Goal: Task Accomplishment & Management: Manage account settings

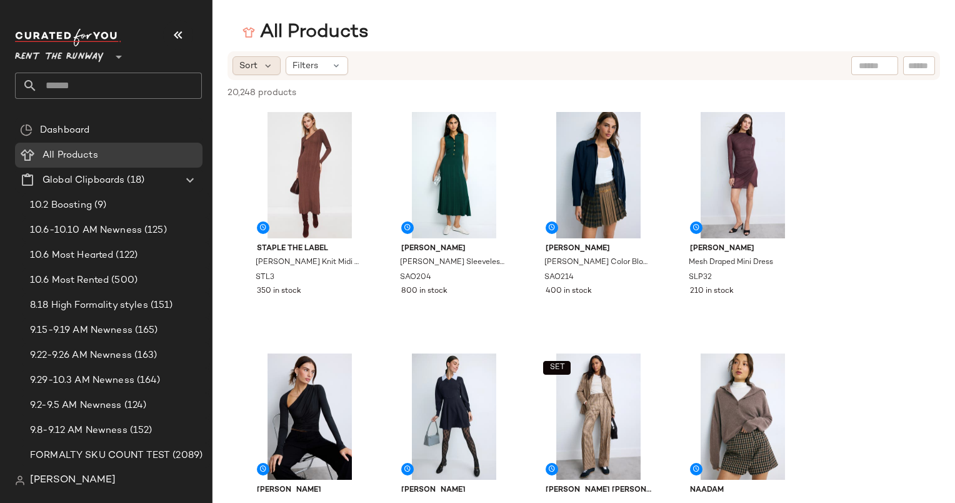
click at [245, 71] on span "Sort" at bounding box center [248, 65] width 18 height 13
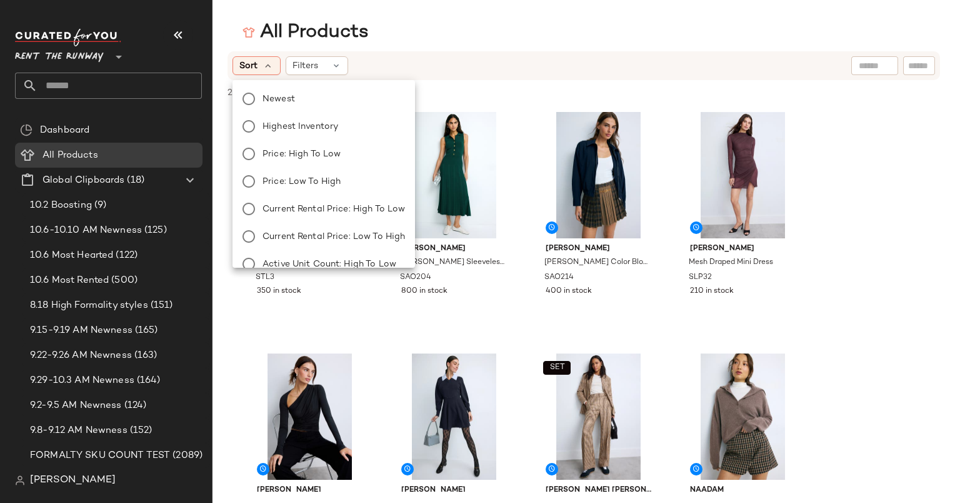
click at [270, 89] on div "Newest Highest Inventory Price: High to Low Price: Low to High Current Rental P…" at bounding box center [322, 250] width 185 height 330
click at [273, 93] on span "Newest" at bounding box center [279, 99] width 33 height 13
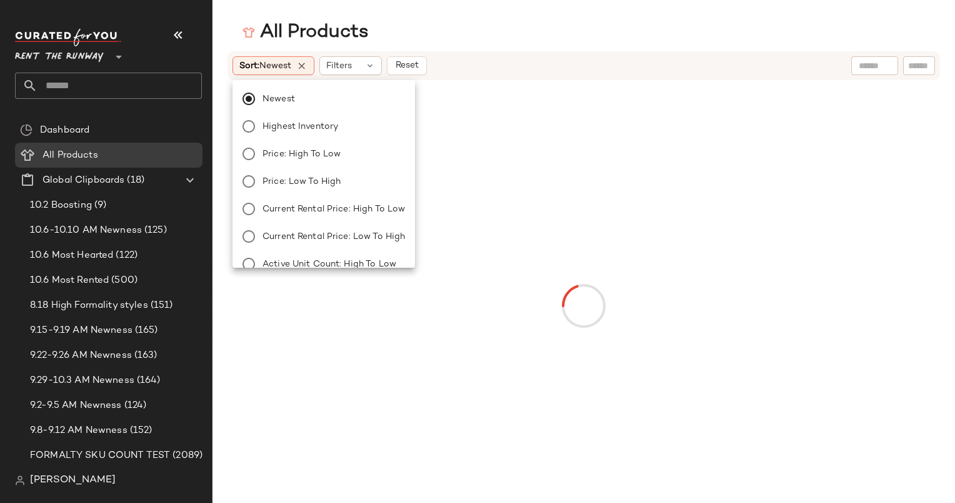
click at [465, 70] on div "Sort: Newest Filters Reset" at bounding box center [503, 65] width 540 height 19
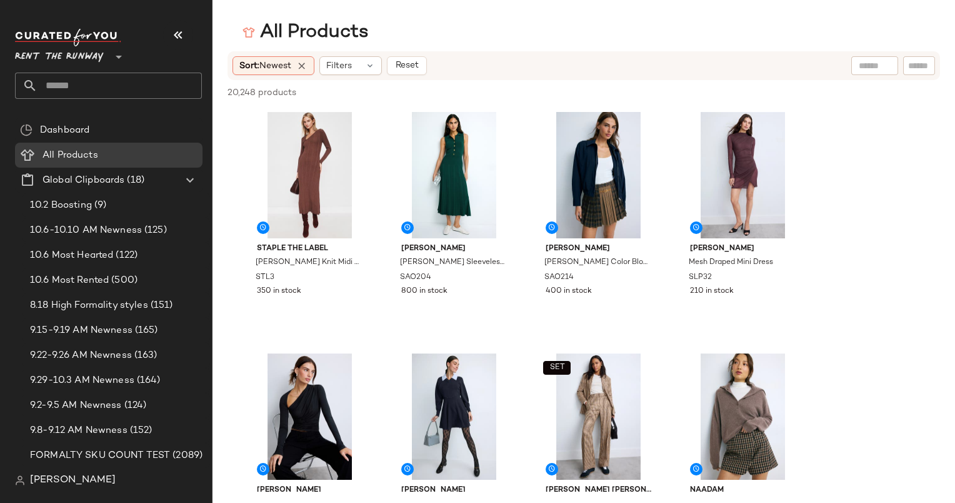
click at [352, 34] on div "All Products" at bounding box center [306, 32] width 126 height 25
click at [314, 157] on div "#1 View" at bounding box center [310, 175] width 126 height 126
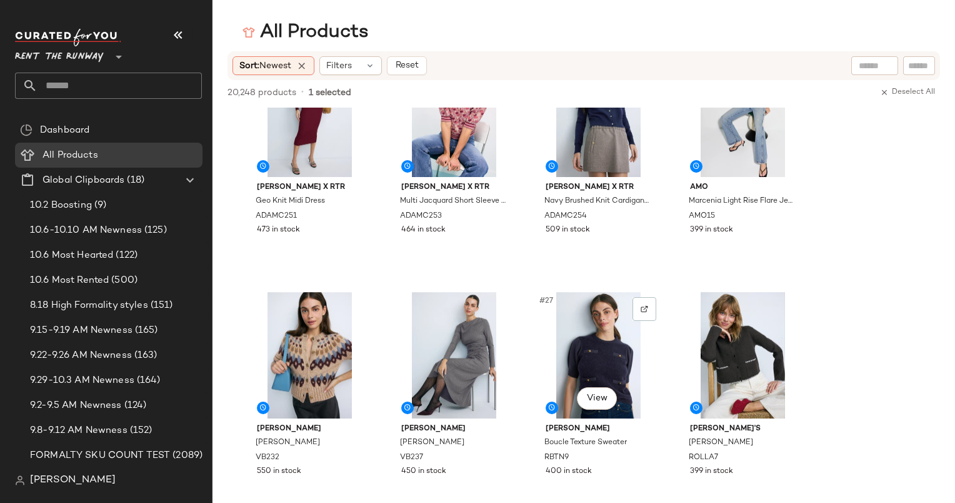
scroll to position [1144, 0]
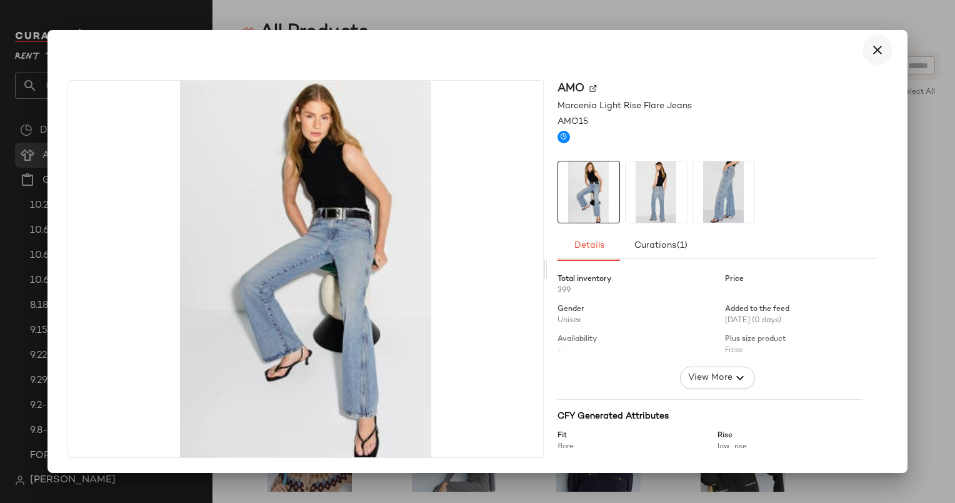
click at [881, 53] on icon "button" at bounding box center [877, 50] width 15 height 15
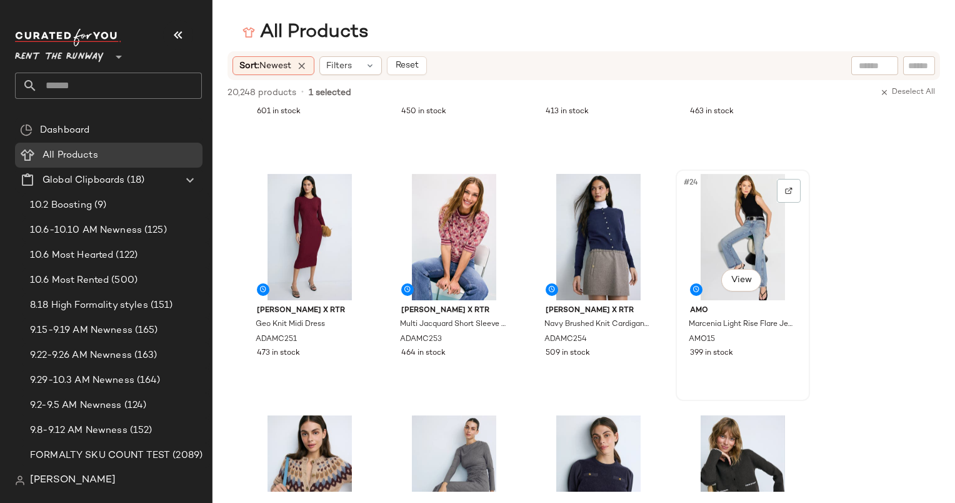
click at [739, 220] on div "#24 View" at bounding box center [743, 237] width 126 height 126
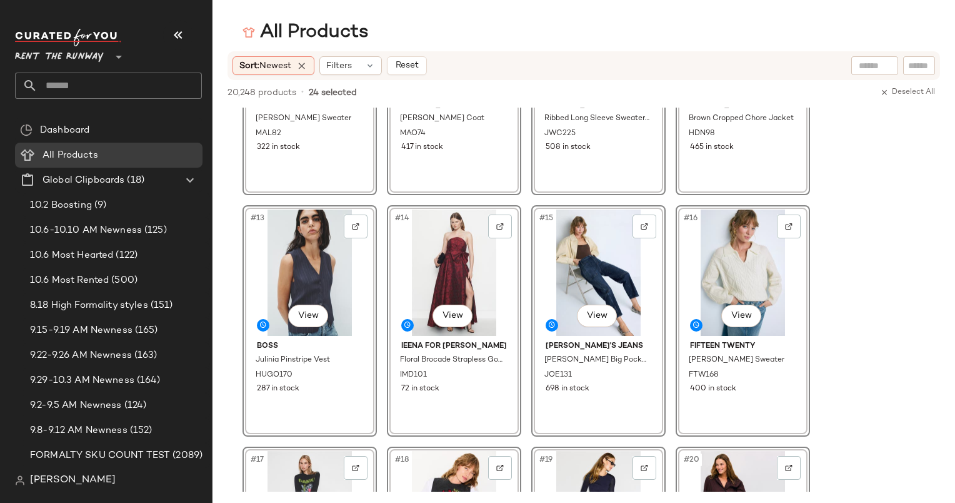
scroll to position [0, 0]
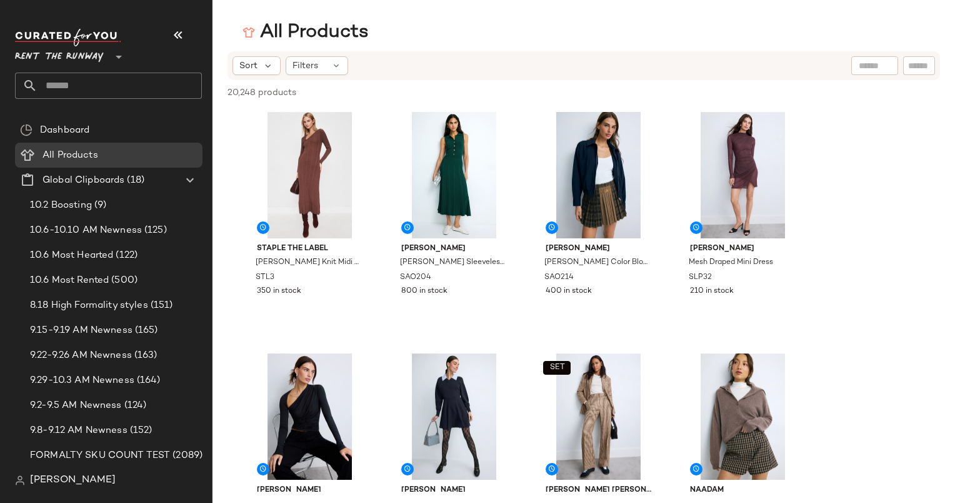
click at [122, 91] on input "text" at bounding box center [120, 86] width 164 height 26
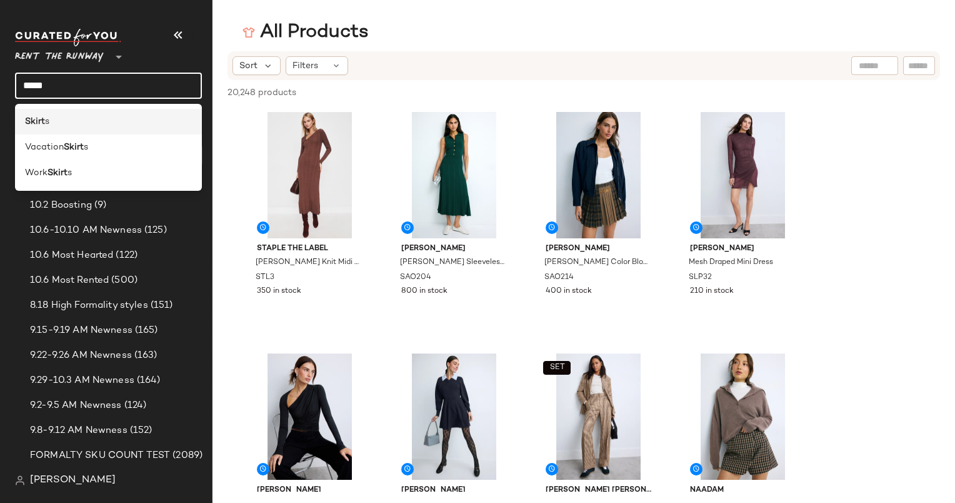
type input "*****"
click at [125, 122] on div "Skirt s" at bounding box center [108, 121] width 167 height 13
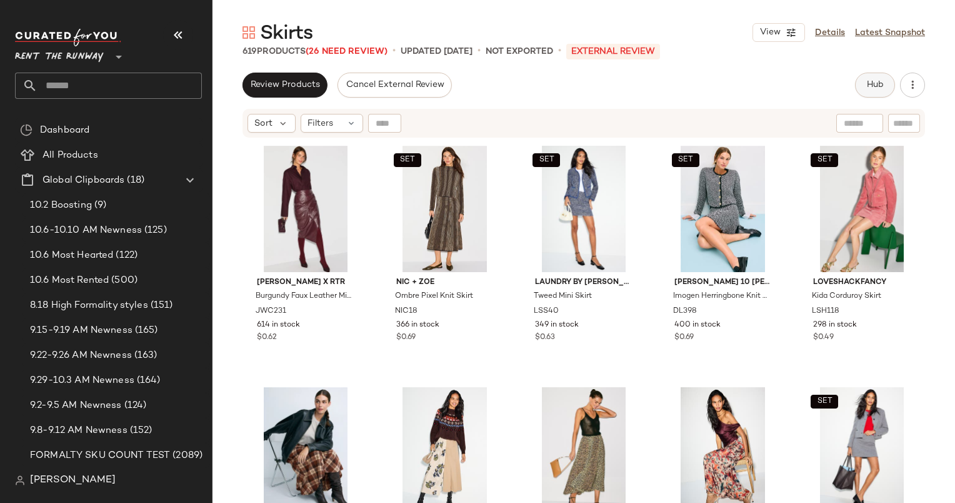
click at [875, 88] on span "Hub" at bounding box center [875, 85] width 18 height 10
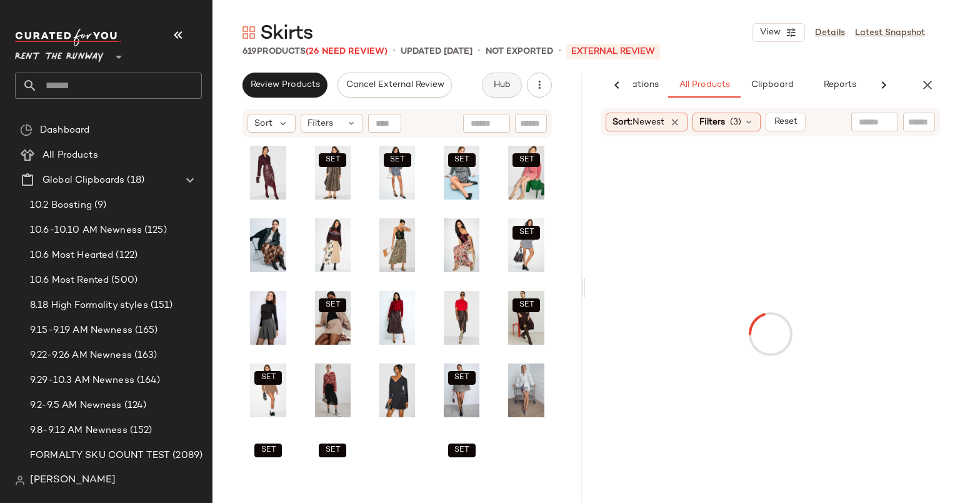
scroll to position [0, 77]
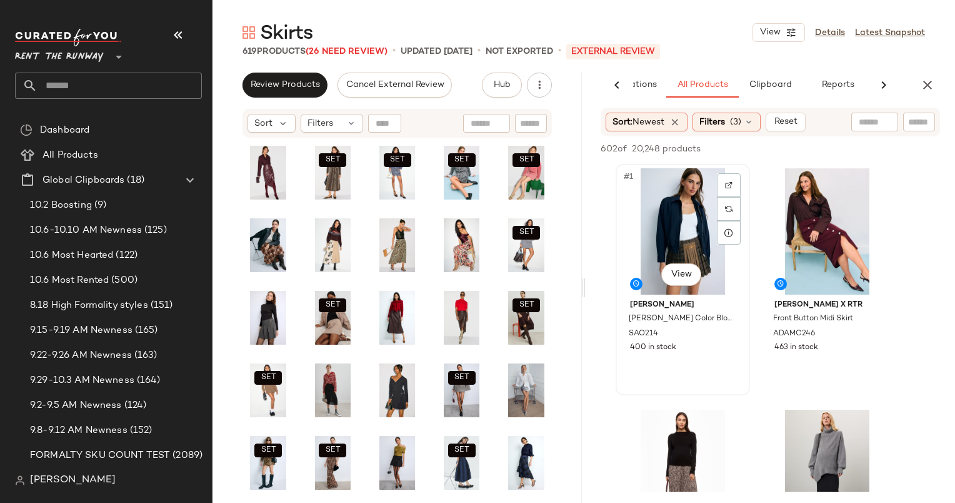
click at [671, 243] on div "#1 View" at bounding box center [683, 231] width 126 height 126
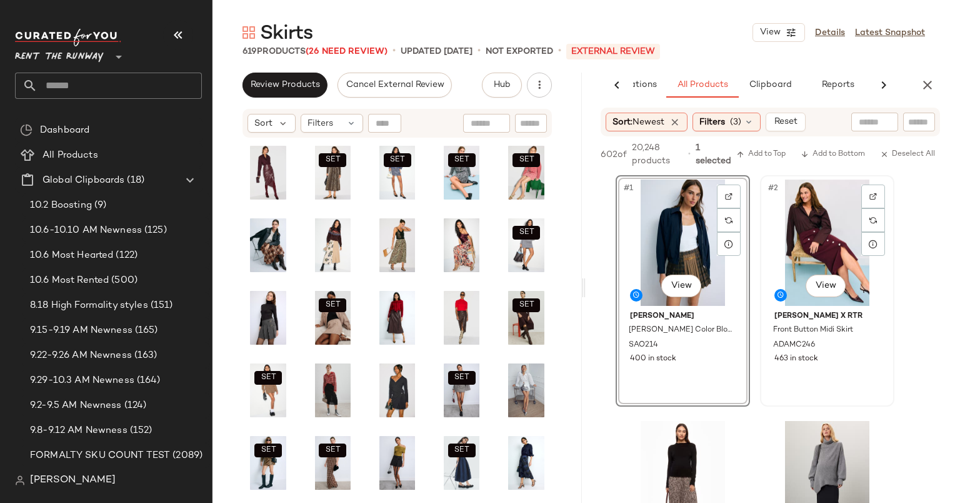
click at [836, 225] on div "#2 View" at bounding box center [827, 242] width 126 height 126
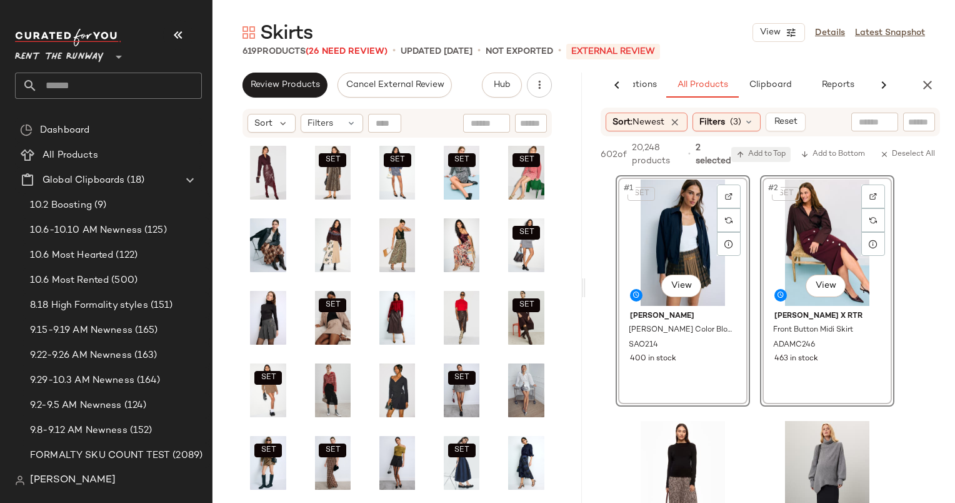
click at [759, 153] on span "Add to Top" at bounding box center [760, 154] width 49 height 9
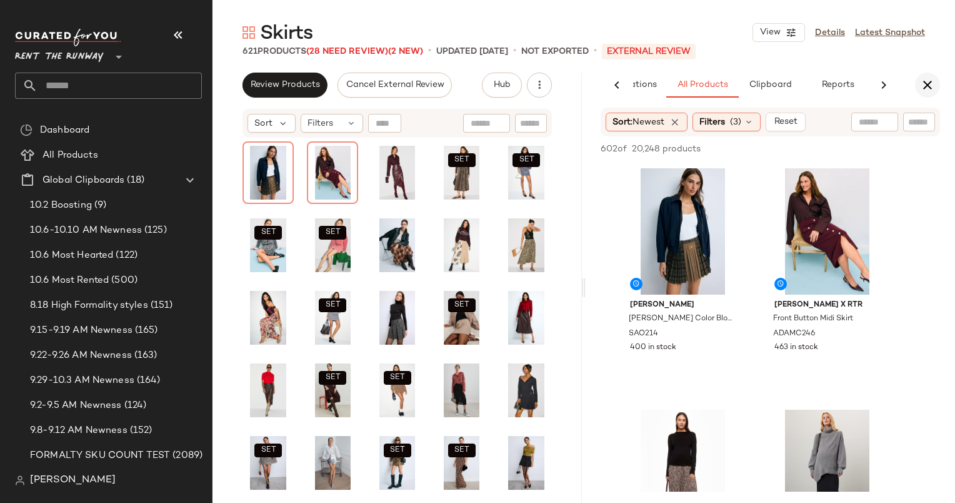
click at [922, 83] on icon "button" at bounding box center [927, 85] width 15 height 15
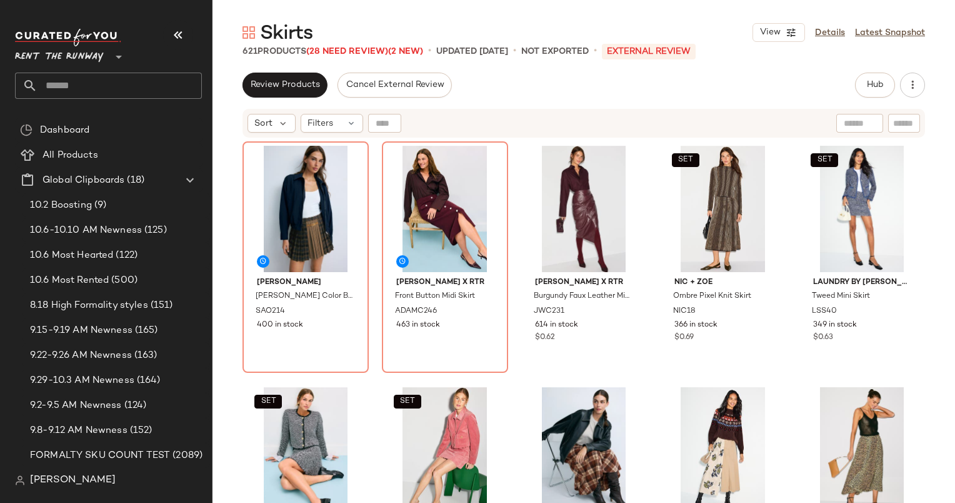
click at [242, 123] on div "Sort Filters" at bounding box center [584, 123] width 743 height 31
click at [284, 126] on icon at bounding box center [283, 123] width 11 height 11
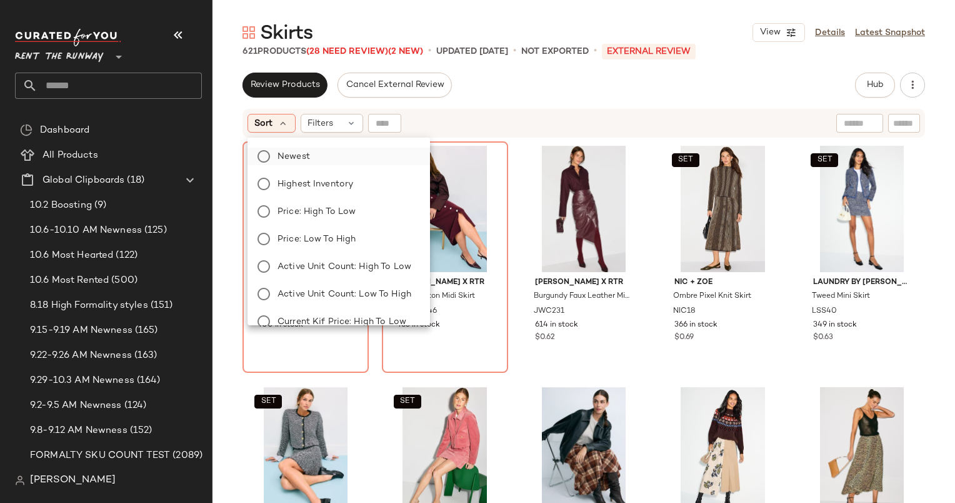
click at [309, 152] on label "Newest" at bounding box center [347, 157] width 148 height 18
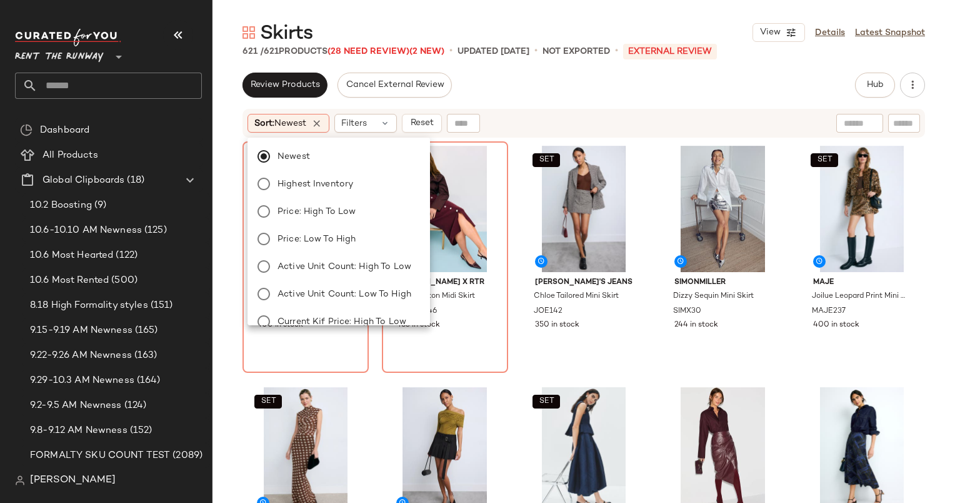
click at [540, 129] on div "Sort: Newest Filters Reset" at bounding box center [503, 123] width 510 height 19
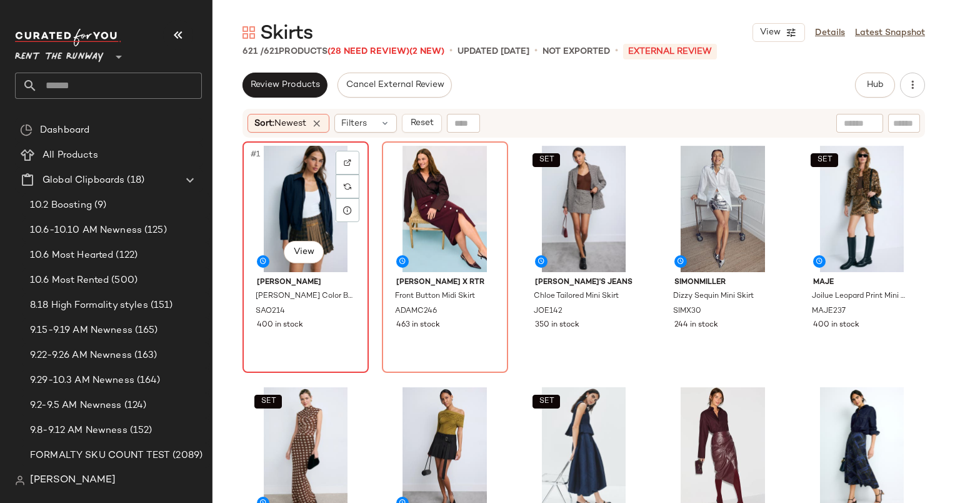
click at [303, 170] on div "#1 View" at bounding box center [306, 209] width 118 height 126
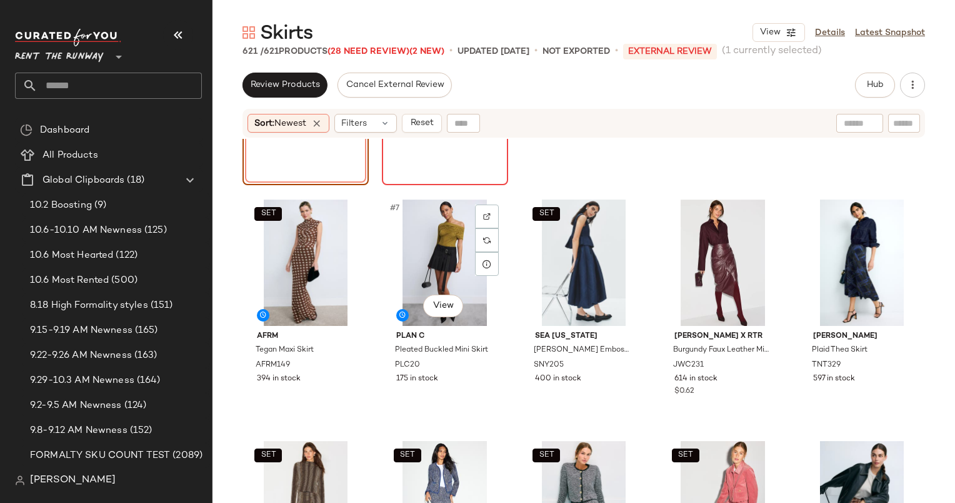
scroll to position [189, 0]
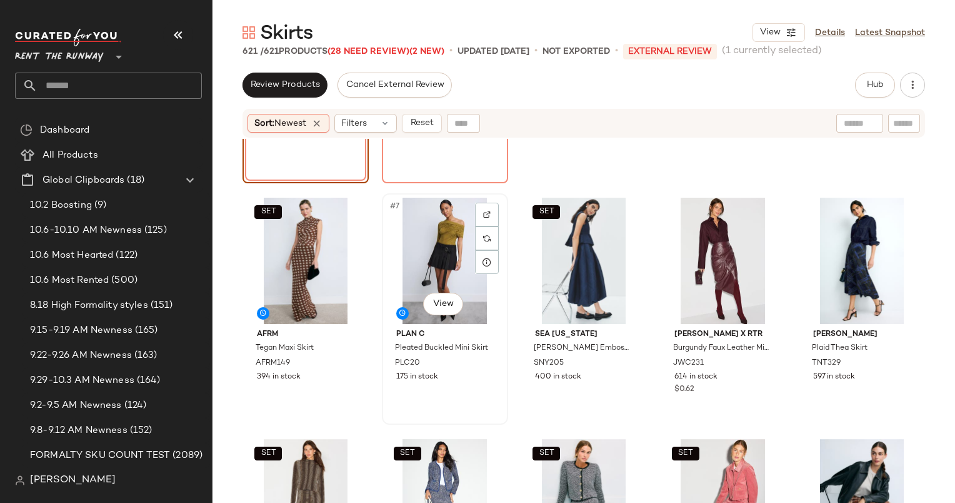
click at [441, 246] on div "#7 View" at bounding box center [445, 261] width 118 height 126
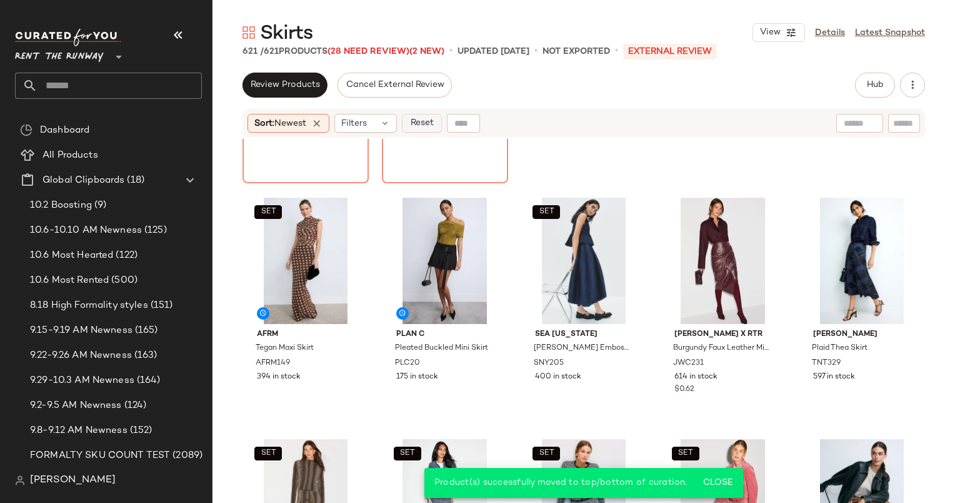
click at [428, 127] on span "Reset" at bounding box center [421, 123] width 24 height 10
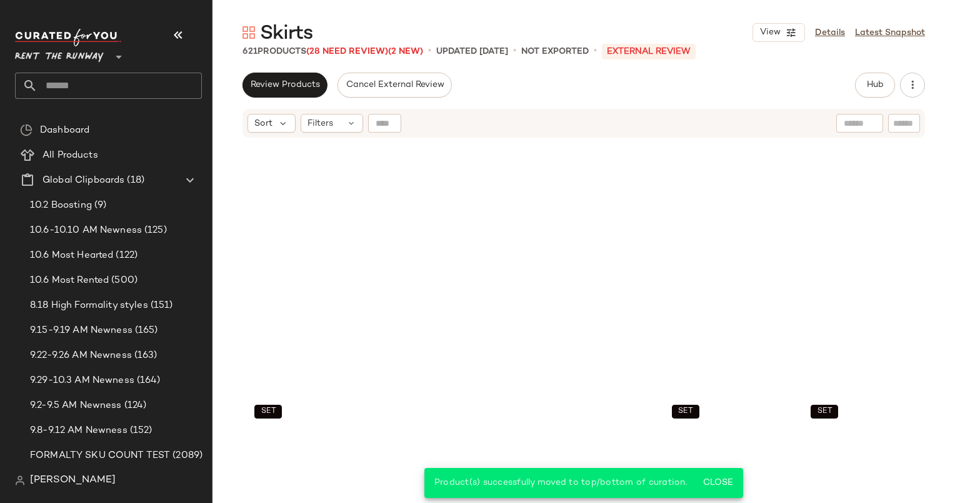
scroll to position [251, 0]
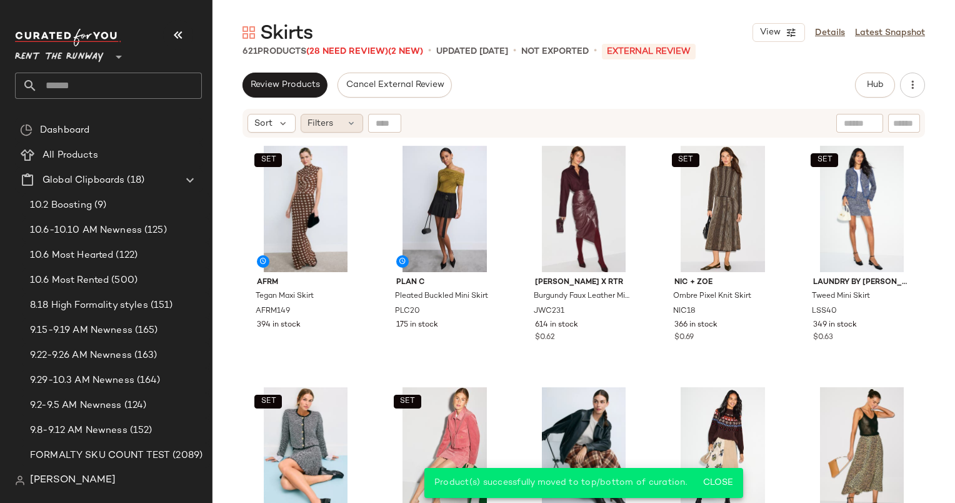
click at [336, 117] on div "Filters" at bounding box center [332, 123] width 63 height 19
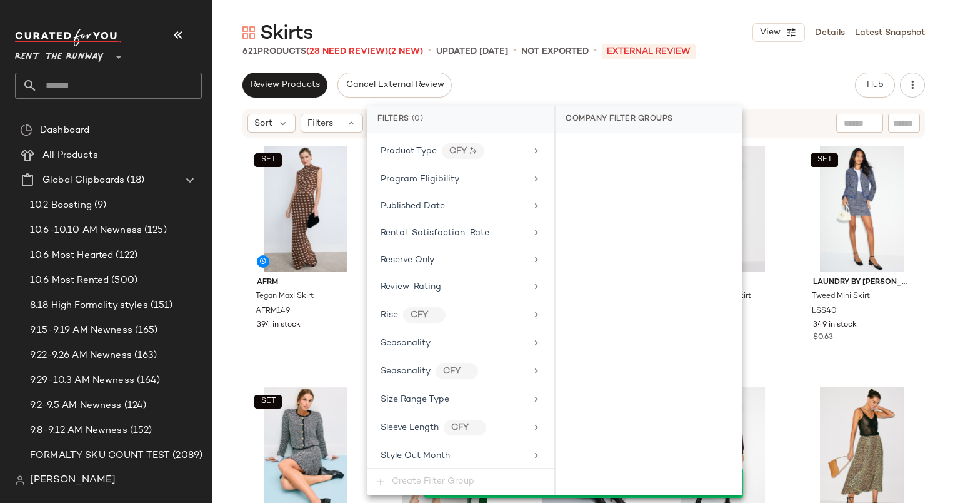
scroll to position [1589, 0]
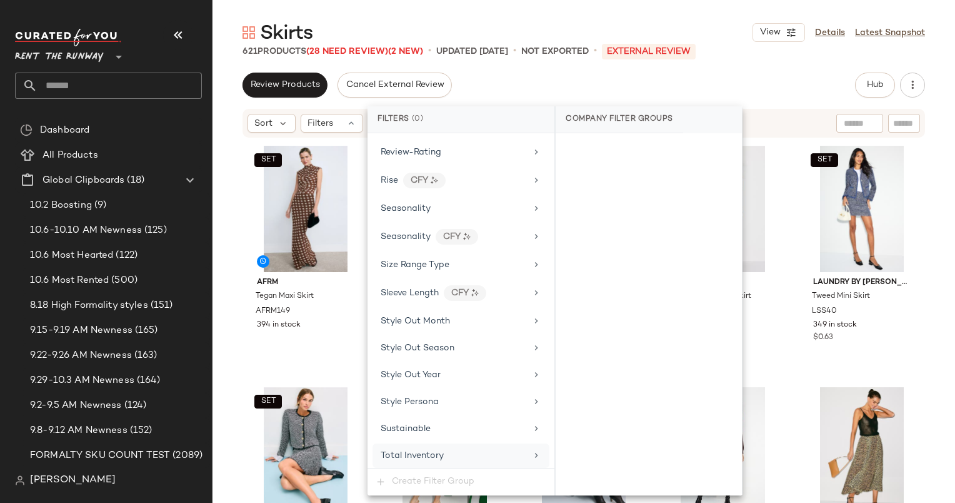
click at [500, 443] on div "Total Inventory" at bounding box center [461, 455] width 177 height 24
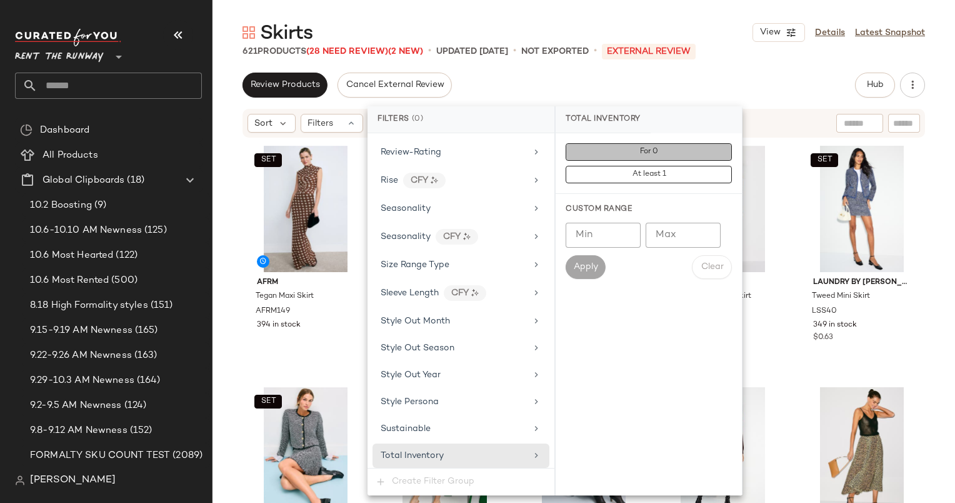
click at [619, 158] on button "For 0" at bounding box center [649, 152] width 166 height 18
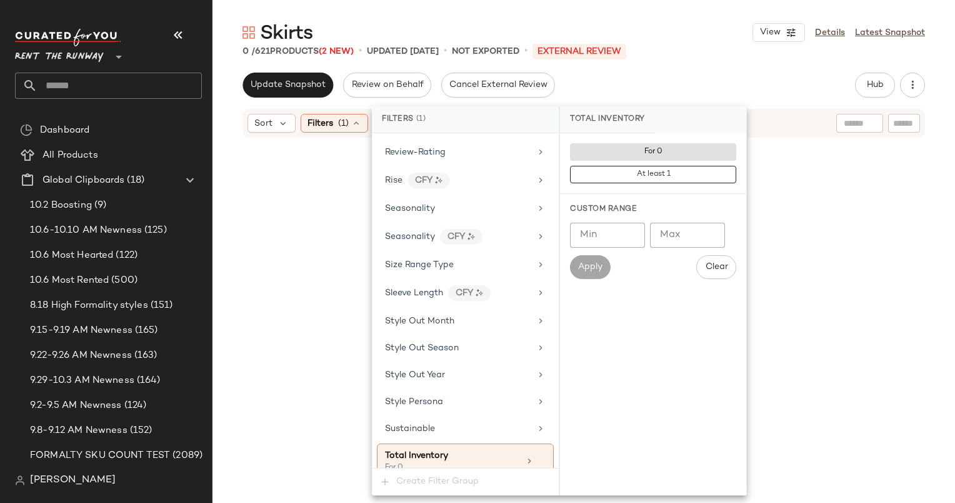
click at [779, 103] on div "Update Snapshot Review on Behalf Cancel External Review Hub Send for Review Ext…" at bounding box center [584, 288] width 743 height 430
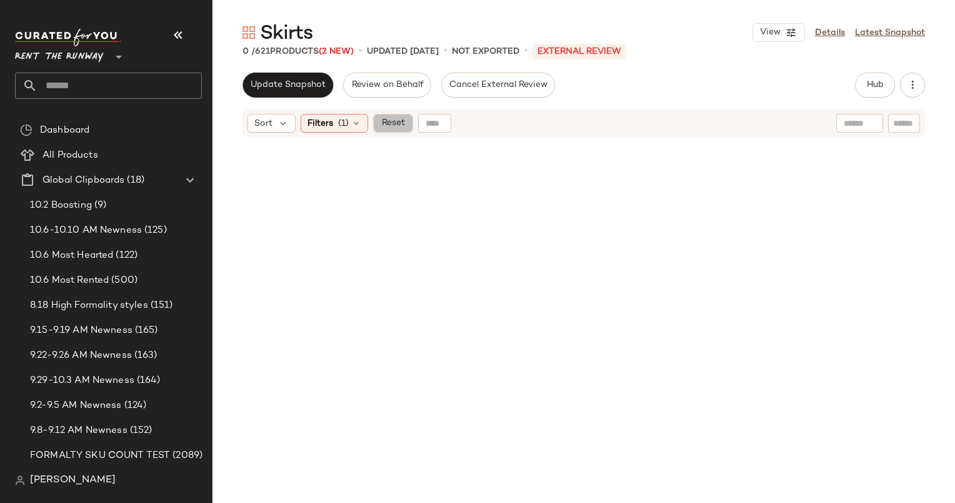
click at [392, 132] on button "Reset" at bounding box center [393, 123] width 40 height 19
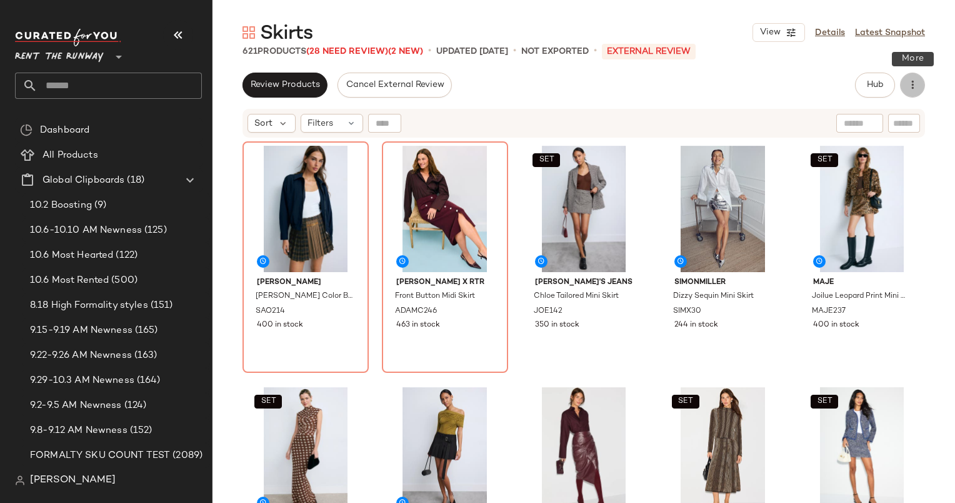
click at [912, 84] on icon "button" at bounding box center [912, 85] width 13 height 13
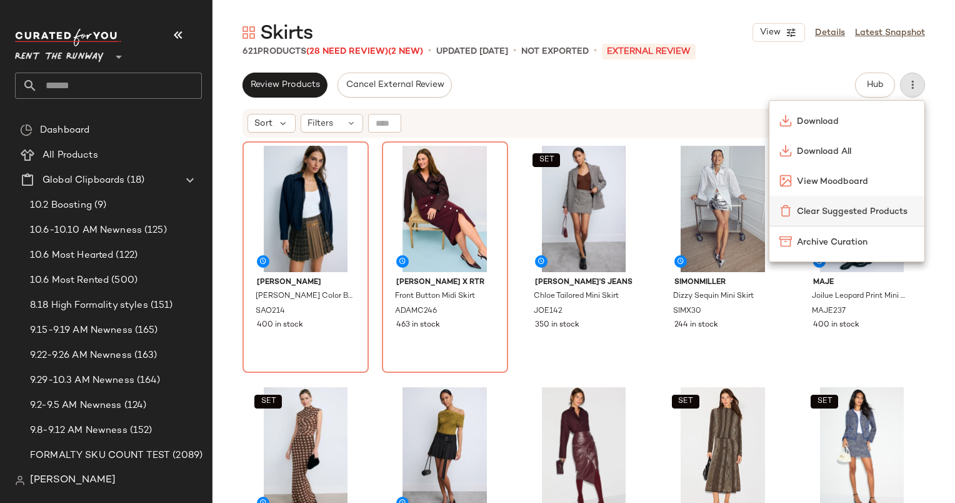
click at [845, 217] on span "Clear Suggested Products" at bounding box center [856, 211] width 118 height 13
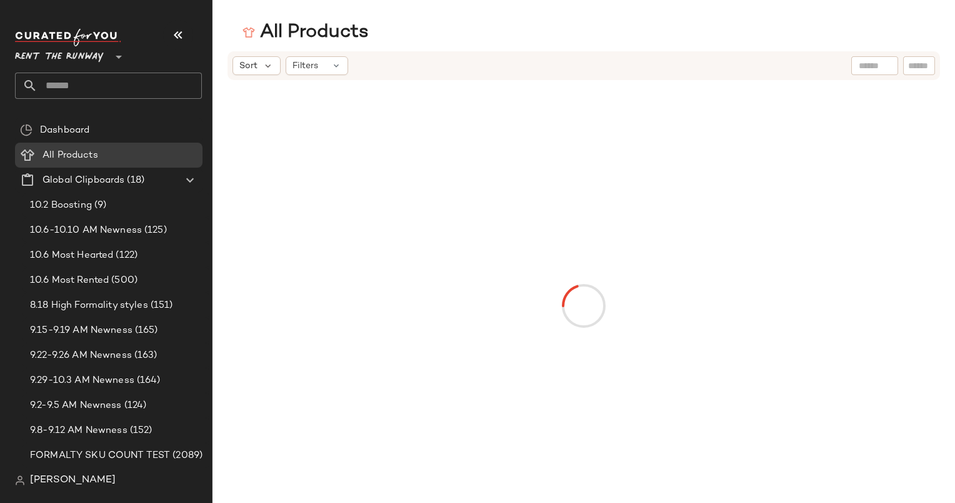
click at [123, 88] on input "text" at bounding box center [120, 86] width 164 height 26
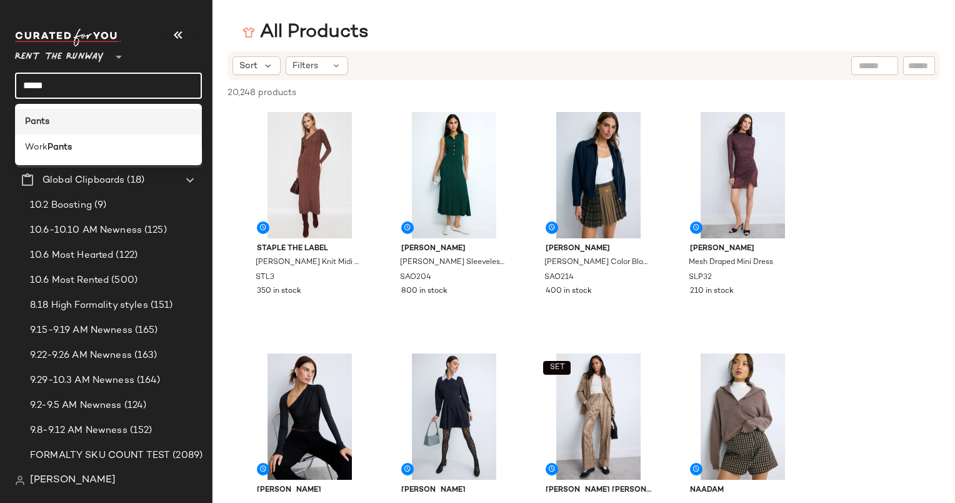
type input "*****"
click at [133, 126] on div "Pants" at bounding box center [108, 121] width 167 height 13
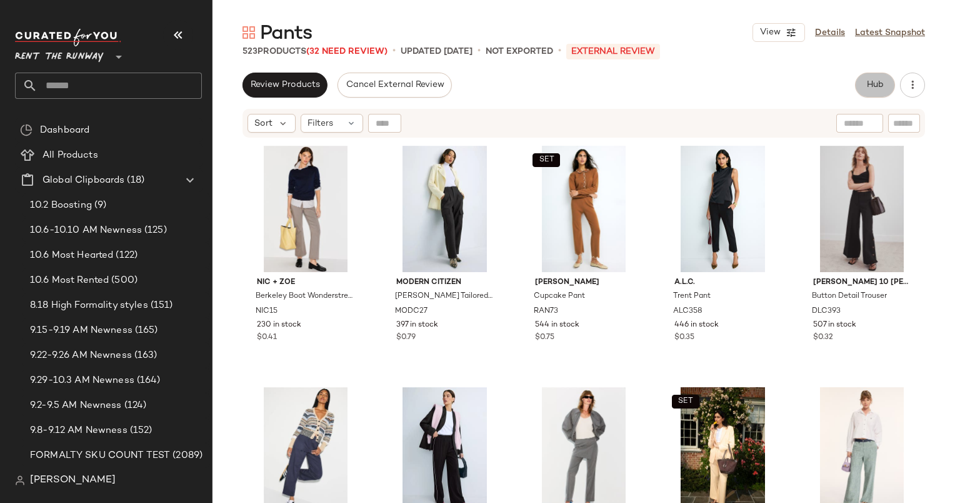
click at [874, 89] on span "Hub" at bounding box center [875, 85] width 18 height 10
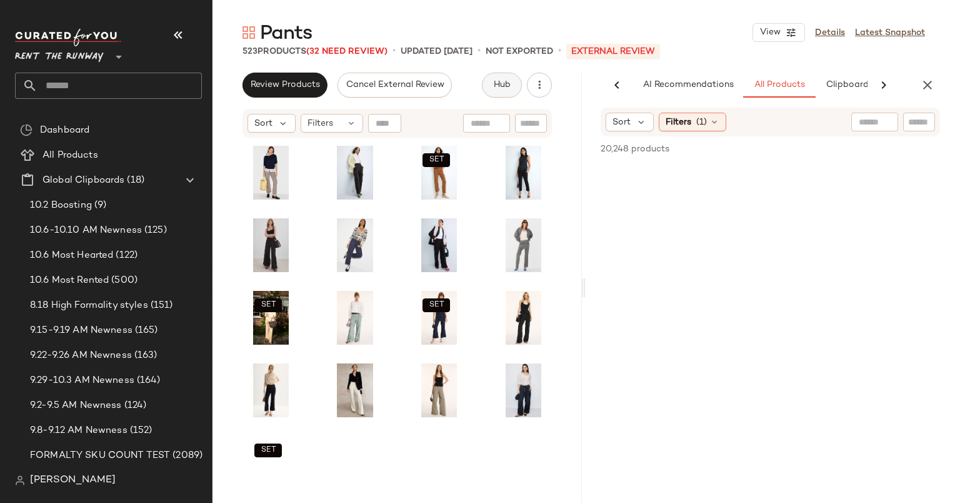
scroll to position [0, 64]
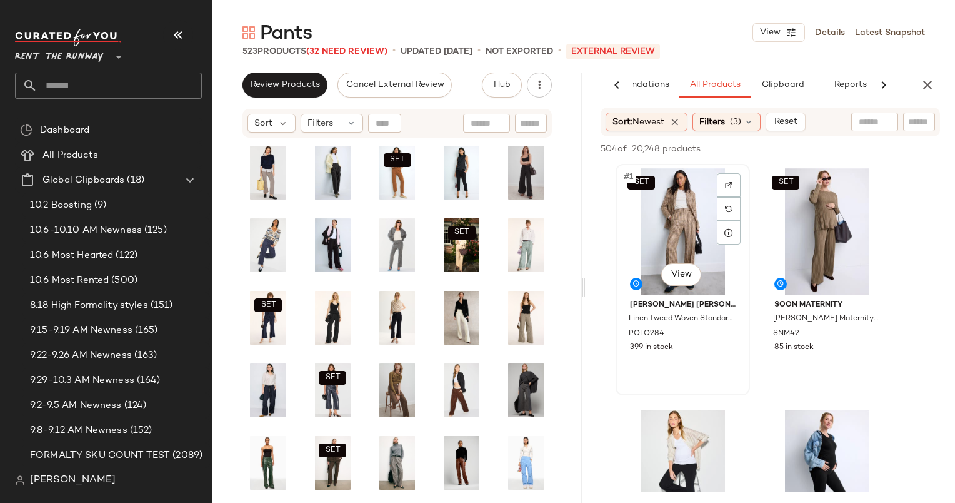
click at [660, 211] on div "SET #1 View" at bounding box center [683, 231] width 126 height 126
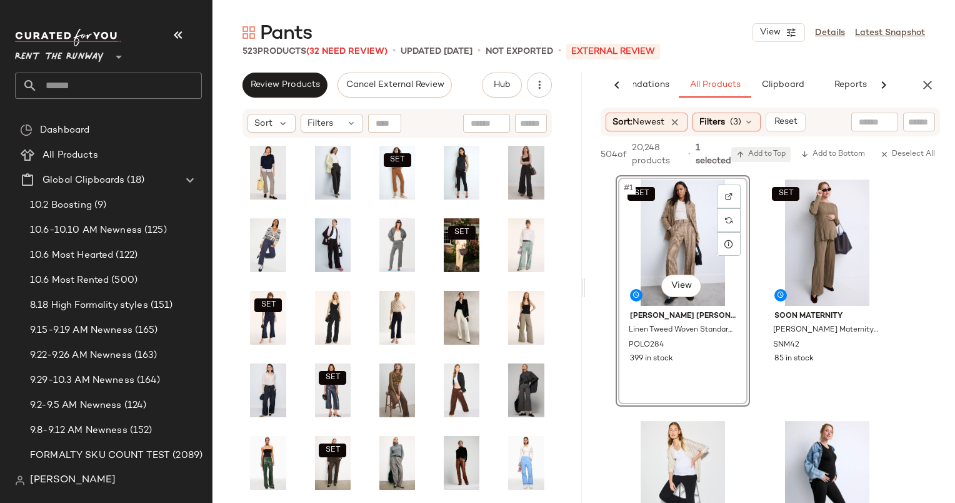
click at [767, 150] on span "Add to Top" at bounding box center [760, 154] width 49 height 9
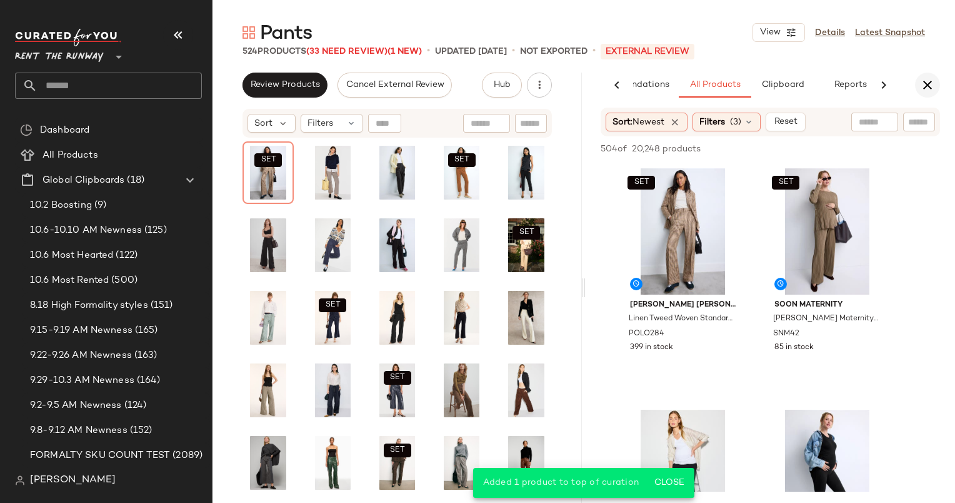
click at [925, 76] on button "button" at bounding box center [927, 85] width 25 height 25
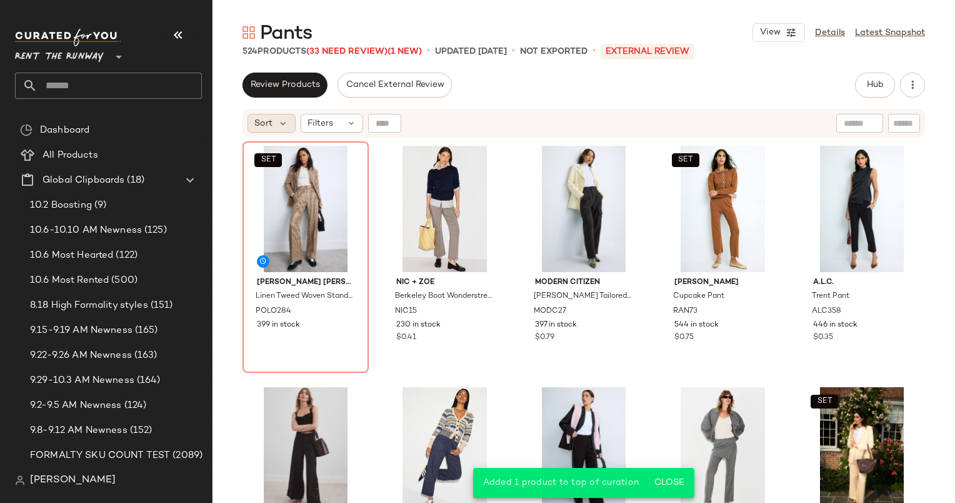
click at [253, 130] on div "Sort" at bounding box center [272, 123] width 48 height 19
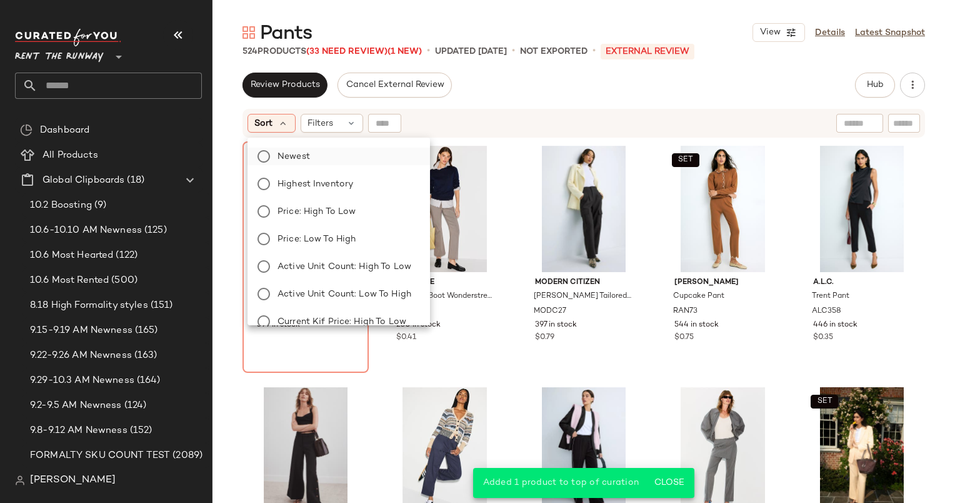
click at [327, 159] on label "Newest" at bounding box center [347, 157] width 148 height 18
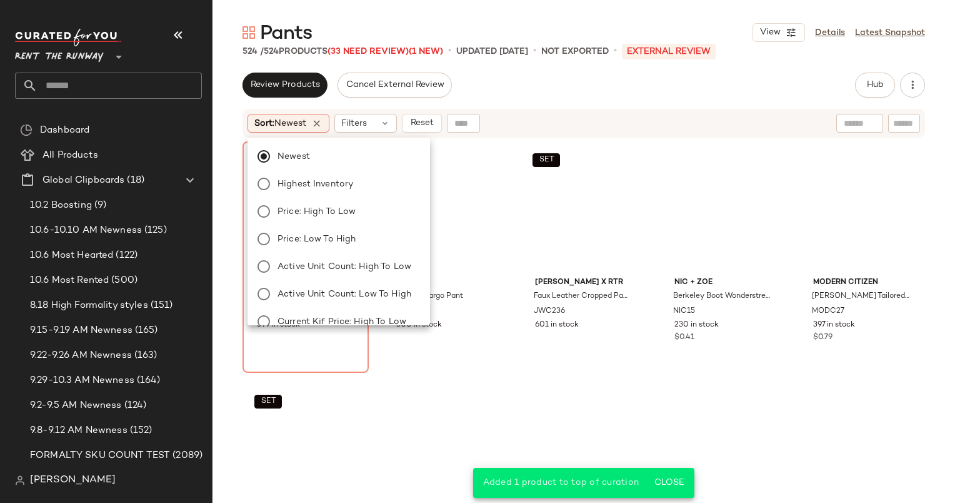
click at [556, 121] on div "Sort: Newest Filters Reset" at bounding box center [503, 123] width 510 height 19
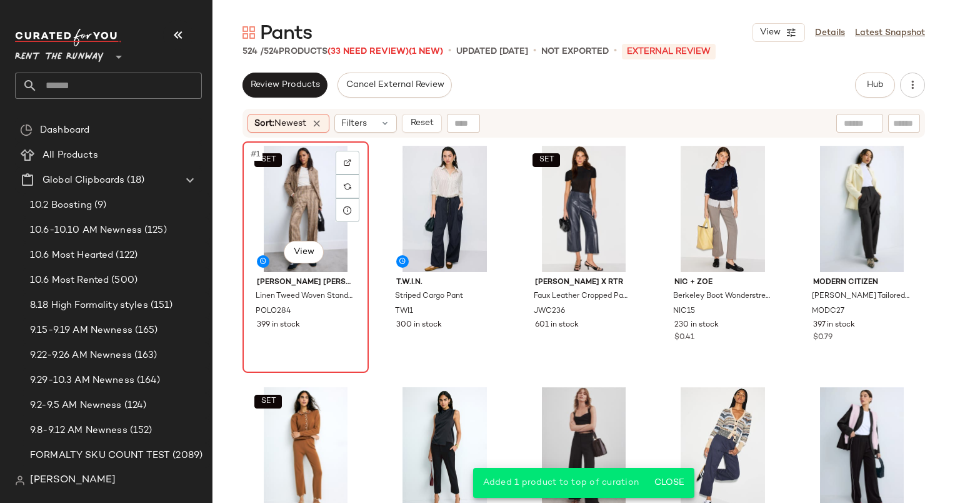
click at [310, 193] on div "SET #1 View" at bounding box center [306, 209] width 118 height 126
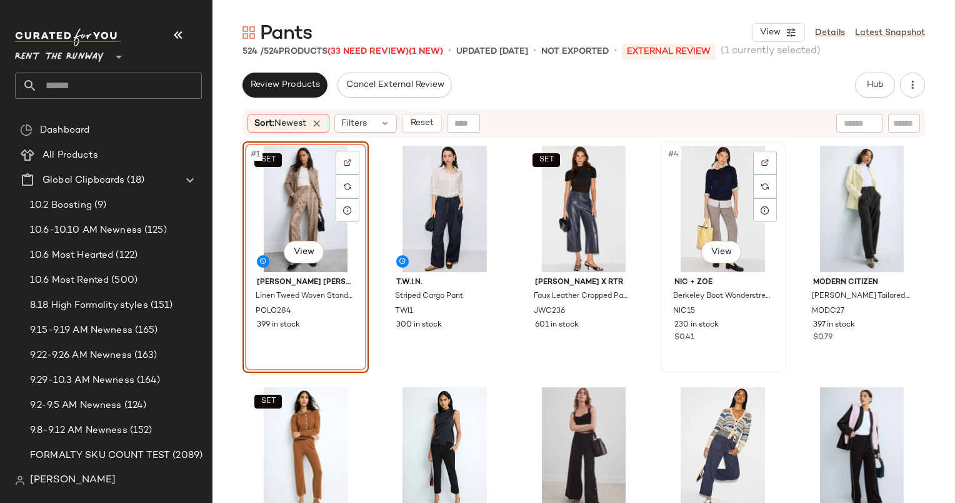
click at [723, 202] on div "#4 View" at bounding box center [723, 209] width 118 height 126
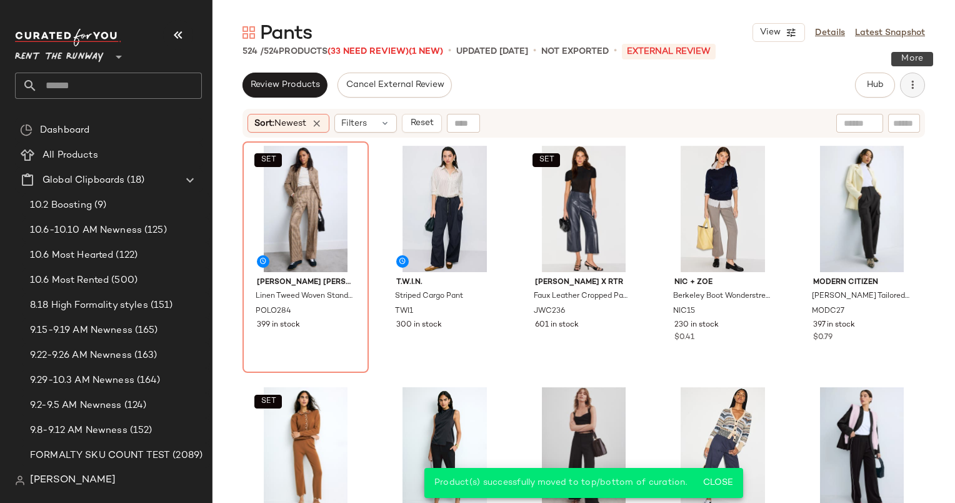
click at [920, 81] on button "button" at bounding box center [912, 85] width 25 height 25
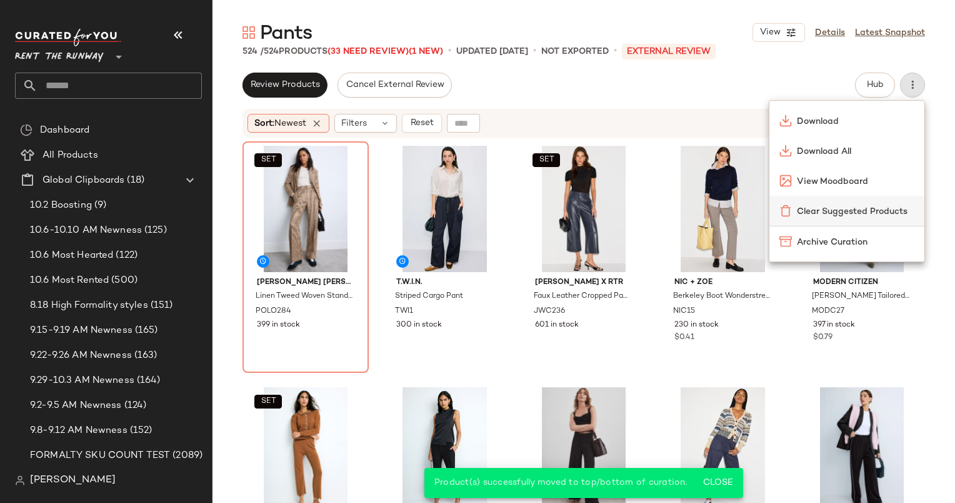
click at [835, 205] on span "Clear Suggested Products" at bounding box center [856, 211] width 118 height 13
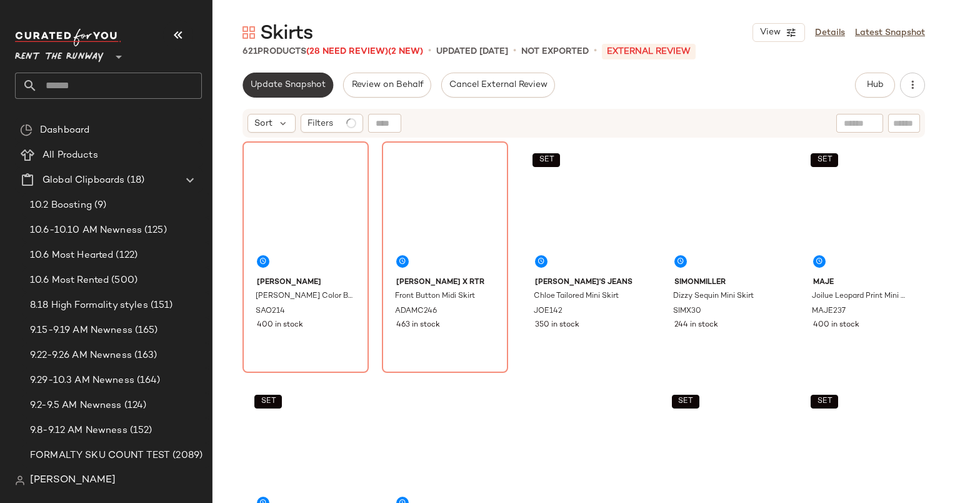
click at [287, 83] on span "Update Snapshot" at bounding box center [288, 85] width 76 height 10
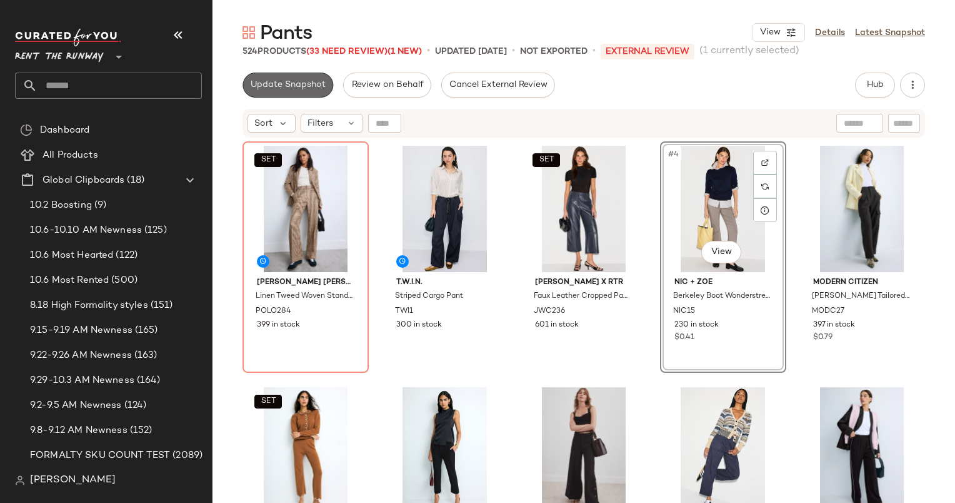
click at [298, 84] on span "Update Snapshot" at bounding box center [288, 85] width 76 height 10
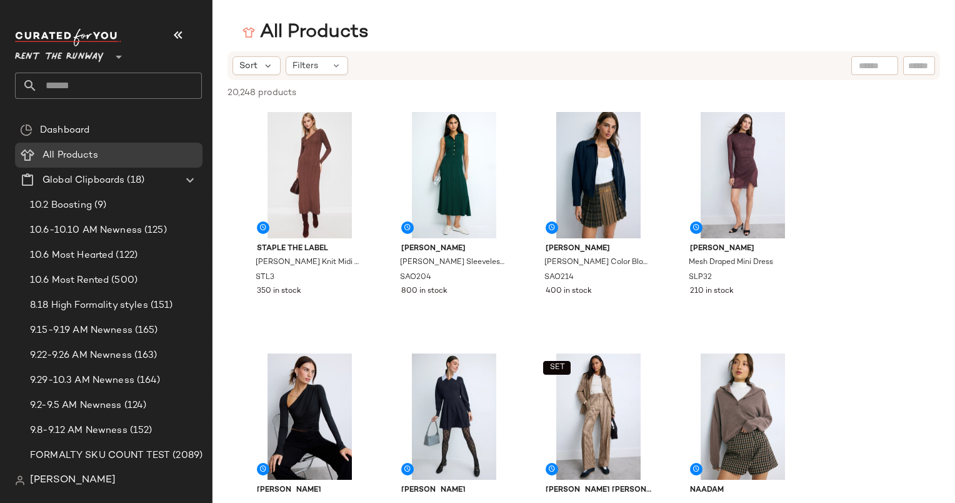
click at [123, 88] on input "text" at bounding box center [120, 86] width 164 height 26
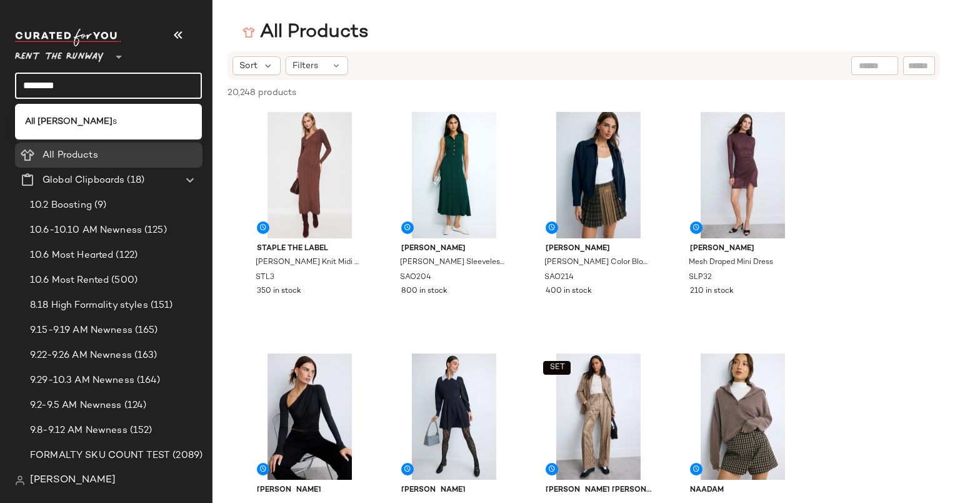
type input "********"
click at [128, 120] on div "All [PERSON_NAME]" at bounding box center [108, 121] width 167 height 13
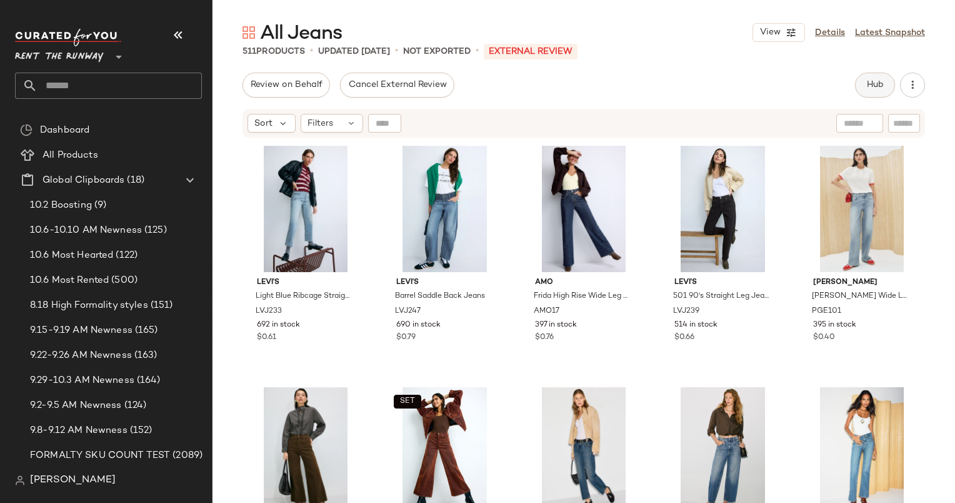
click at [861, 79] on button "Hub" at bounding box center [875, 85] width 40 height 25
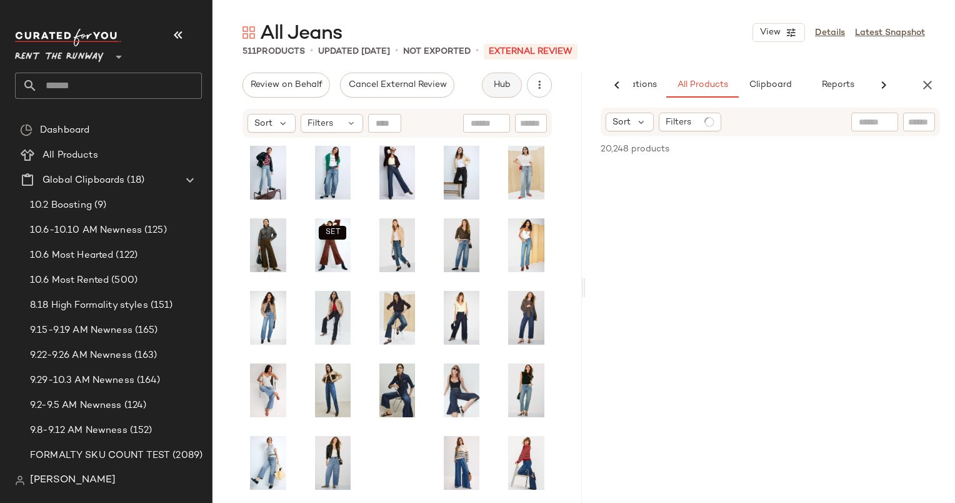
scroll to position [0, 77]
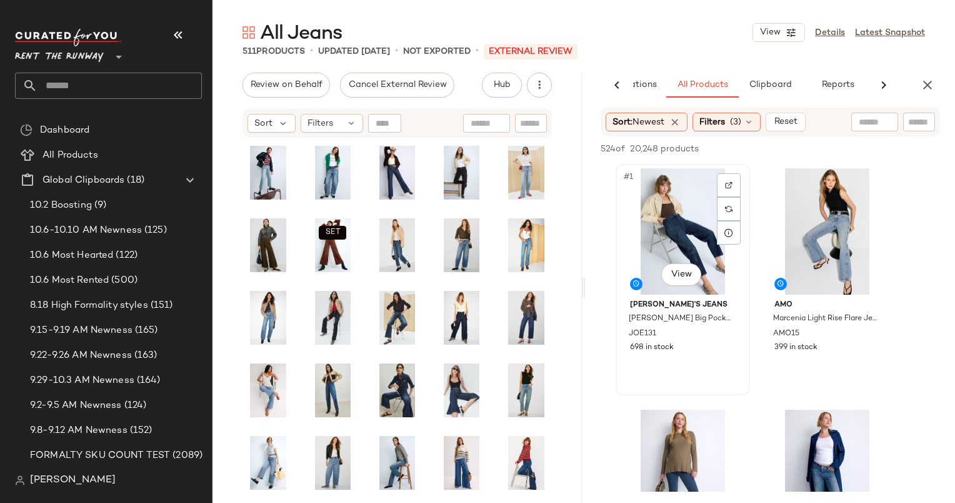
click at [655, 215] on div "#1 View" at bounding box center [683, 231] width 126 height 126
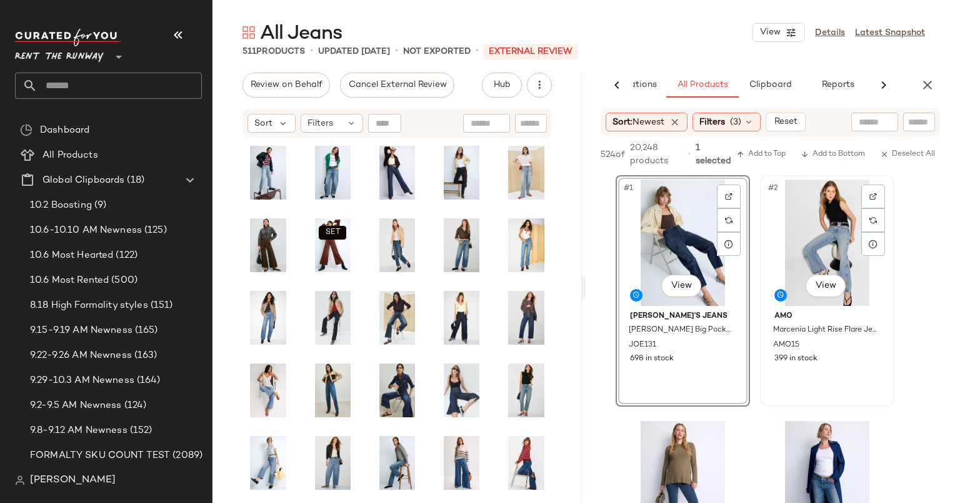
click at [823, 235] on div "#2 View" at bounding box center [827, 242] width 126 height 126
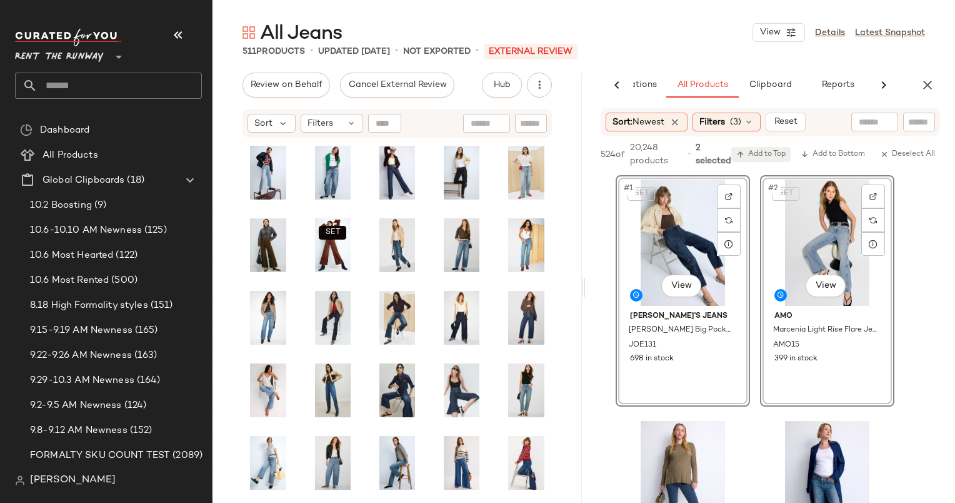
click at [765, 153] on span "Add to Top" at bounding box center [760, 154] width 49 height 9
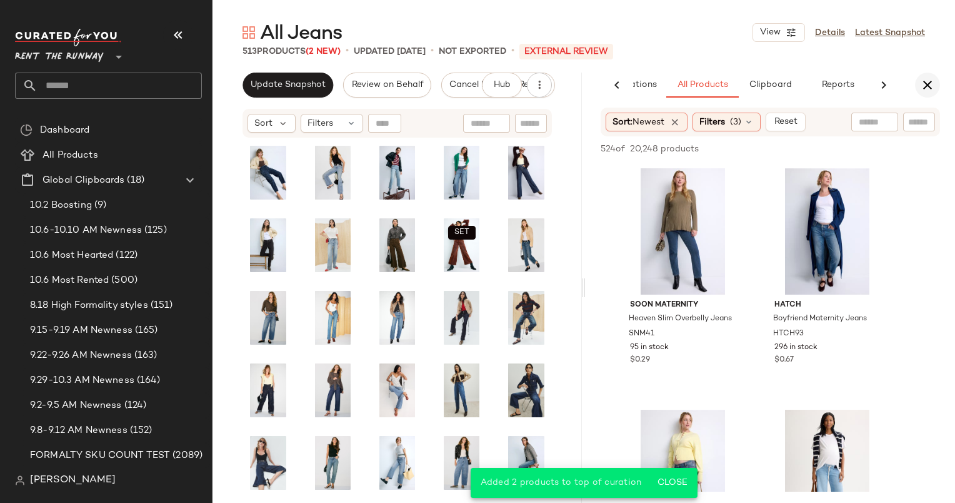
click at [926, 82] on icon "button" at bounding box center [927, 85] width 15 height 15
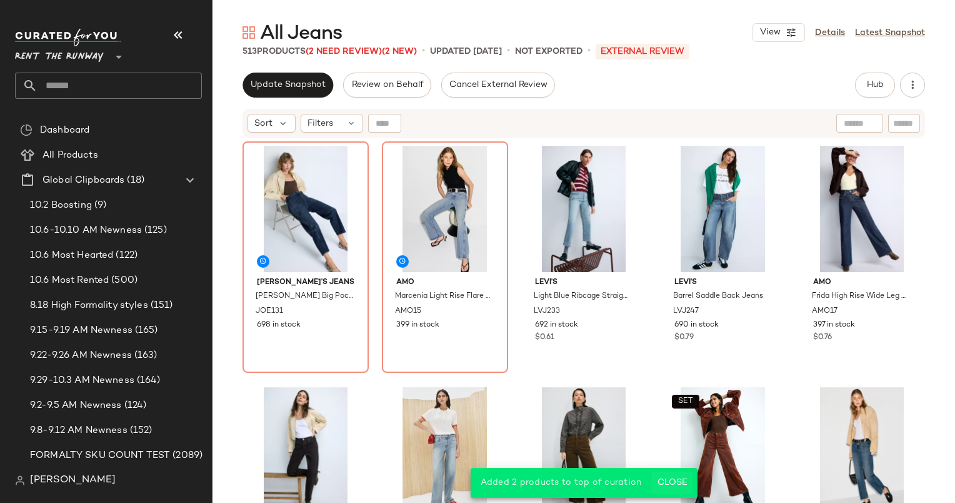
click at [671, 482] on span "Close" at bounding box center [671, 483] width 31 height 10
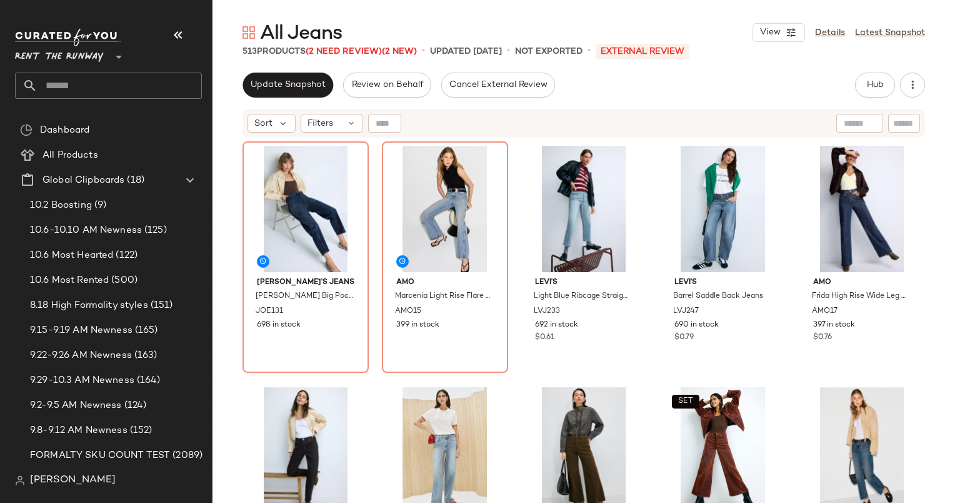
click at [279, 133] on div "Sort Filters" at bounding box center [584, 123] width 683 height 29
drag, startPoint x: 279, startPoint y: 133, endPoint x: 268, endPoint y: 123, distance: 15.1
click at [268, 123] on span "Sort" at bounding box center [263, 123] width 18 height 13
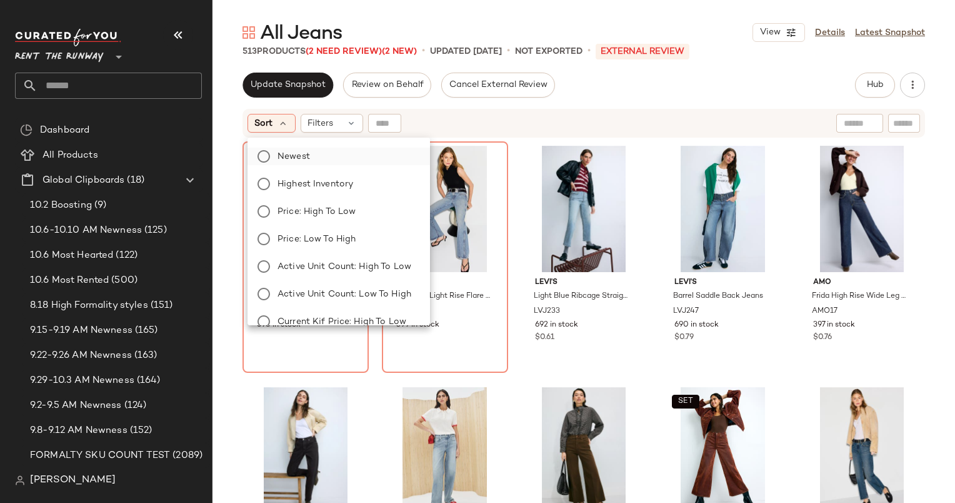
click at [329, 148] on label "Newest" at bounding box center [347, 157] width 148 height 18
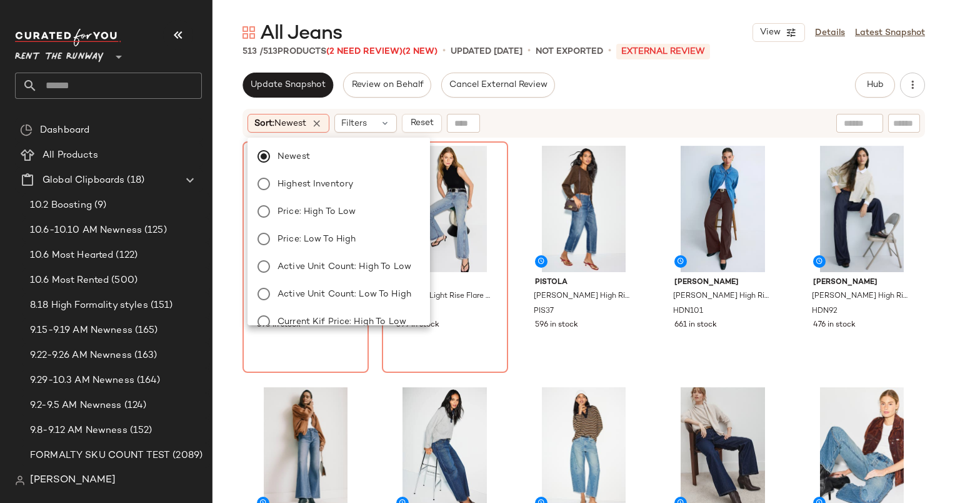
click at [516, 129] on div "Sort: Newest Filters Reset" at bounding box center [503, 123] width 510 height 19
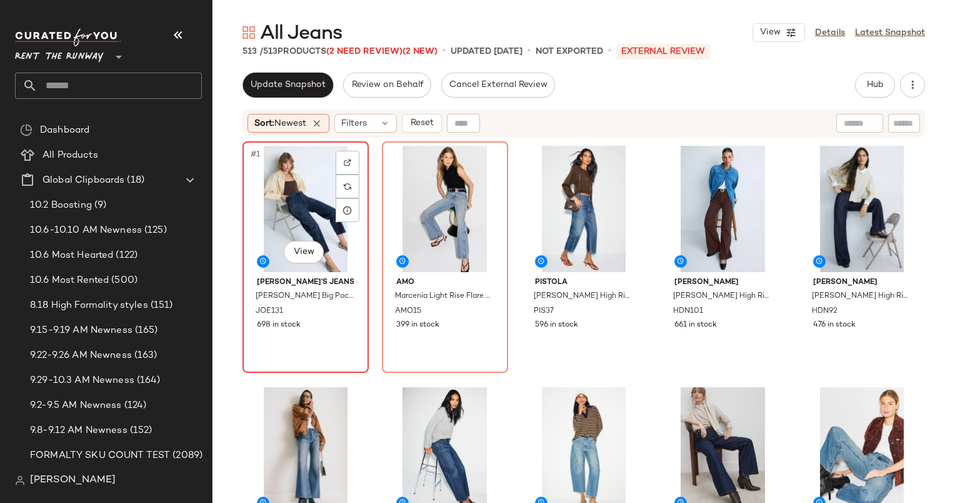
click at [301, 178] on div "#1 View" at bounding box center [306, 209] width 118 height 126
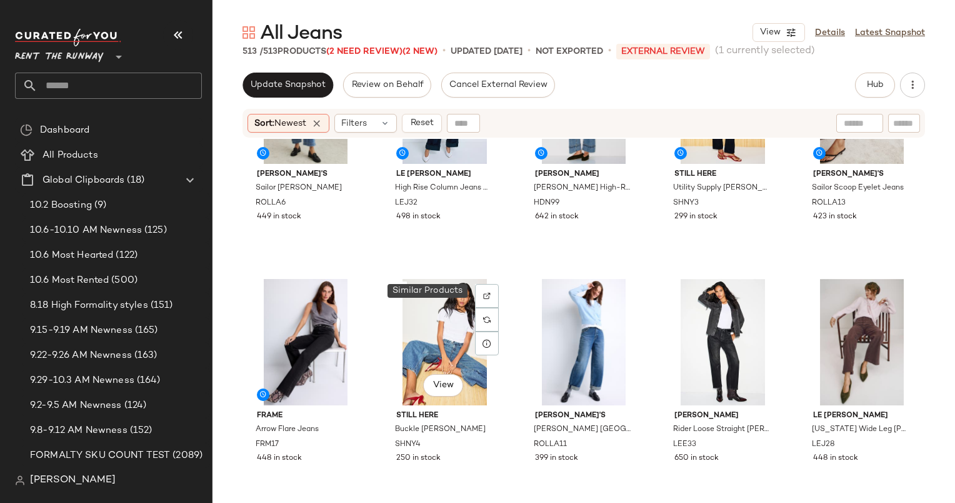
scroll to position [870, 0]
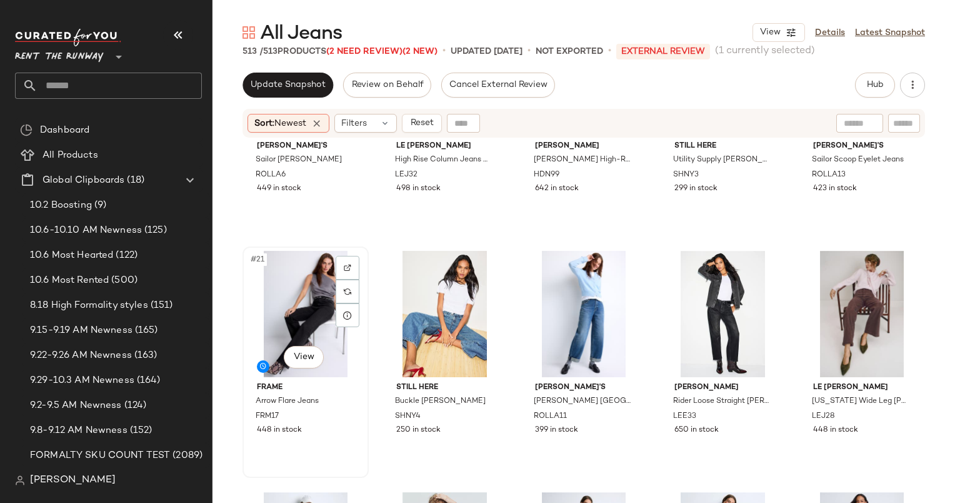
click at [332, 285] on div "#21 View" at bounding box center [306, 314] width 118 height 126
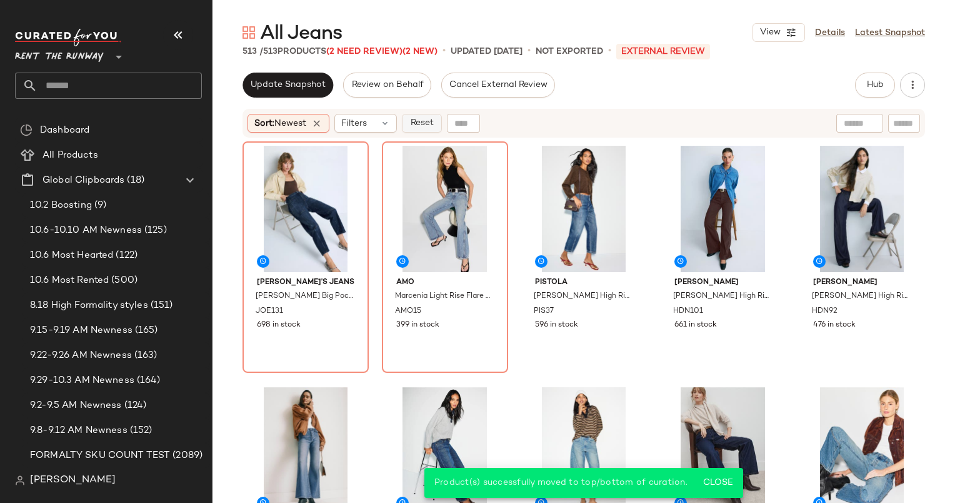
click at [419, 126] on span "Reset" at bounding box center [421, 123] width 24 height 10
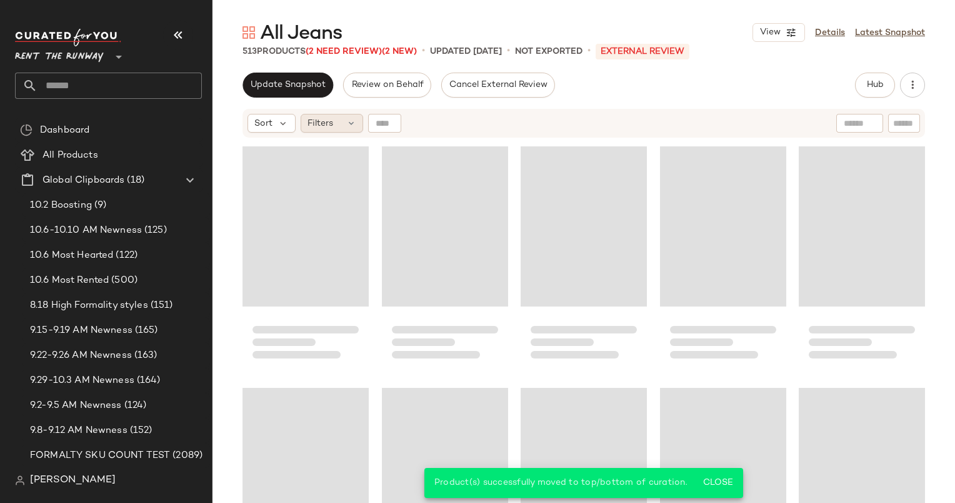
scroll to position [965, 0]
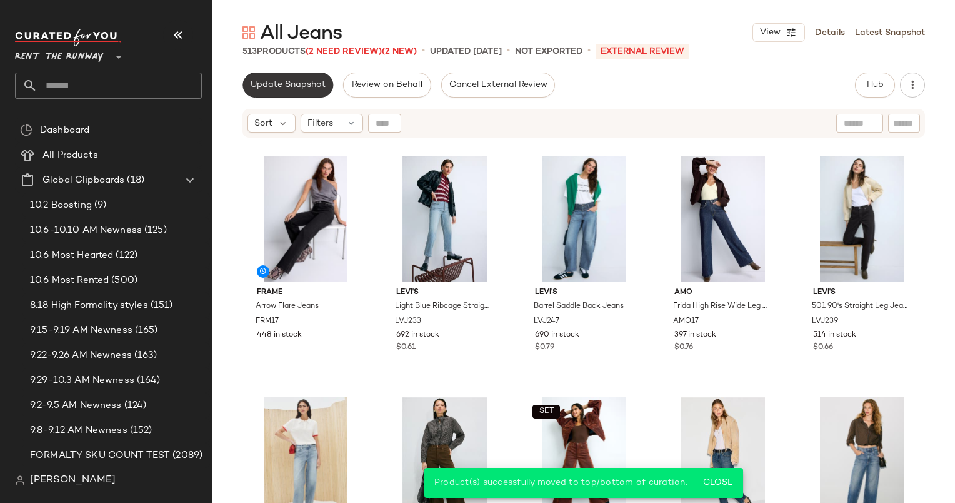
click at [271, 95] on button "Update Snapshot" at bounding box center [288, 85] width 91 height 25
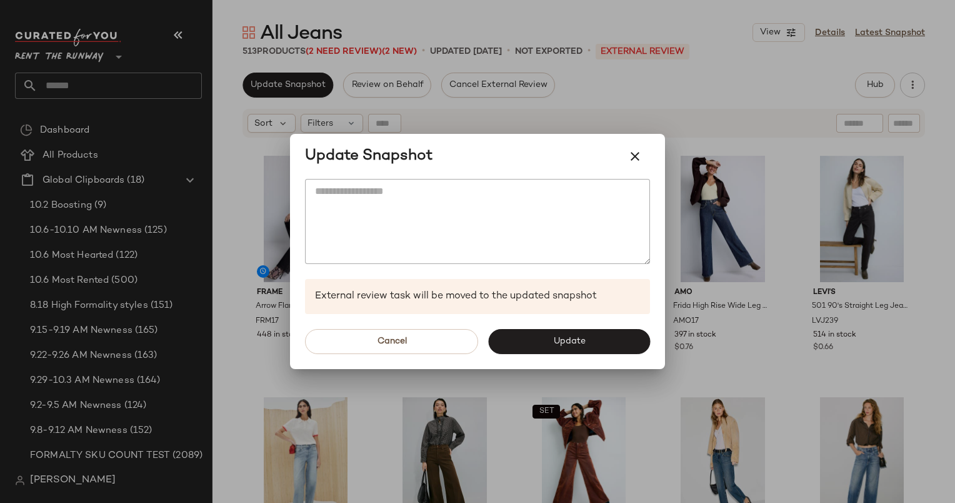
click at [718, 95] on div at bounding box center [477, 251] width 955 height 503
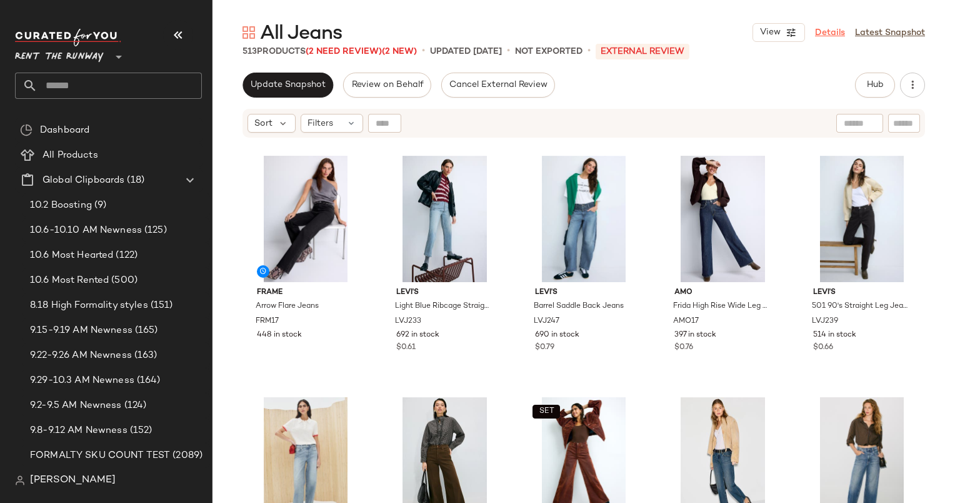
click at [838, 36] on link "Details" at bounding box center [830, 32] width 30 height 13
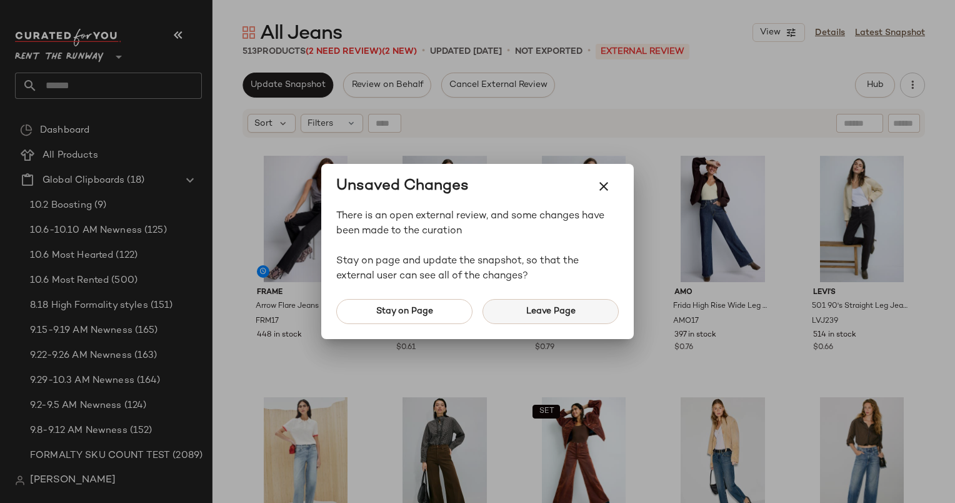
click at [580, 309] on button "Leave Page" at bounding box center [551, 311] width 136 height 25
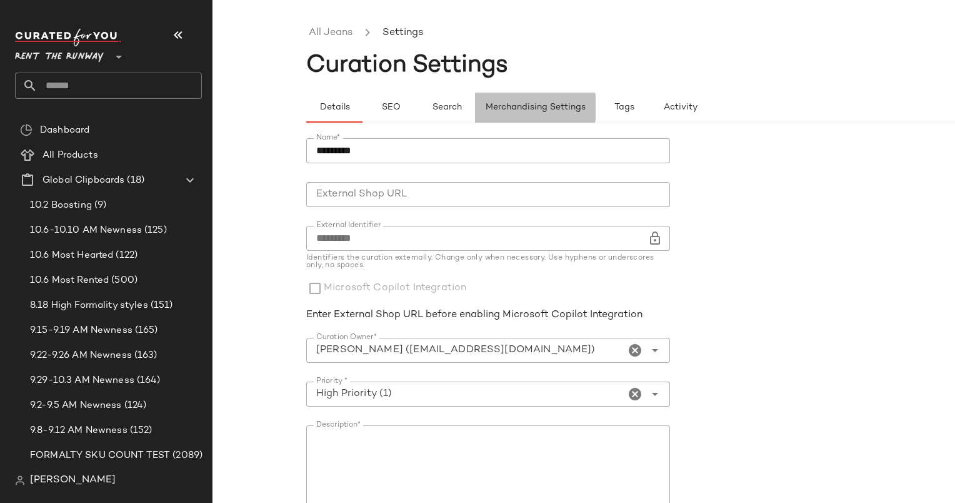
click at [533, 98] on button "Merchandising Settings" at bounding box center [535, 108] width 121 height 30
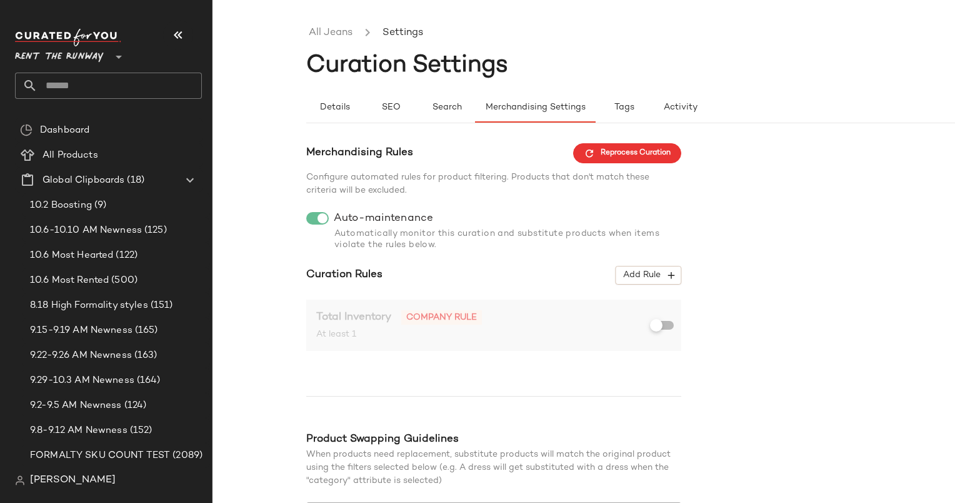
click at [327, 24] on ul "All Jeans Settings" at bounding box center [677, 33] width 743 height 29
click at [336, 30] on link "All Jeans" at bounding box center [331, 33] width 44 height 16
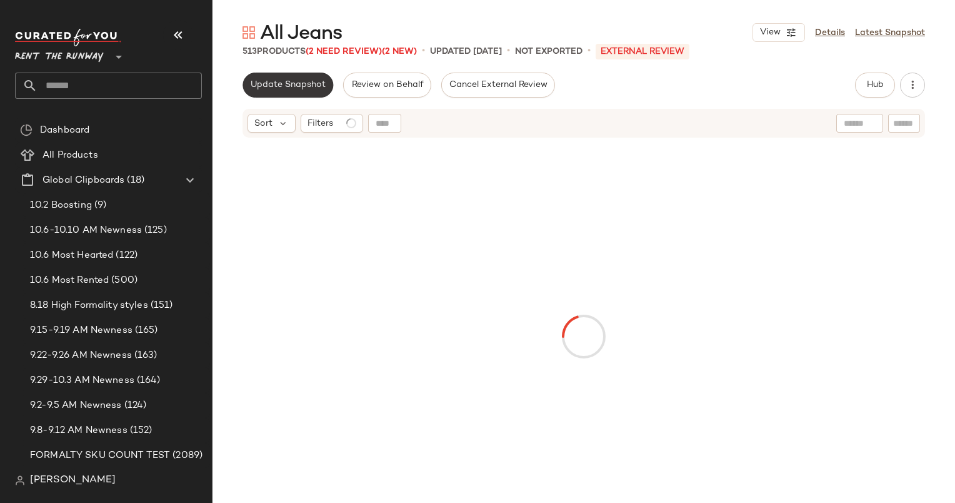
click at [273, 88] on span "Update Snapshot" at bounding box center [288, 85] width 76 height 10
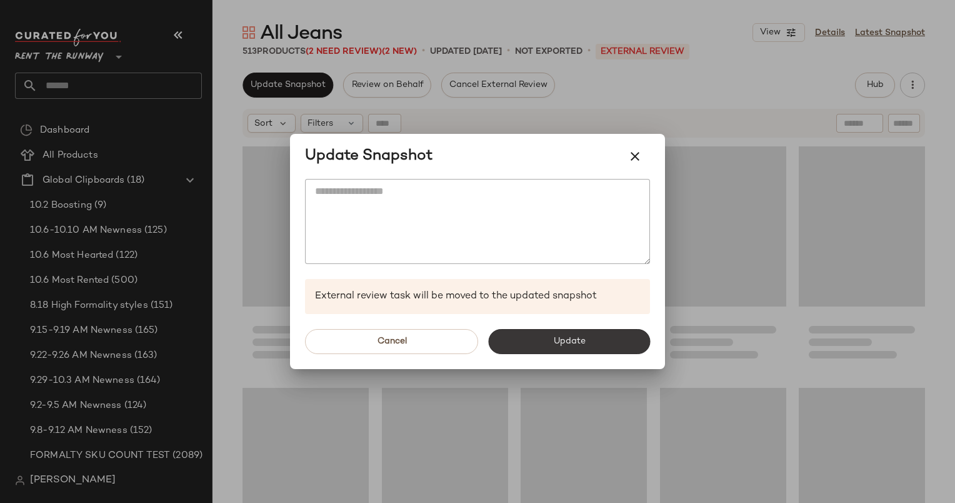
click at [546, 341] on button "Update" at bounding box center [569, 341] width 162 height 25
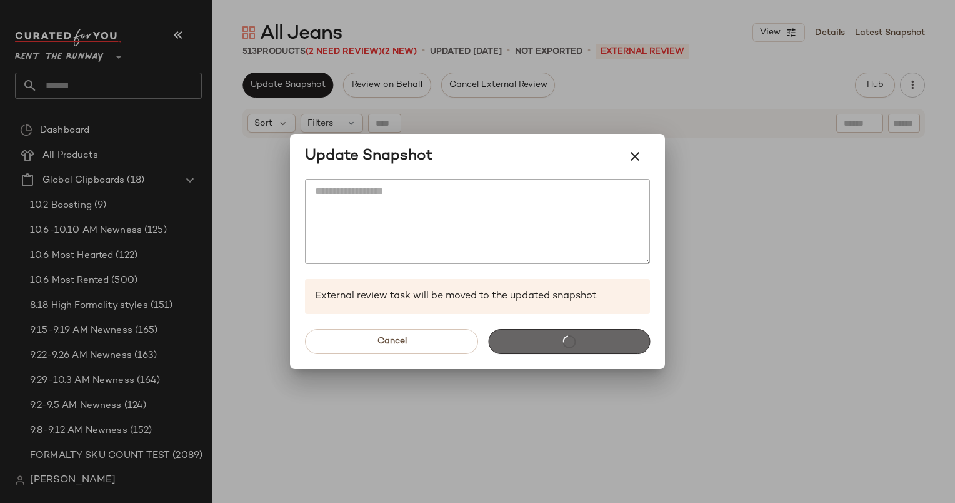
scroll to position [965, 0]
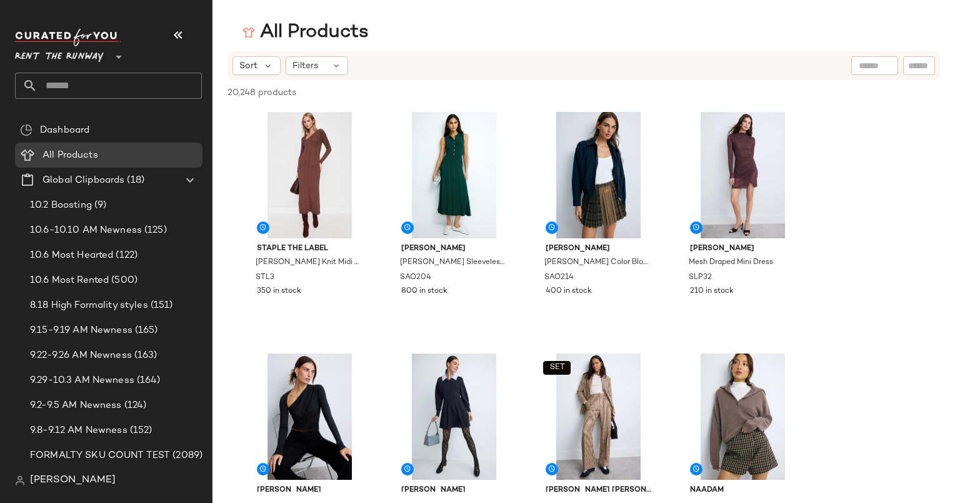
click at [144, 90] on input "text" at bounding box center [120, 86] width 164 height 26
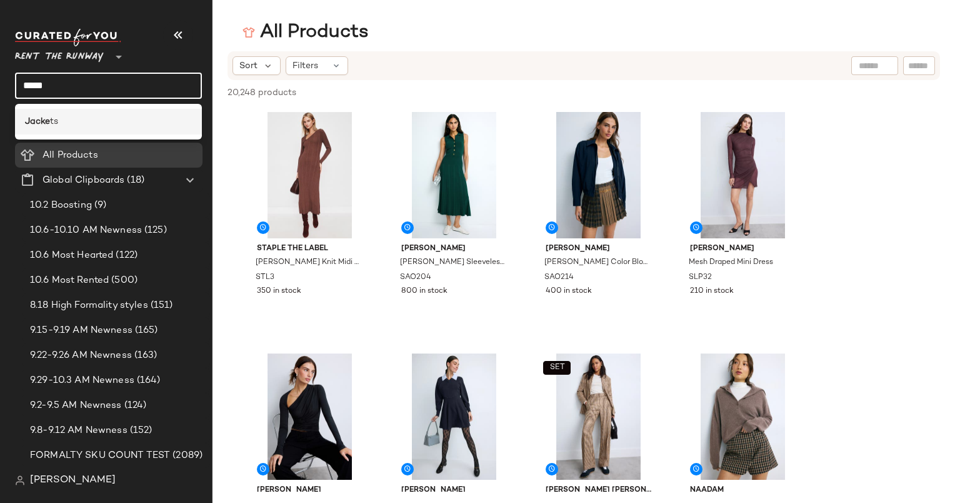
type input "*****"
click at [144, 125] on div "Jacke ts" at bounding box center [108, 121] width 167 height 13
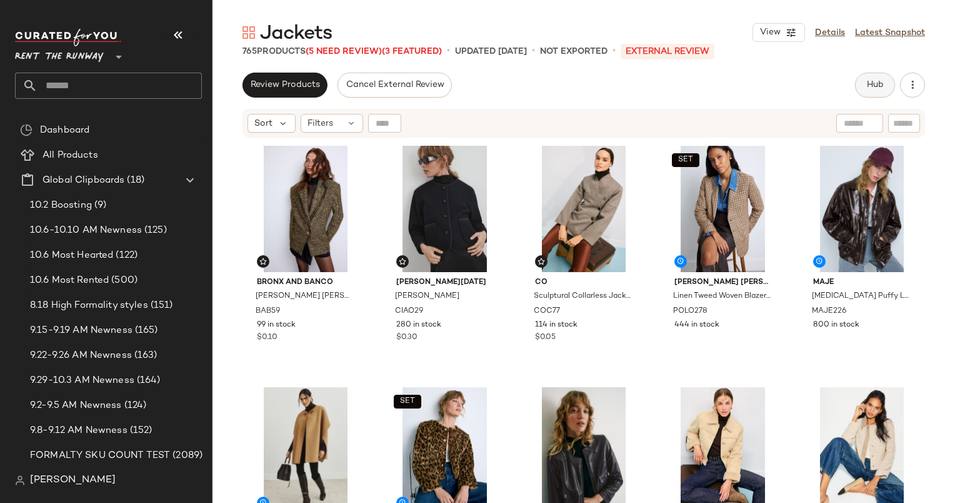
click at [869, 84] on span "Hub" at bounding box center [875, 85] width 18 height 10
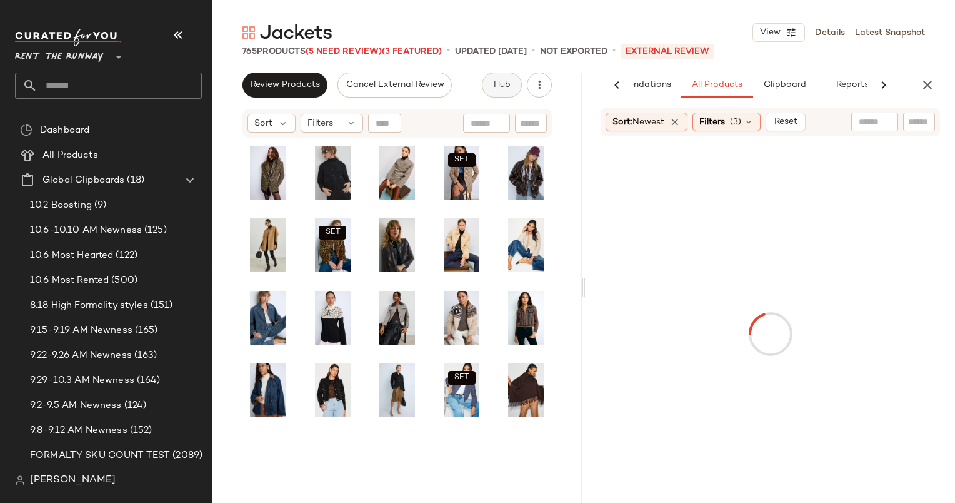
scroll to position [0, 64]
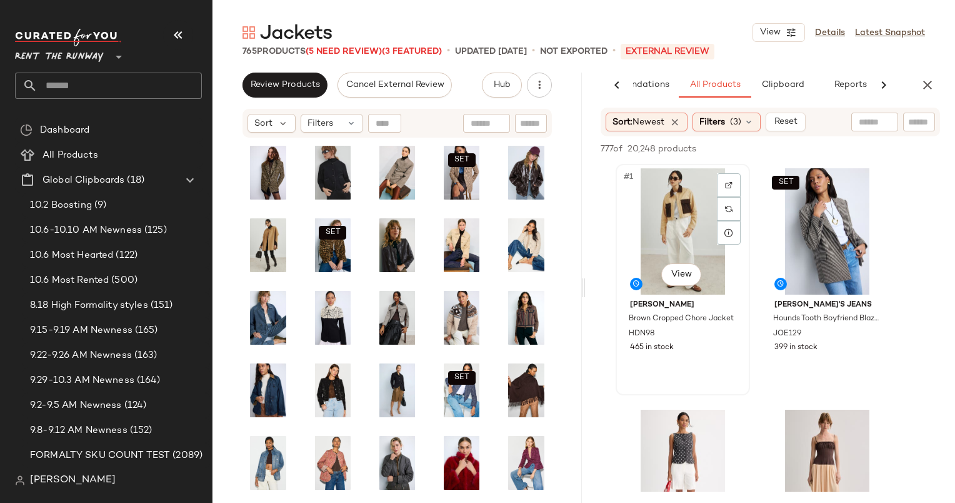
click at [658, 213] on div "#1 View" at bounding box center [683, 231] width 126 height 126
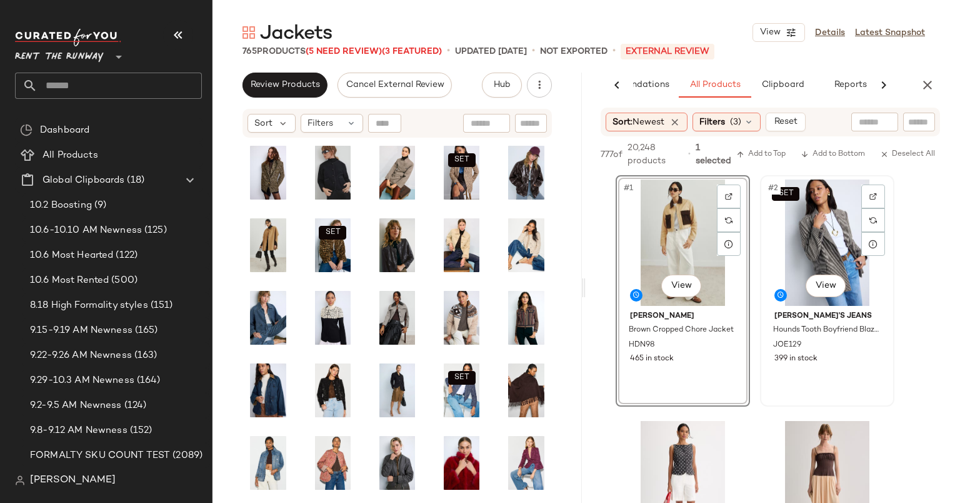
click at [831, 216] on div "SET #2 View" at bounding box center [827, 242] width 126 height 126
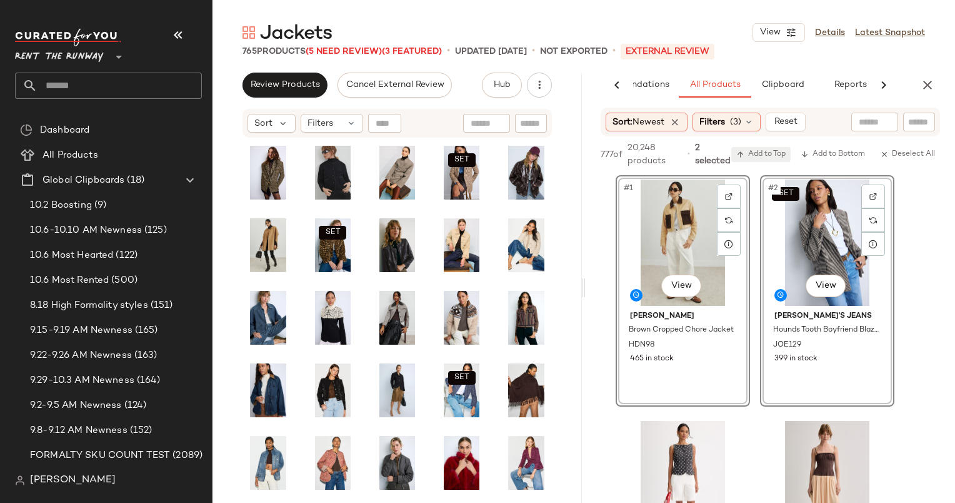
click at [761, 155] on span "Add to Top" at bounding box center [760, 154] width 49 height 9
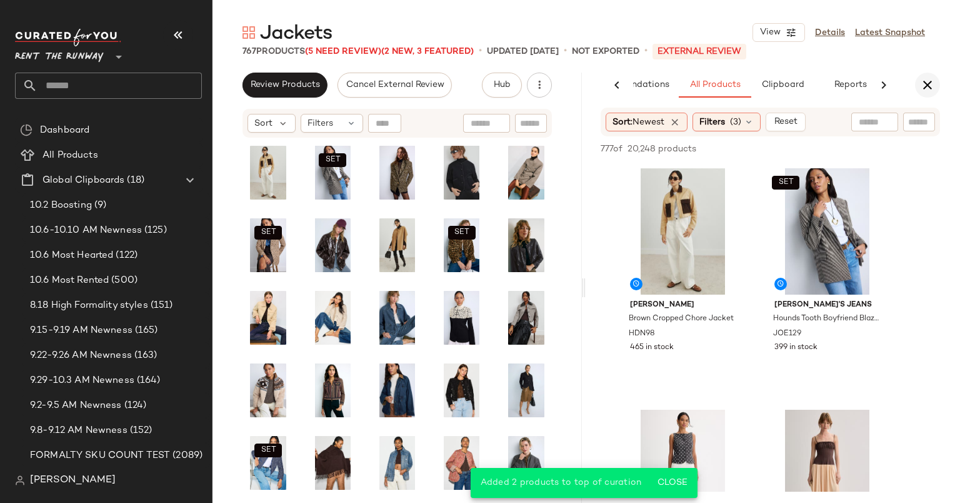
click at [933, 81] on icon "button" at bounding box center [927, 85] width 15 height 15
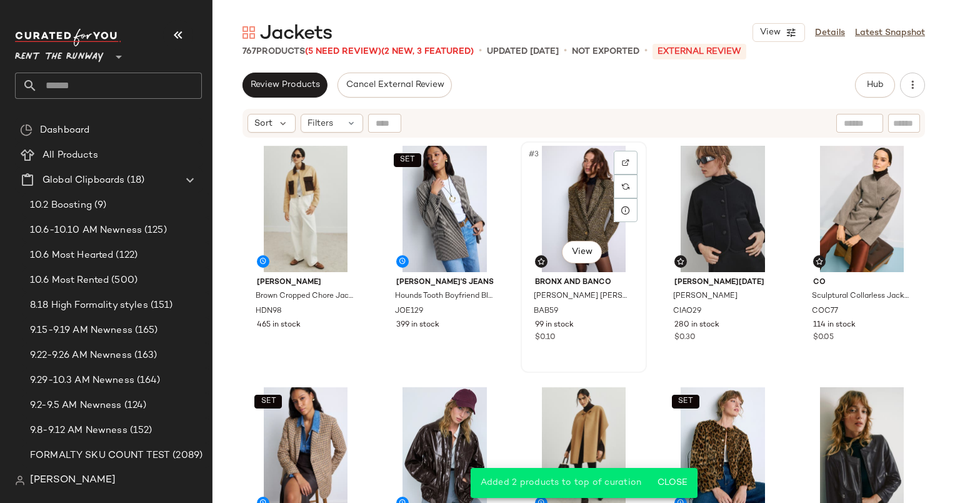
click at [554, 220] on div "#3 View" at bounding box center [584, 209] width 118 height 126
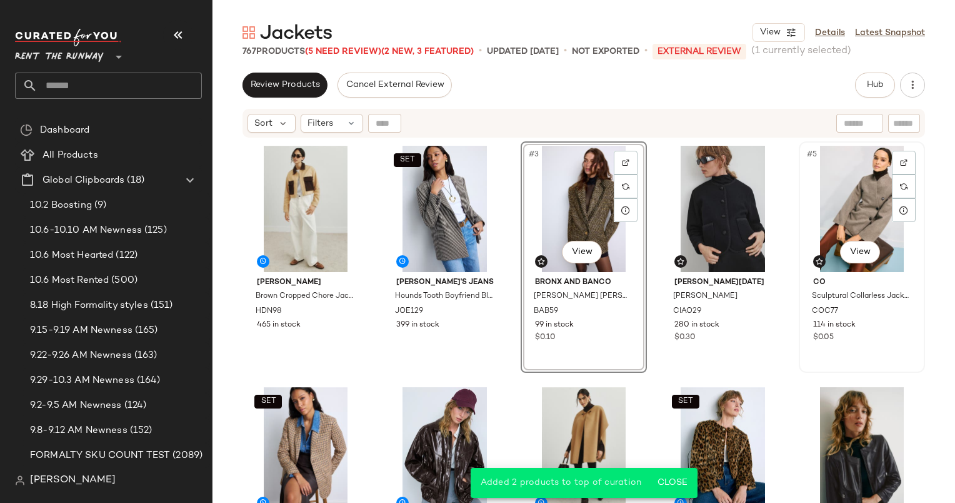
click at [853, 192] on div "#5 View" at bounding box center [862, 209] width 118 height 126
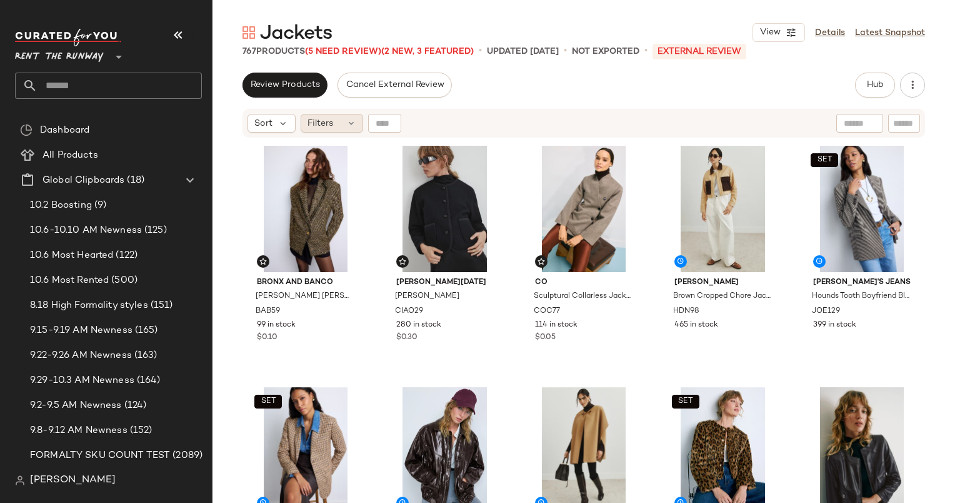
click at [323, 125] on span "Filters" at bounding box center [321, 123] width 26 height 13
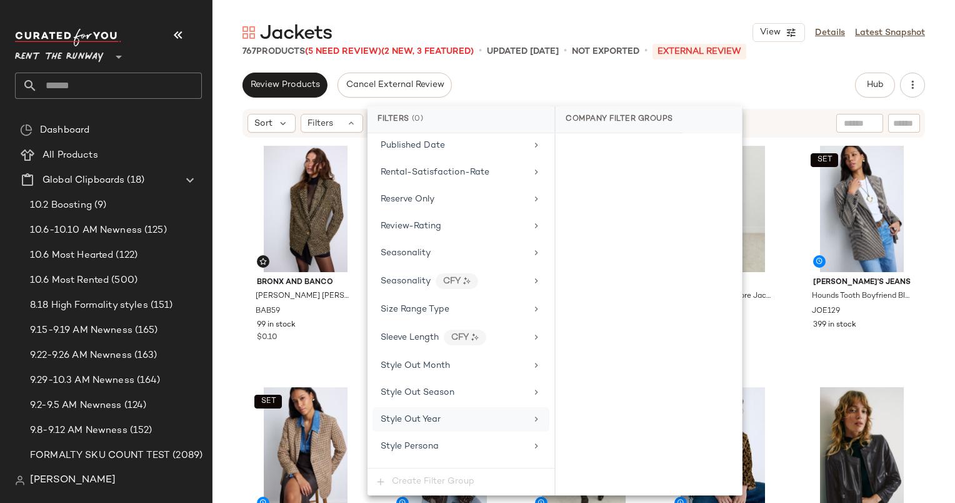
scroll to position [1681, 0]
click at [451, 355] on div "Total Inventory" at bounding box center [454, 361] width 146 height 13
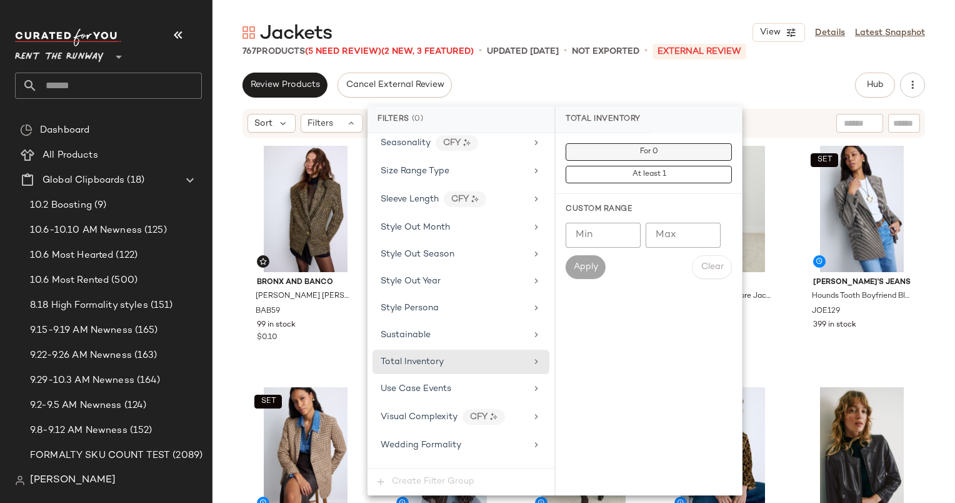
click at [643, 149] on span "For 0" at bounding box center [648, 152] width 19 height 9
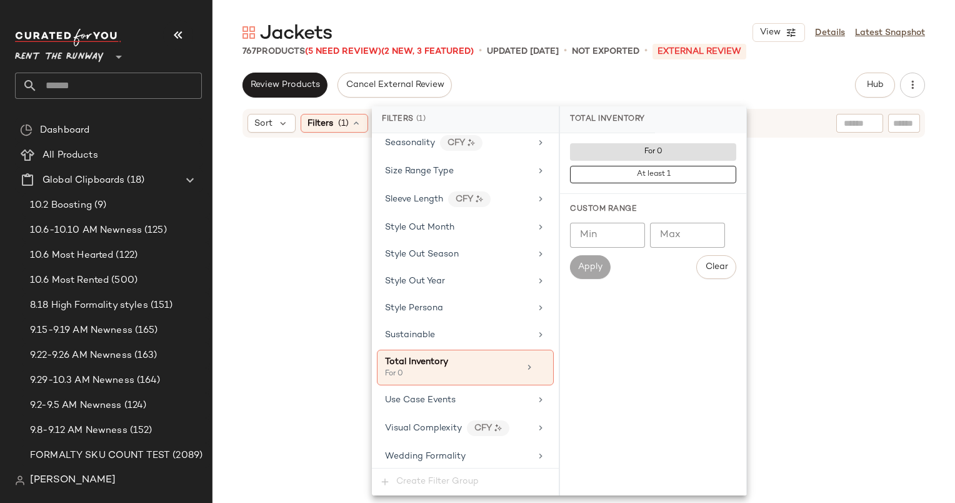
click at [677, 73] on div "Review Products Cancel External Review Hub Send for Review External Review Inte…" at bounding box center [584, 85] width 683 height 25
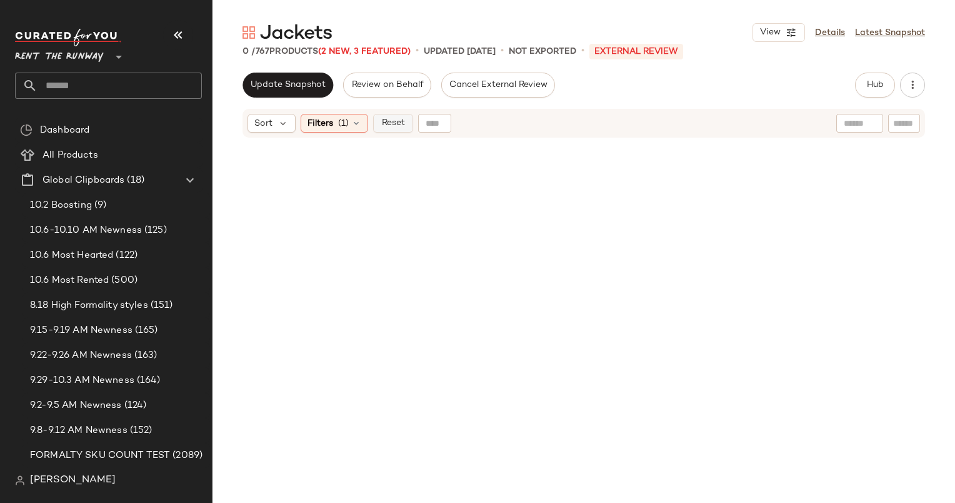
click at [390, 118] on span "Reset" at bounding box center [393, 123] width 24 height 10
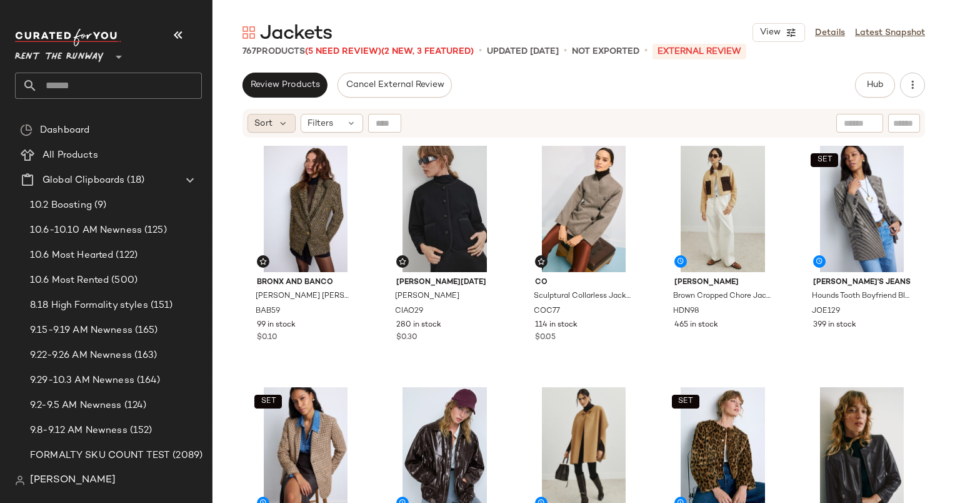
click at [271, 125] on span "Sort" at bounding box center [263, 123] width 18 height 13
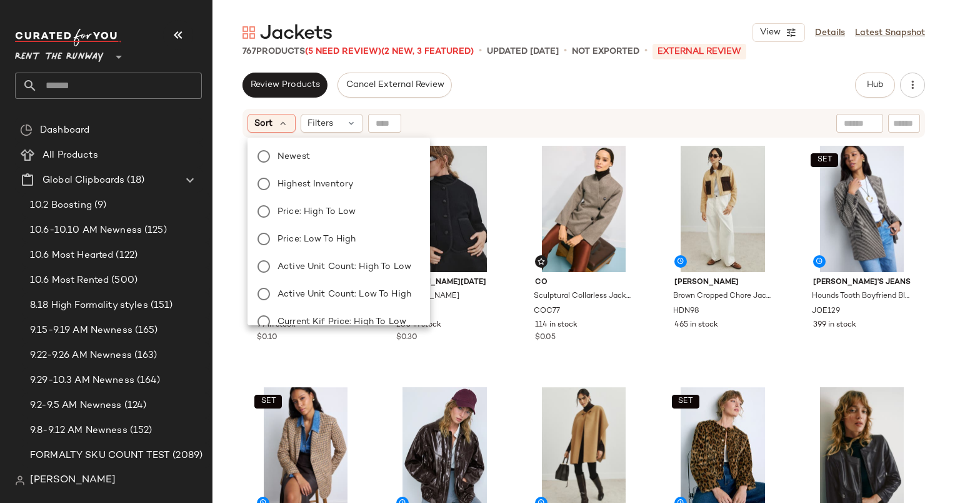
click at [556, 118] on div "Sort Filters" at bounding box center [503, 123] width 510 height 19
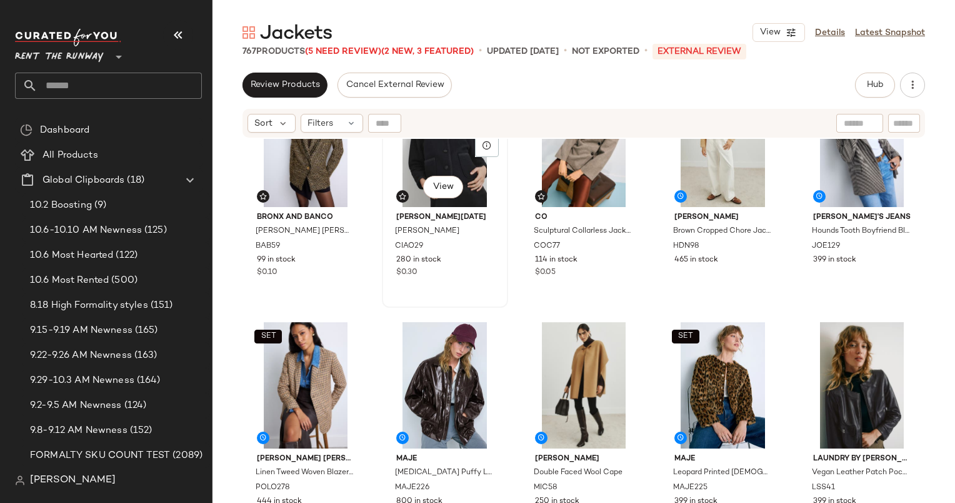
scroll to position [66, 0]
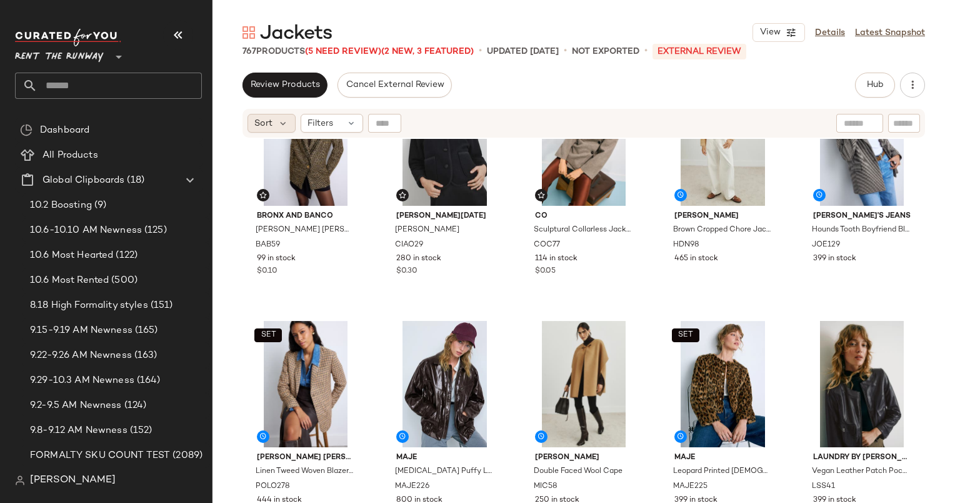
click at [262, 118] on span "Sort" at bounding box center [263, 123] width 18 height 13
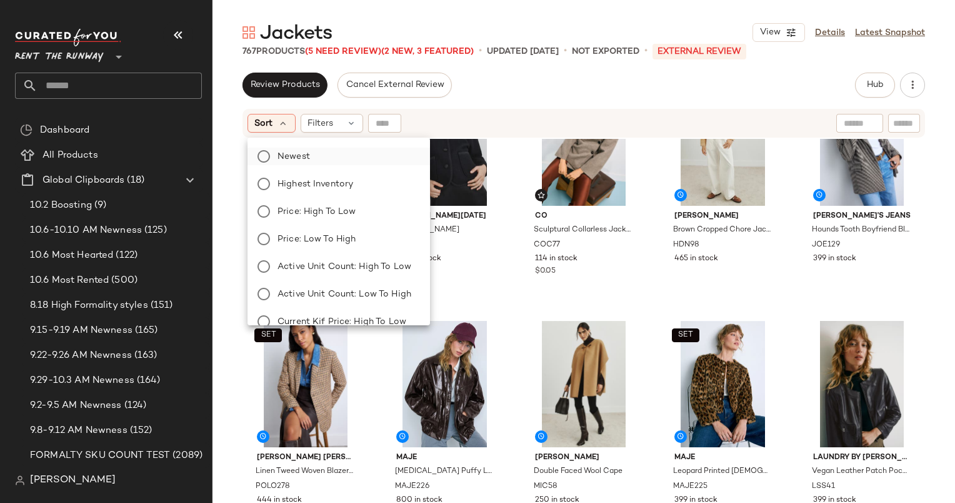
click at [293, 156] on span "Newest" at bounding box center [294, 156] width 33 height 13
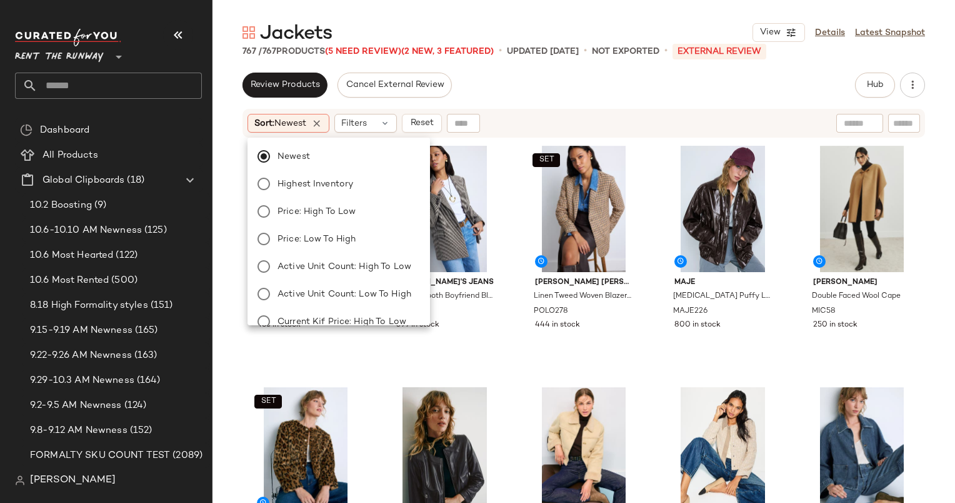
click at [566, 86] on div "Review Products Cancel External Review Hub Send for Review External Review Inte…" at bounding box center [584, 85] width 683 height 25
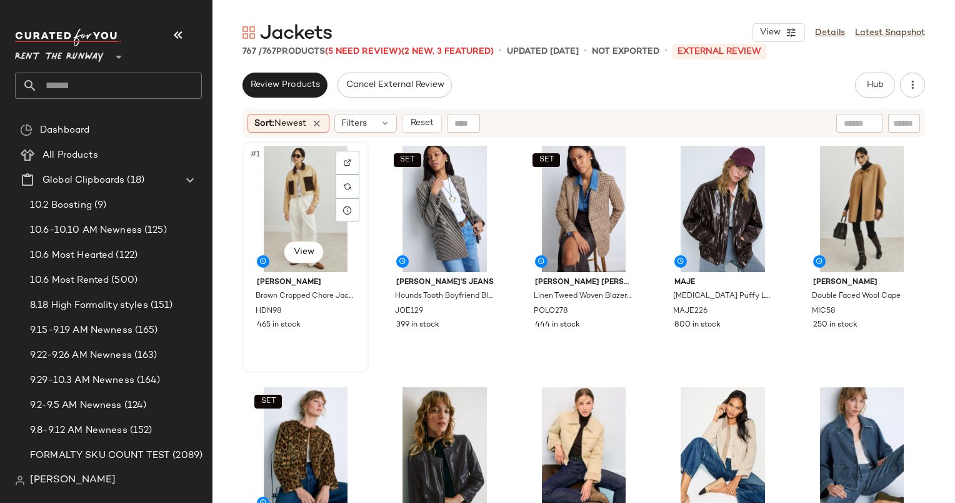
click at [300, 185] on div "#1 View" at bounding box center [306, 209] width 118 height 126
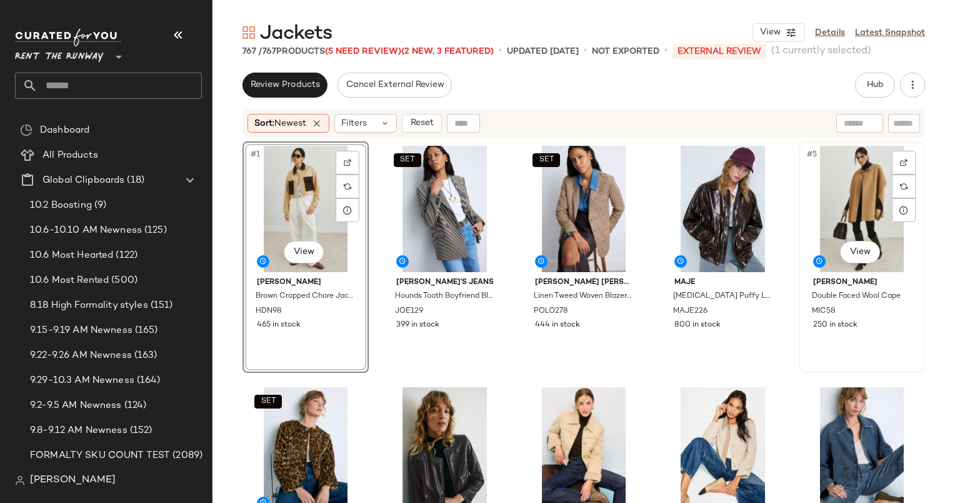
click at [865, 174] on div "#5 View" at bounding box center [862, 209] width 118 height 126
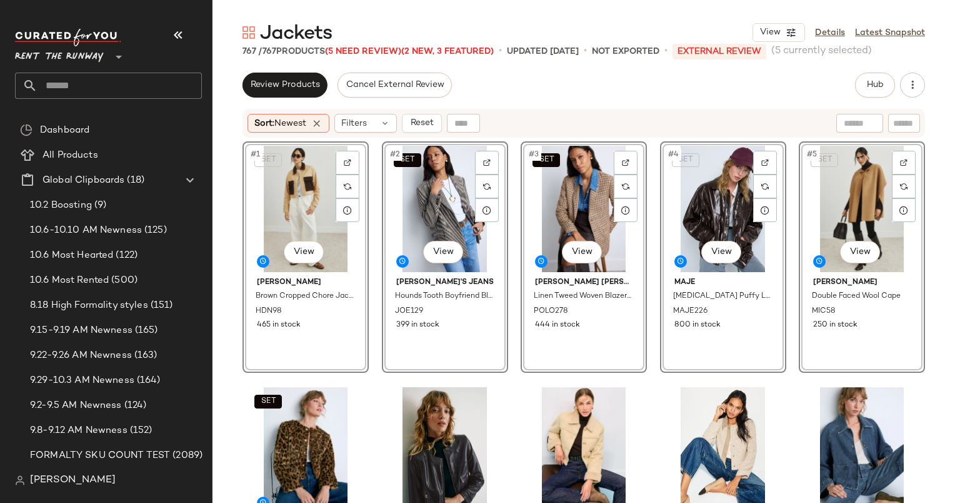
scroll to position [242, 0]
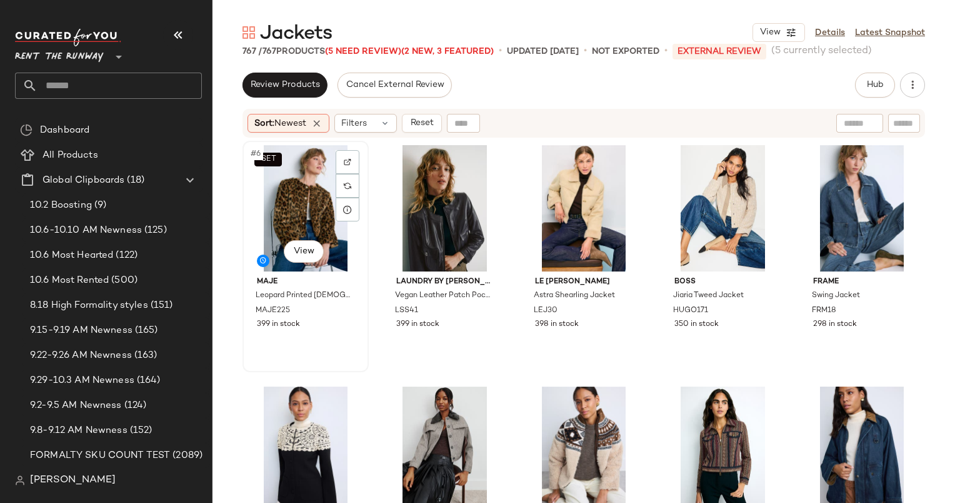
click at [262, 194] on div "SET #6 View" at bounding box center [306, 208] width 118 height 126
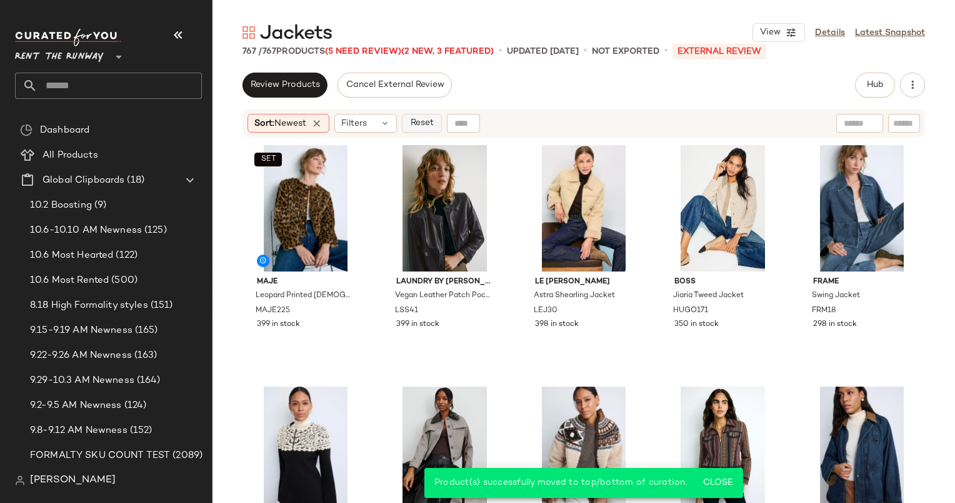
click at [408, 119] on button "Reset" at bounding box center [422, 123] width 40 height 19
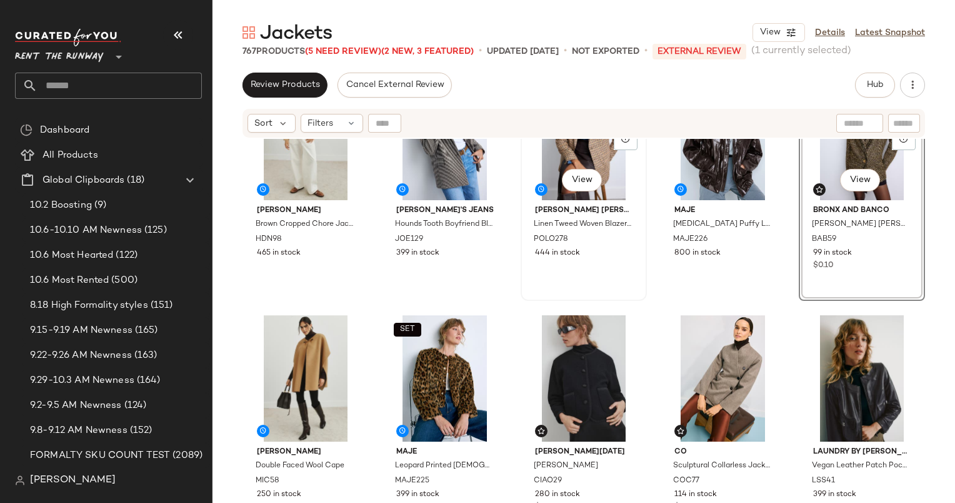
scroll to position [73, 0]
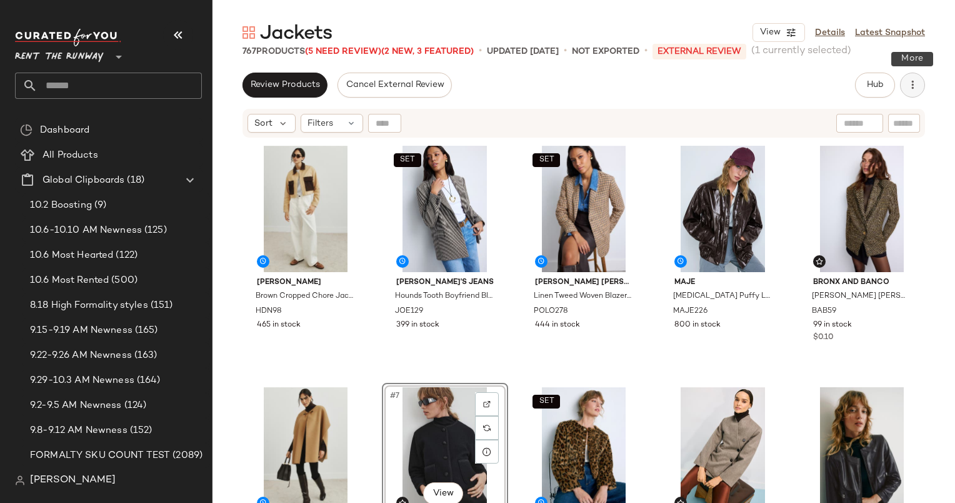
click at [916, 80] on icon "button" at bounding box center [912, 85] width 13 height 13
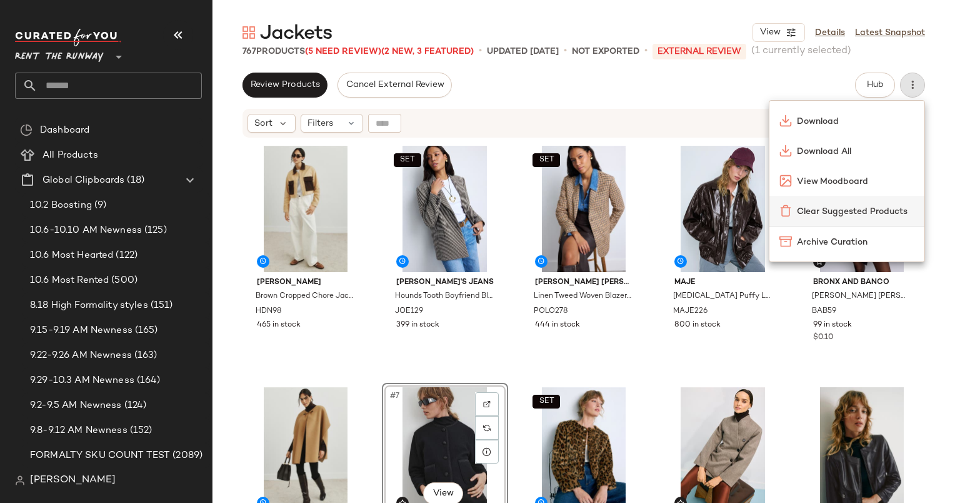
click at [815, 214] on span "Clear Suggested Products" at bounding box center [856, 211] width 118 height 13
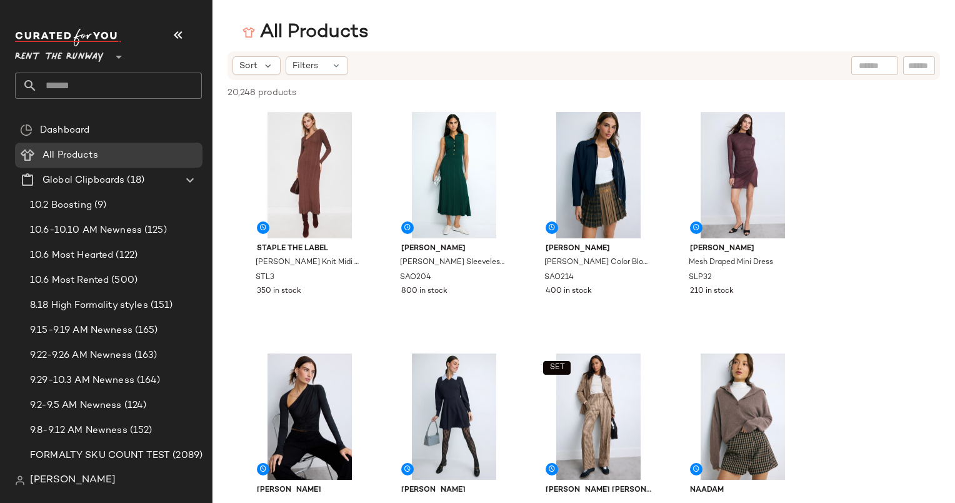
click at [109, 78] on input "text" at bounding box center [120, 86] width 164 height 26
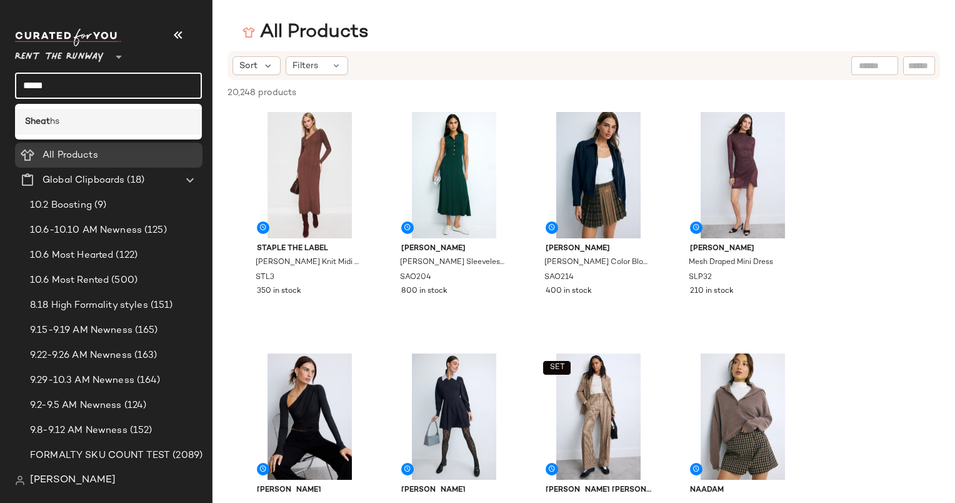
type input "*****"
click at [116, 120] on div "Sheat hs" at bounding box center [108, 121] width 167 height 13
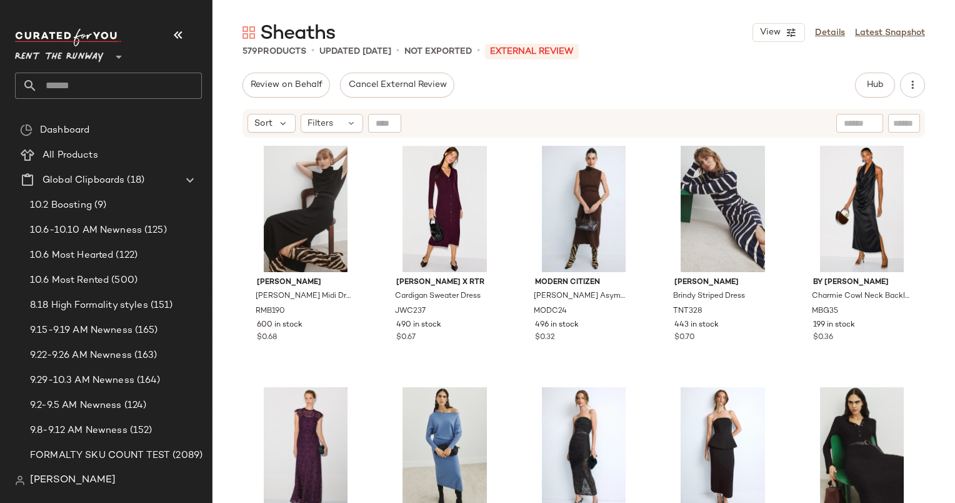
click at [886, 109] on div "Sort Filters" at bounding box center [584, 123] width 683 height 29
click at [871, 88] on span "Hub" at bounding box center [875, 85] width 18 height 10
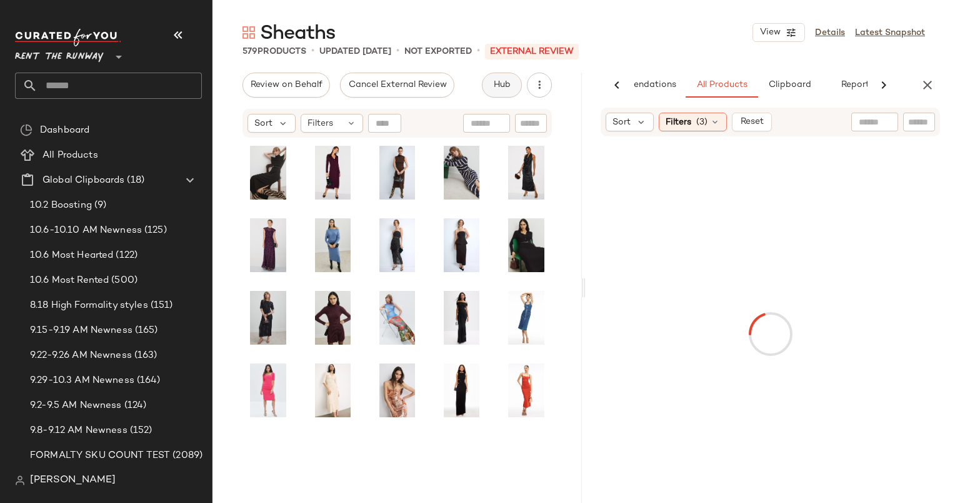
scroll to position [0, 64]
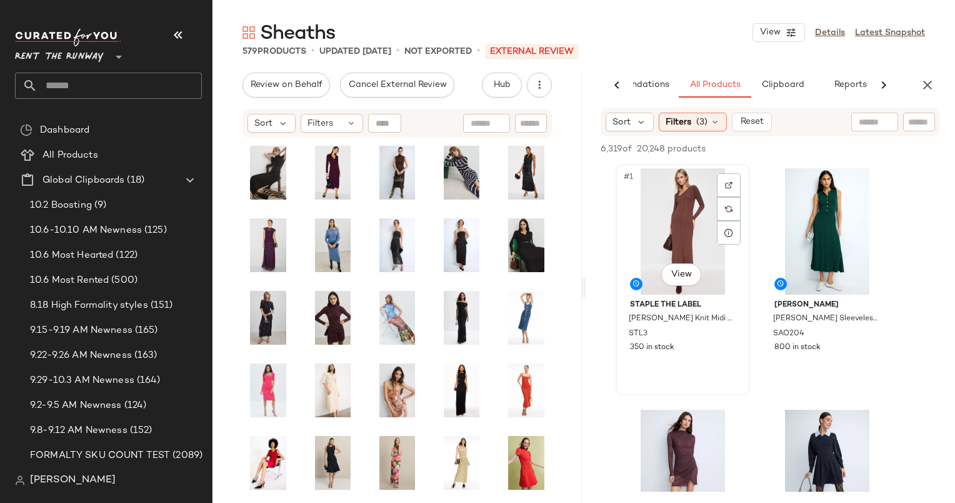
click at [683, 218] on div "#1 View" at bounding box center [683, 231] width 126 height 126
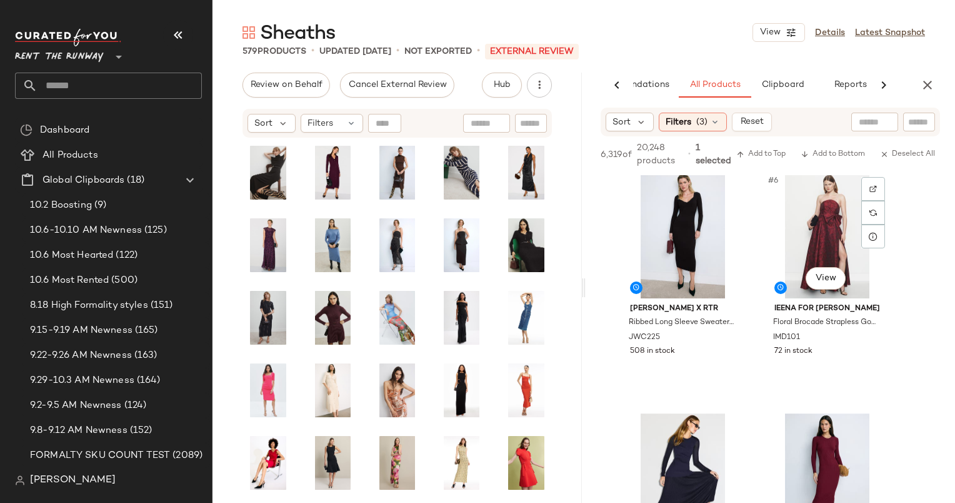
scroll to position [501, 0]
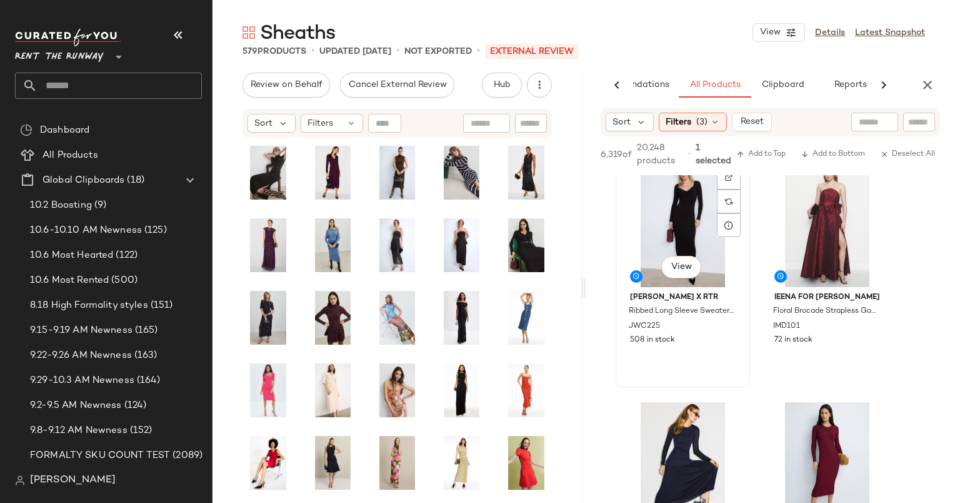
click at [695, 231] on div "#5 View" at bounding box center [683, 224] width 126 height 126
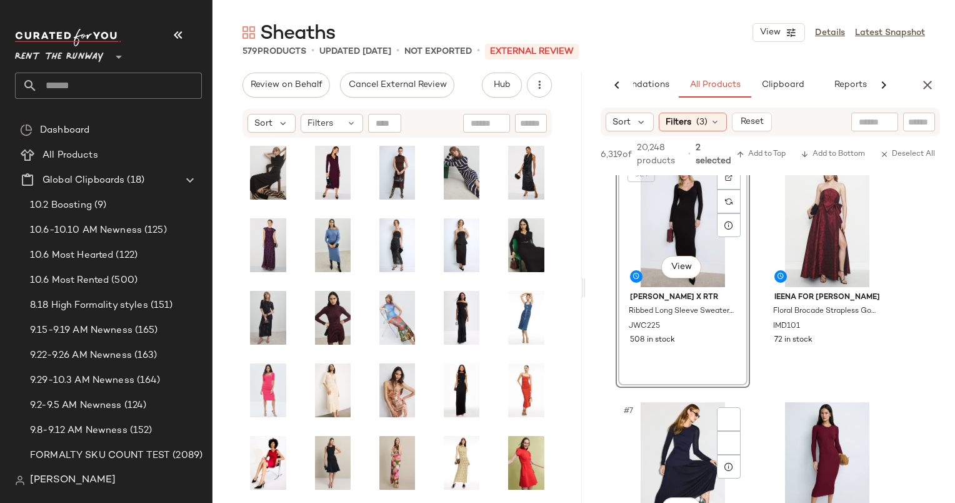
scroll to position [729, 0]
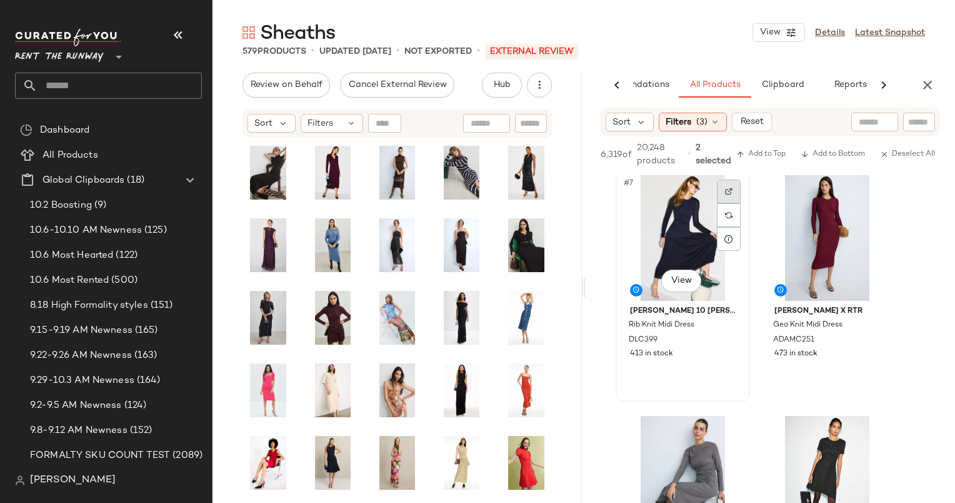
click at [738, 193] on div at bounding box center [729, 214] width 24 height 71
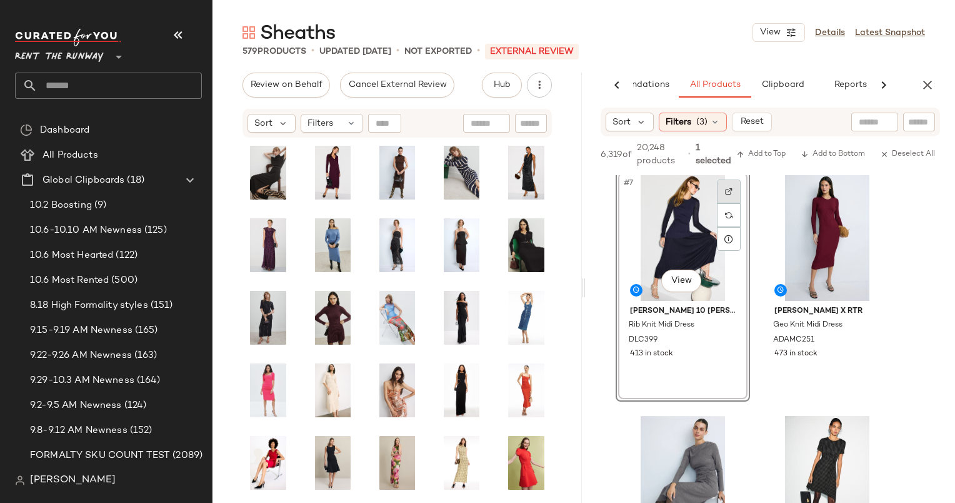
click at [729, 191] on img at bounding box center [729, 192] width 8 height 8
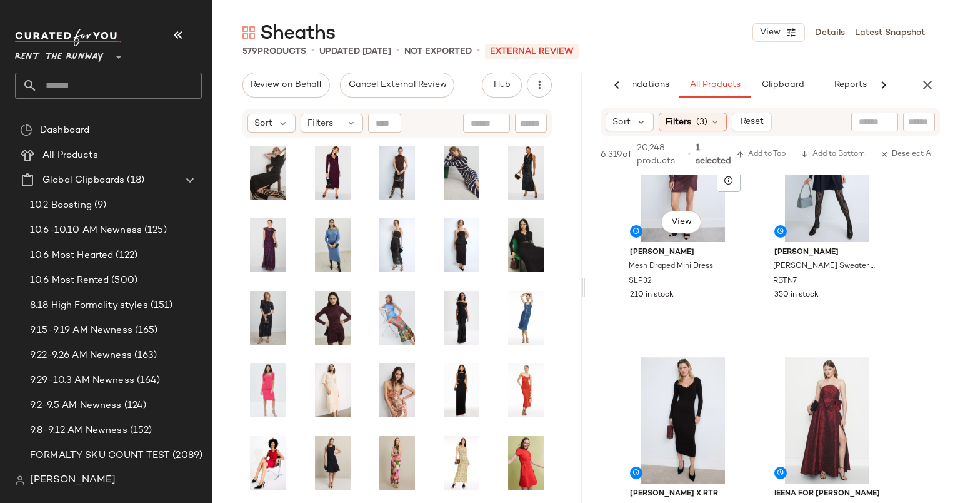
scroll to position [0, 0]
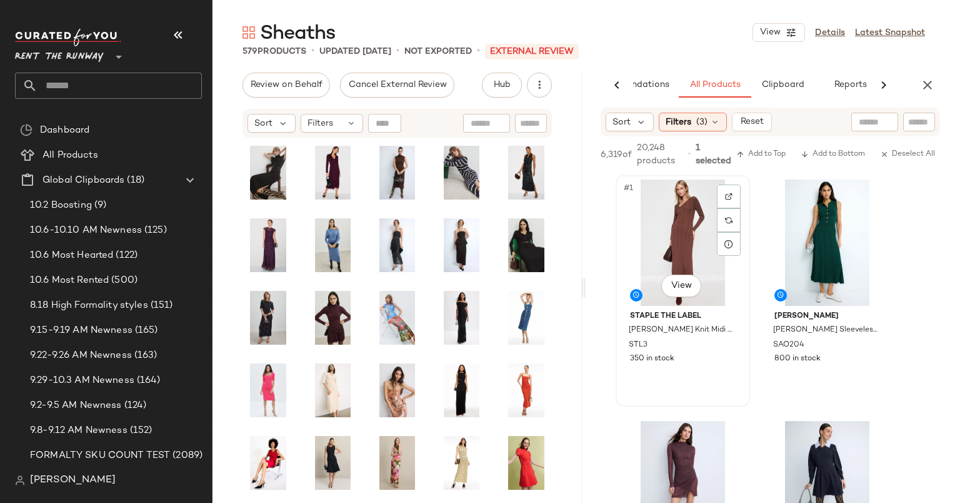
click at [664, 191] on div "#1 View" at bounding box center [683, 242] width 126 height 126
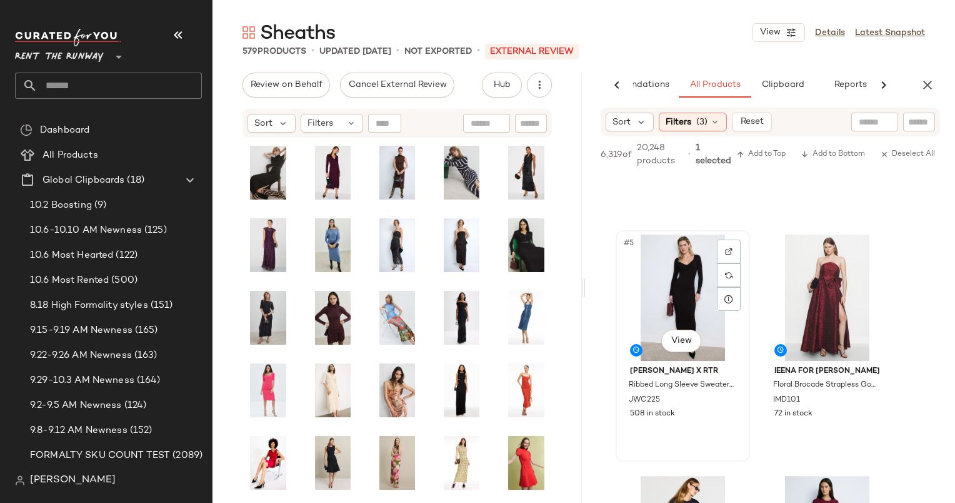
click at [678, 257] on div "#5 View" at bounding box center [683, 297] width 126 height 126
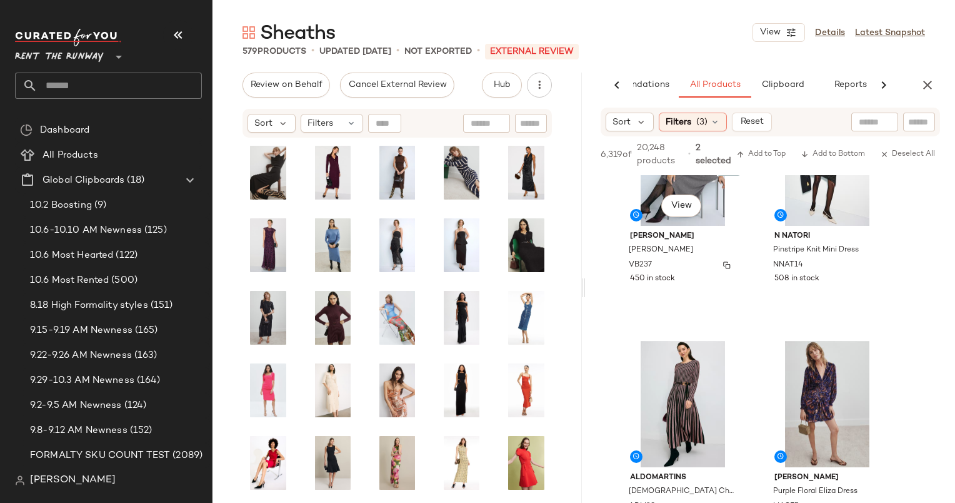
scroll to position [1046, 0]
click at [771, 153] on span "Add to Top" at bounding box center [760, 154] width 49 height 9
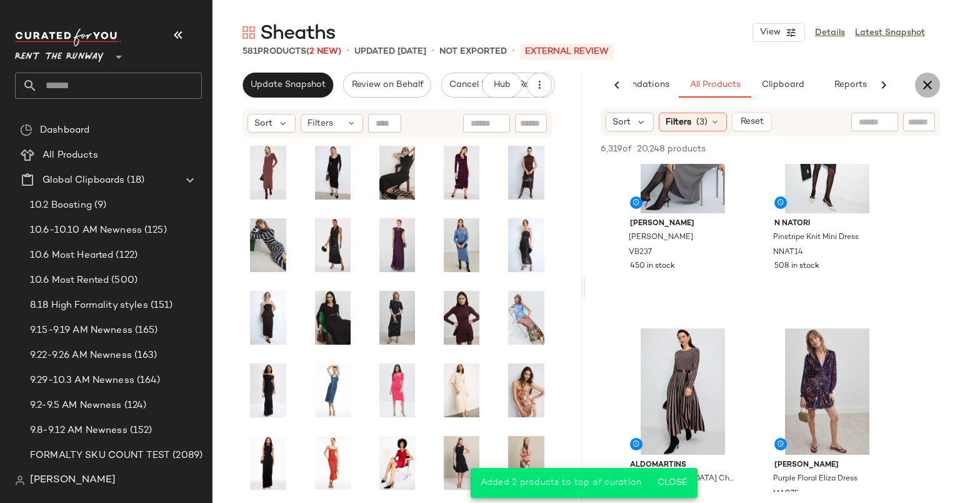
click at [929, 74] on button "button" at bounding box center [927, 85] width 25 height 25
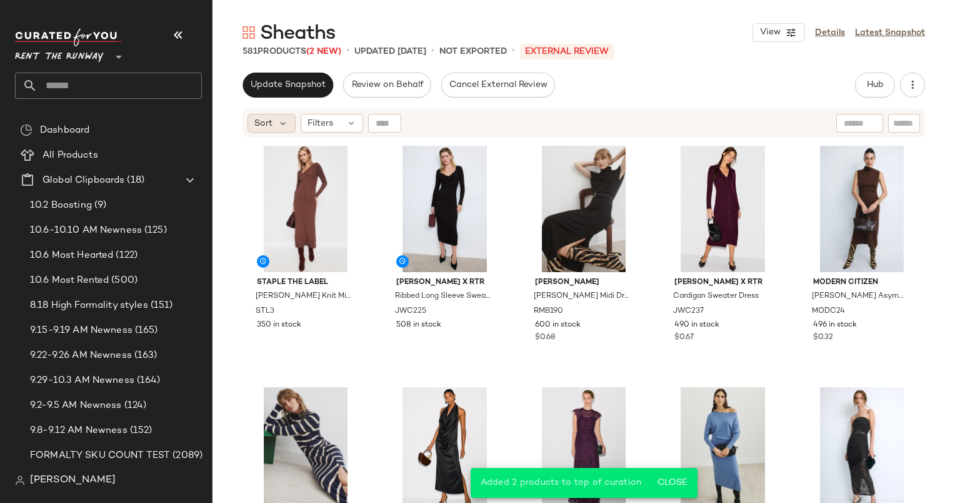
click at [263, 122] on span "Sort" at bounding box center [263, 123] width 18 height 13
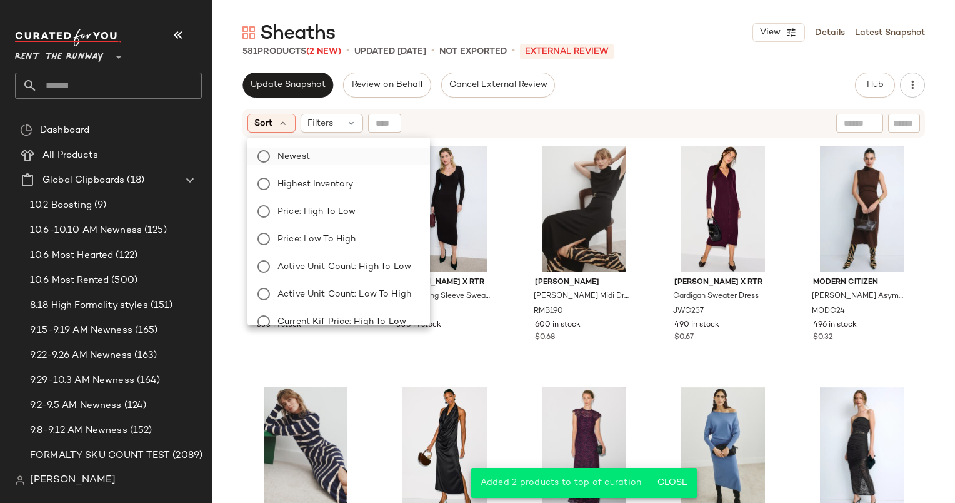
click at [326, 155] on label "Newest" at bounding box center [347, 157] width 148 height 18
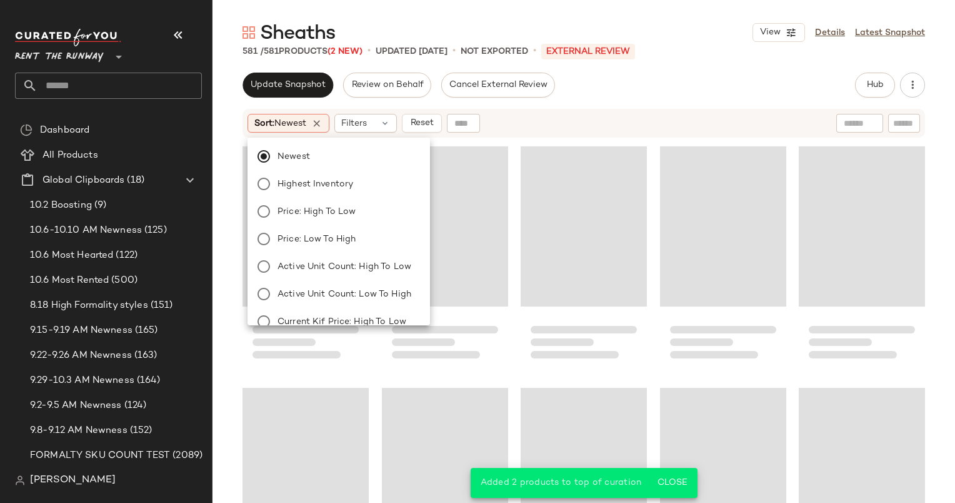
click at [514, 118] on div "Sort: Newest Filters Reset" at bounding box center [503, 123] width 510 height 19
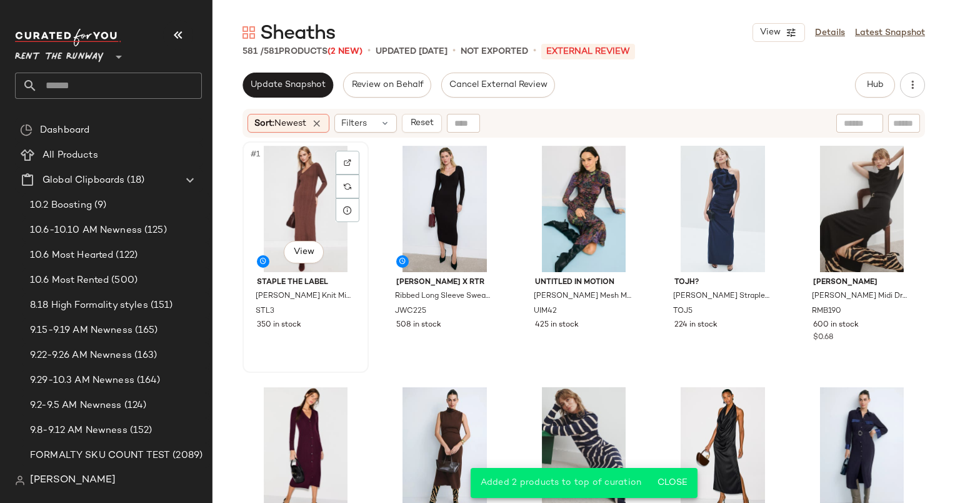
click at [284, 205] on div "#1 View" at bounding box center [306, 209] width 118 height 126
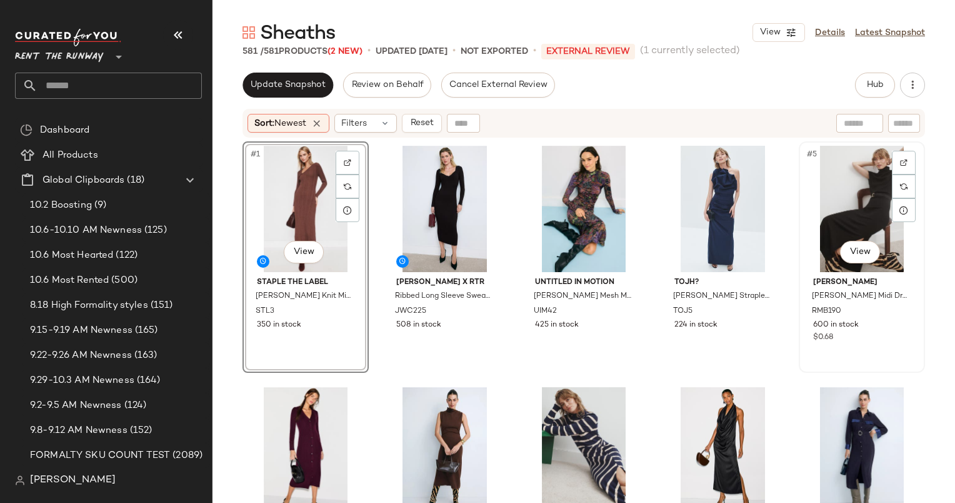
click at [815, 194] on div "#5 View" at bounding box center [862, 209] width 118 height 126
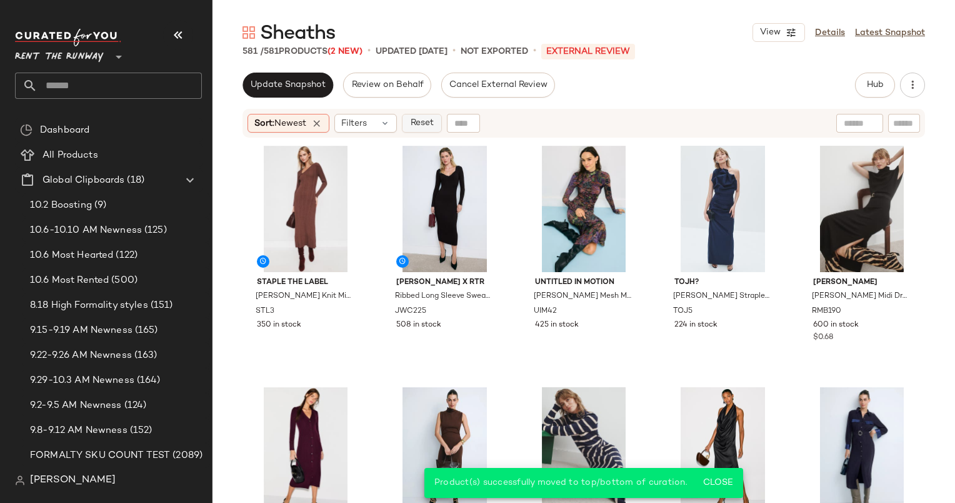
click at [419, 126] on span "Reset" at bounding box center [421, 123] width 24 height 10
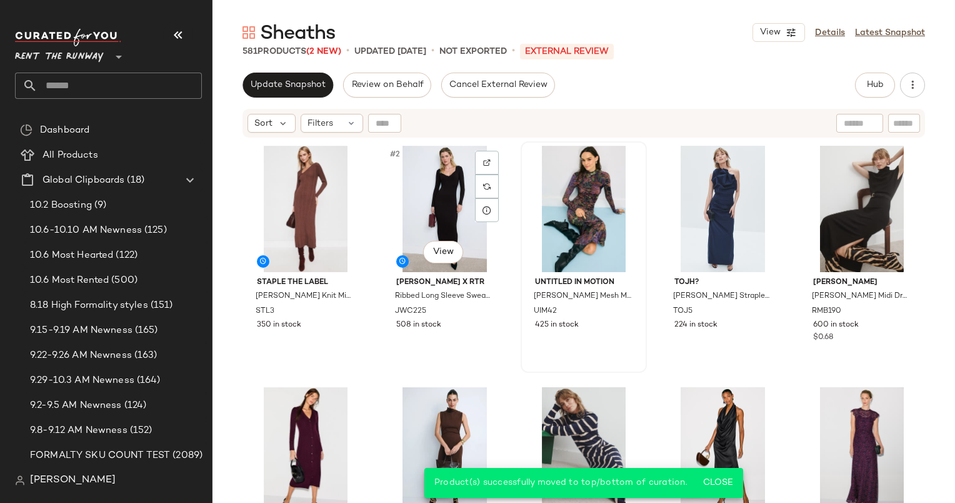
click at [541, 199] on div at bounding box center [584, 209] width 118 height 126
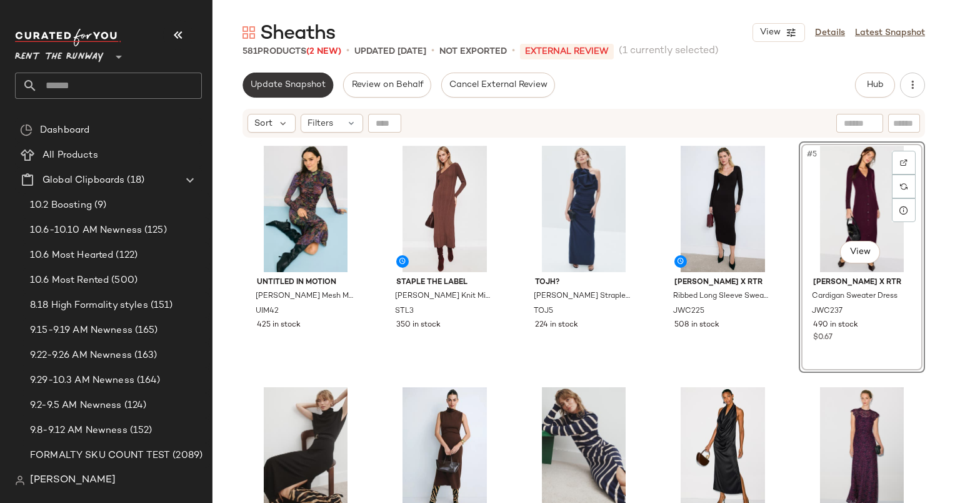
click at [268, 84] on span "Update Snapshot" at bounding box center [288, 85] width 76 height 10
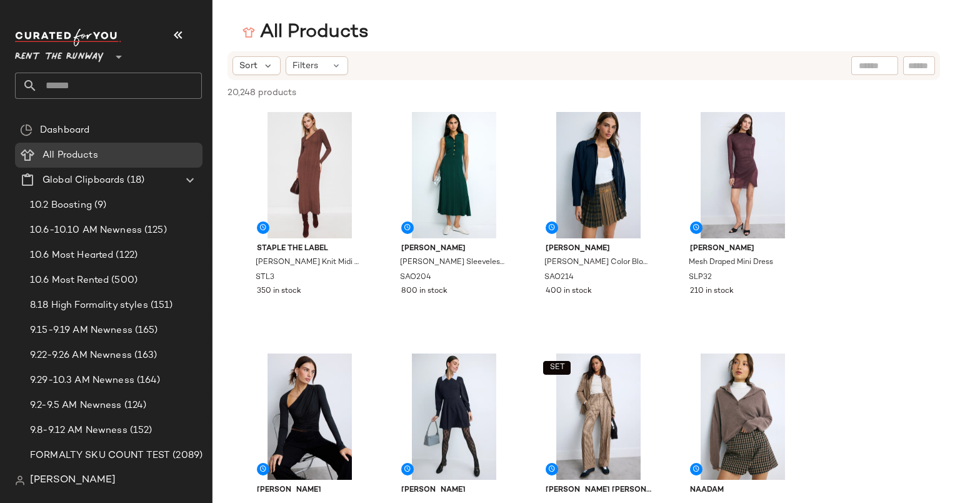
click at [149, 83] on input "text" at bounding box center [120, 86] width 164 height 26
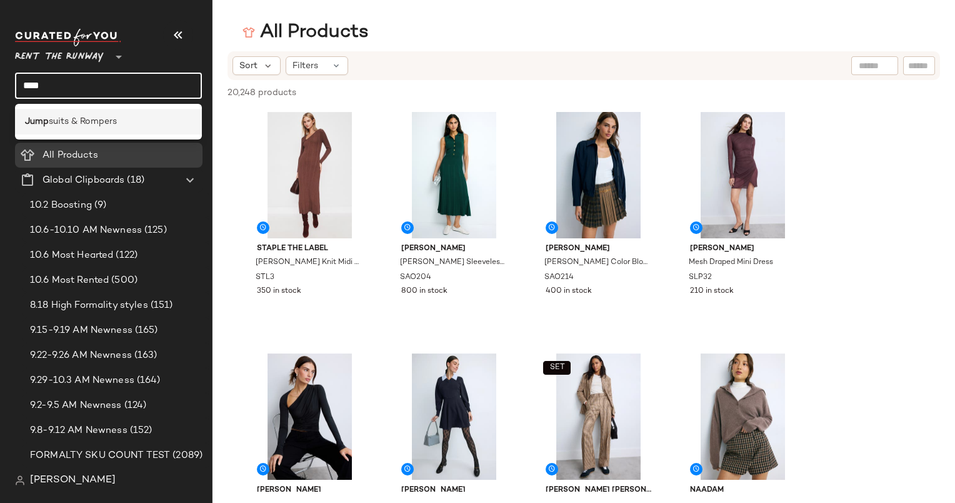
type input "****"
click at [120, 132] on div "Jump suits & Rompers" at bounding box center [108, 122] width 187 height 26
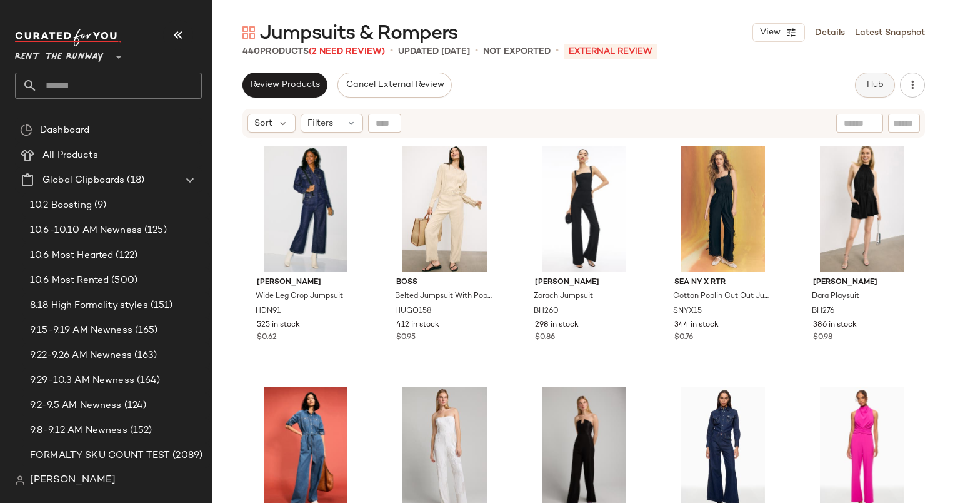
click at [864, 85] on button "Hub" at bounding box center [875, 85] width 40 height 25
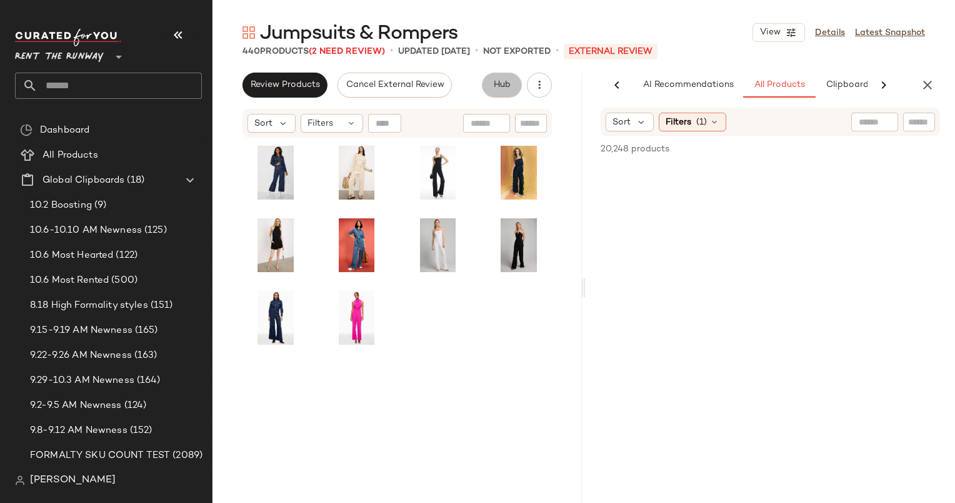
scroll to position [0, 76]
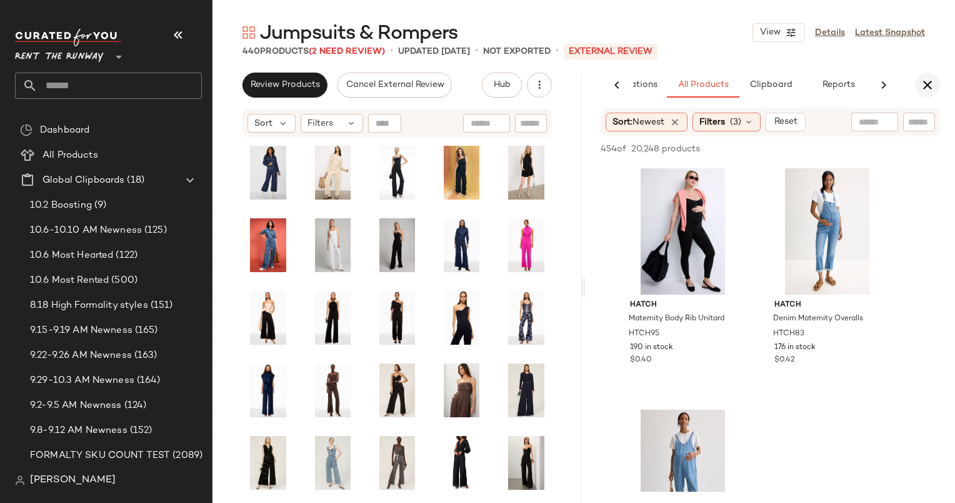
click at [929, 93] on button "button" at bounding box center [927, 85] width 25 height 25
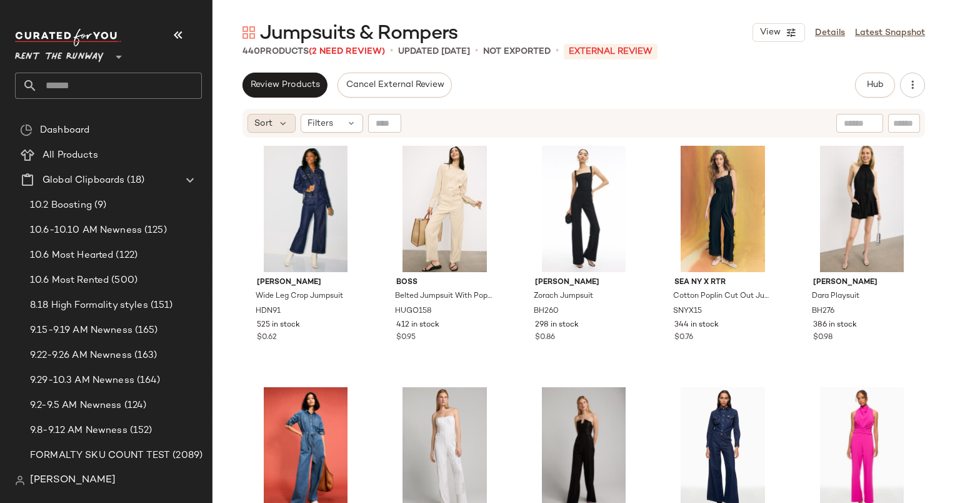
click at [261, 131] on div "Sort" at bounding box center [272, 123] width 48 height 19
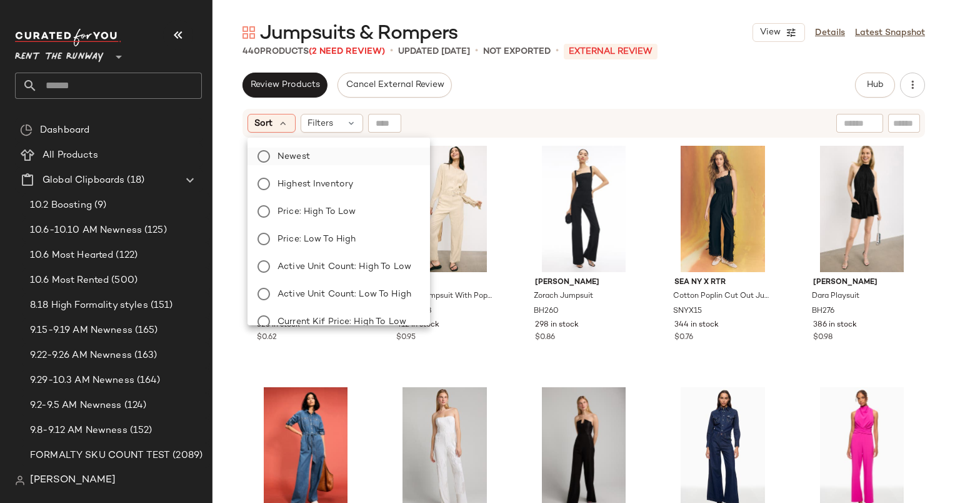
click at [317, 163] on label "Newest" at bounding box center [347, 157] width 148 height 18
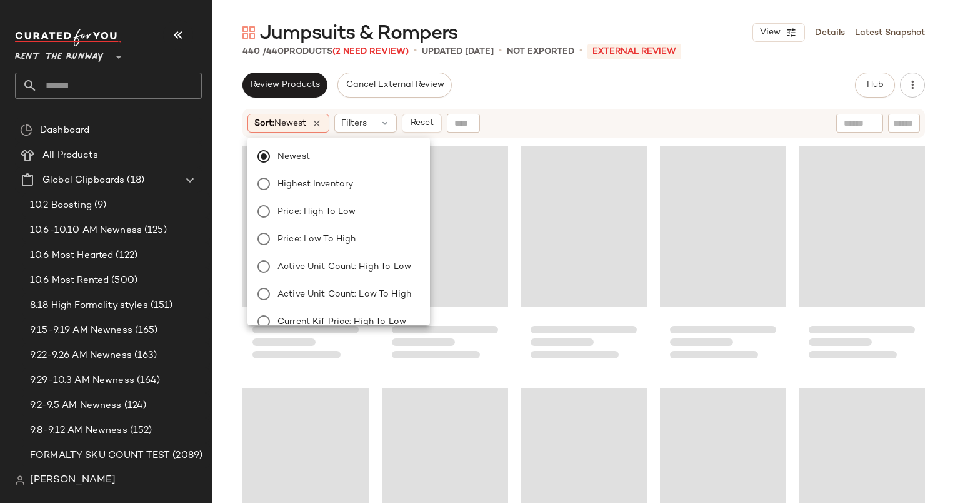
click at [593, 95] on div "Review Products Cancel External Review Hub Send for Review External Review Inte…" at bounding box center [584, 85] width 683 height 25
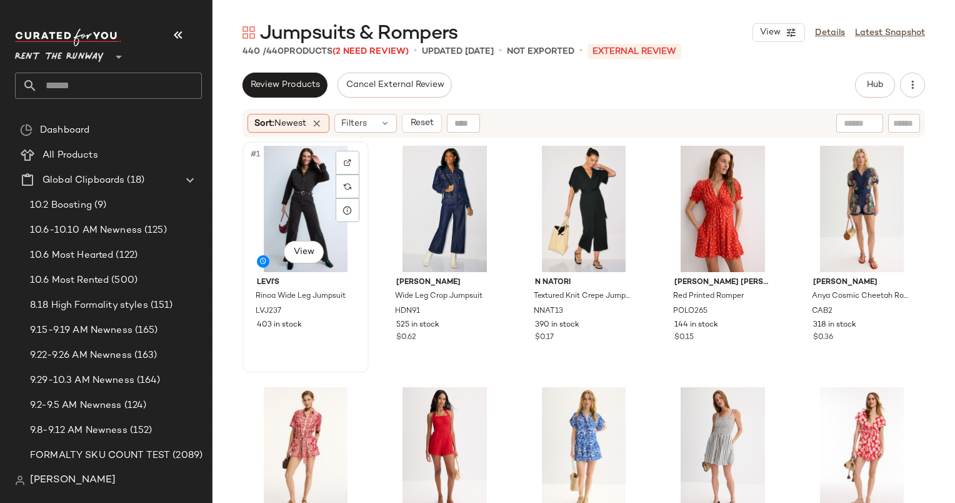
click at [290, 185] on div "#1 View" at bounding box center [306, 209] width 118 height 126
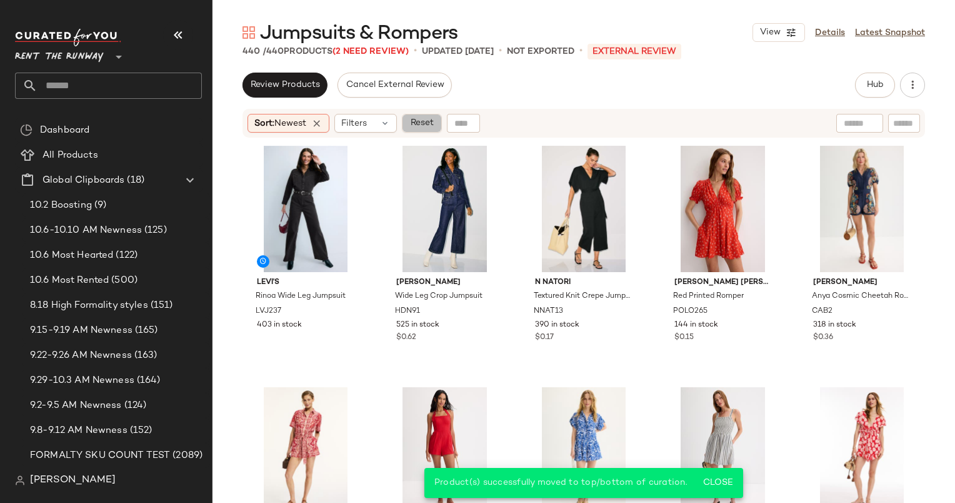
click at [424, 117] on button "Reset" at bounding box center [422, 123] width 40 height 19
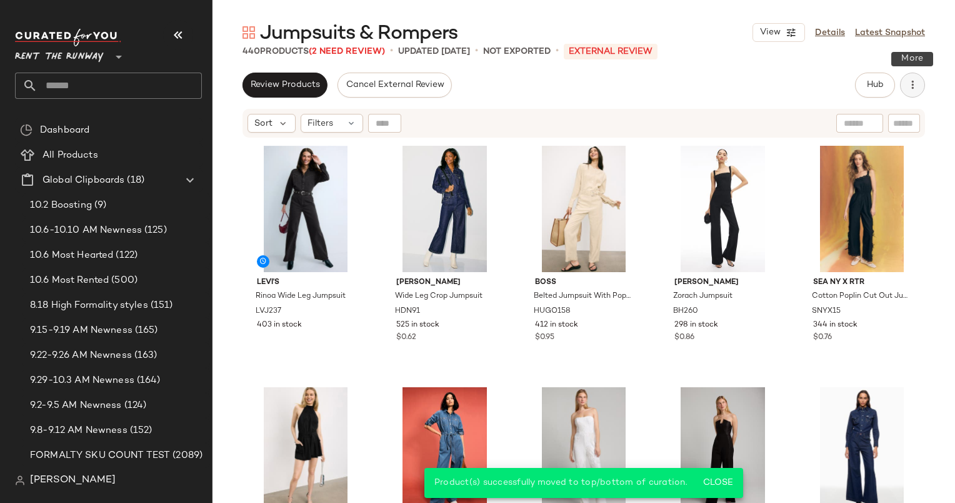
click at [911, 87] on icon "button" at bounding box center [912, 85] width 13 height 13
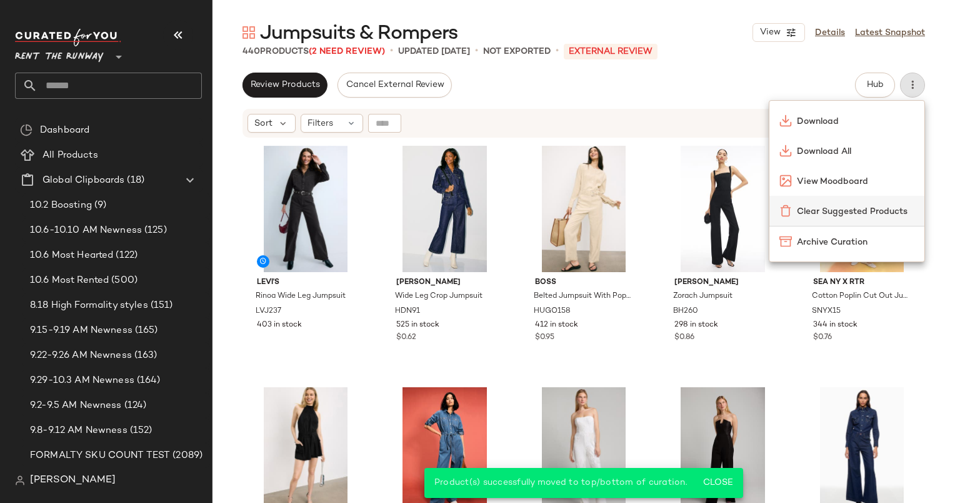
click at [821, 205] on span "Clear Suggested Products" at bounding box center [856, 211] width 118 height 13
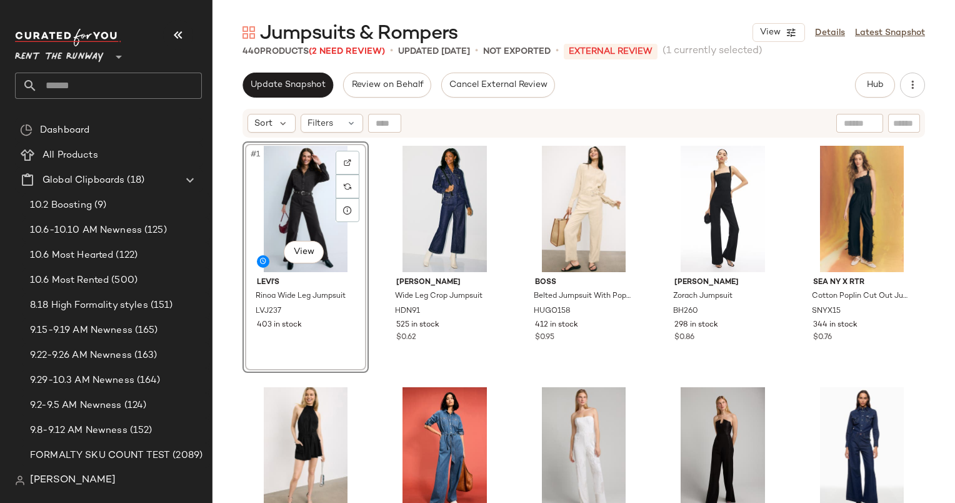
click at [295, 88] on span "Update Snapshot" at bounding box center [288, 85] width 76 height 10
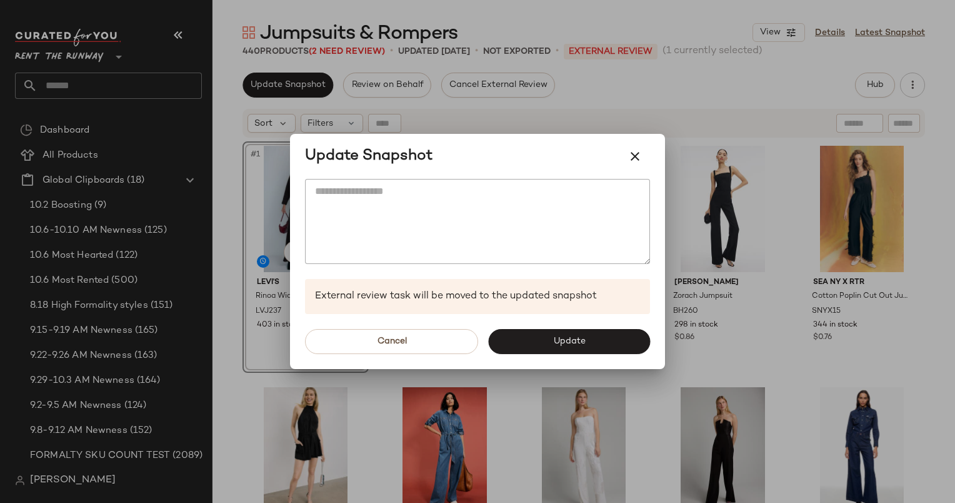
click at [499, 68] on div at bounding box center [477, 251] width 955 height 503
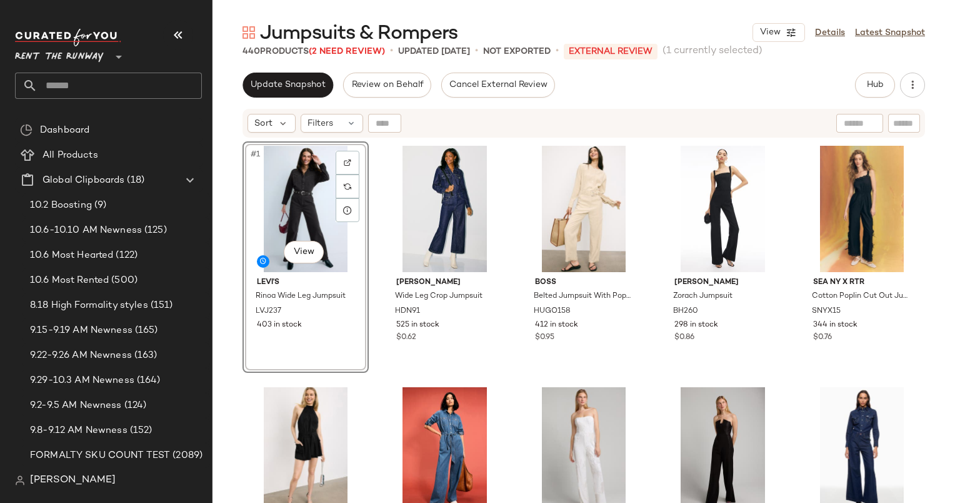
click at [333, 133] on div "Sort Filters" at bounding box center [584, 123] width 683 height 29
click at [333, 124] on div "Filters" at bounding box center [332, 123] width 63 height 19
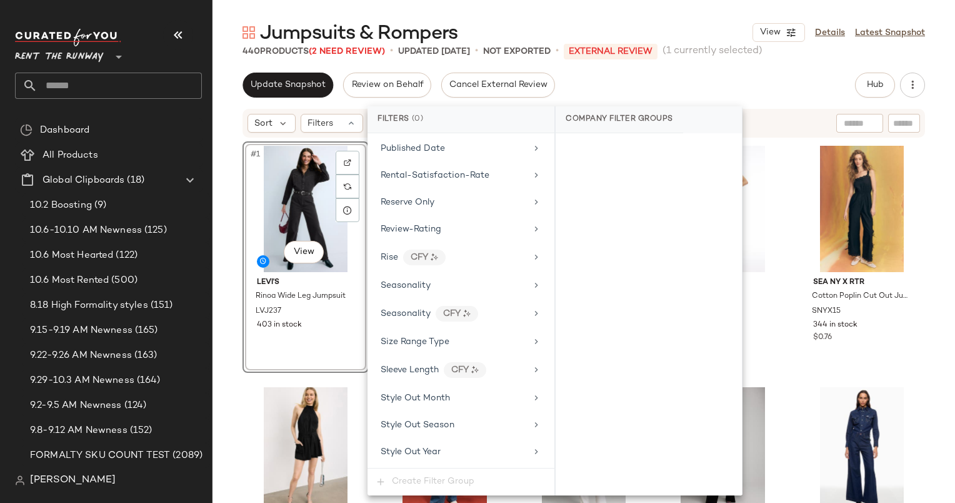
scroll to position [1629, 0]
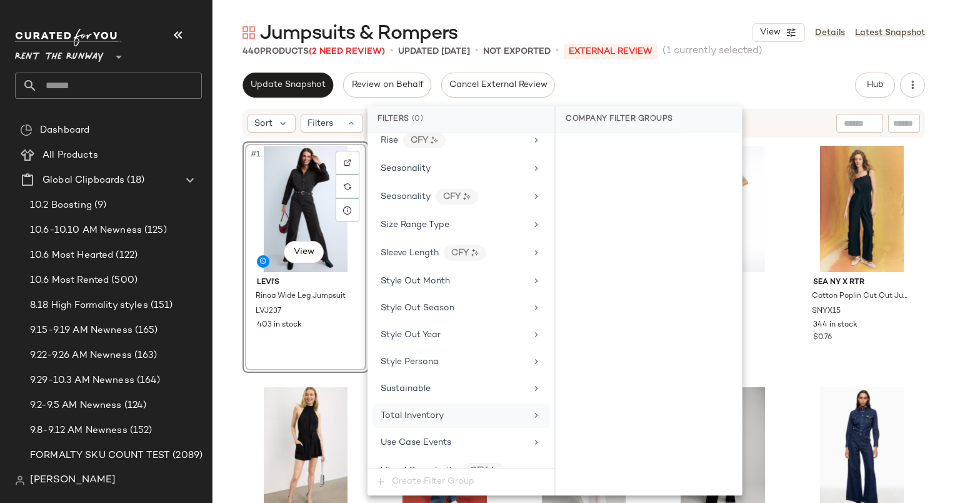
click at [468, 409] on div "Total Inventory" at bounding box center [454, 415] width 146 height 13
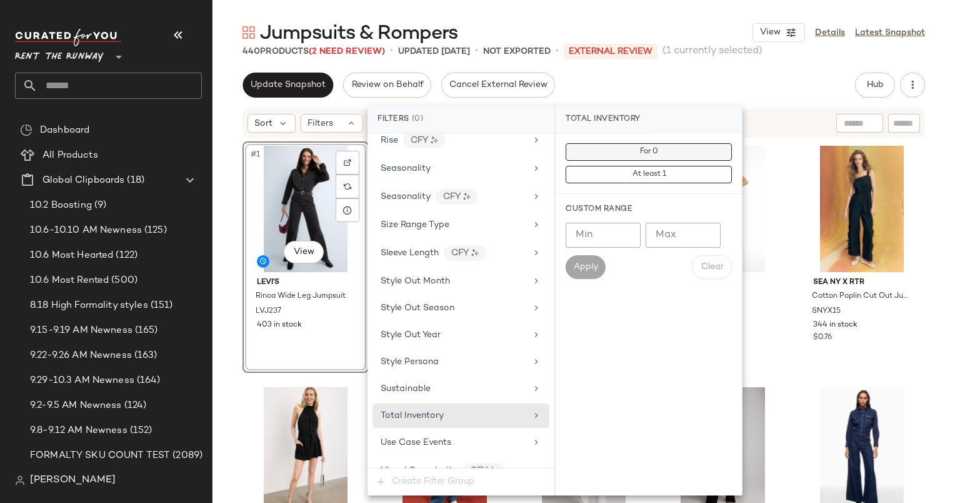
click at [583, 148] on button "For 0" at bounding box center [649, 152] width 166 height 18
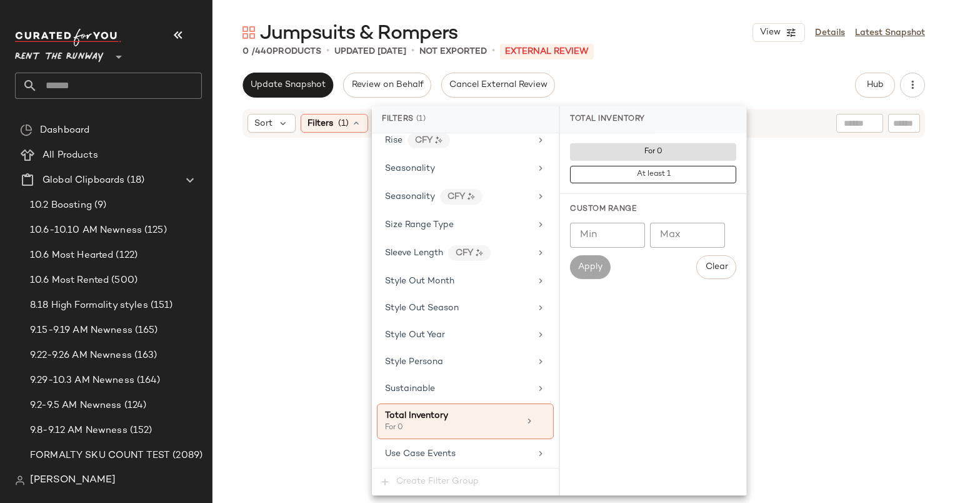
click at [648, 75] on div "Update Snapshot Review on Behalf Cancel External Review Hub Send for Review Ext…" at bounding box center [584, 85] width 683 height 25
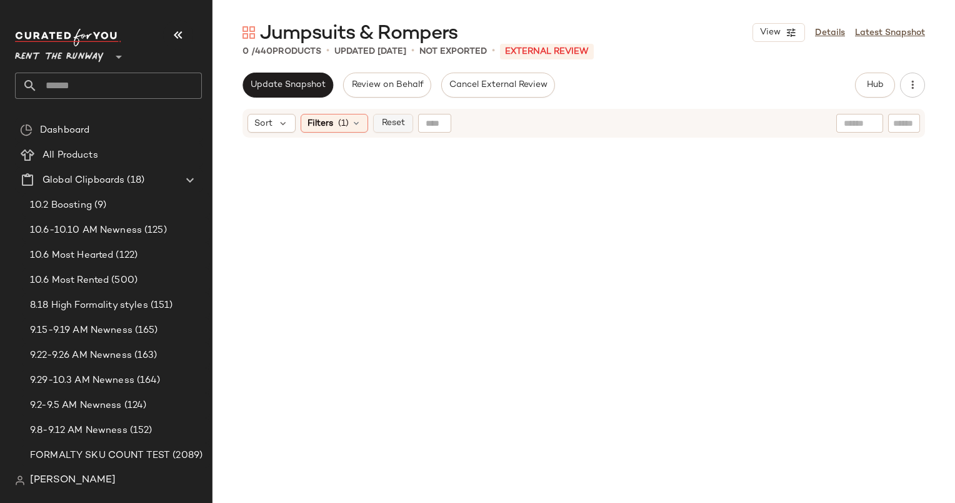
click at [396, 122] on span "Reset" at bounding box center [393, 123] width 24 height 10
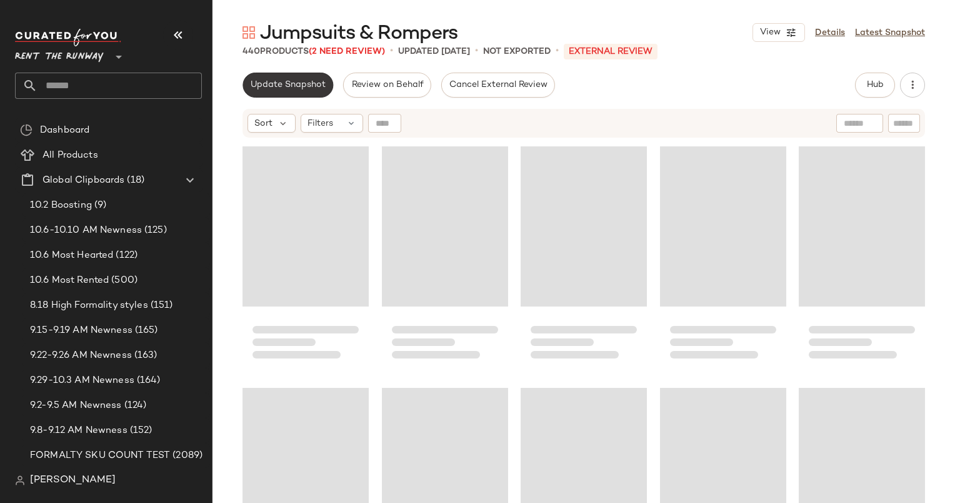
click at [293, 95] on button "Update Snapshot" at bounding box center [288, 85] width 91 height 25
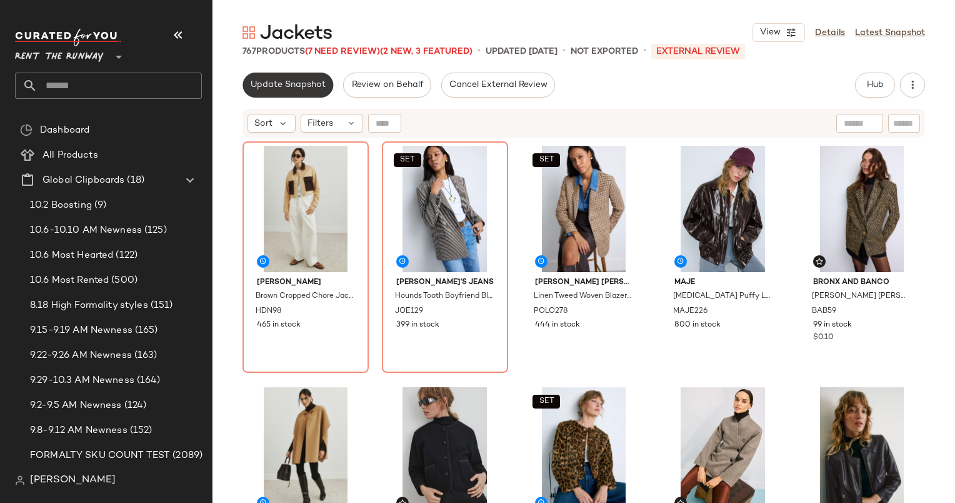
click at [300, 90] on button "Update Snapshot" at bounding box center [288, 85] width 91 height 25
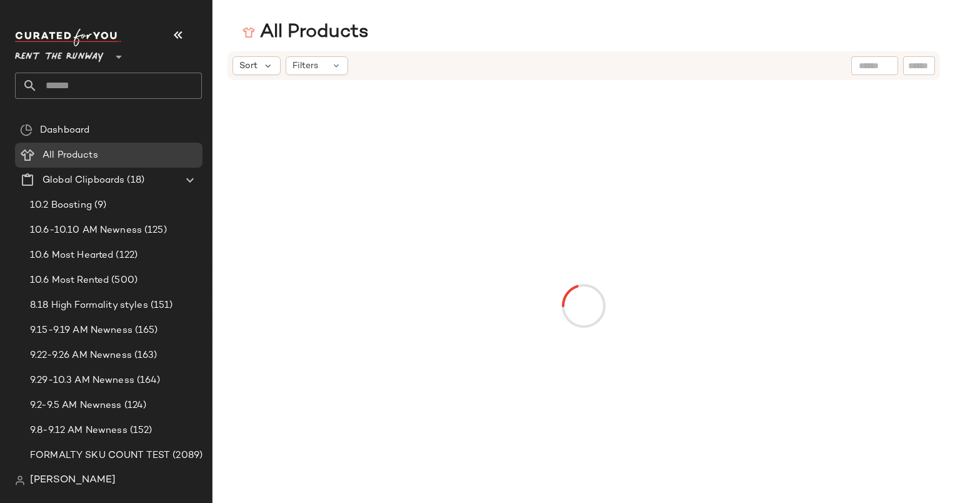
click at [116, 91] on input "text" at bounding box center [120, 86] width 164 height 26
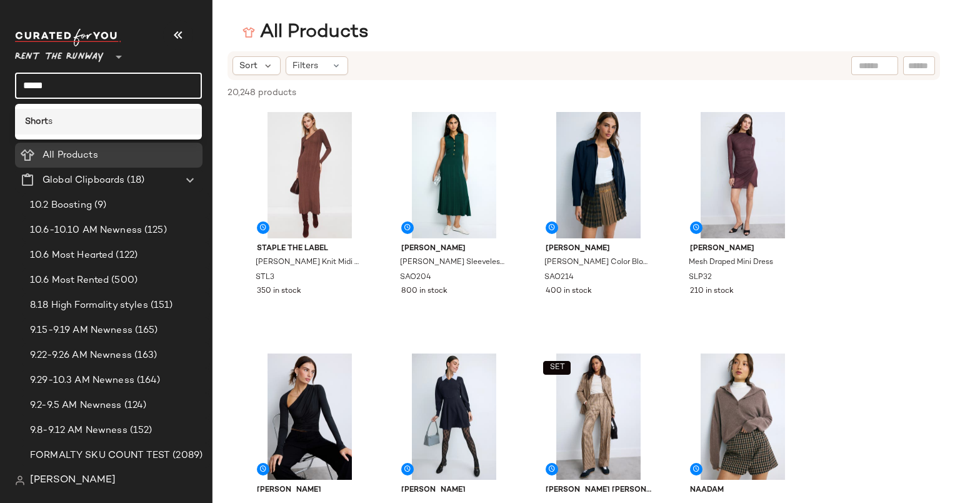
type input "*****"
click at [89, 123] on div "Short s" at bounding box center [108, 121] width 167 height 13
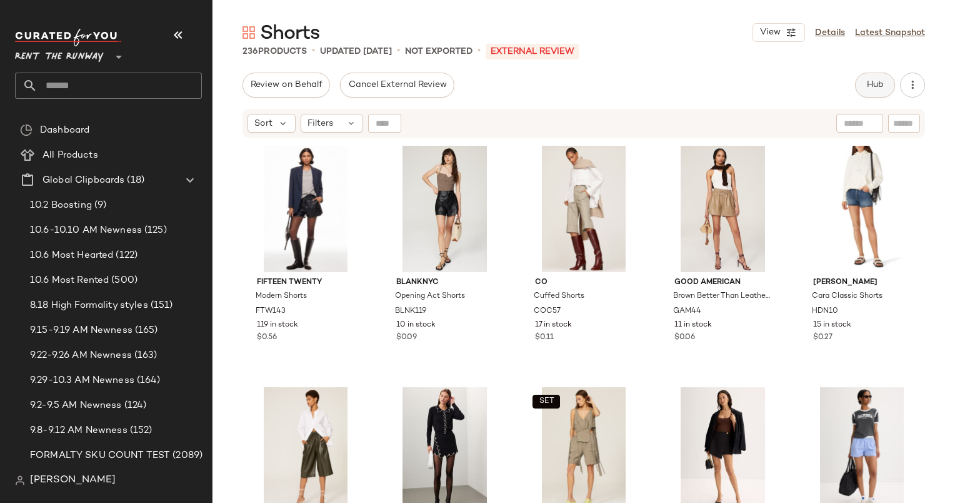
click at [869, 81] on span "Hub" at bounding box center [875, 85] width 18 height 10
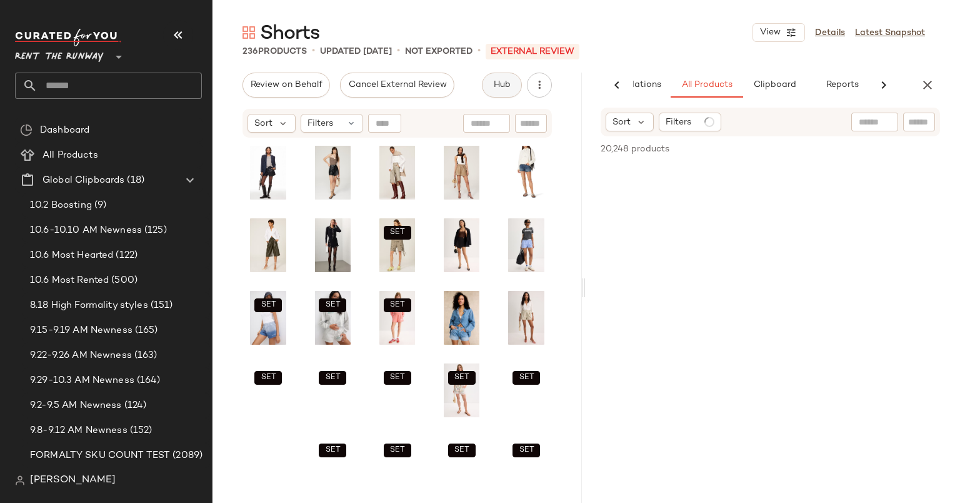
scroll to position [0, 77]
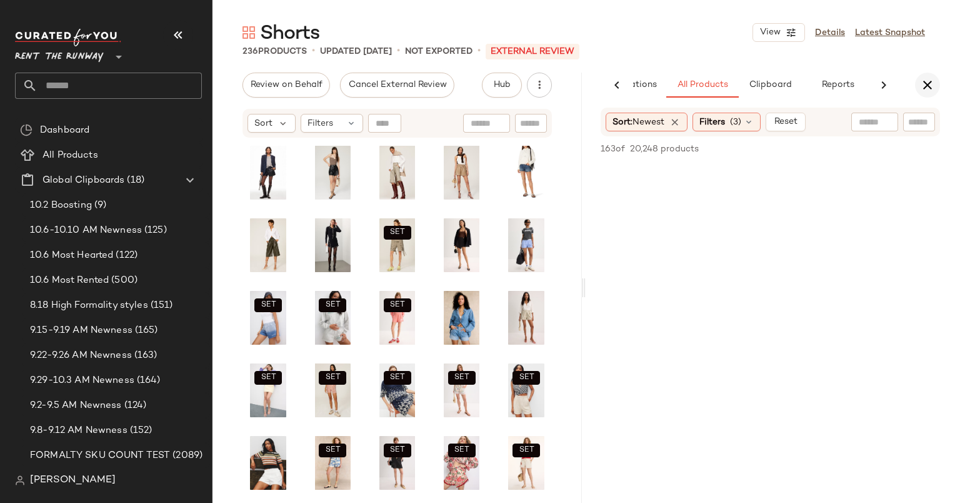
click at [931, 86] on icon "button" at bounding box center [927, 85] width 15 height 15
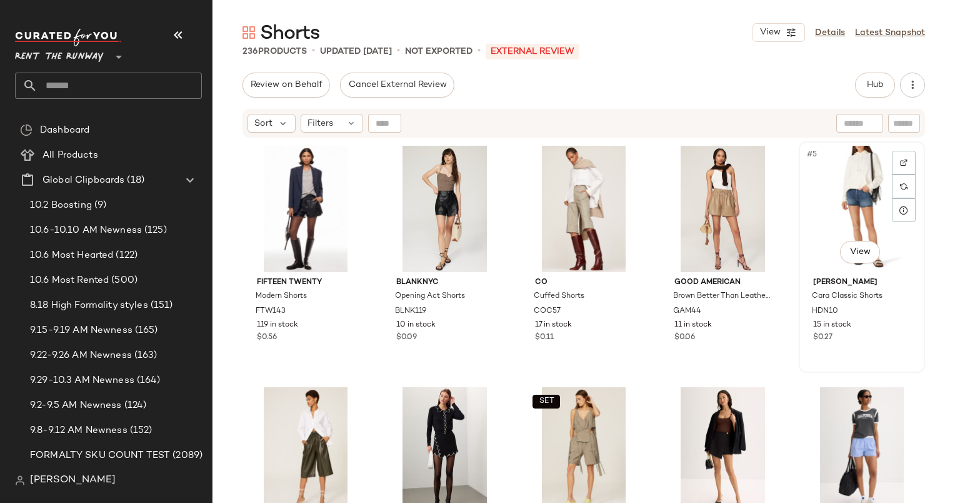
click at [856, 181] on div "#5 View" at bounding box center [862, 209] width 118 height 126
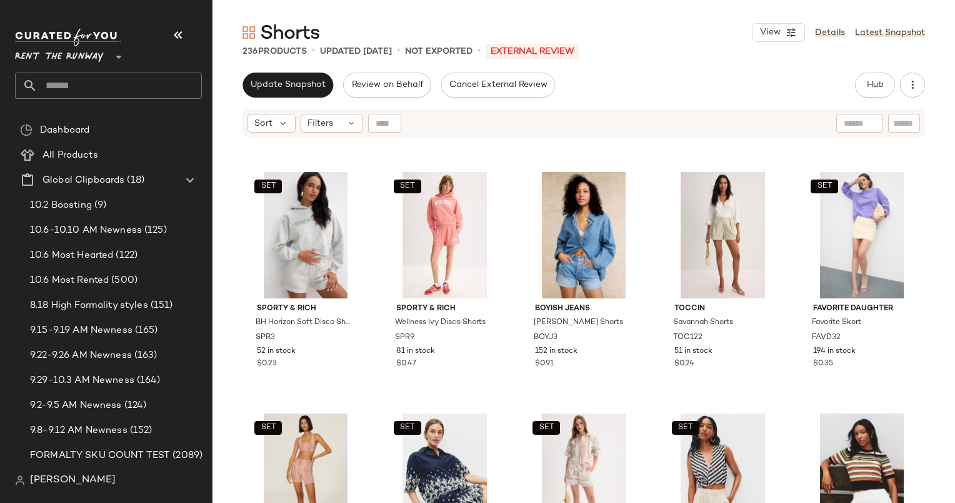
scroll to position [481, 0]
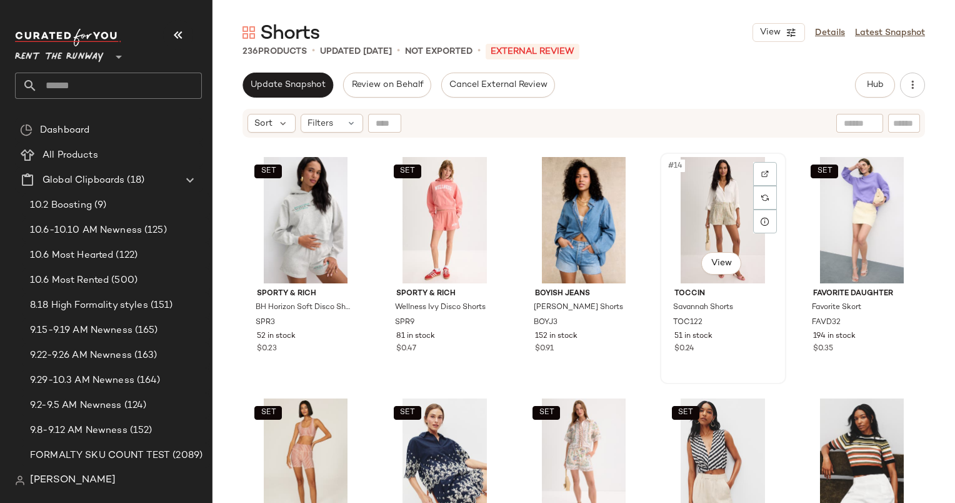
click at [700, 218] on div "#14 View" at bounding box center [723, 220] width 118 height 126
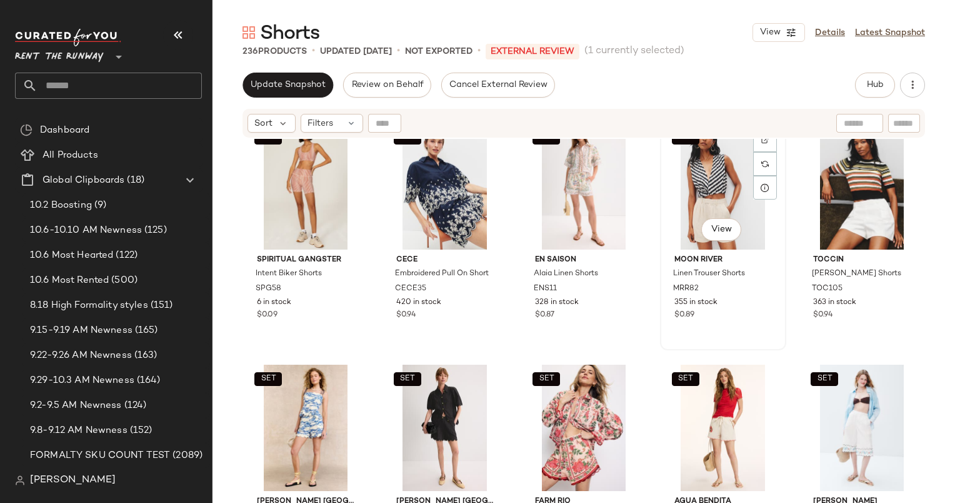
click at [693, 185] on div "SET #19 View" at bounding box center [723, 186] width 118 height 126
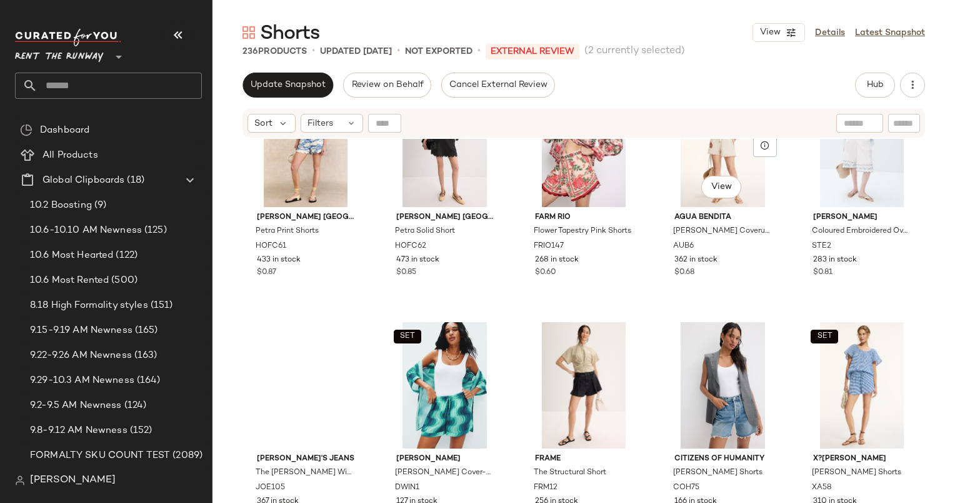
scroll to position [1112, 0]
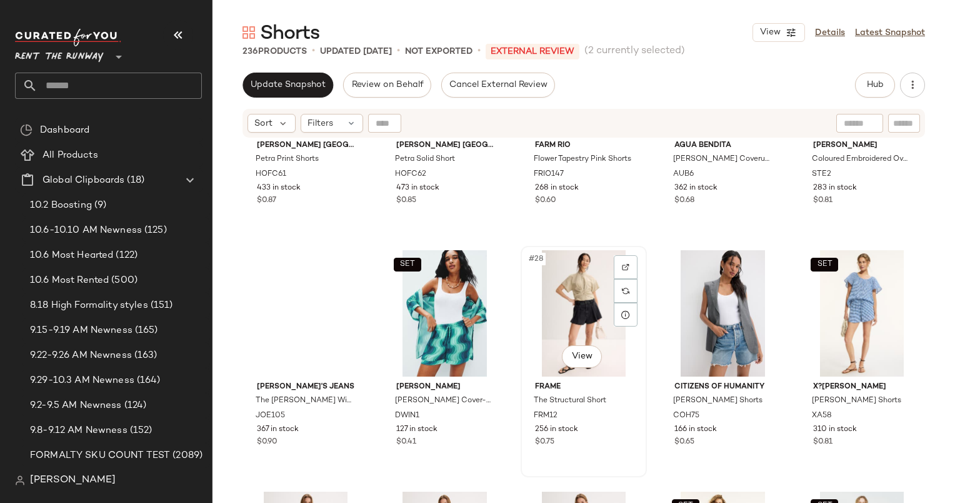
click at [579, 261] on div "#28 View" at bounding box center [584, 313] width 118 height 126
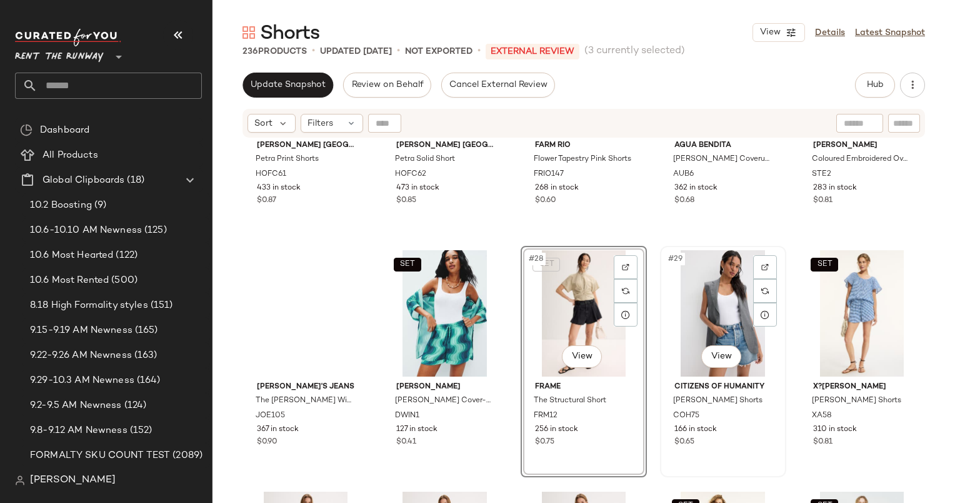
click at [718, 282] on div "#29 View" at bounding box center [723, 313] width 118 height 126
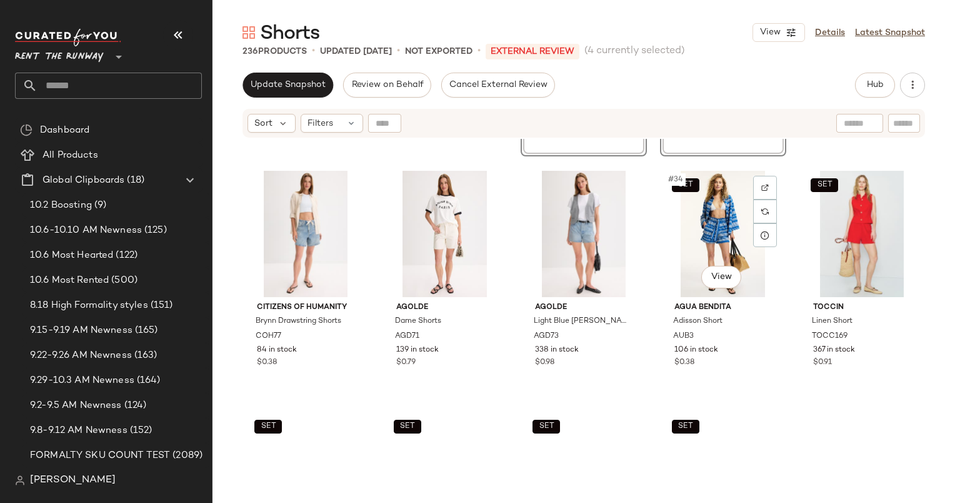
scroll to position [1439, 0]
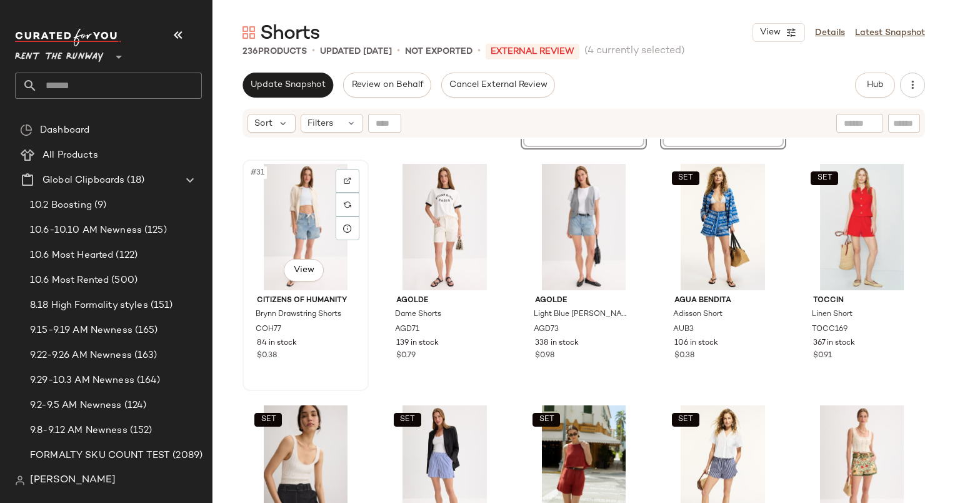
click at [295, 216] on div "#31 View" at bounding box center [306, 227] width 118 height 126
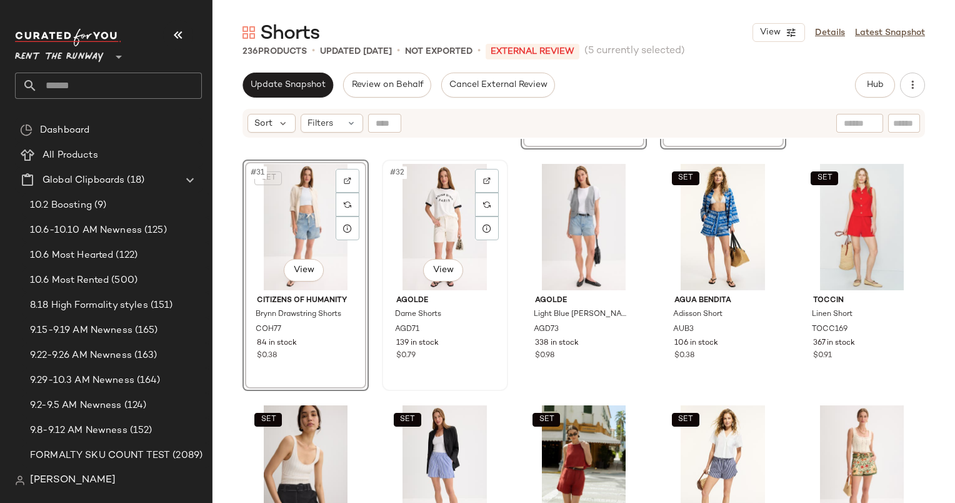
click at [450, 210] on div "#32 View" at bounding box center [445, 227] width 118 height 126
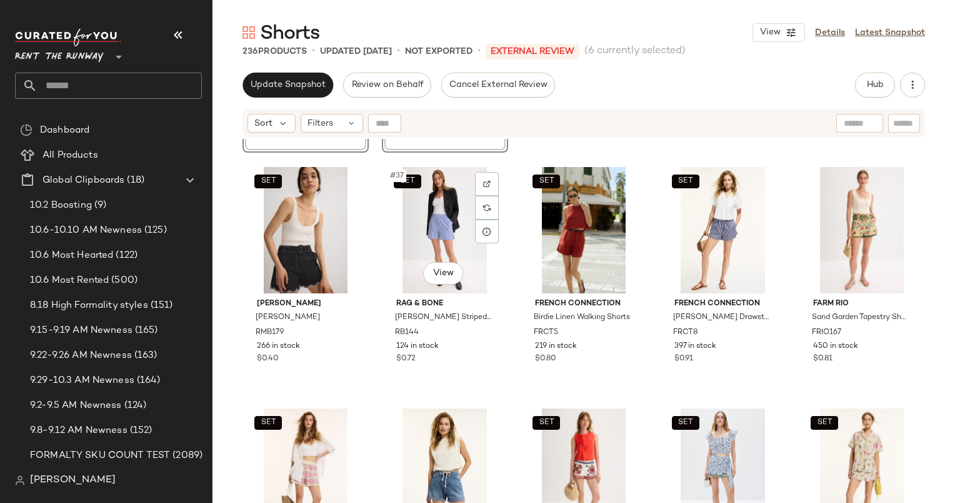
scroll to position [1679, 0]
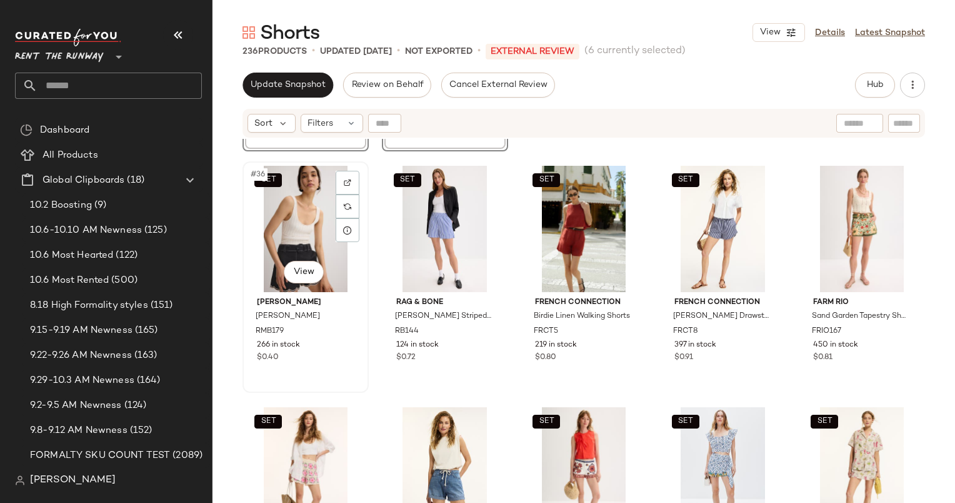
click at [303, 221] on div "SET #36 View" at bounding box center [306, 229] width 118 height 126
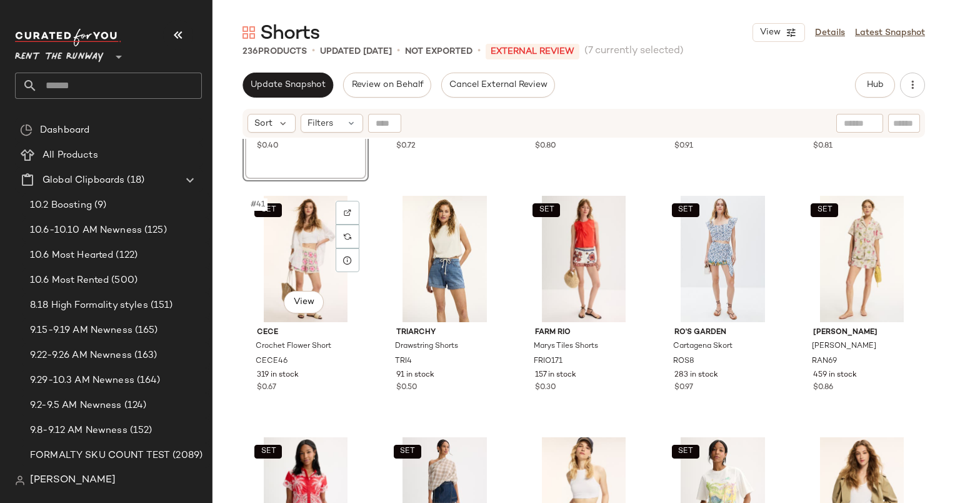
scroll to position [1891, 0]
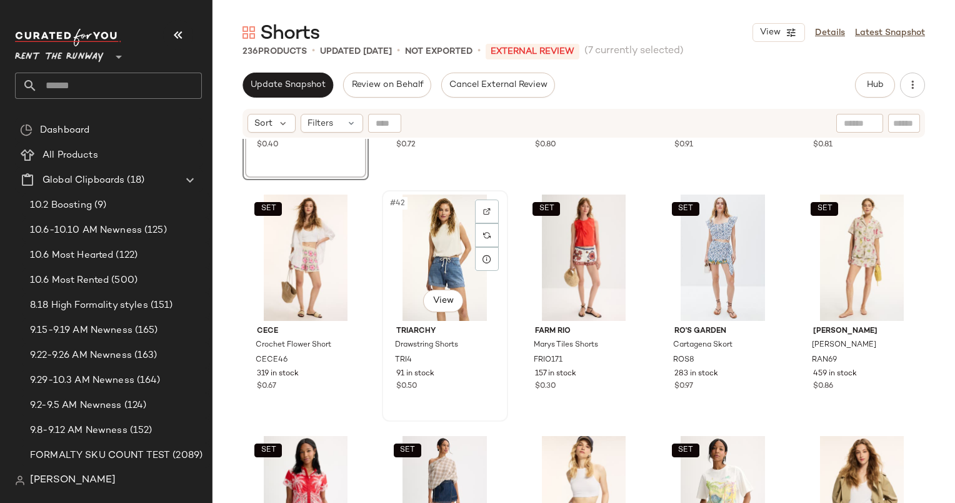
click at [439, 243] on div "#42 View" at bounding box center [445, 257] width 118 height 126
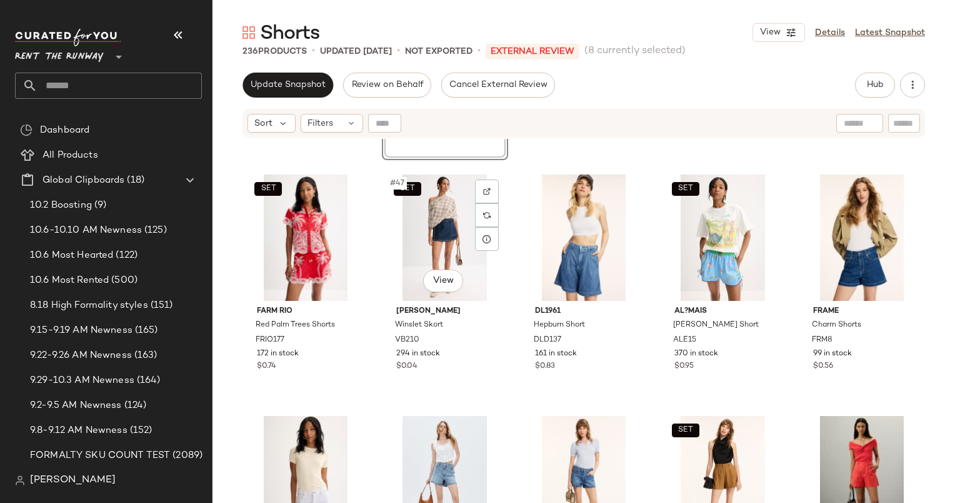
scroll to position [2141, 0]
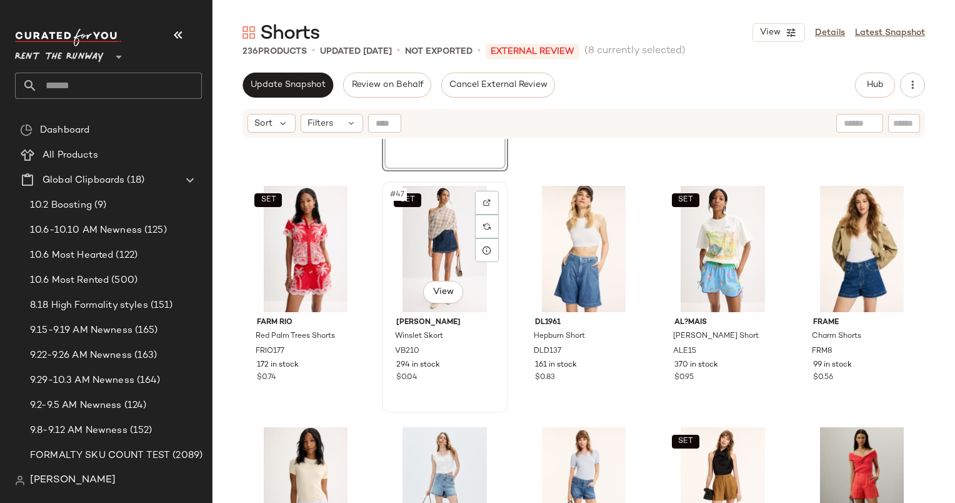
click at [440, 250] on div "SET #47 View" at bounding box center [445, 249] width 118 height 126
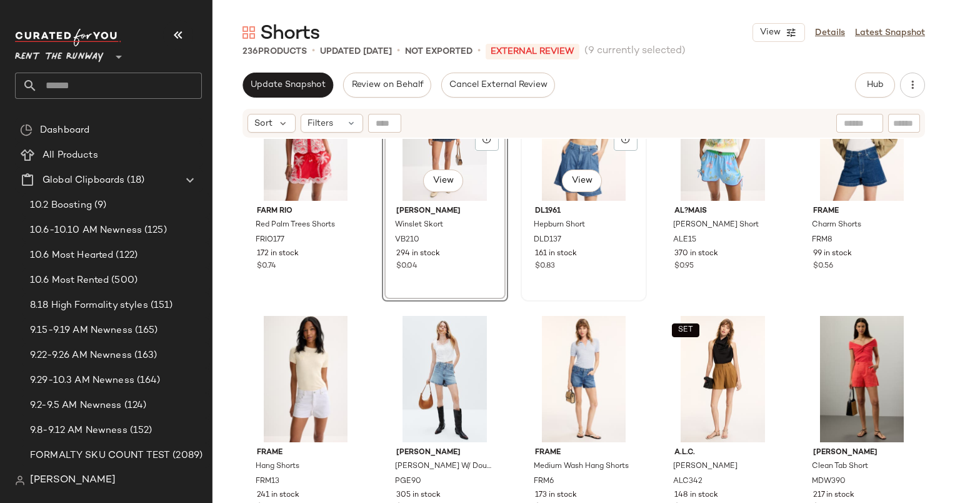
scroll to position [2115, 0]
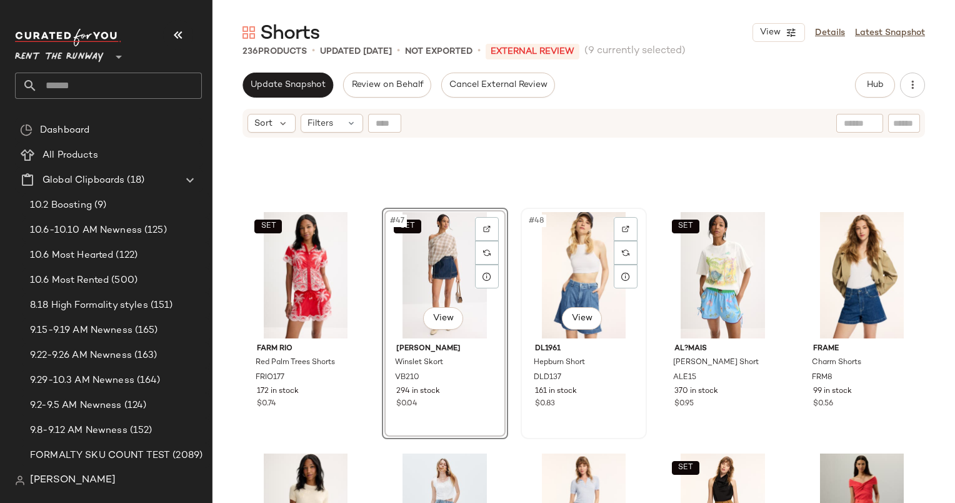
click at [585, 238] on div "#48 View" at bounding box center [584, 275] width 118 height 126
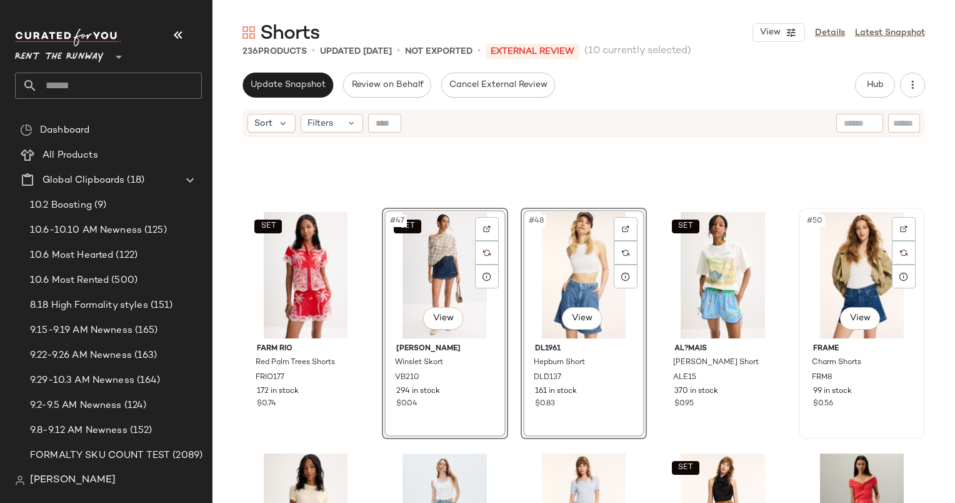
click at [826, 240] on div "#50 View" at bounding box center [862, 275] width 118 height 126
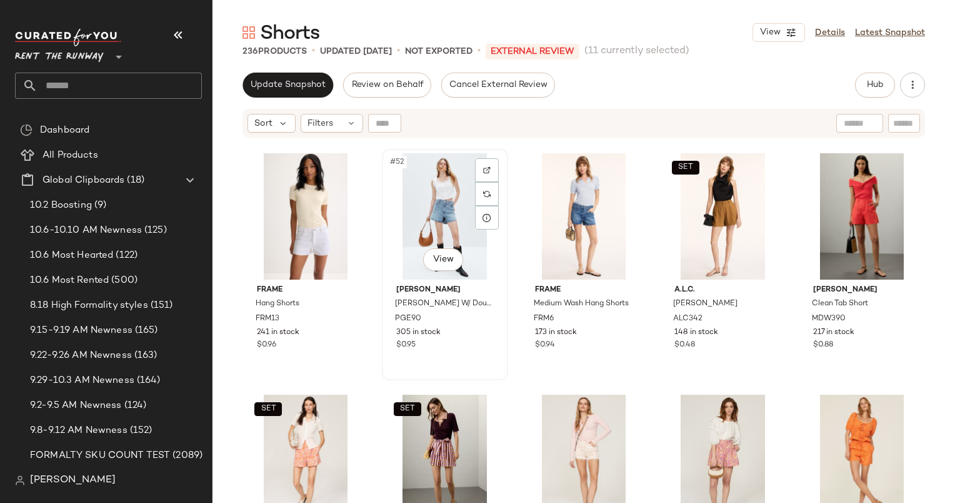
scroll to position [2415, 0]
click at [299, 199] on div "#51 View" at bounding box center [306, 216] width 118 height 126
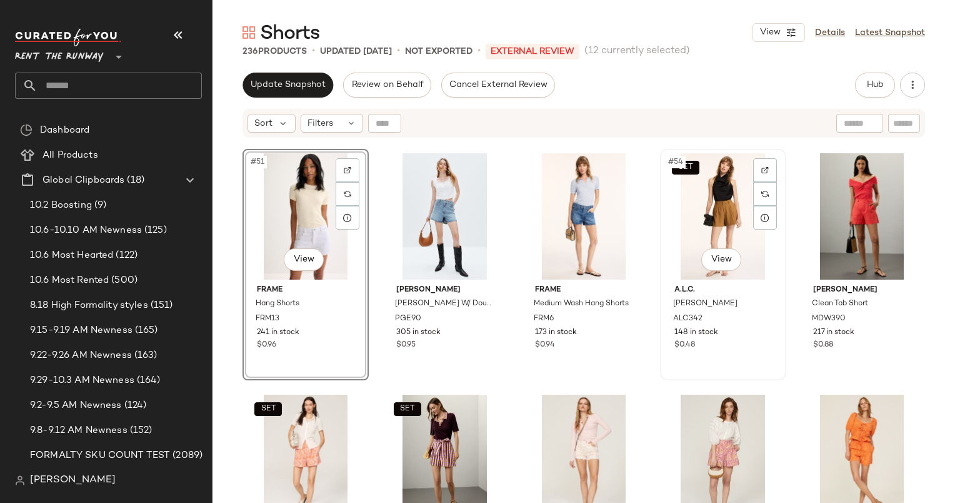
click at [711, 208] on div "SET #54 View" at bounding box center [723, 216] width 118 height 126
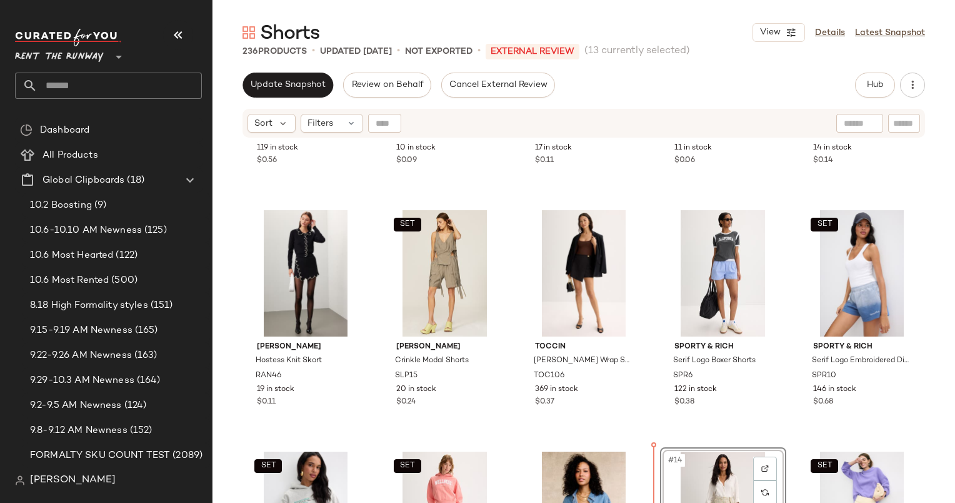
scroll to position [244, 0]
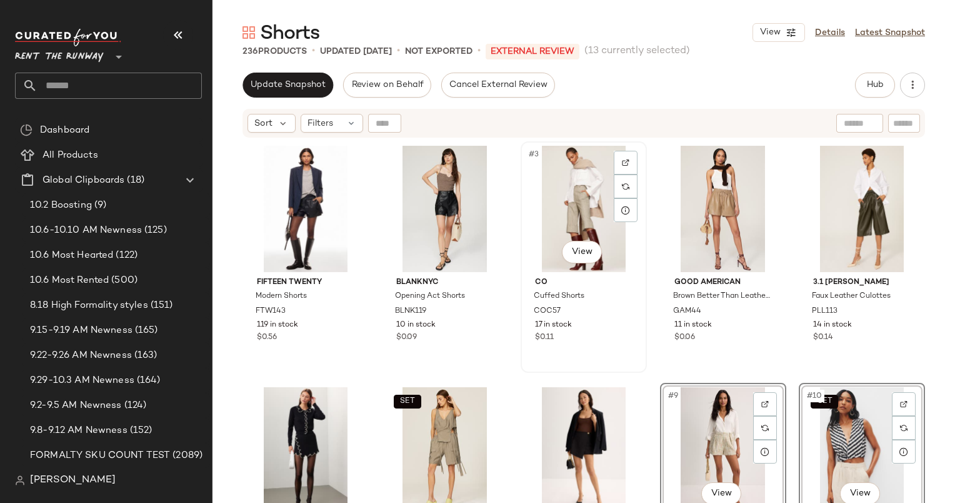
click at [633, 265] on div "#3 View" at bounding box center [584, 209] width 118 height 126
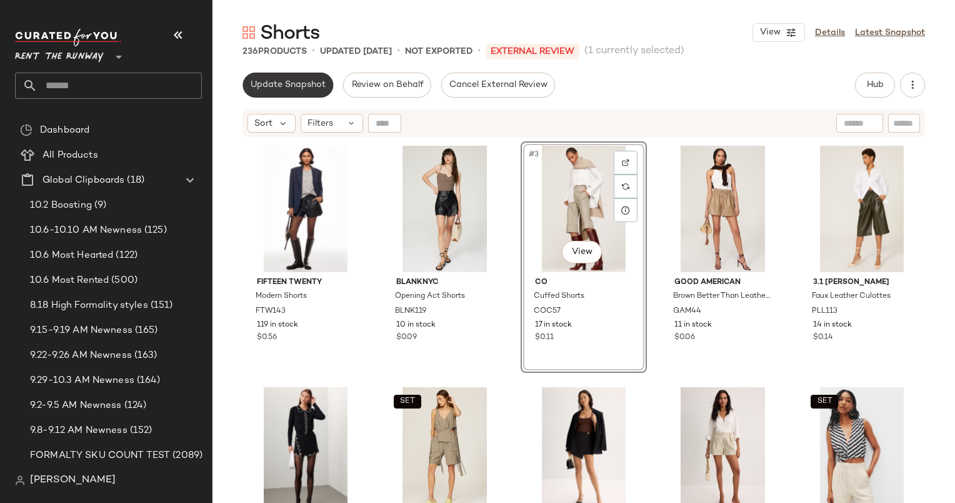
click at [315, 84] on span "Update Snapshot" at bounding box center [288, 85] width 76 height 10
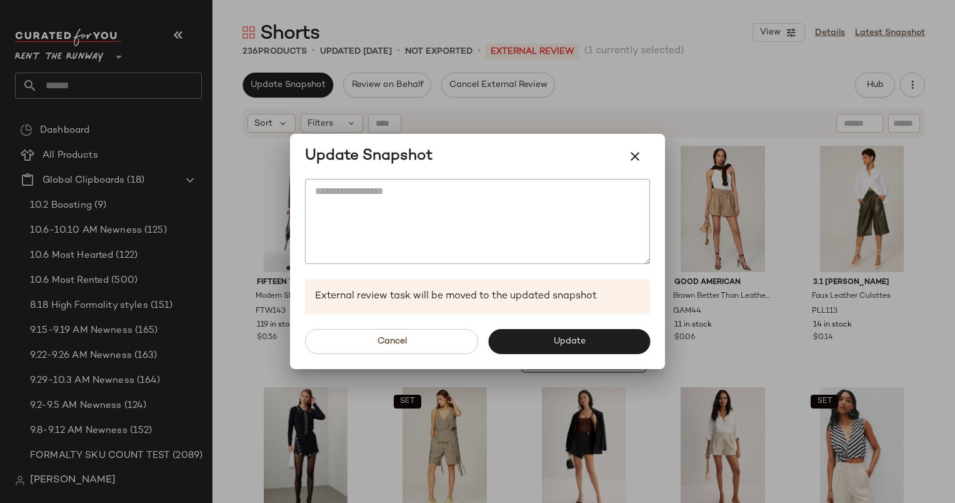
click at [440, 103] on div at bounding box center [477, 251] width 955 height 503
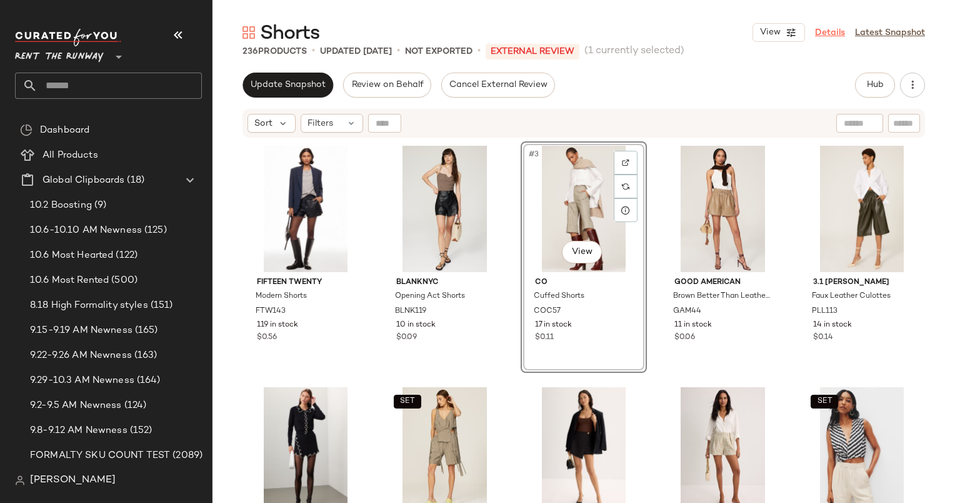
click at [832, 33] on link "Details" at bounding box center [830, 32] width 30 height 13
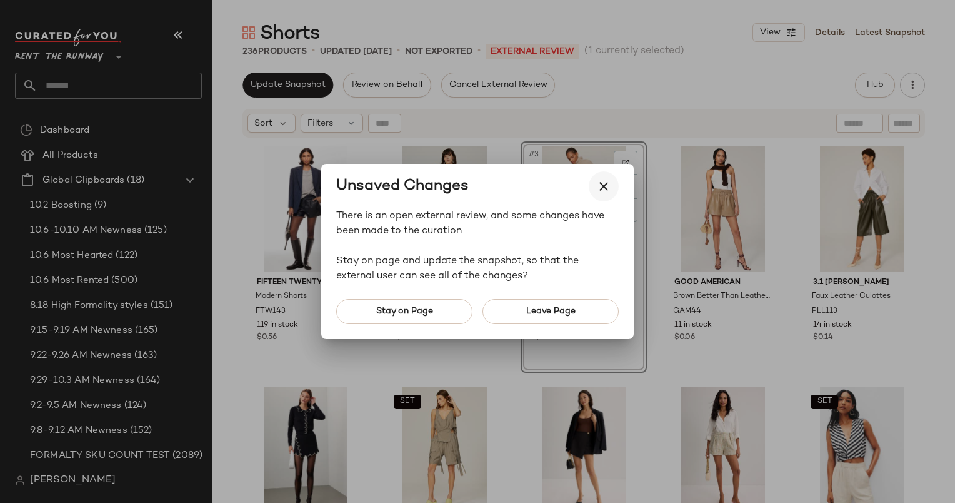
click at [617, 185] on button "button" at bounding box center [604, 186] width 30 height 30
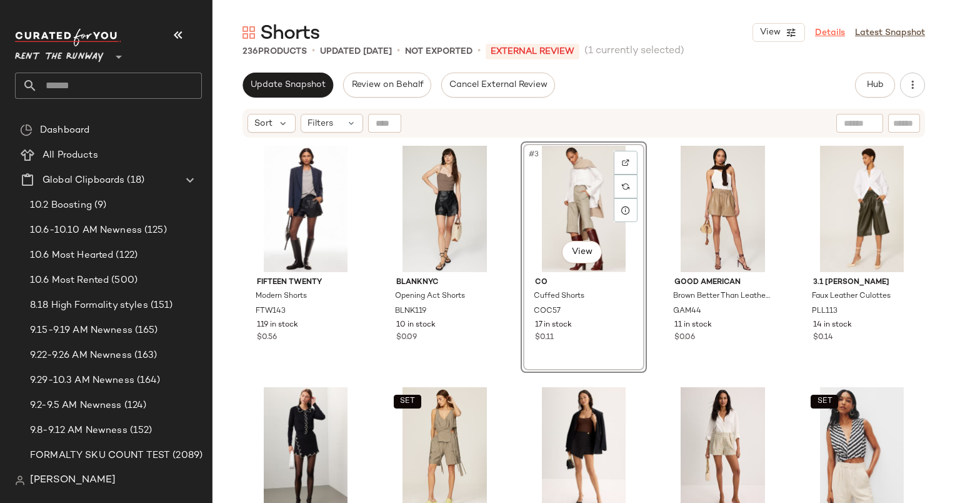
click at [825, 33] on link "Details" at bounding box center [830, 32] width 30 height 13
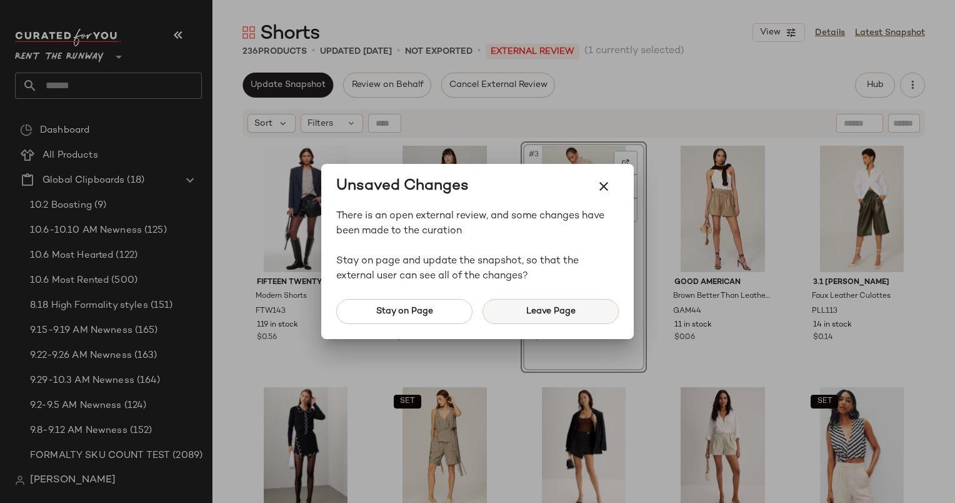
click at [561, 315] on span "Leave Page" at bounding box center [551, 311] width 50 height 10
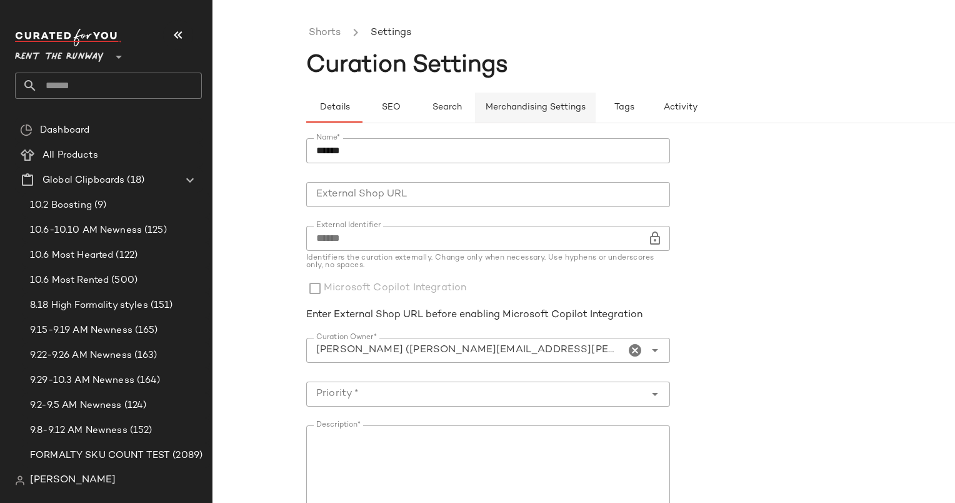
click at [520, 110] on span "Merchandising Settings" at bounding box center [535, 108] width 101 height 10
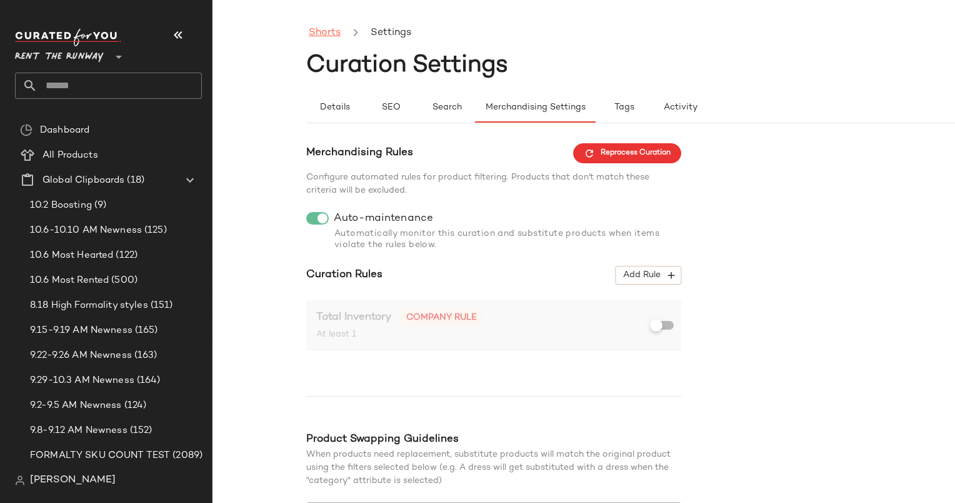
click at [323, 34] on link "Shorts" at bounding box center [325, 33] width 32 height 16
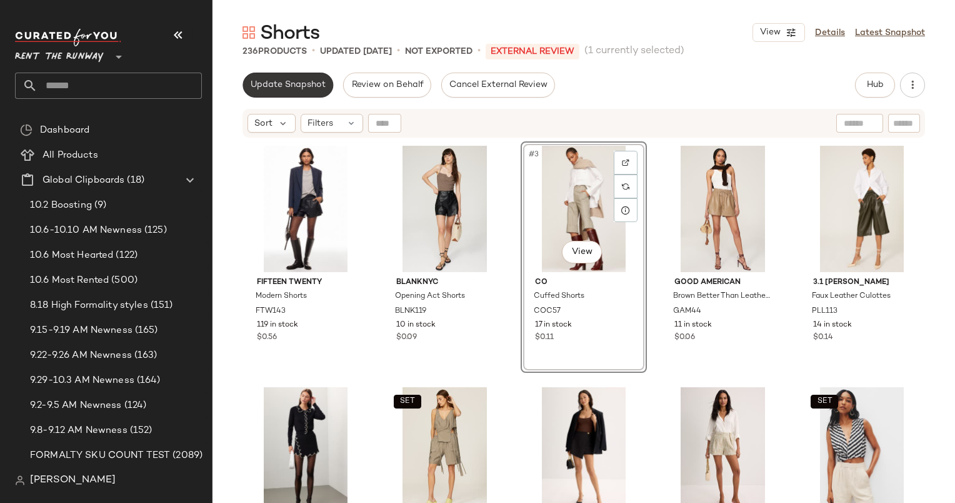
click at [306, 90] on button "Update Snapshot" at bounding box center [288, 85] width 91 height 25
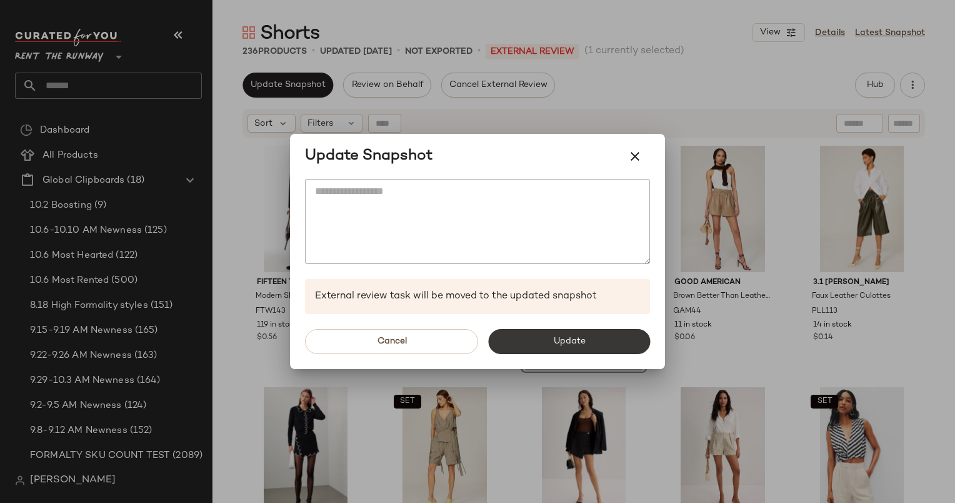
click at [562, 348] on button "Update" at bounding box center [569, 341] width 162 height 25
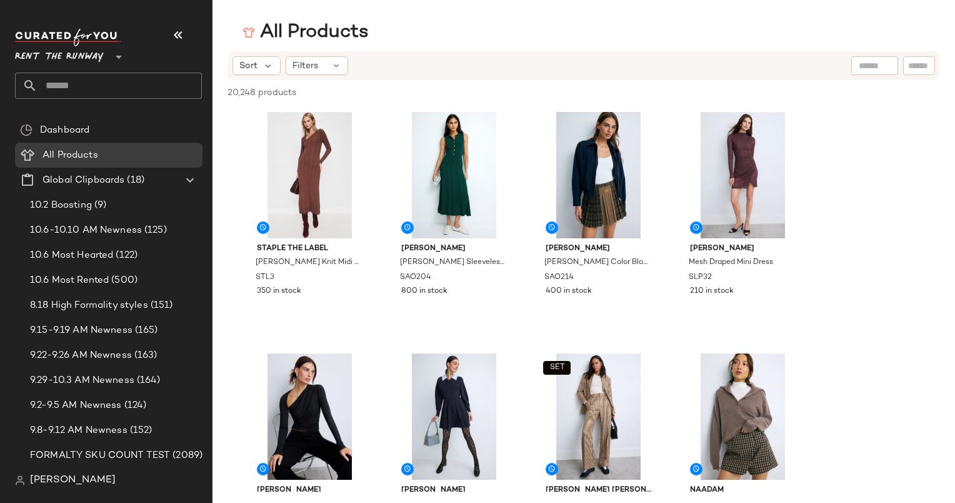
click at [118, 84] on input "text" at bounding box center [120, 86] width 164 height 26
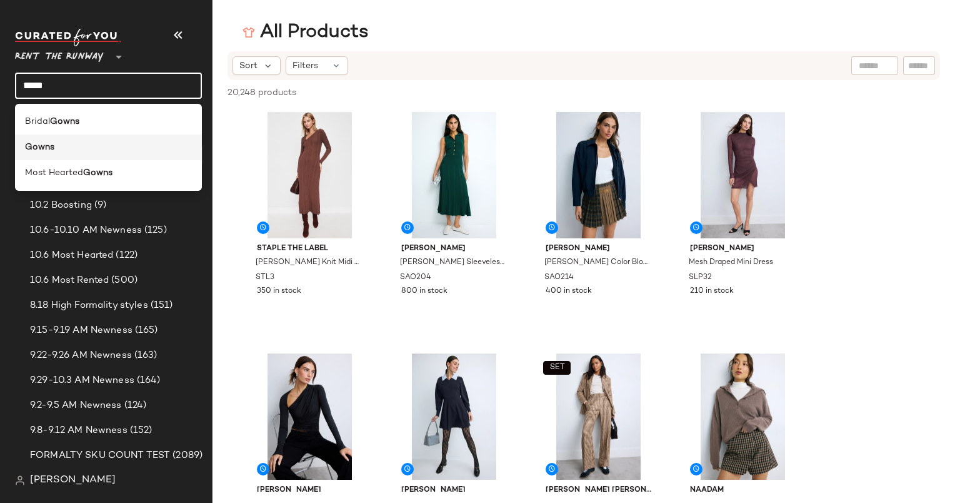
type input "*****"
click at [54, 152] on div "Gowns" at bounding box center [108, 147] width 167 height 13
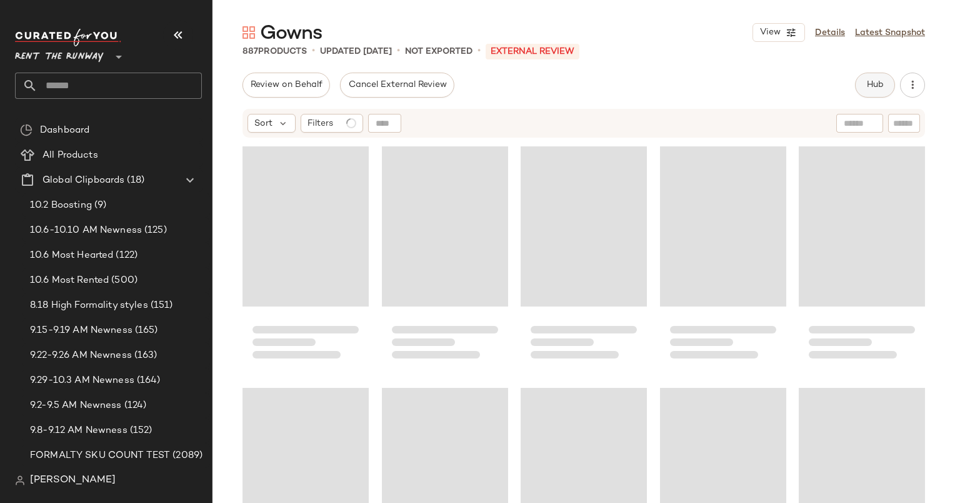
click at [886, 81] on button "Hub" at bounding box center [875, 85] width 40 height 25
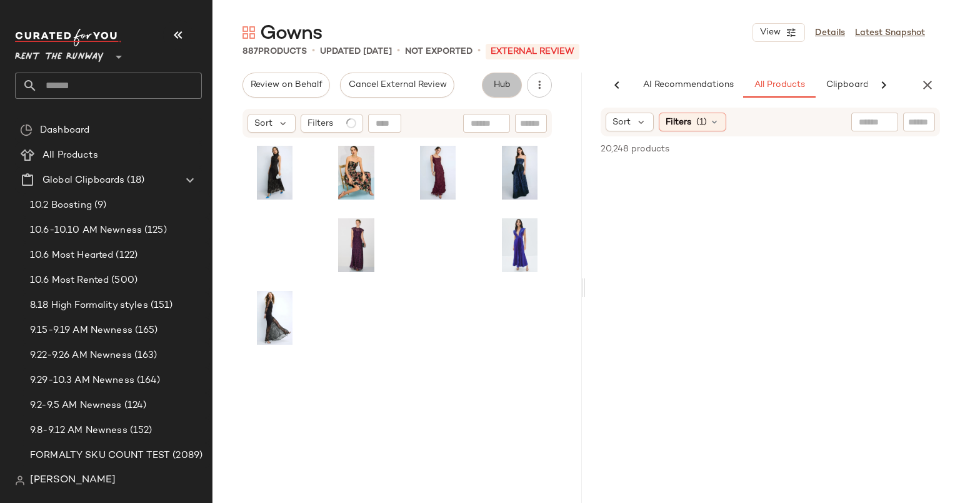
scroll to position [0, 64]
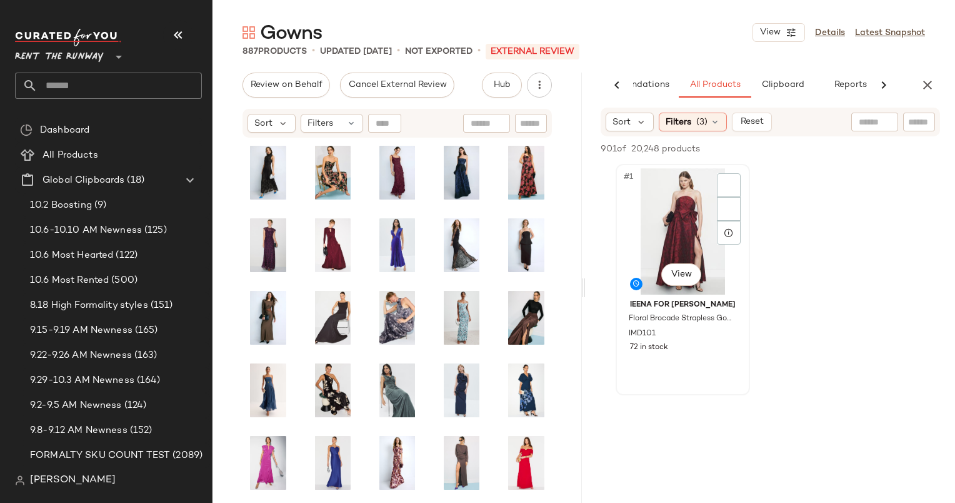
click at [669, 222] on div "#1 View" at bounding box center [683, 231] width 126 height 126
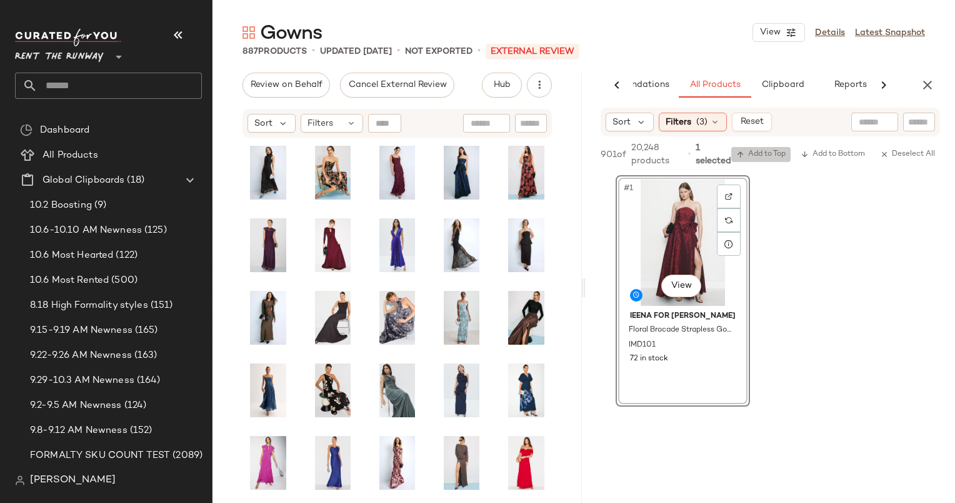
click at [766, 152] on span "Add to Top" at bounding box center [760, 154] width 49 height 9
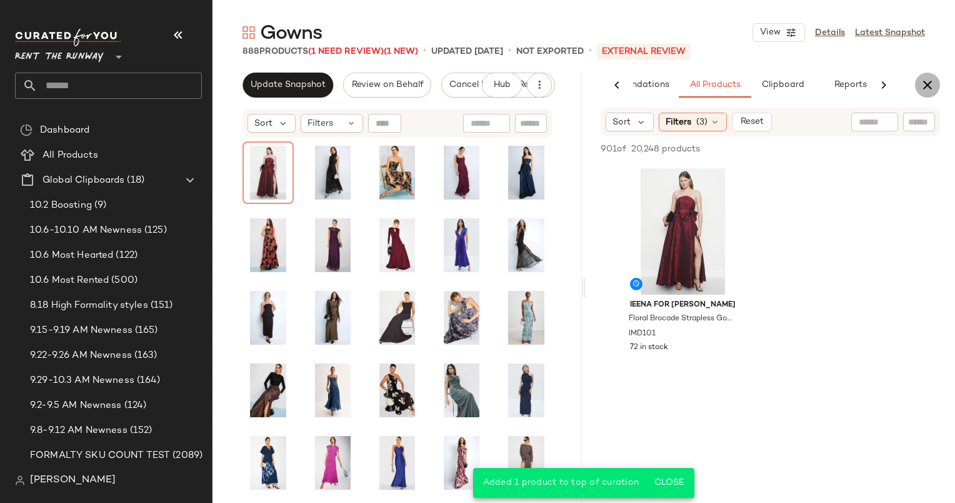
click at [917, 86] on button "button" at bounding box center [927, 85] width 25 height 25
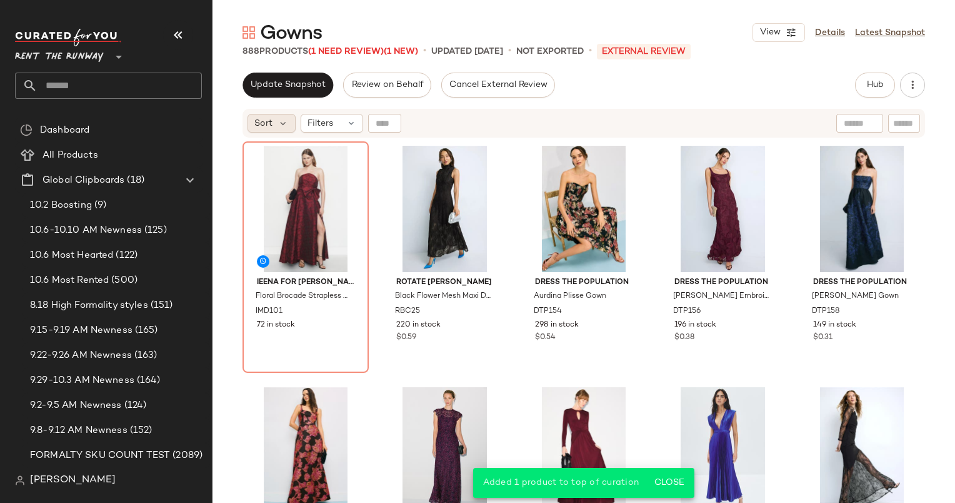
click at [269, 132] on div "Sort" at bounding box center [272, 123] width 48 height 19
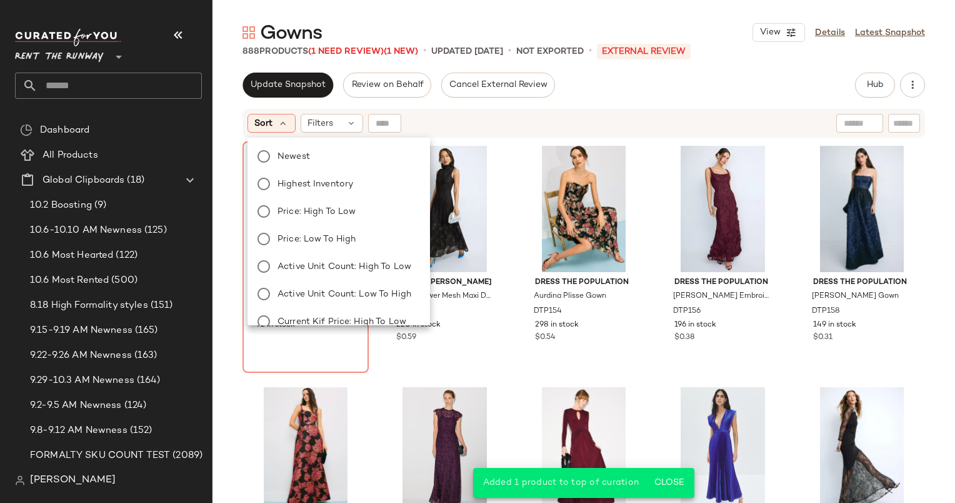
click at [301, 146] on div "Newest Highest Inventory Price: High to Low Price: Low to High Active Unit Coun…" at bounding box center [337, 308] width 185 height 330
click at [309, 154] on span "Newest" at bounding box center [294, 156] width 33 height 13
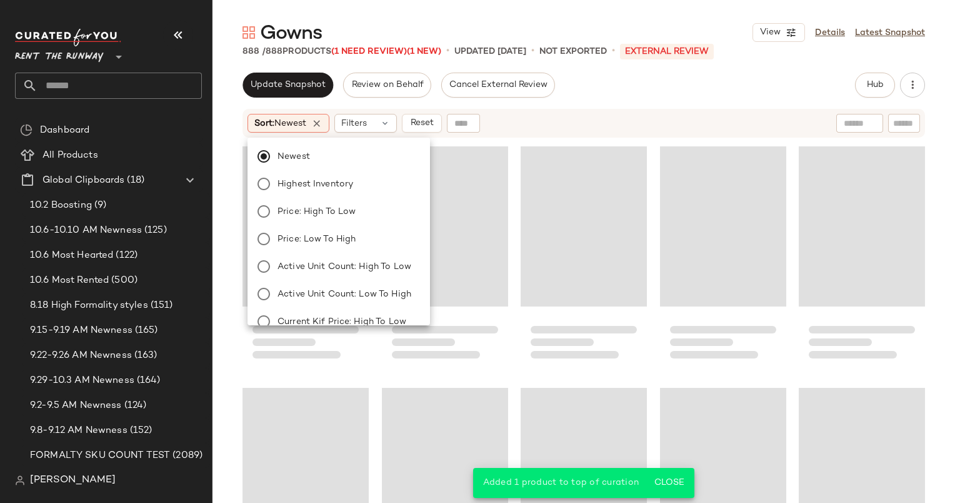
click at [523, 118] on div "Sort: Newest Filters Reset" at bounding box center [503, 123] width 510 height 19
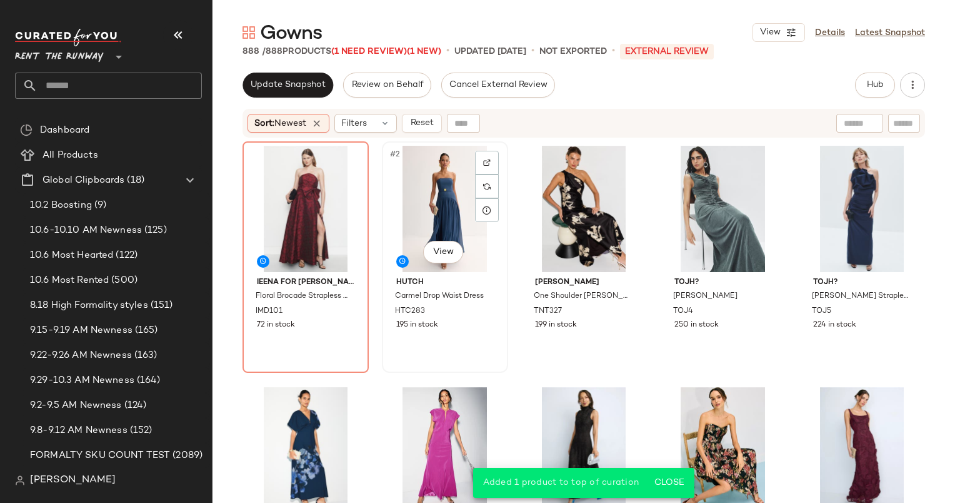
click at [424, 186] on div "#2 View" at bounding box center [445, 209] width 118 height 126
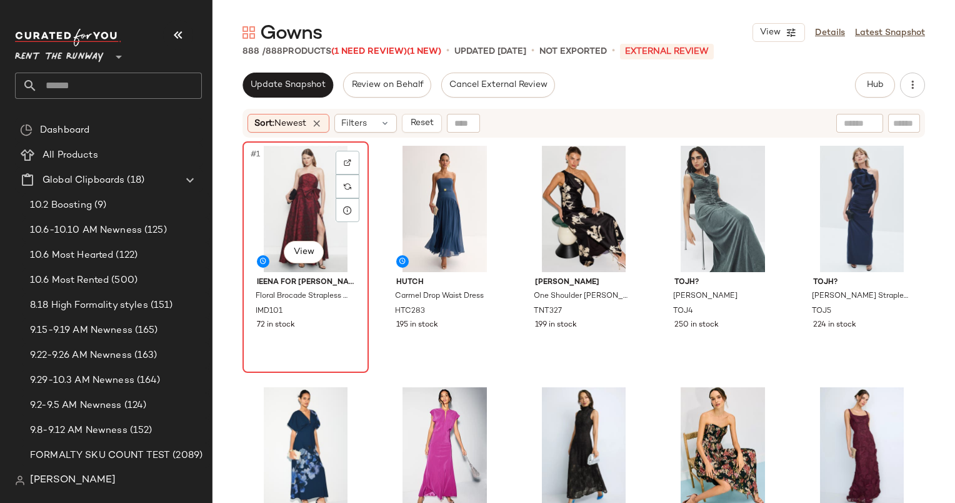
click at [310, 188] on div "#1 View" at bounding box center [306, 209] width 118 height 126
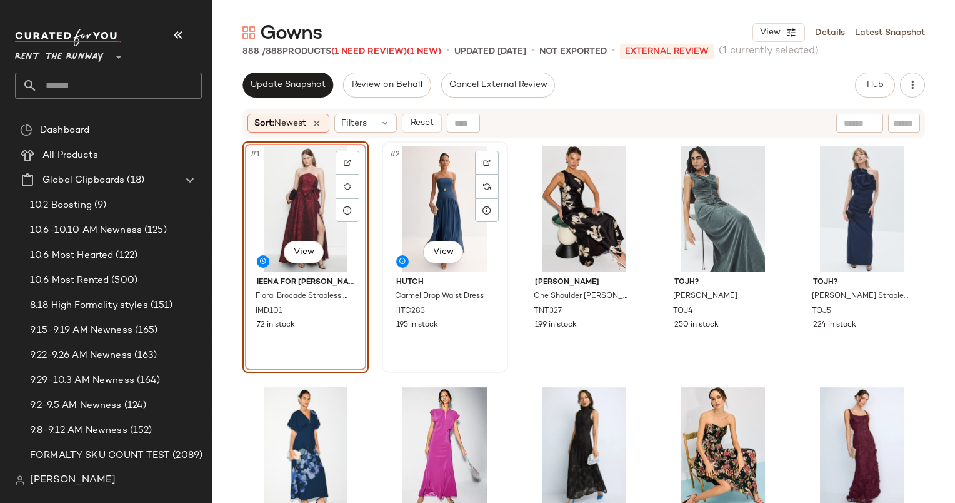
click at [432, 205] on div "#2 View" at bounding box center [445, 209] width 118 height 126
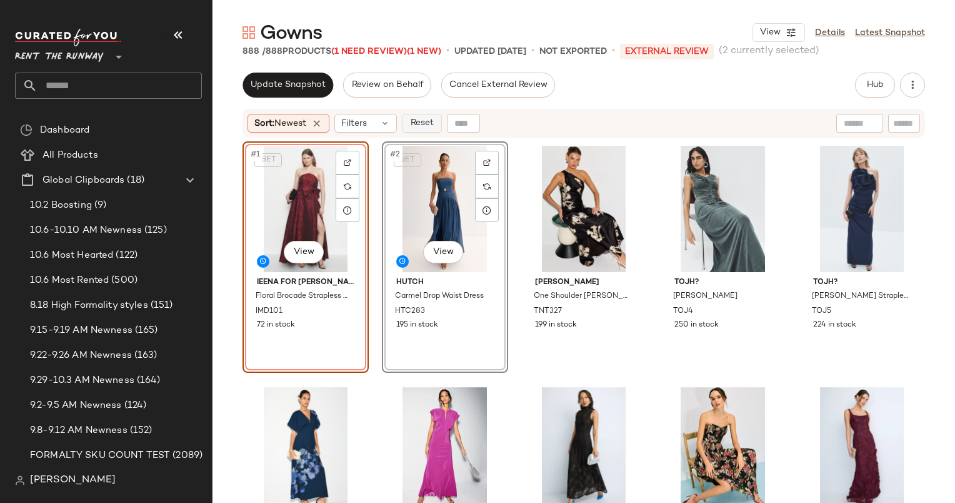
click at [430, 114] on button "Reset" at bounding box center [422, 123] width 40 height 19
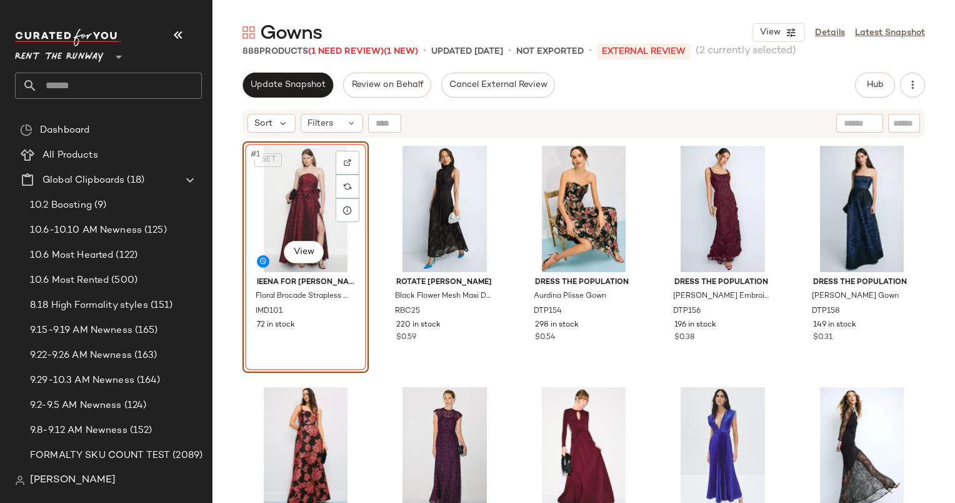
click at [529, 124] on div "Sort Filters" at bounding box center [503, 123] width 510 height 19
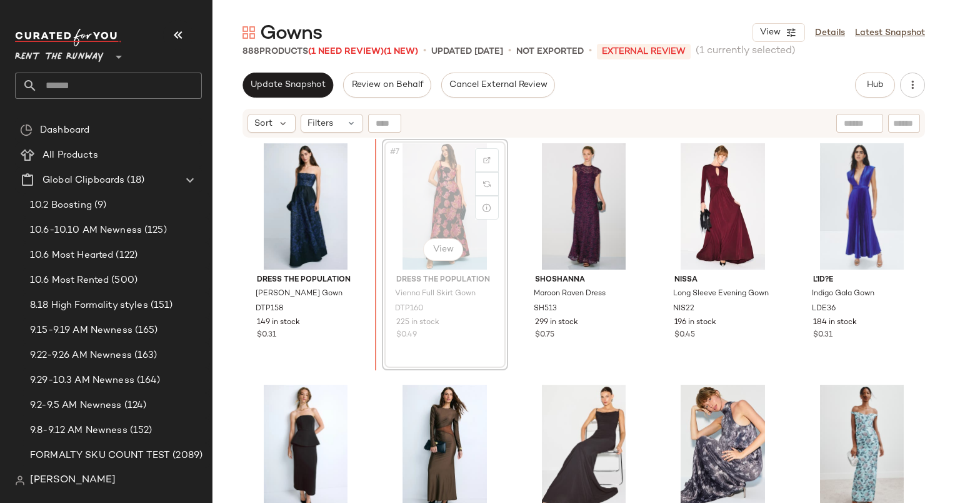
scroll to position [238, 0]
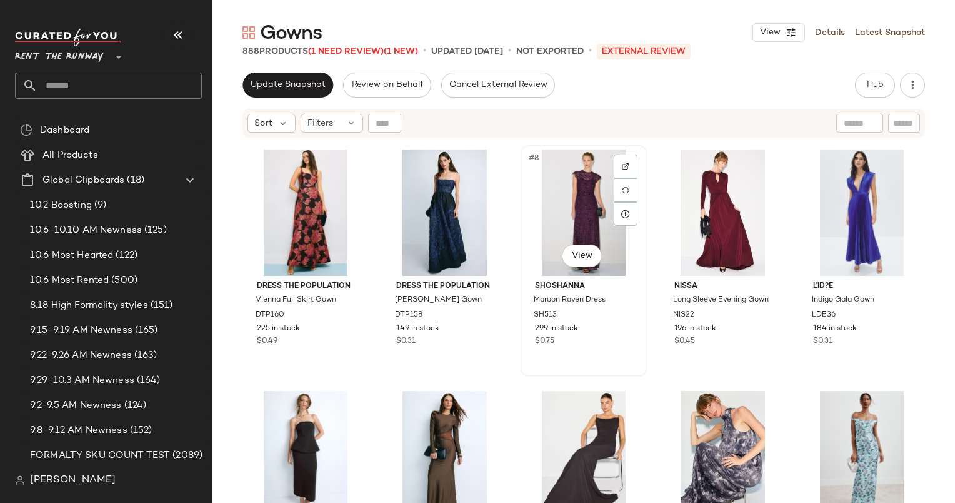
scroll to position [237, 0]
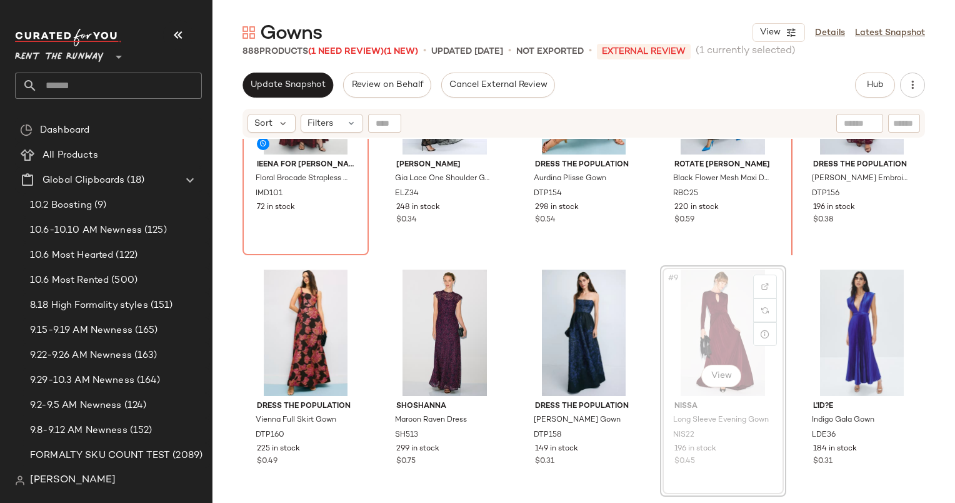
scroll to position [4, 0]
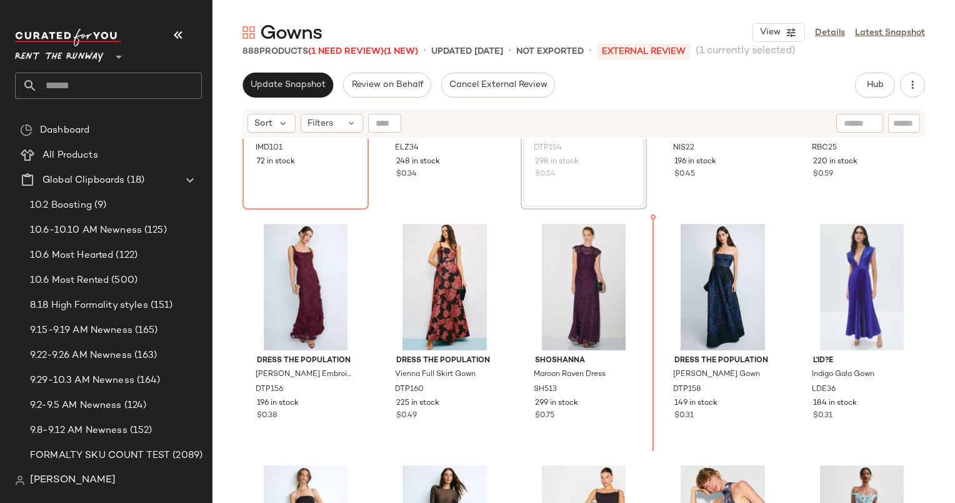
scroll to position [164, 0]
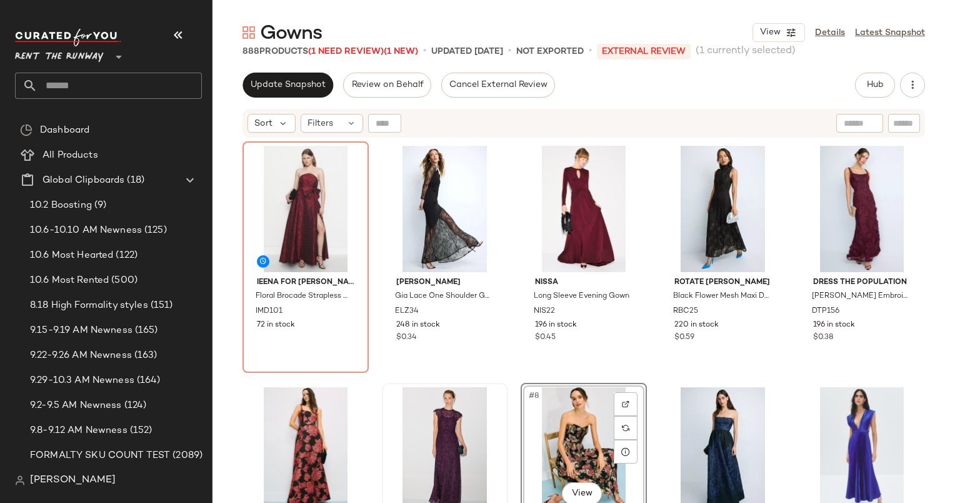
scroll to position [6, 0]
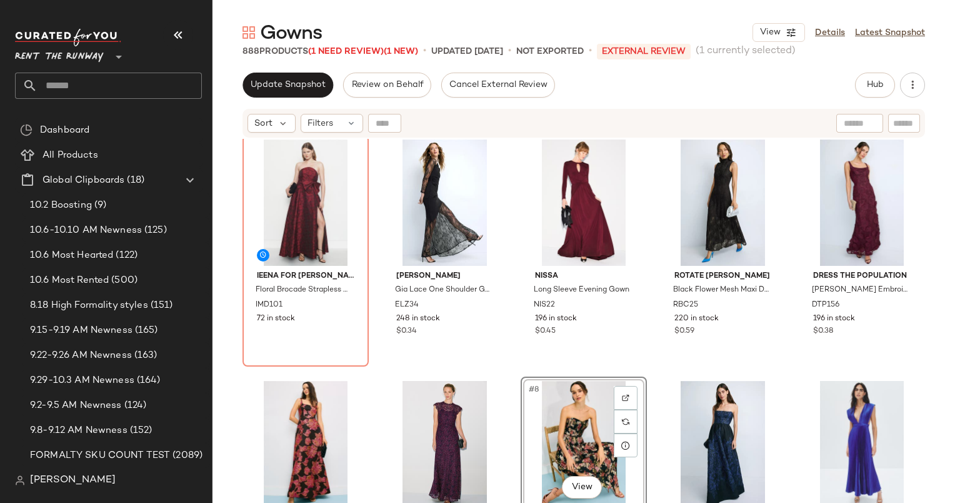
click at [609, 437] on div "#8 View" at bounding box center [584, 444] width 118 height 126
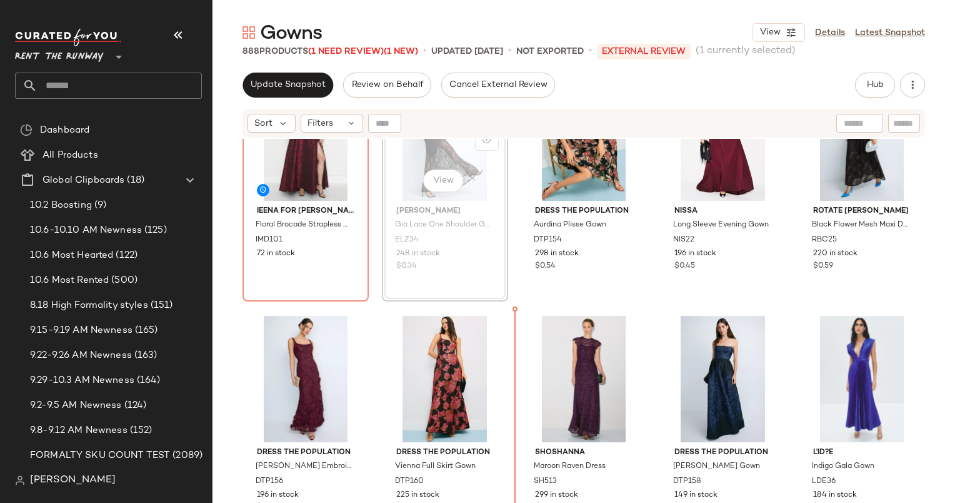
scroll to position [104, 0]
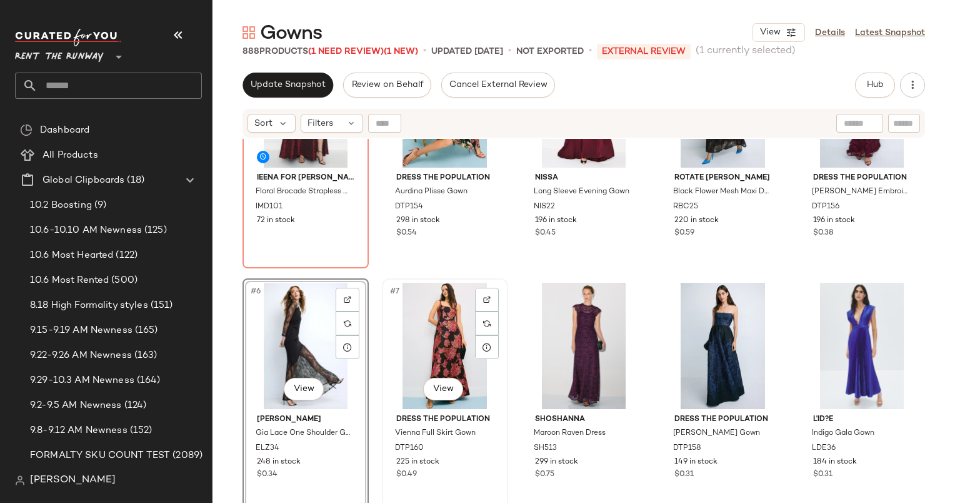
scroll to position [299, 0]
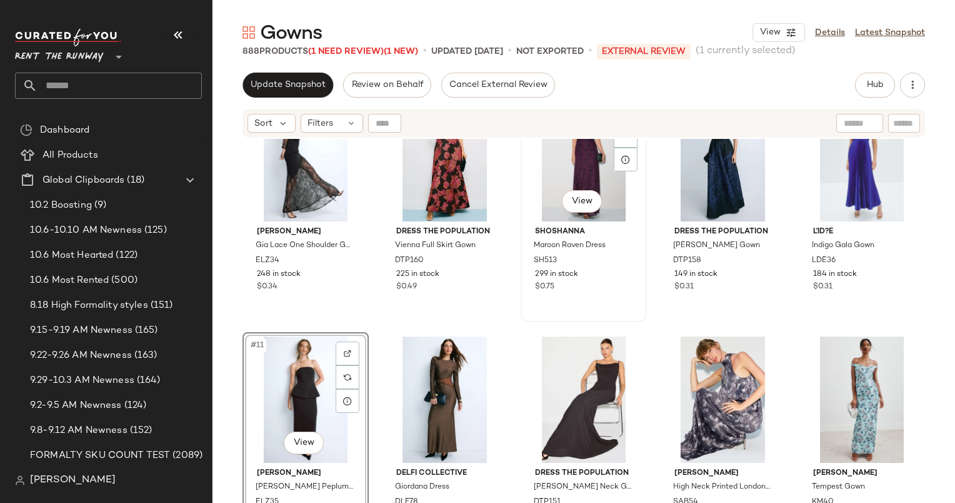
scroll to position [292, 0]
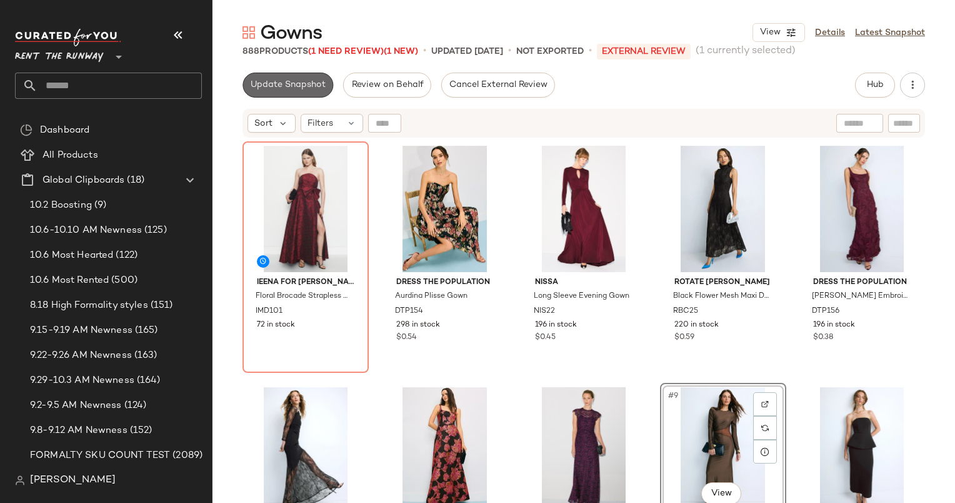
click at [285, 90] on span "Update Snapshot" at bounding box center [288, 85] width 76 height 10
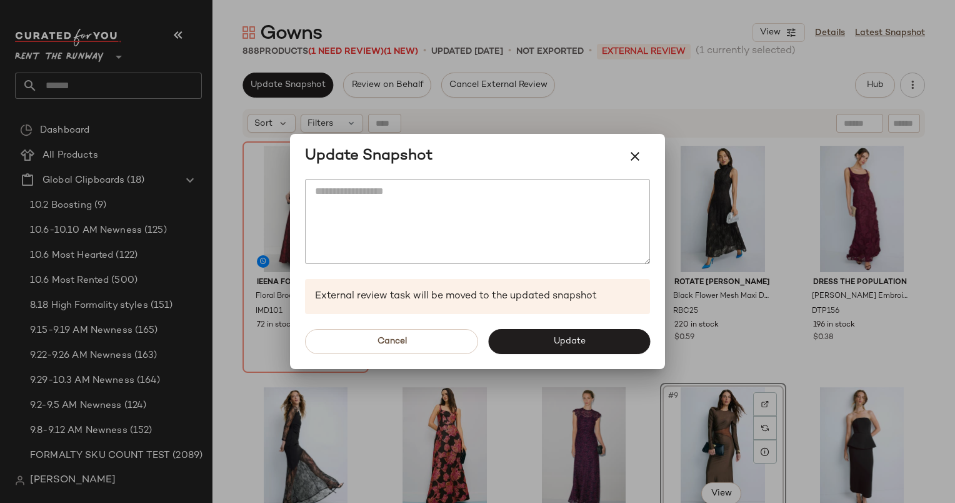
click at [621, 115] on div at bounding box center [477, 251] width 955 height 503
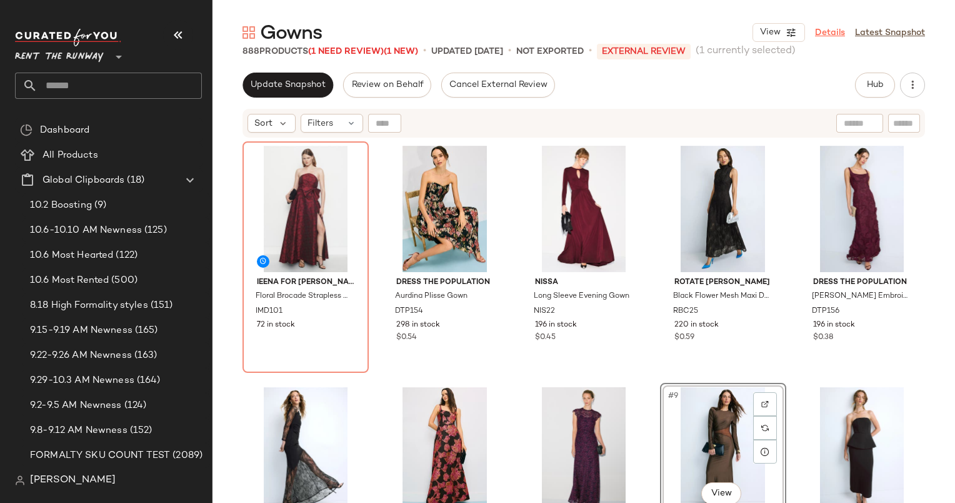
click at [825, 33] on link "Details" at bounding box center [830, 32] width 30 height 13
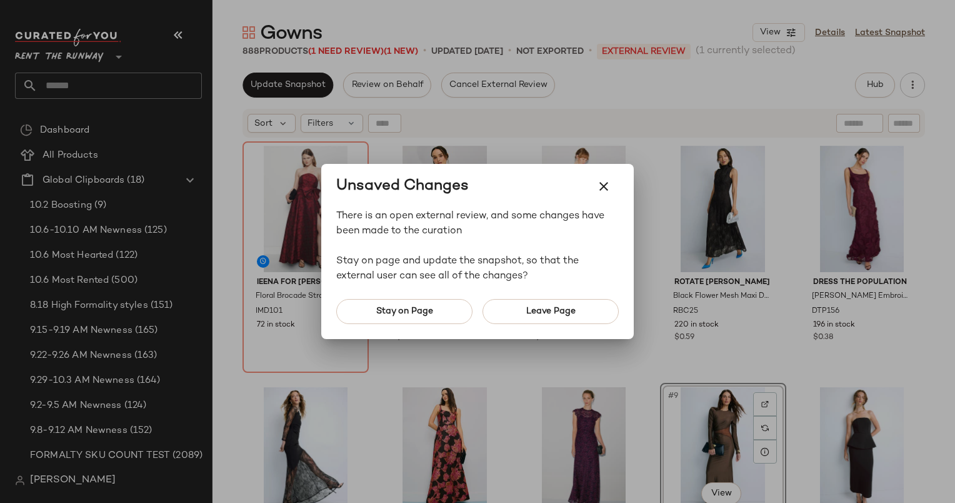
click at [536, 334] on div "Stay on Page Leave Page" at bounding box center [477, 311] width 313 height 55
click at [516, 314] on button "Leave Page" at bounding box center [551, 311] width 136 height 25
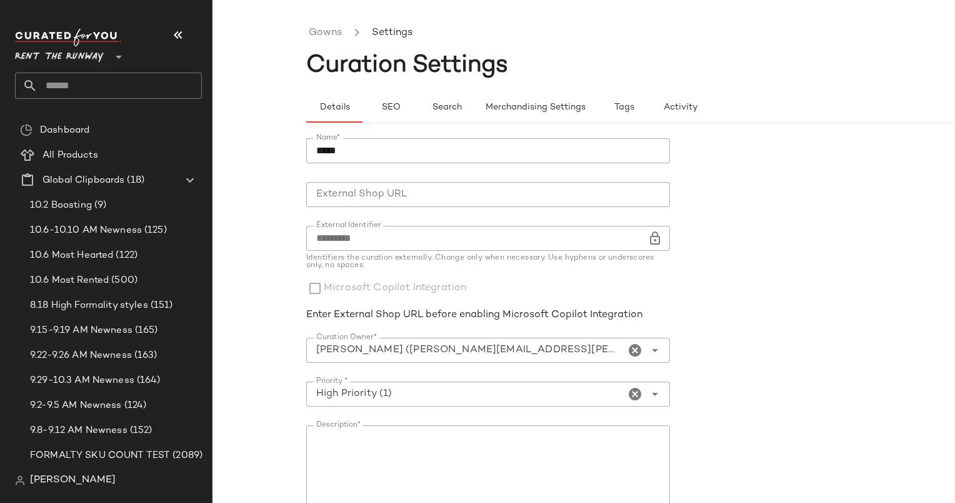
click at [528, 93] on div "Details SEO Search Merchandising Settings Tags Activity" at bounding box center [677, 101] width 743 height 46
click at [533, 98] on button "Merchandising Settings" at bounding box center [535, 108] width 121 height 30
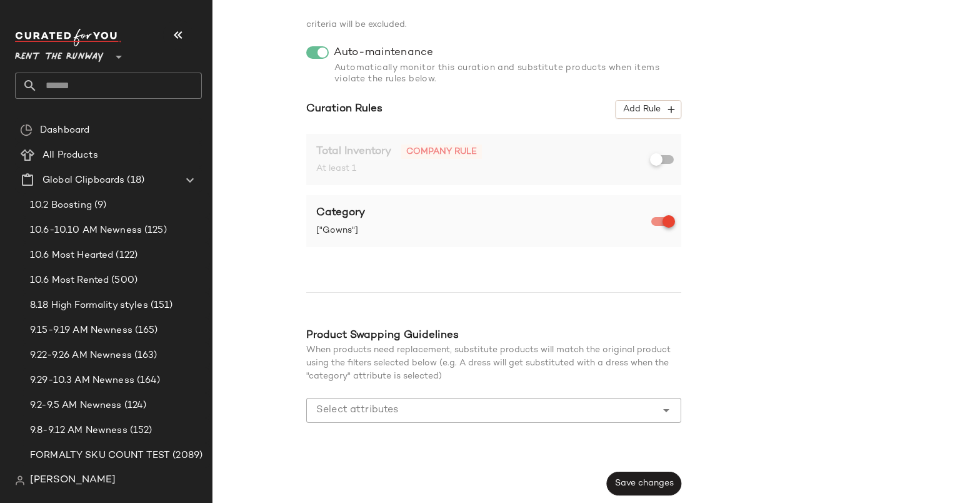
scroll to position [105, 0]
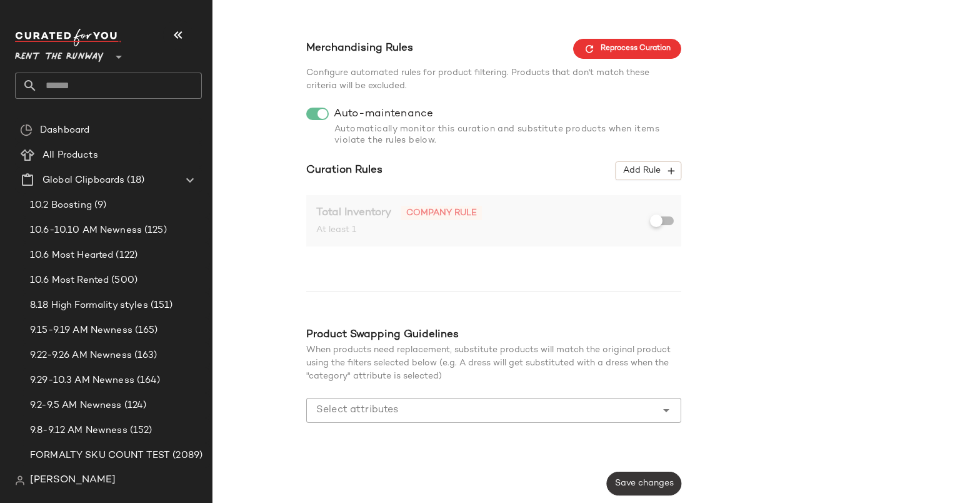
click at [634, 482] on span "Save changes" at bounding box center [643, 483] width 59 height 10
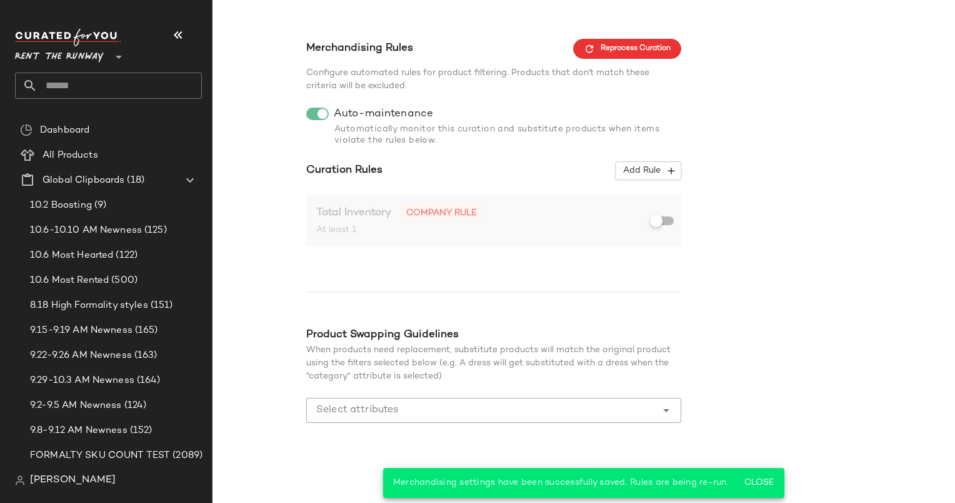
scroll to position [0, 0]
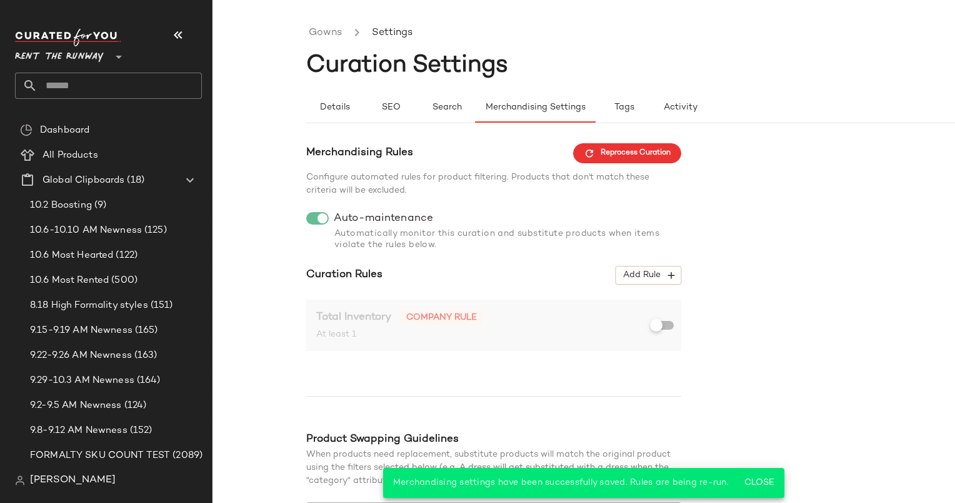
click at [336, 47] on ul "Gowns Settings" at bounding box center [677, 33] width 743 height 29
click at [323, 35] on link "Gowns" at bounding box center [325, 33] width 33 height 16
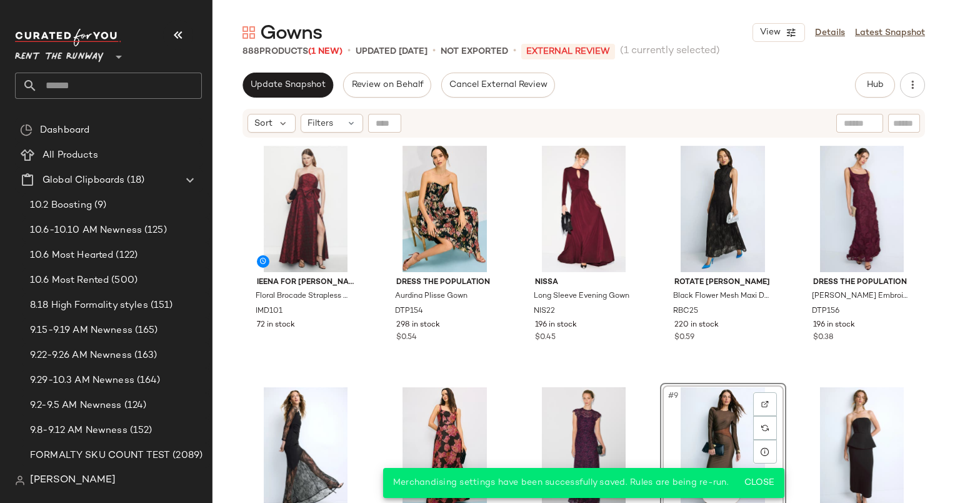
click at [283, 83] on span "Update Snapshot" at bounding box center [288, 85] width 76 height 10
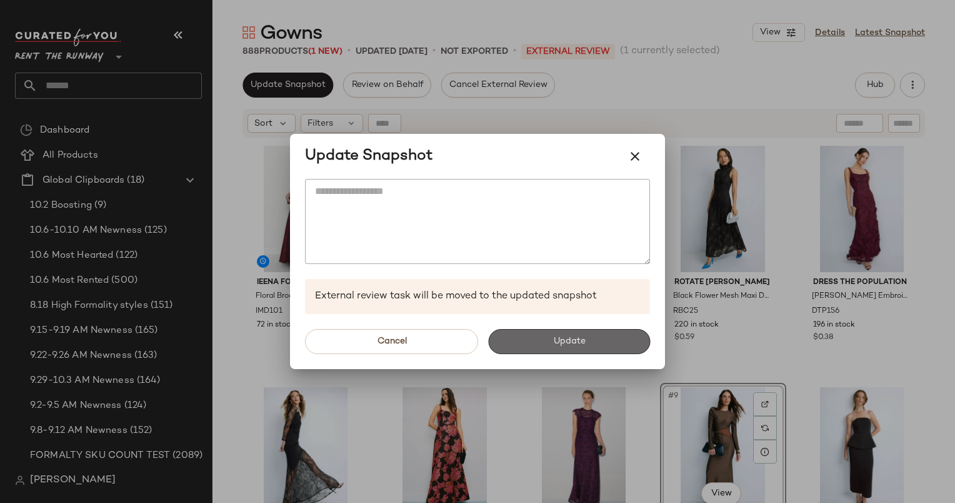
click at [585, 339] on span "Update" at bounding box center [569, 341] width 33 height 10
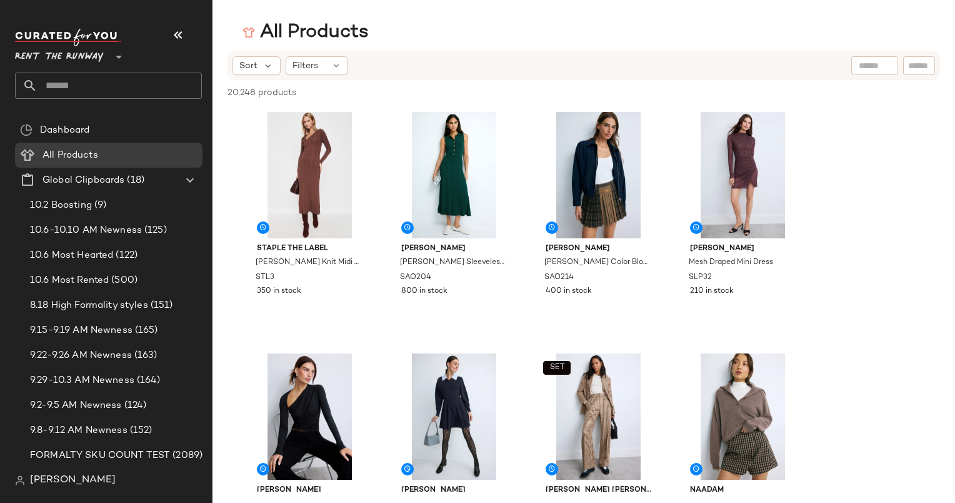
click at [141, 81] on input "text" at bounding box center [120, 86] width 164 height 26
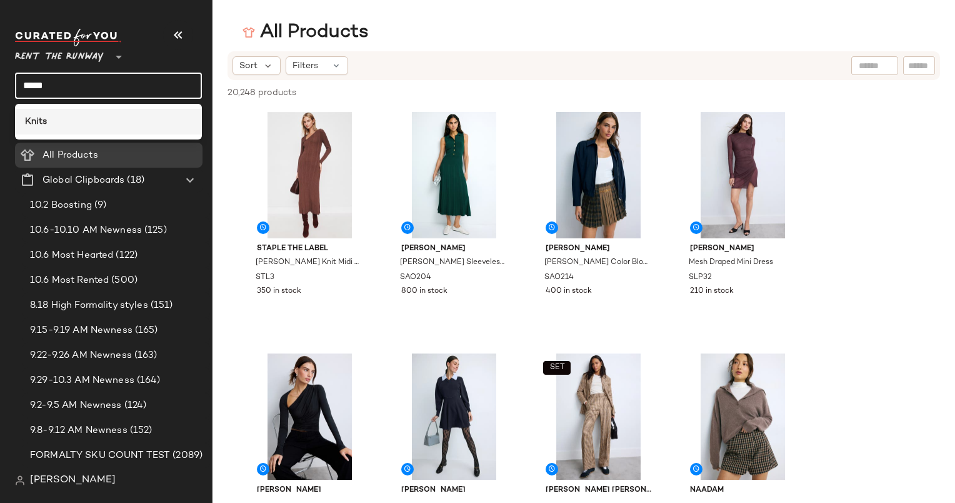
type input "*****"
click at [145, 123] on div "Knits" at bounding box center [108, 121] width 167 height 13
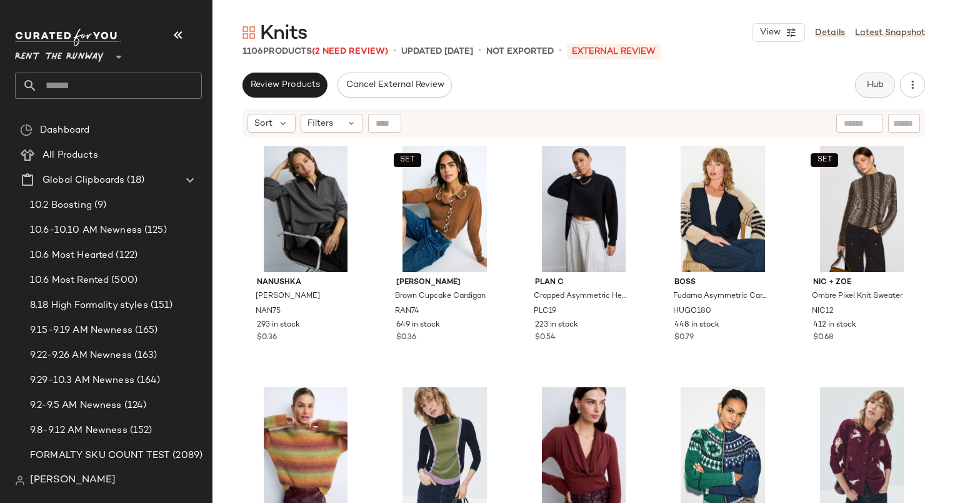
click at [869, 78] on button "Hub" at bounding box center [875, 85] width 40 height 25
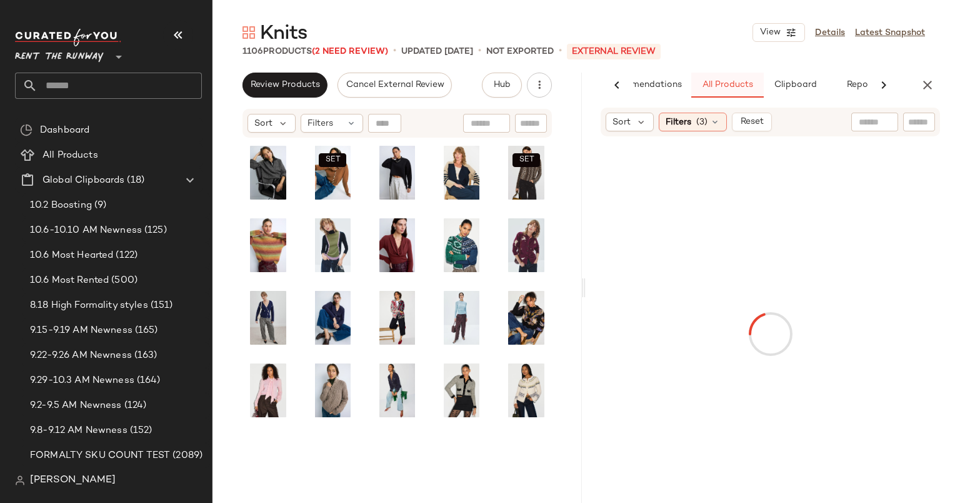
scroll to position [0, 52]
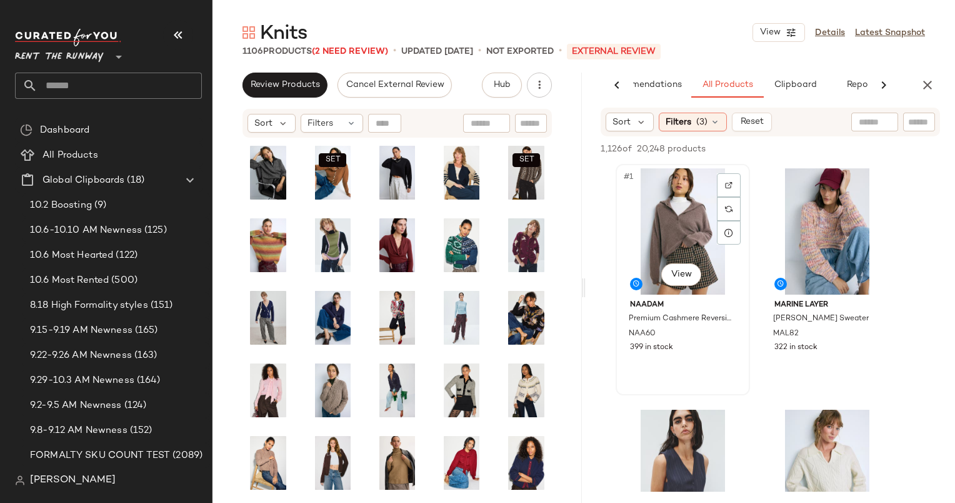
click at [683, 223] on div "#1 View" at bounding box center [683, 231] width 126 height 126
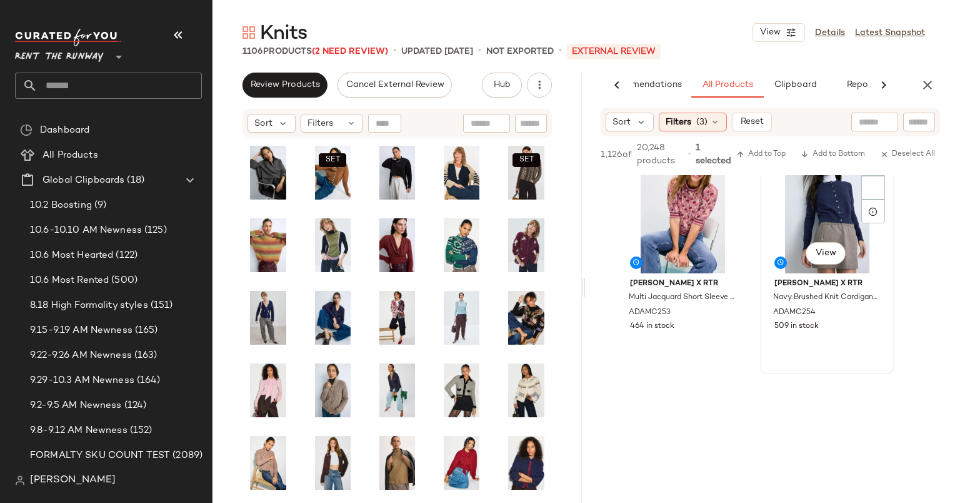
scroll to position [754, 0]
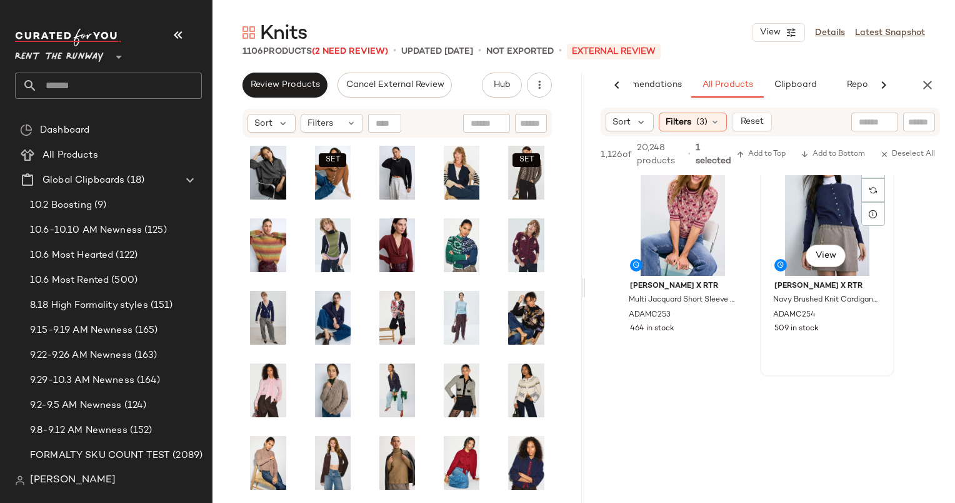
click at [826, 207] on div "#8 View" at bounding box center [827, 212] width 126 height 126
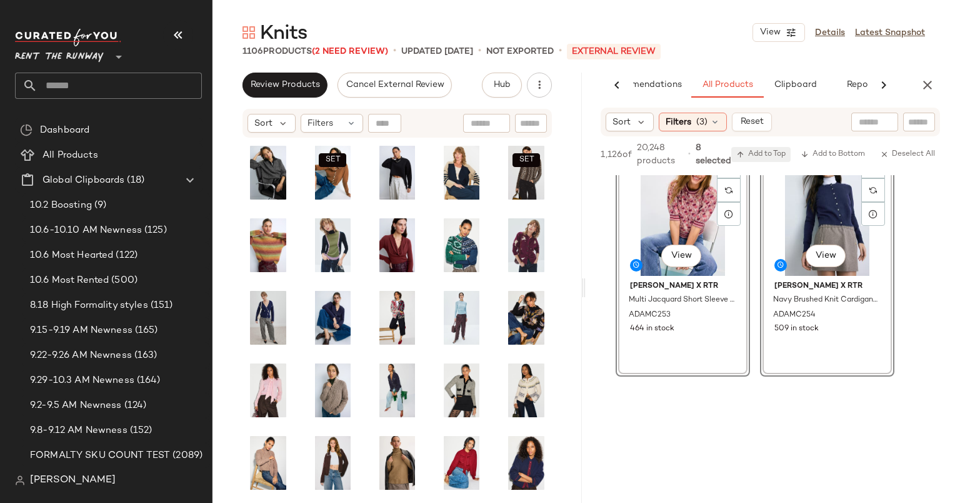
click at [754, 150] on span "Add to Top" at bounding box center [760, 154] width 49 height 9
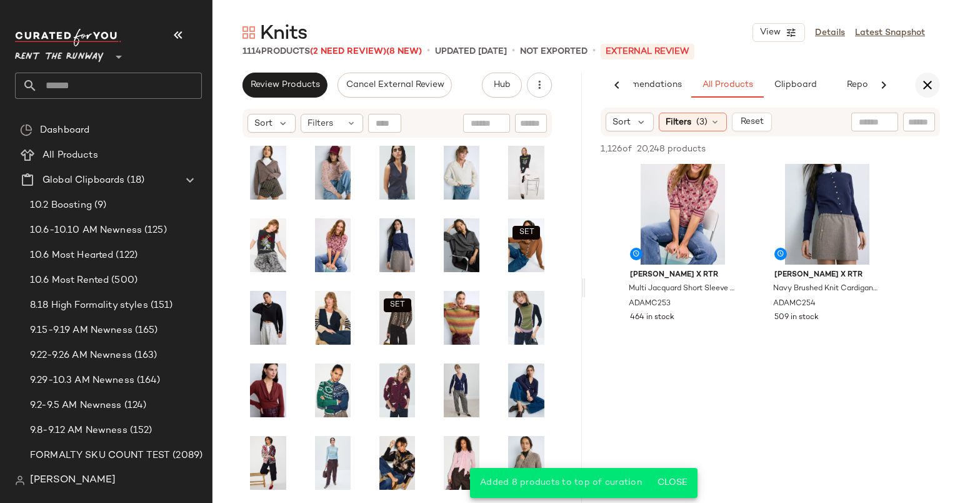
click at [929, 88] on icon "button" at bounding box center [927, 85] width 15 height 15
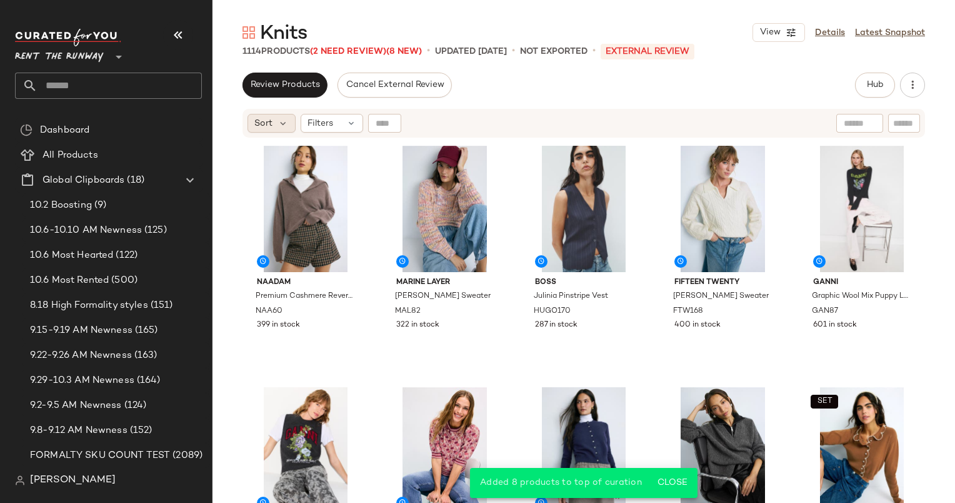
click at [268, 123] on span "Sort" at bounding box center [263, 123] width 18 height 13
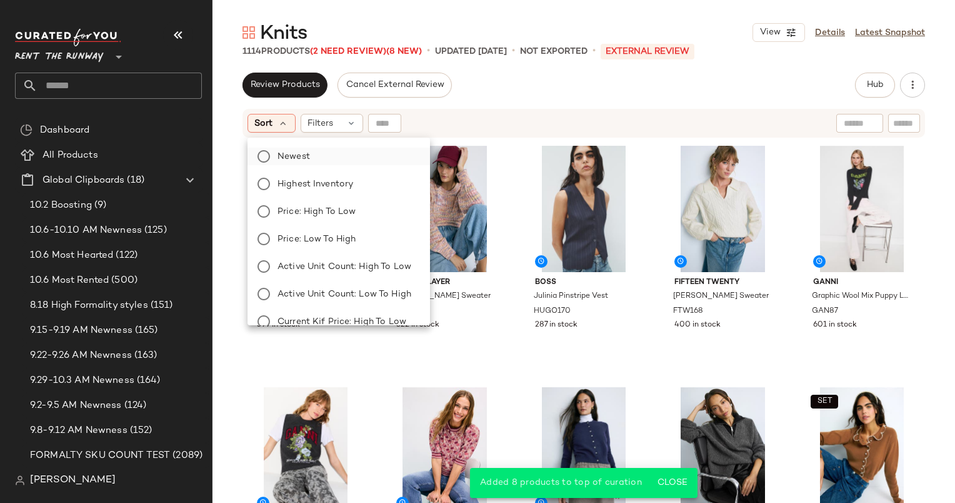
click at [324, 156] on label "Newest" at bounding box center [347, 157] width 148 height 18
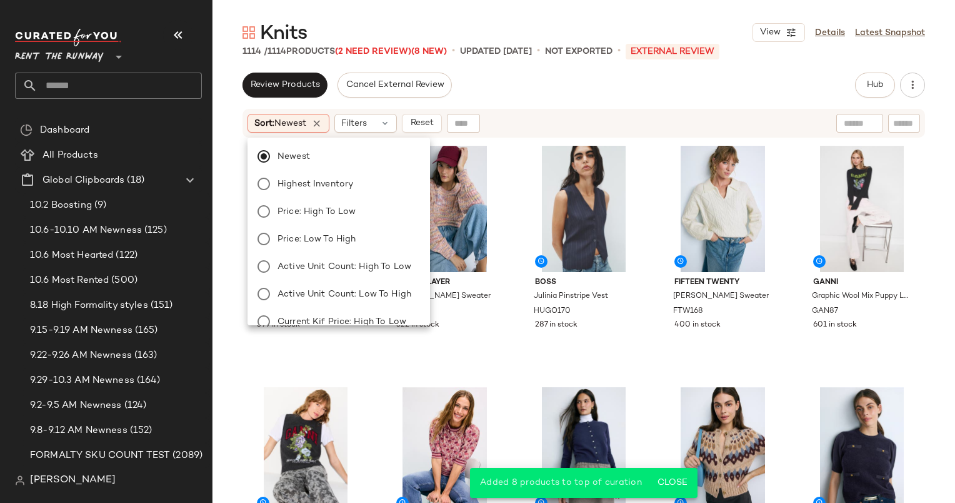
click at [539, 102] on div "Review Products Cancel External Review Hub Send for Review External Review Inte…" at bounding box center [584, 288] width 743 height 430
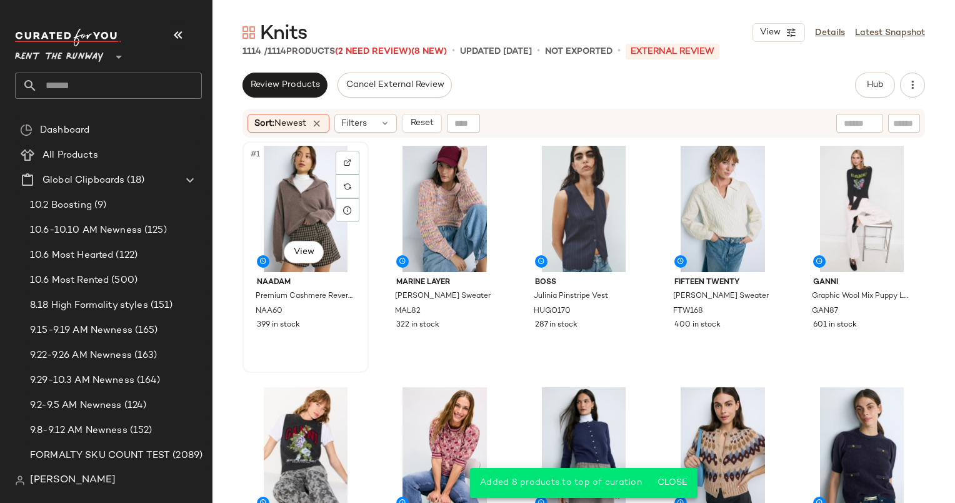
click at [291, 173] on div "#1 View" at bounding box center [306, 209] width 118 height 126
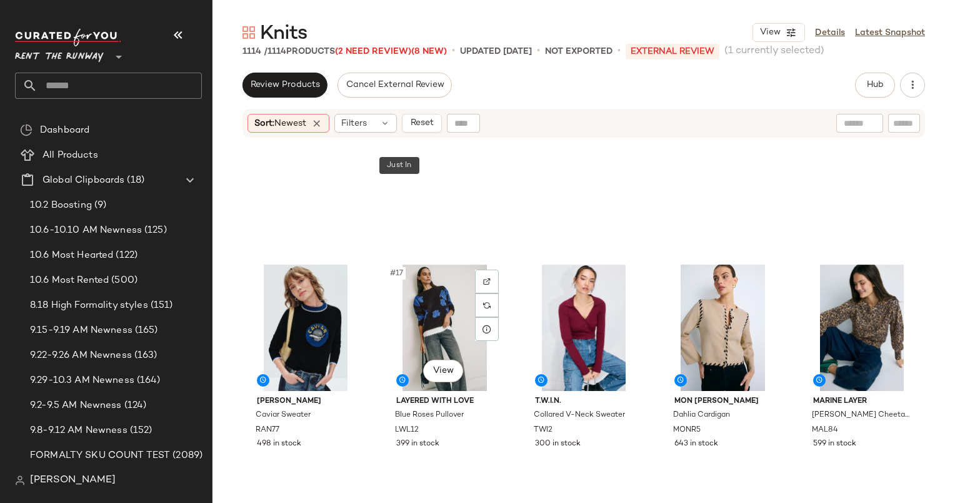
scroll to position [848, 0]
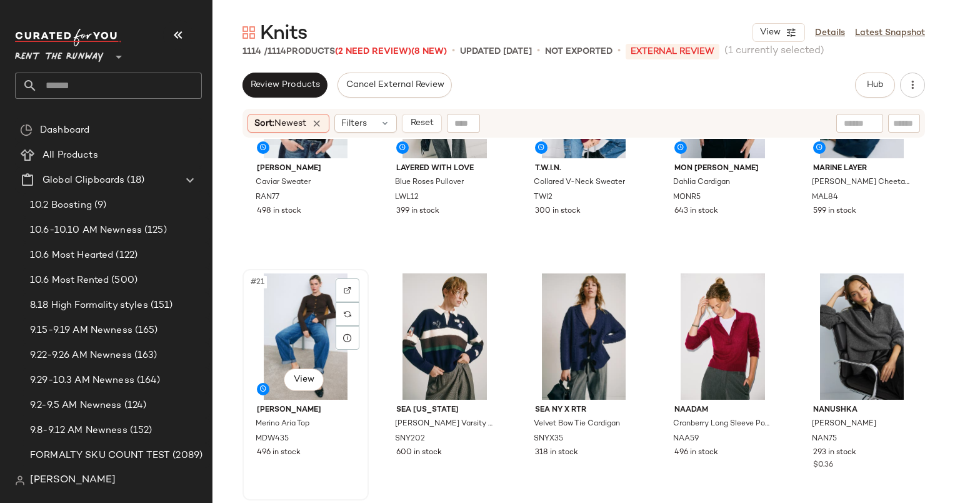
click at [298, 316] on div "#21 View" at bounding box center [306, 336] width 118 height 126
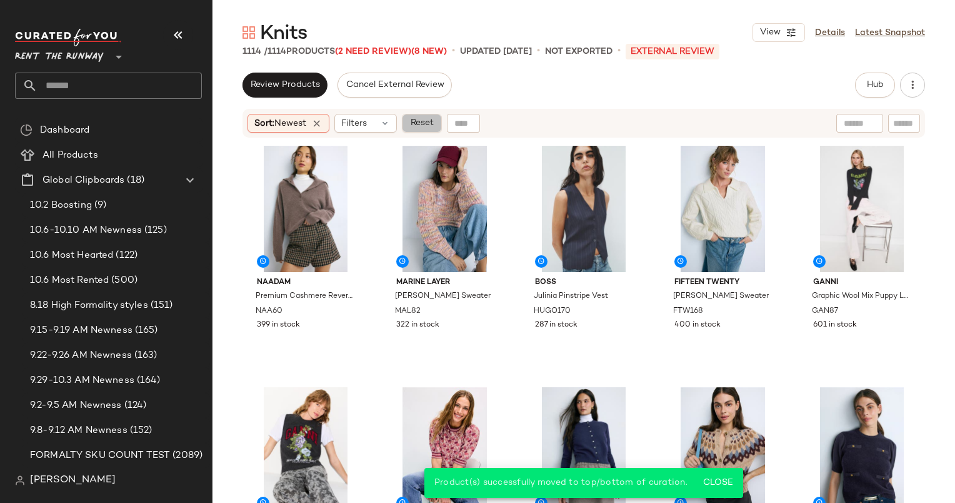
click at [415, 125] on span "Reset" at bounding box center [421, 123] width 24 height 10
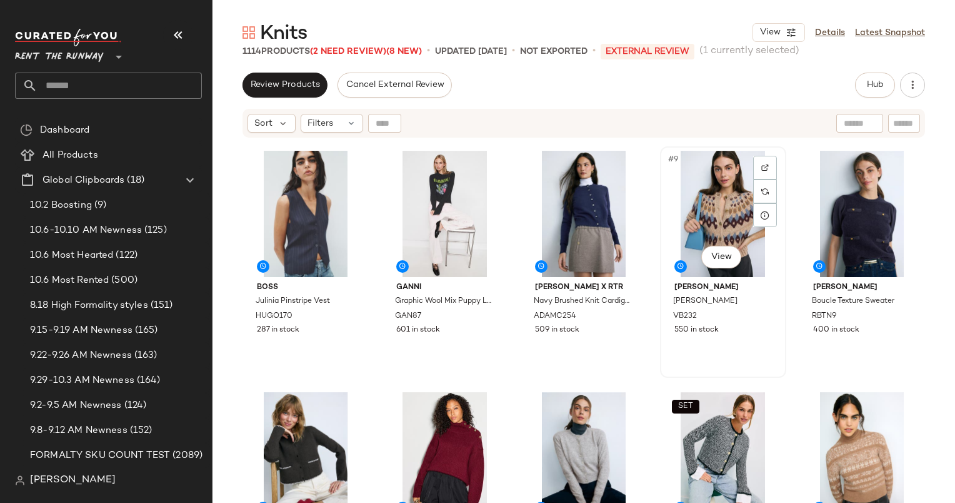
scroll to position [234, 0]
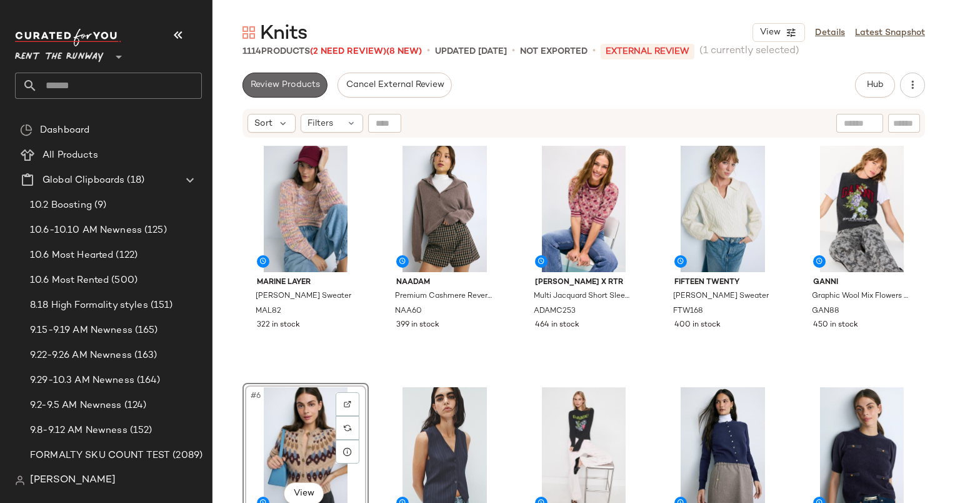
click at [281, 88] on span "Review Products" at bounding box center [285, 85] width 70 height 10
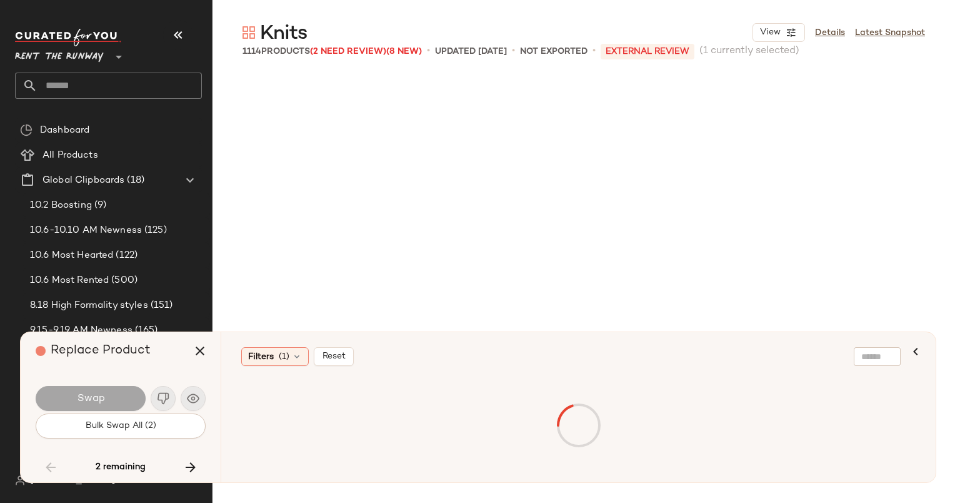
scroll to position [3860, 0]
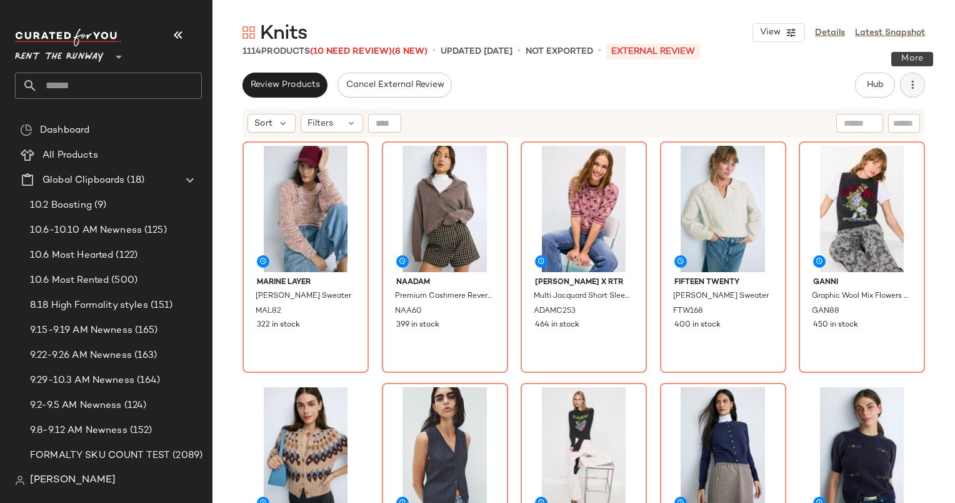
click at [913, 83] on icon "button" at bounding box center [912, 85] width 13 height 13
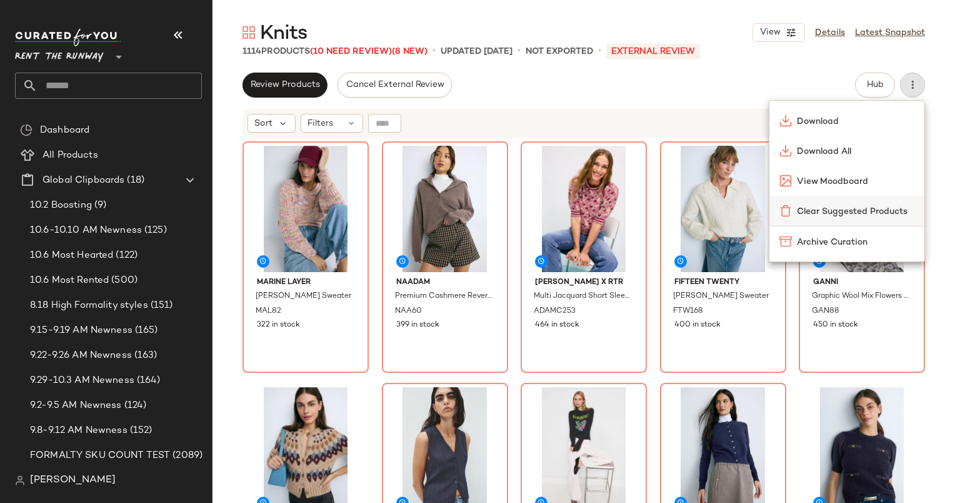
click at [816, 212] on span "Clear Suggested Products" at bounding box center [856, 211] width 118 height 13
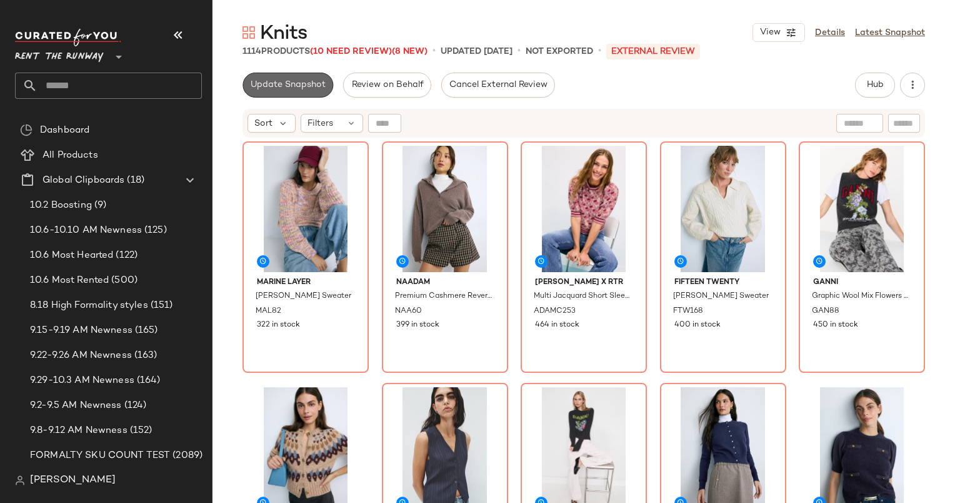
click at [293, 91] on button "Update Snapshot" at bounding box center [288, 85] width 91 height 25
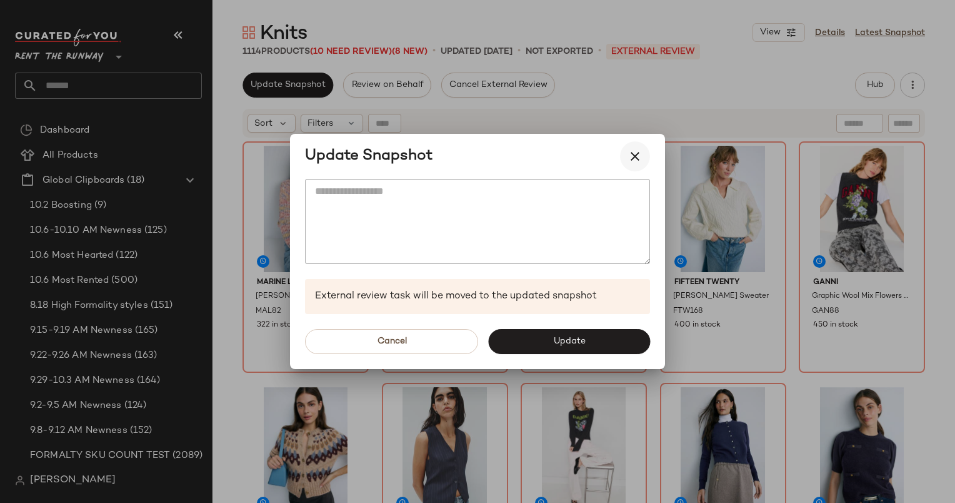
click at [629, 149] on icon "button" at bounding box center [635, 156] width 15 height 15
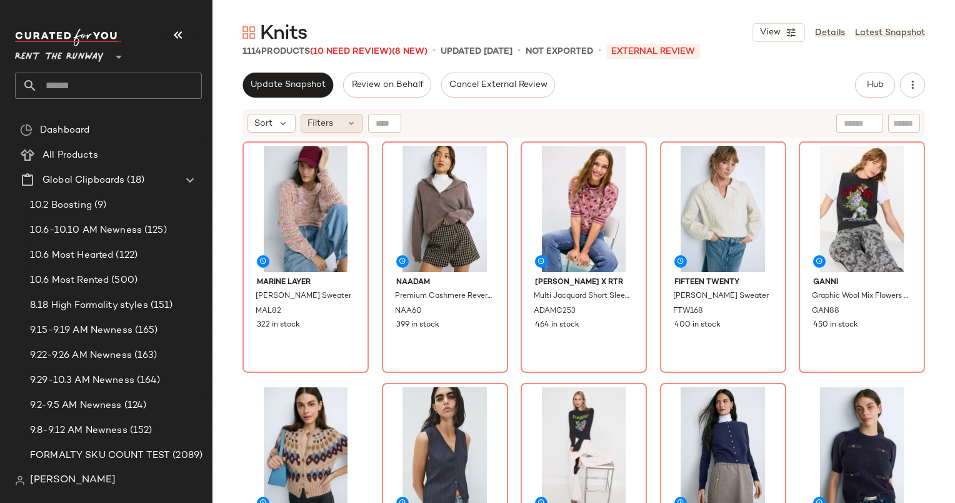
click at [331, 122] on span "Filters" at bounding box center [321, 123] width 26 height 13
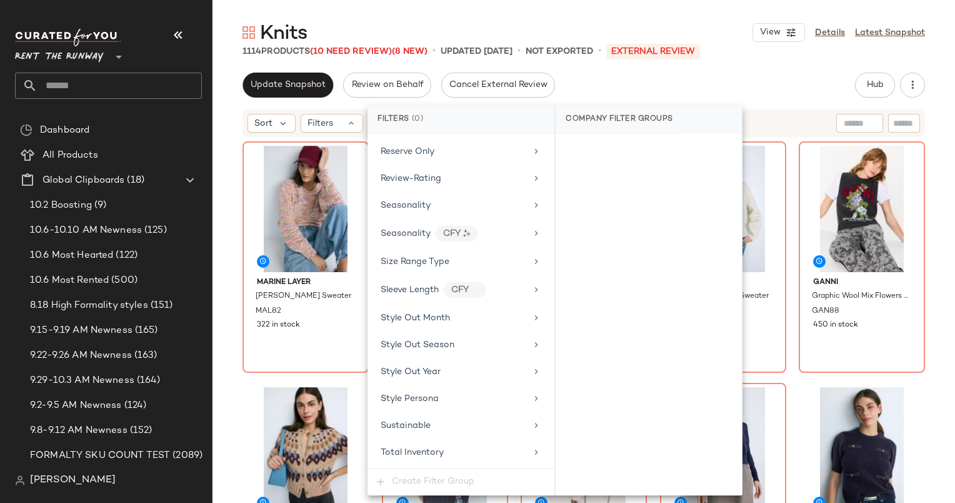
scroll to position [1654, 0]
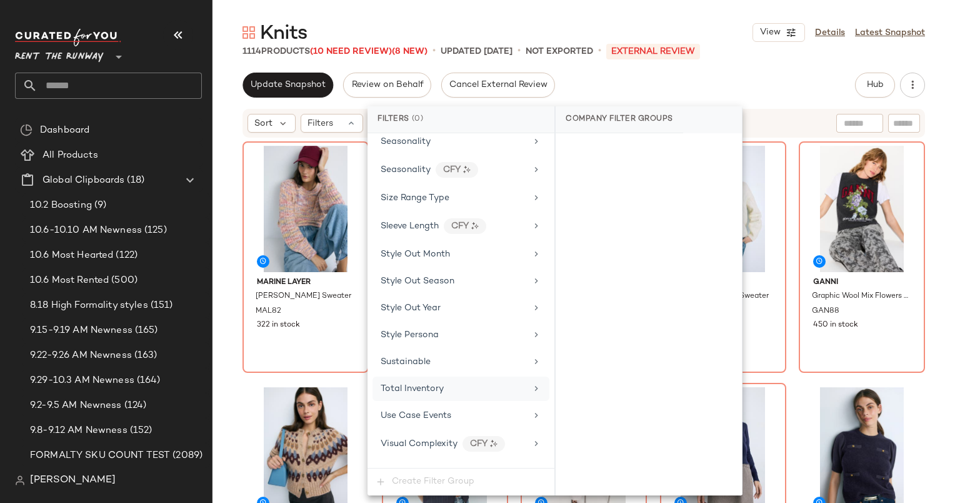
click at [476, 378] on div "Total Inventory" at bounding box center [461, 388] width 177 height 24
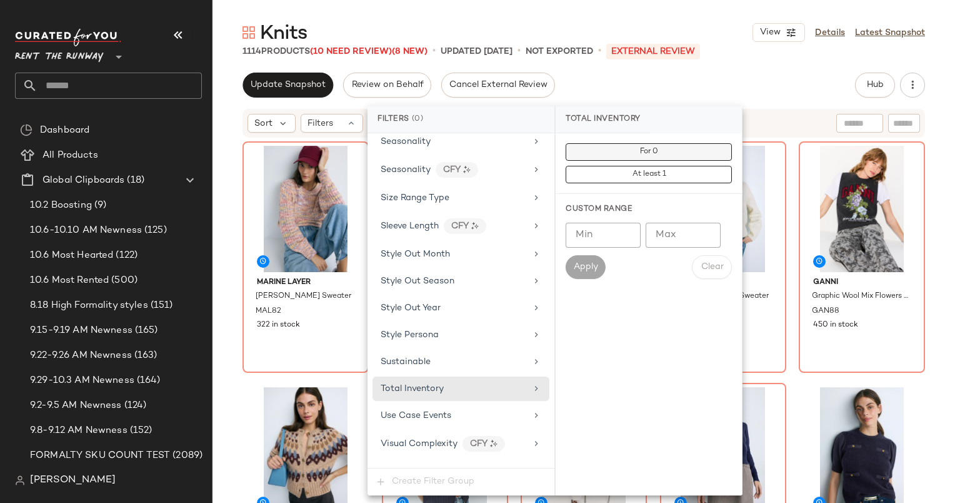
click at [673, 146] on button "For 0" at bounding box center [649, 152] width 166 height 18
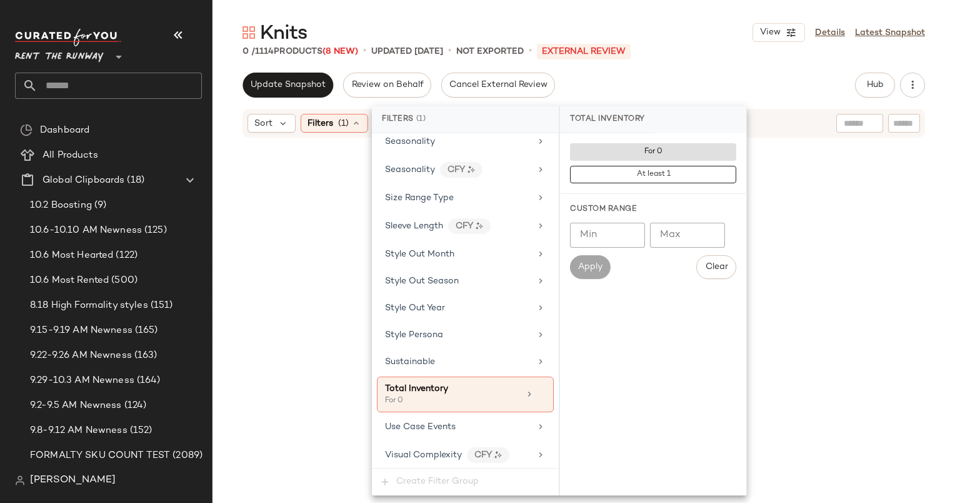
click at [615, 84] on div "Update Snapshot Review on Behalf Cancel External Review Hub Send for Review Ext…" at bounding box center [584, 85] width 683 height 25
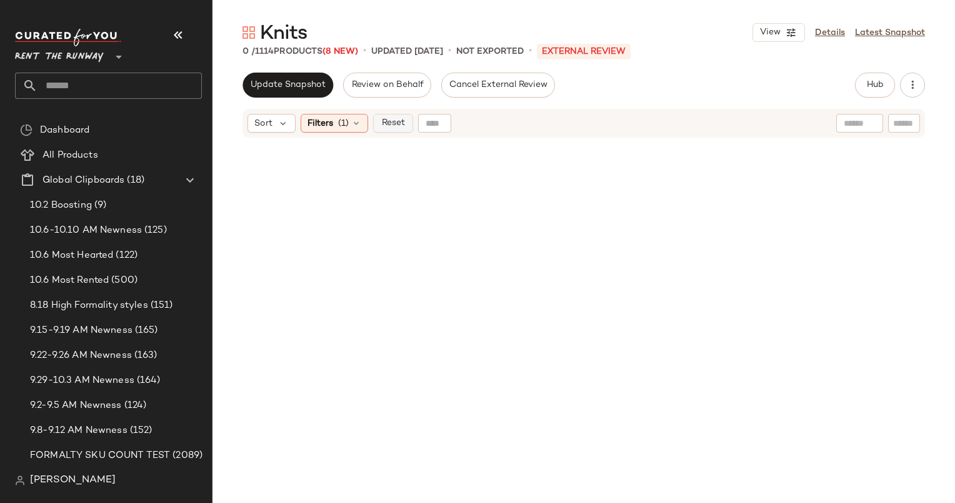
click at [400, 120] on span "Reset" at bounding box center [393, 123] width 24 height 10
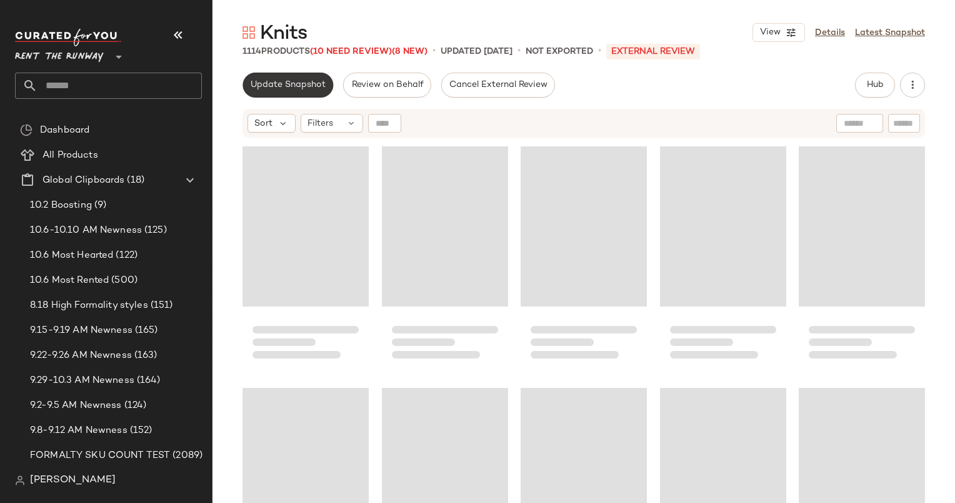
click at [311, 80] on span "Update Snapshot" at bounding box center [288, 85] width 76 height 10
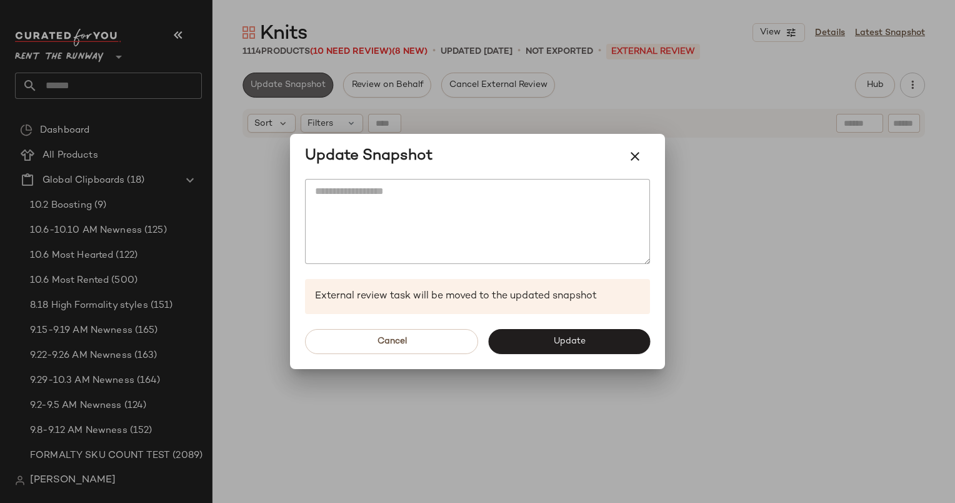
scroll to position [3860, 0]
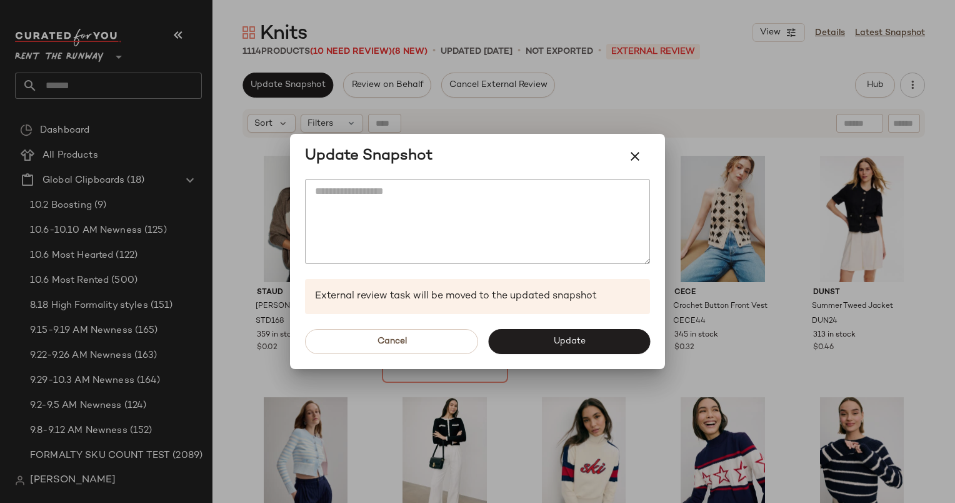
click at [582, 79] on div at bounding box center [477, 251] width 955 height 503
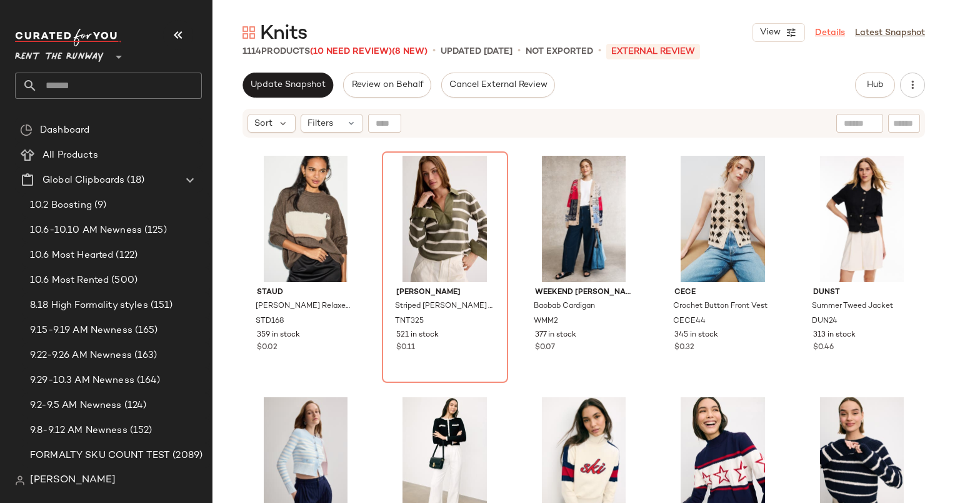
click at [834, 27] on link "Details" at bounding box center [830, 32] width 30 height 13
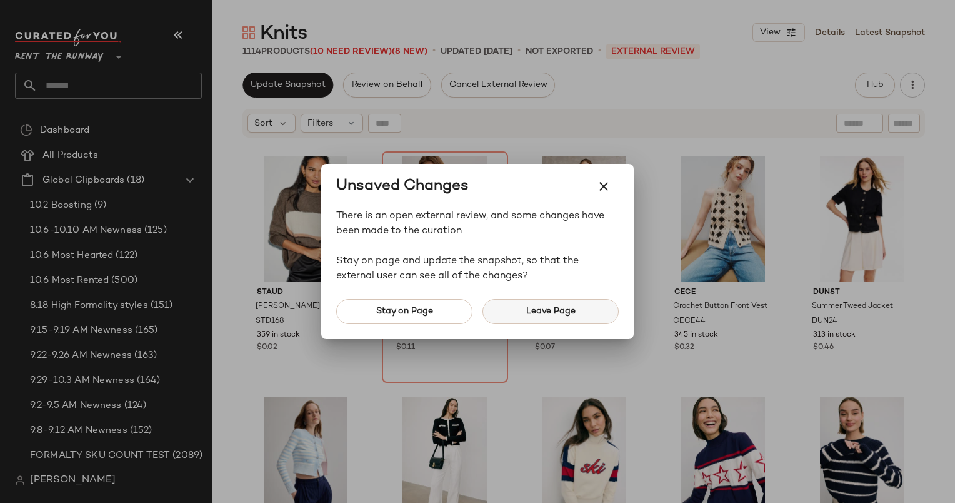
click at [583, 313] on button "Leave Page" at bounding box center [551, 311] width 136 height 25
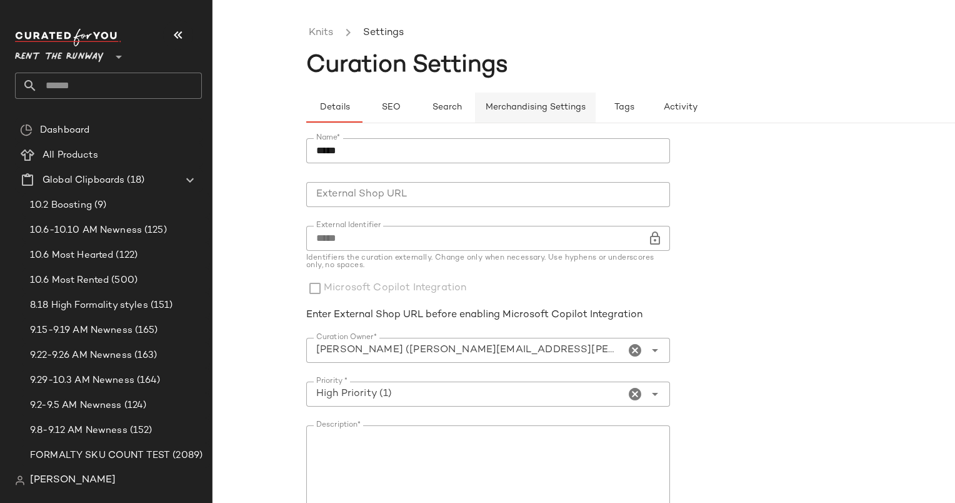
click at [520, 101] on button "Merchandising Settings" at bounding box center [535, 108] width 121 height 30
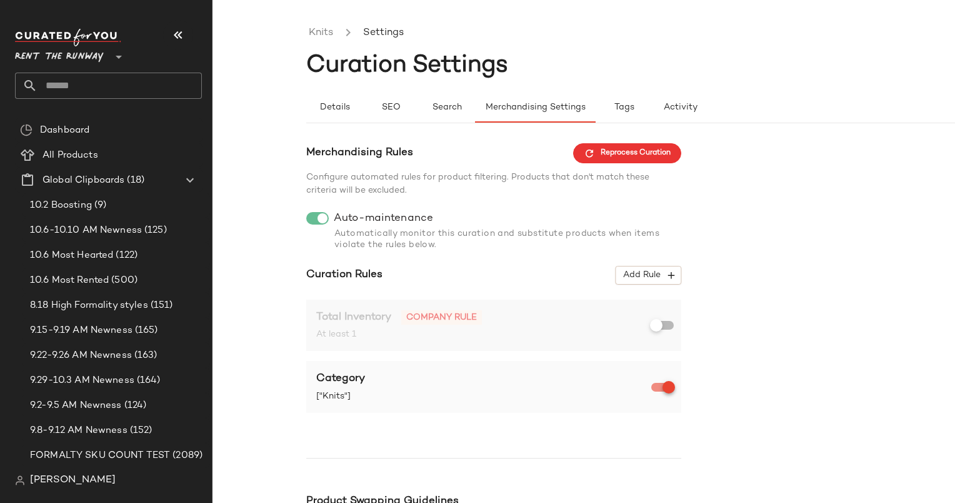
click at [659, 391] on div at bounding box center [662, 387] width 23 height 9
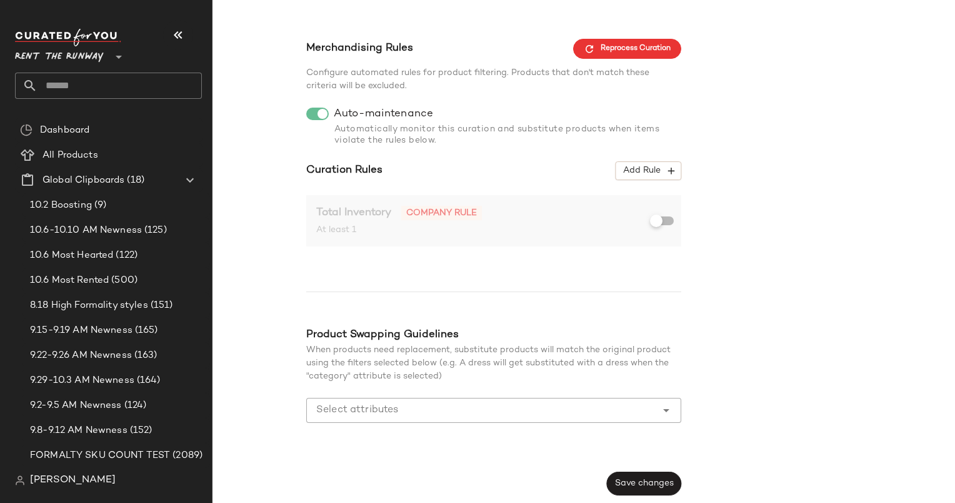
scroll to position [104, 0]
click at [633, 473] on button "Save changes" at bounding box center [644, 483] width 74 height 24
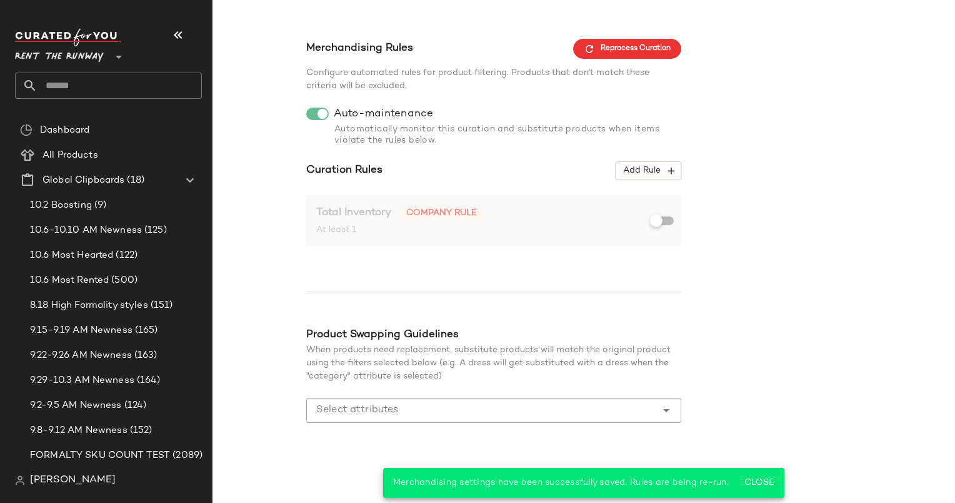
scroll to position [0, 0]
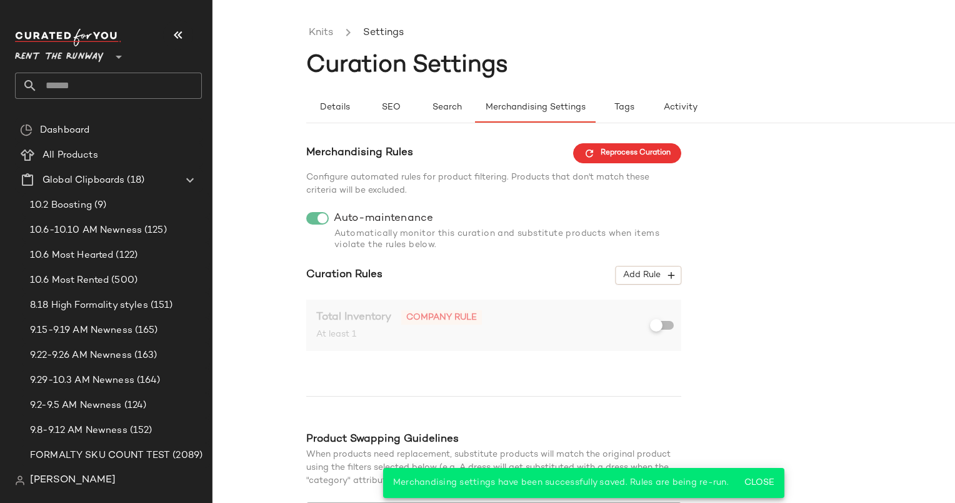
click at [305, 38] on div "Knits Settings Curation Settings Details SEO Search Merchandising Settings Tags…" at bounding box center [477, 261] width 955 height 483
click at [326, 28] on link "Knits" at bounding box center [321, 33] width 24 height 16
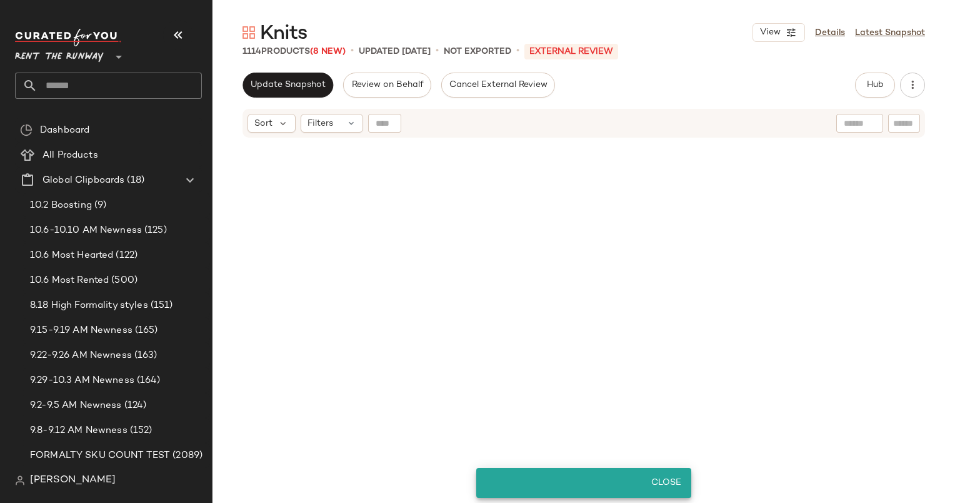
scroll to position [3860, 0]
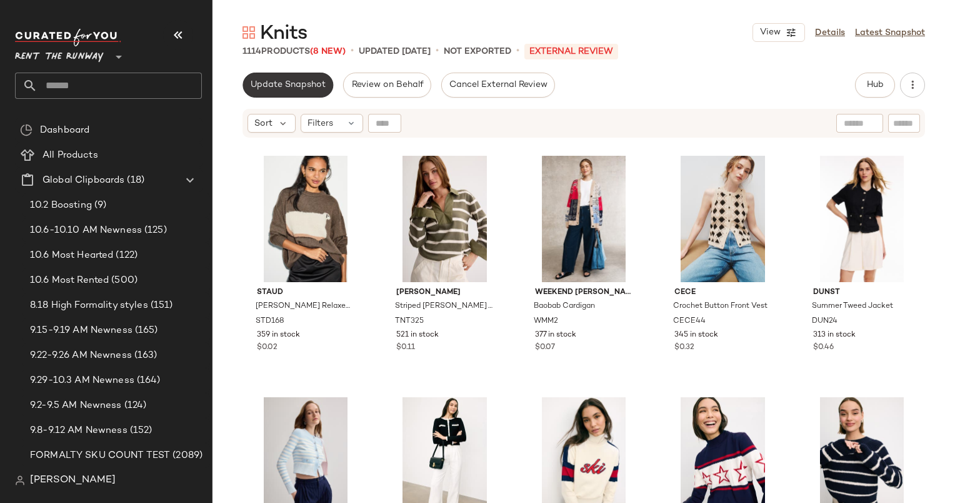
click at [309, 95] on button "Update Snapshot" at bounding box center [288, 85] width 91 height 25
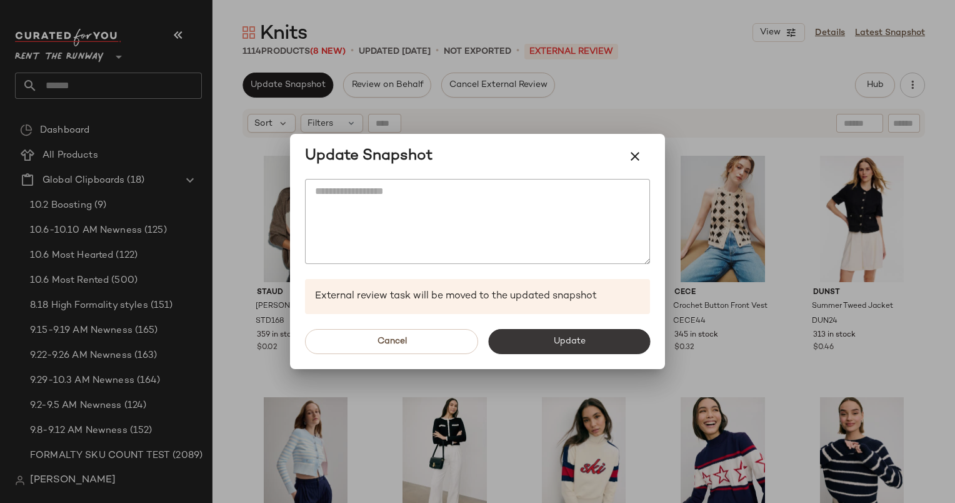
click at [573, 340] on span "Update" at bounding box center [569, 341] width 33 height 10
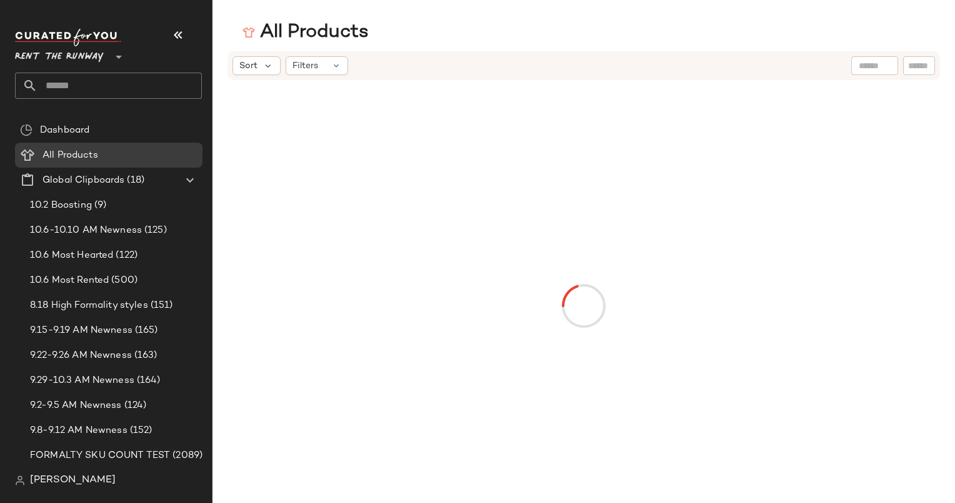
click at [103, 93] on input "text" at bounding box center [120, 86] width 164 height 26
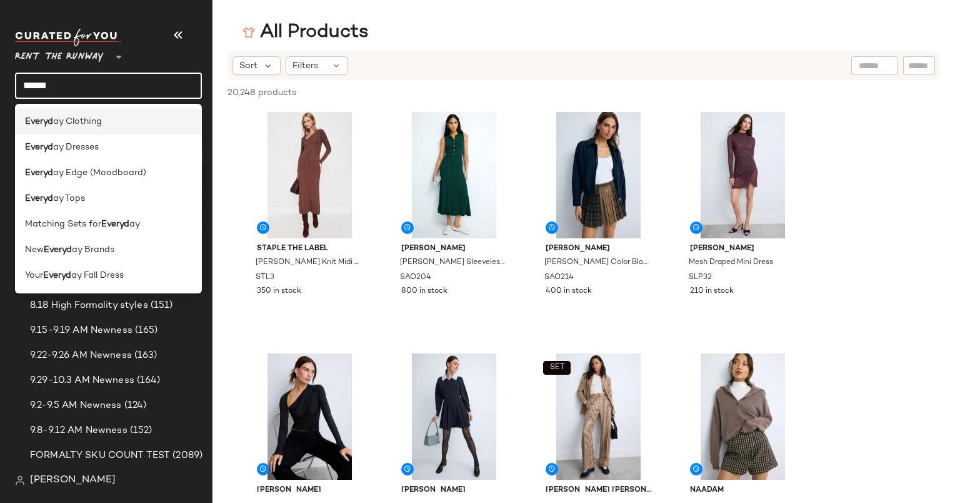
type input "******"
click at [120, 131] on div "Everyd ay Clothing" at bounding box center [108, 122] width 187 height 26
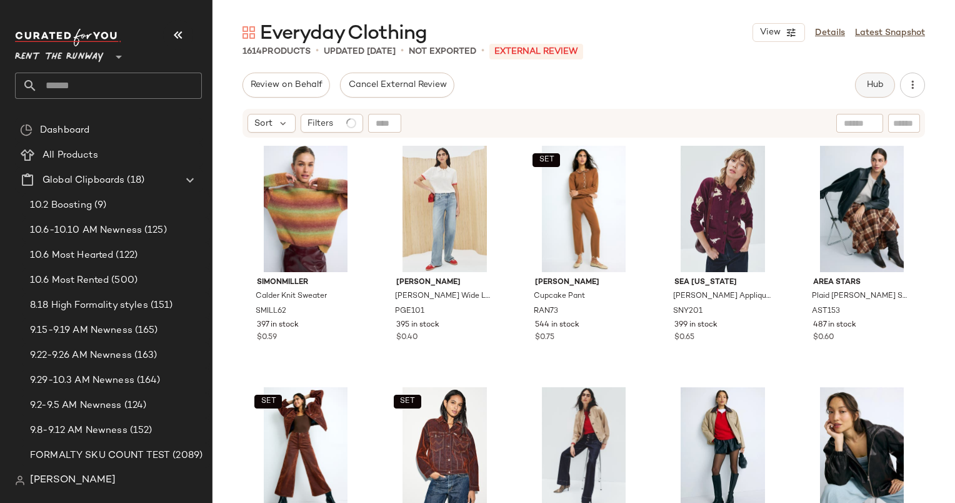
click at [871, 82] on span "Hub" at bounding box center [875, 85] width 18 height 10
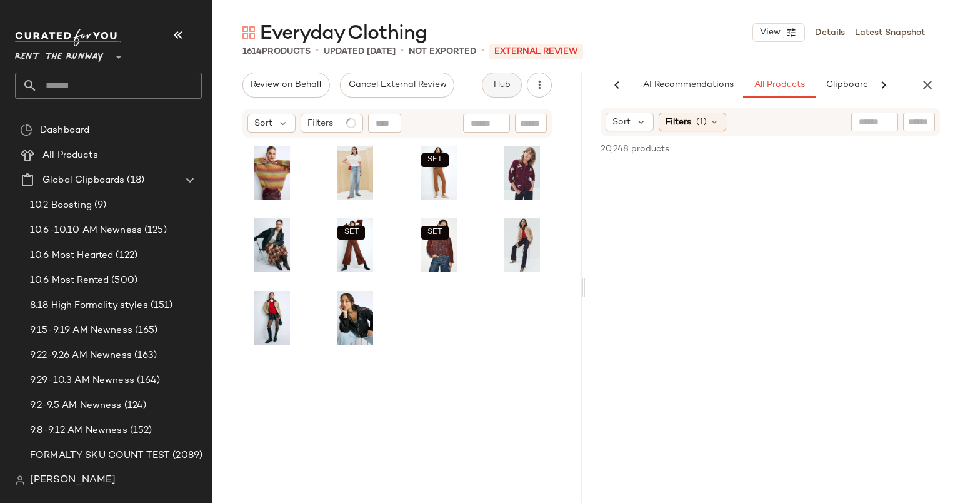
scroll to position [0, 53]
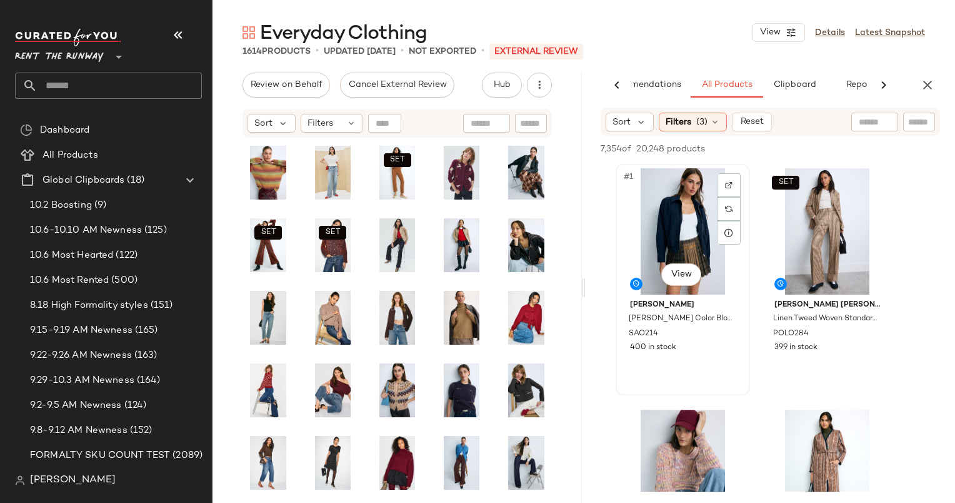
click at [683, 193] on div "#1 View" at bounding box center [683, 231] width 126 height 126
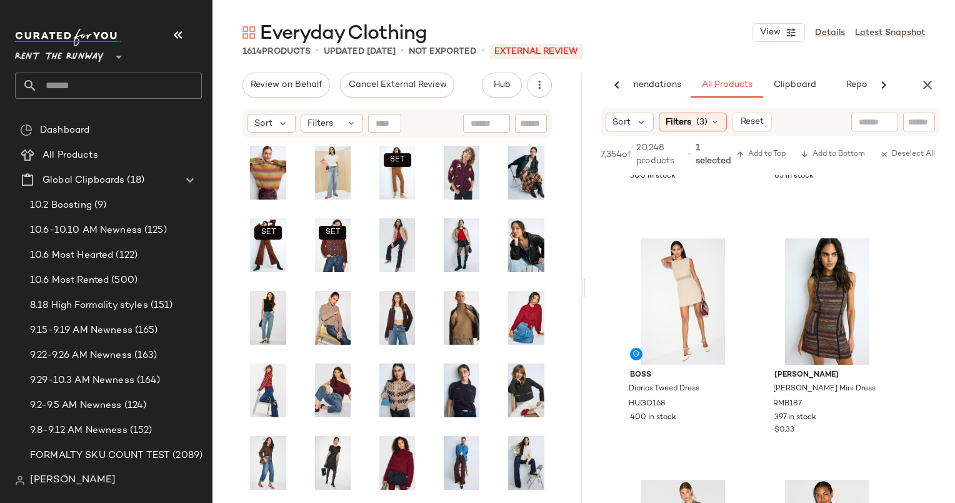
scroll to position [1339, 0]
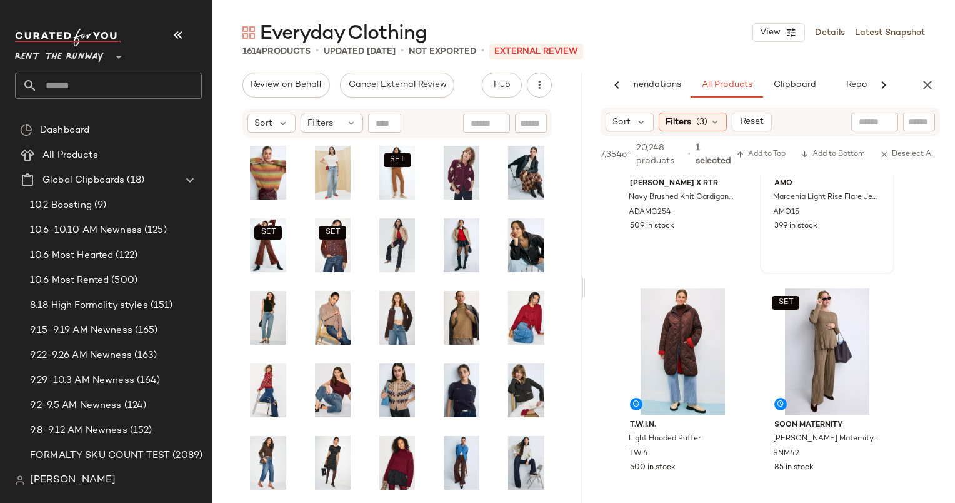
click at [804, 250] on div "#12 View [PERSON_NAME] Light Rise Flare Jeans AMO15 399 in stock" at bounding box center [827, 158] width 132 height 229
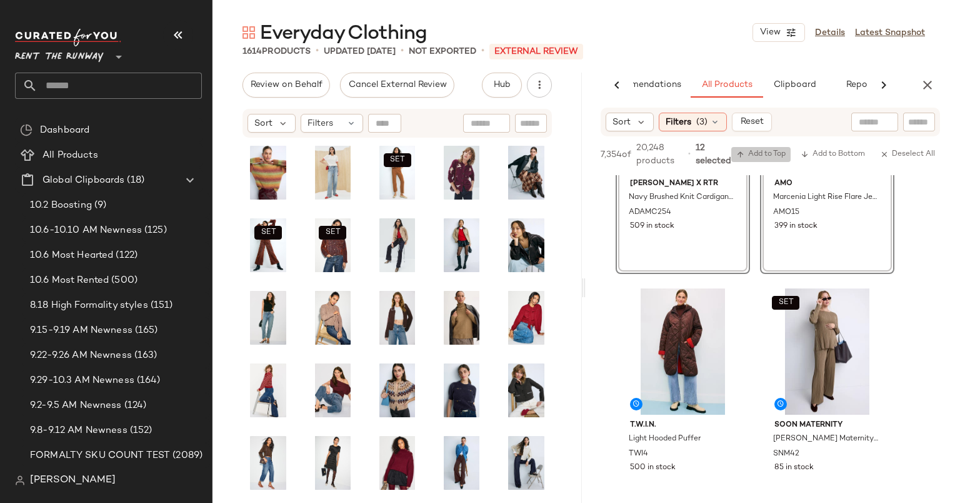
click at [769, 158] on span "Add to Top" at bounding box center [760, 154] width 49 height 9
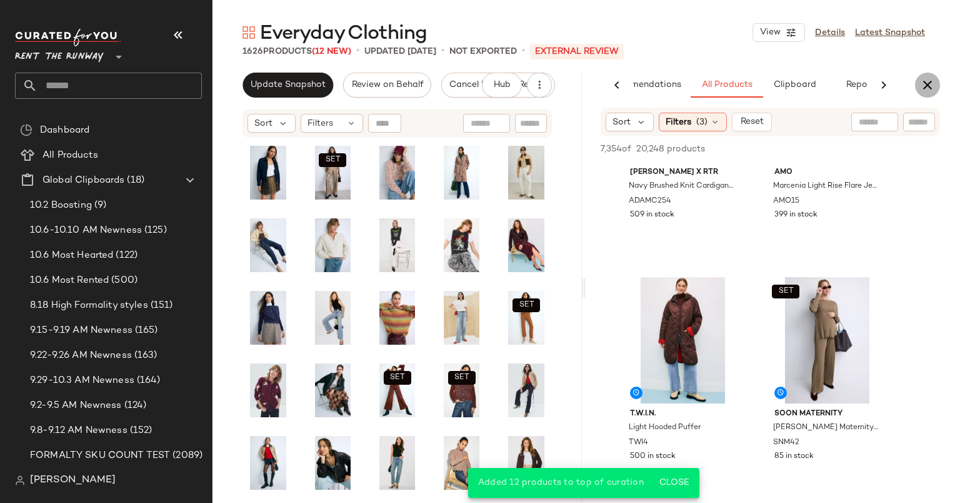
click at [928, 88] on icon "button" at bounding box center [927, 85] width 15 height 15
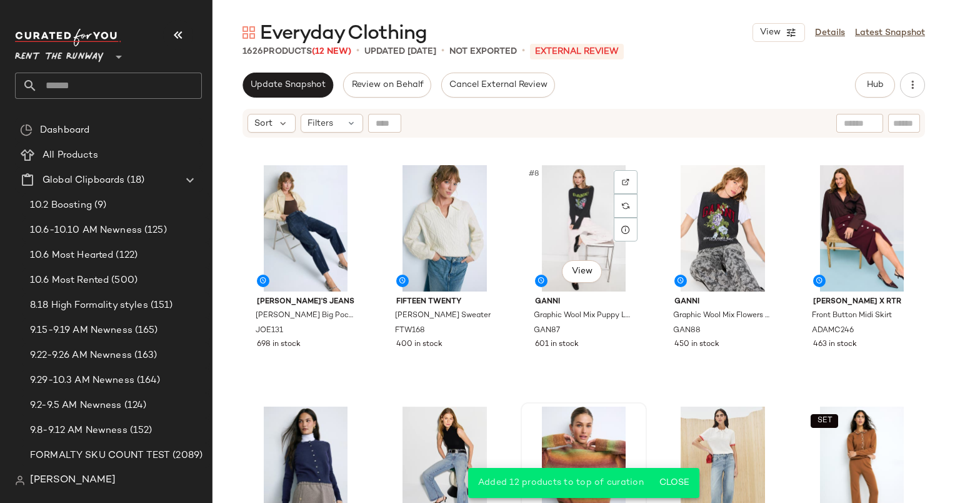
scroll to position [233, 0]
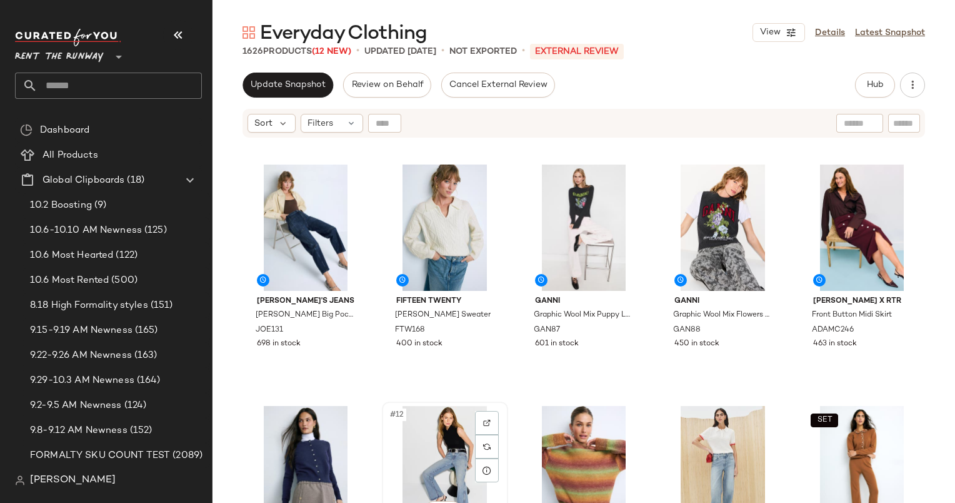
click at [431, 424] on div "#12 View" at bounding box center [445, 469] width 118 height 126
click at [289, 433] on div "#11 View" at bounding box center [306, 469] width 118 height 126
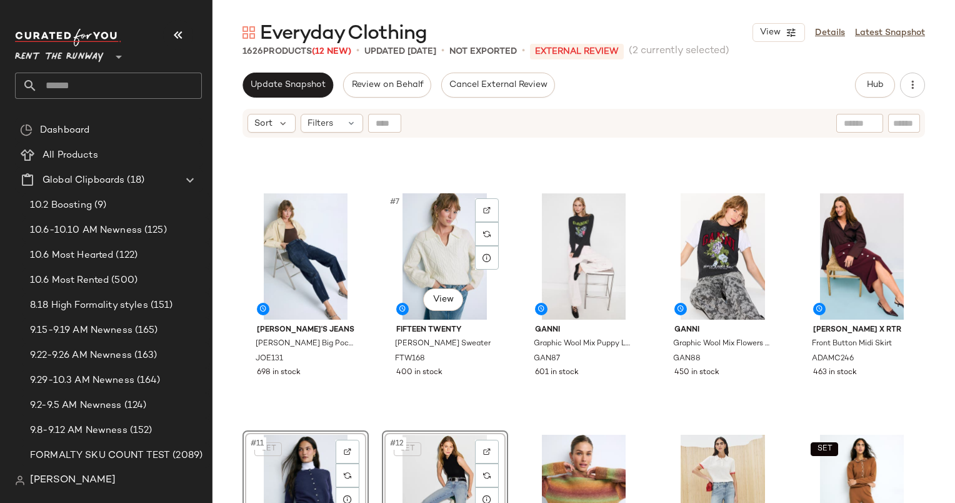
scroll to position [203, 0]
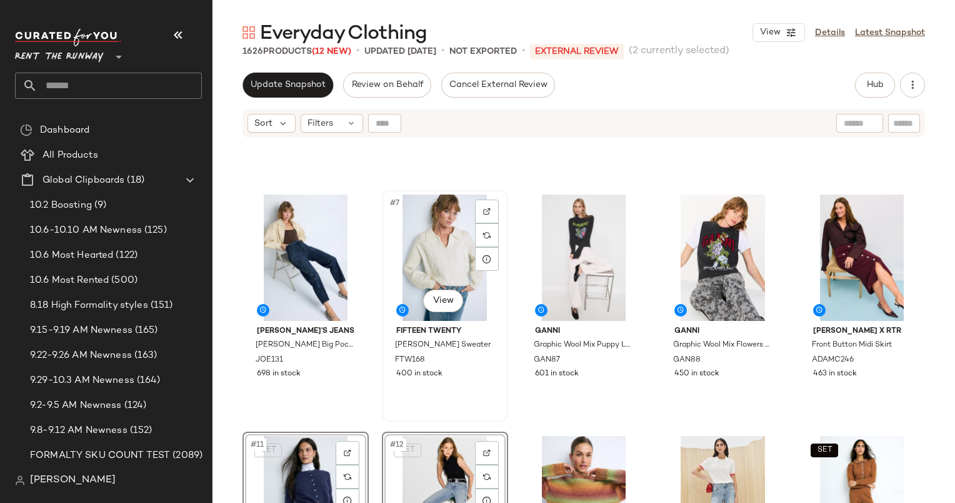
click at [428, 233] on div "#7 View" at bounding box center [445, 257] width 118 height 126
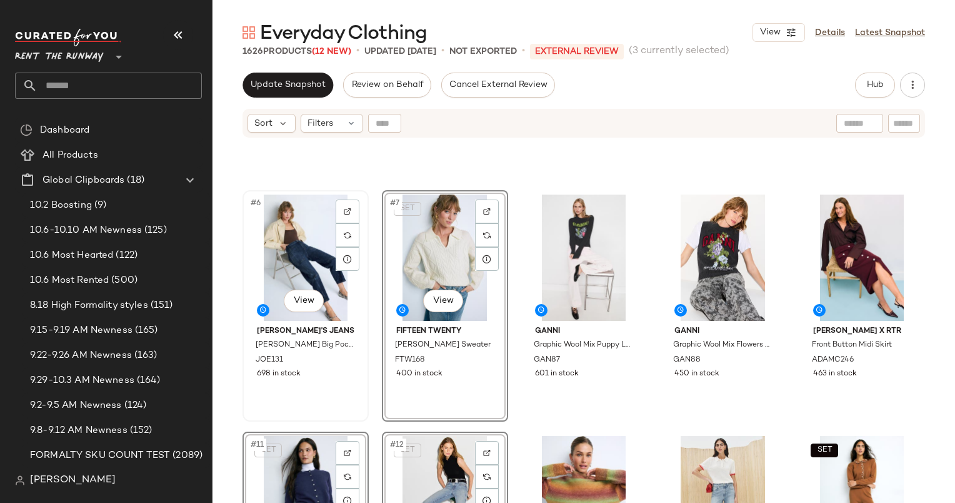
click at [299, 266] on div "#6 View" at bounding box center [306, 257] width 118 height 126
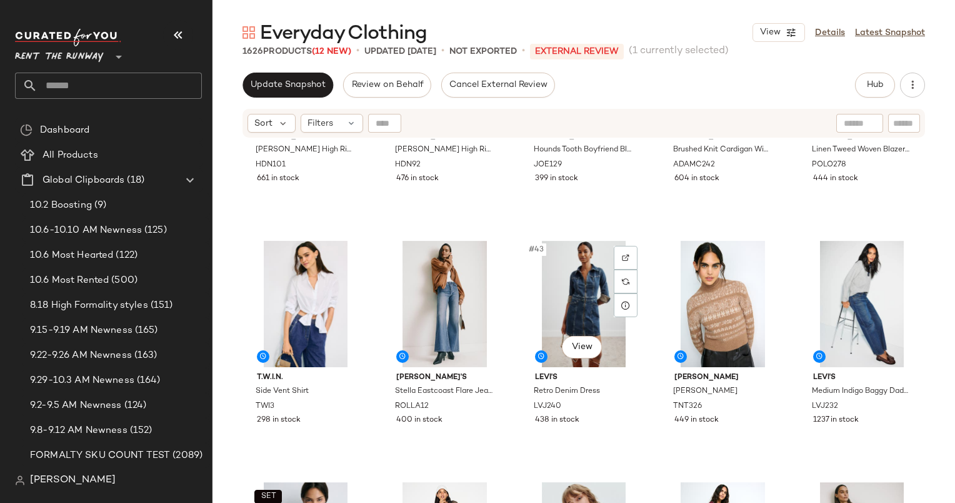
scroll to position [1750, 0]
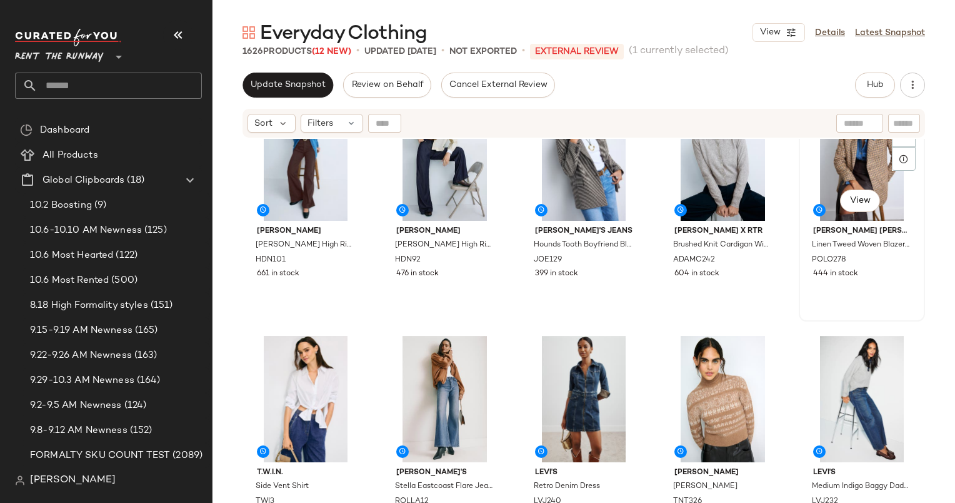
click at [828, 190] on div "SET #40 View" at bounding box center [862, 157] width 118 height 126
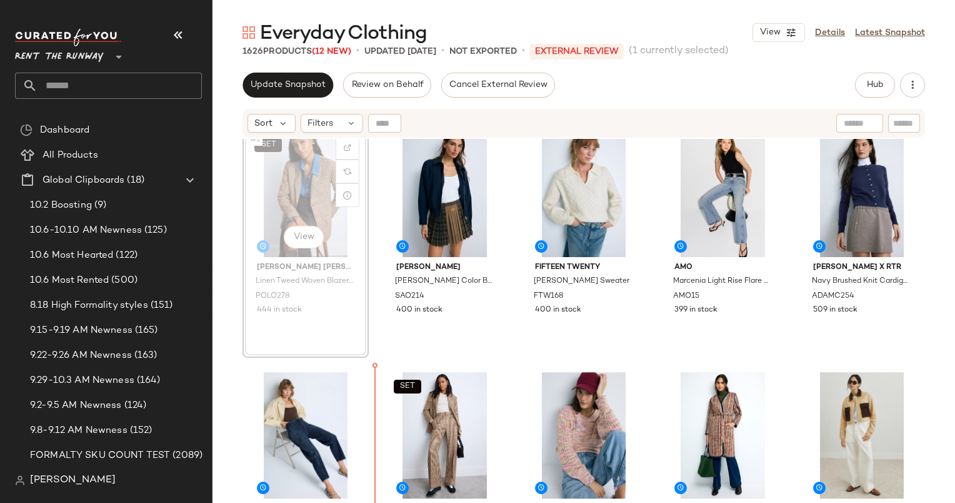
scroll to position [40, 0]
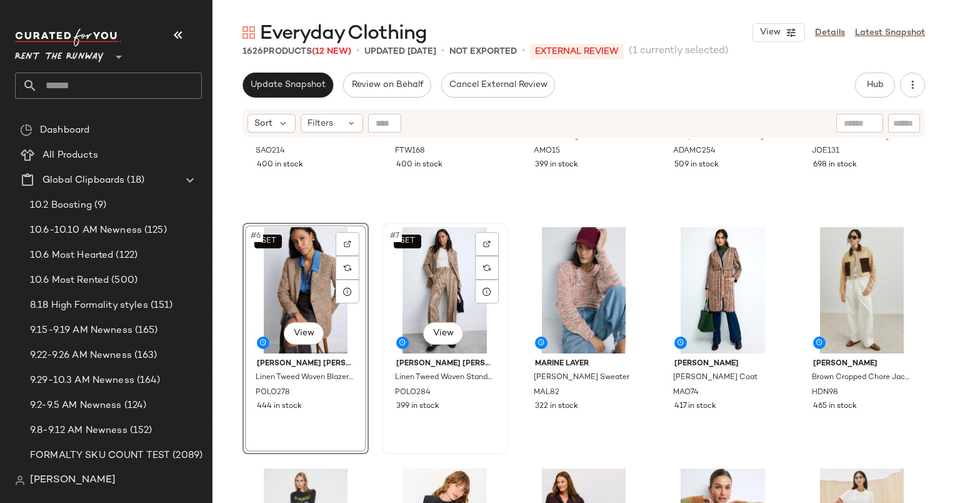
scroll to position [225, 0]
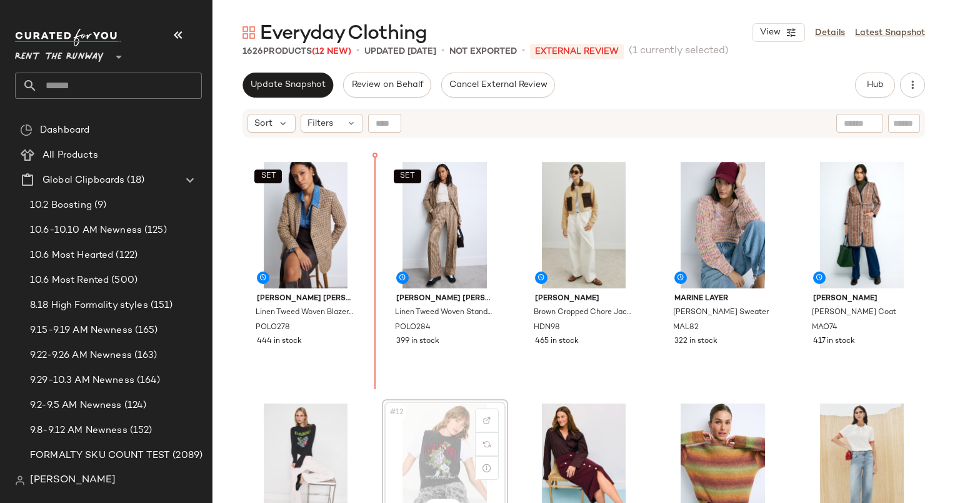
scroll to position [225, 0]
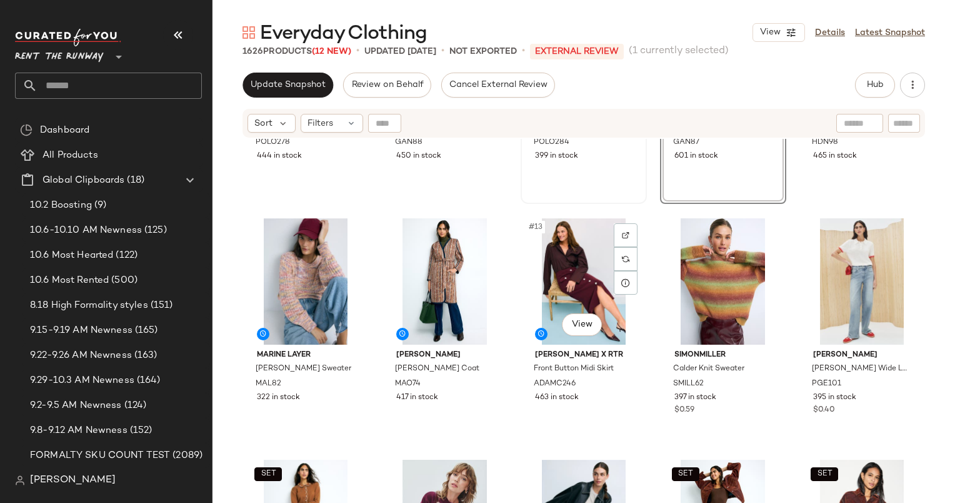
scroll to position [476, 0]
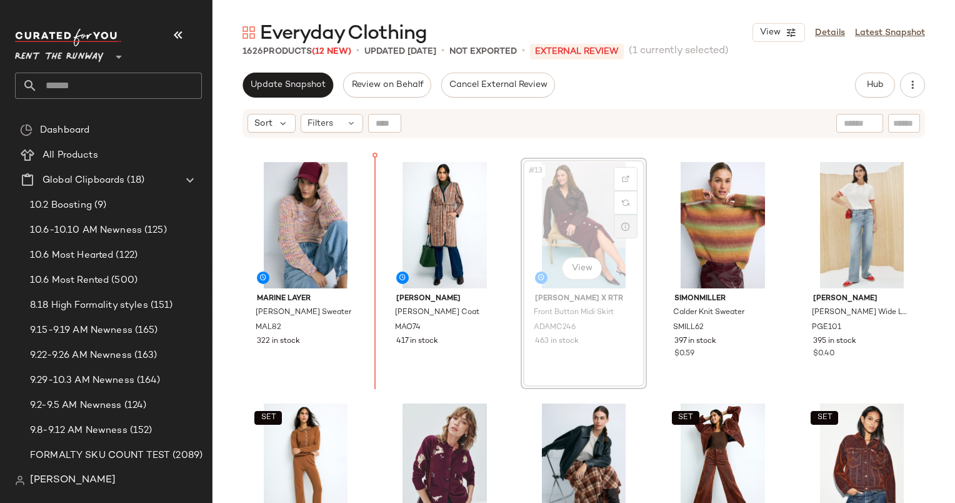
scroll to position [475, 0]
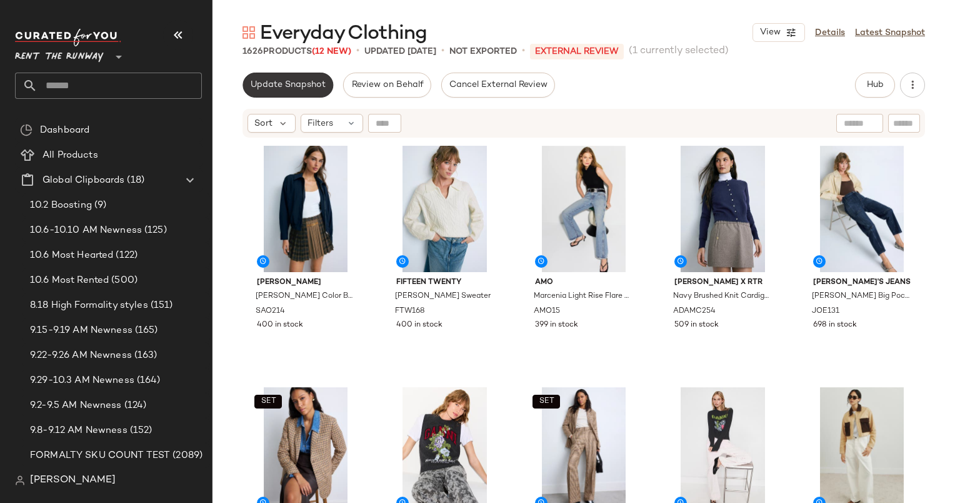
click at [277, 78] on button "Update Snapshot" at bounding box center [288, 85] width 91 height 25
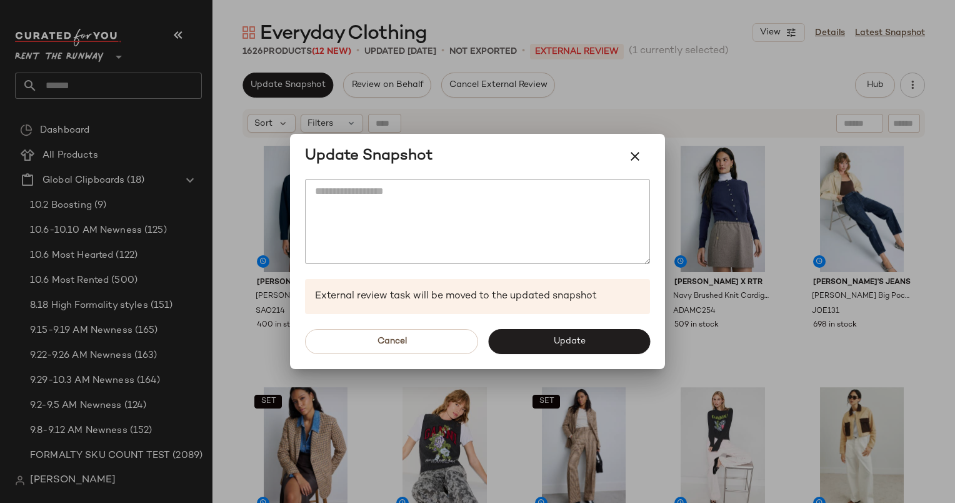
click at [655, 118] on div at bounding box center [477, 251] width 955 height 503
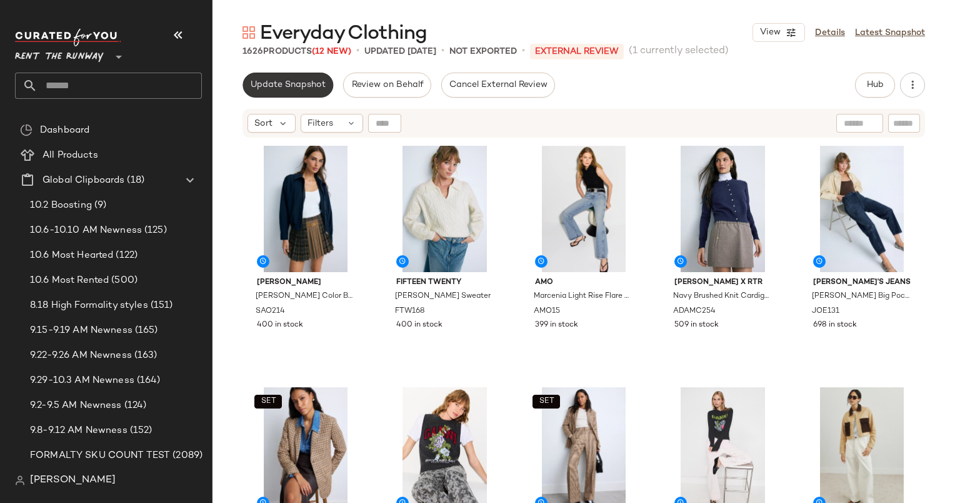
click at [300, 82] on span "Update Snapshot" at bounding box center [288, 85] width 76 height 10
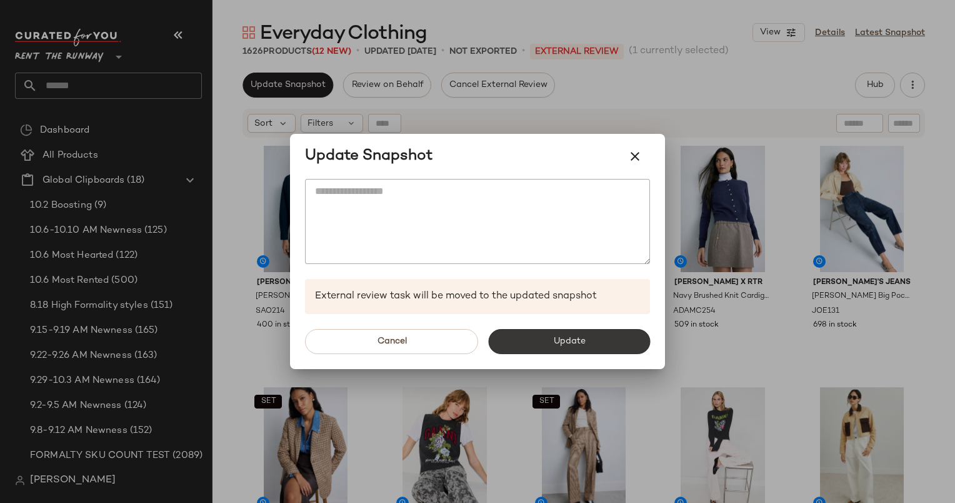
click at [591, 351] on button "Update" at bounding box center [569, 341] width 162 height 25
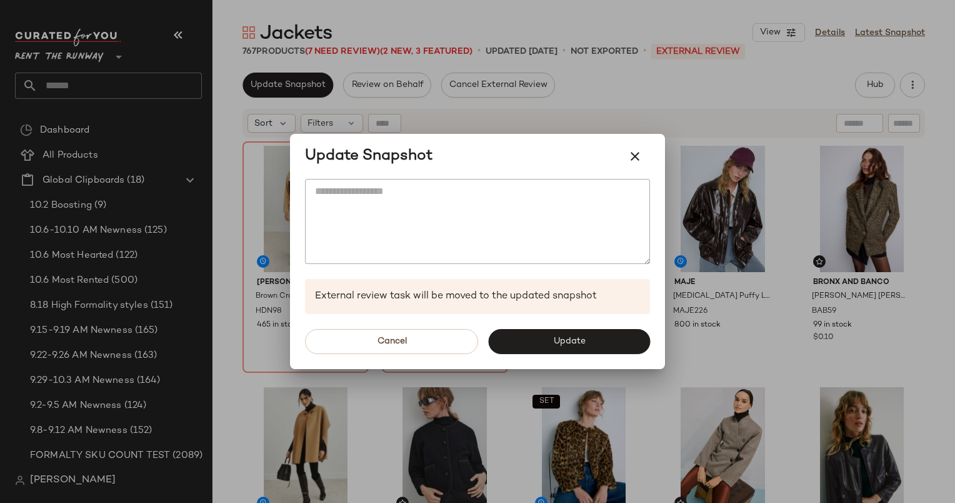
click at [521, 99] on div at bounding box center [477, 251] width 955 height 503
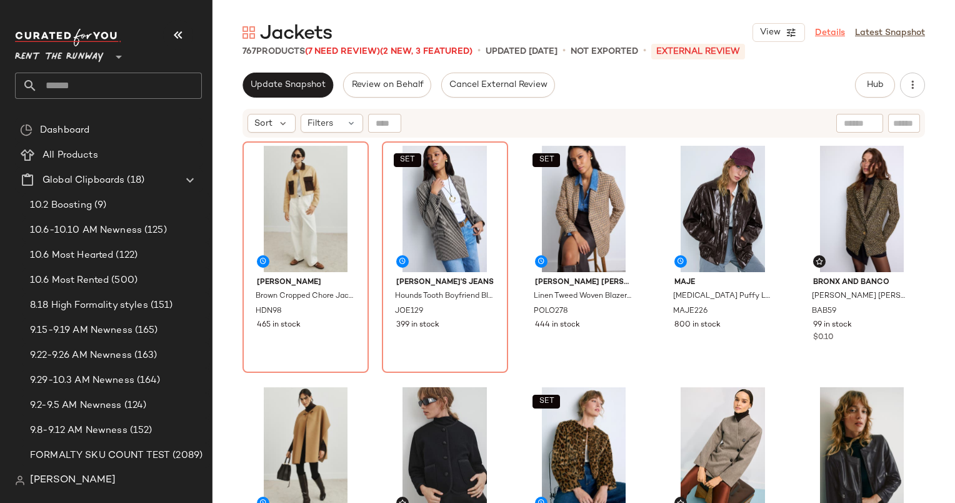
click at [834, 35] on link "Details" at bounding box center [830, 32] width 30 height 13
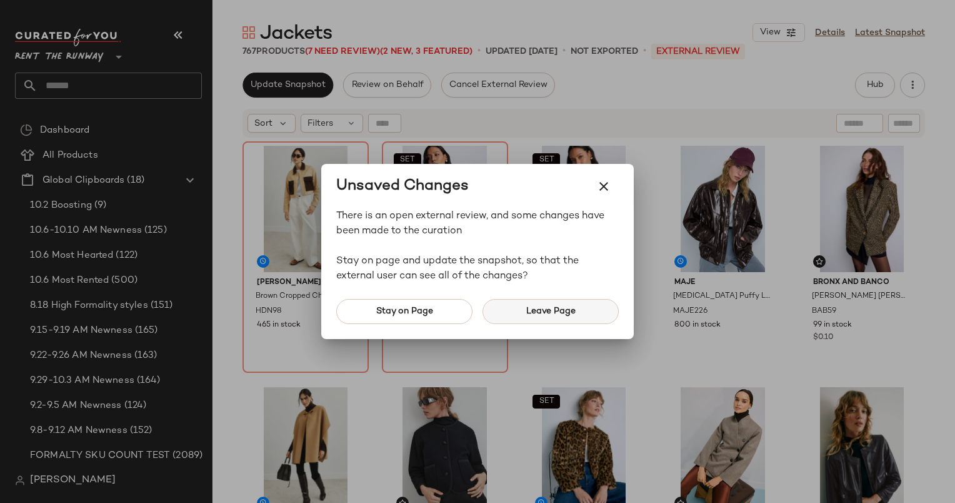
click at [602, 311] on button "Leave Page" at bounding box center [551, 311] width 136 height 25
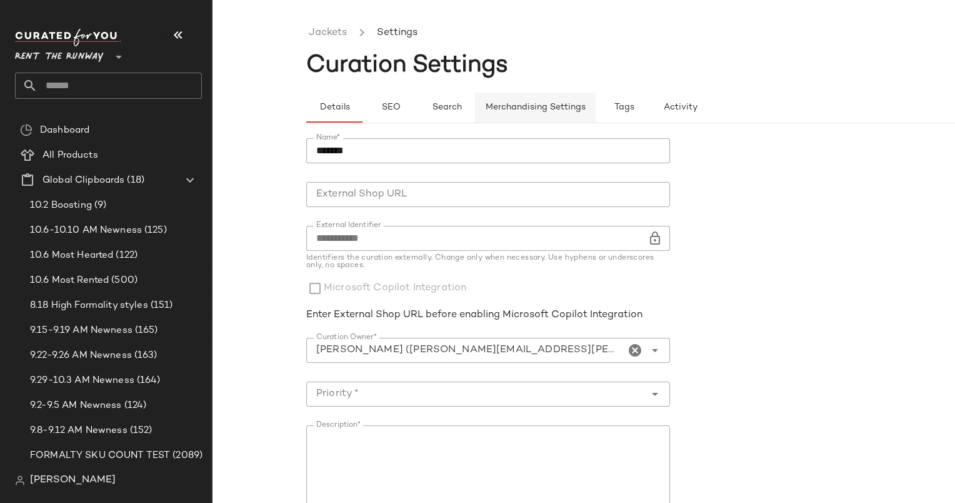
click at [502, 115] on button "Merchandising Settings" at bounding box center [535, 108] width 121 height 30
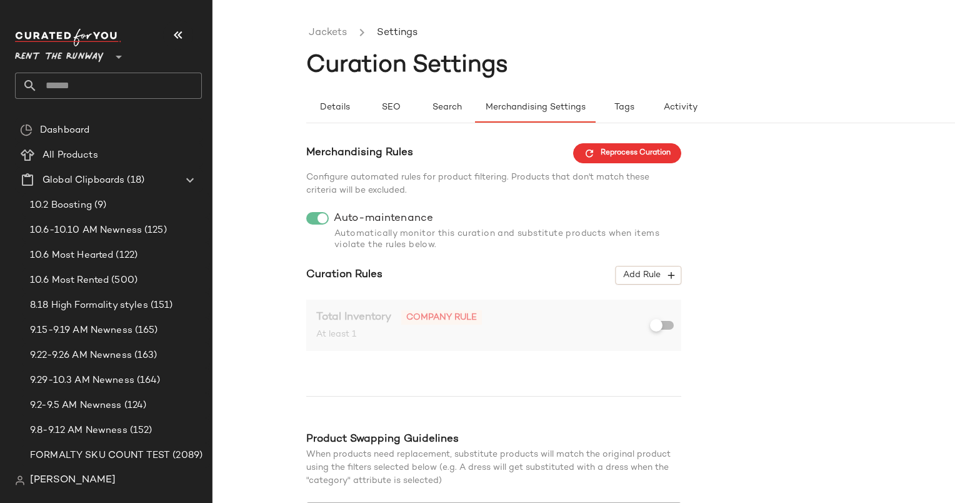
scroll to position [105, 0]
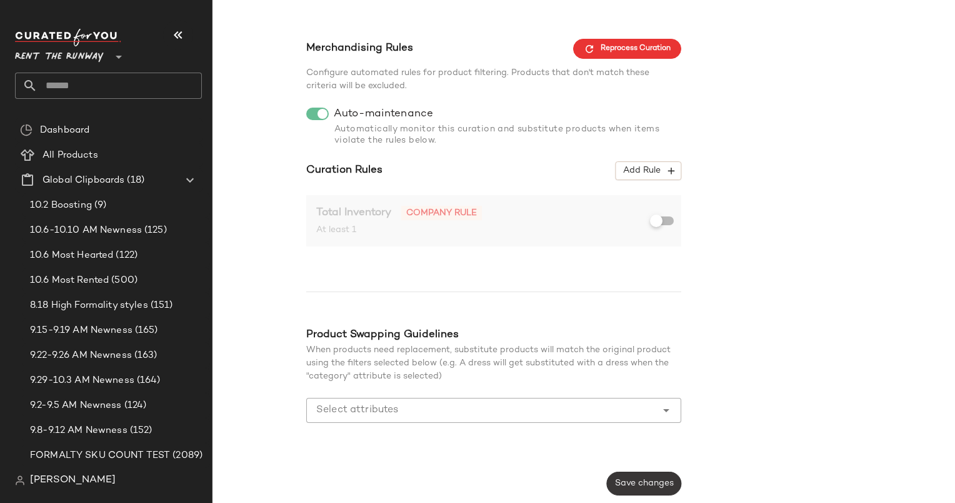
click at [631, 476] on button "Save changes" at bounding box center [644, 483] width 74 height 24
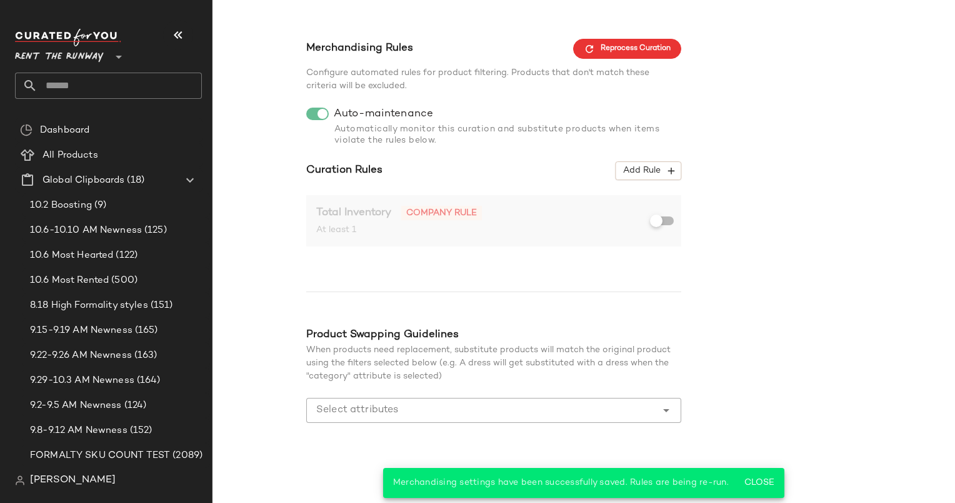
click at [646, 219] on div "Total Inventory Company rule" at bounding box center [485, 213] width 338 height 16
click at [755, 481] on span "Close" at bounding box center [759, 483] width 31 height 10
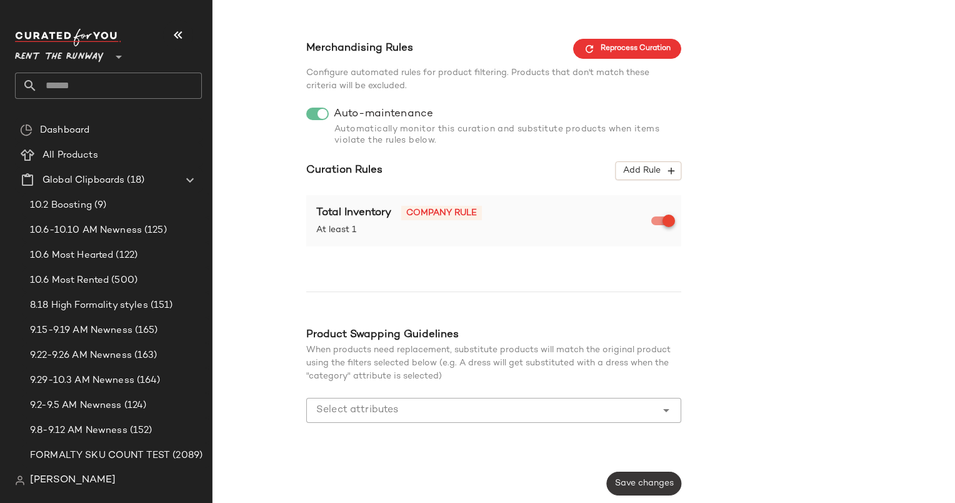
click at [644, 476] on button "Save changes" at bounding box center [644, 483] width 74 height 24
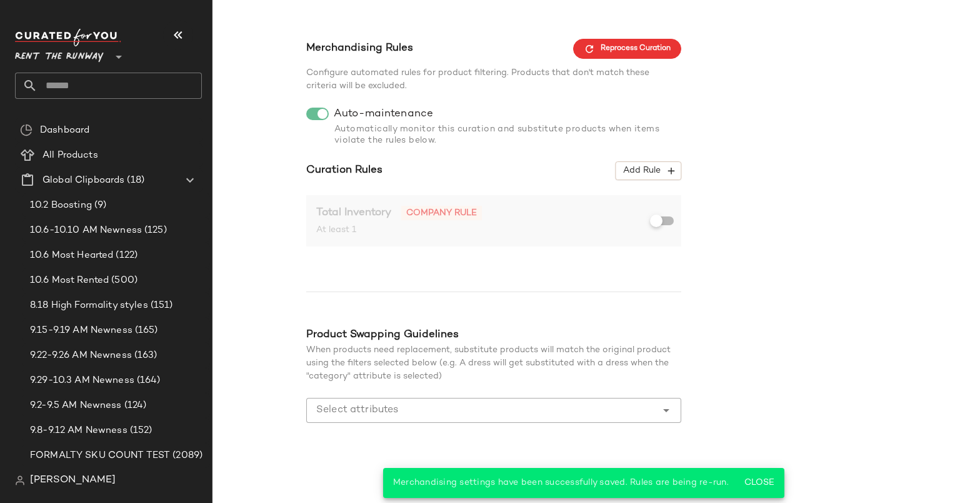
scroll to position [0, 0]
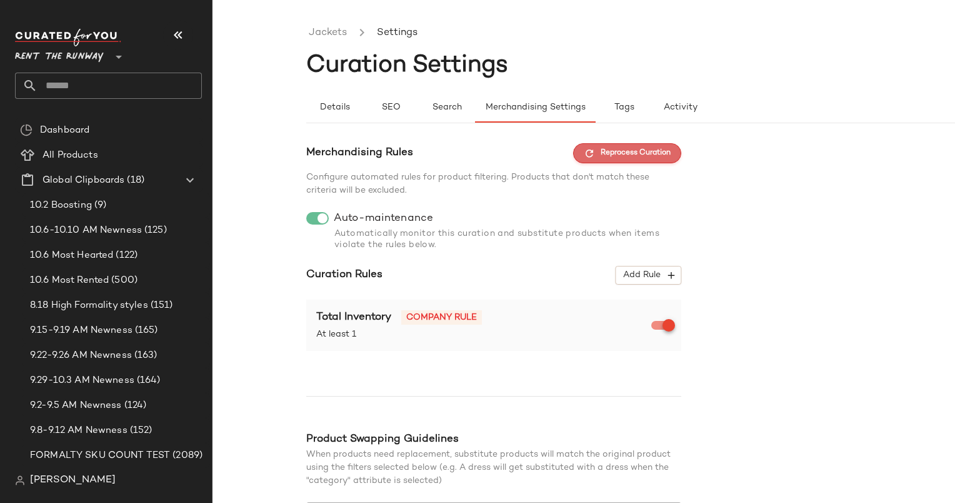
click at [609, 153] on span "Reprocess Curation" at bounding box center [627, 153] width 87 height 11
click at [325, 38] on link "Jackets" at bounding box center [328, 33] width 38 height 16
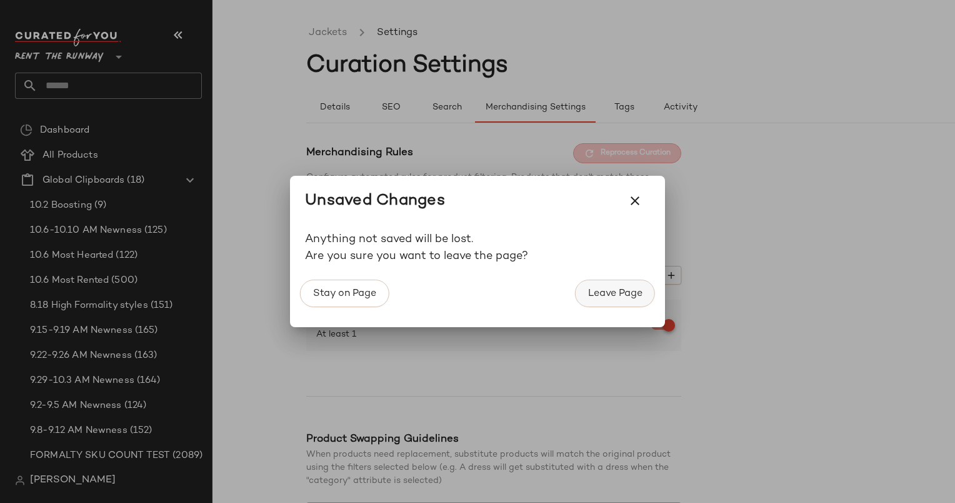
click at [631, 290] on span "Leave Page" at bounding box center [615, 294] width 55 height 12
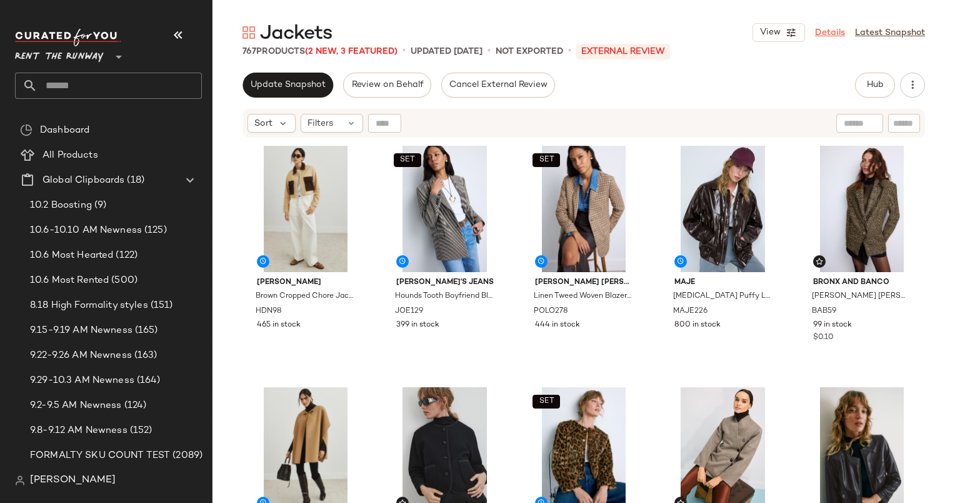
click at [836, 30] on link "Details" at bounding box center [830, 32] width 30 height 13
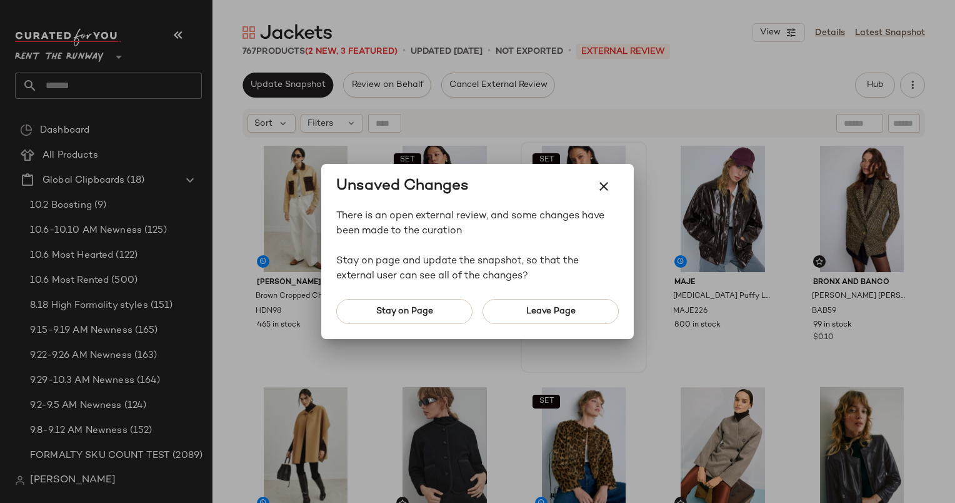
click at [533, 319] on button "Leave Page" at bounding box center [551, 311] width 136 height 25
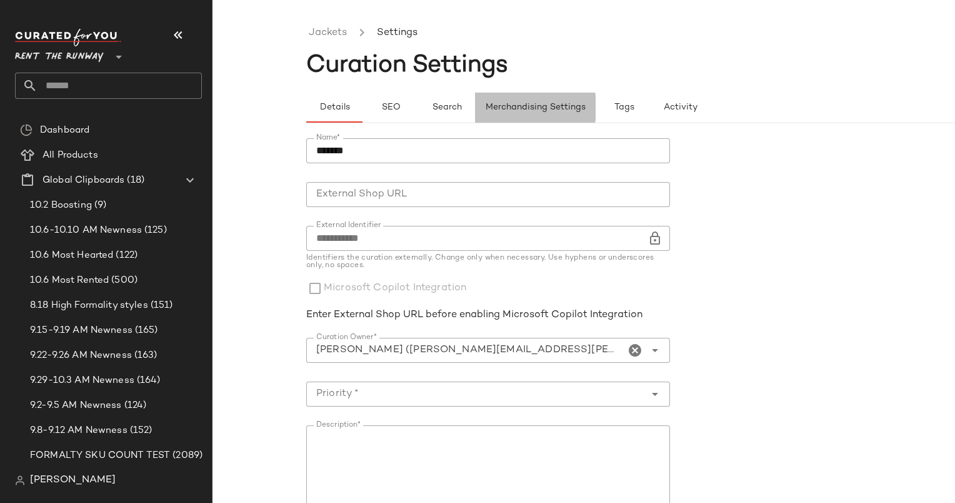
click at [517, 109] on span "Merchandising Settings" at bounding box center [535, 108] width 101 height 10
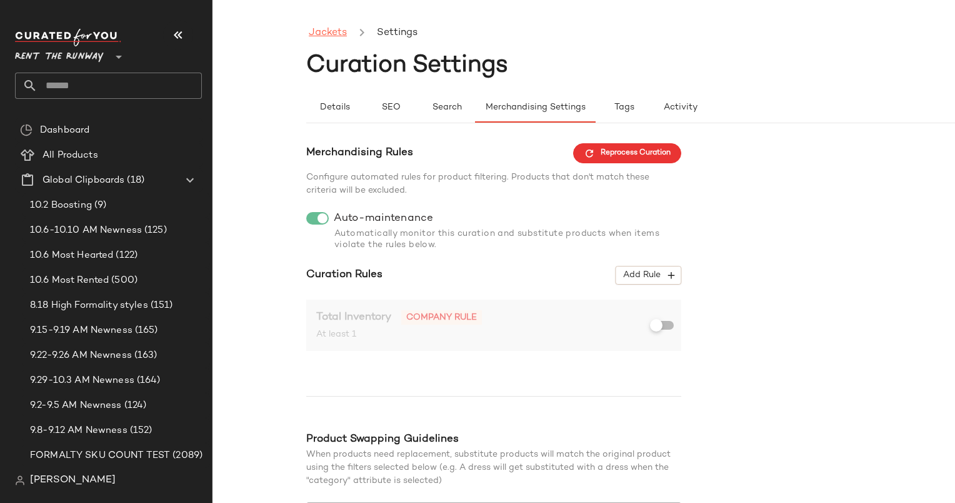
click at [328, 36] on link "Jackets" at bounding box center [328, 33] width 38 height 16
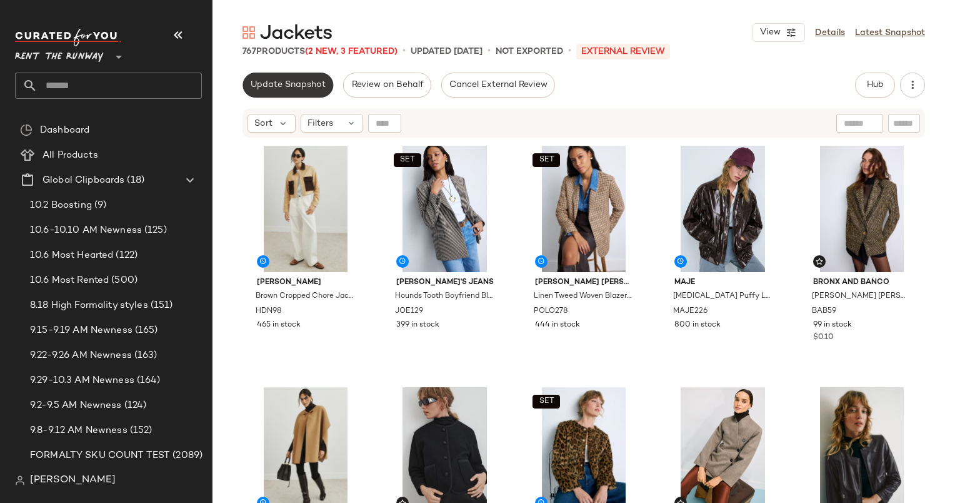
click at [295, 97] on button "Update Snapshot" at bounding box center [288, 85] width 91 height 25
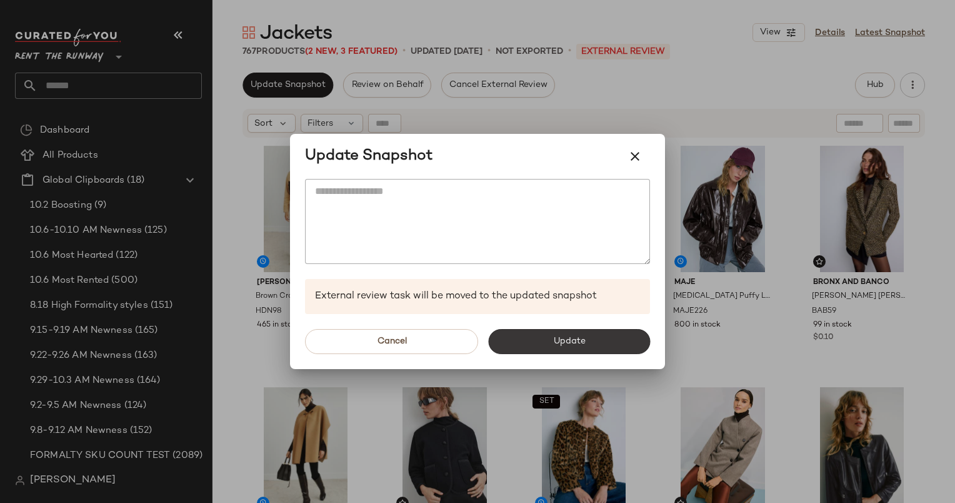
click at [548, 342] on button "Update" at bounding box center [569, 341] width 162 height 25
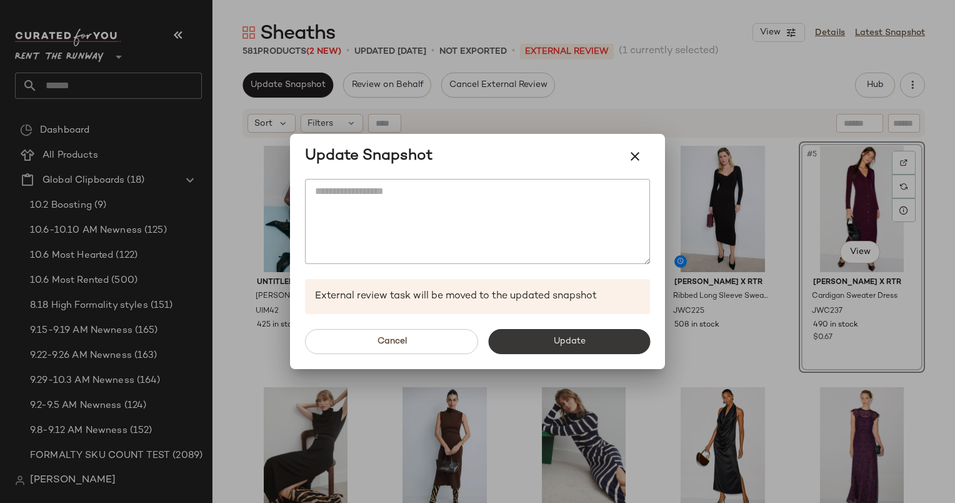
click at [608, 338] on button "Update" at bounding box center [569, 341] width 162 height 25
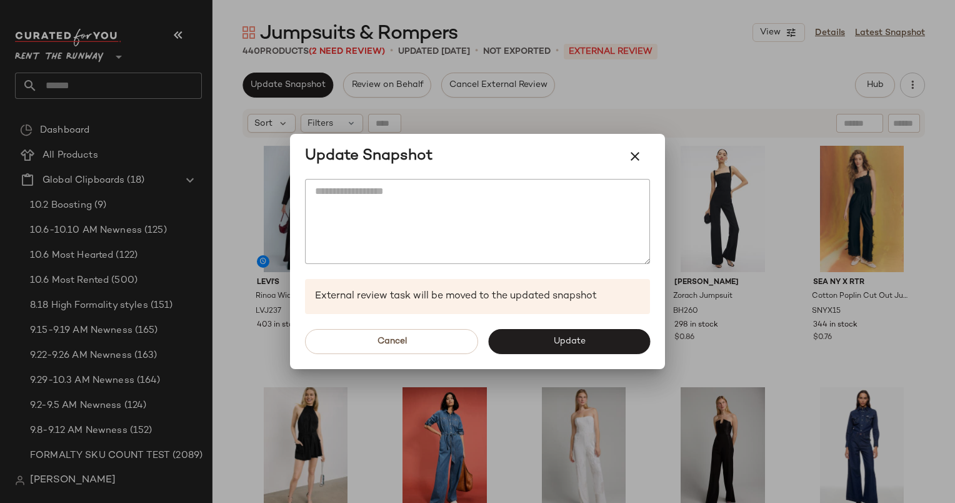
click at [634, 89] on div at bounding box center [477, 251] width 955 height 503
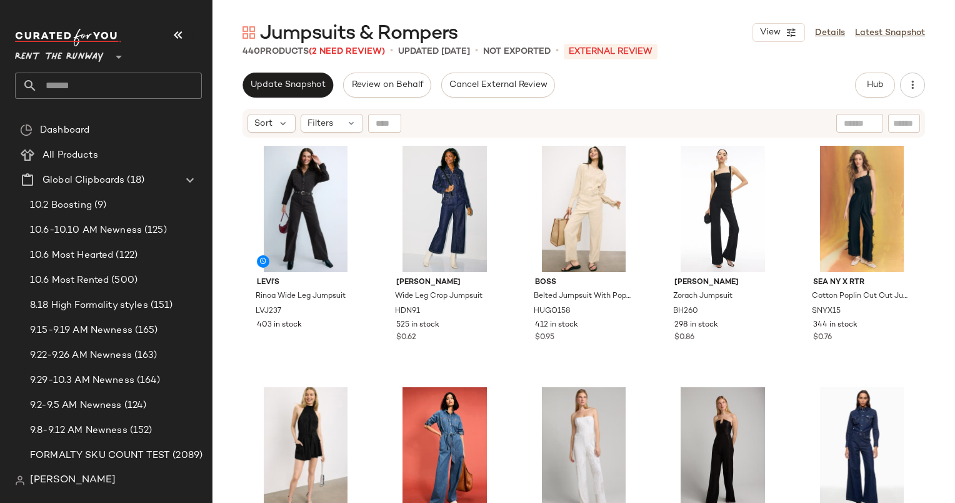
click at [818, 23] on div "View Details Latest Snapshot" at bounding box center [839, 32] width 173 height 19
click at [828, 30] on link "Details" at bounding box center [830, 32] width 30 height 13
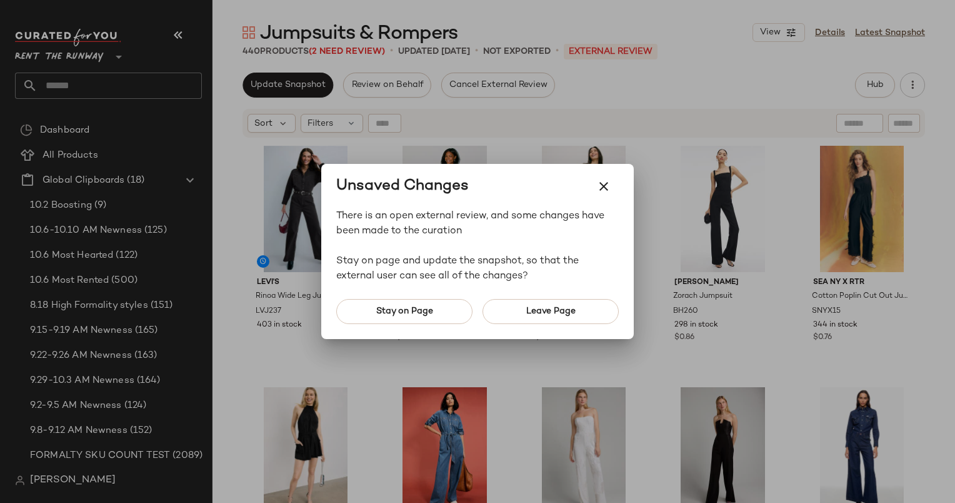
click at [530, 334] on div "Stay on Page Leave Page" at bounding box center [477, 311] width 313 height 55
click at [528, 308] on span "Leave Page" at bounding box center [551, 311] width 50 height 10
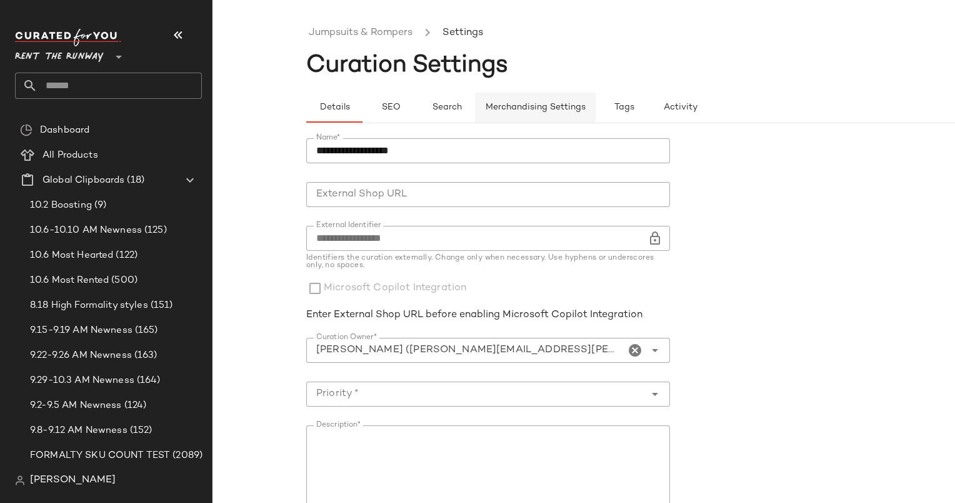
click at [509, 101] on button "Merchandising Settings" at bounding box center [535, 108] width 121 height 30
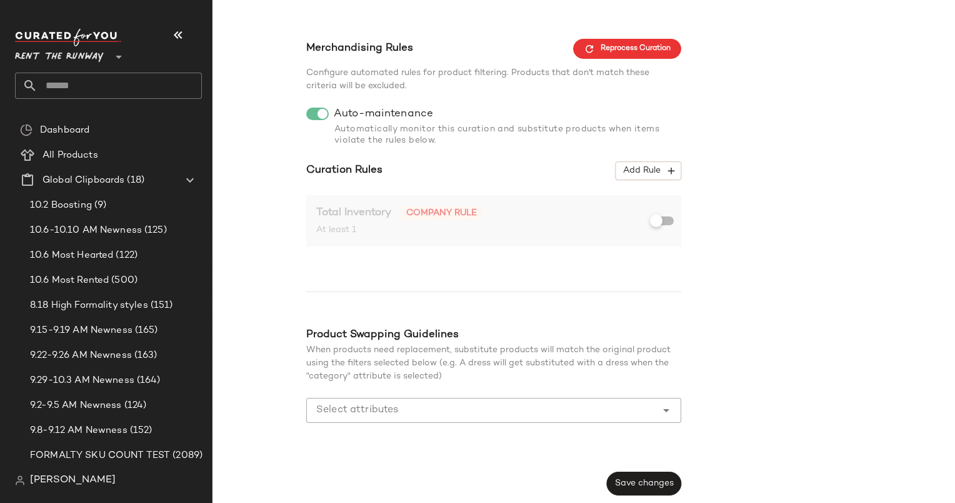
scroll to position [105, 0]
click at [644, 488] on span "Save changes" at bounding box center [643, 483] width 59 height 10
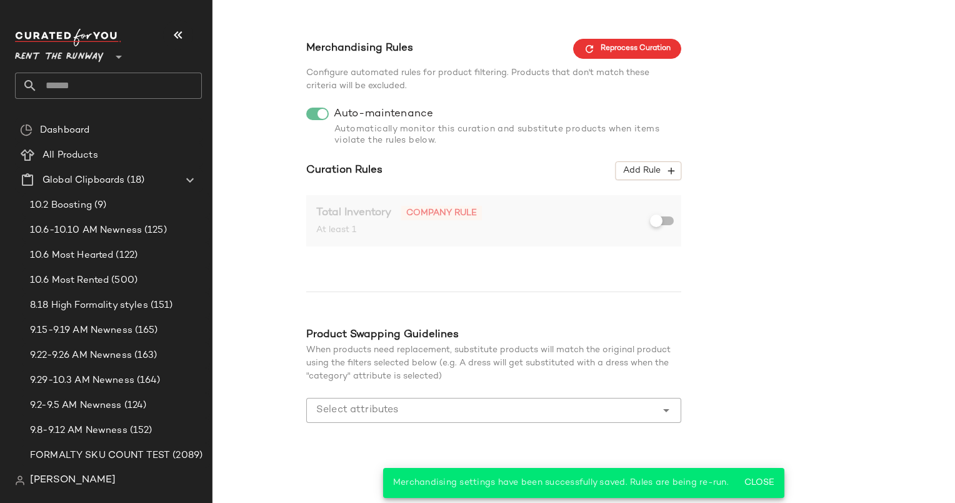
scroll to position [0, 0]
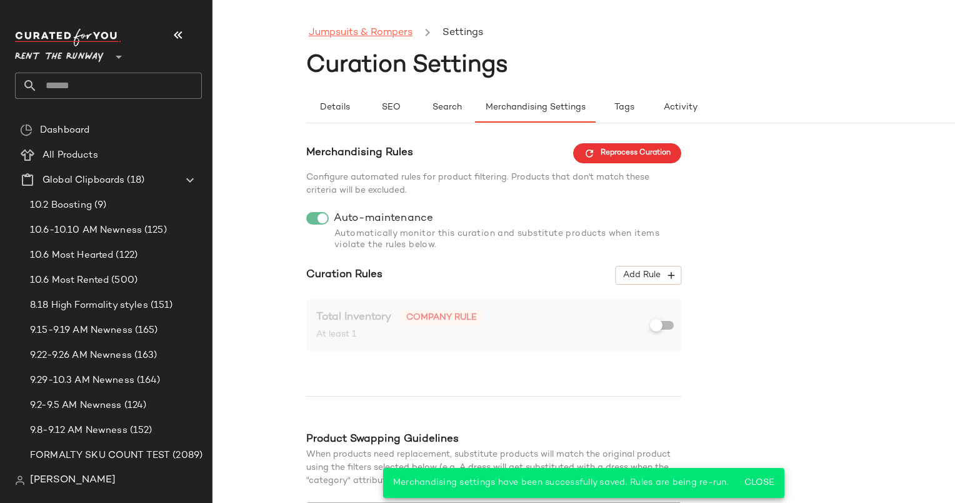
click at [335, 32] on link "Jumpsuits & Rompers" at bounding box center [361, 33] width 104 height 16
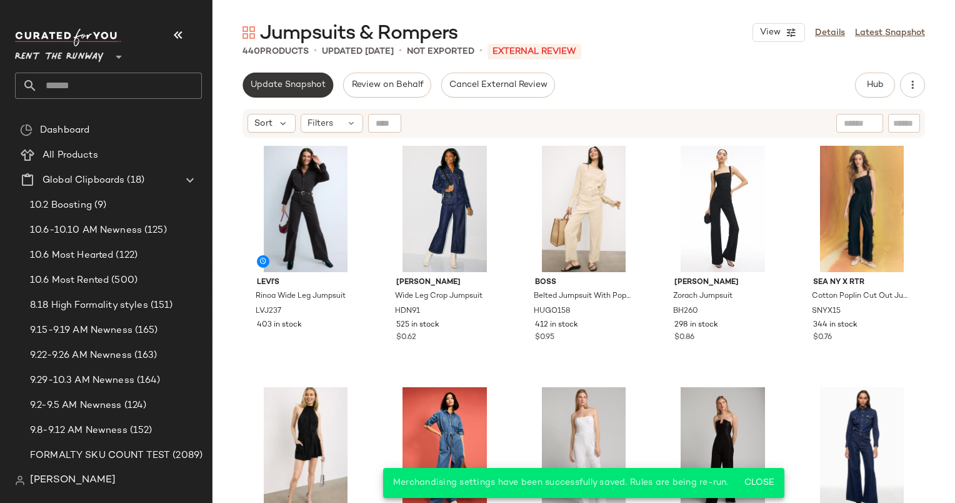
click at [293, 89] on span "Update Snapshot" at bounding box center [288, 85] width 76 height 10
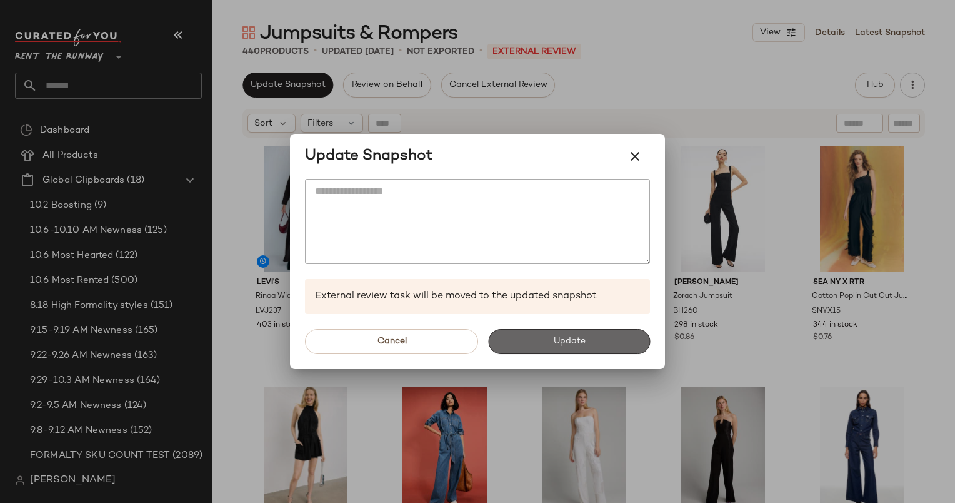
click at [593, 344] on button "Update" at bounding box center [569, 341] width 162 height 25
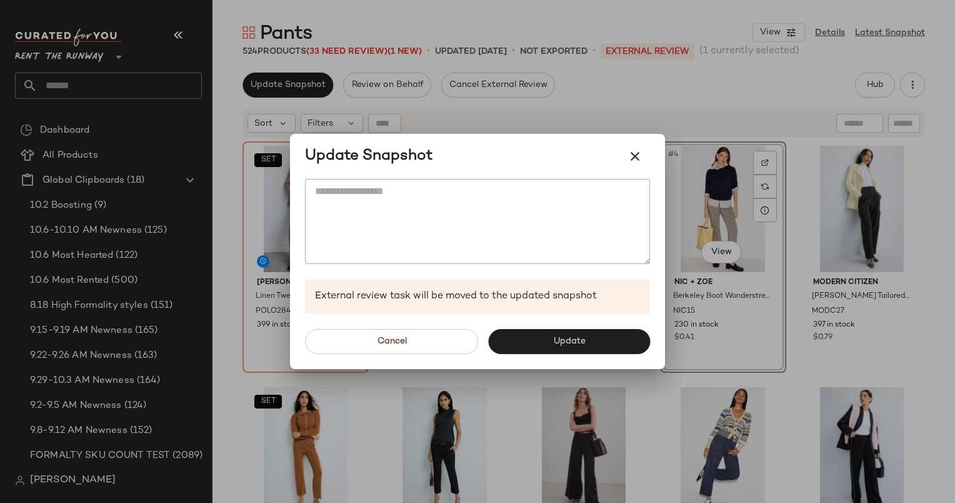
click at [586, 137] on div "Update Snapshot" at bounding box center [477, 156] width 375 height 45
click at [650, 94] on div at bounding box center [477, 251] width 955 height 503
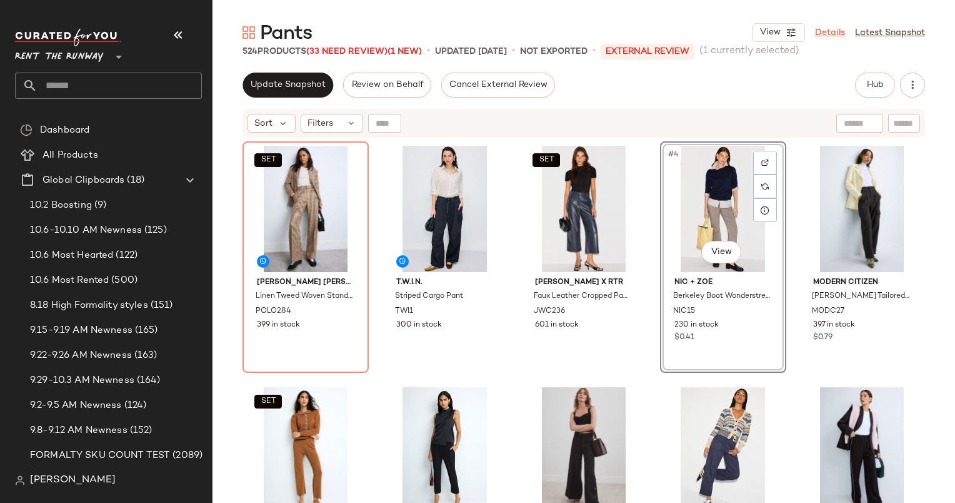
click at [827, 34] on link "Details" at bounding box center [830, 32] width 30 height 13
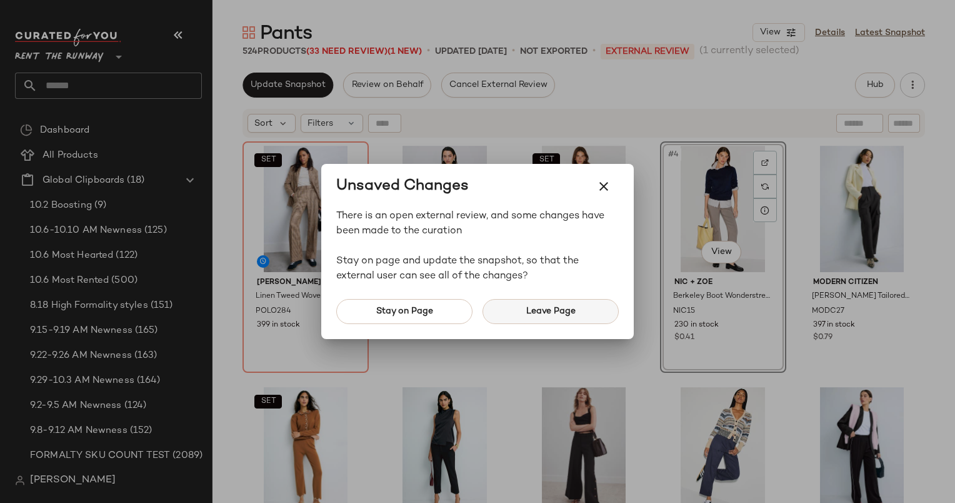
click at [520, 304] on button "Leave Page" at bounding box center [551, 311] width 136 height 25
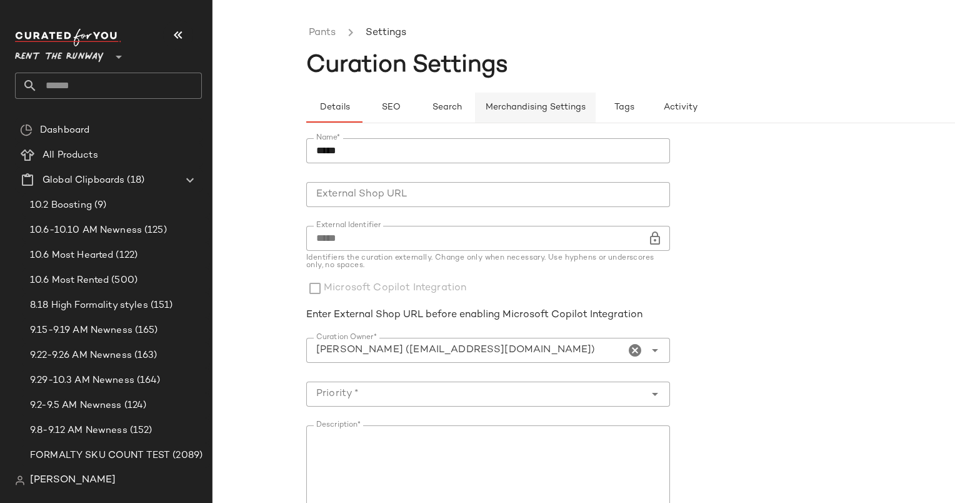
click at [548, 98] on button "Merchandising Settings" at bounding box center [535, 108] width 121 height 30
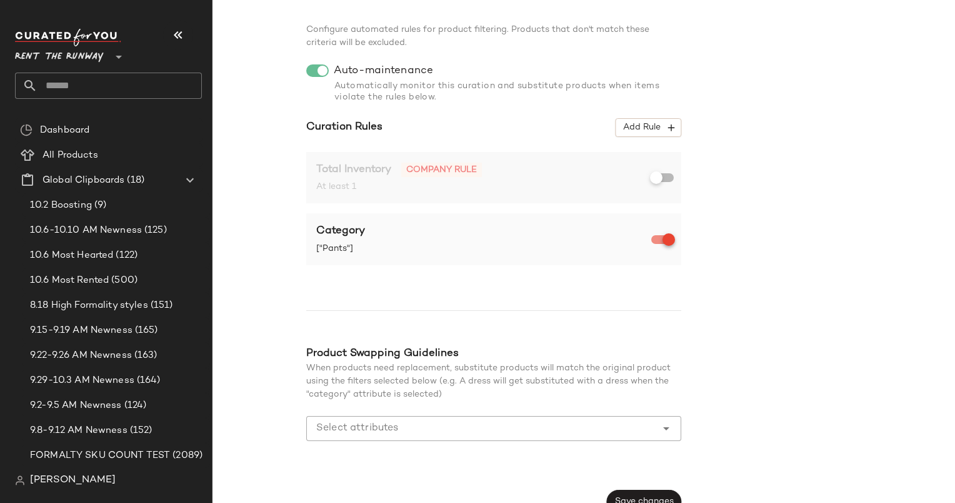
scroll to position [105, 0]
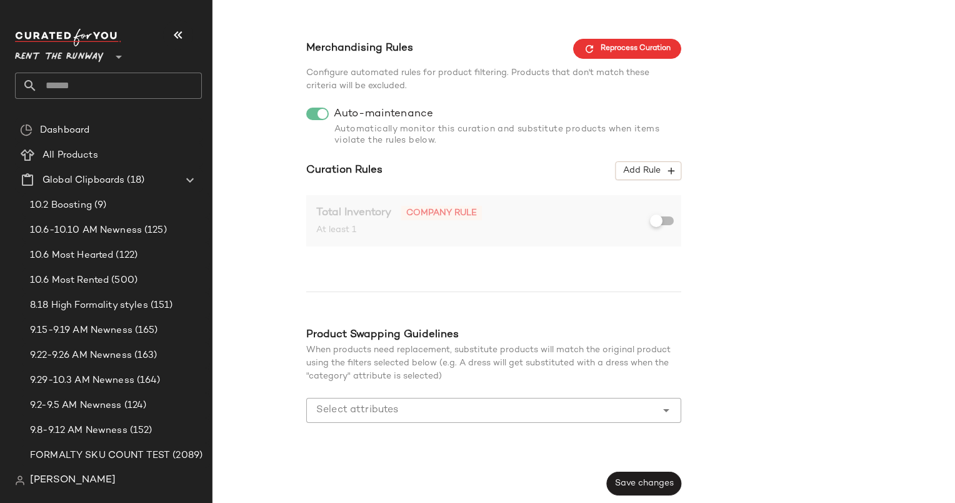
click at [660, 245] on div "Total Inventory Company rule At least 1" at bounding box center [493, 221] width 375 height 52
click at [639, 479] on span "Save changes" at bounding box center [643, 483] width 59 height 10
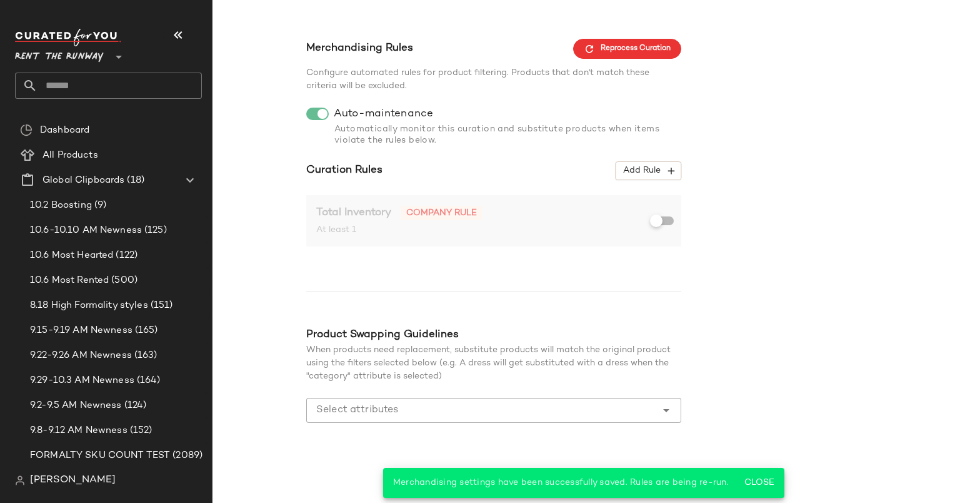
scroll to position [0, 0]
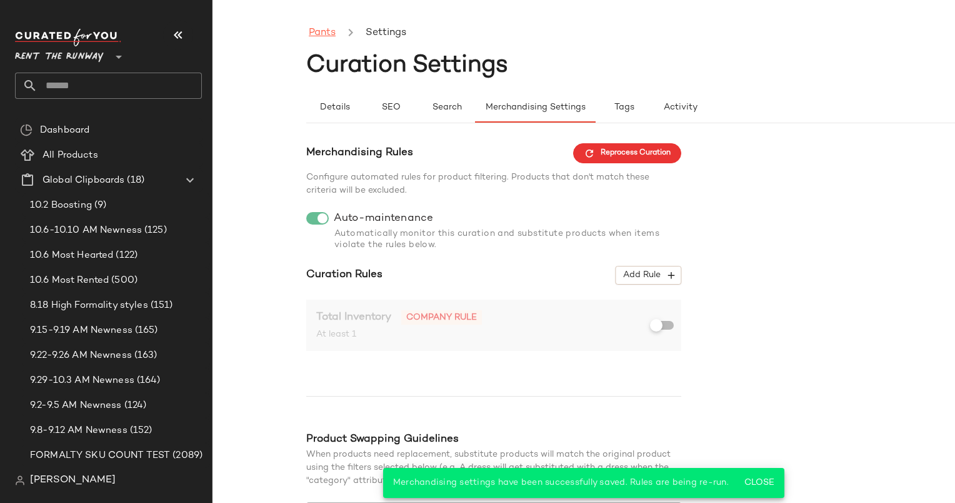
click at [326, 30] on link "Pants" at bounding box center [322, 33] width 27 height 16
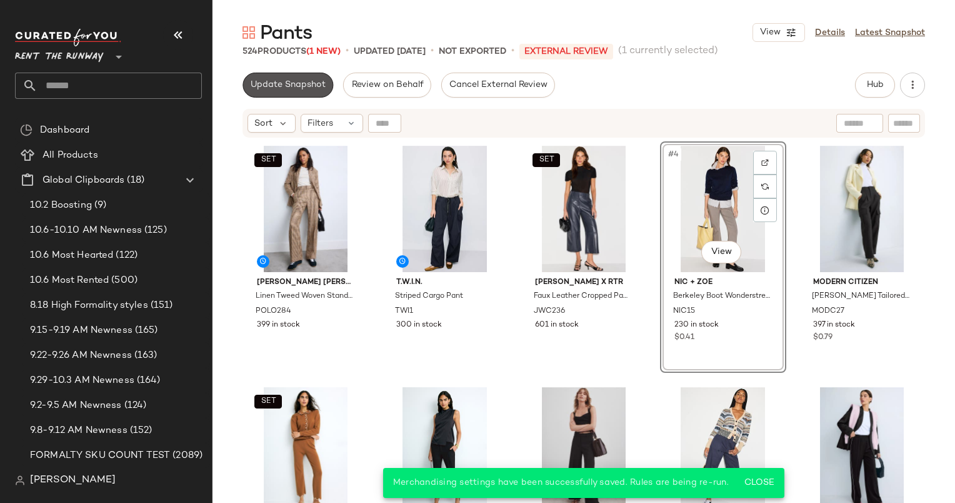
click at [303, 83] on span "Update Snapshot" at bounding box center [288, 85] width 76 height 10
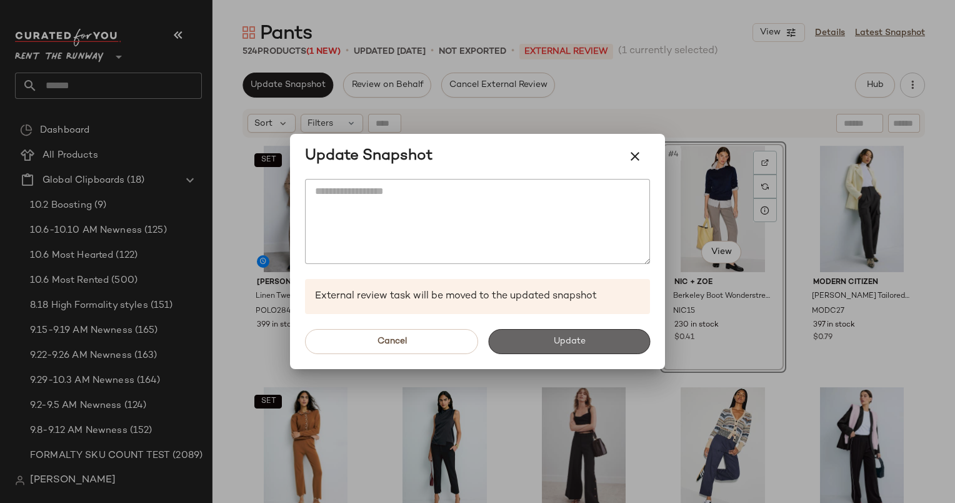
click at [556, 350] on button "Update" at bounding box center [569, 341] width 162 height 25
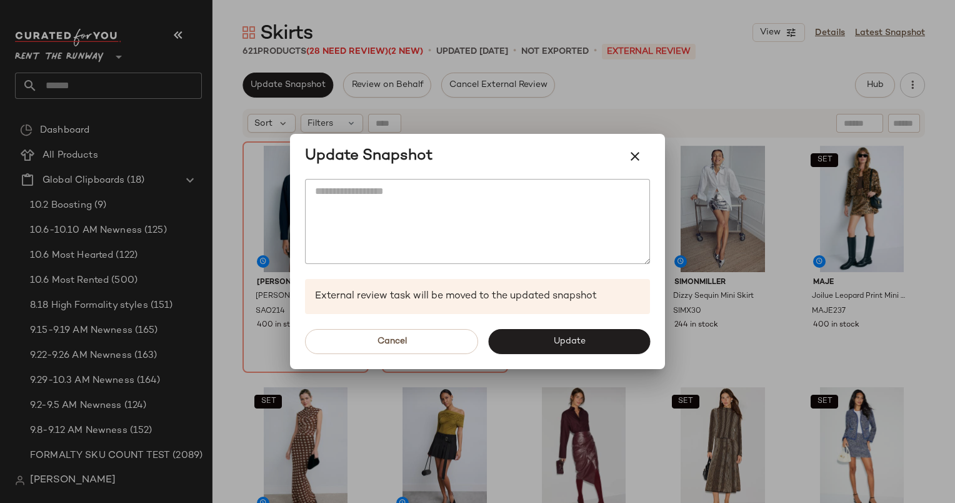
click at [689, 48] on div at bounding box center [477, 251] width 955 height 503
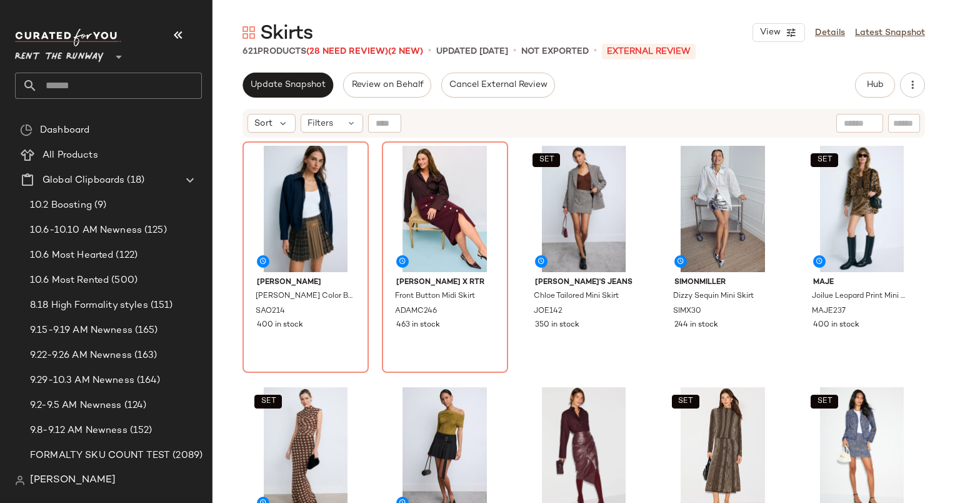
click at [838, 39] on div "View Details Latest Snapshot" at bounding box center [839, 32] width 173 height 19
click at [835, 38] on link "Details" at bounding box center [830, 32] width 30 height 13
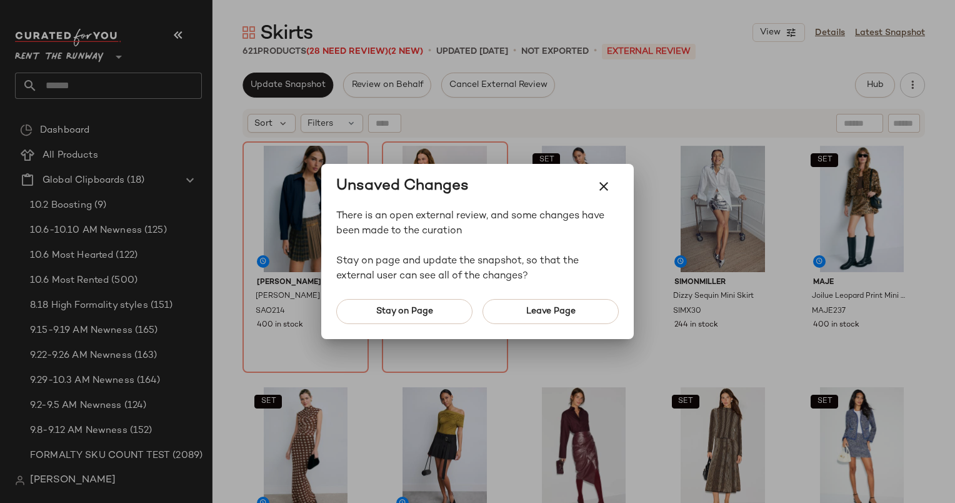
click at [536, 328] on div "Stay on Page Leave Page" at bounding box center [477, 311] width 313 height 55
click at [545, 308] on span "Leave Page" at bounding box center [551, 311] width 50 height 10
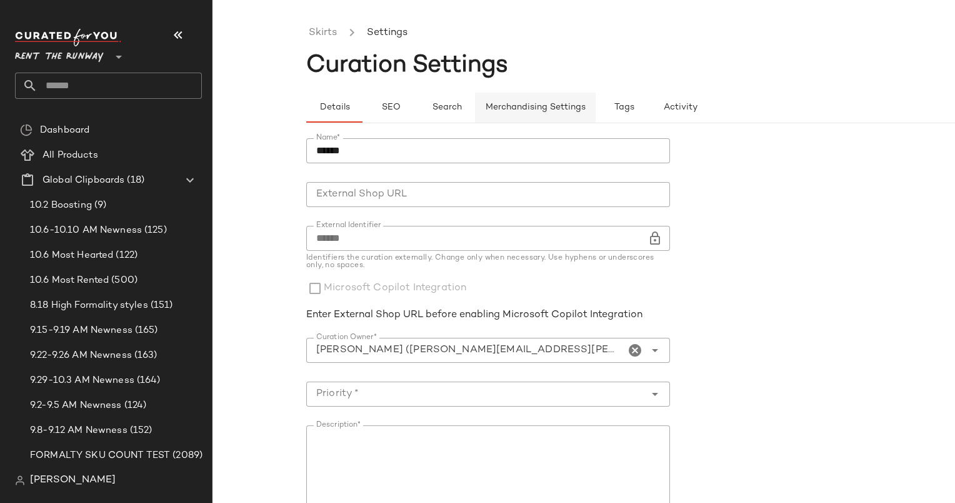
click at [540, 101] on button "Merchandising Settings" at bounding box center [535, 108] width 121 height 30
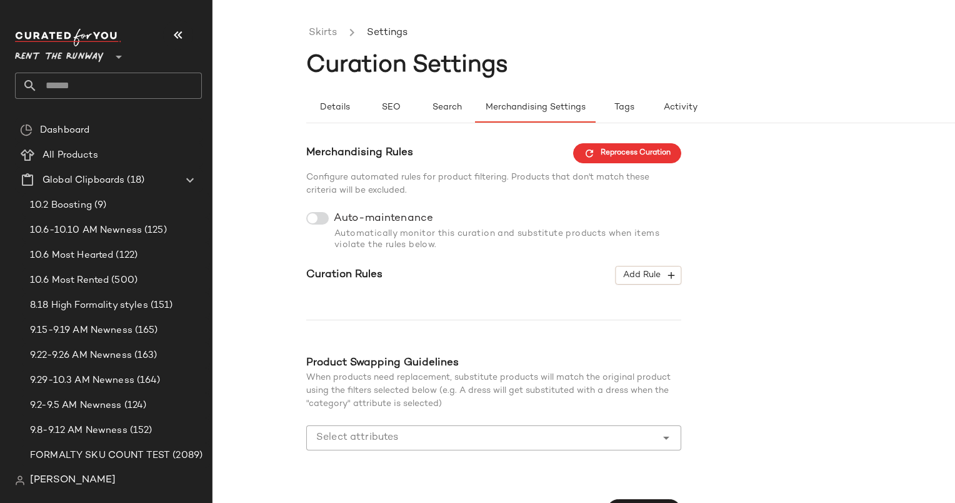
scroll to position [166, 0]
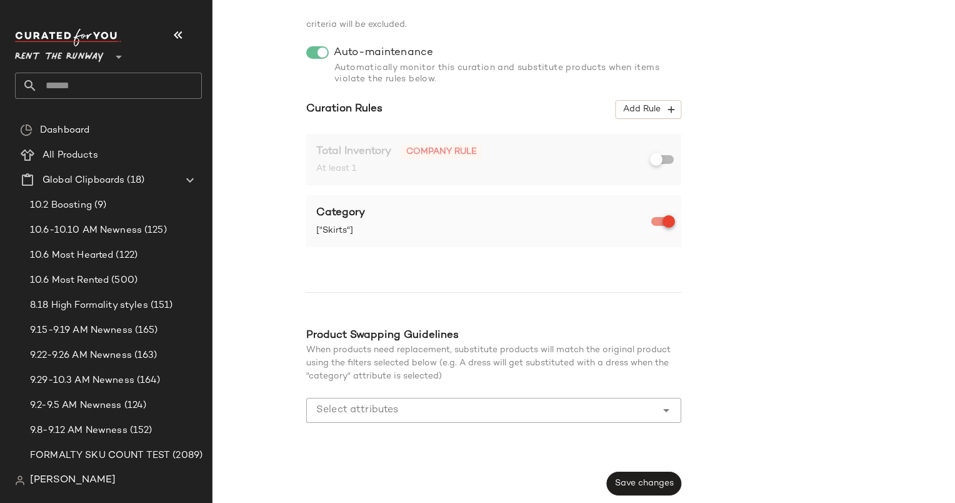
click at [653, 224] on span "["Skirts"]" at bounding box center [485, 230] width 338 height 13
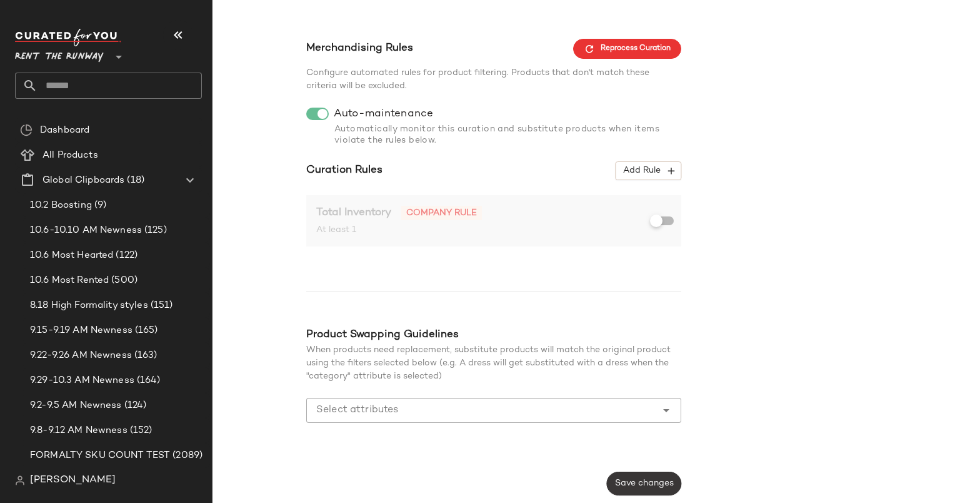
click at [627, 472] on button "Save changes" at bounding box center [644, 483] width 74 height 24
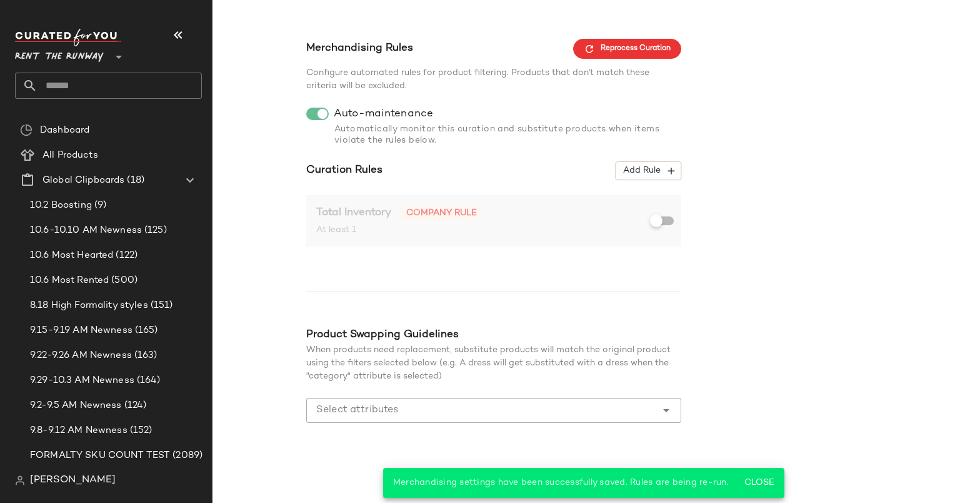
scroll to position [0, 0]
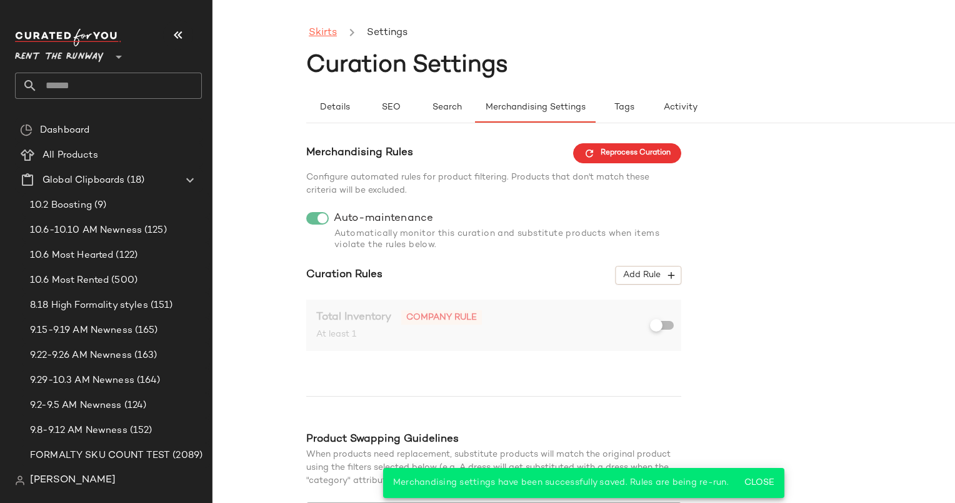
click at [330, 29] on link "Skirts" at bounding box center [323, 33] width 28 height 16
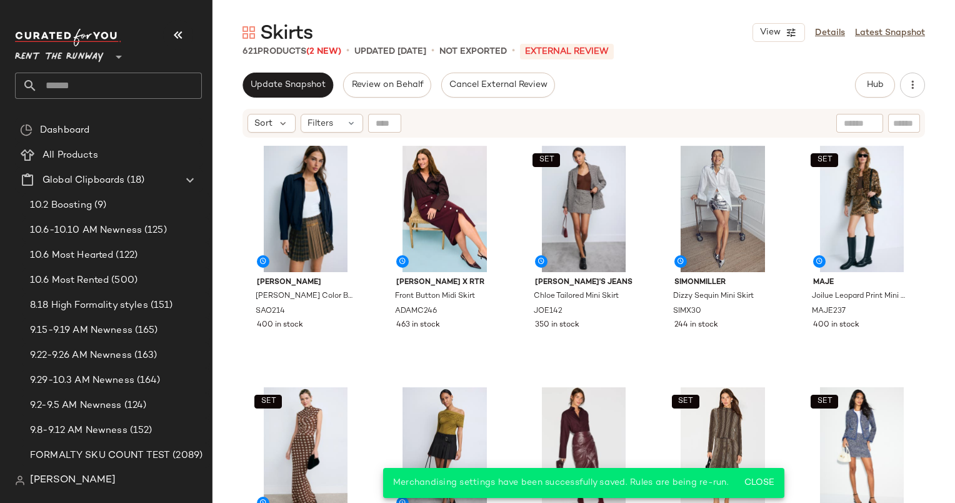
click at [273, 80] on span "Update Snapshot" at bounding box center [288, 85] width 76 height 10
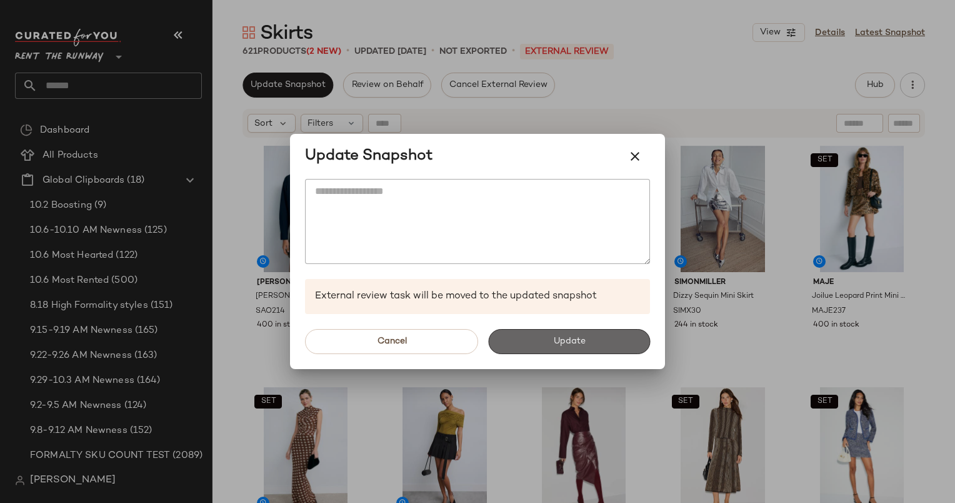
click at [585, 338] on span "Update" at bounding box center [569, 341] width 33 height 10
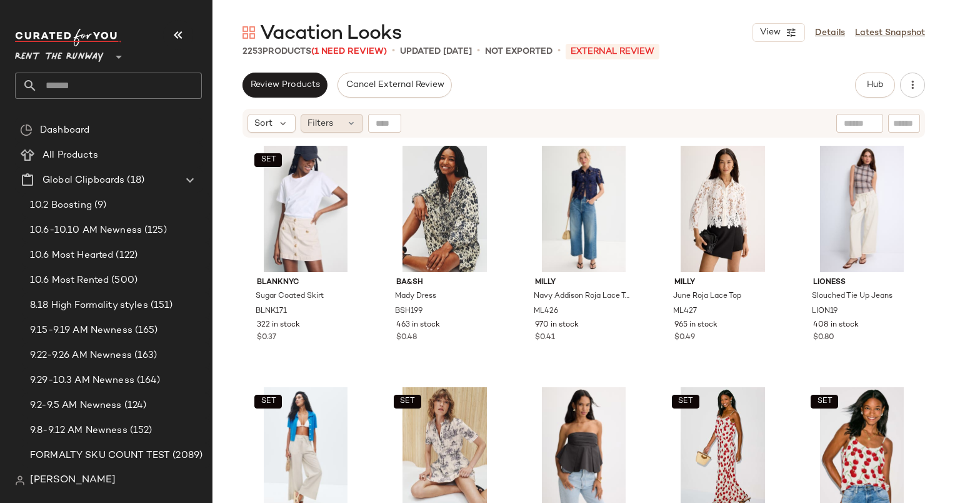
click at [338, 131] on div "Filters" at bounding box center [332, 123] width 63 height 19
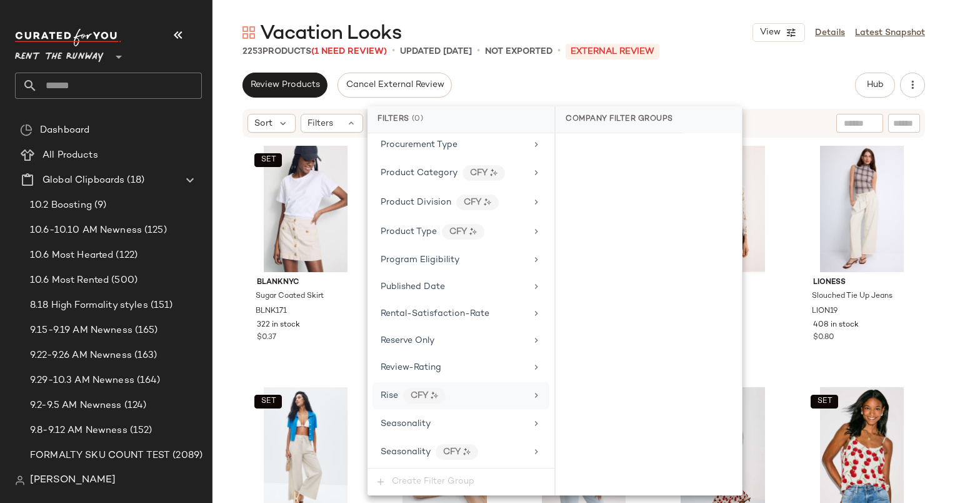
scroll to position [1790, 0]
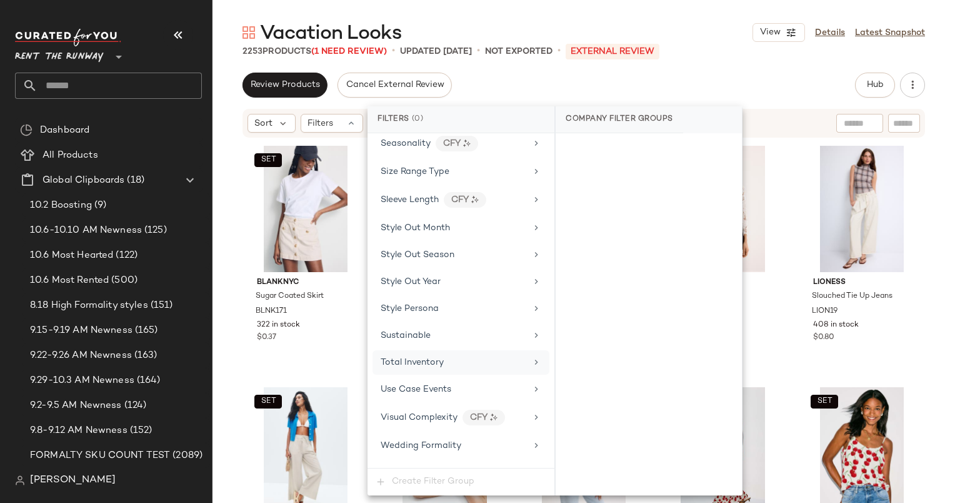
click at [427, 358] on span "Total Inventory" at bounding box center [412, 362] width 63 height 9
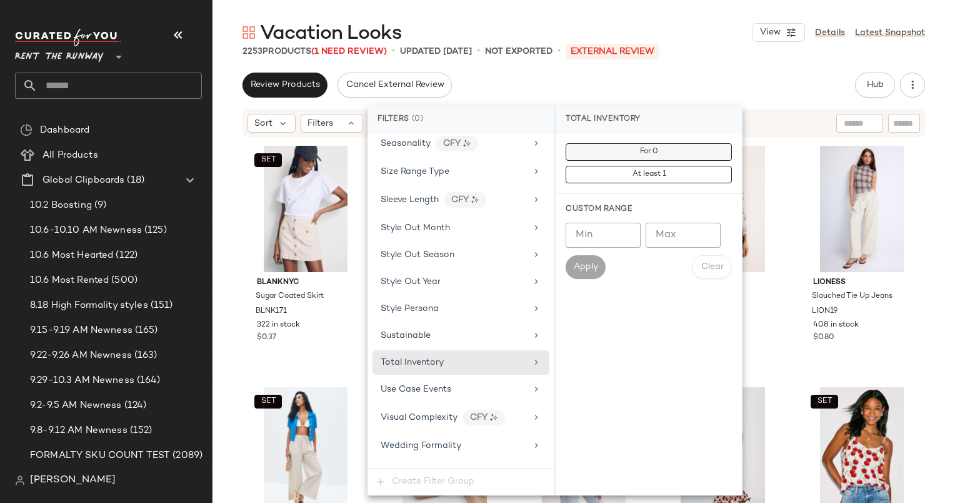
click at [638, 150] on button "For 0" at bounding box center [649, 152] width 166 height 18
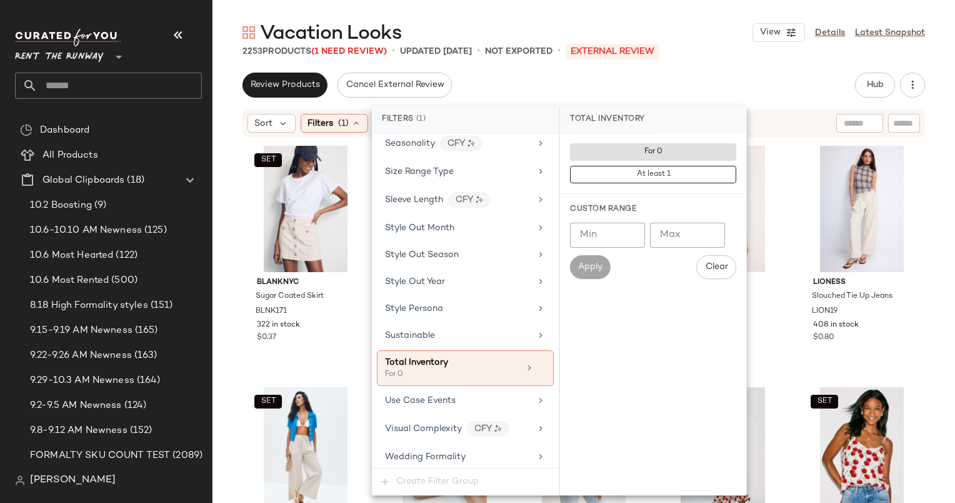
click at [666, 94] on div "Review Products Cancel External Review Hub Send for Review External Review Inte…" at bounding box center [584, 85] width 683 height 25
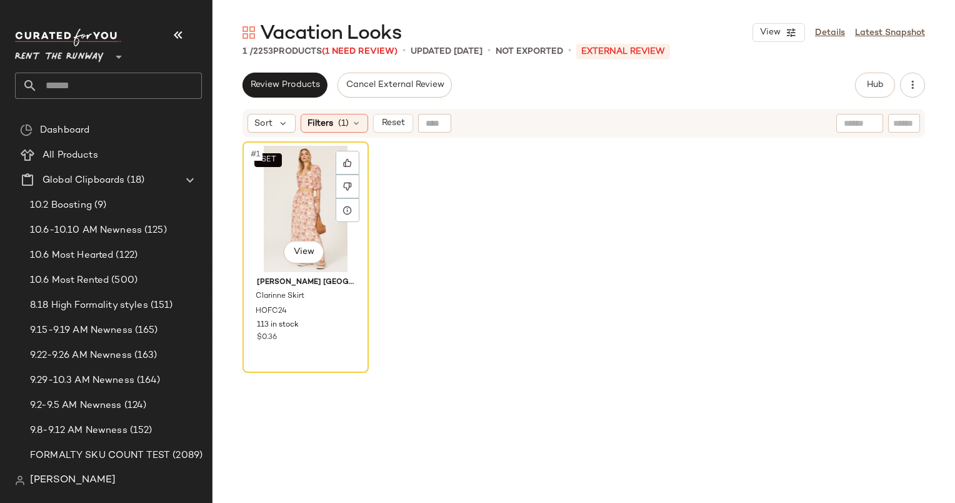
click at [303, 182] on div "SET #1 View" at bounding box center [306, 209] width 118 height 126
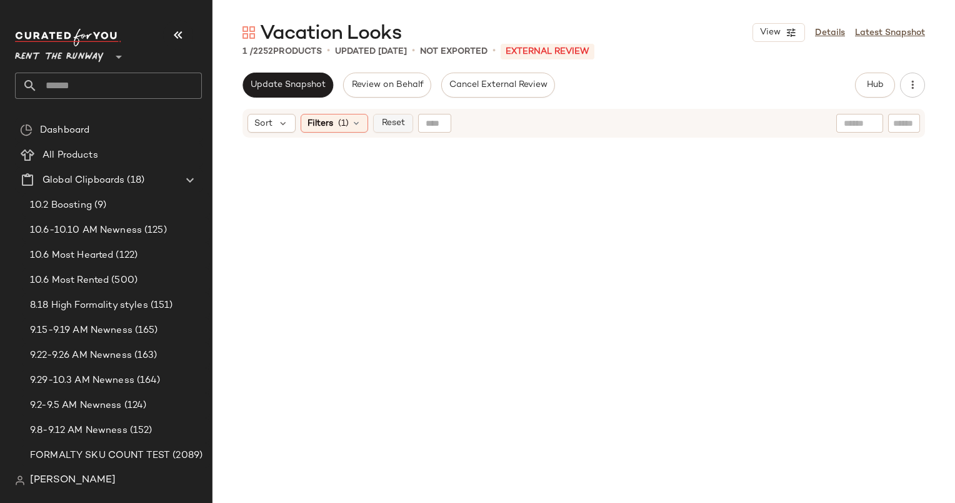
click at [390, 120] on span "Reset" at bounding box center [393, 123] width 24 height 10
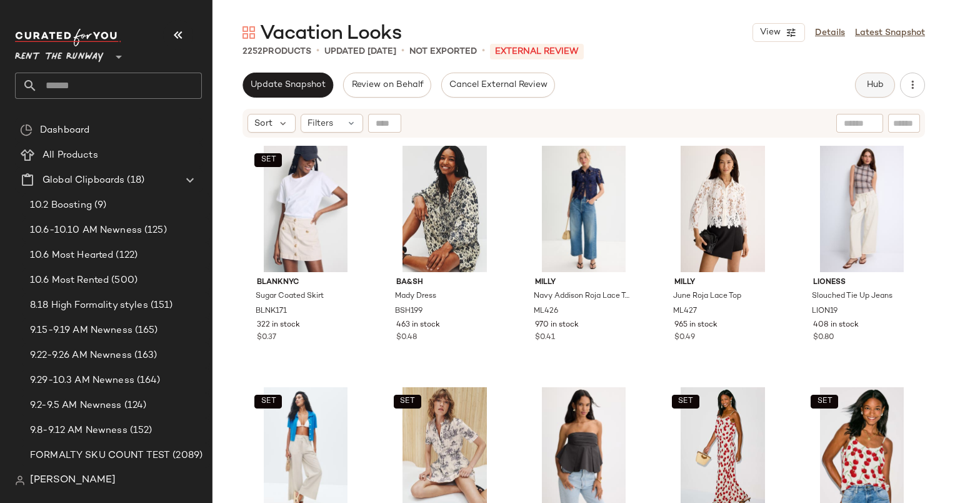
click at [858, 85] on button "Hub" at bounding box center [875, 85] width 40 height 25
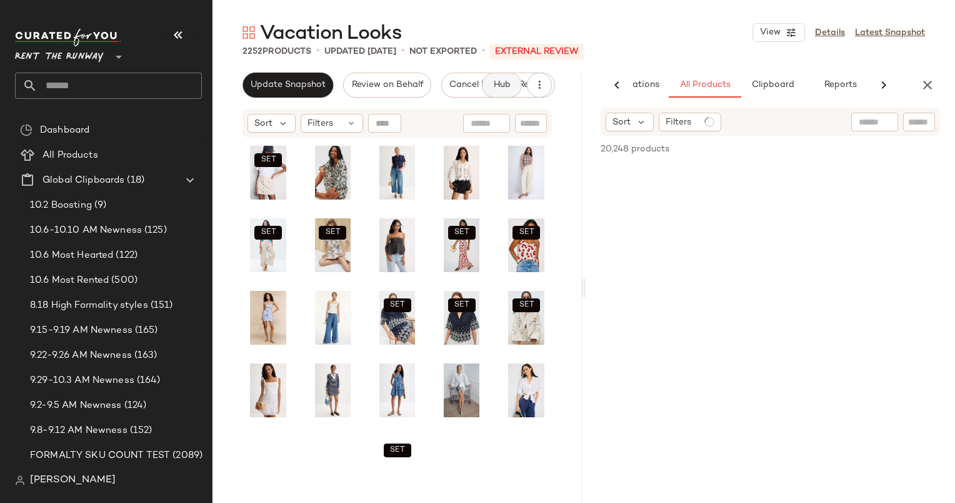
scroll to position [0, 76]
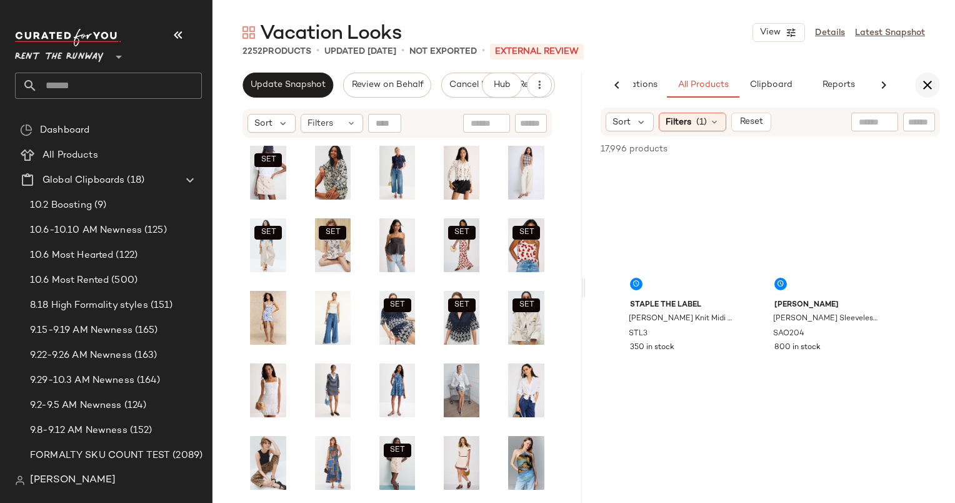
click at [925, 89] on icon "button" at bounding box center [927, 85] width 15 height 15
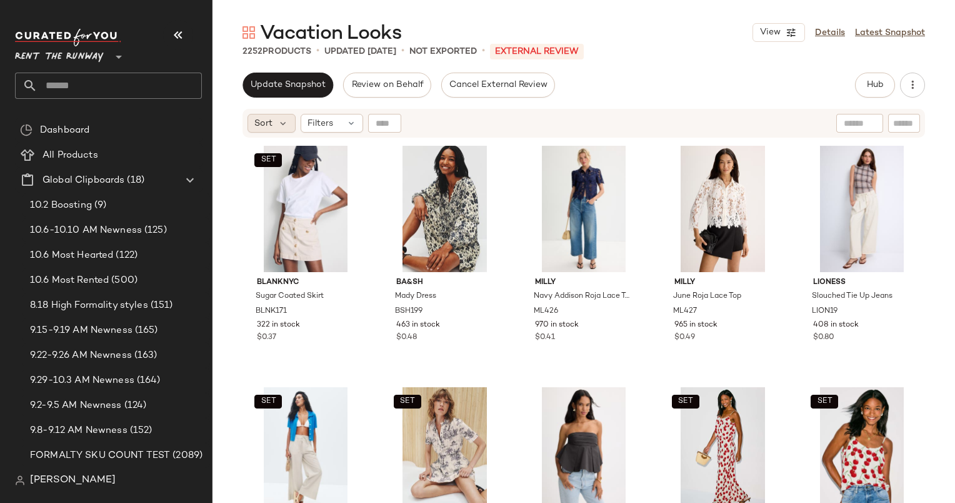
click at [264, 124] on span "Sort" at bounding box center [263, 123] width 18 height 13
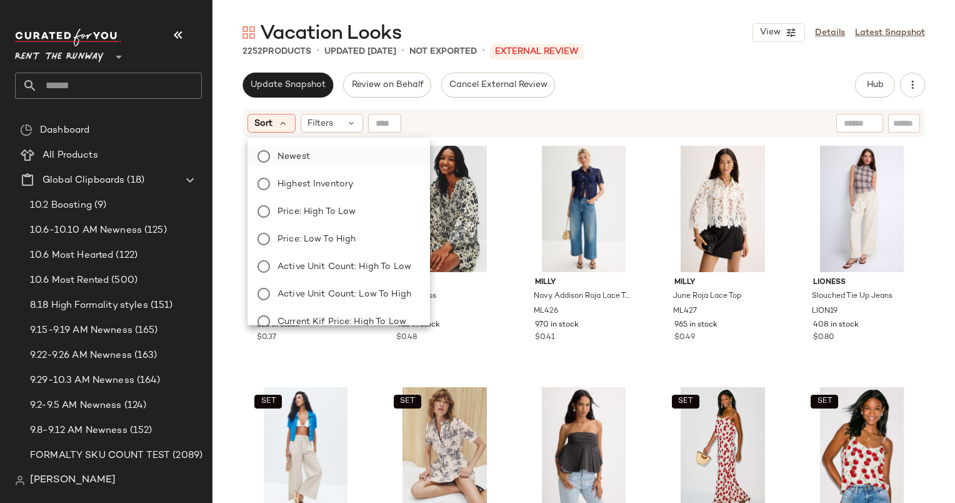
click at [315, 160] on label "Newest" at bounding box center [347, 157] width 148 height 18
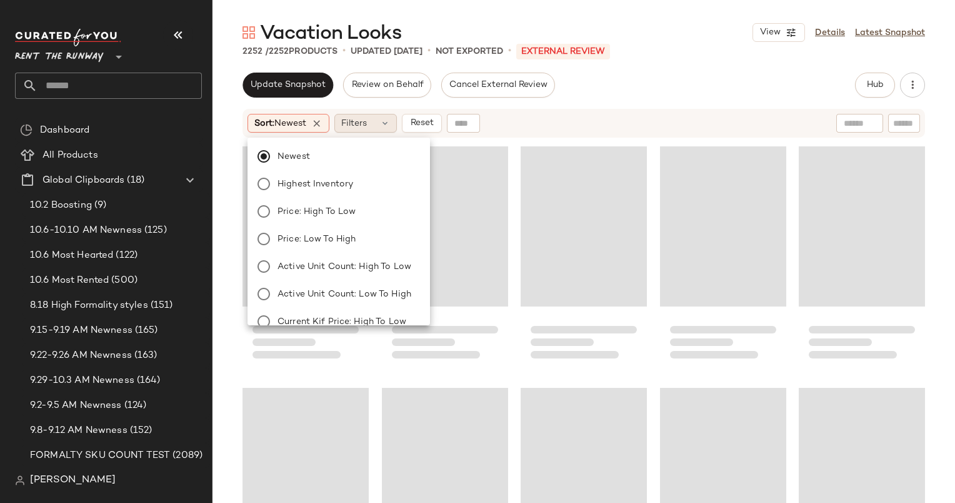
click at [381, 121] on div "Filters" at bounding box center [365, 123] width 63 height 19
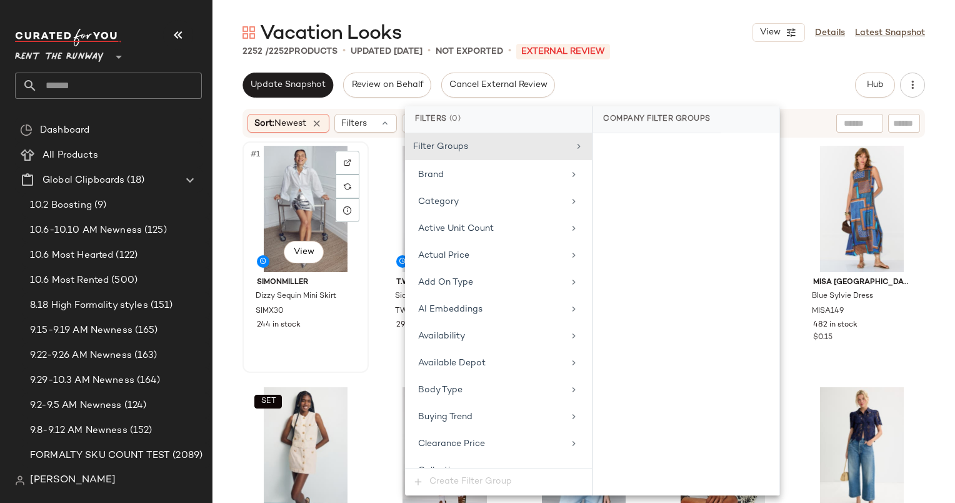
click at [263, 198] on div "#1 View" at bounding box center [306, 209] width 118 height 126
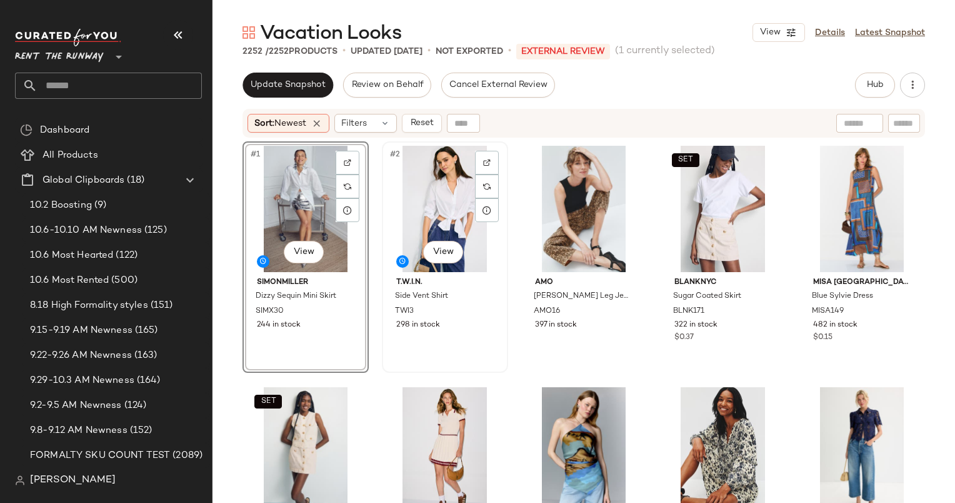
click at [445, 205] on div "#2 View" at bounding box center [445, 209] width 118 height 126
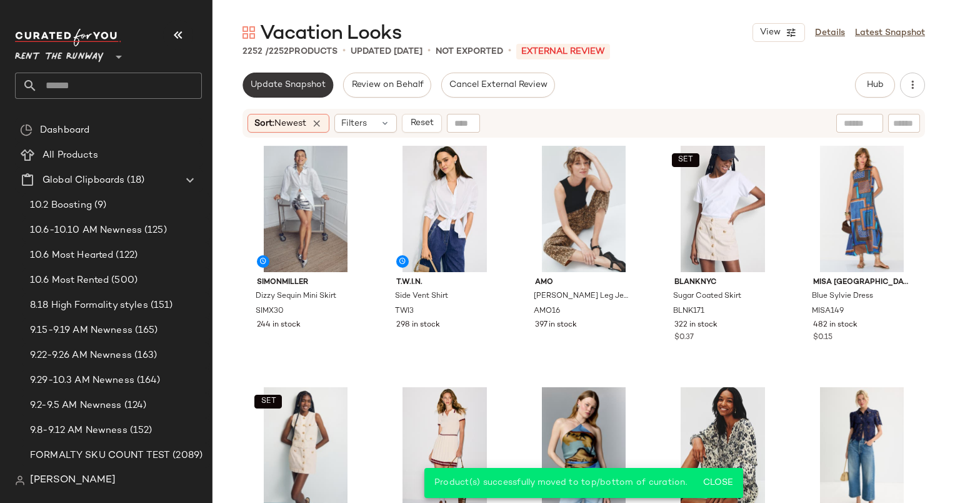
click at [289, 78] on button "Update Snapshot" at bounding box center [288, 85] width 91 height 25
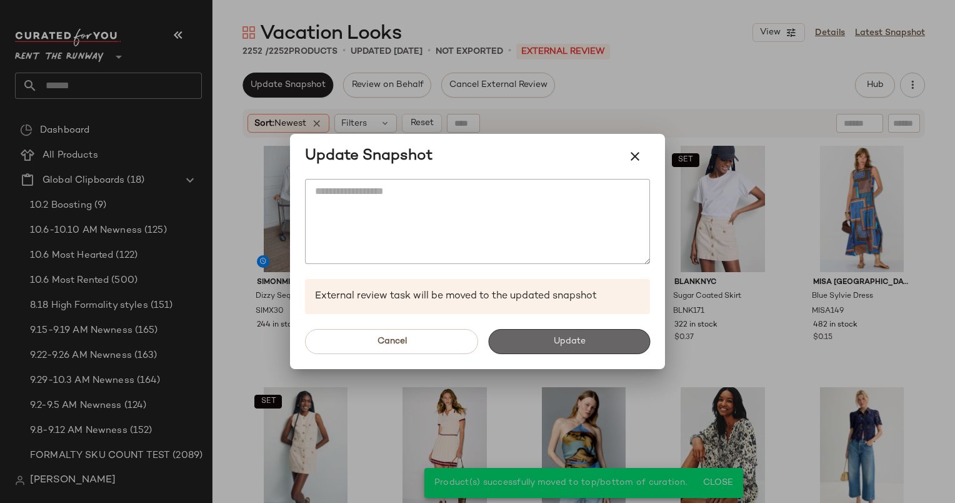
click at [533, 348] on button "Update" at bounding box center [569, 341] width 162 height 25
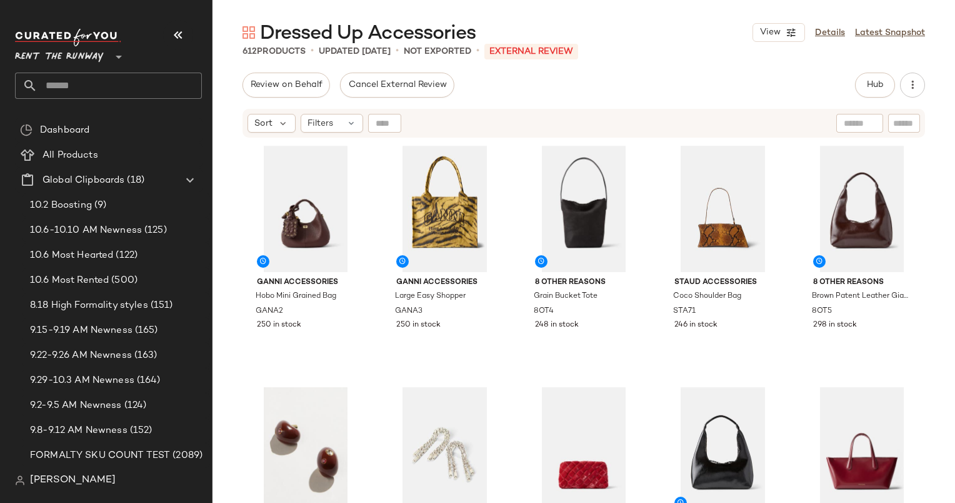
click at [925, 83] on div "Review on Behalf Cancel External Review Hub Send for Review External Review Int…" at bounding box center [584, 85] width 743 height 25
click at [886, 81] on button "Hub" at bounding box center [875, 85] width 40 height 25
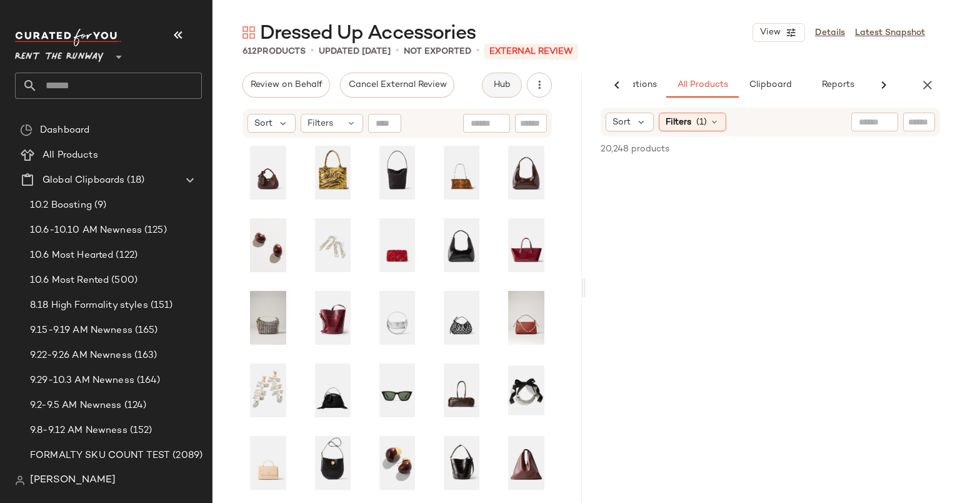
scroll to position [0, 77]
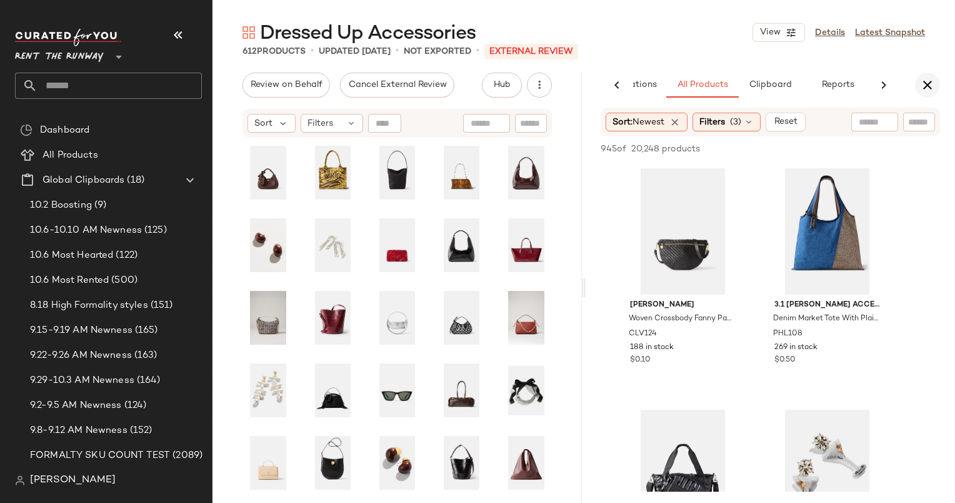
click at [930, 73] on button "button" at bounding box center [927, 85] width 25 height 25
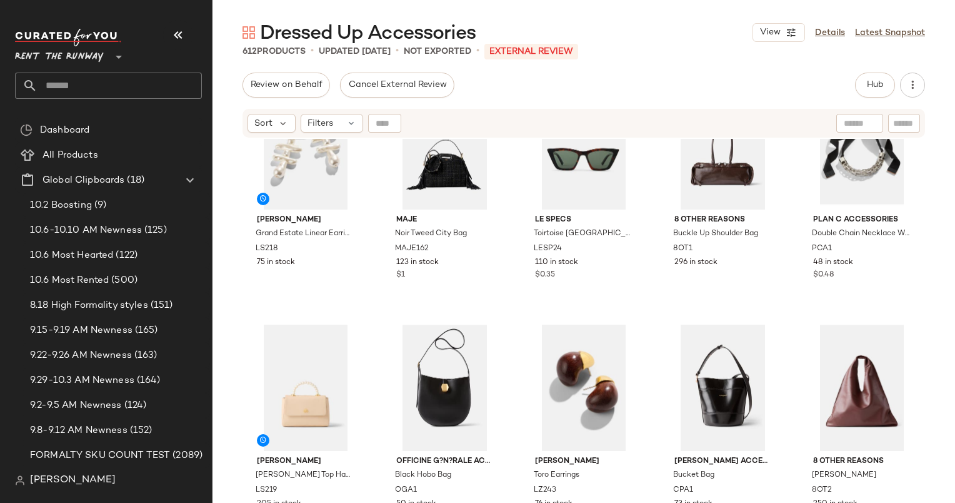
scroll to position [797, 0]
click at [291, 175] on div "#16 View" at bounding box center [306, 146] width 118 height 126
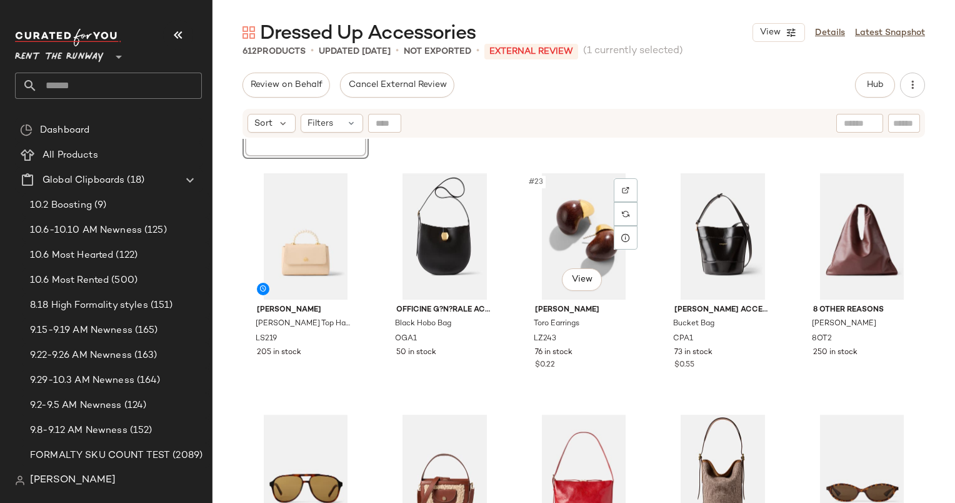
scroll to position [843, 0]
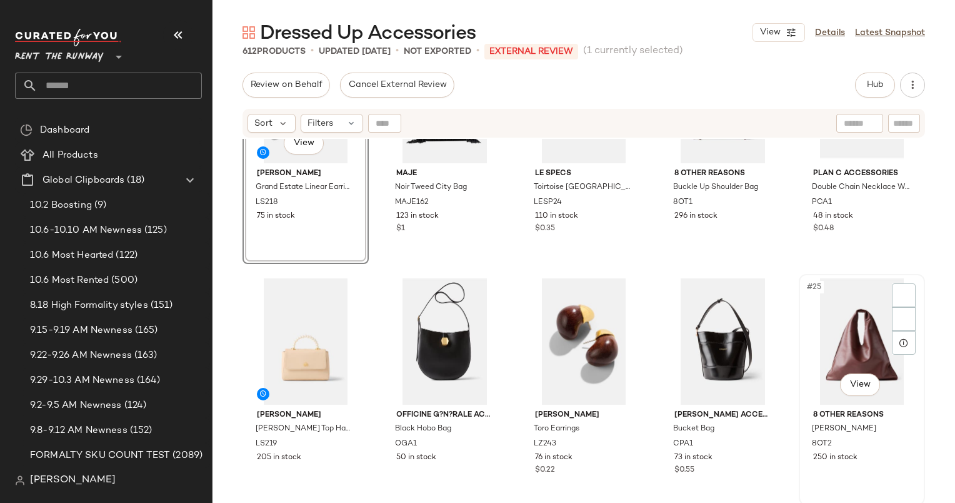
click at [828, 336] on div "#25 View" at bounding box center [862, 341] width 118 height 126
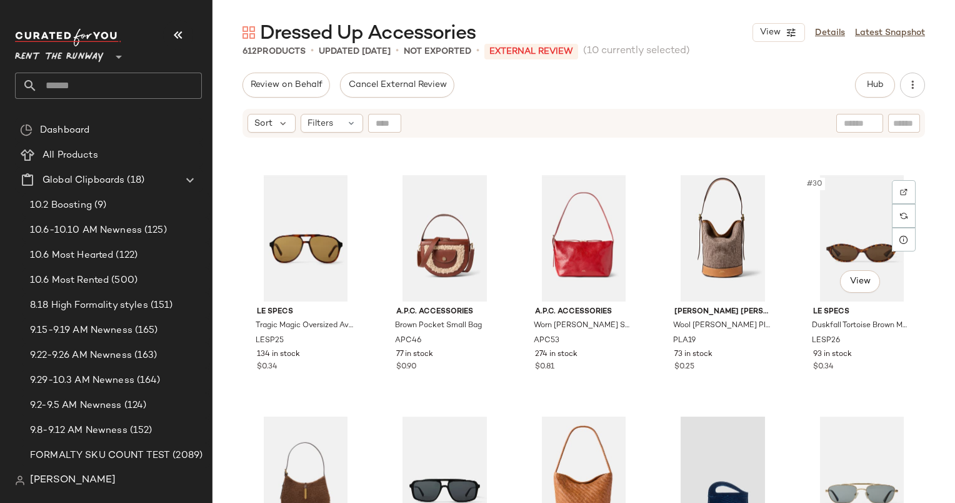
scroll to position [1230, 0]
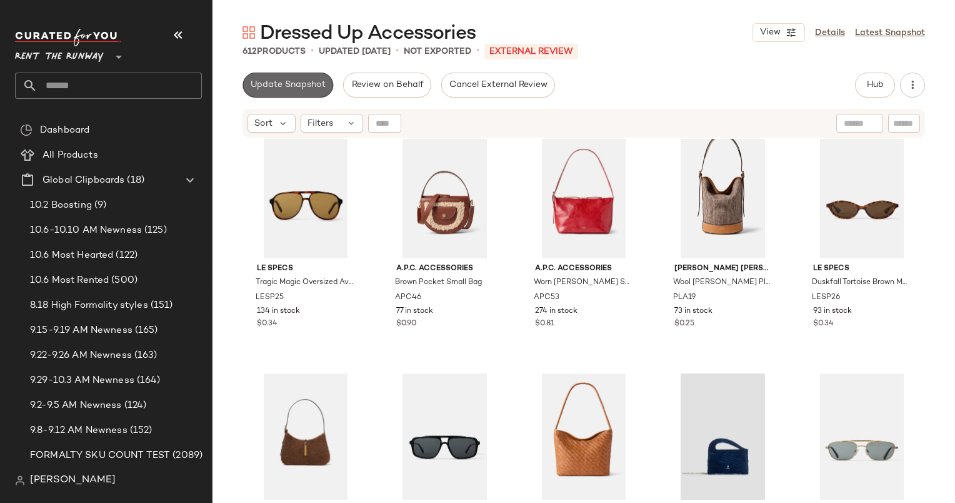
click at [278, 77] on button "Update Snapshot" at bounding box center [288, 85] width 91 height 25
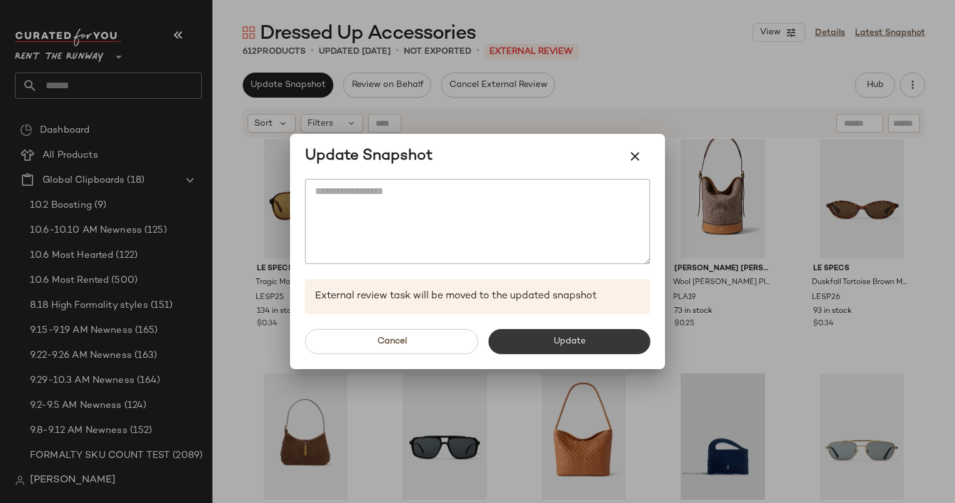
click at [613, 335] on button "Update" at bounding box center [569, 341] width 162 height 25
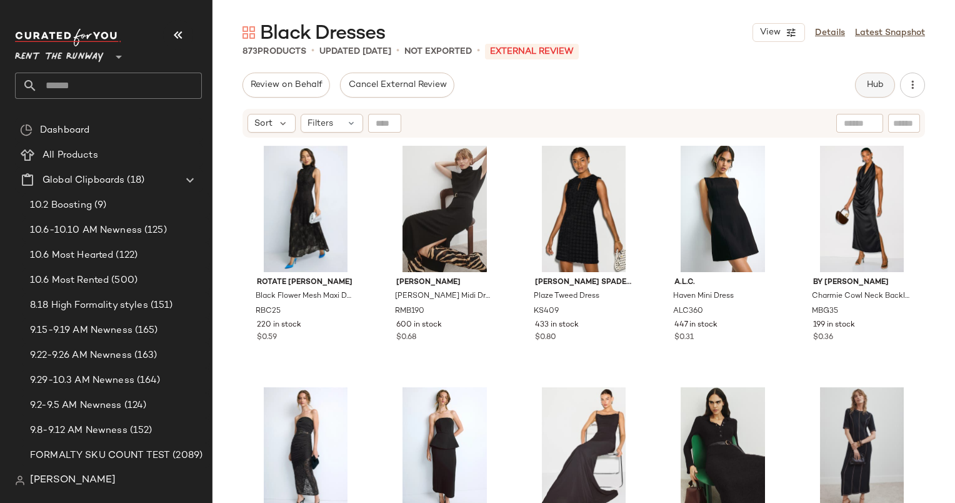
click at [879, 84] on span "Hub" at bounding box center [875, 85] width 18 height 10
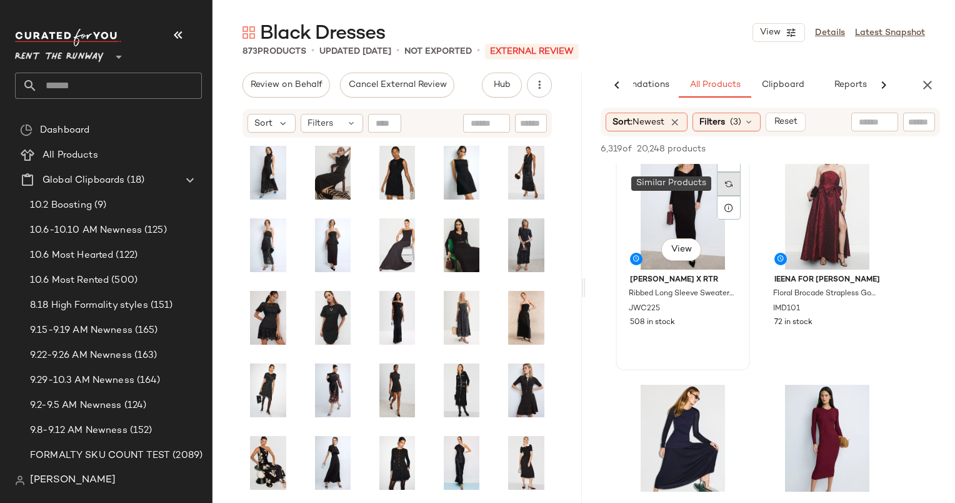
scroll to position [493, 0]
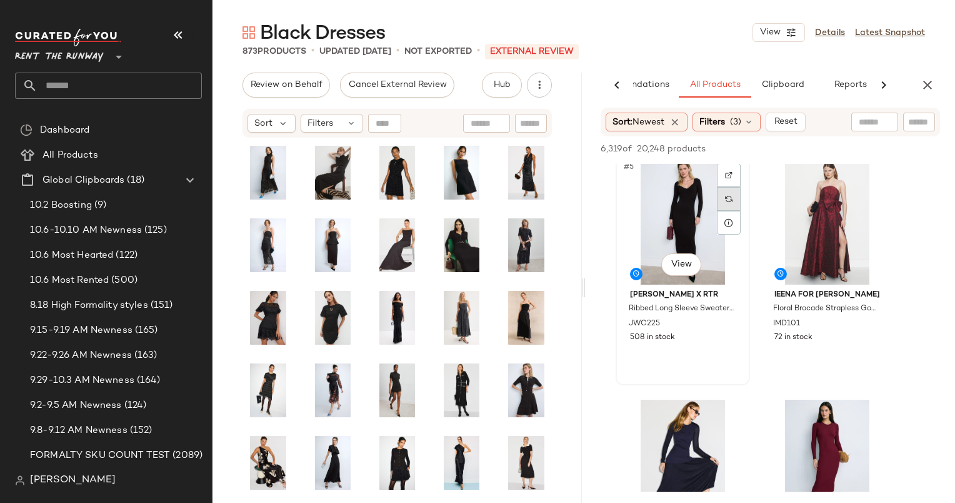
click at [733, 176] on div at bounding box center [729, 175] width 24 height 24
click at [696, 219] on div "#5 View" at bounding box center [683, 221] width 126 height 126
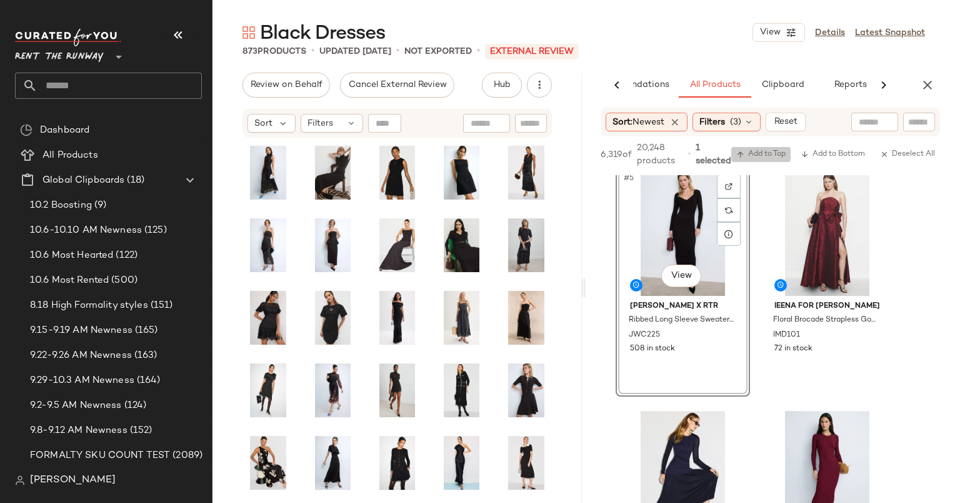
click at [781, 154] on span "Add to Top" at bounding box center [760, 154] width 49 height 9
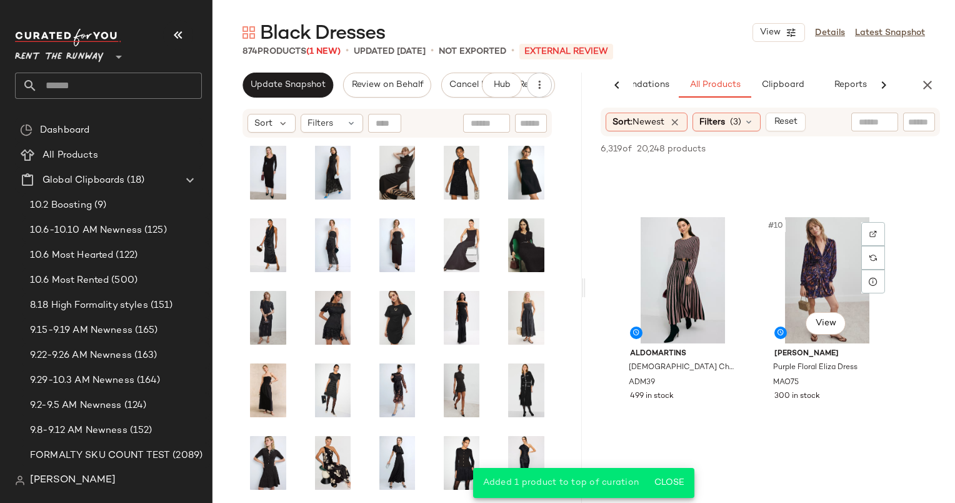
scroll to position [957, 0]
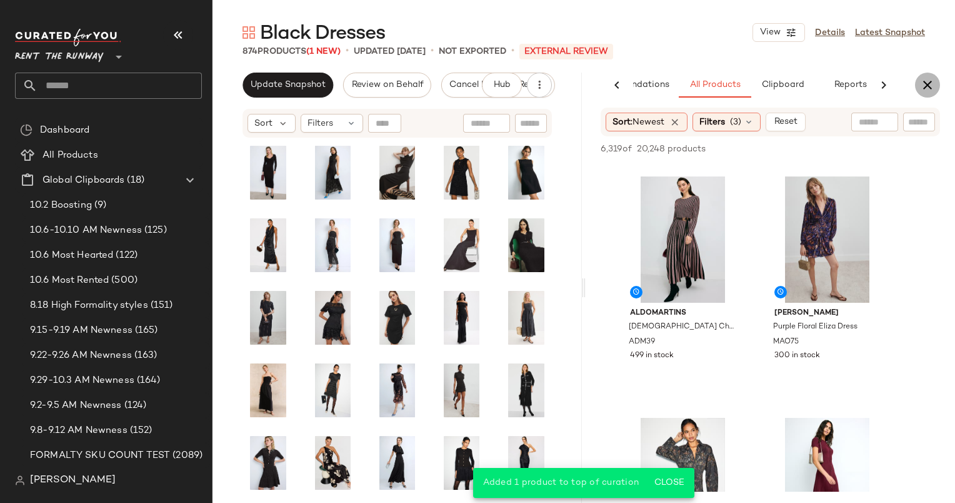
click at [926, 88] on icon "button" at bounding box center [927, 85] width 15 height 15
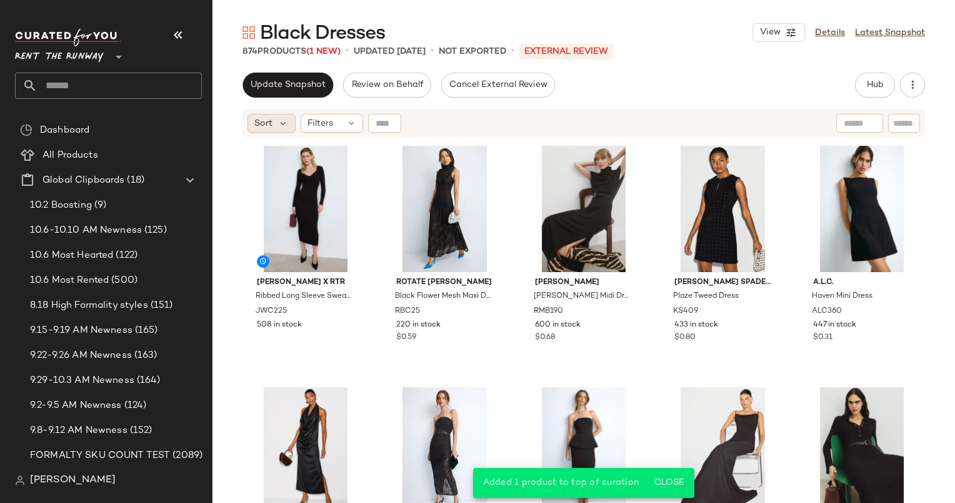
click at [248, 123] on div "Sort" at bounding box center [272, 123] width 48 height 19
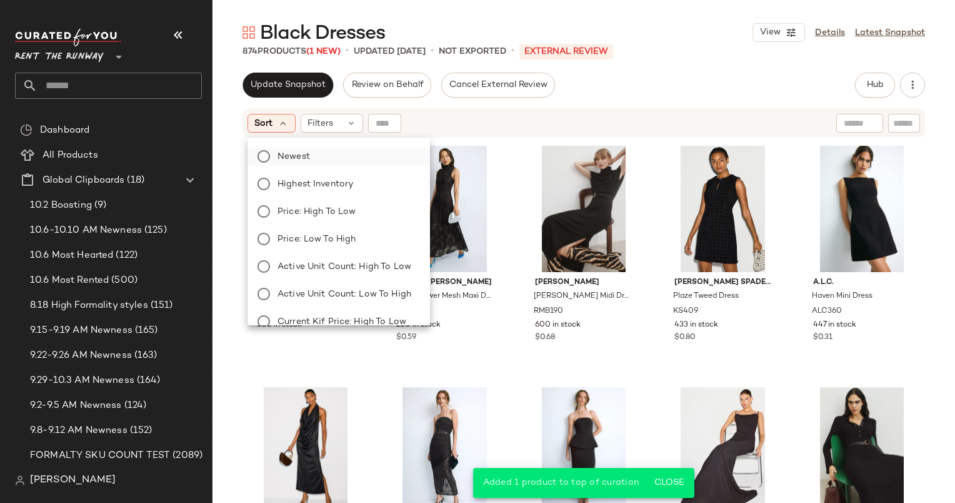
click at [317, 148] on label "Newest" at bounding box center [347, 157] width 148 height 18
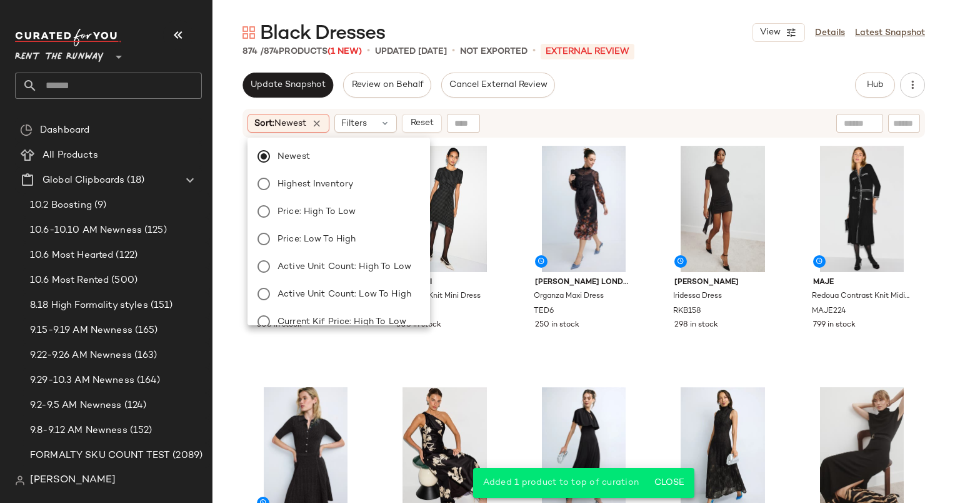
click at [673, 126] on div "Sort: Newest Filters Reset" at bounding box center [503, 123] width 510 height 19
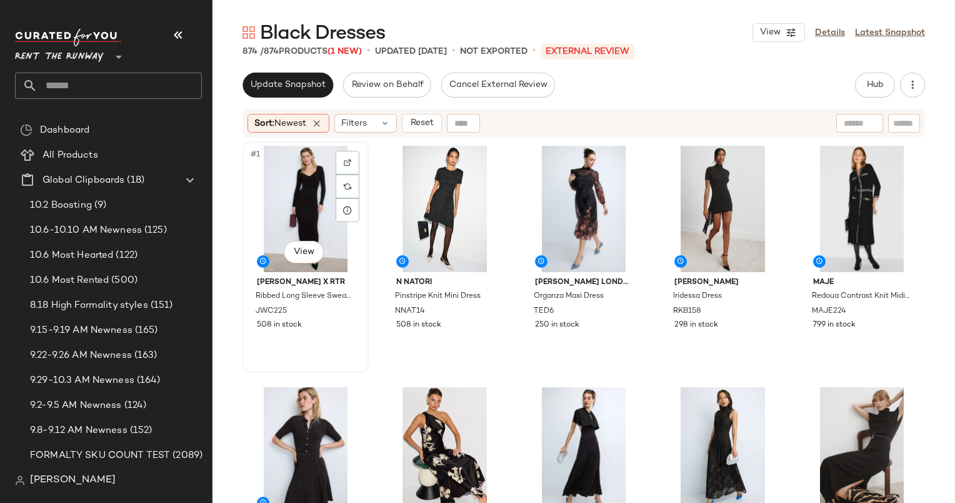
click at [313, 201] on div "#1 View" at bounding box center [306, 209] width 118 height 126
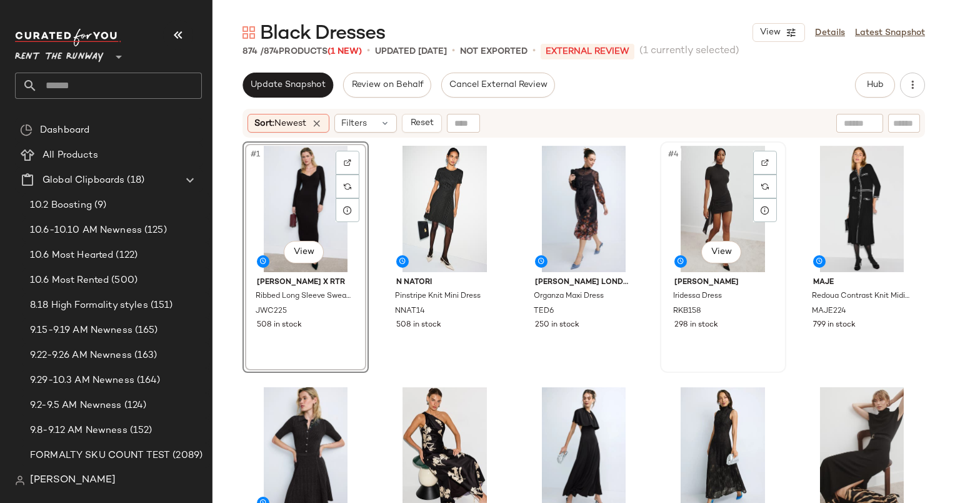
scroll to position [179, 0]
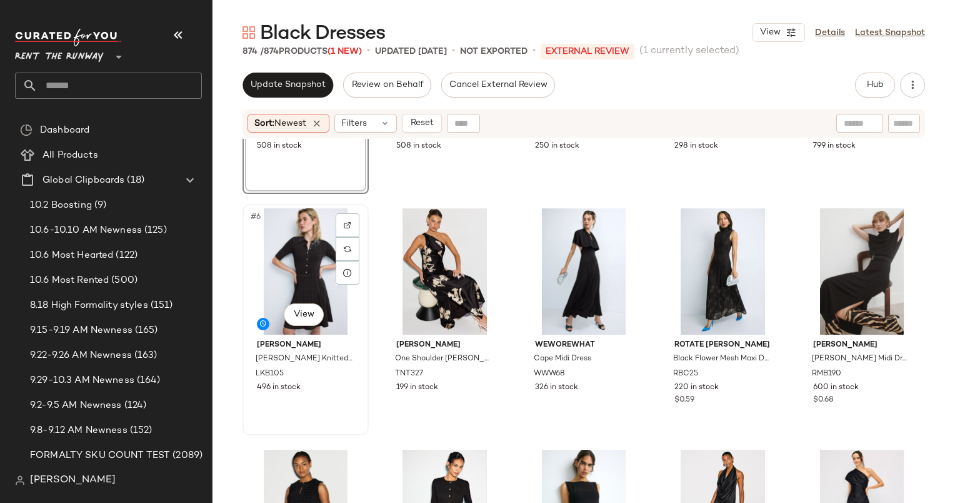
click at [295, 255] on div "#6 View" at bounding box center [306, 271] width 118 height 126
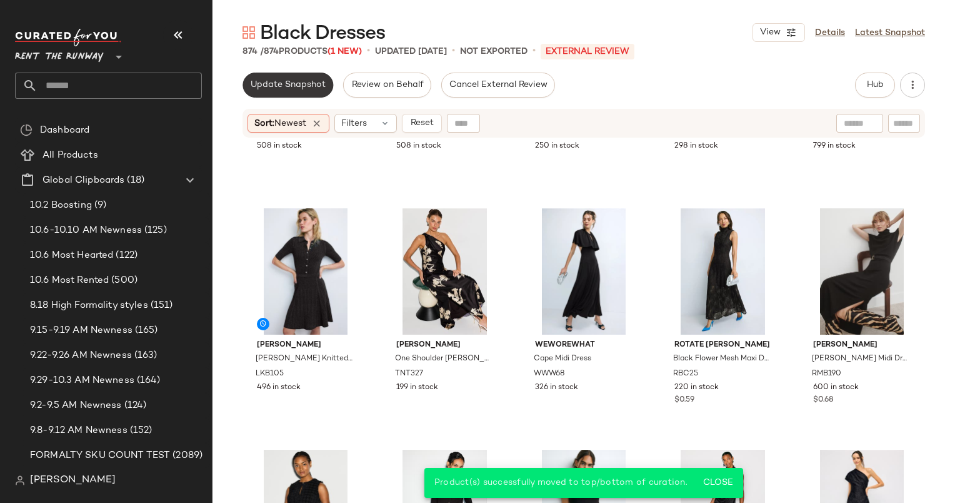
click at [307, 94] on button "Update Snapshot" at bounding box center [288, 85] width 91 height 25
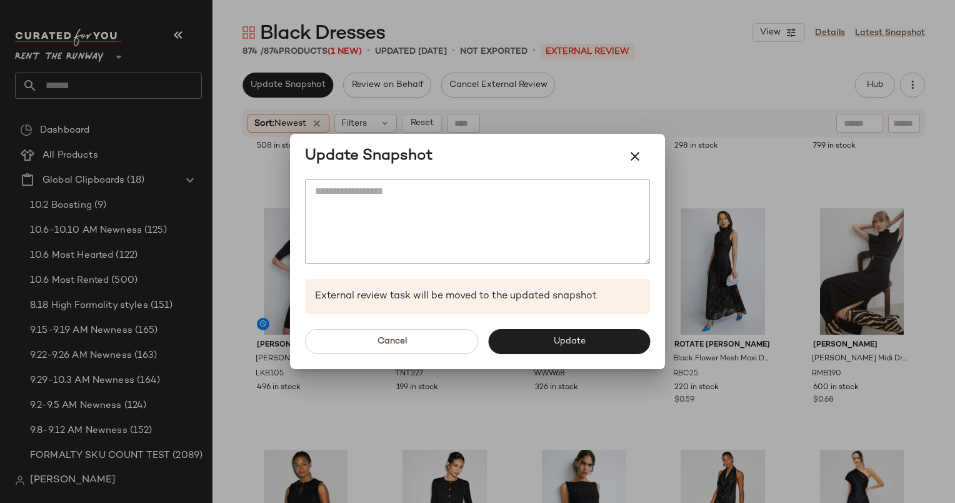
click at [562, 356] on div "Cancel Update" at bounding box center [477, 341] width 375 height 55
click at [540, 334] on button "Update" at bounding box center [569, 341] width 162 height 25
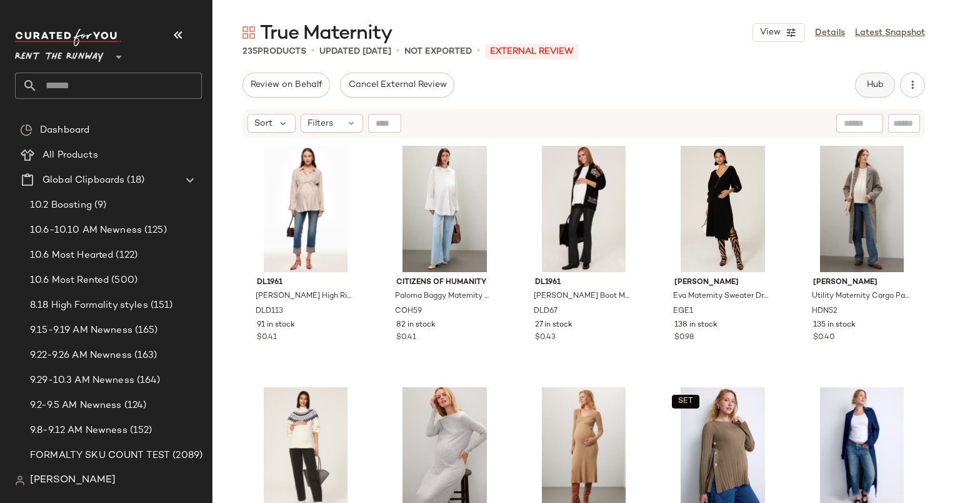
click at [883, 78] on button "Hub" at bounding box center [875, 85] width 40 height 25
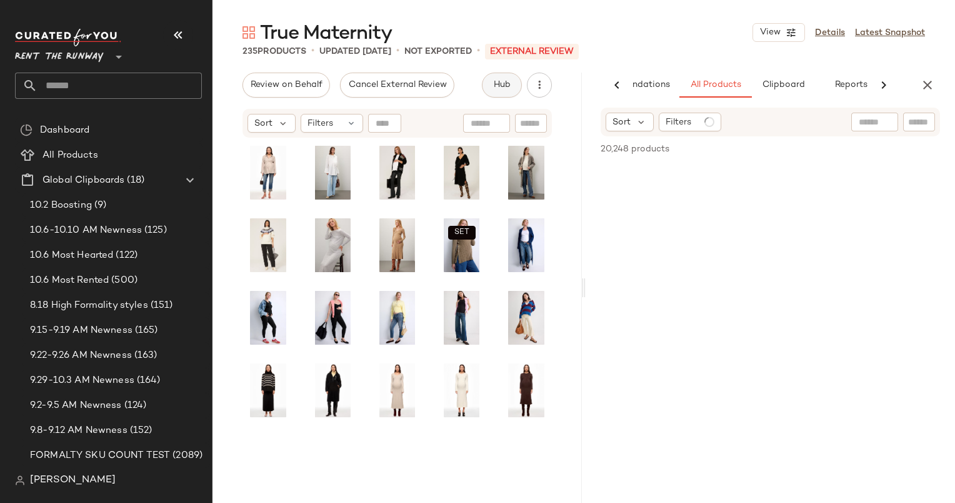
scroll to position [0, 64]
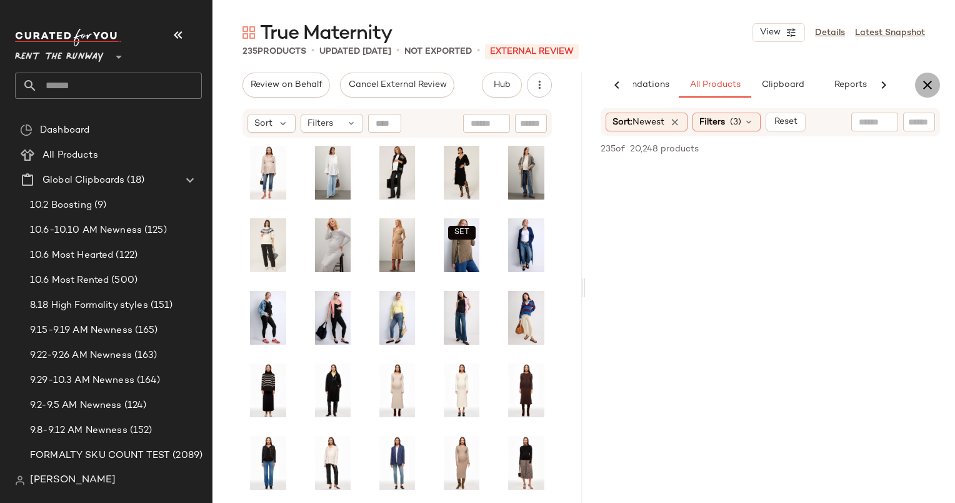
click at [934, 85] on icon "button" at bounding box center [927, 85] width 15 height 15
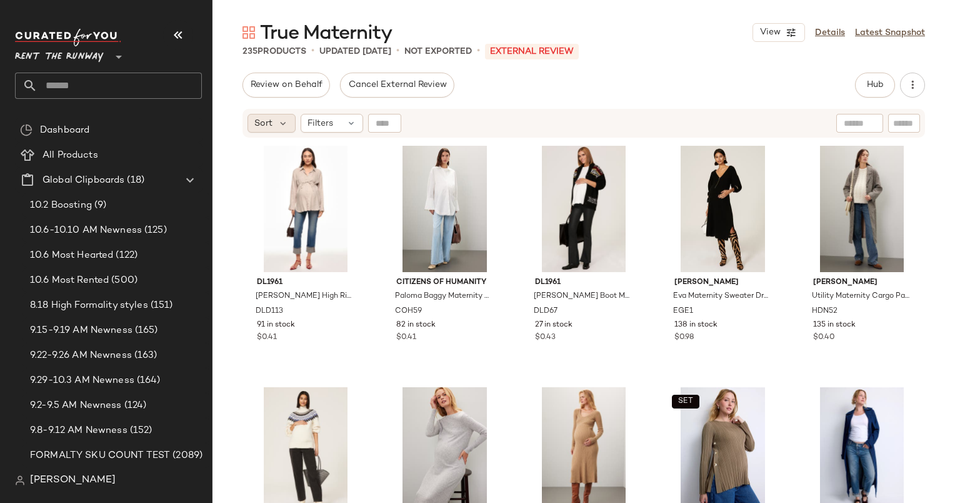
click at [249, 128] on div "Sort" at bounding box center [272, 123] width 48 height 19
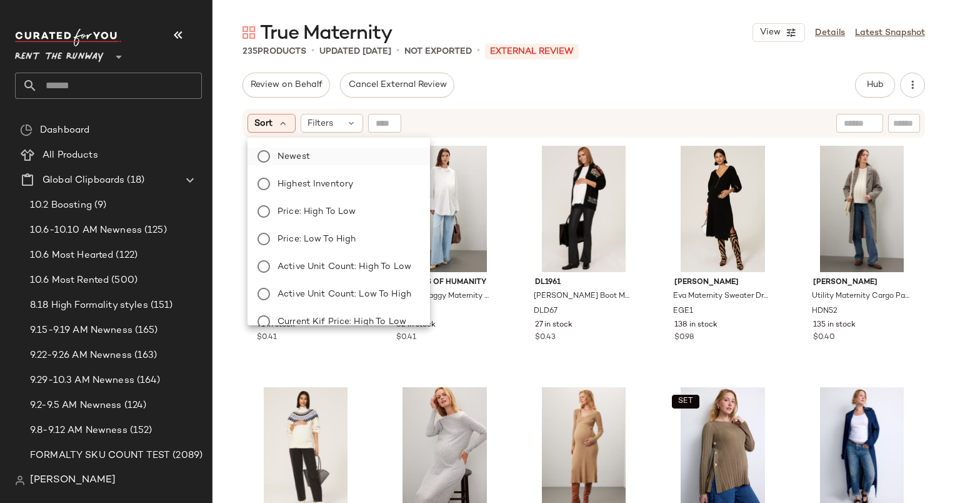
click at [326, 153] on label "Newest" at bounding box center [347, 157] width 148 height 18
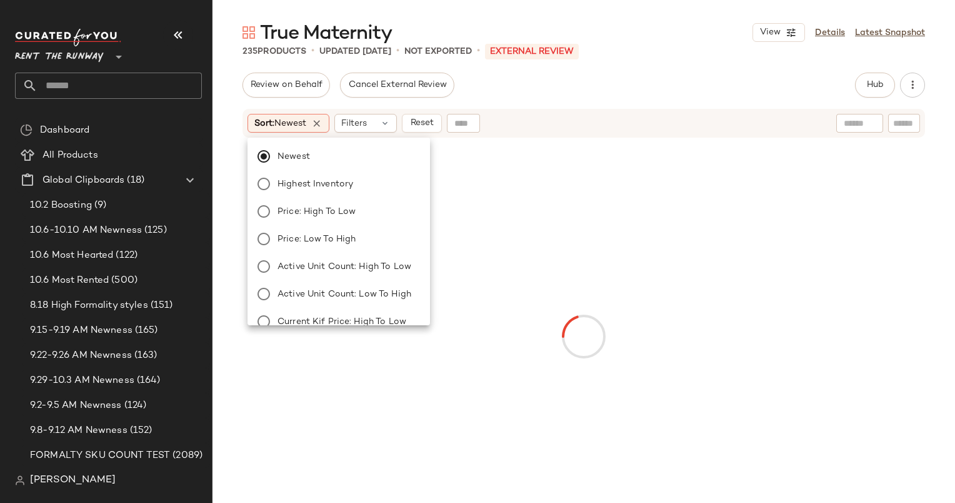
click at [546, 125] on div "Sort: Newest Filters Reset" at bounding box center [503, 123] width 510 height 19
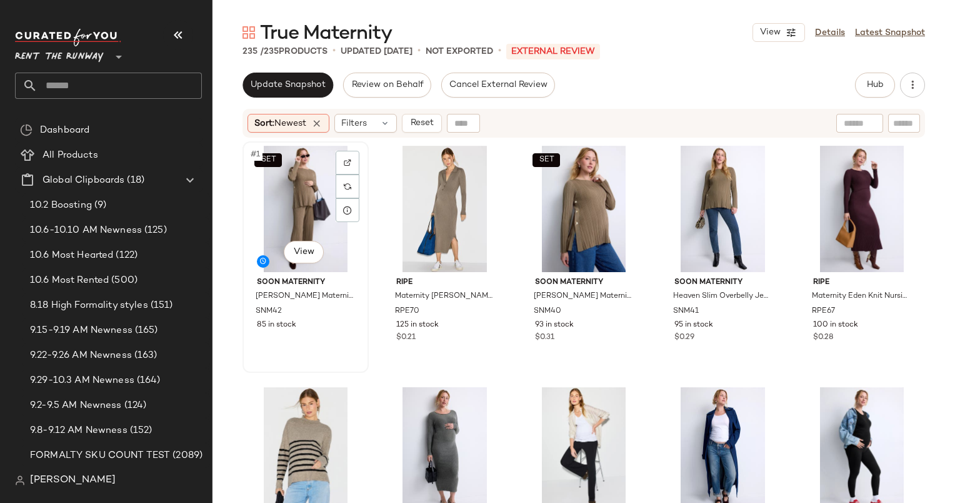
click at [301, 170] on div "SET #1 View" at bounding box center [306, 209] width 118 height 126
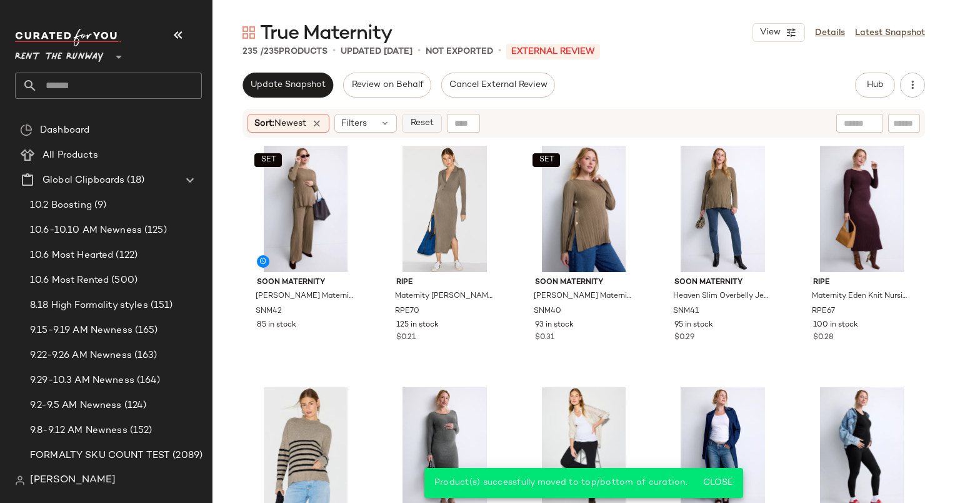
click at [428, 129] on button "Reset" at bounding box center [422, 123] width 40 height 19
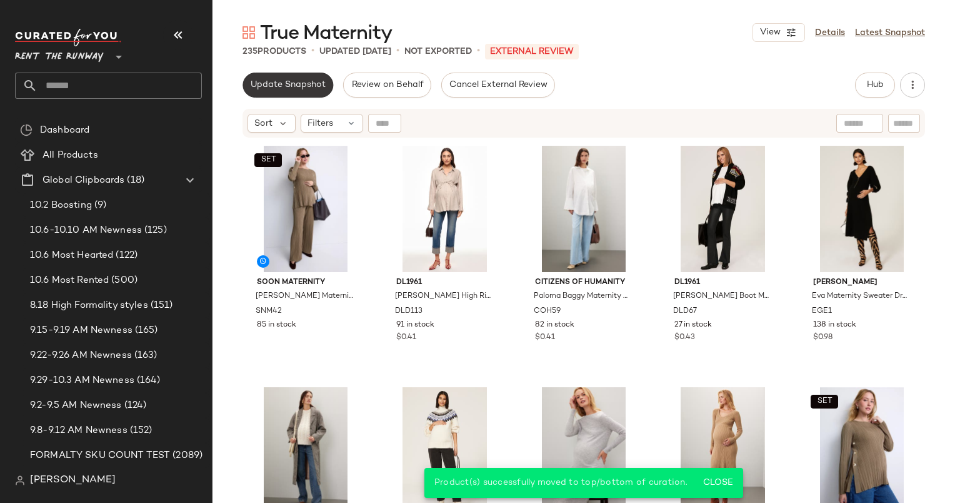
click at [310, 93] on button "Update Snapshot" at bounding box center [288, 85] width 91 height 25
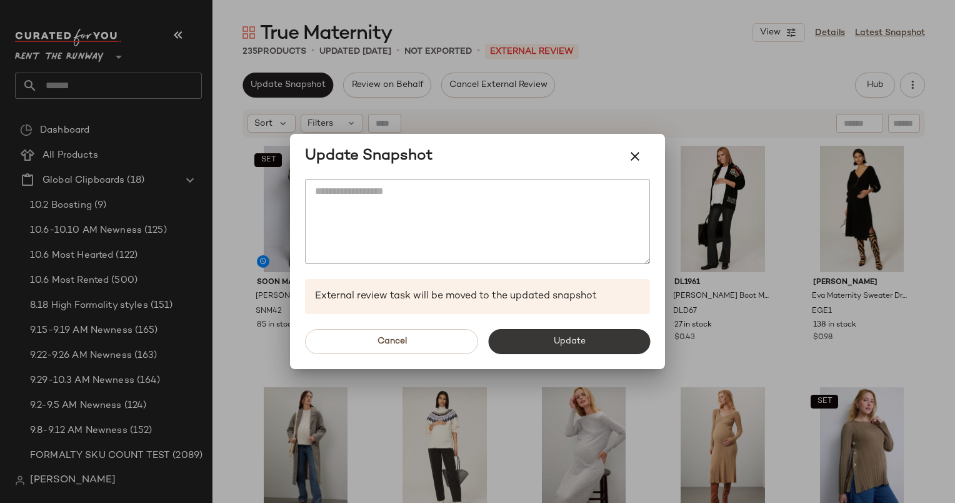
click at [546, 337] on button "Update" at bounding box center [569, 341] width 162 height 25
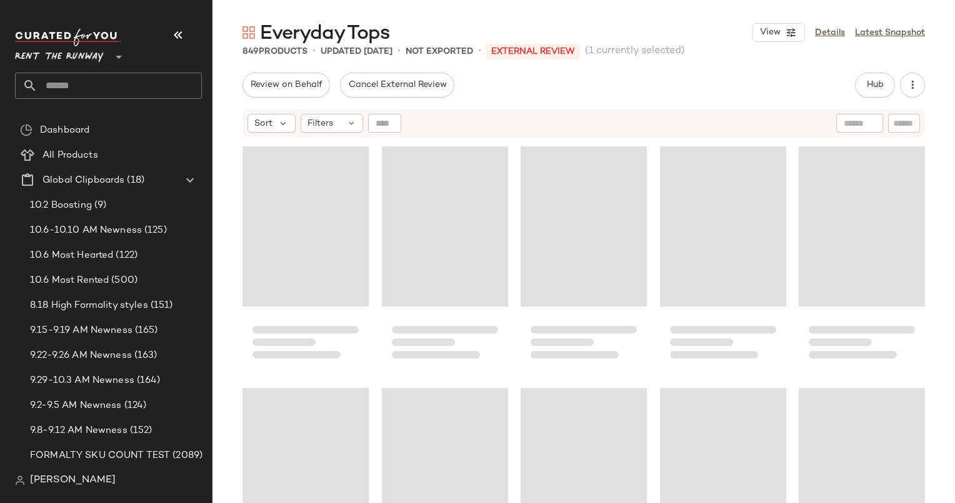
scroll to position [37879, 0]
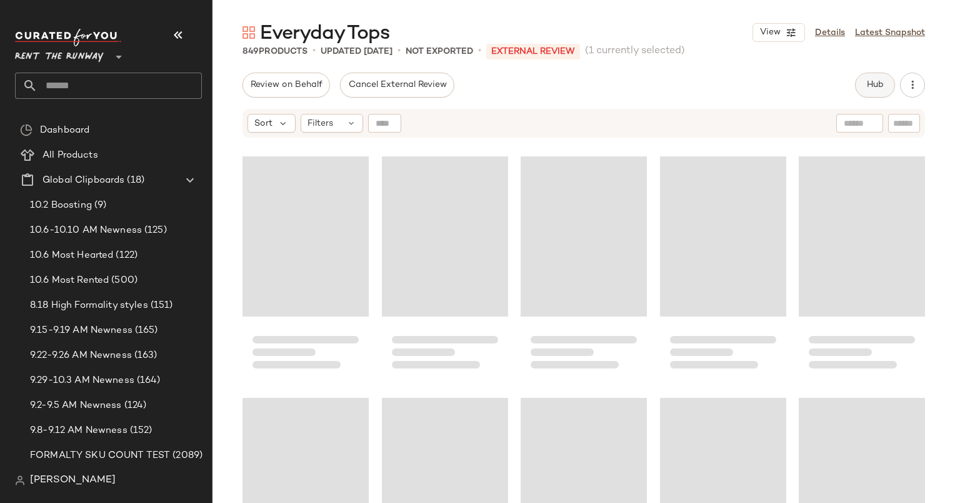
click at [860, 93] on button "Hub" at bounding box center [875, 85] width 40 height 25
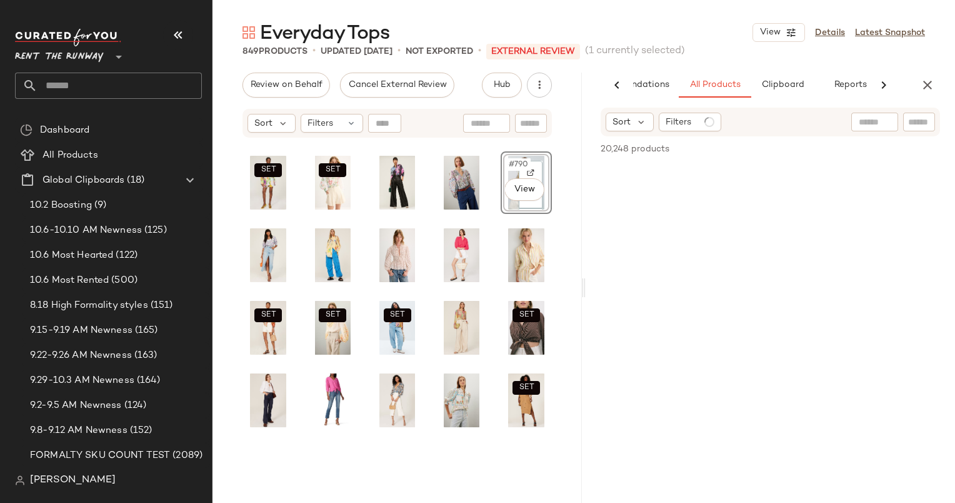
scroll to position [11311, 0]
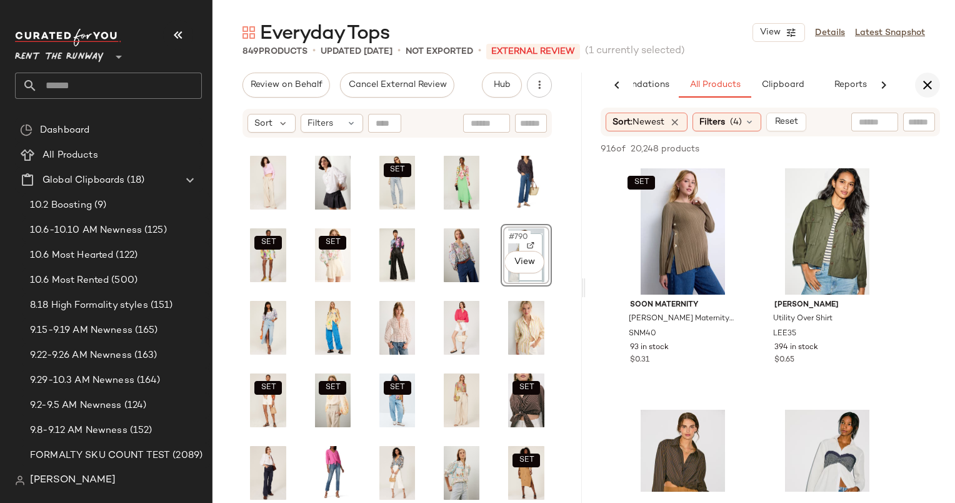
click at [929, 89] on icon "button" at bounding box center [927, 85] width 15 height 15
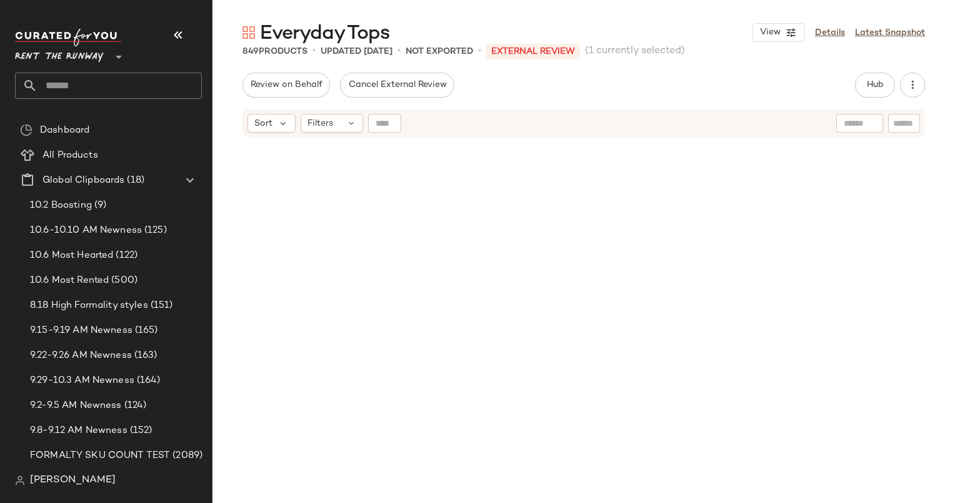
scroll to position [13294, 0]
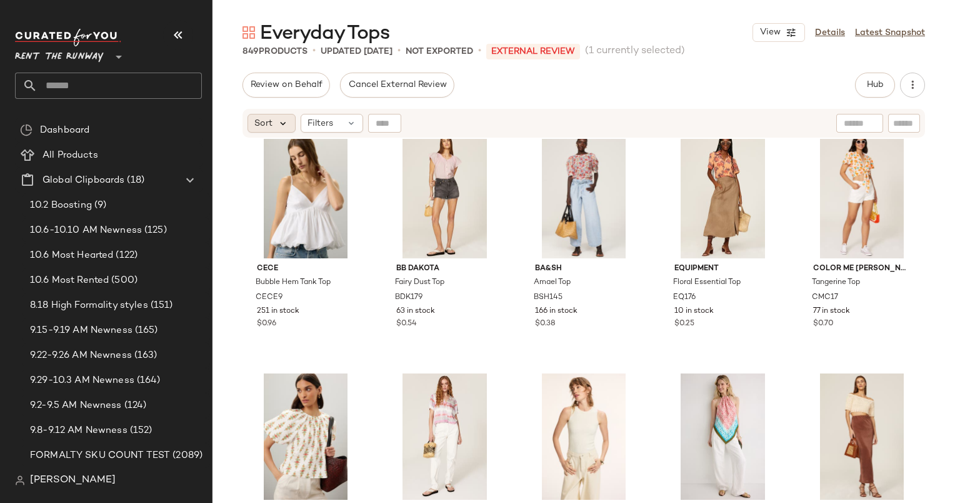
click at [282, 123] on icon at bounding box center [283, 123] width 11 height 11
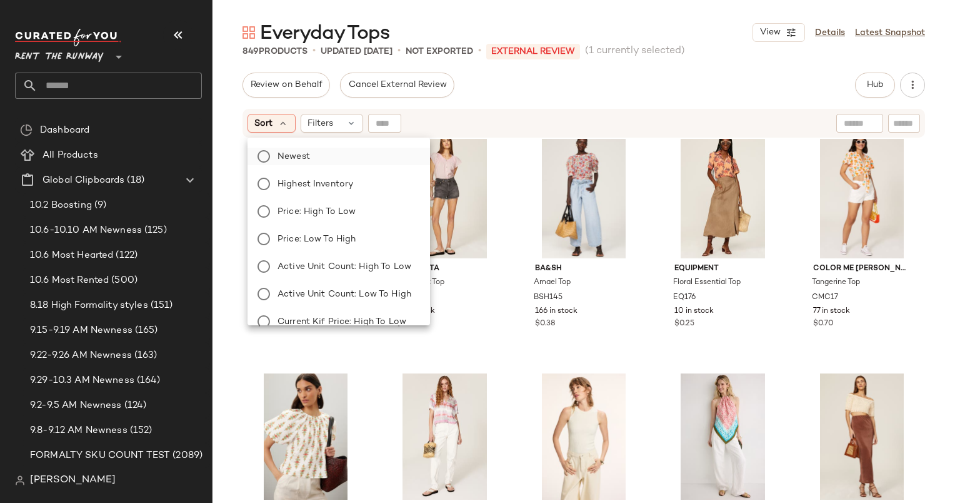
click at [316, 151] on label "Newest" at bounding box center [347, 157] width 148 height 18
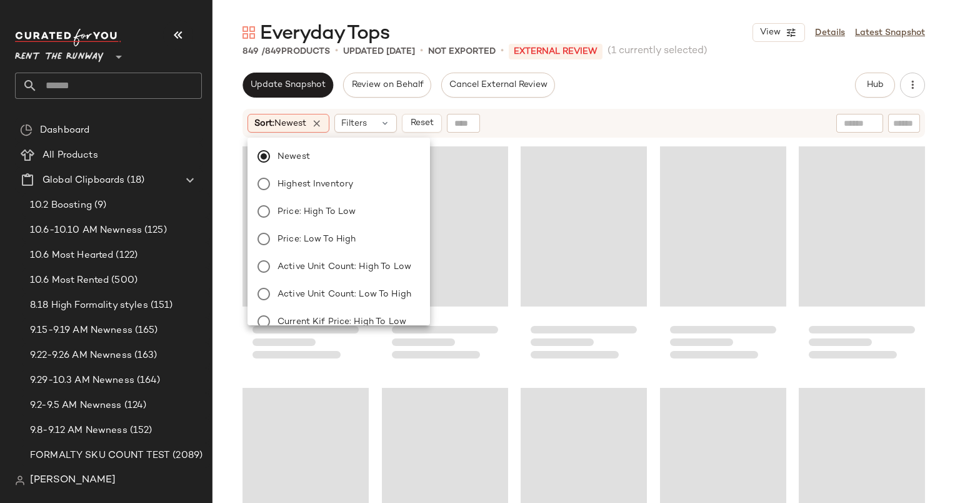
click at [599, 119] on div "Sort: Newest Filters Reset" at bounding box center [503, 123] width 510 height 19
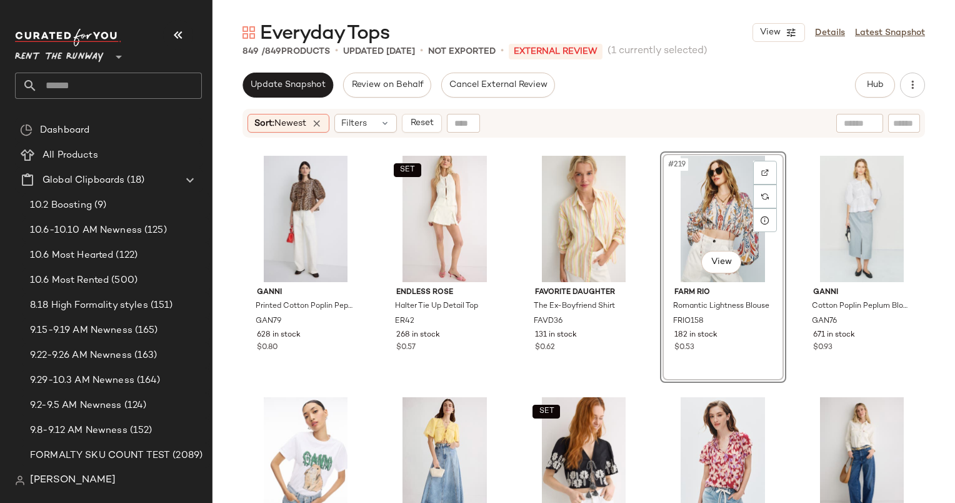
scroll to position [0, 0]
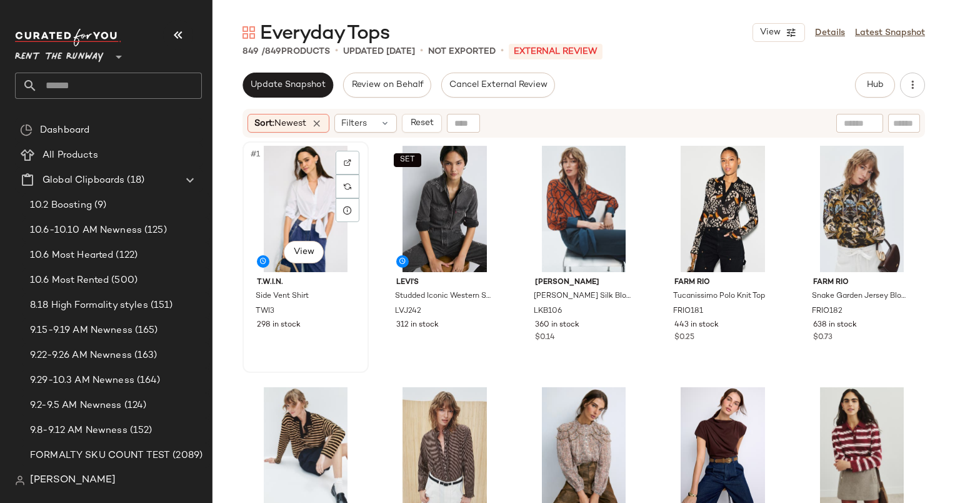
click at [298, 183] on div "#1 View" at bounding box center [306, 209] width 118 height 126
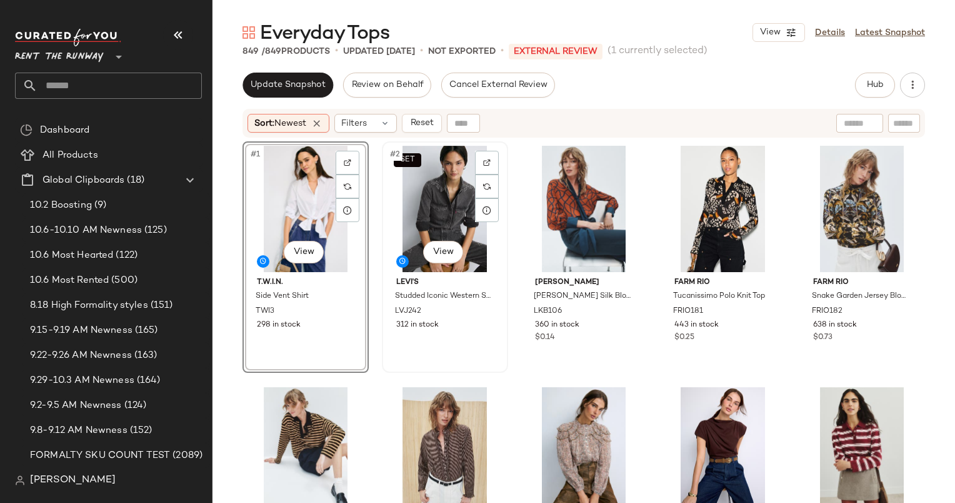
click at [423, 190] on div "SET #2 View" at bounding box center [445, 209] width 118 height 126
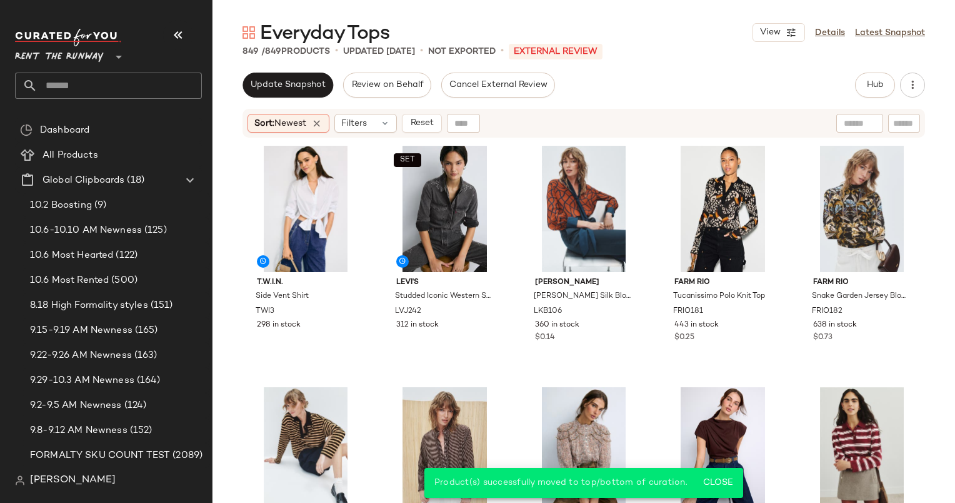
click at [434, 135] on div "Sort: Newest Filters Reset" at bounding box center [584, 123] width 683 height 29
click at [423, 124] on span "Reset" at bounding box center [421, 123] width 24 height 10
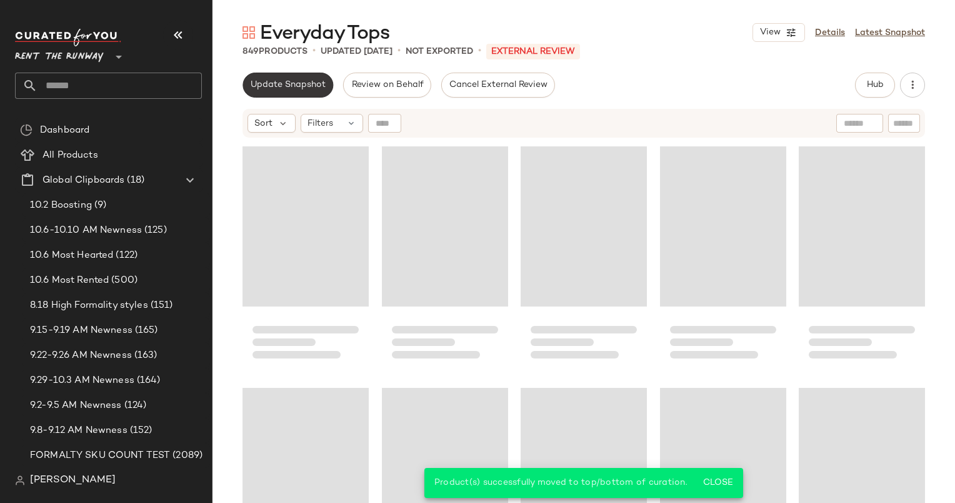
click at [290, 93] on button "Update Snapshot" at bounding box center [288, 85] width 91 height 25
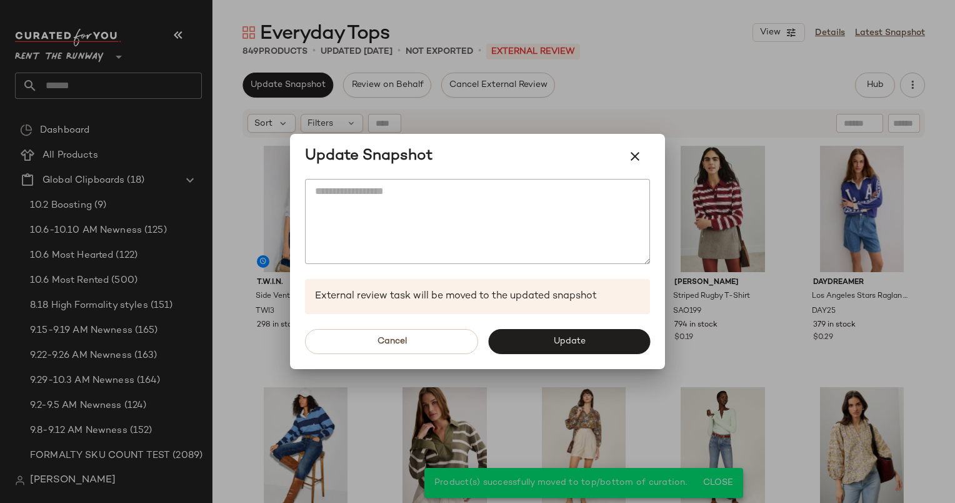
click at [598, 79] on div at bounding box center [477, 251] width 955 height 503
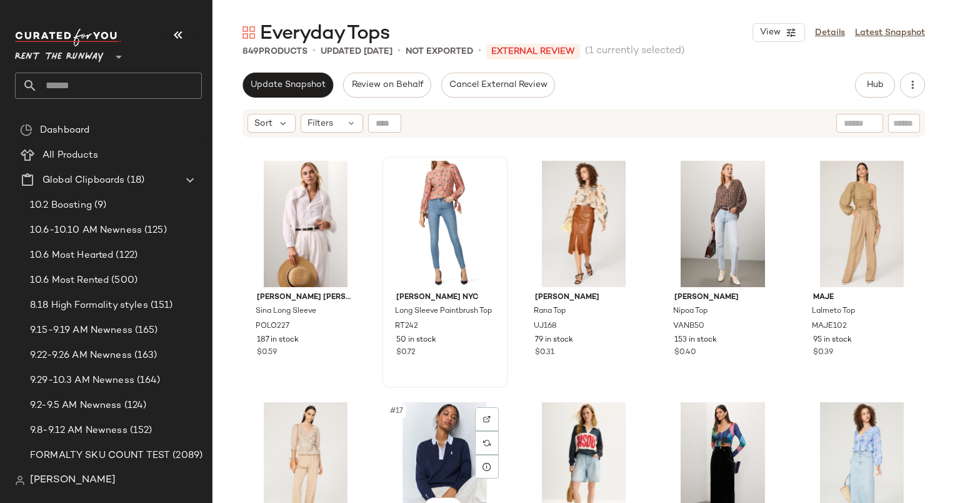
scroll to position [468, 0]
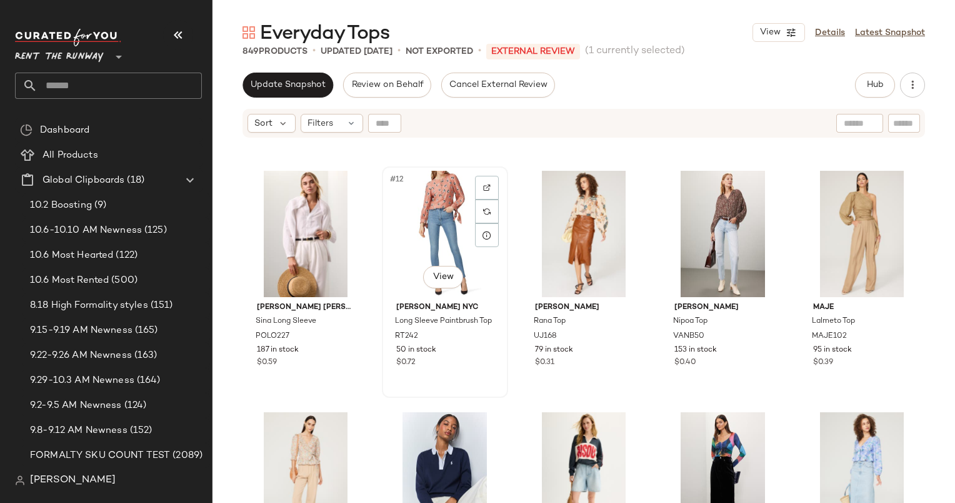
click at [429, 223] on div "#12 View" at bounding box center [445, 234] width 118 height 126
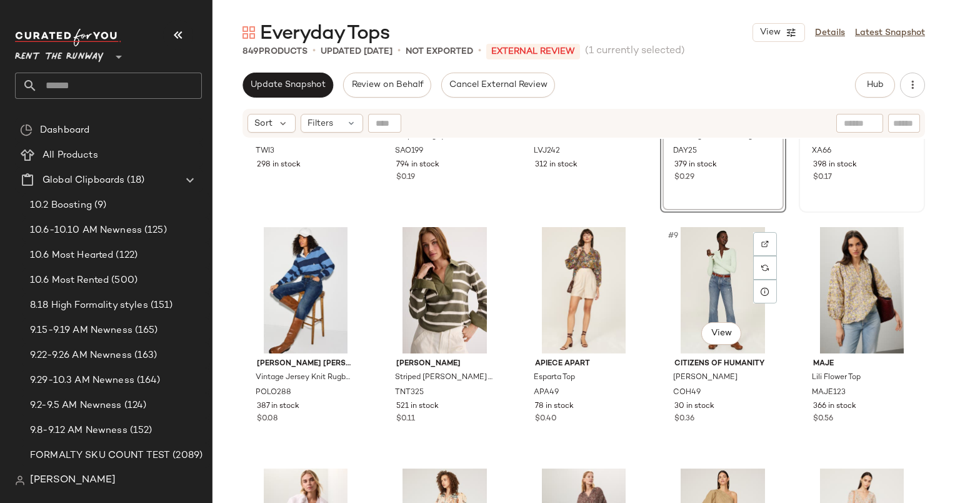
scroll to position [170, 0]
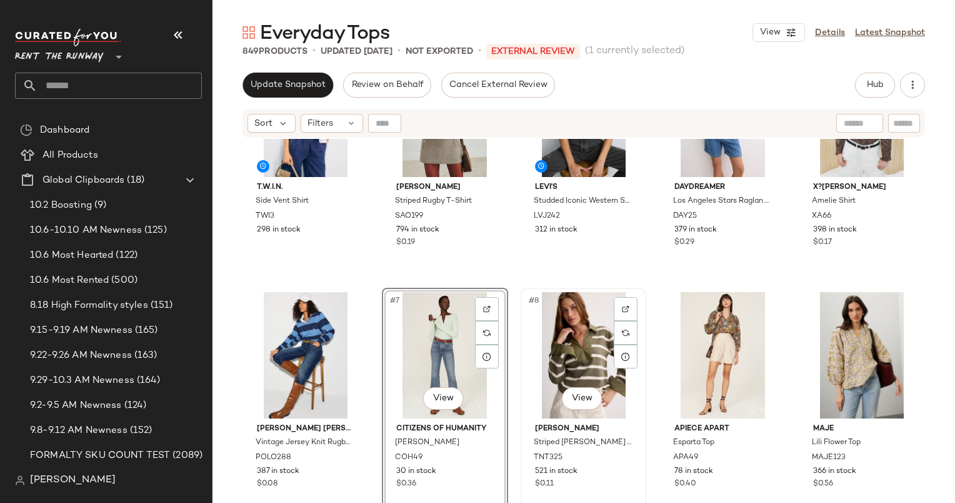
scroll to position [89, 0]
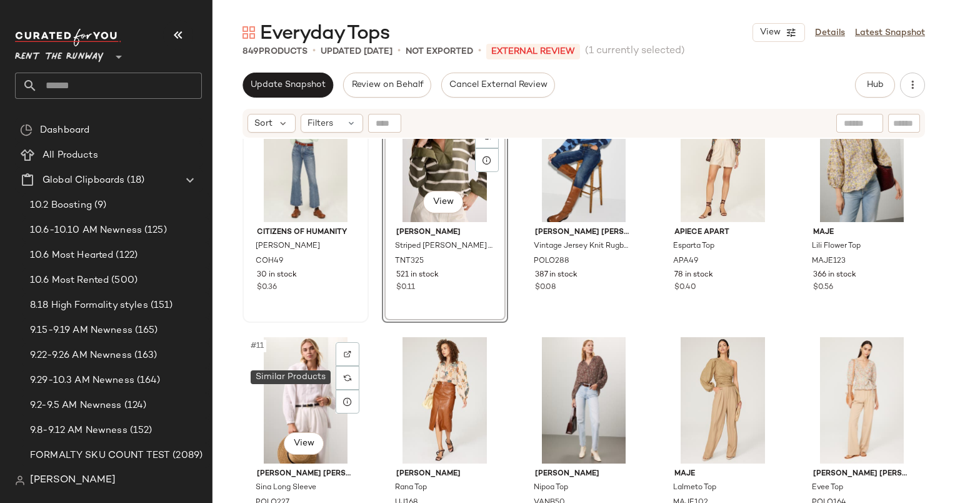
scroll to position [302, 0]
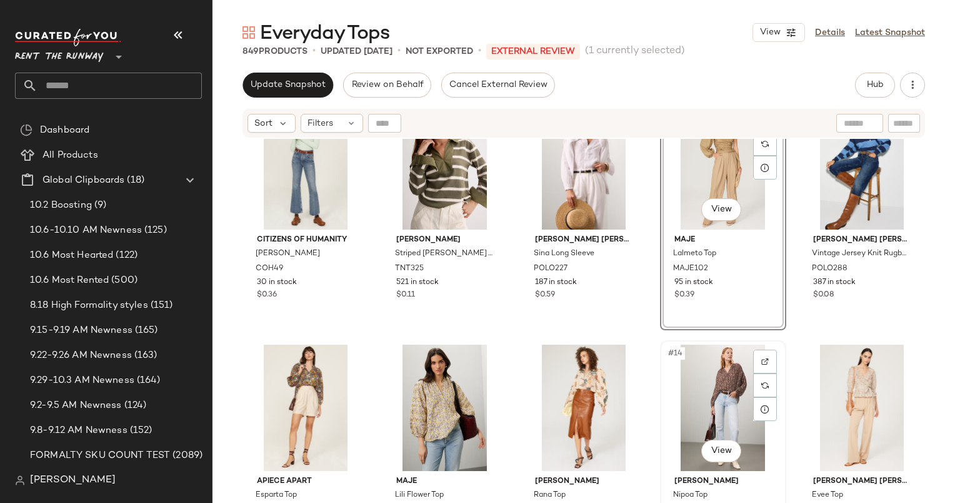
scroll to position [294, 0]
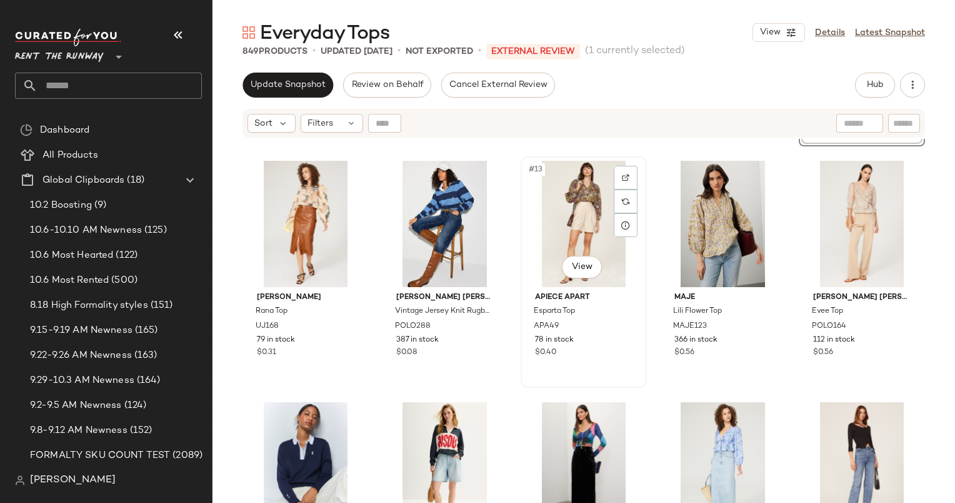
scroll to position [478, 0]
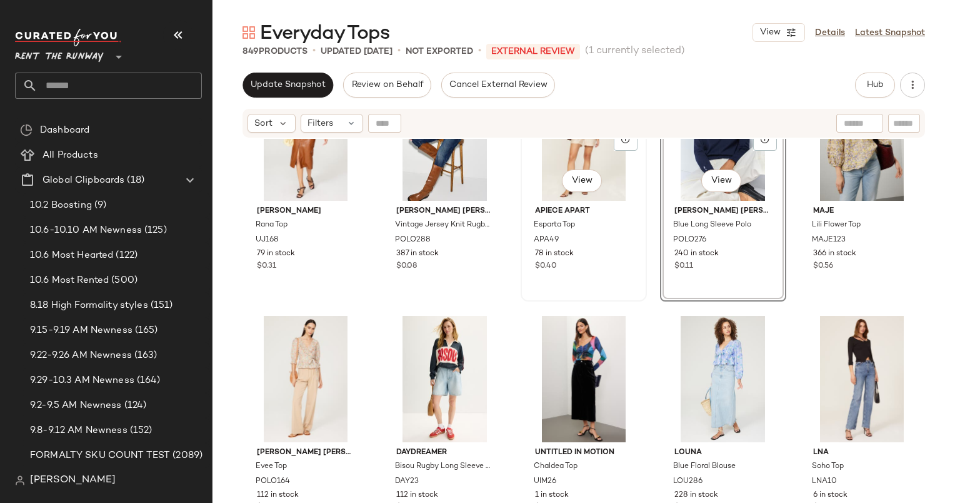
scroll to position [599, 0]
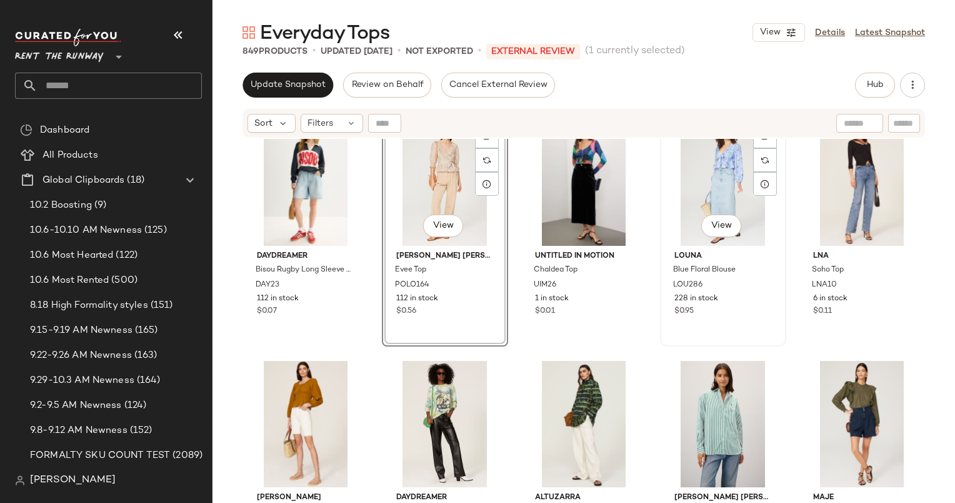
scroll to position [759, 0]
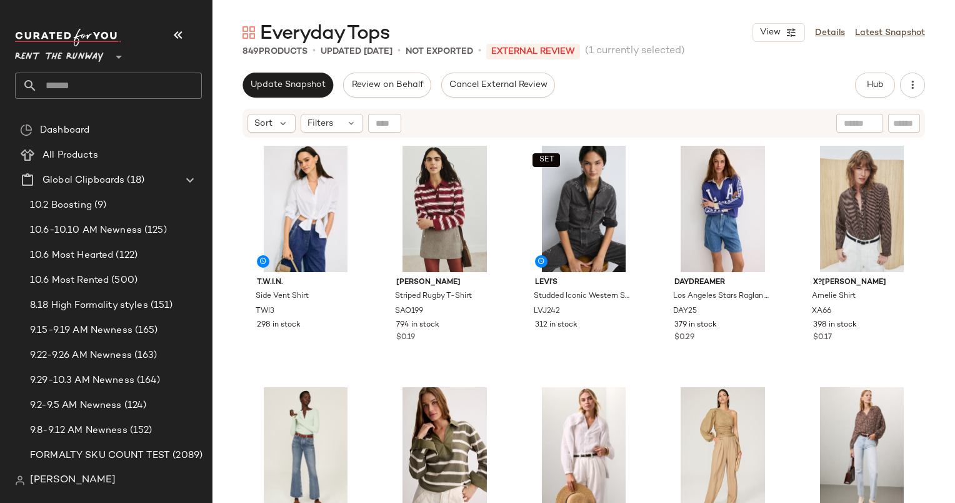
click at [285, 72] on div "Everyday Tops View Details Latest Snapshot 849 Products • updated Oct 8th • Not…" at bounding box center [584, 261] width 743 height 483
click at [311, 88] on span "Update Snapshot" at bounding box center [288, 85] width 76 height 10
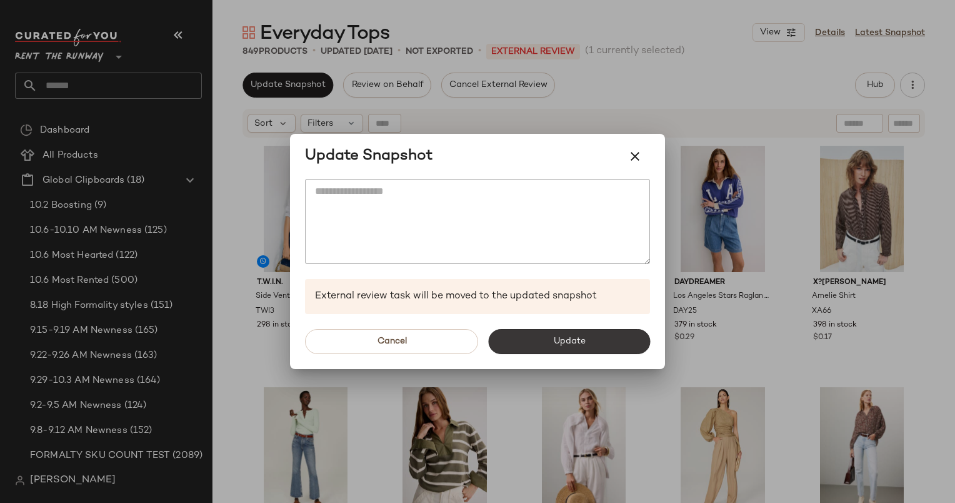
click at [606, 344] on button "Update" at bounding box center [569, 341] width 162 height 25
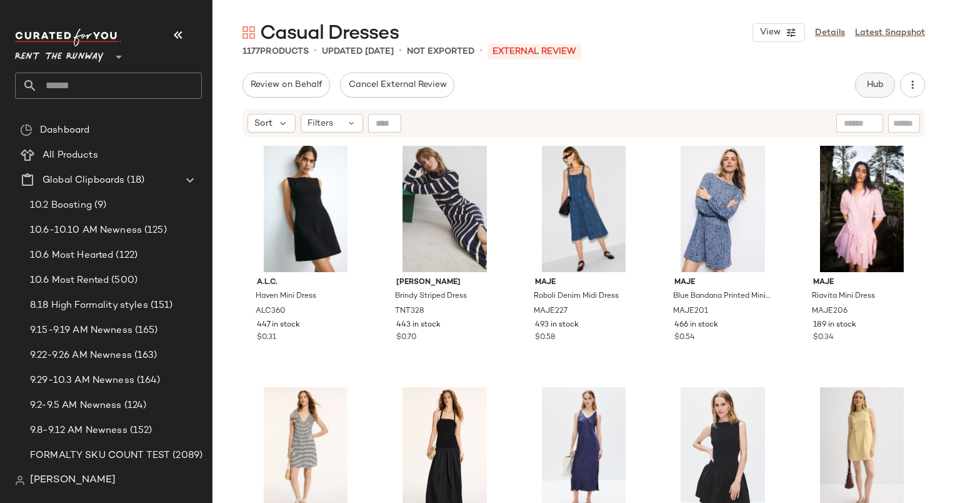
click at [875, 76] on button "Hub" at bounding box center [875, 85] width 40 height 25
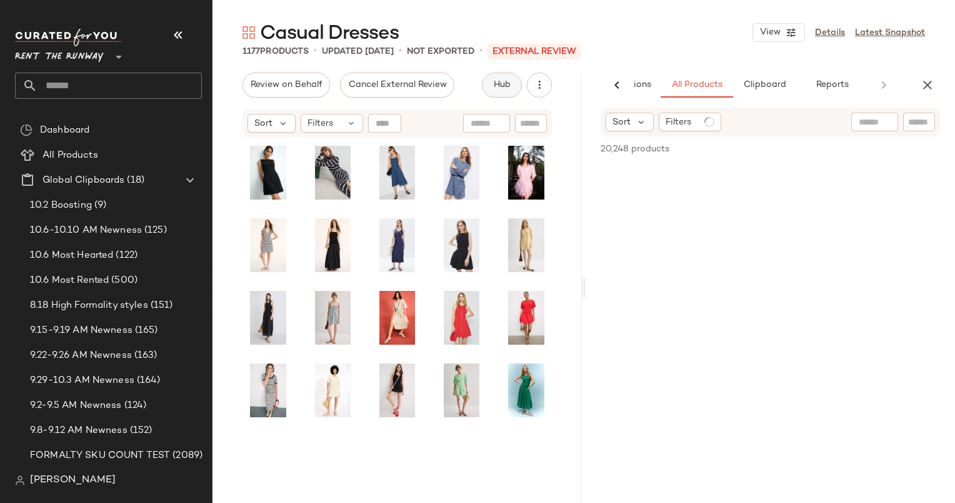
scroll to position [0, 83]
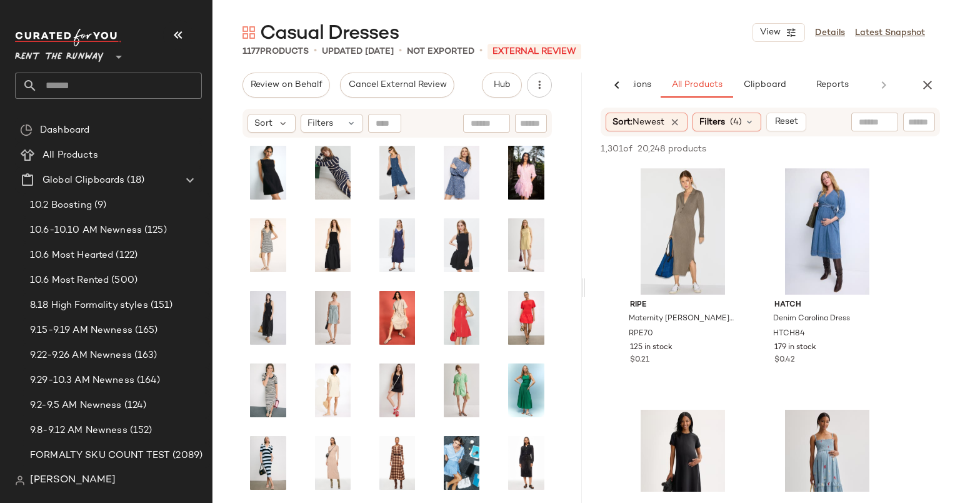
click at [936, 75] on div "AI Recommendations All Products Clipboard Reports" at bounding box center [770, 85] width 369 height 25
click at [930, 79] on icon "button" at bounding box center [927, 85] width 15 height 15
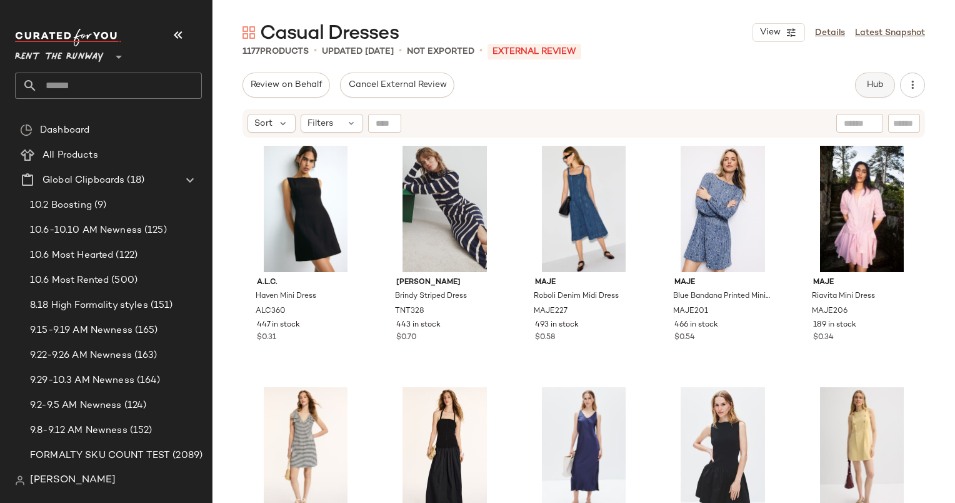
click at [878, 86] on span "Hub" at bounding box center [875, 85] width 18 height 10
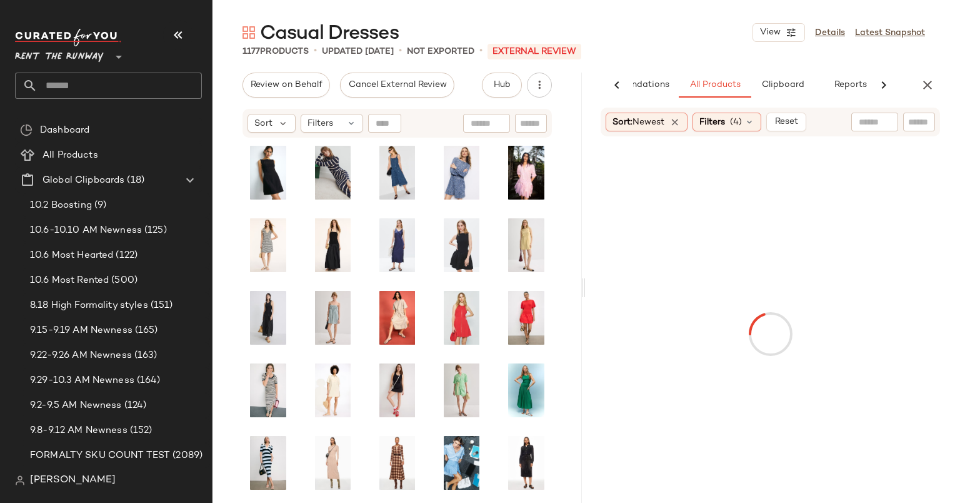
scroll to position [0, 64]
click at [742, 122] on span "(4)" at bounding box center [736, 122] width 12 height 13
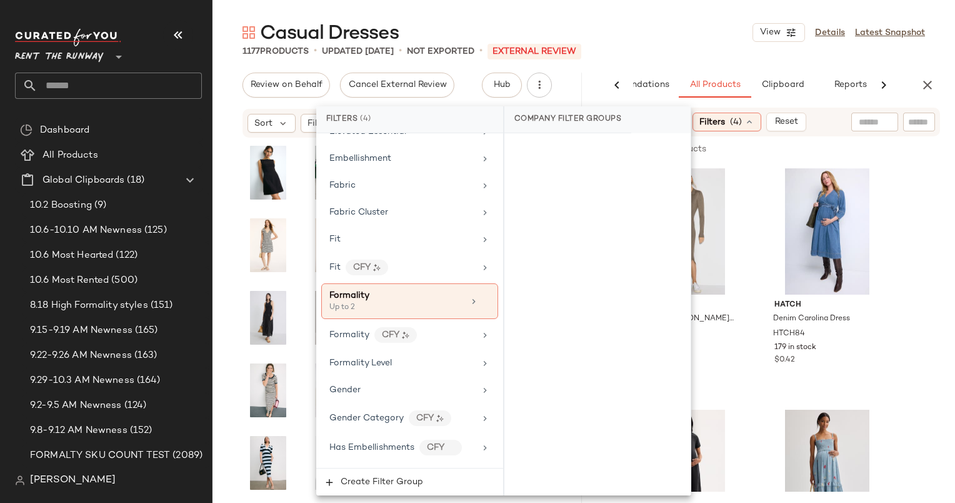
scroll to position [663, 0]
click at [417, 288] on div "Formality" at bounding box center [396, 294] width 134 height 13
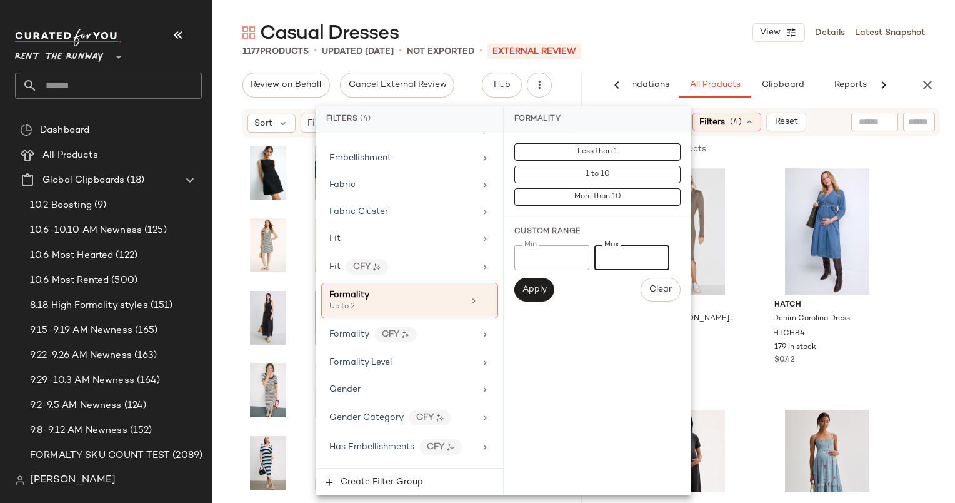
click at [615, 255] on input "*" at bounding box center [631, 257] width 75 height 25
type input "*"
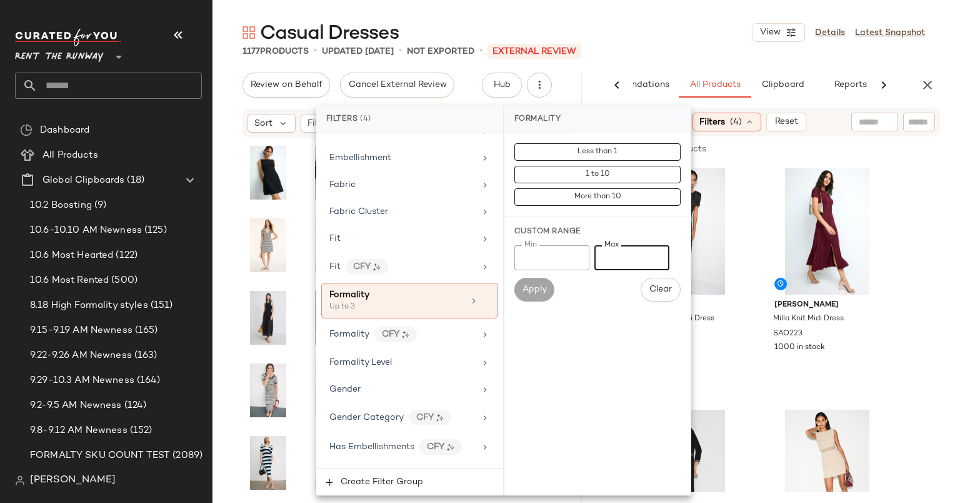
type input "*"
click at [642, 56] on div "1177 Products • updated Oct 7th • Not Exported • External REVIEW" at bounding box center [584, 51] width 743 height 13
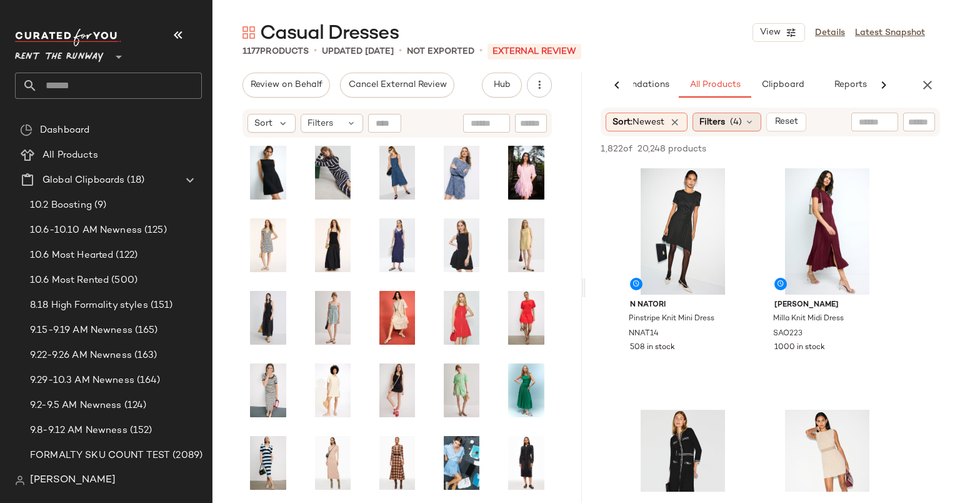
click at [729, 113] on div "Filters (4)" at bounding box center [727, 122] width 69 height 19
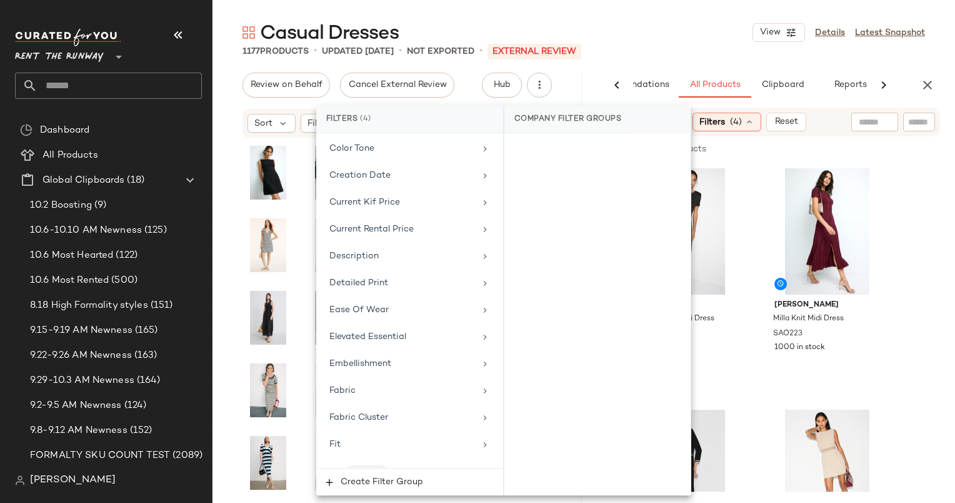
scroll to position [760, 0]
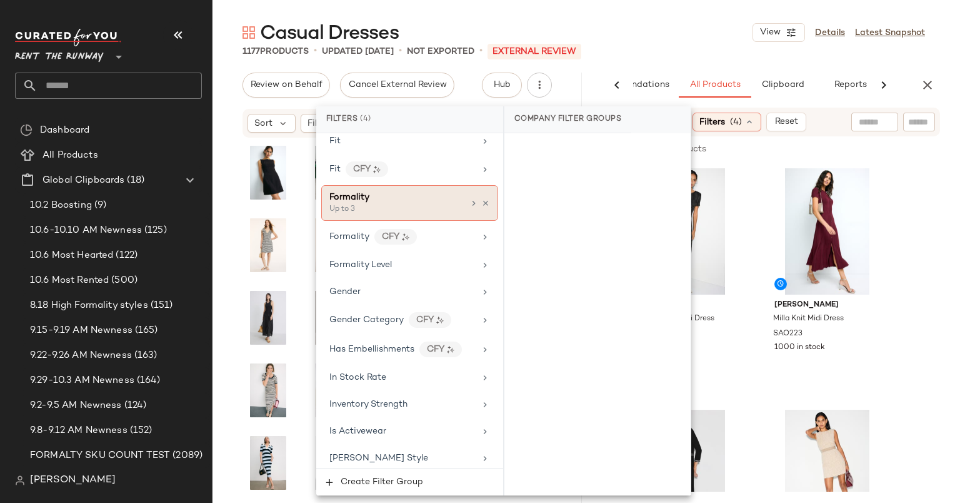
drag, startPoint x: 398, startPoint y: 309, endPoint x: 377, endPoint y: 188, distance: 123.0
click at [377, 191] on div "Formality" at bounding box center [396, 197] width 134 height 13
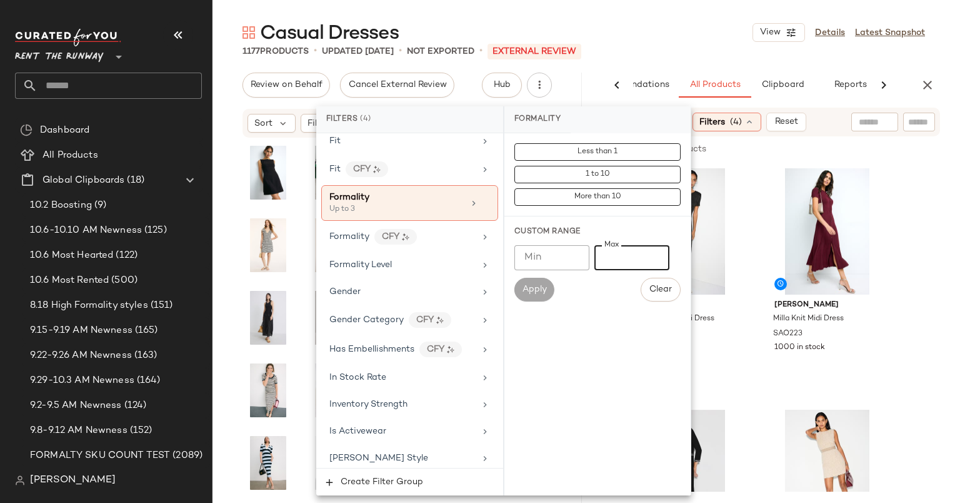
click at [640, 257] on input "*" at bounding box center [631, 257] width 75 height 25
type input "*"
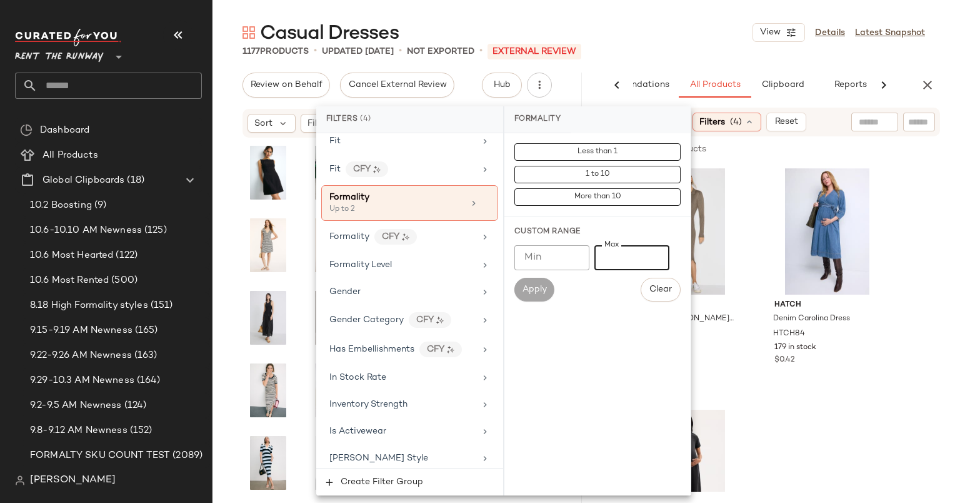
type input "*"
click at [672, 27] on div "Casual Dresses View Details Latest Snapshot" at bounding box center [584, 32] width 743 height 25
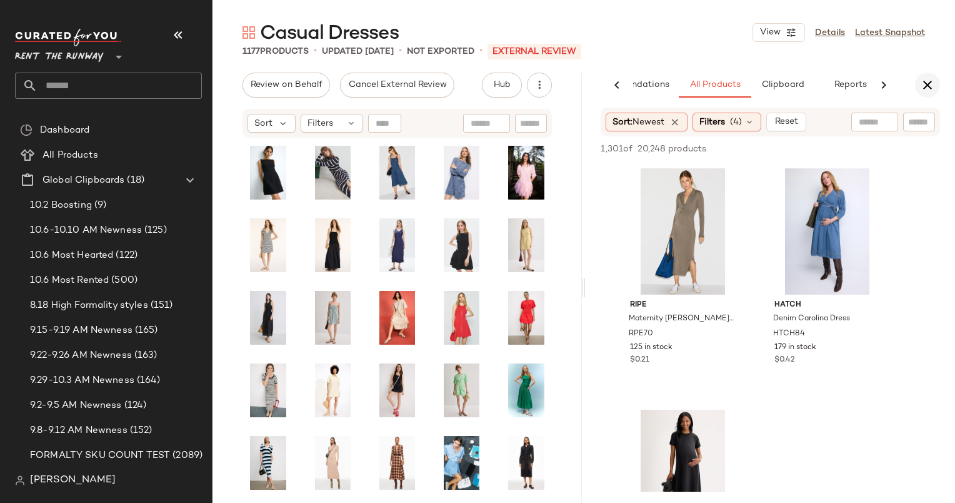
click at [930, 80] on icon "button" at bounding box center [927, 85] width 15 height 15
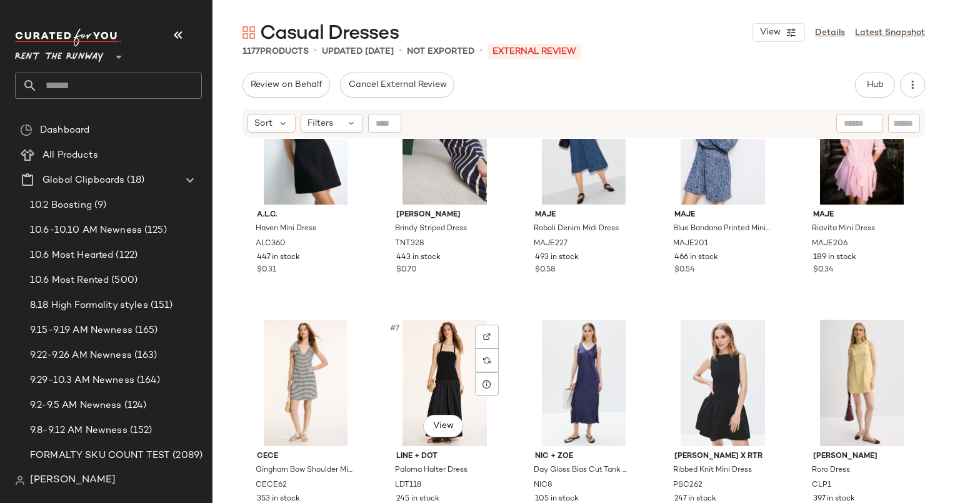
scroll to position [0, 0]
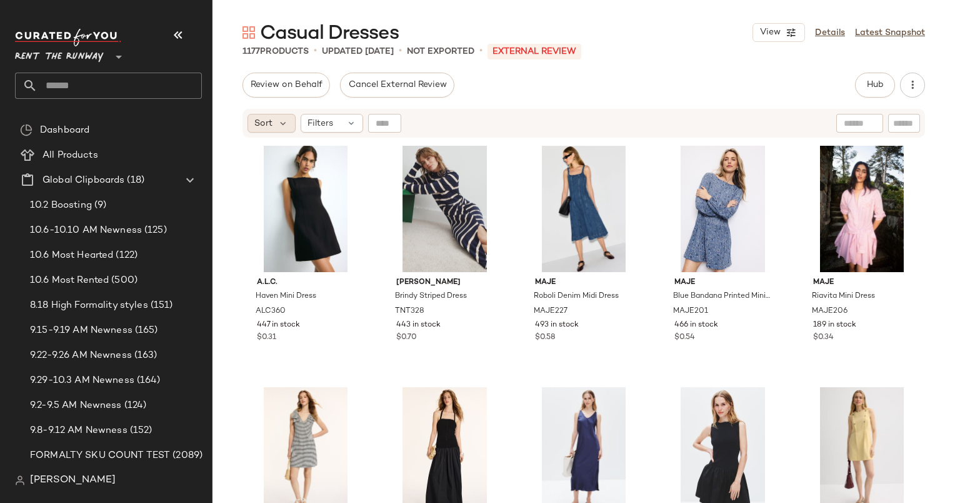
click at [269, 128] on span "Sort" at bounding box center [263, 123] width 18 height 13
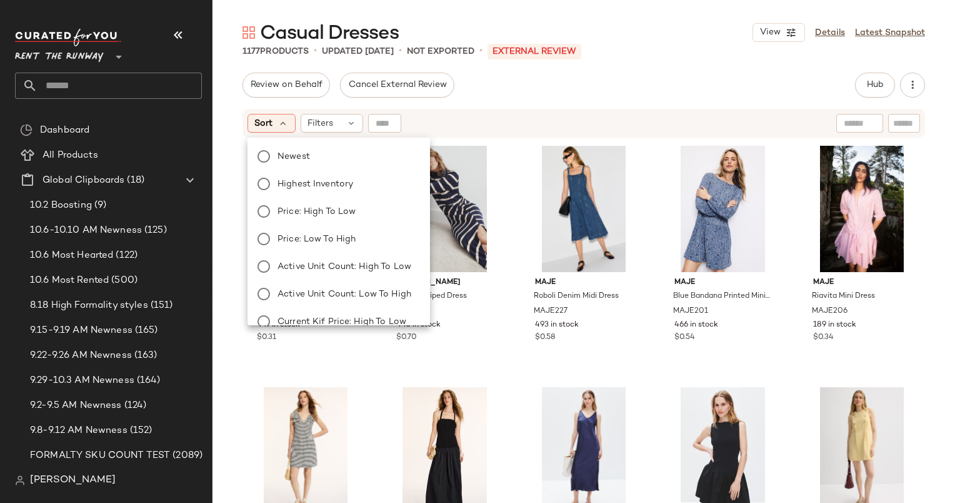
click at [323, 146] on div "Newest Highest Inventory Price: High to Low Price: Low to High Active Unit Coun…" at bounding box center [337, 308] width 185 height 330
click at [337, 163] on label "Newest" at bounding box center [347, 157] width 148 height 18
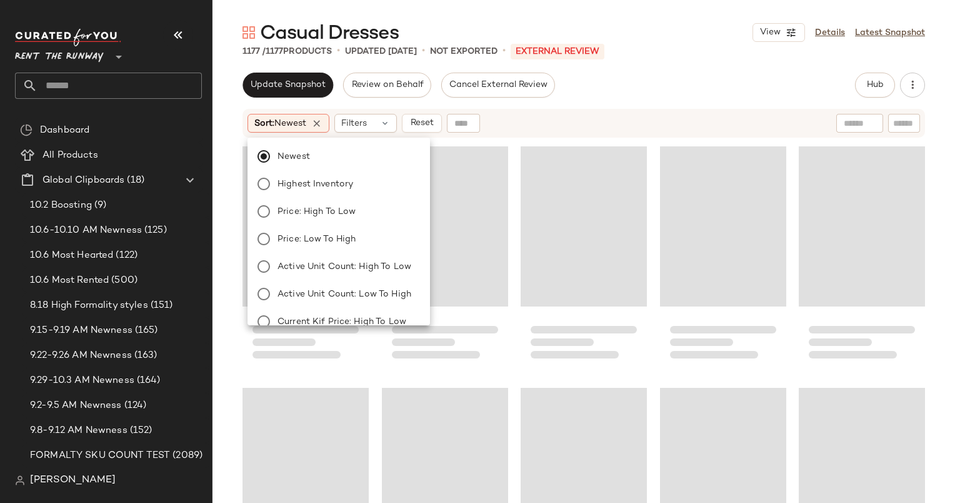
click at [578, 106] on div "Update Snapshot Review on Behalf Cancel External Review Hub Send for Review Ext…" at bounding box center [584, 288] width 743 height 430
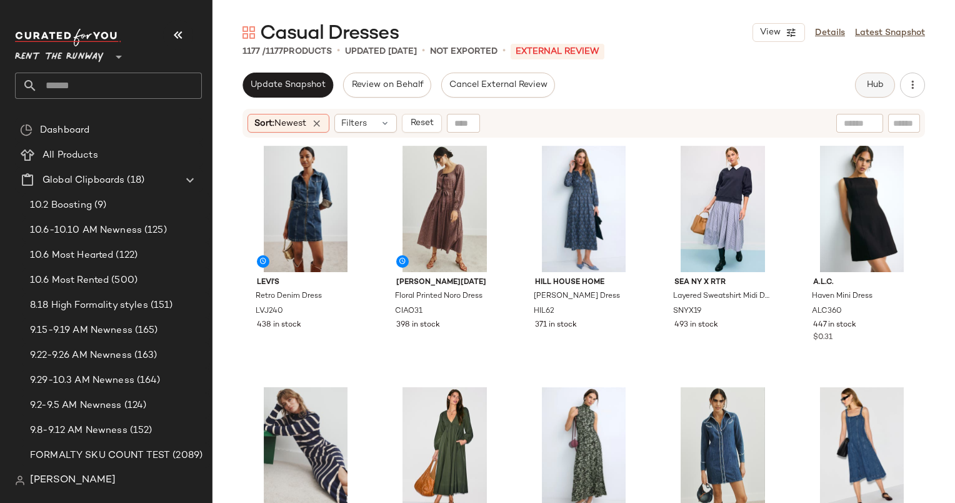
click at [873, 94] on button "Hub" at bounding box center [875, 85] width 40 height 25
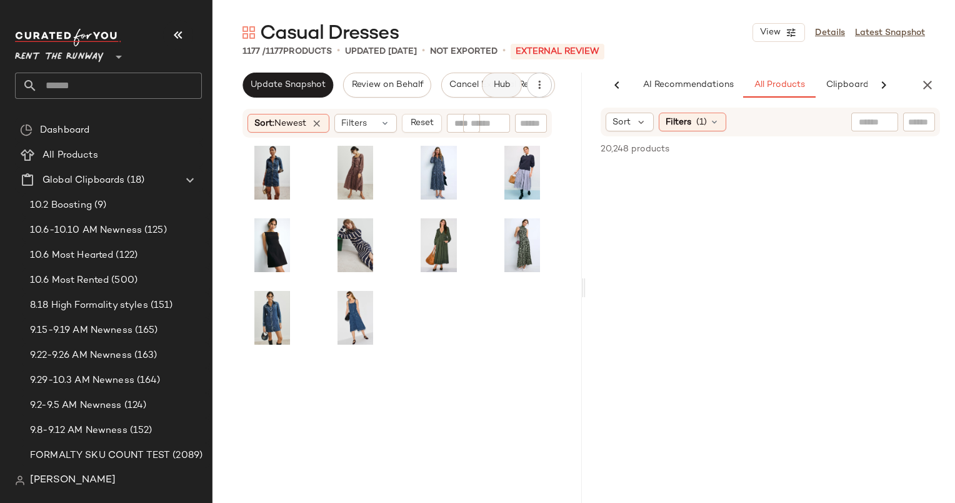
scroll to position [0, 64]
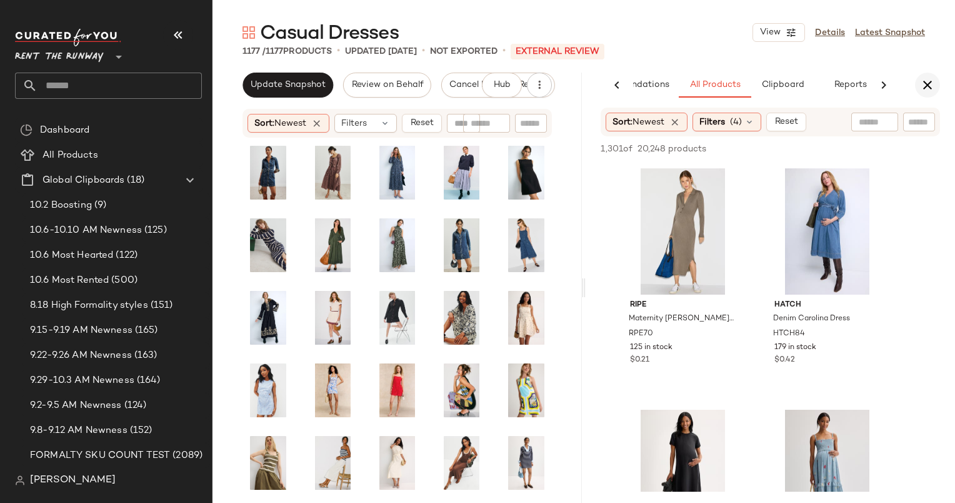
click at [923, 79] on icon "button" at bounding box center [927, 85] width 15 height 15
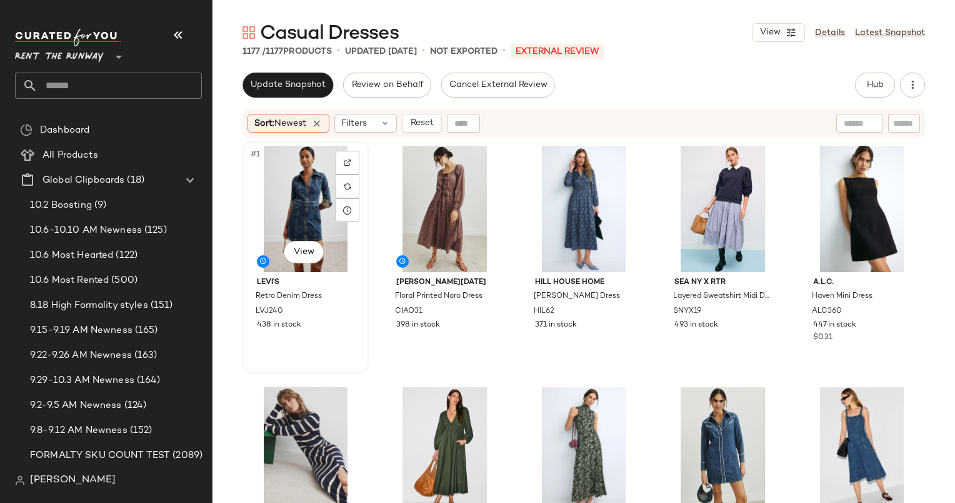
click at [298, 156] on div "#1 View" at bounding box center [306, 209] width 118 height 126
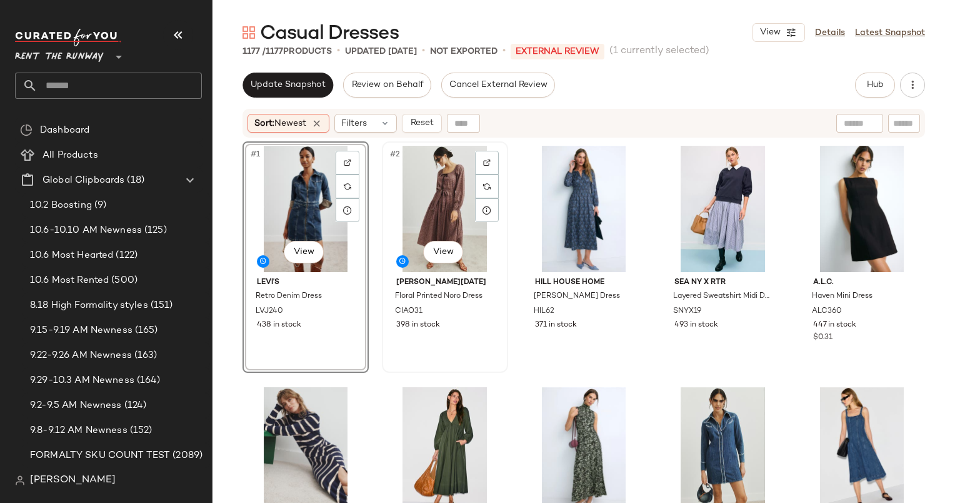
click at [423, 203] on div "#2 View" at bounding box center [445, 209] width 118 height 126
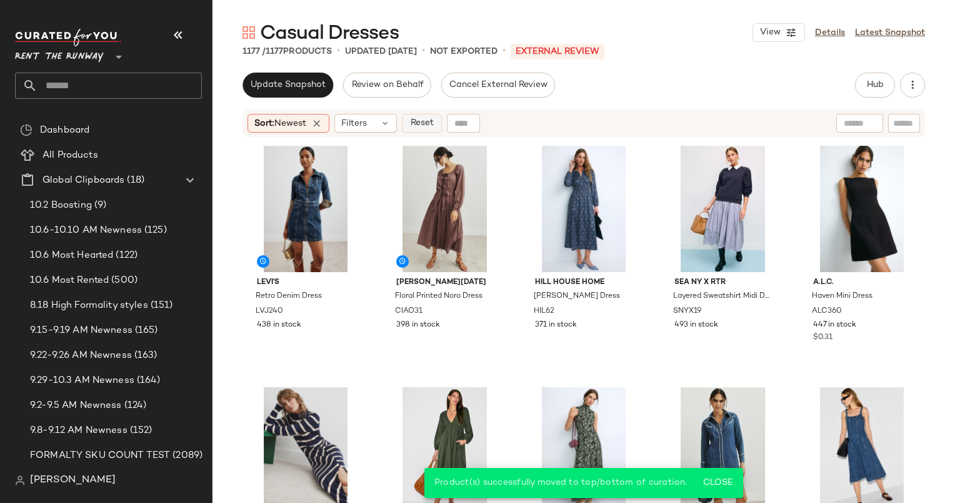
click at [428, 122] on span "Reset" at bounding box center [421, 123] width 24 height 10
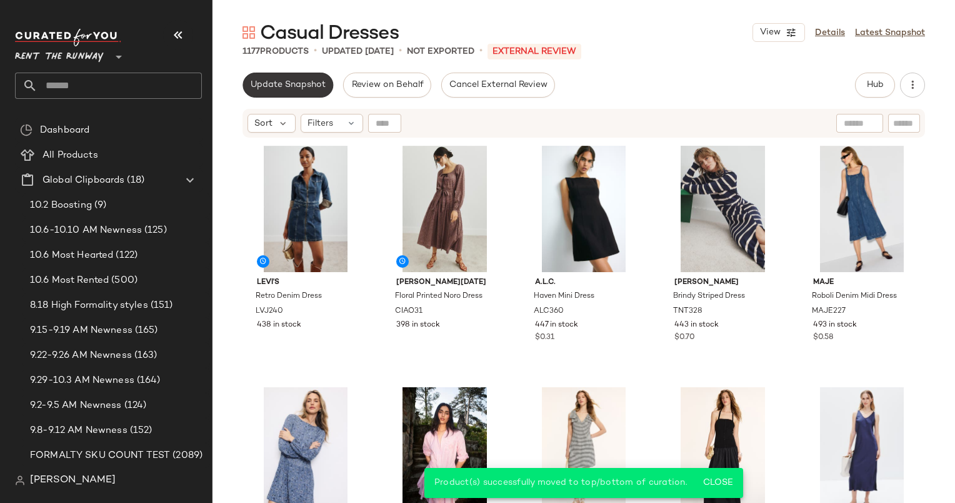
click at [278, 83] on span "Update Snapshot" at bounding box center [288, 85] width 76 height 10
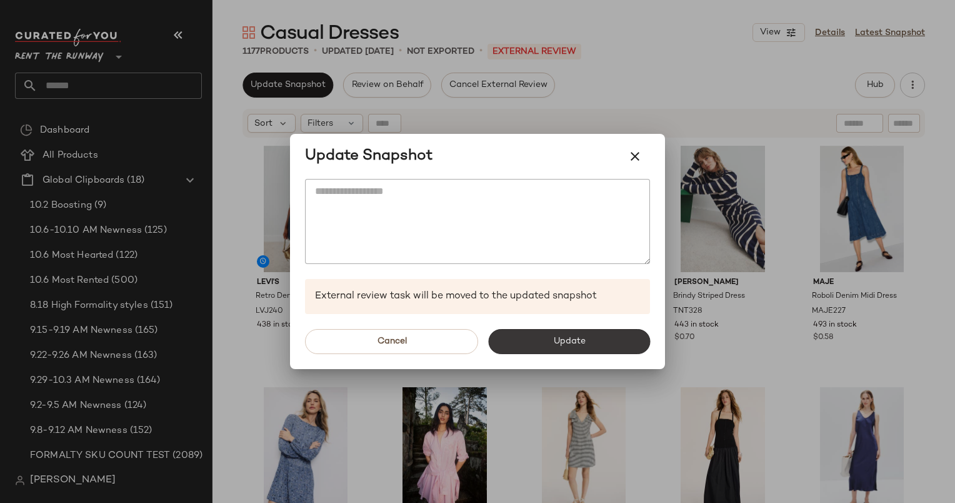
click at [551, 336] on button "Update" at bounding box center [569, 341] width 162 height 25
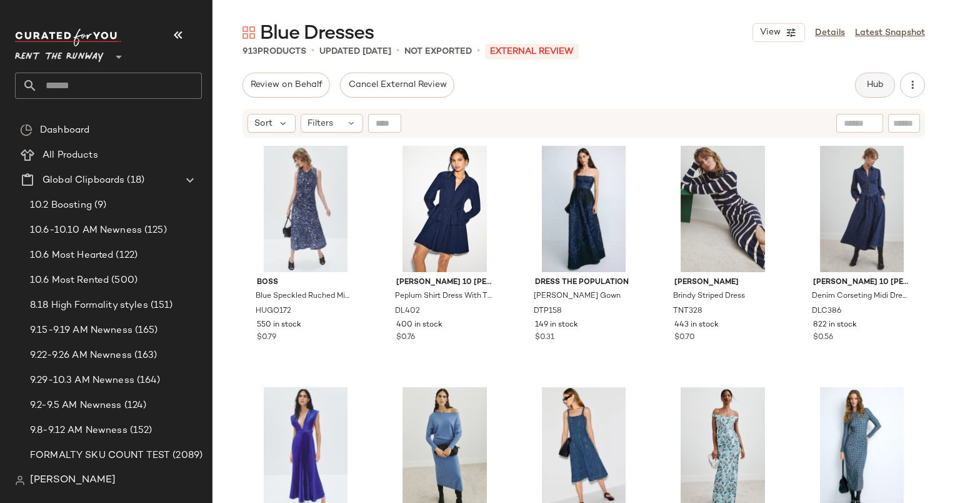
click at [884, 89] on button "Hub" at bounding box center [875, 85] width 40 height 25
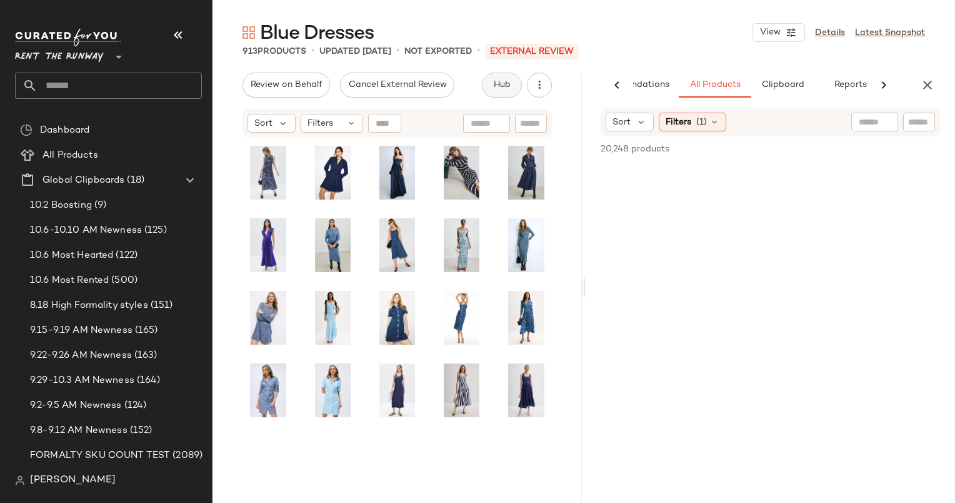
scroll to position [0, 64]
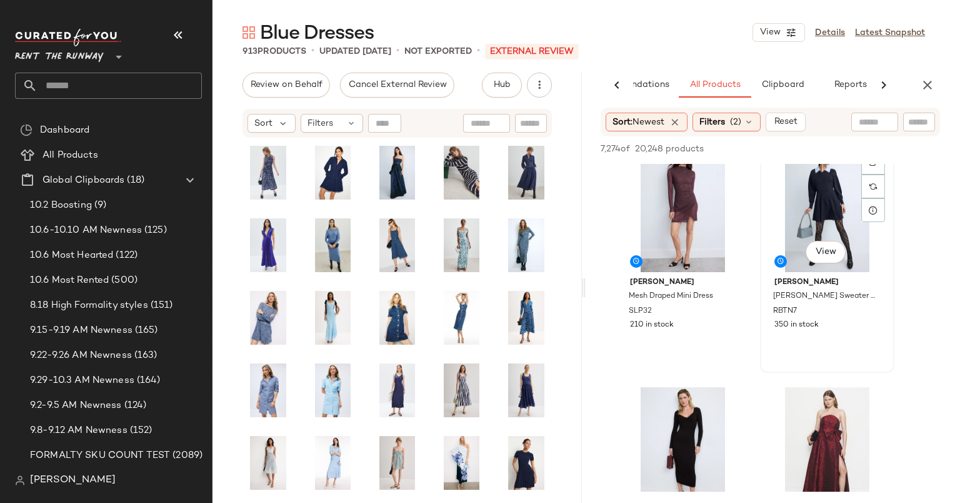
click at [799, 203] on div "#4 View" at bounding box center [827, 209] width 126 height 126
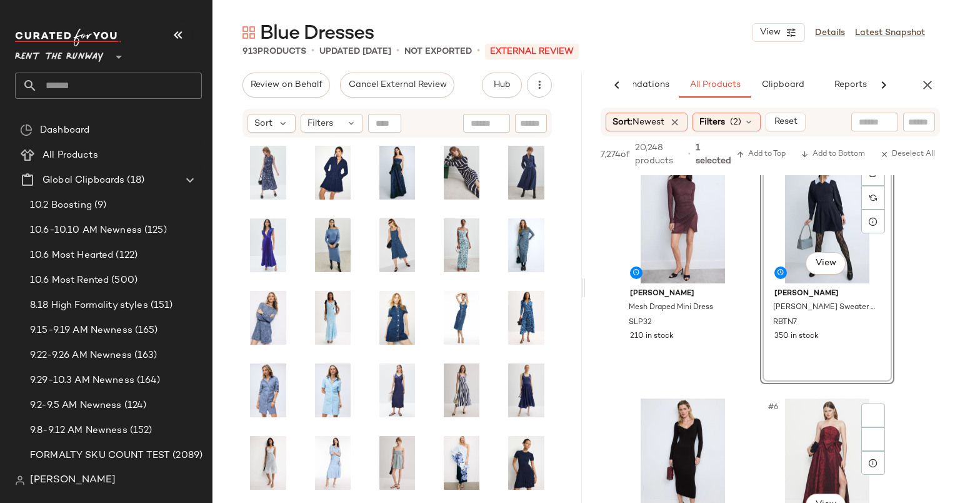
scroll to position [611, 0]
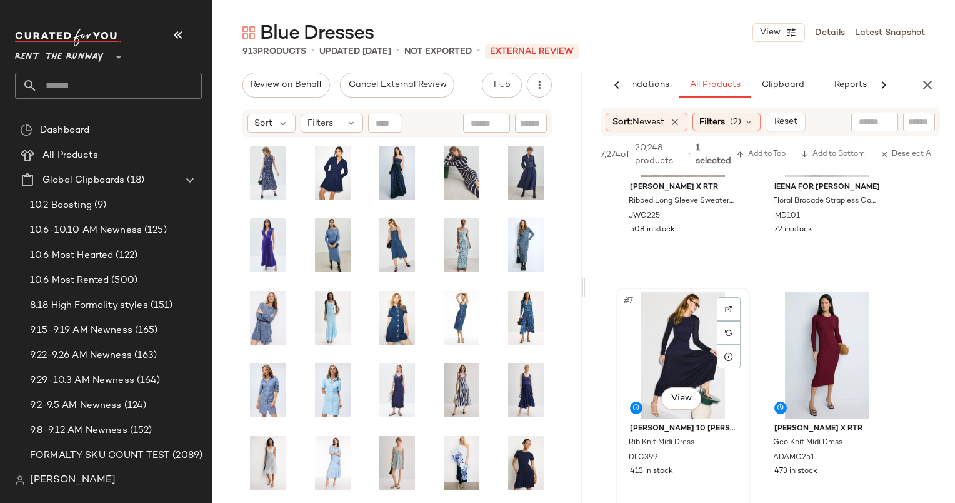
click at [684, 346] on div "#7 View" at bounding box center [683, 355] width 126 height 126
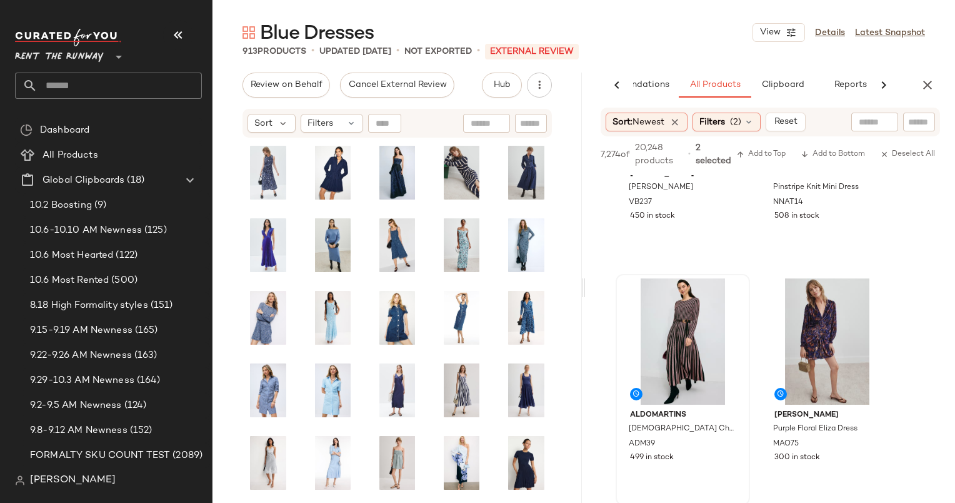
scroll to position [1151, 0]
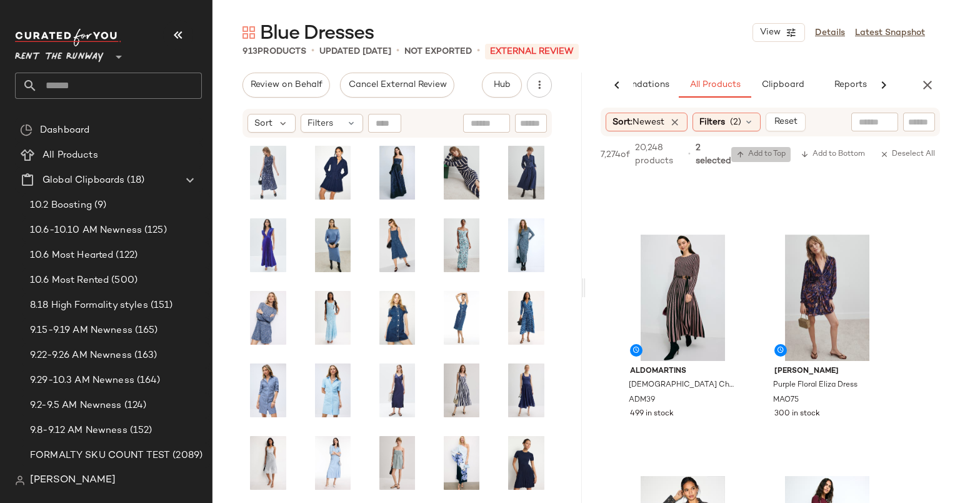
click at [757, 152] on span "Add to Top" at bounding box center [760, 154] width 49 height 9
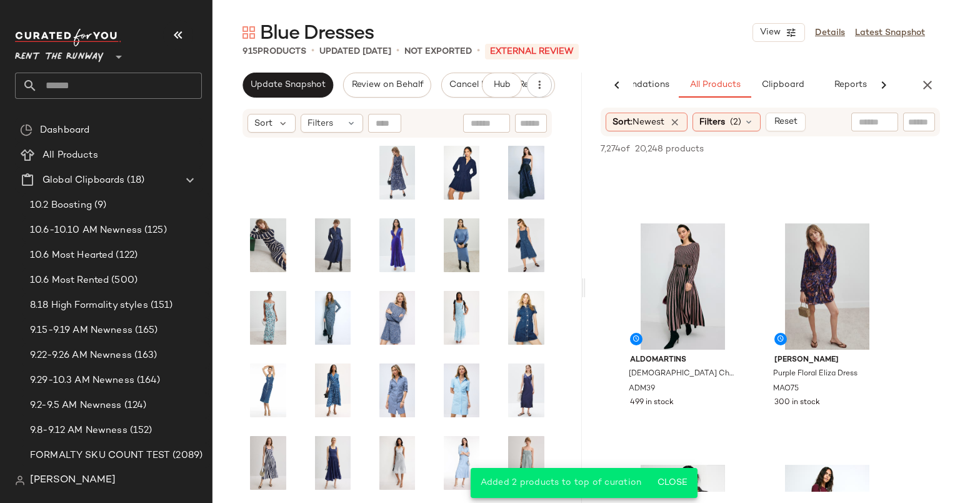
click at [916, 77] on div "AI Recommendations All Products Clipboard Reports" at bounding box center [770, 85] width 369 height 25
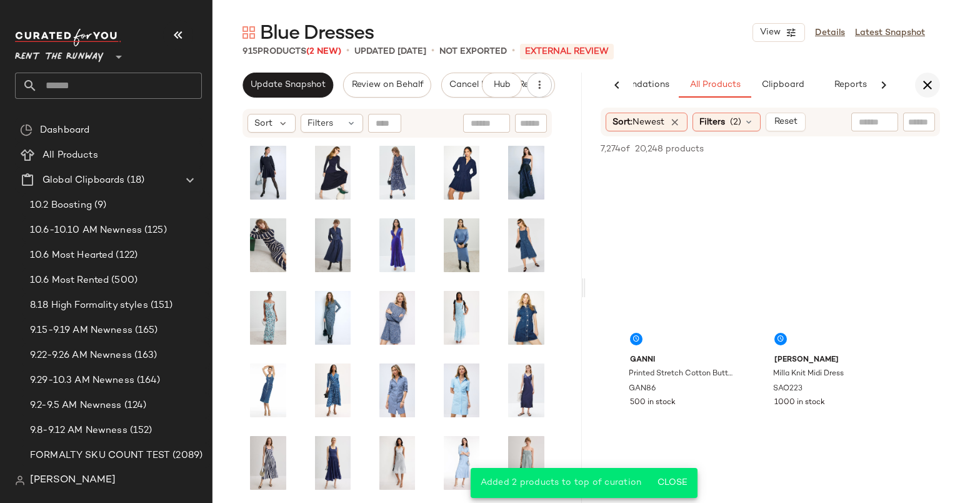
click at [926, 83] on icon "button" at bounding box center [927, 85] width 15 height 15
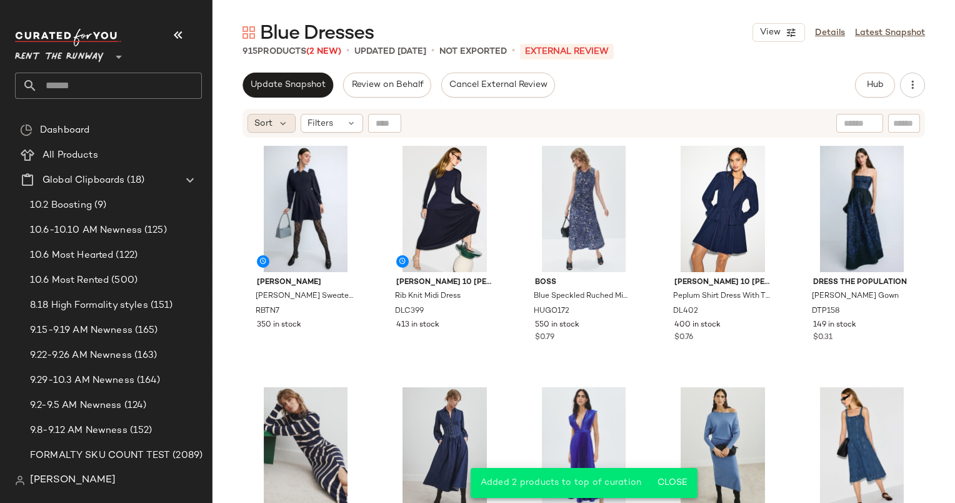
click at [269, 125] on span "Sort" at bounding box center [263, 123] width 18 height 13
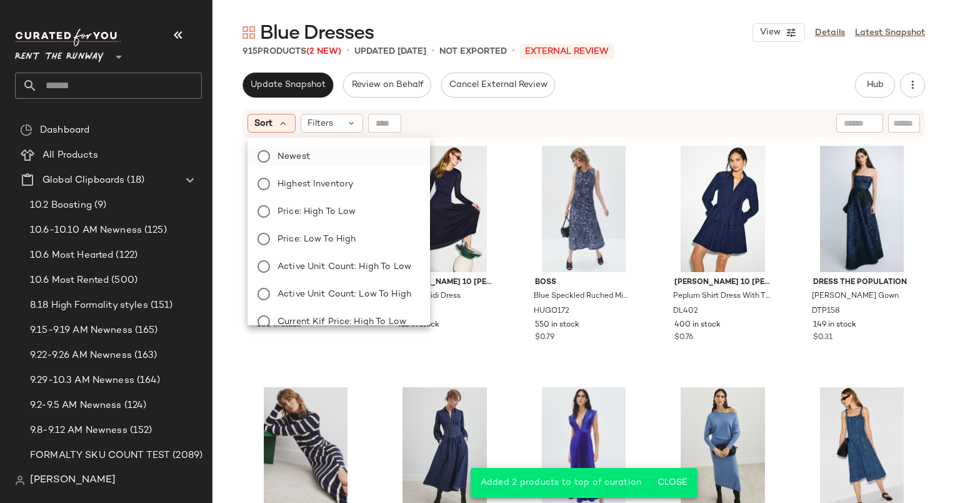
click at [323, 151] on label "Newest" at bounding box center [347, 157] width 148 height 18
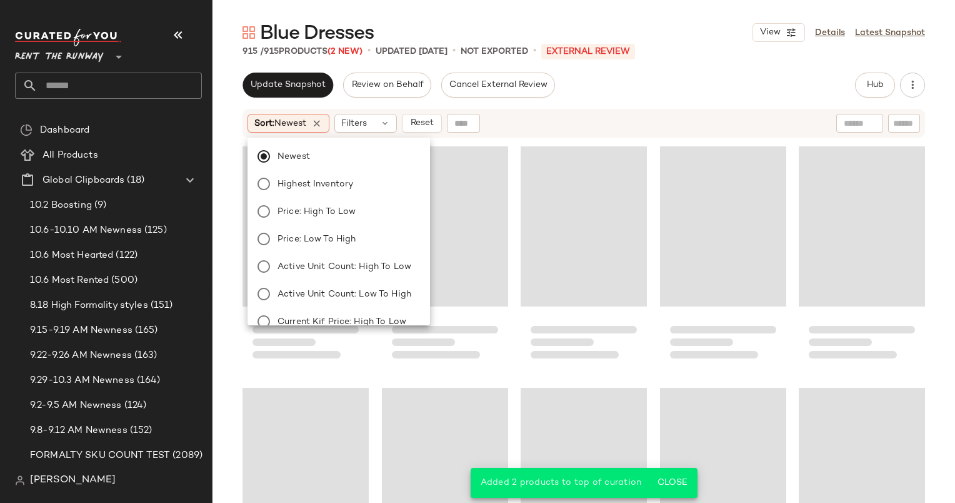
click at [528, 126] on div "Sort: Newest Filters Reset" at bounding box center [503, 123] width 510 height 19
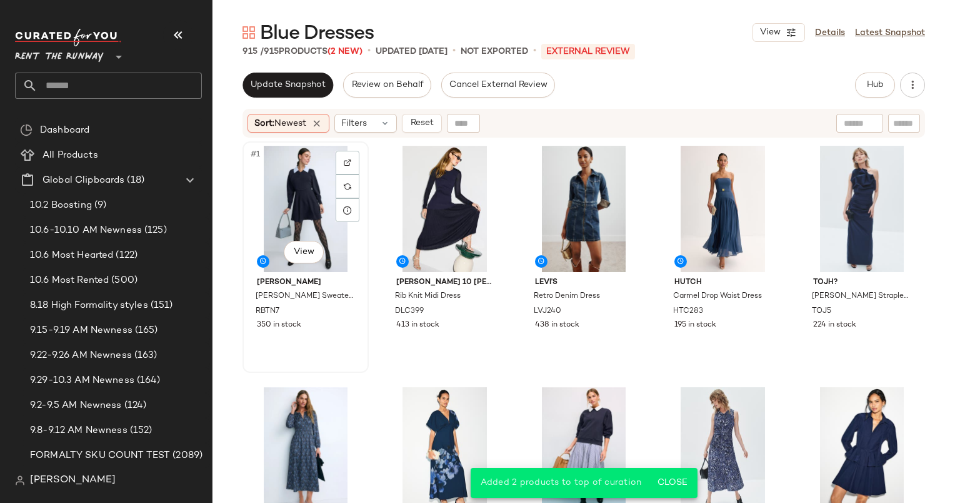
click at [275, 175] on div "#1 View" at bounding box center [306, 209] width 118 height 126
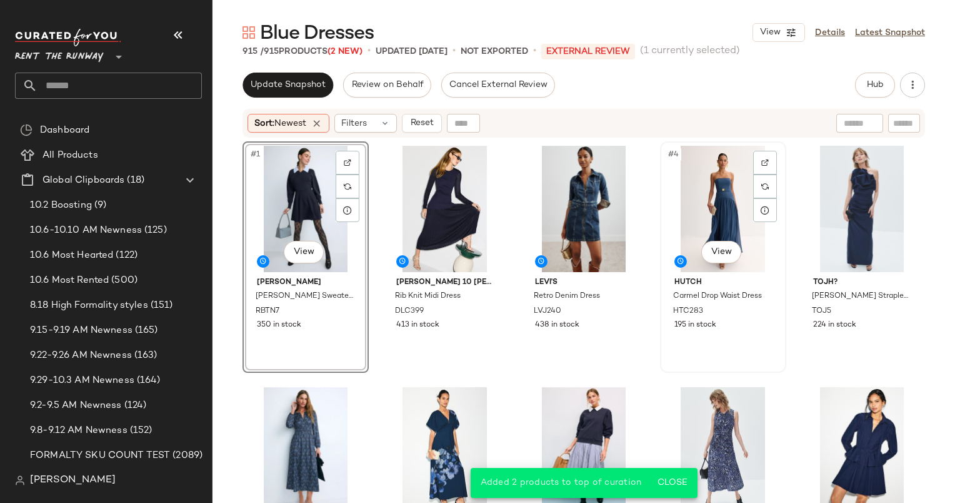
click at [679, 203] on div "#4 View" at bounding box center [723, 209] width 118 height 126
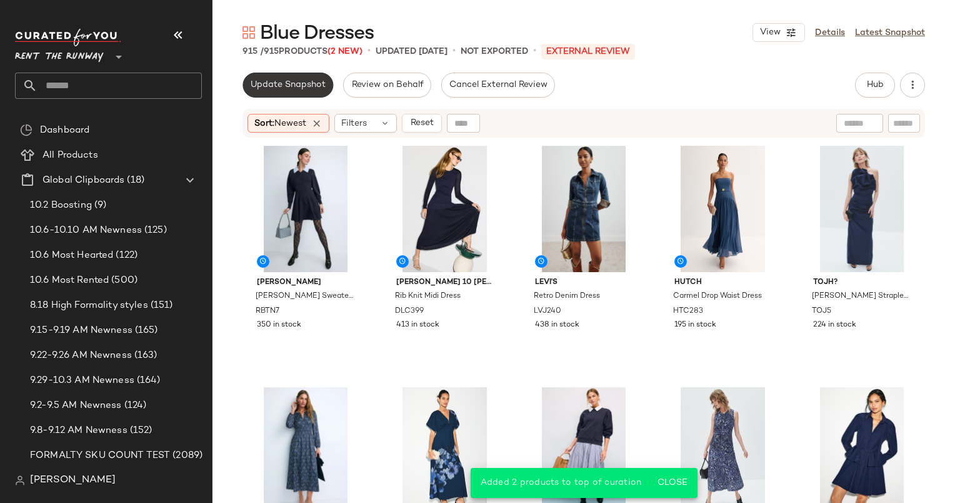
click at [290, 90] on button "Update Snapshot" at bounding box center [288, 85] width 91 height 25
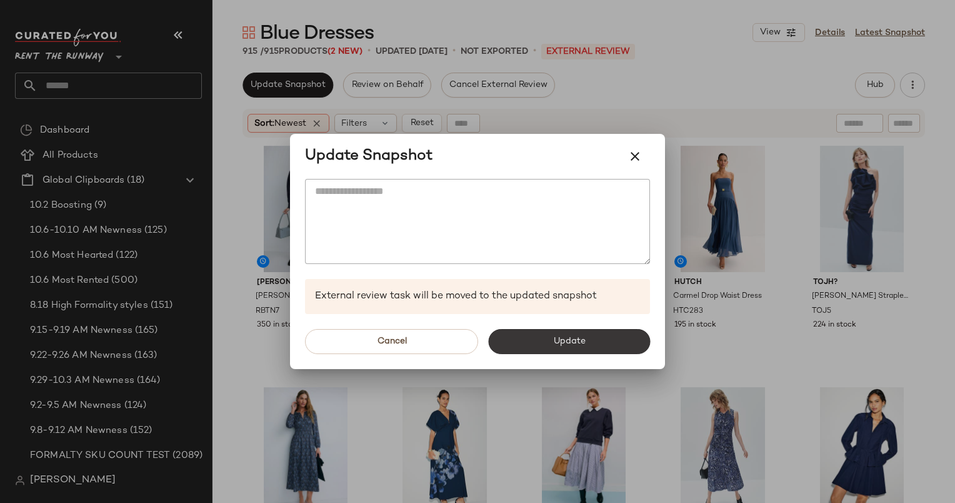
click at [539, 346] on button "Update" at bounding box center [569, 341] width 162 height 25
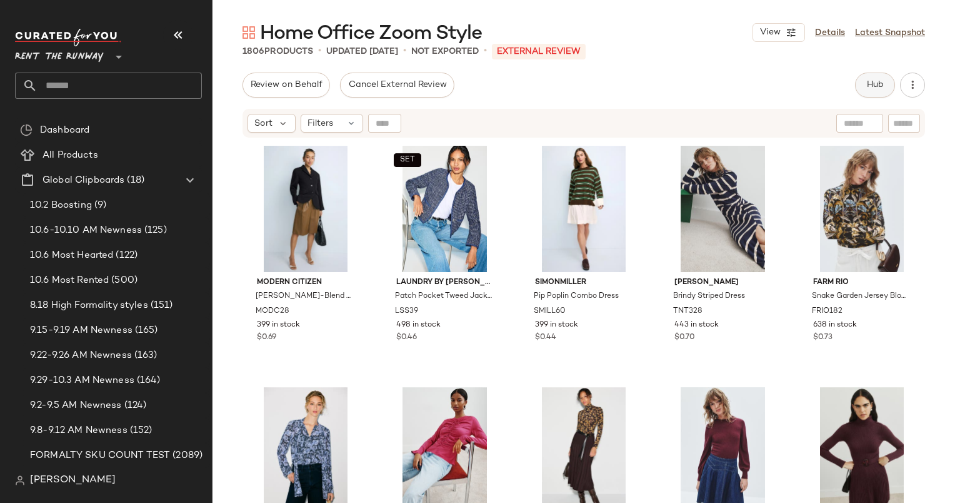
click at [883, 79] on button "Hub" at bounding box center [875, 85] width 40 height 25
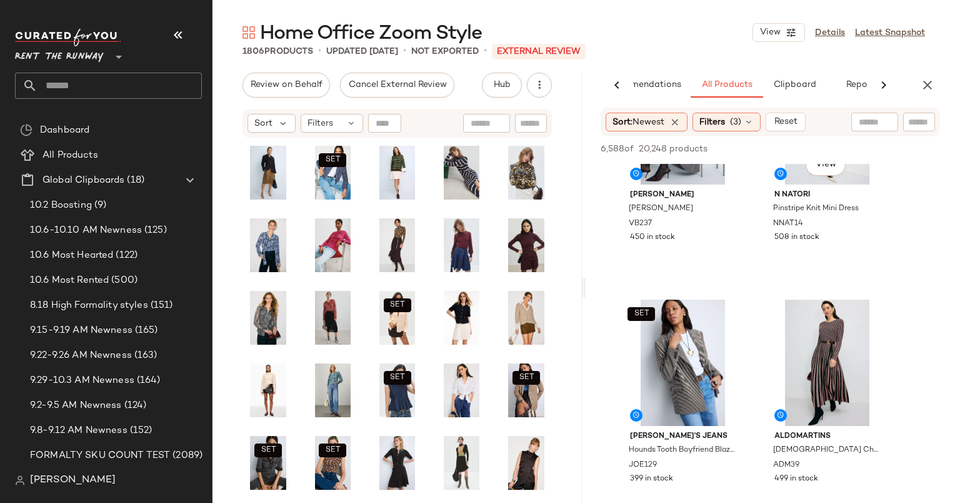
scroll to position [1075, 0]
click at [933, 93] on button "button" at bounding box center [927, 85] width 25 height 25
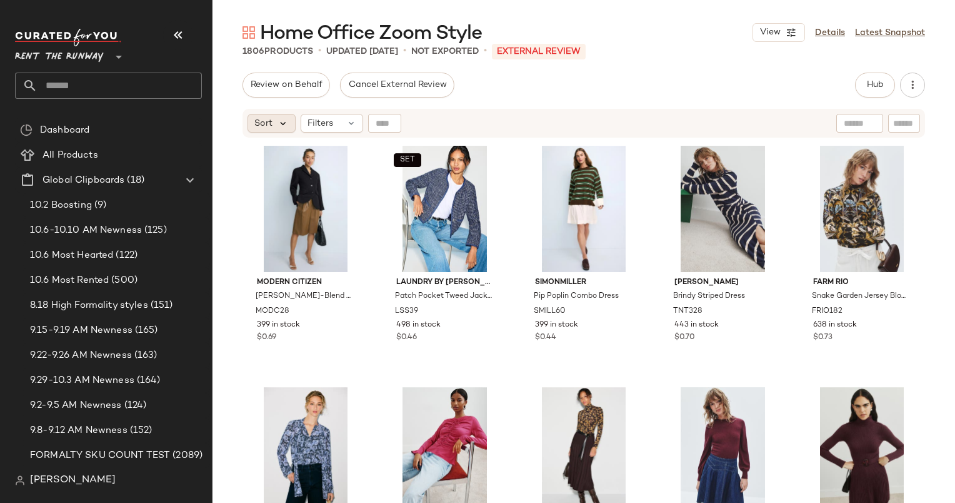
click at [286, 124] on icon at bounding box center [283, 123] width 11 height 11
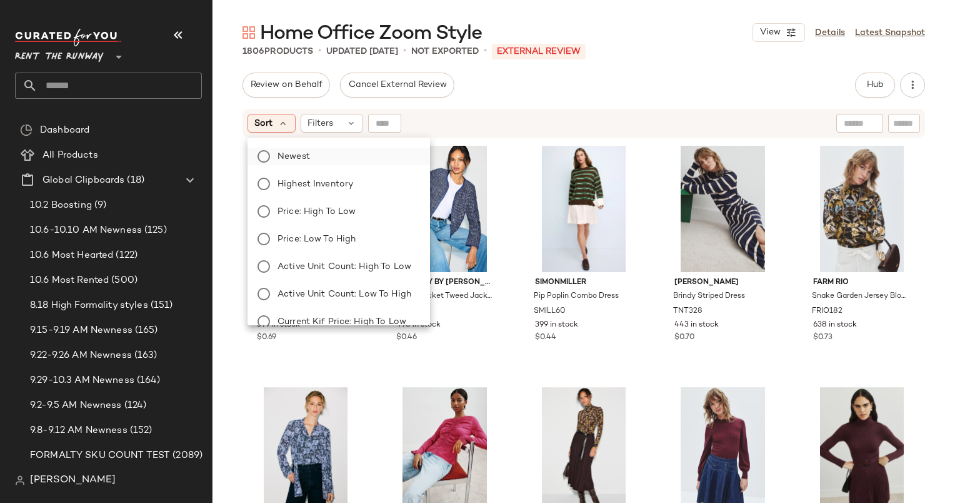
click at [367, 160] on label "Newest" at bounding box center [347, 157] width 148 height 18
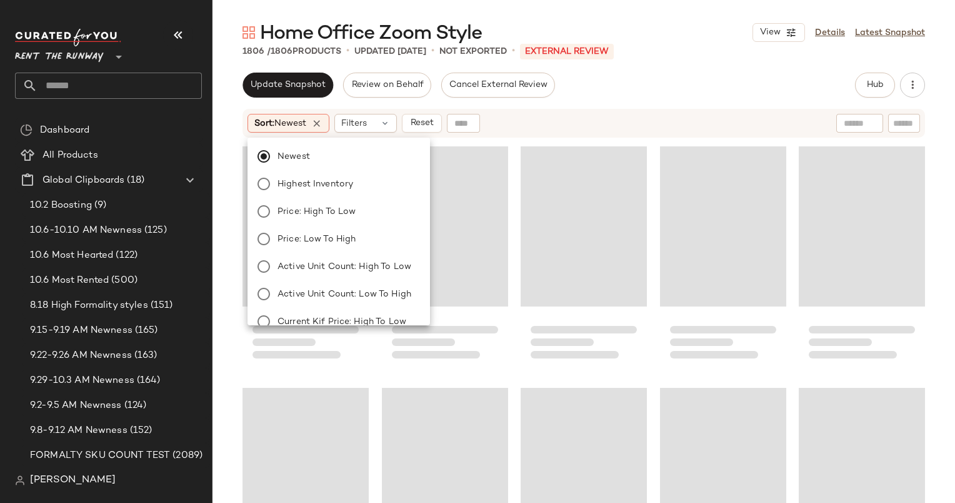
click at [591, 128] on div "Sort: Newest Filters Reset" at bounding box center [503, 123] width 510 height 19
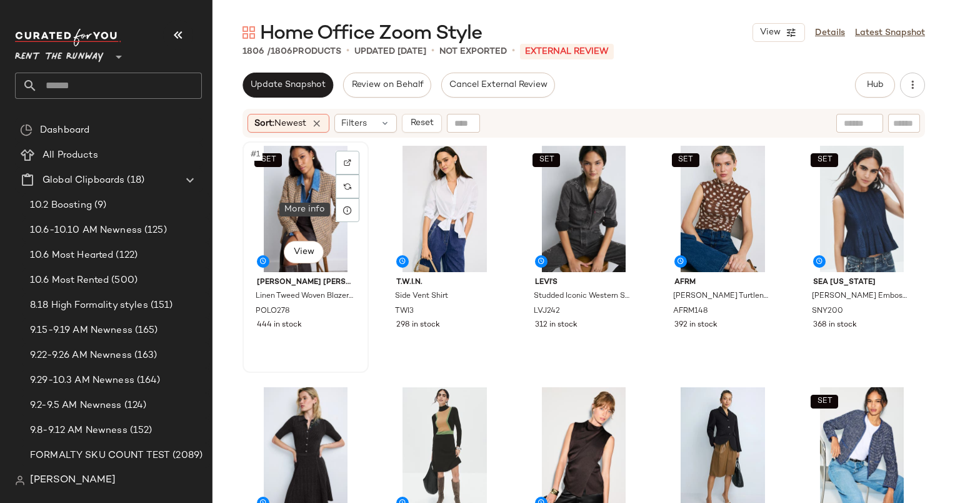
click at [311, 199] on div "SET #1 View" at bounding box center [306, 209] width 118 height 126
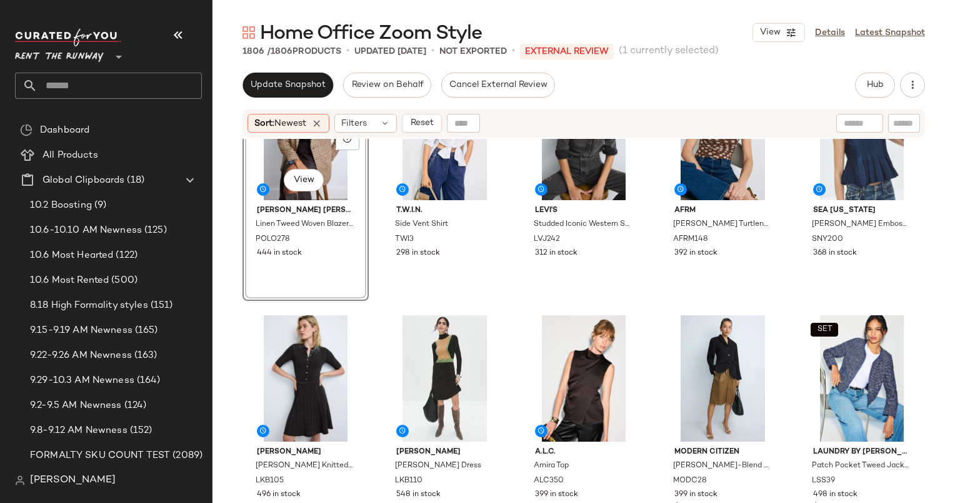
scroll to position [83, 0]
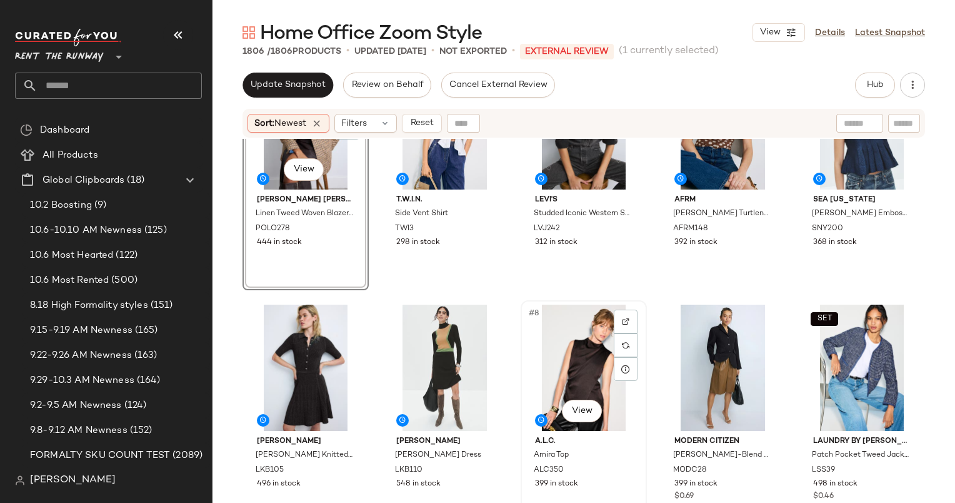
click at [560, 345] on div "#8 View" at bounding box center [584, 367] width 118 height 126
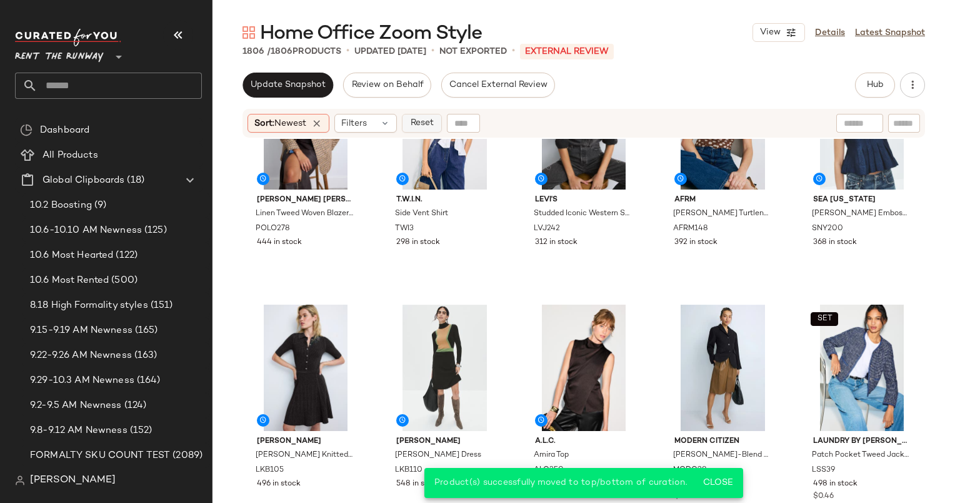
click at [423, 123] on span "Reset" at bounding box center [421, 123] width 24 height 10
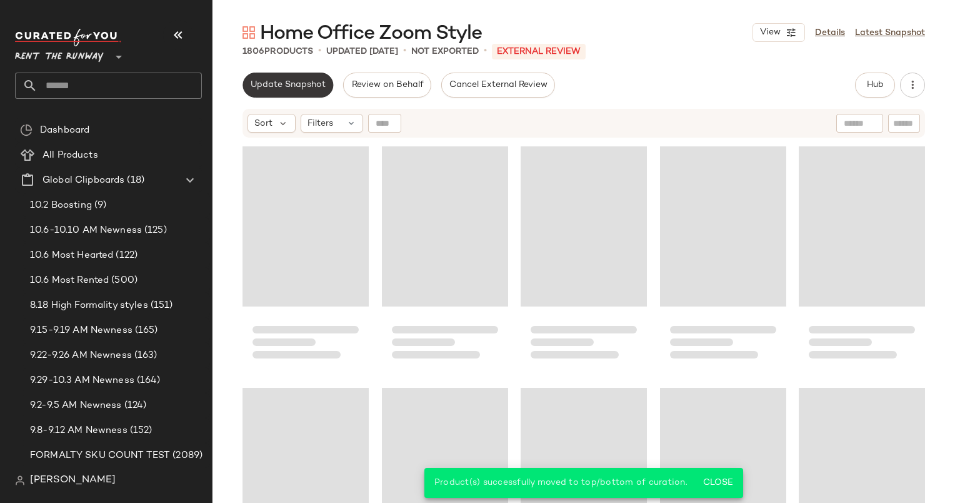
click at [278, 90] on span "Update Snapshot" at bounding box center [288, 85] width 76 height 10
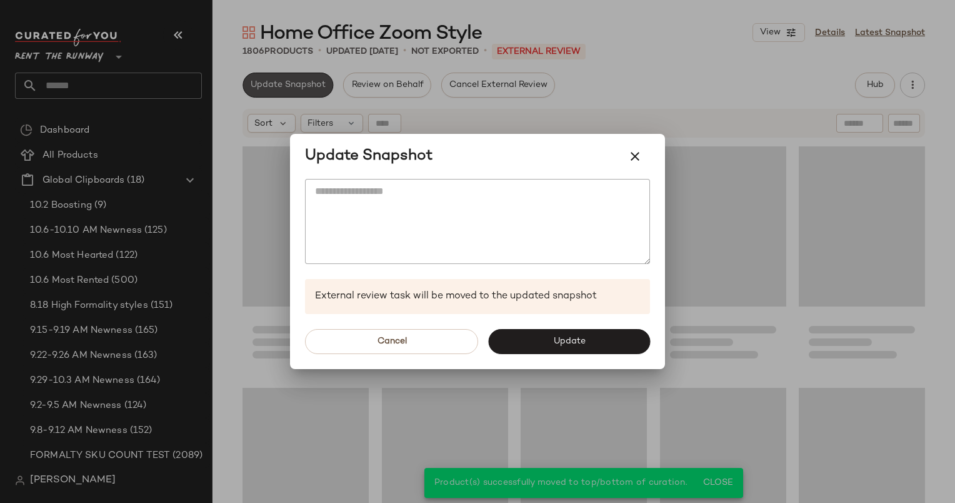
scroll to position [251, 0]
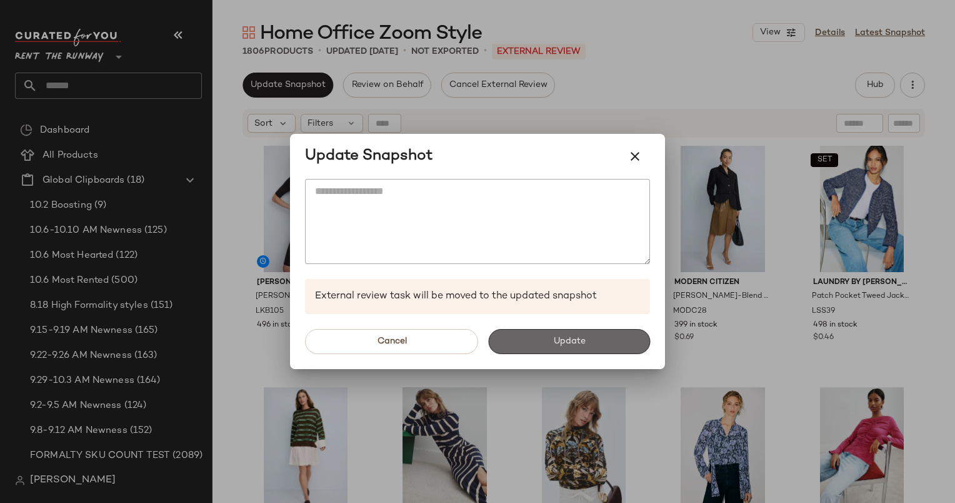
click at [599, 334] on button "Update" at bounding box center [569, 341] width 162 height 25
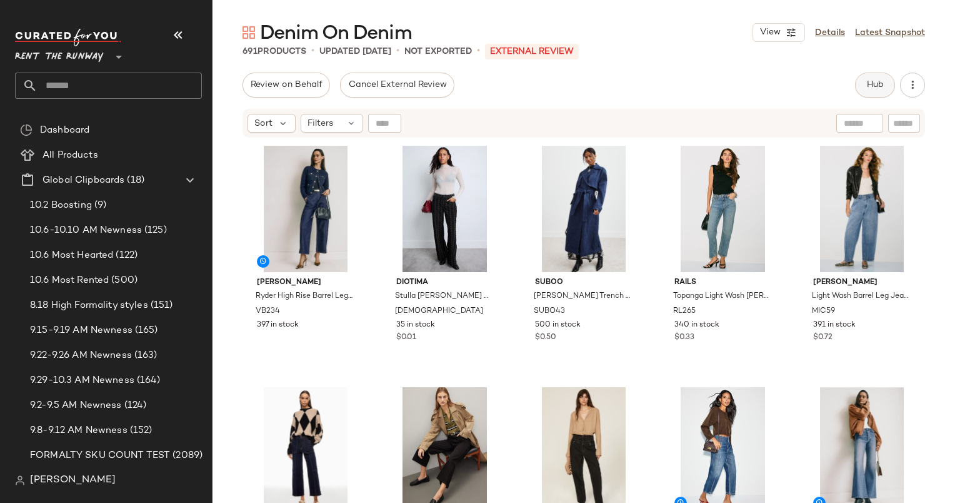
click at [868, 85] on span "Hub" at bounding box center [875, 85] width 18 height 10
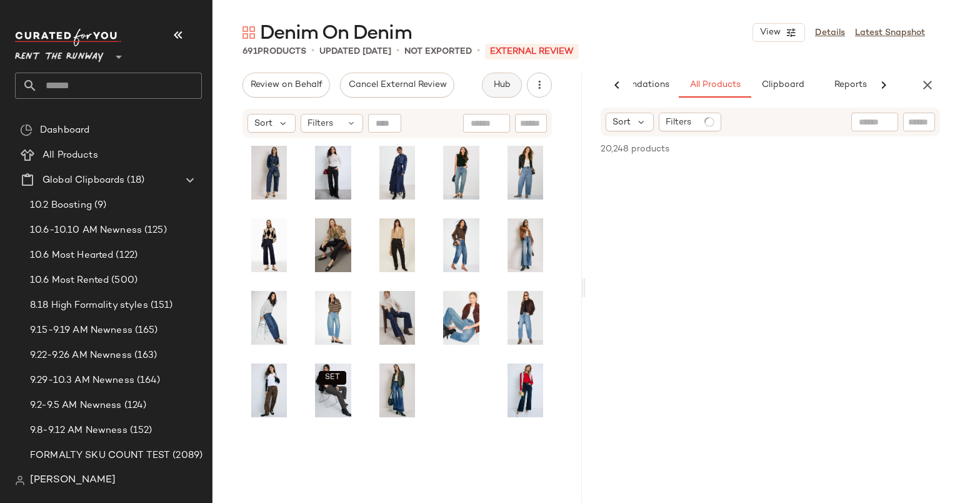
scroll to position [0, 64]
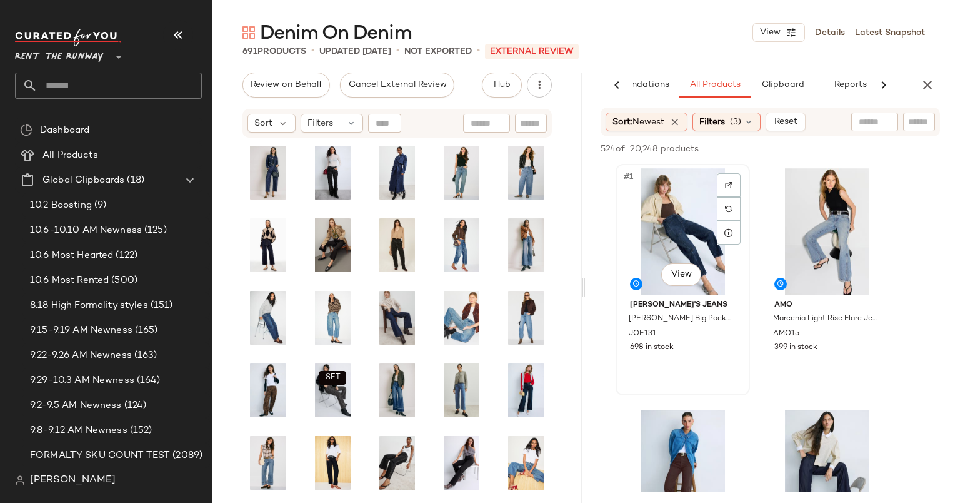
click at [688, 198] on div "#1 View" at bounding box center [683, 231] width 126 height 126
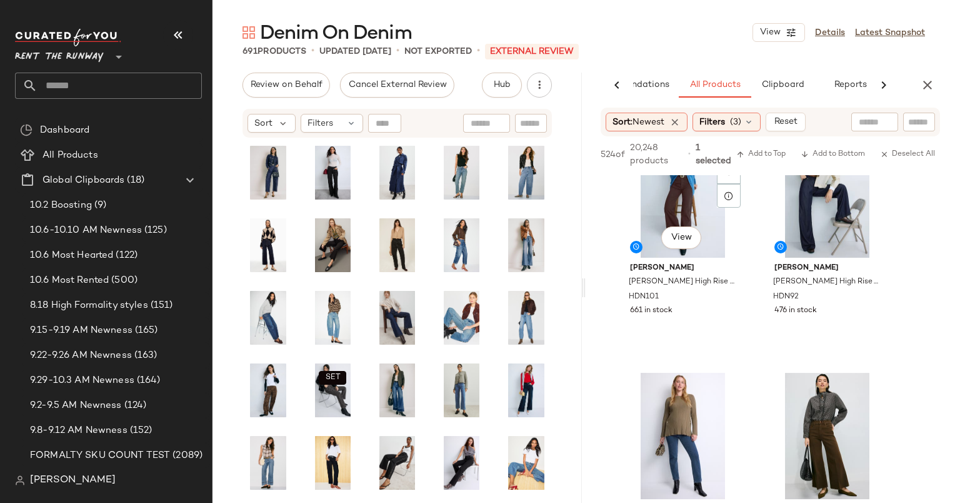
scroll to position [290, 0]
click at [790, 215] on div "#4 View" at bounding box center [827, 194] width 126 height 126
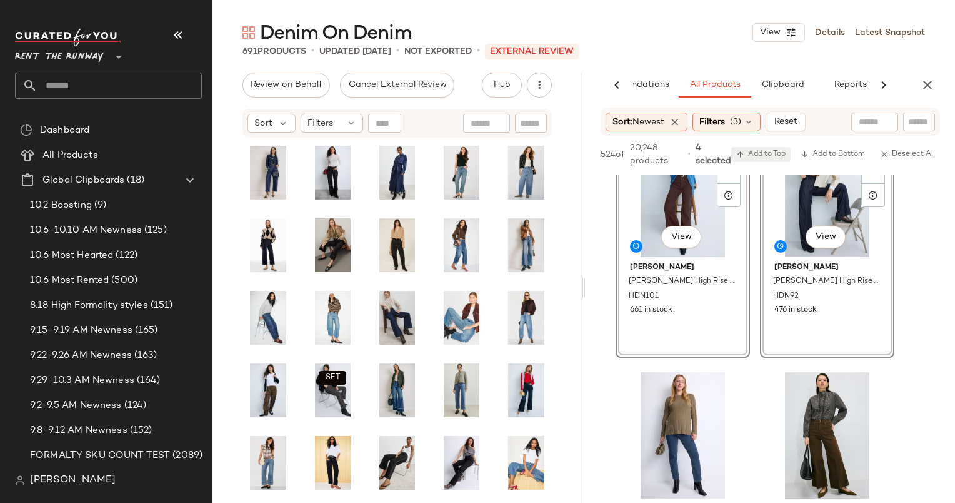
click at [770, 149] on button "Add to Top" at bounding box center [760, 154] width 59 height 15
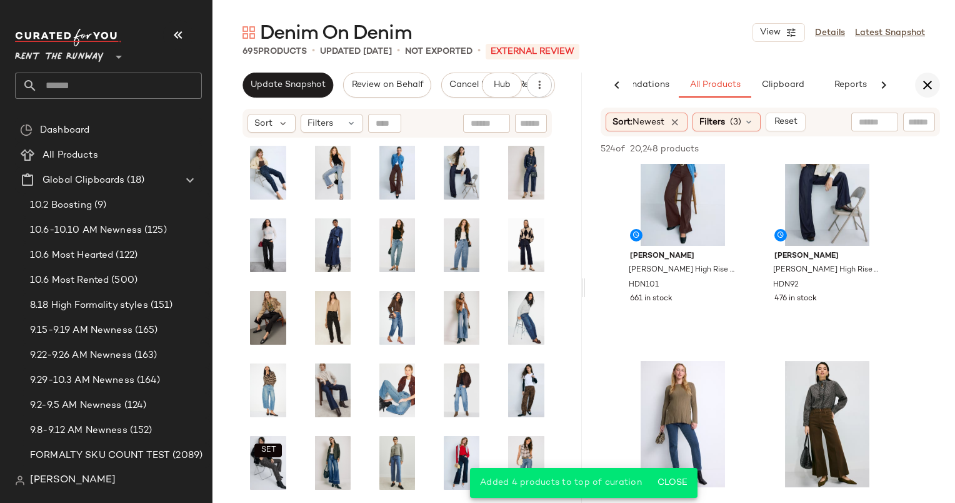
click at [925, 81] on icon "button" at bounding box center [927, 85] width 15 height 15
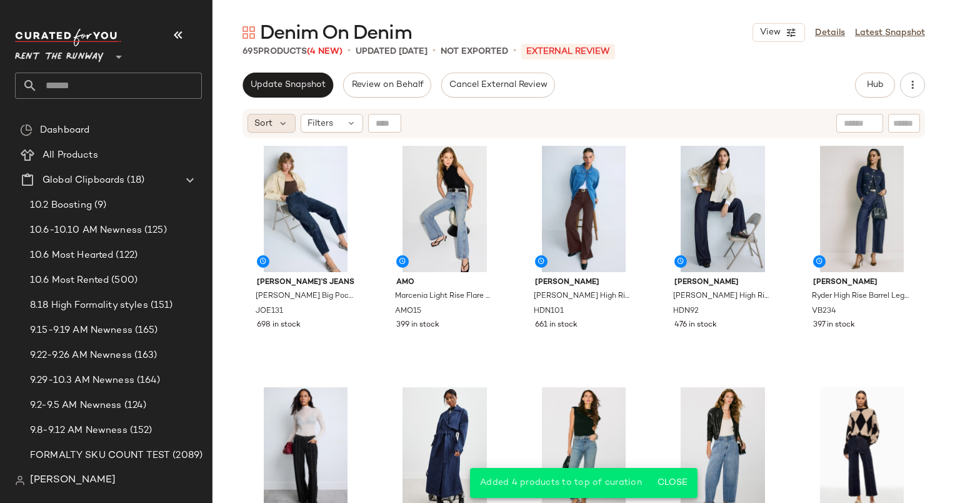
click at [265, 128] on span "Sort" at bounding box center [263, 123] width 18 height 13
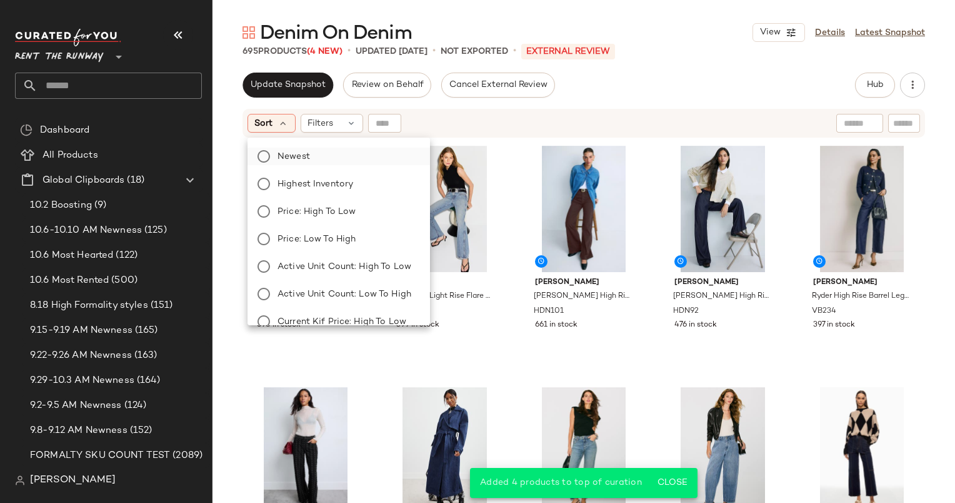
click at [341, 161] on label "Newest" at bounding box center [347, 157] width 148 height 18
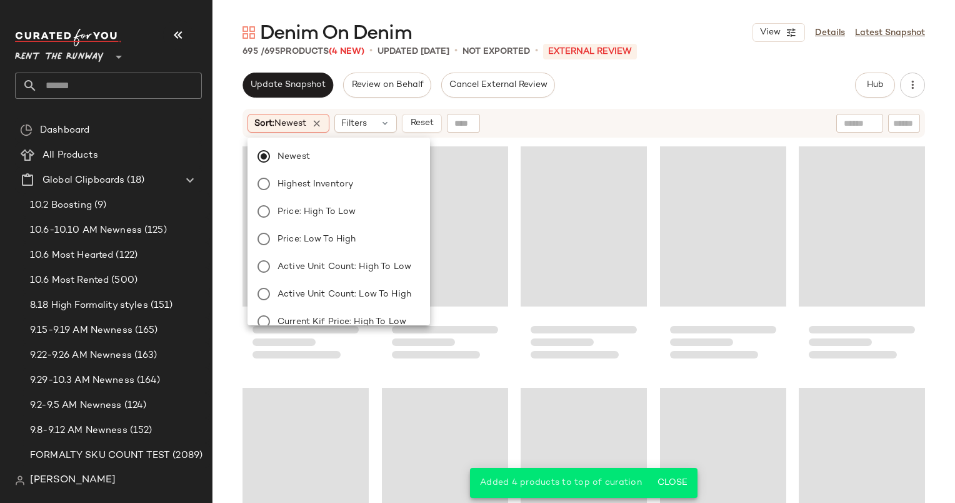
click at [578, 122] on div "Sort: Newest Filters Reset" at bounding box center [503, 123] width 510 height 19
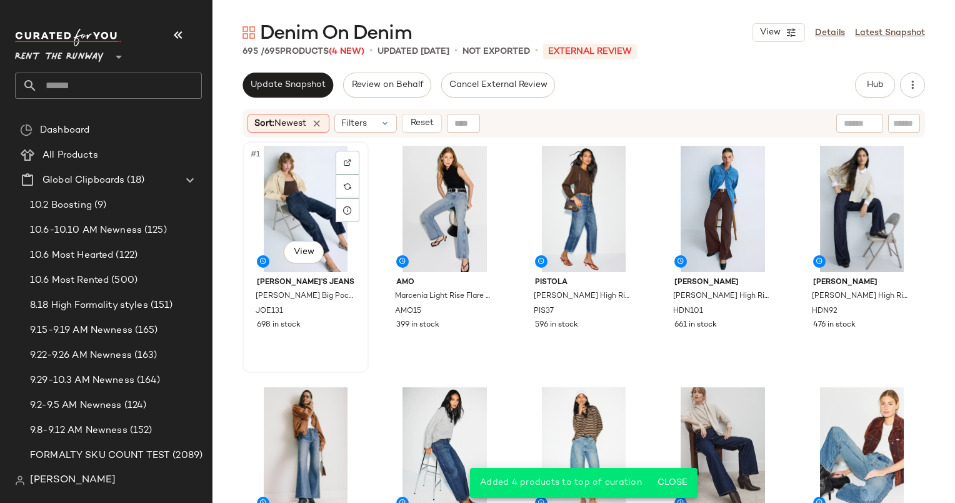
click at [285, 179] on div "#1 View" at bounding box center [306, 209] width 118 height 126
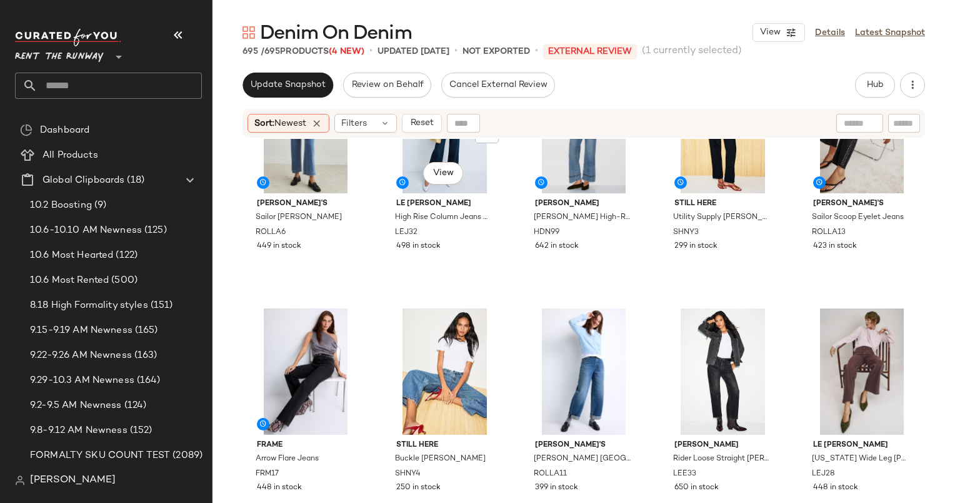
scroll to position [848, 0]
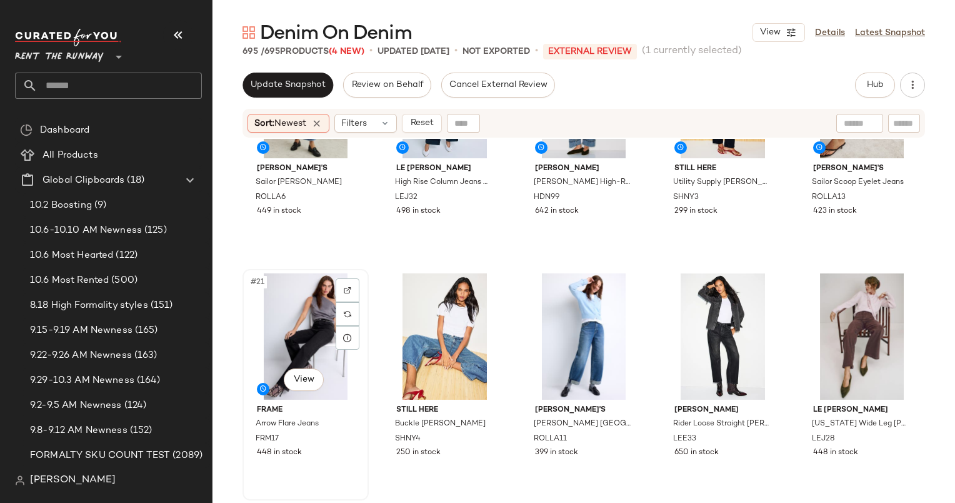
click at [298, 321] on div "#21 View" at bounding box center [306, 336] width 118 height 126
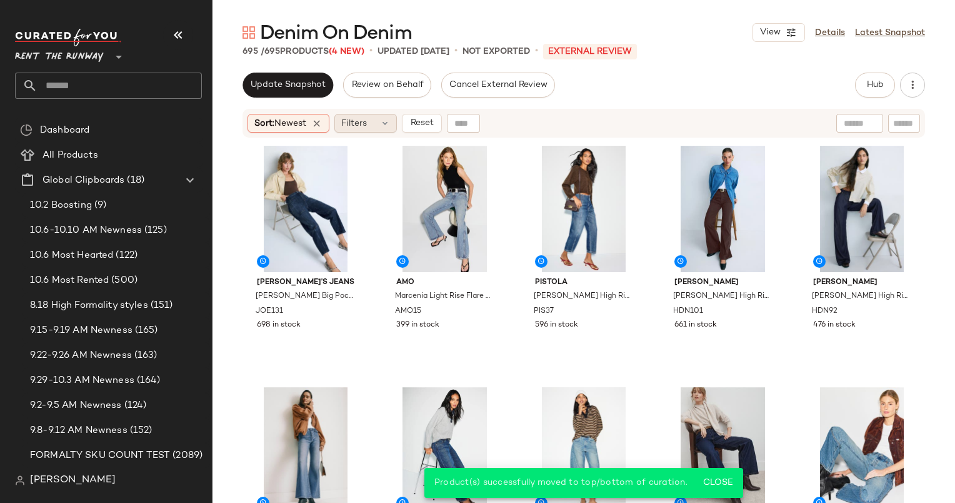
click at [390, 124] on icon at bounding box center [385, 123] width 10 height 10
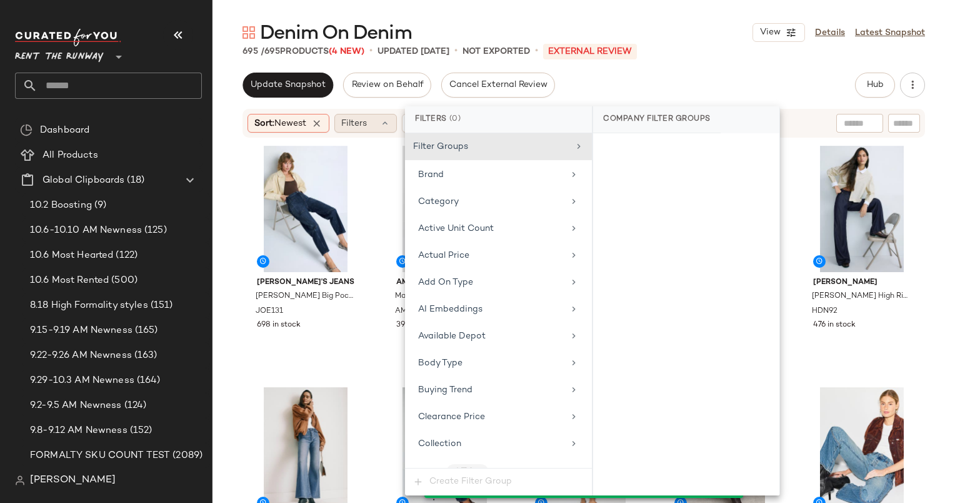
click at [384, 118] on icon at bounding box center [385, 123] width 10 height 10
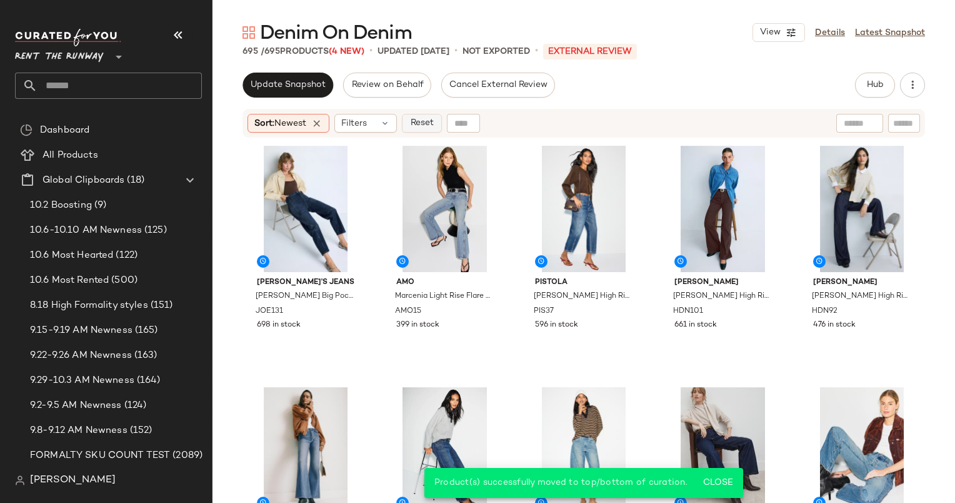
click at [421, 120] on span "Reset" at bounding box center [421, 123] width 24 height 10
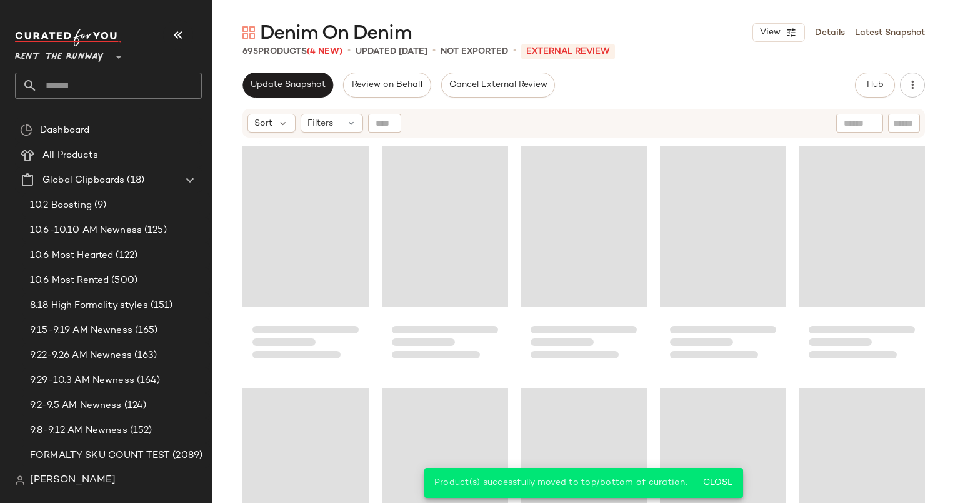
scroll to position [965, 0]
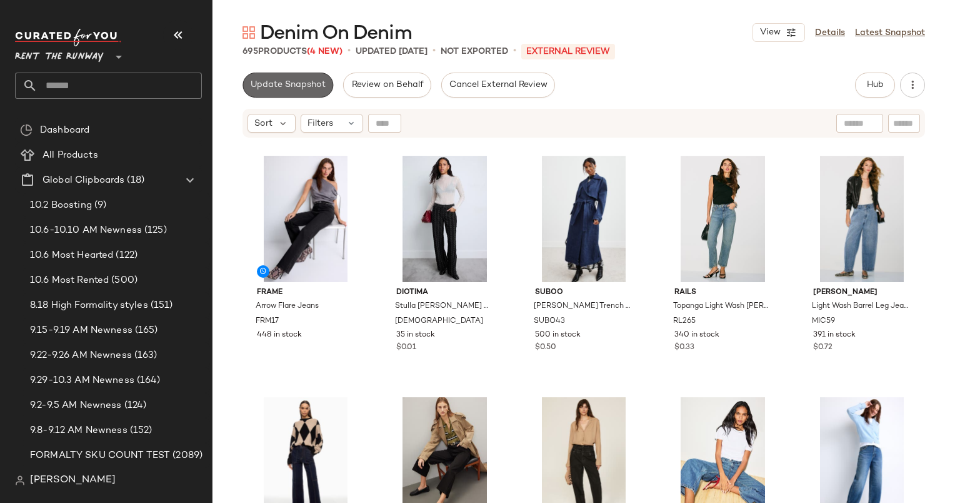
click at [285, 88] on span "Update Snapshot" at bounding box center [288, 85] width 76 height 10
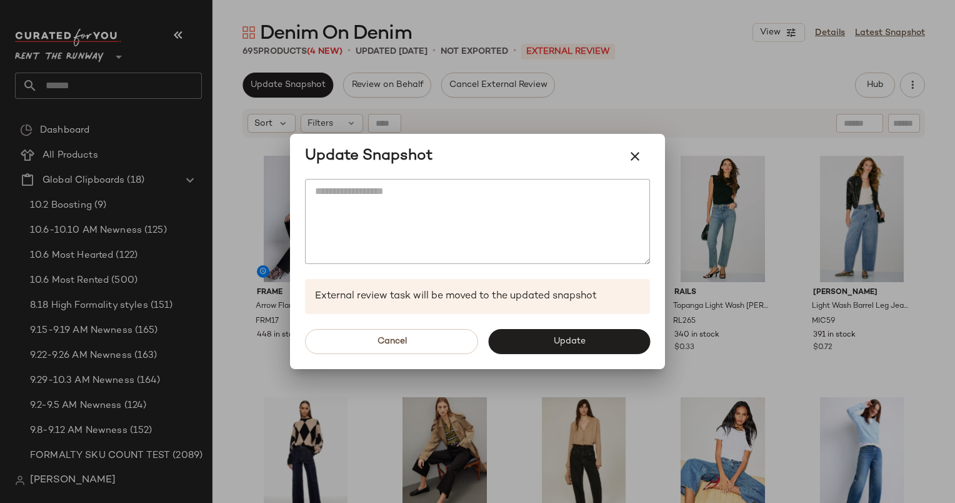
click at [574, 78] on div at bounding box center [477, 251] width 955 height 503
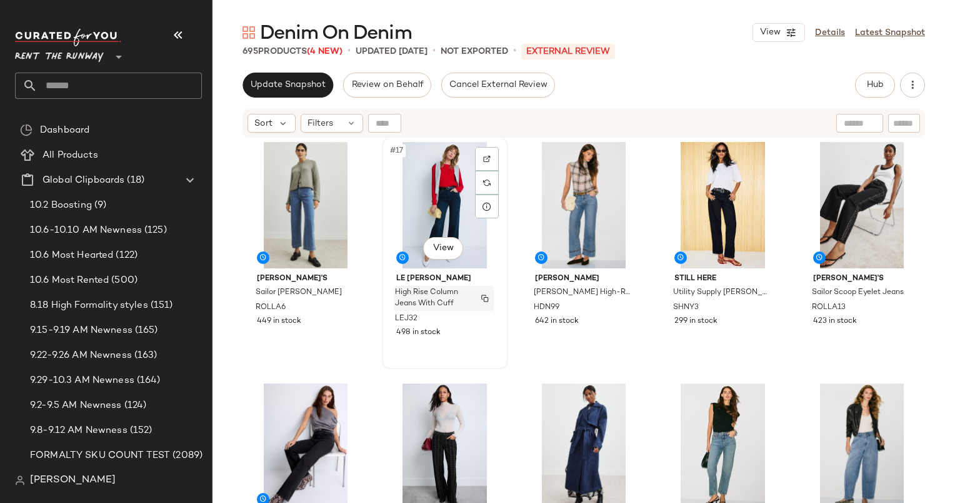
scroll to position [737, 0]
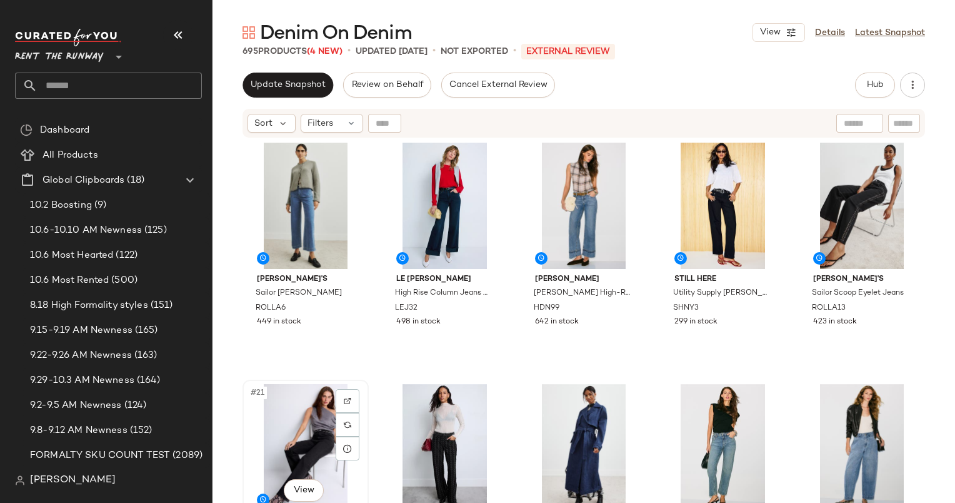
click at [278, 414] on div "#21 View" at bounding box center [306, 447] width 118 height 126
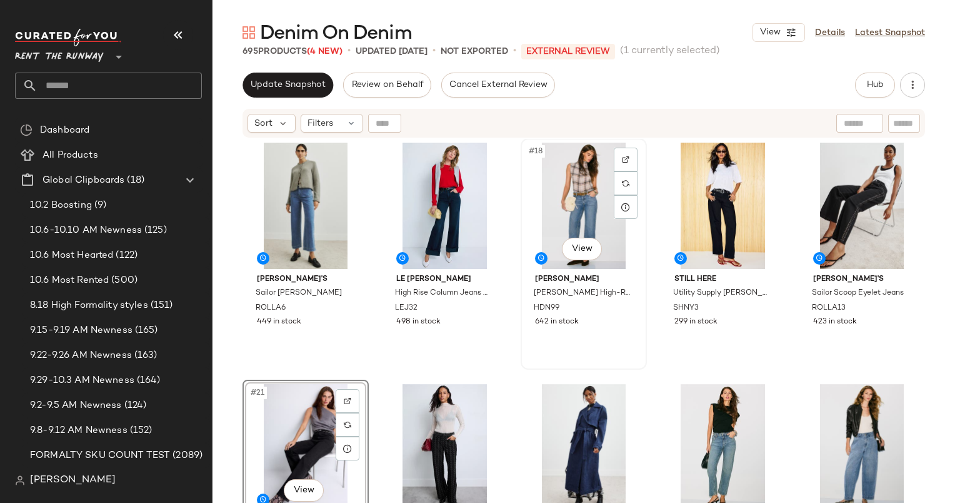
click at [581, 203] on div "#18 View" at bounding box center [584, 206] width 118 height 126
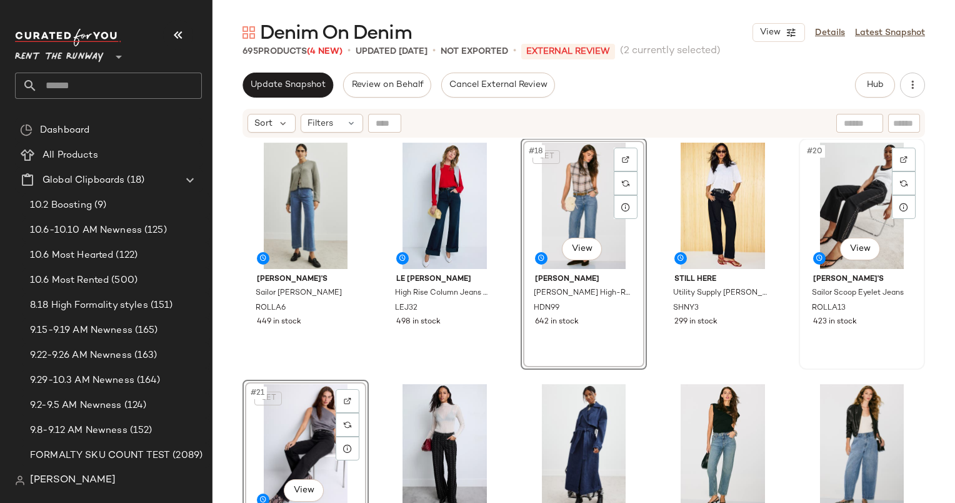
click at [843, 173] on div "#20 View" at bounding box center [862, 206] width 118 height 126
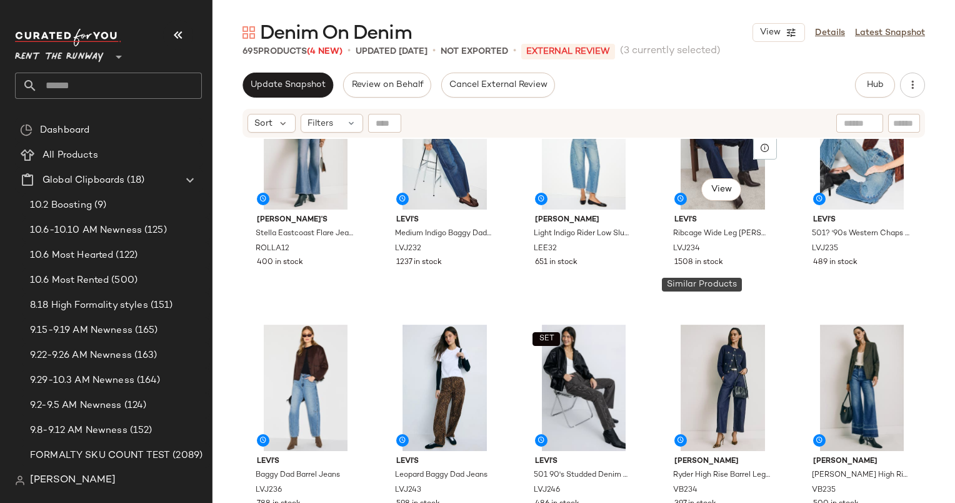
scroll to position [142, 0]
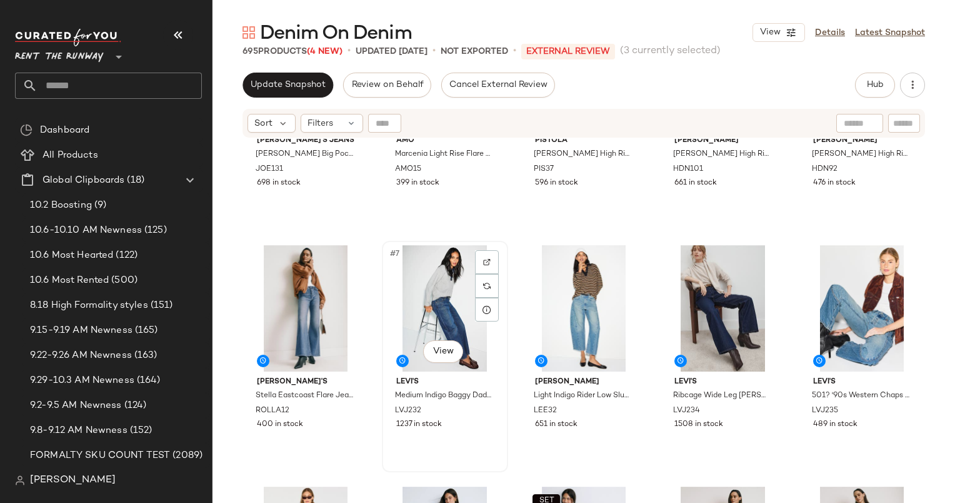
click at [414, 296] on div "#7 View" at bounding box center [445, 308] width 118 height 126
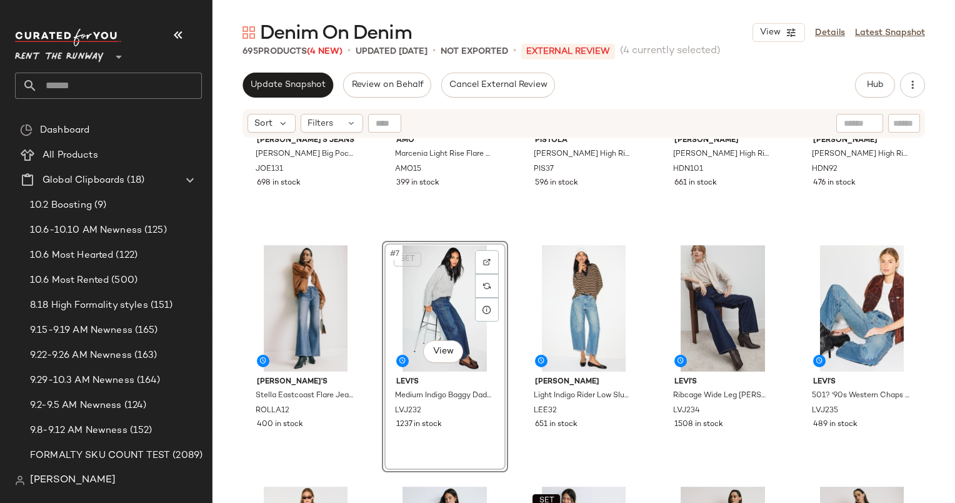
click at [431, 287] on div "SET #7 View" at bounding box center [445, 308] width 118 height 126
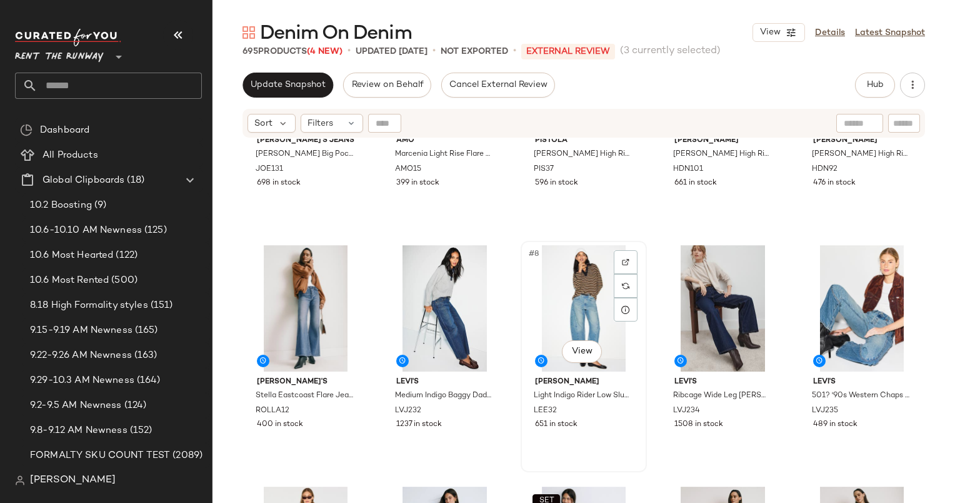
scroll to position [479, 0]
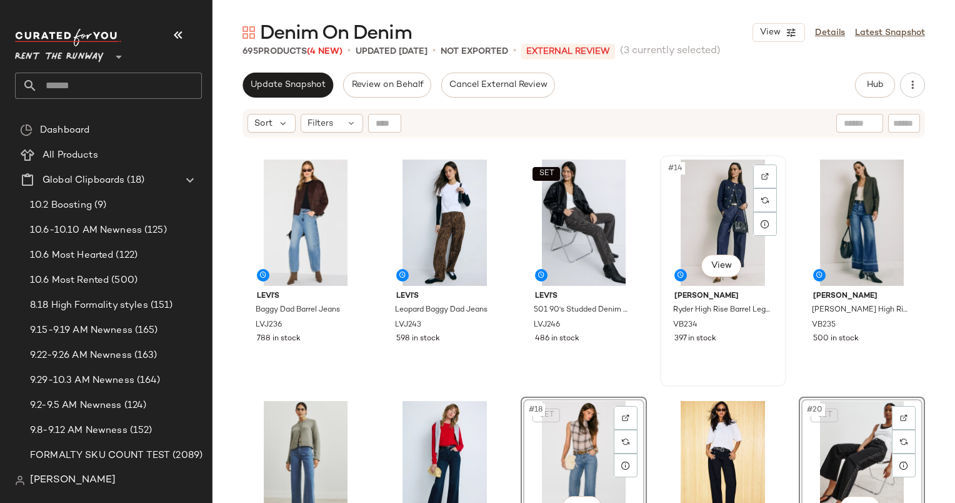
click at [715, 203] on div "#14 View" at bounding box center [723, 222] width 118 height 126
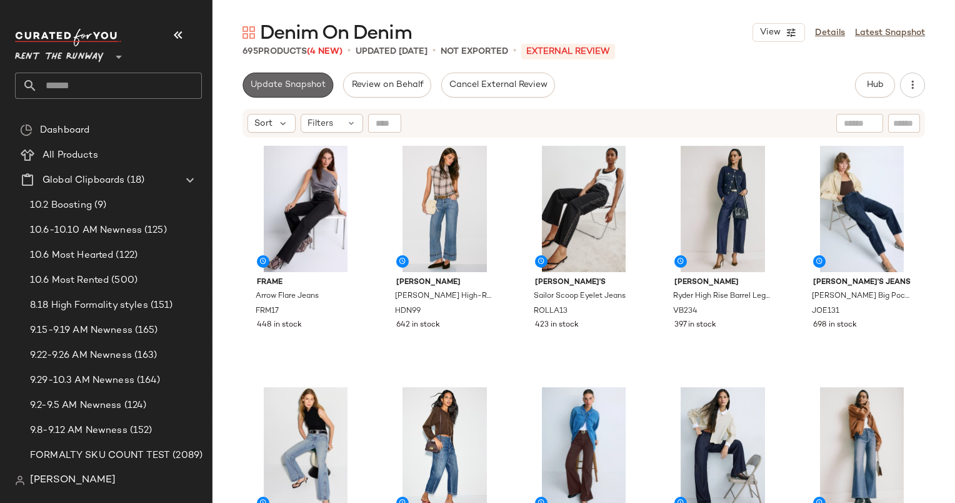
click at [271, 86] on span "Update Snapshot" at bounding box center [288, 85] width 76 height 10
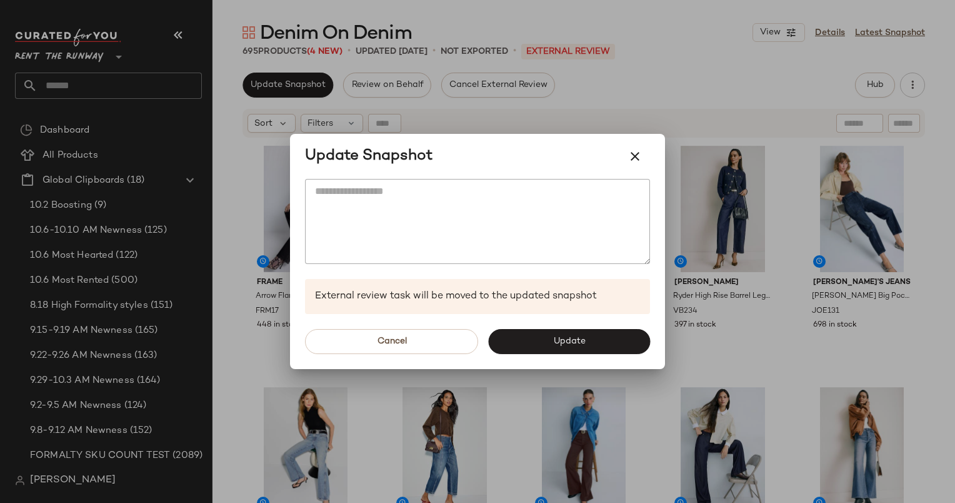
click at [524, 354] on div "Cancel Update" at bounding box center [477, 341] width 375 height 55
click at [551, 341] on button "Update" at bounding box center [569, 341] width 162 height 25
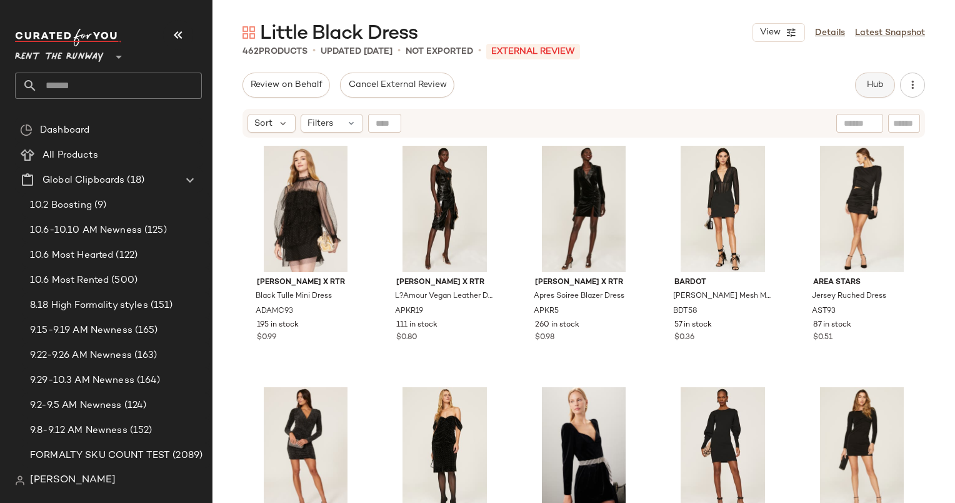
click at [862, 86] on button "Hub" at bounding box center [875, 85] width 40 height 25
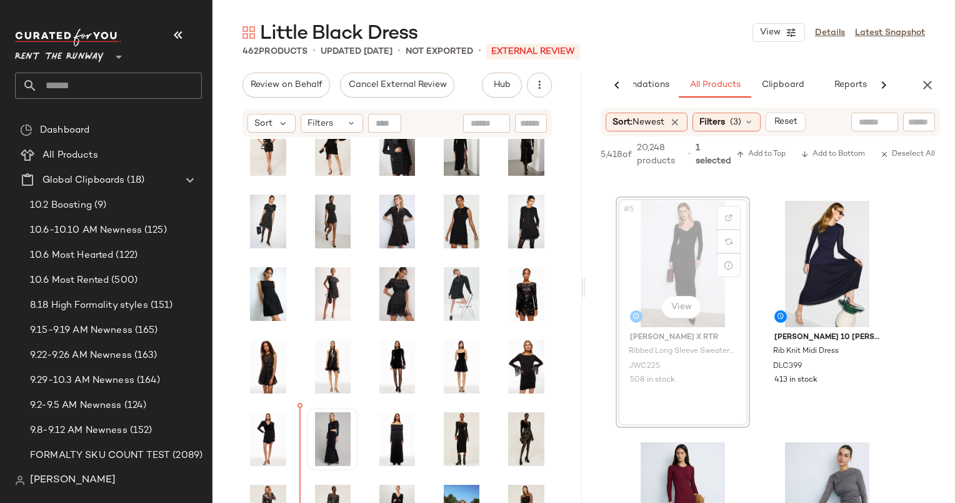
scroll to position [326, 0]
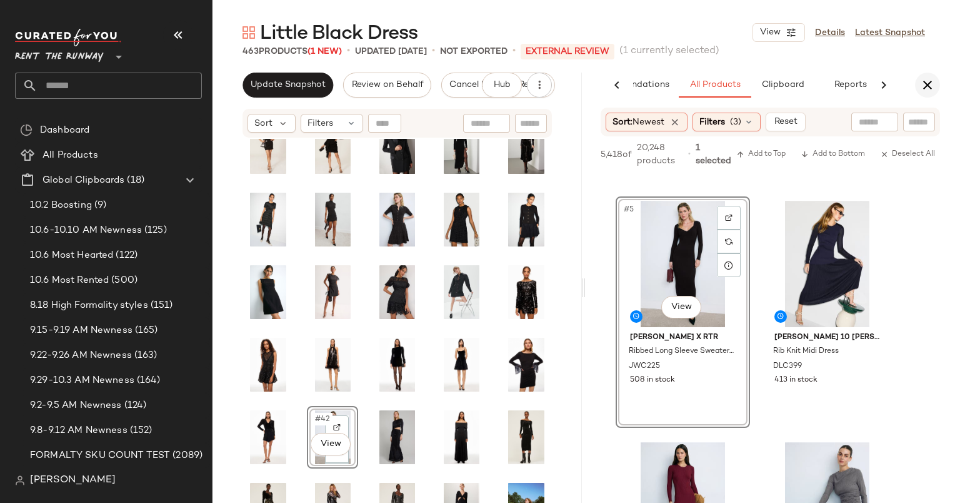
click at [924, 73] on button "button" at bounding box center [927, 85] width 25 height 25
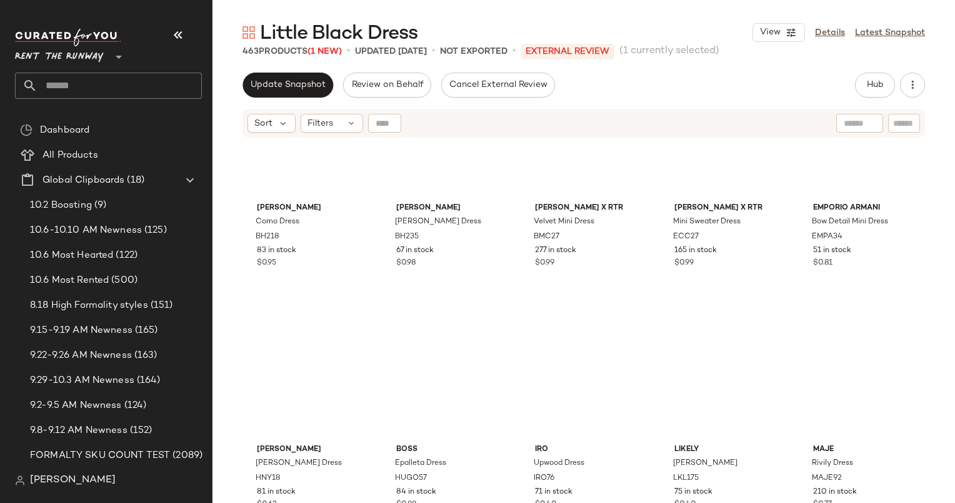
scroll to position [241, 0]
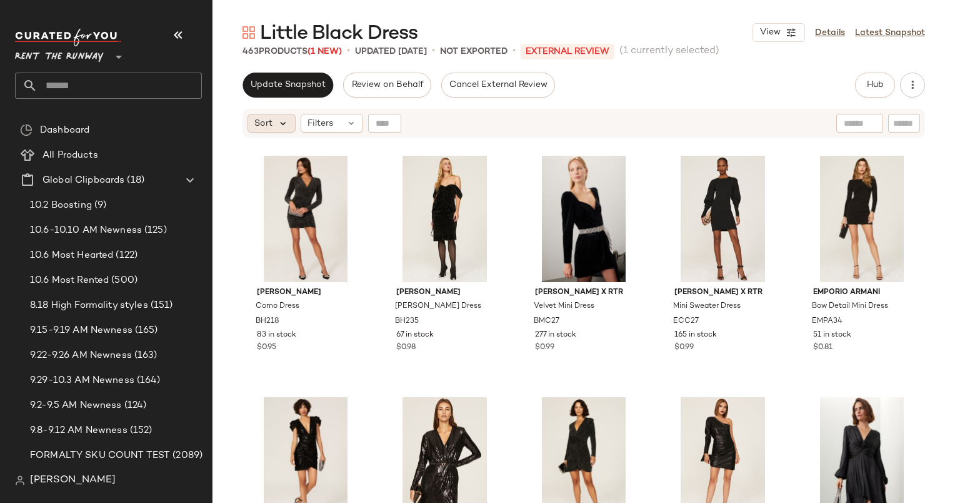
click at [288, 118] on icon at bounding box center [283, 123] width 11 height 11
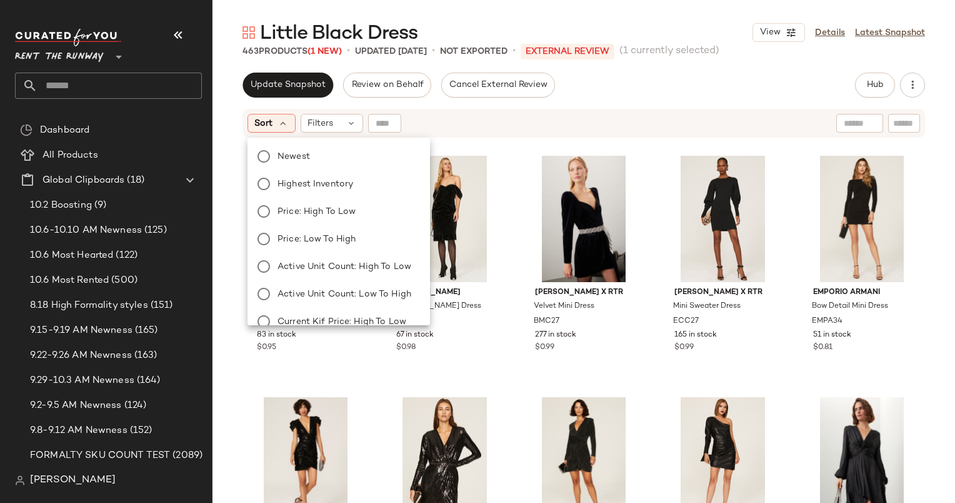
click at [321, 147] on div "Newest Highest Inventory Price: High to Low Price: Low to High Active Unit Coun…" at bounding box center [337, 308] width 185 height 330
click at [351, 164] on label "Newest" at bounding box center [347, 157] width 148 height 18
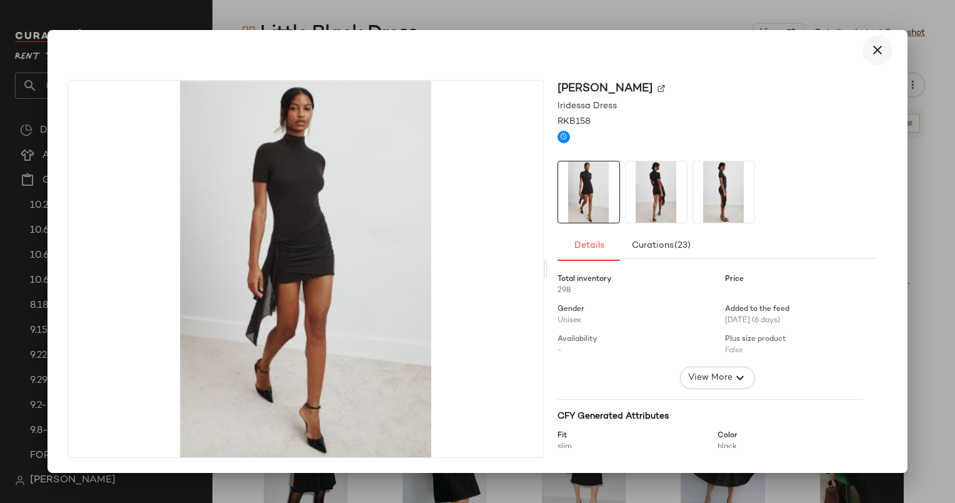
click at [877, 53] on icon "button" at bounding box center [877, 50] width 15 height 15
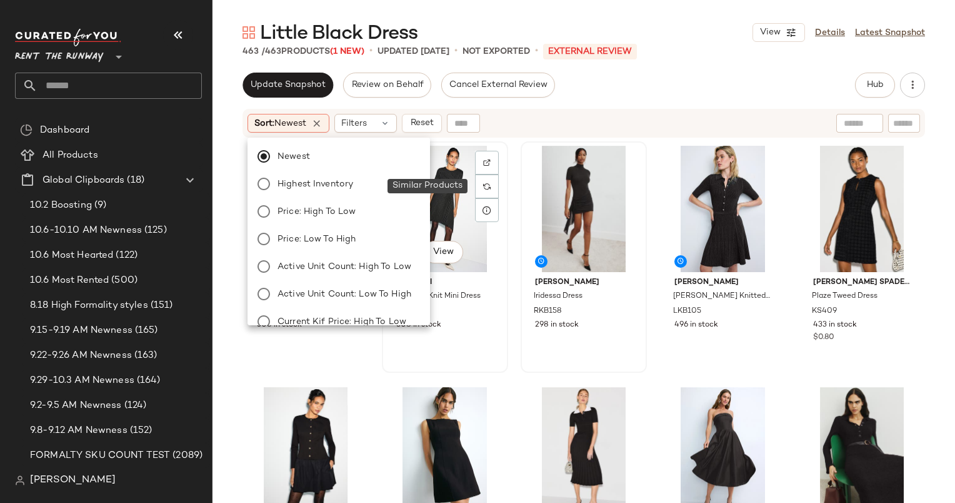
click at [475, 178] on div at bounding box center [487, 186] width 24 height 24
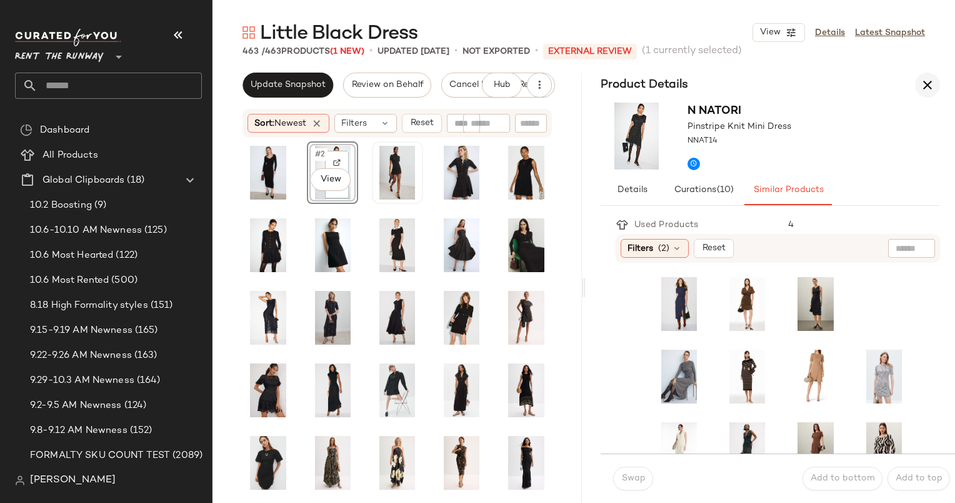
click at [935, 93] on button "button" at bounding box center [927, 85] width 25 height 25
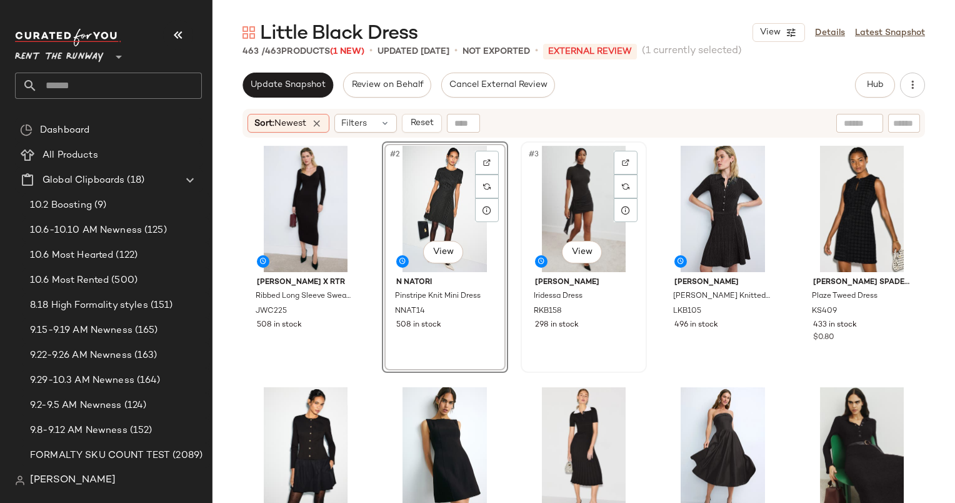
click at [578, 230] on div "#3 View" at bounding box center [584, 209] width 118 height 126
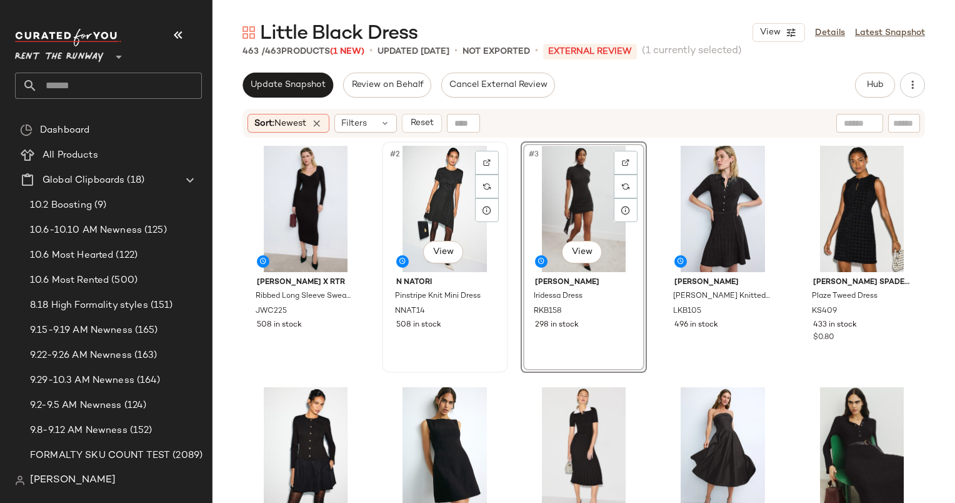
click at [423, 171] on div "#2 View" at bounding box center [445, 209] width 118 height 126
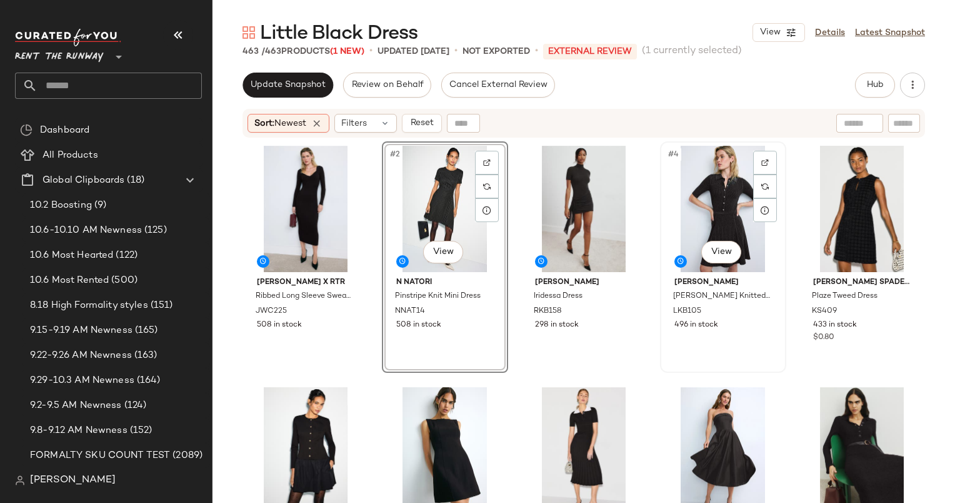
click at [705, 203] on div "#4 View" at bounding box center [723, 209] width 118 height 126
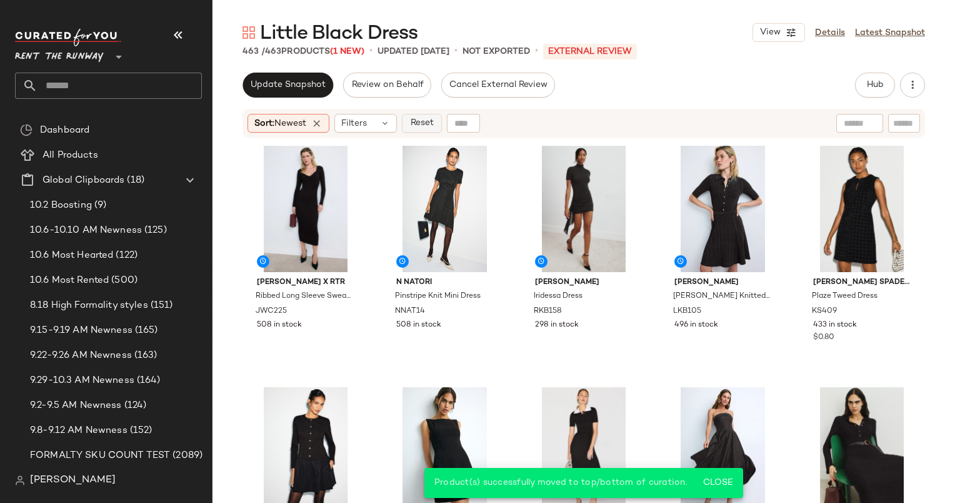
click at [433, 128] on span "Reset" at bounding box center [421, 123] width 24 height 10
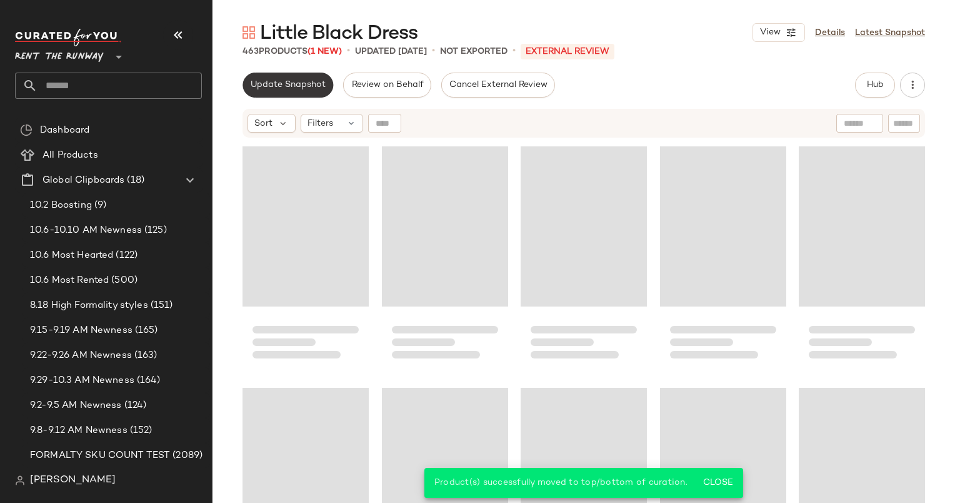
click at [303, 89] on span "Update Snapshot" at bounding box center [288, 85] width 76 height 10
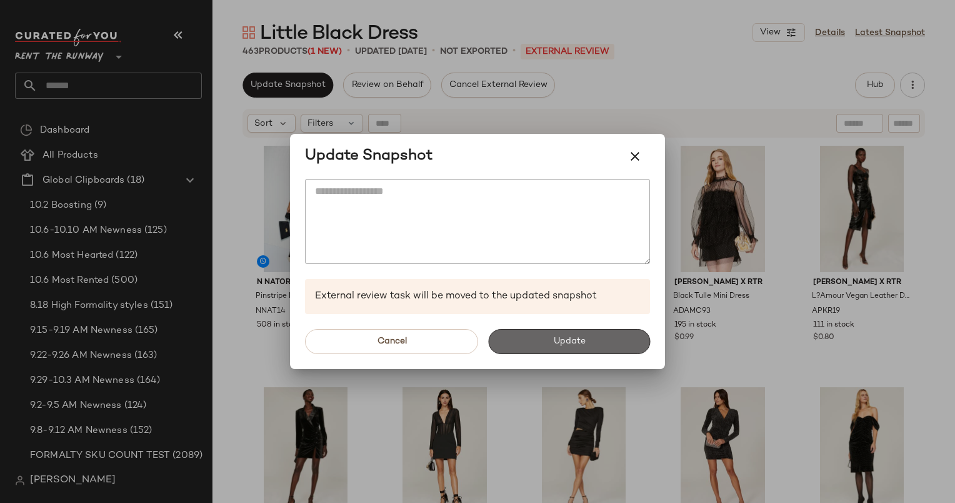
click at [594, 346] on button "Update" at bounding box center [569, 341] width 162 height 25
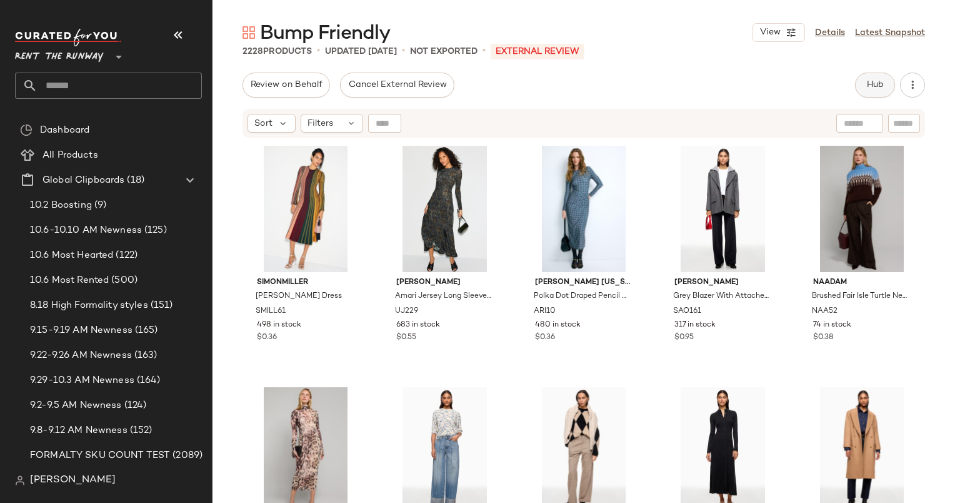
click at [884, 74] on button "Hub" at bounding box center [875, 85] width 40 height 25
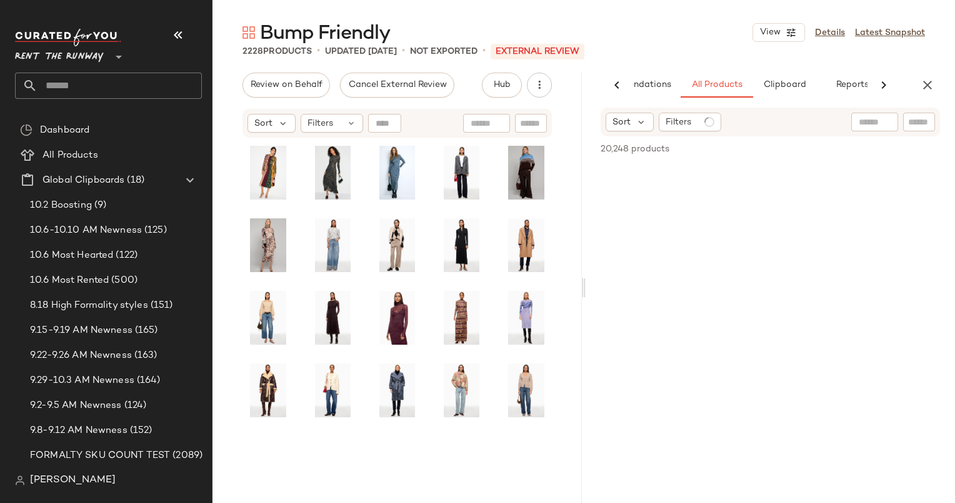
scroll to position [0, 64]
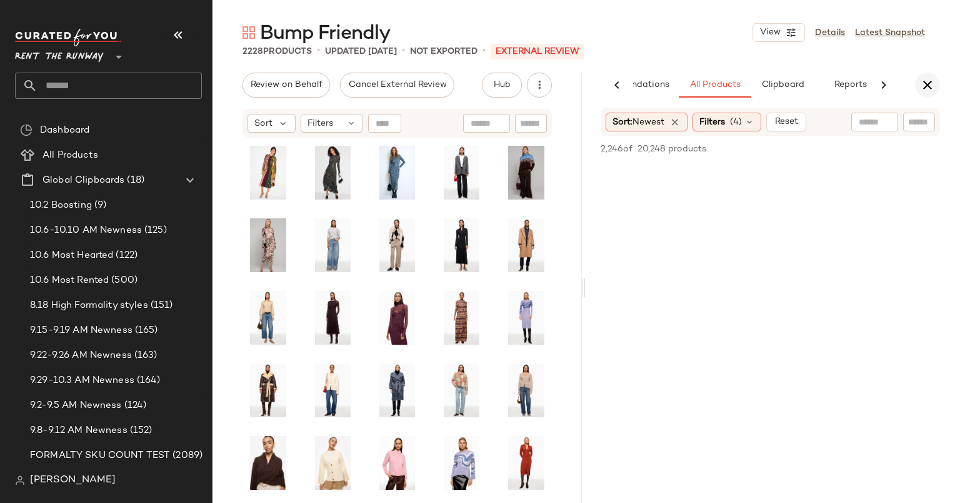
click at [924, 84] on icon "button" at bounding box center [927, 85] width 15 height 15
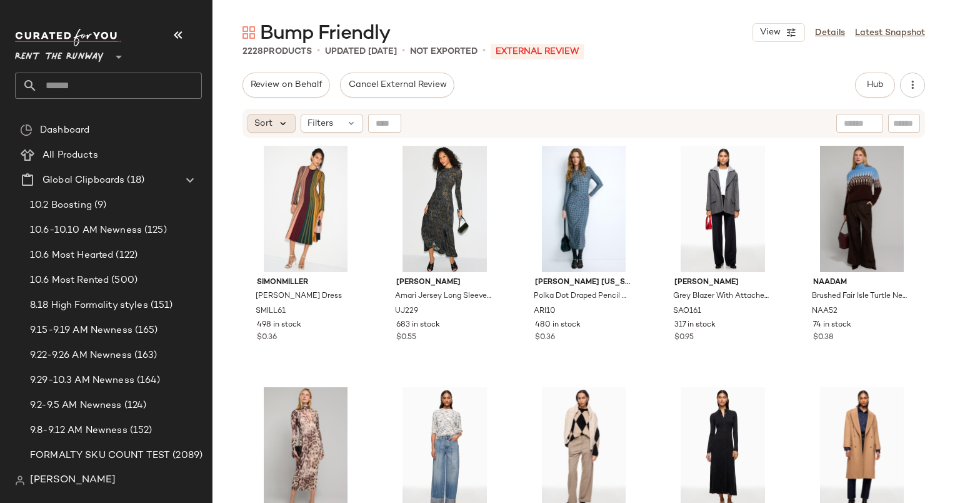
click at [283, 124] on icon at bounding box center [283, 123] width 11 height 11
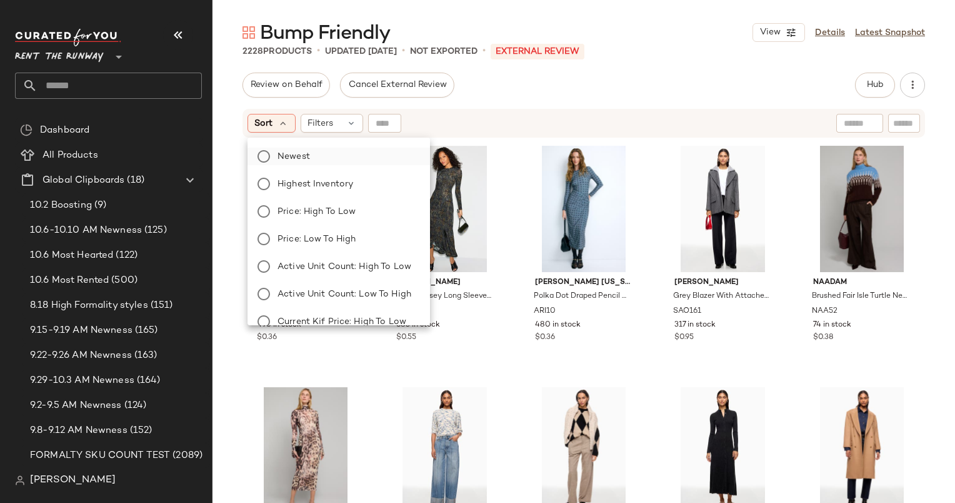
click at [341, 150] on label "Newest" at bounding box center [347, 157] width 148 height 18
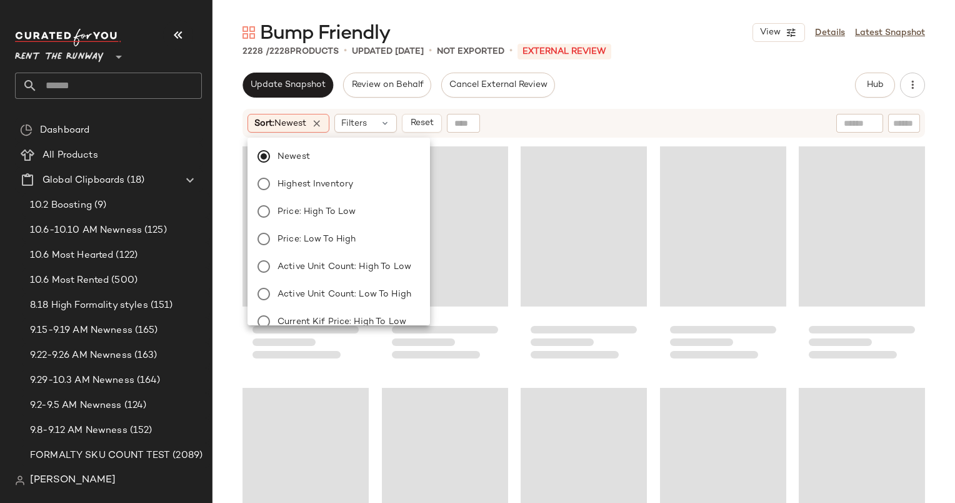
click at [525, 112] on div "Sort: Newest Filters Reset" at bounding box center [584, 123] width 683 height 29
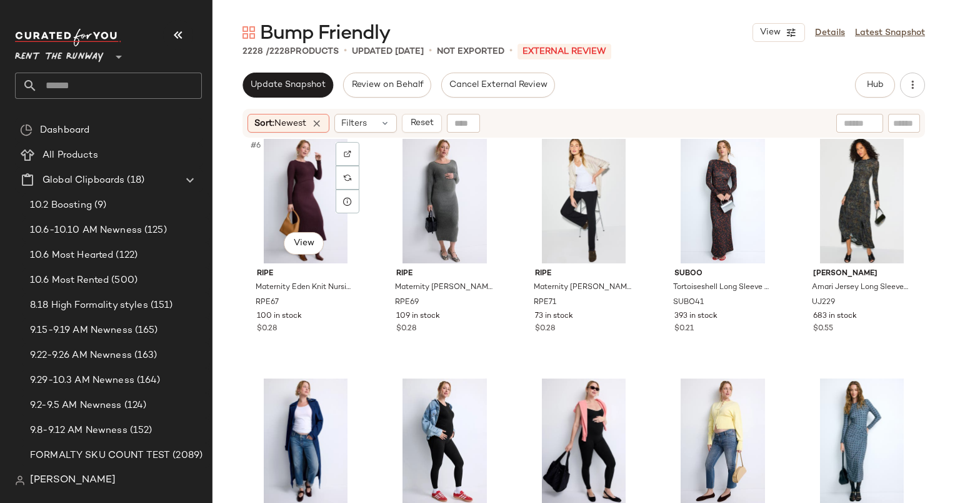
scroll to position [0, 0]
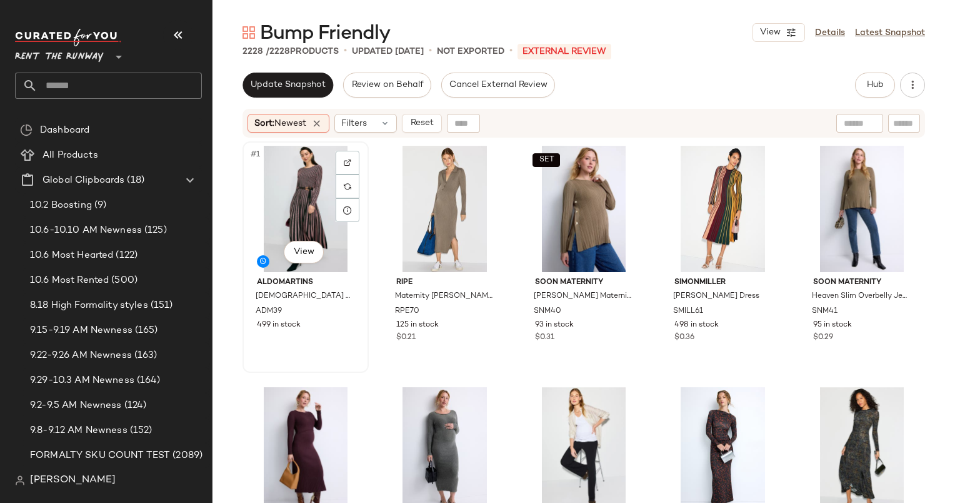
click at [295, 192] on div "#1 View" at bounding box center [306, 209] width 118 height 126
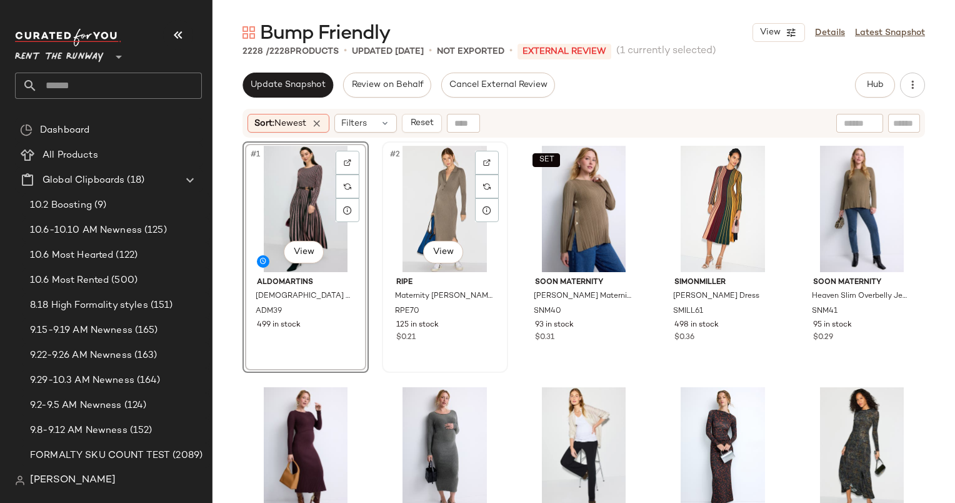
click at [460, 204] on div "#2 View" at bounding box center [445, 209] width 118 height 126
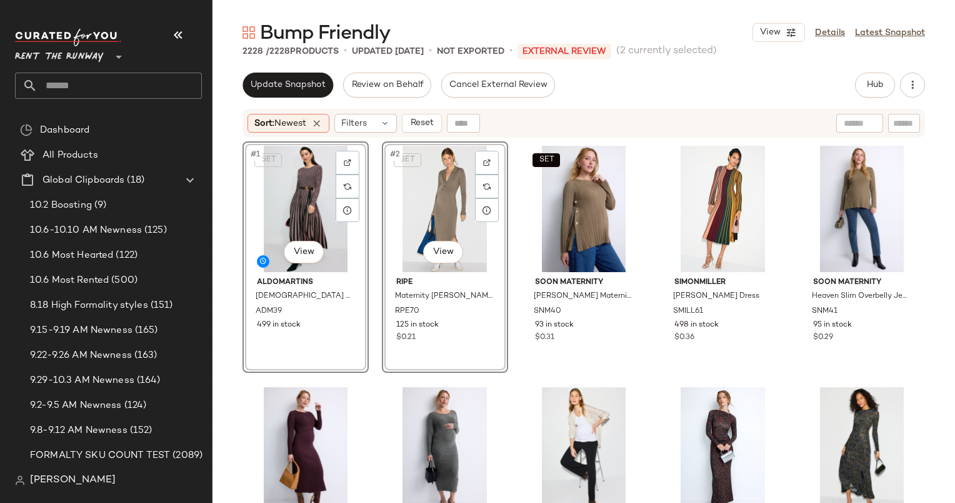
click at [588, 111] on div "Sort: Newest Filters Reset" at bounding box center [584, 123] width 683 height 29
click at [658, 104] on div "Update Snapshot Review on Behalf Cancel External Review Hub Send for Review Ext…" at bounding box center [584, 288] width 743 height 430
click at [575, 166] on div "SET #3 View" at bounding box center [584, 209] width 118 height 126
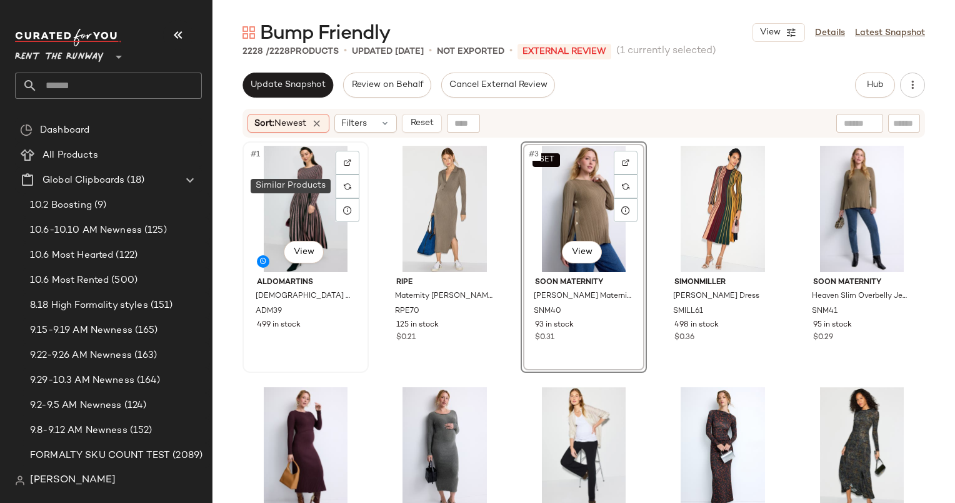
click at [346, 188] on img at bounding box center [348, 187] width 8 height 8
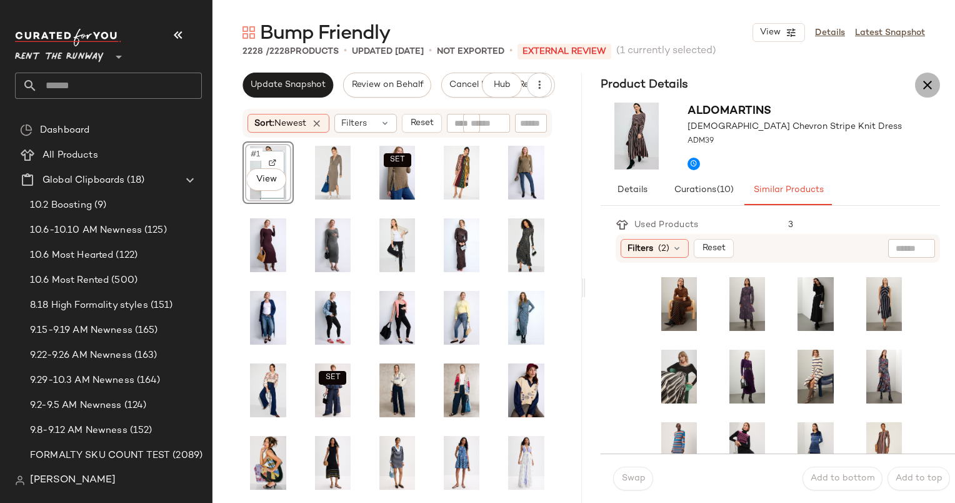
click at [929, 83] on icon "button" at bounding box center [927, 85] width 15 height 15
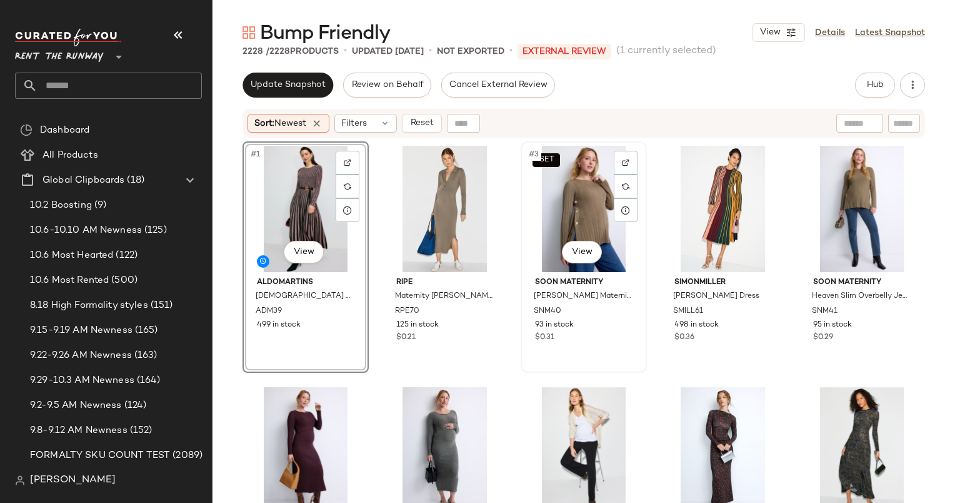
click at [588, 196] on div "SET #3 View" at bounding box center [584, 209] width 118 height 126
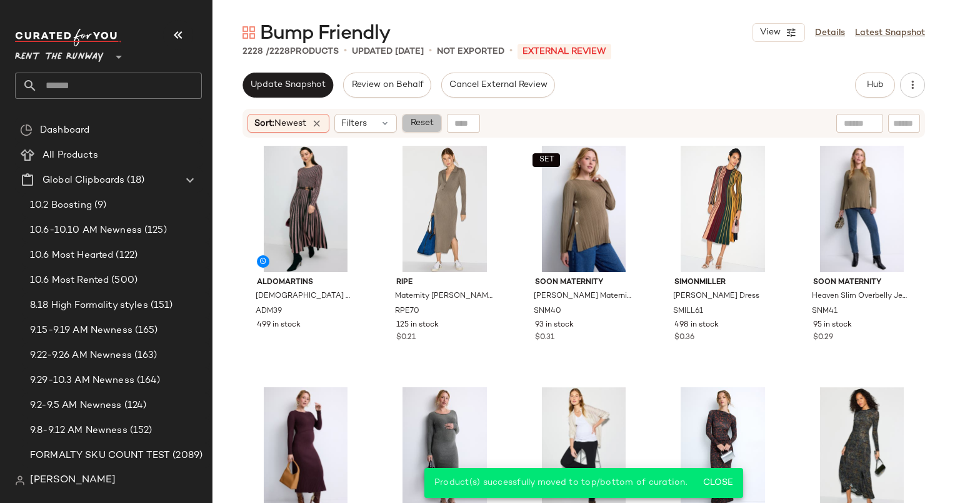
click at [424, 119] on span "Reset" at bounding box center [421, 123] width 24 height 10
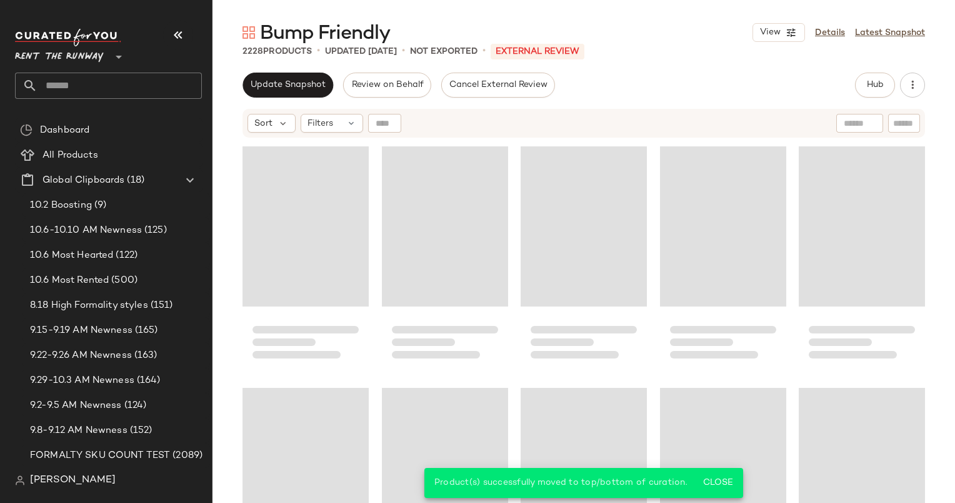
click at [652, 90] on div "Update Snapshot Review on Behalf Cancel External Review Hub Send for Review Ext…" at bounding box center [584, 85] width 683 height 25
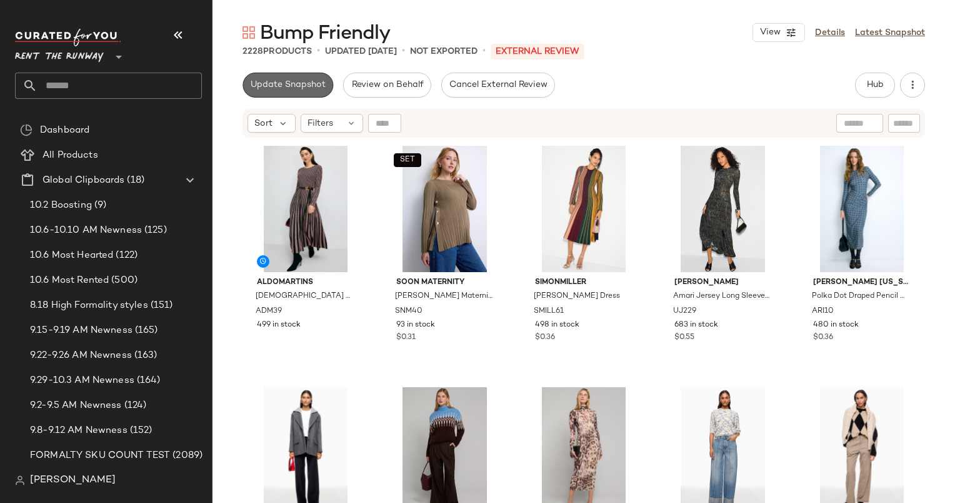
click at [259, 91] on button "Update Snapshot" at bounding box center [288, 85] width 91 height 25
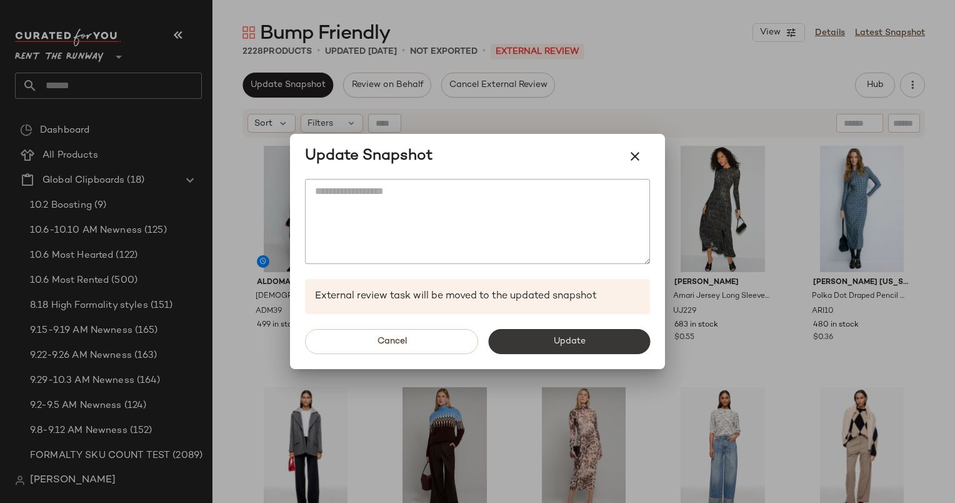
click at [604, 333] on button "Update" at bounding box center [569, 341] width 162 height 25
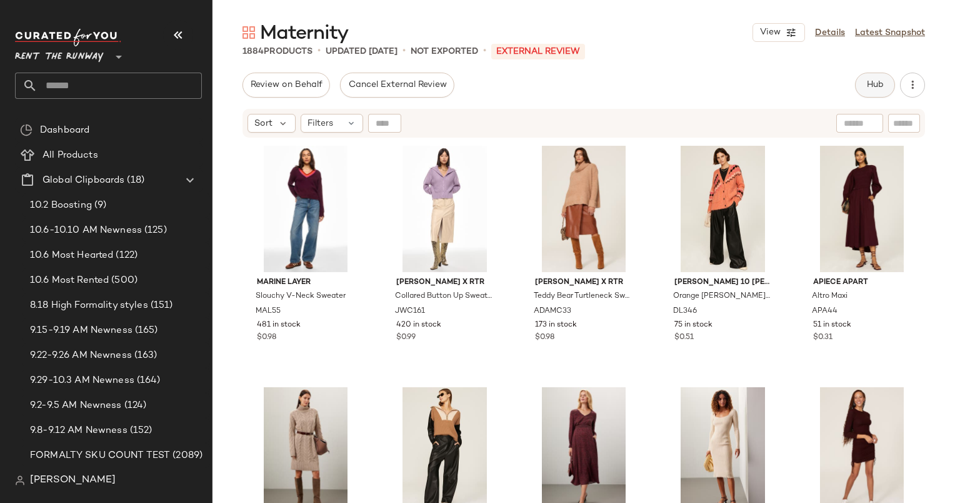
click at [870, 89] on span "Hub" at bounding box center [875, 85] width 18 height 10
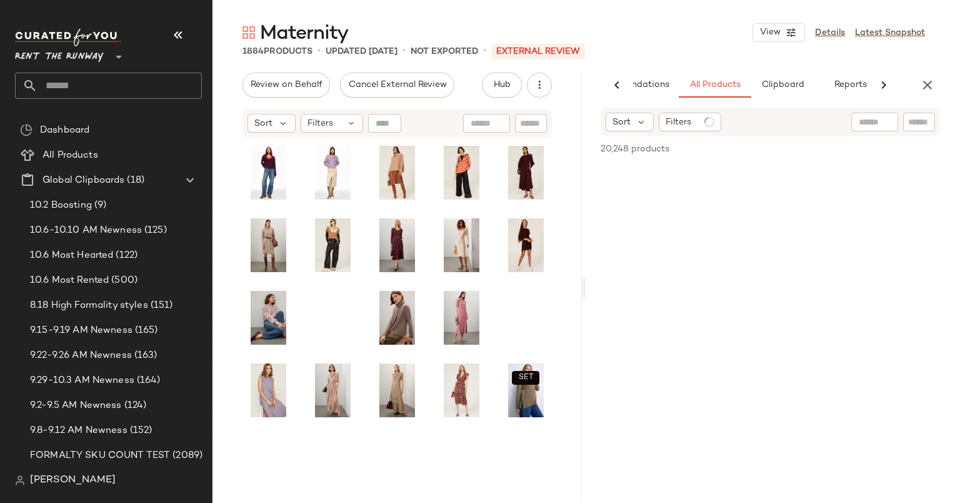
scroll to position [0, 64]
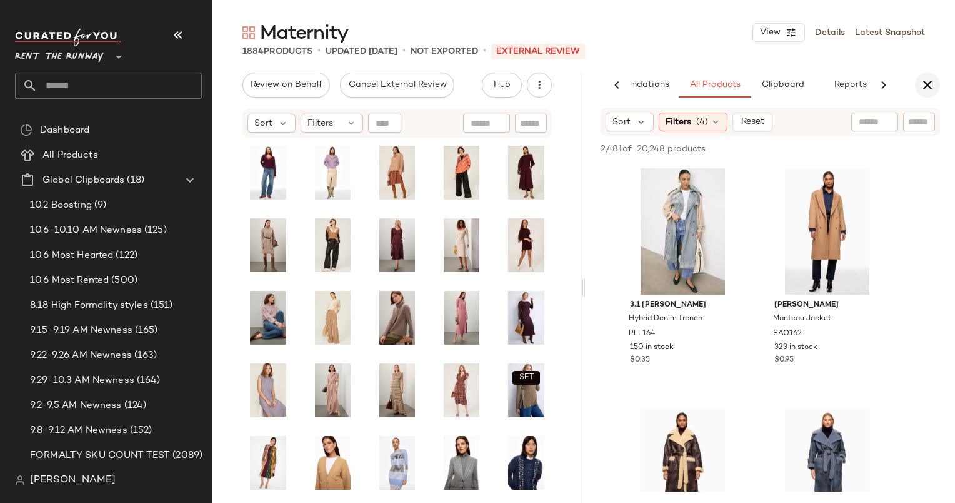
click at [933, 81] on icon "button" at bounding box center [927, 85] width 15 height 15
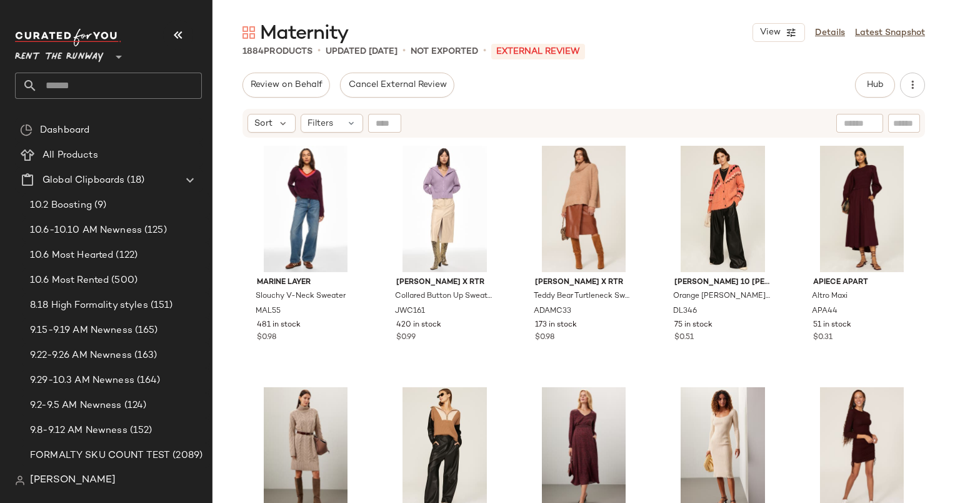
click at [833, 94] on div "Review on Behalf Cancel External Review Hub Send for Review External Review Int…" at bounding box center [584, 85] width 683 height 25
click at [854, 88] on div "Review on Behalf Cancel External Review Hub Send for Review External Review Int…" at bounding box center [584, 85] width 683 height 25
click at [868, 89] on span "Hub" at bounding box center [875, 85] width 18 height 10
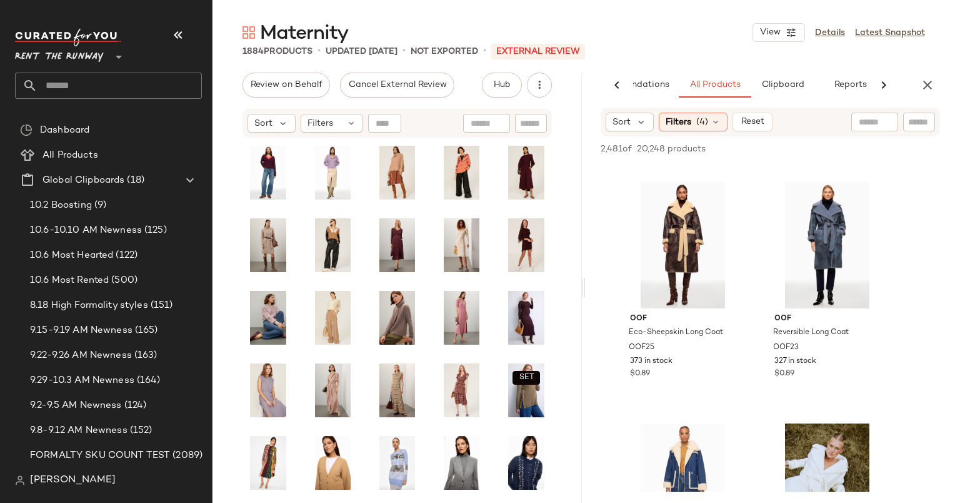
scroll to position [0, 0]
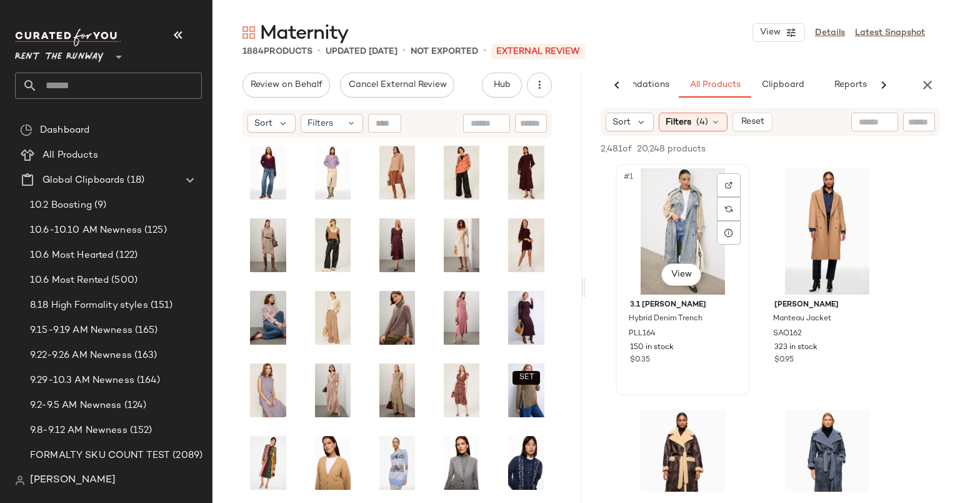
click at [680, 215] on div "#1 View" at bounding box center [683, 231] width 126 height 126
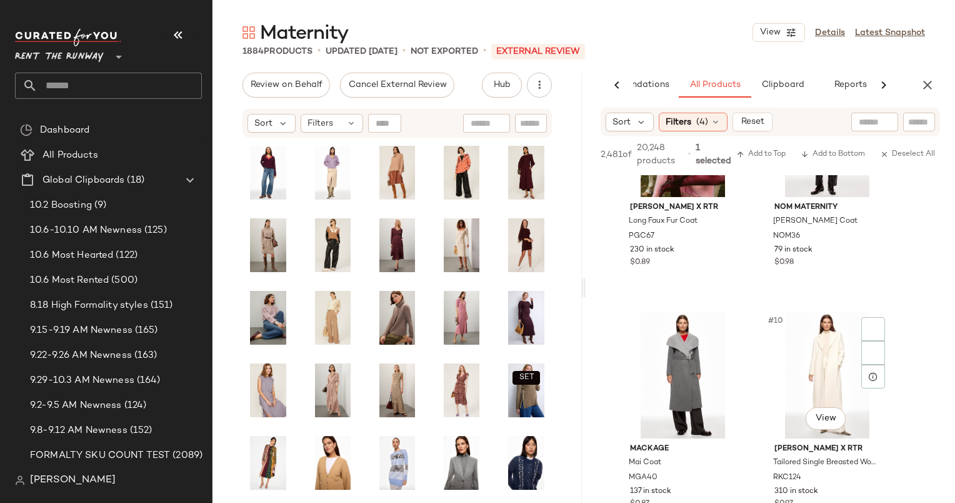
scroll to position [870, 0]
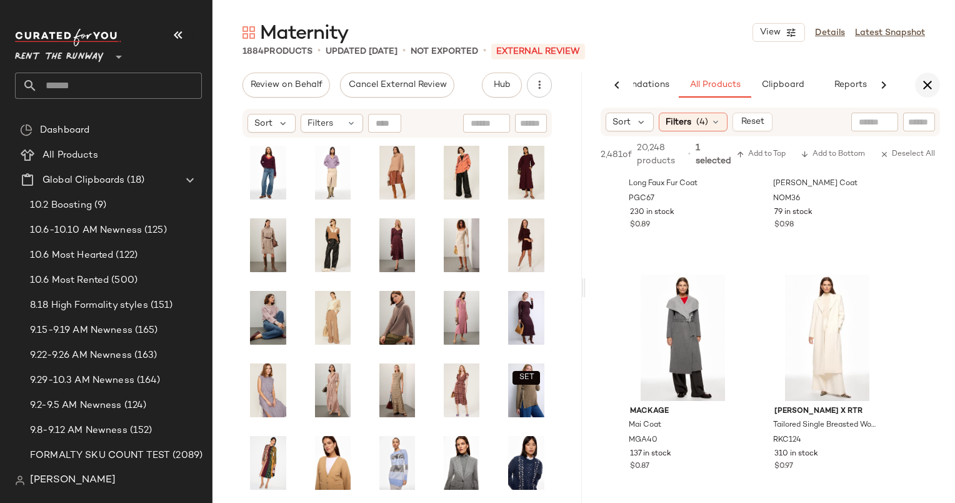
click at [933, 85] on icon "button" at bounding box center [927, 85] width 15 height 15
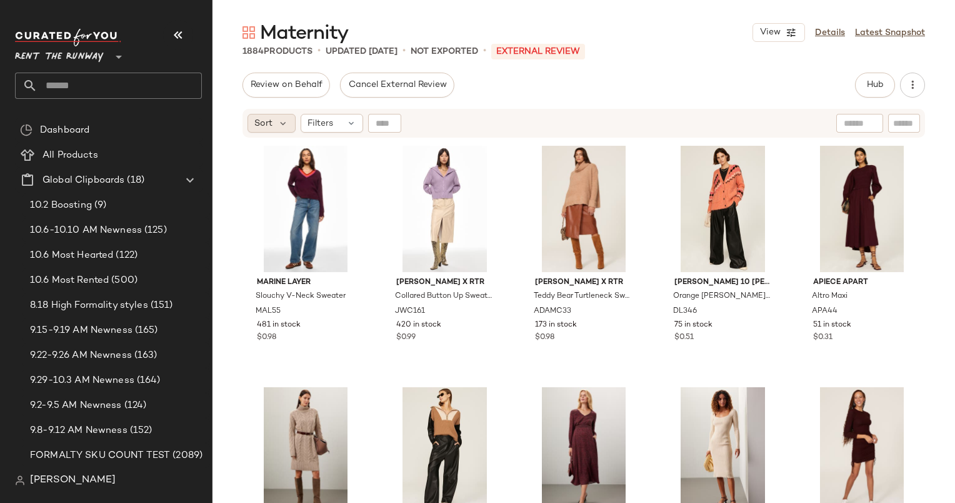
click at [273, 124] on div "Sort" at bounding box center [272, 123] width 48 height 19
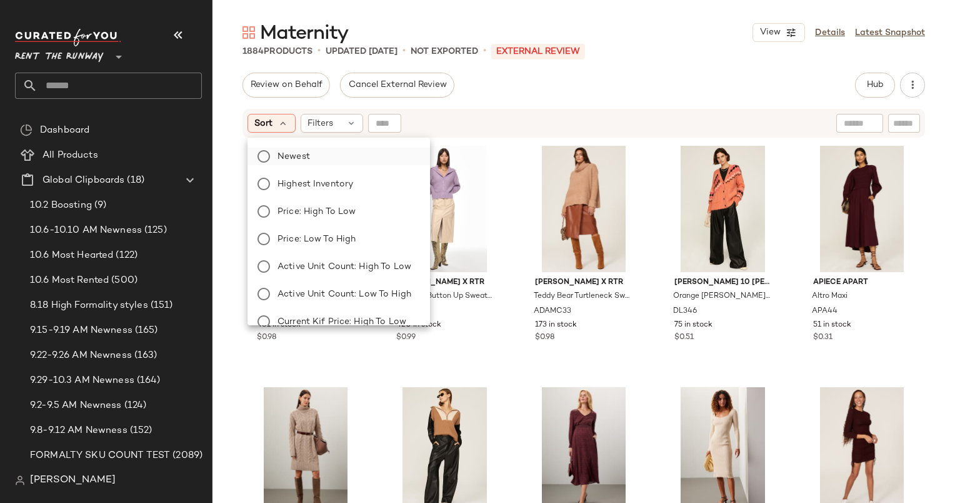
click at [336, 148] on label "Newest" at bounding box center [347, 157] width 148 height 18
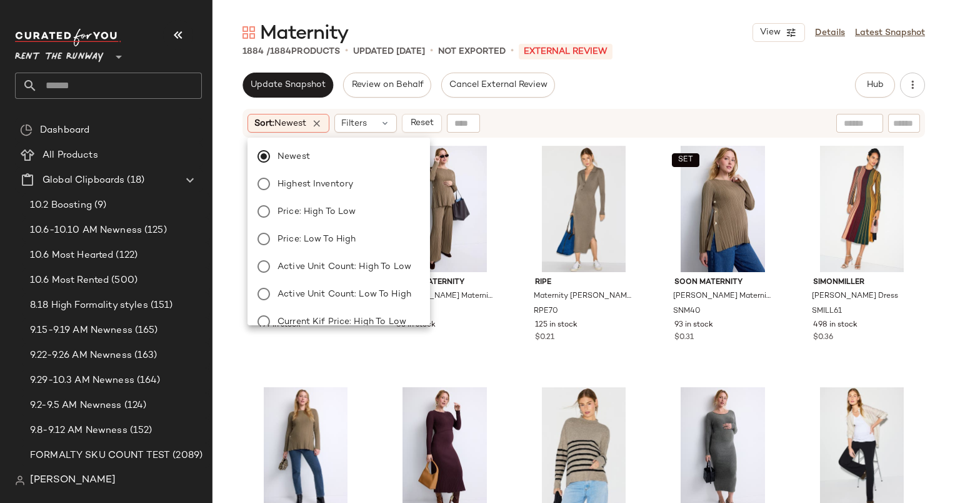
click at [552, 114] on div "Sort: Newest Filters Reset" at bounding box center [503, 123] width 510 height 19
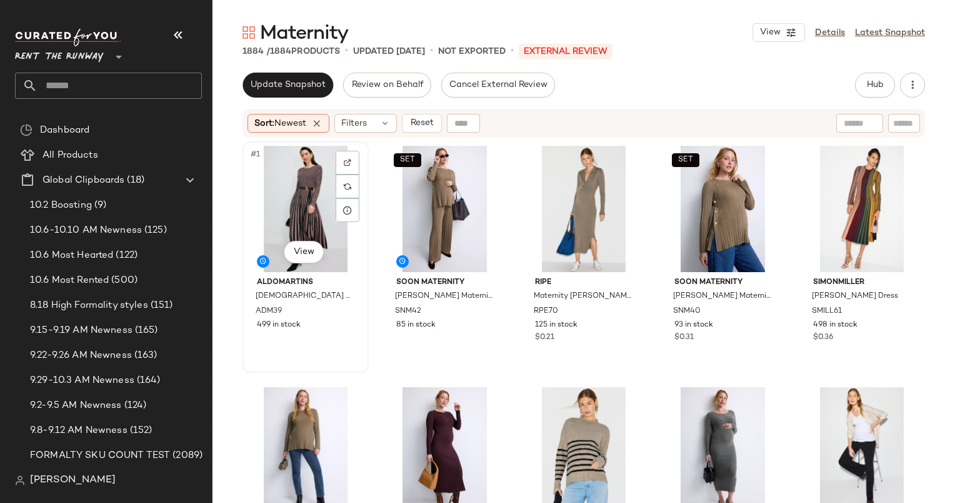
click at [277, 193] on div "#1 View" at bounding box center [306, 209] width 118 height 126
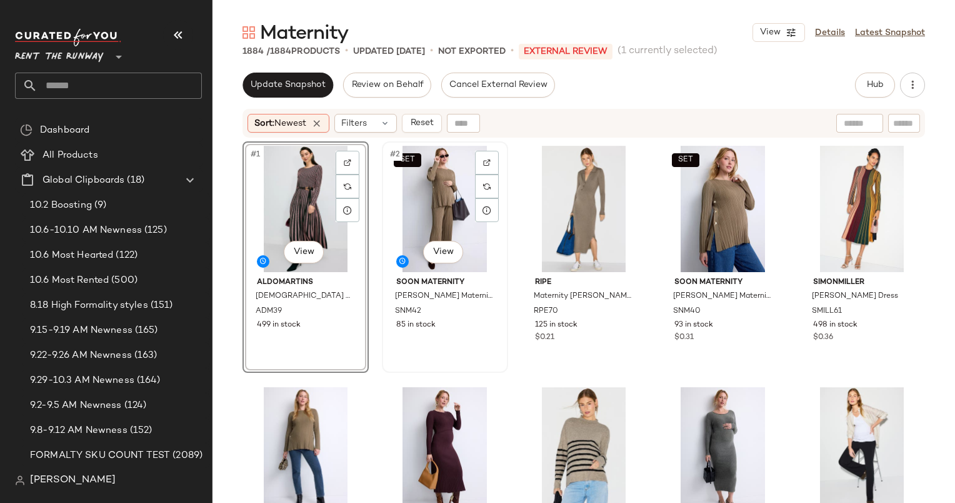
click at [422, 203] on div "SET #2 View" at bounding box center [445, 209] width 118 height 126
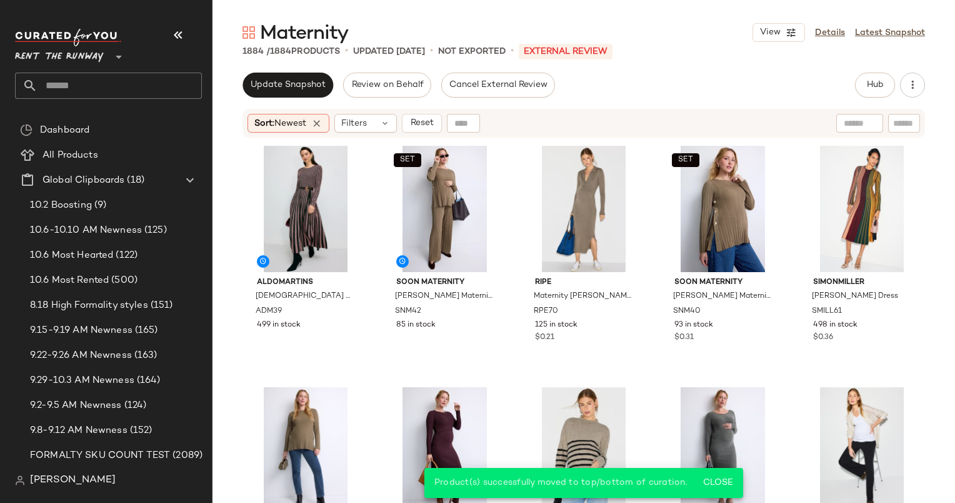
click at [424, 110] on div "Sort: Newest Filters Reset" at bounding box center [584, 123] width 683 height 29
click at [431, 123] on span "Reset" at bounding box center [421, 123] width 24 height 10
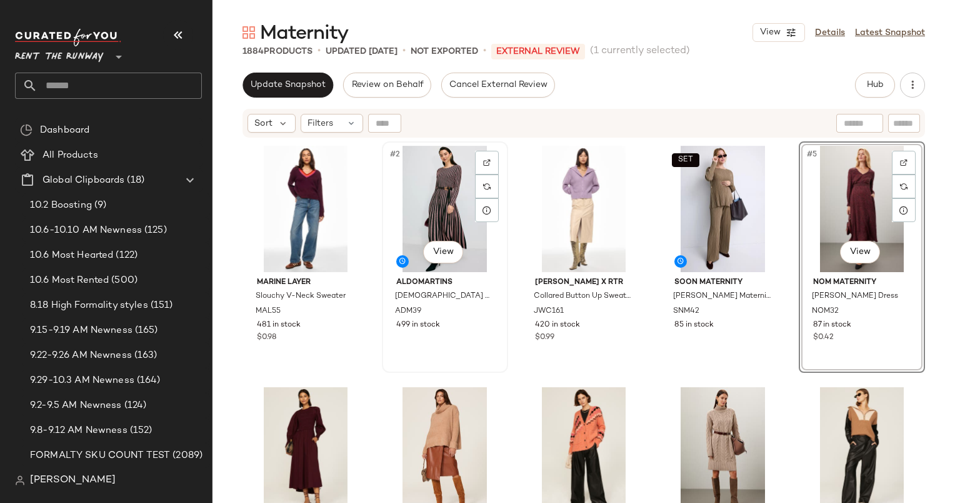
scroll to position [129, 0]
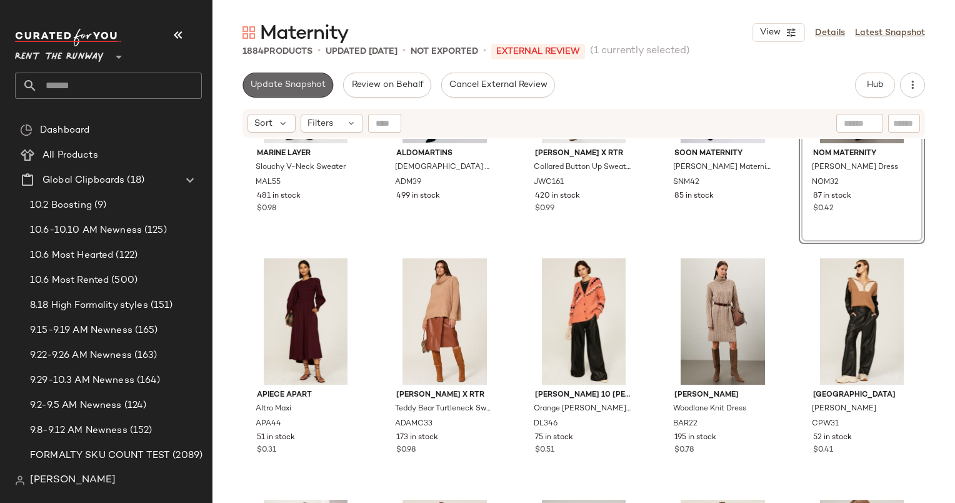
click at [291, 86] on span "Update Snapshot" at bounding box center [288, 85] width 76 height 10
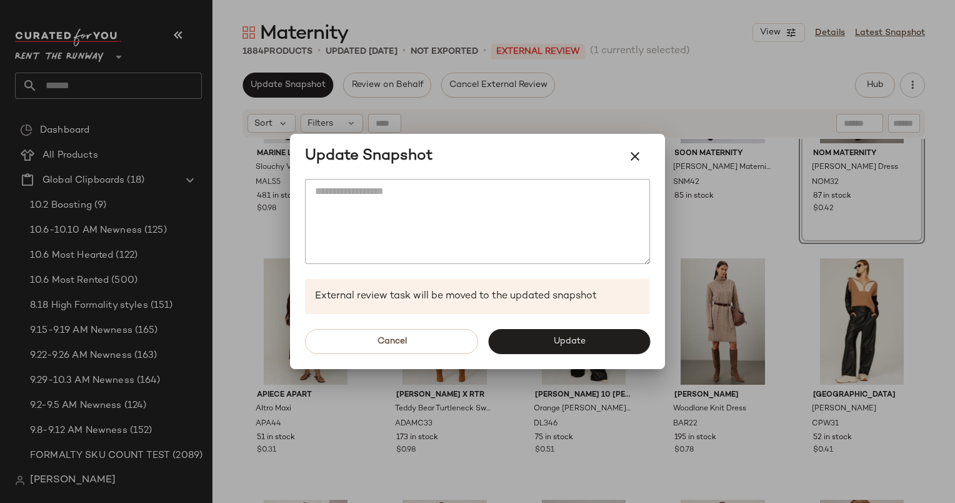
click at [571, 325] on div "Cancel Update" at bounding box center [477, 341] width 375 height 55
click at [580, 333] on button "Update" at bounding box center [569, 341] width 162 height 25
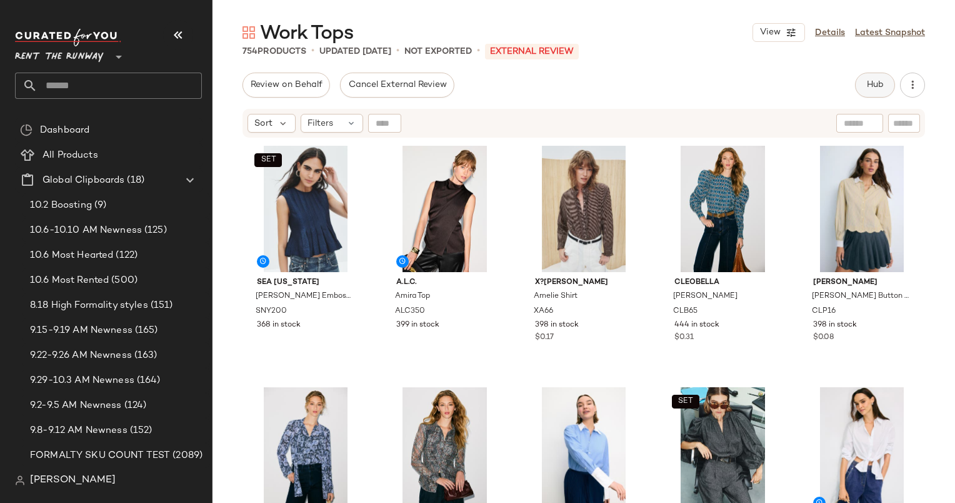
click at [878, 80] on span "Hub" at bounding box center [875, 85] width 18 height 10
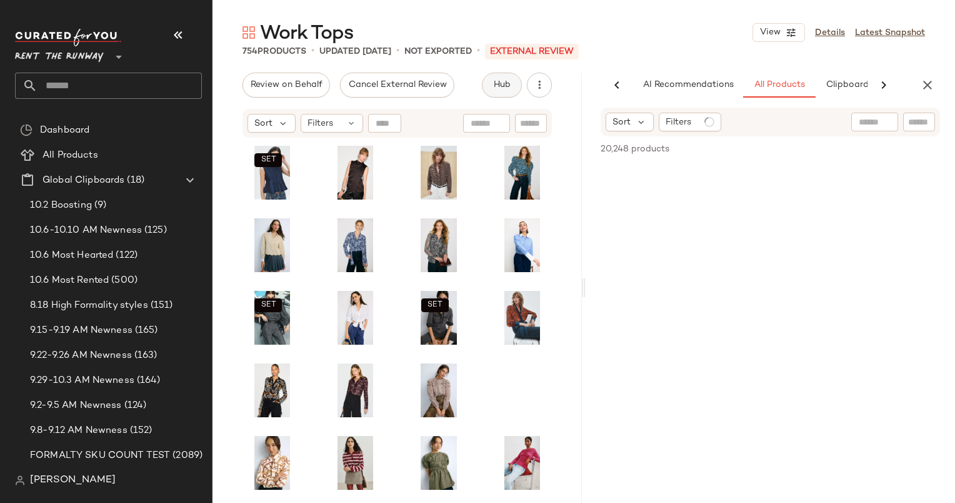
scroll to position [0, 52]
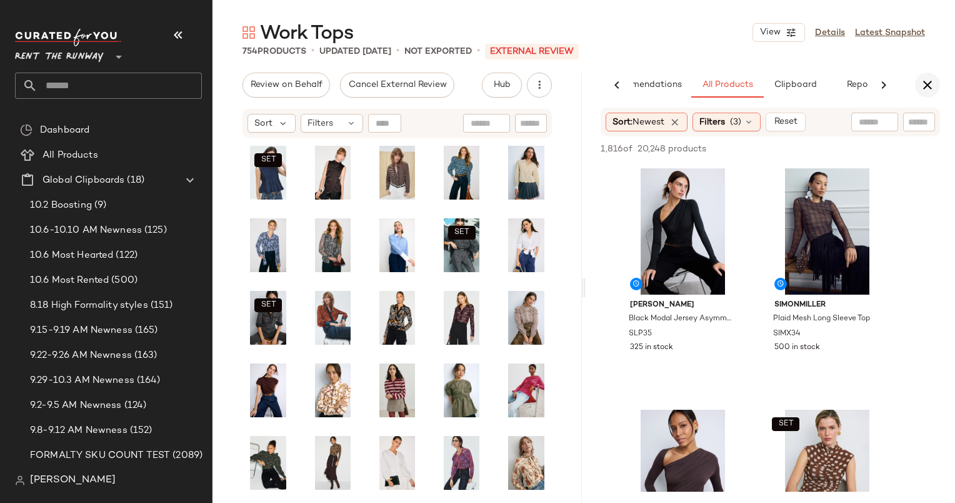
click at [924, 84] on icon "button" at bounding box center [927, 85] width 15 height 15
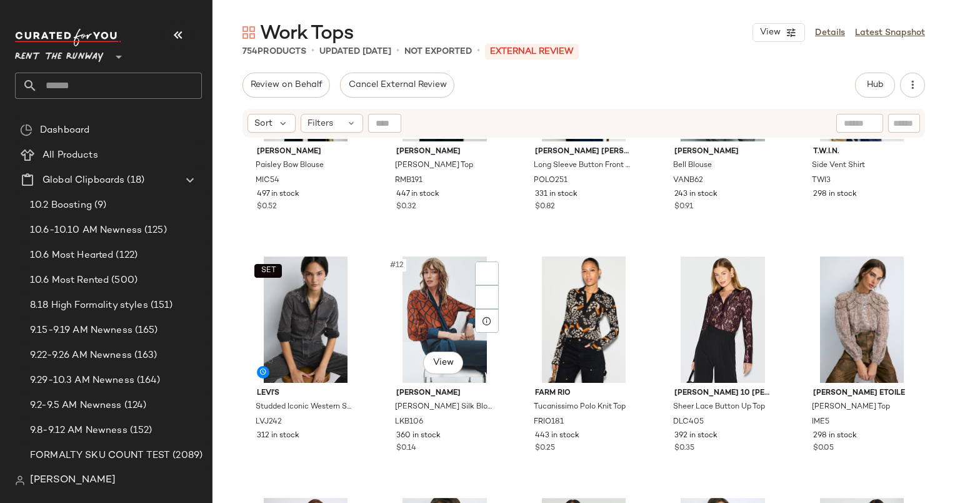
scroll to position [0, 0]
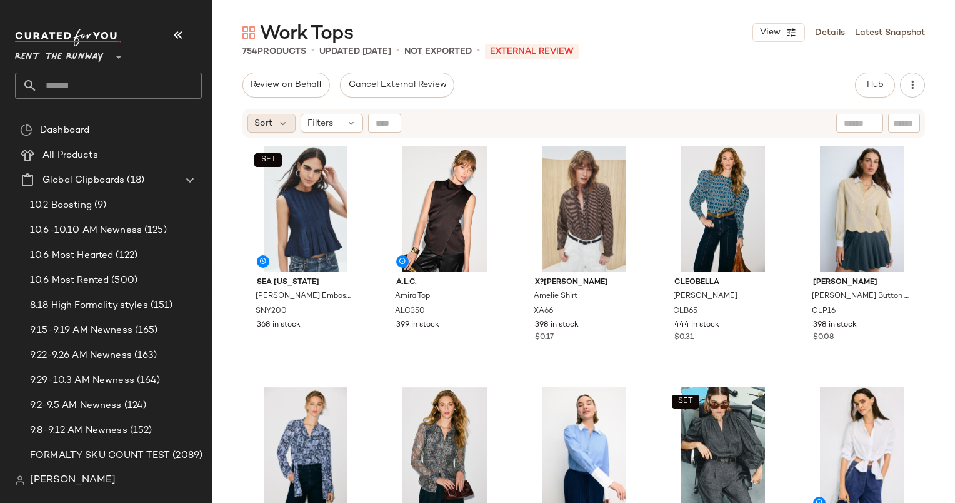
click at [253, 114] on div "Sort" at bounding box center [272, 123] width 48 height 19
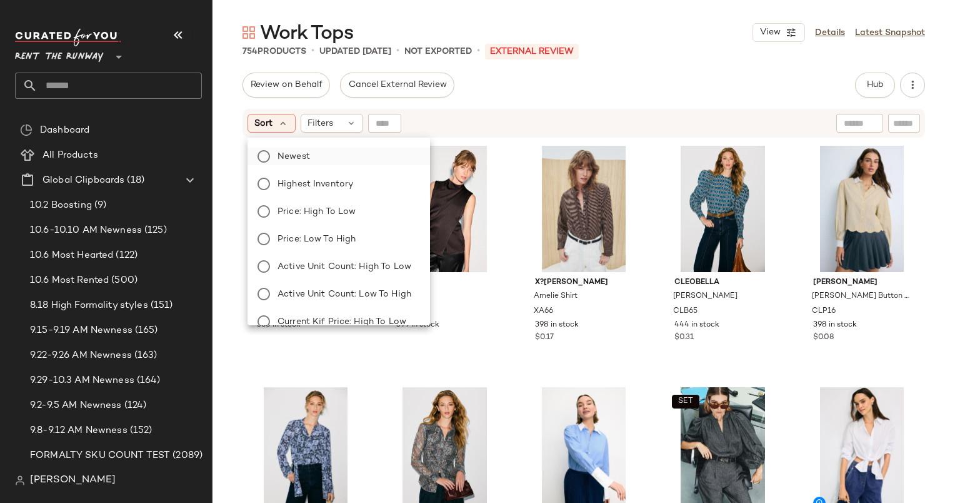
click at [330, 154] on label "Newest" at bounding box center [347, 157] width 148 height 18
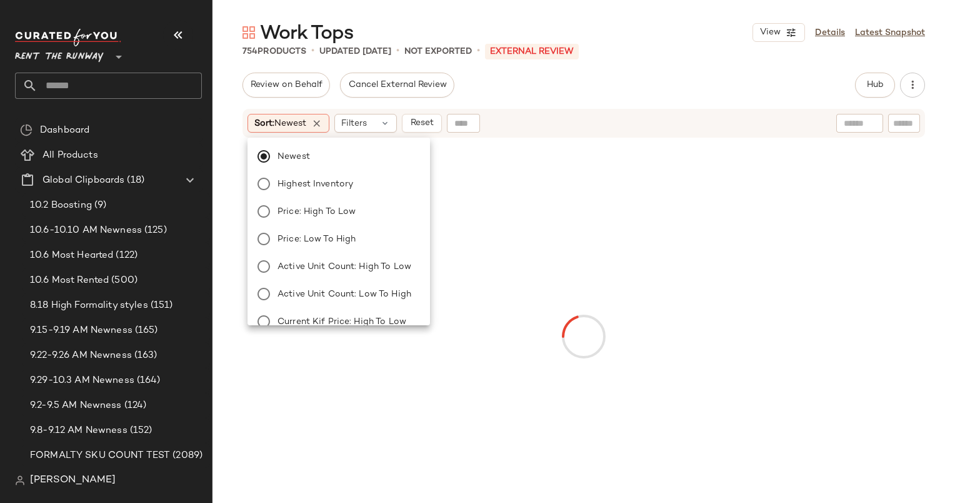
click at [603, 89] on div "Review on Behalf Cancel External Review Hub Send for Review External Review Int…" at bounding box center [584, 85] width 683 height 25
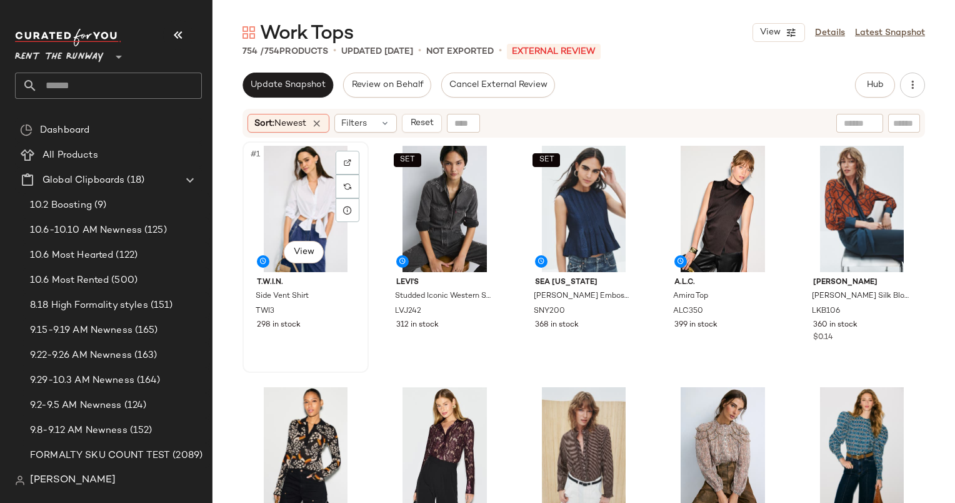
click at [298, 171] on div "#1 View" at bounding box center [306, 209] width 118 height 126
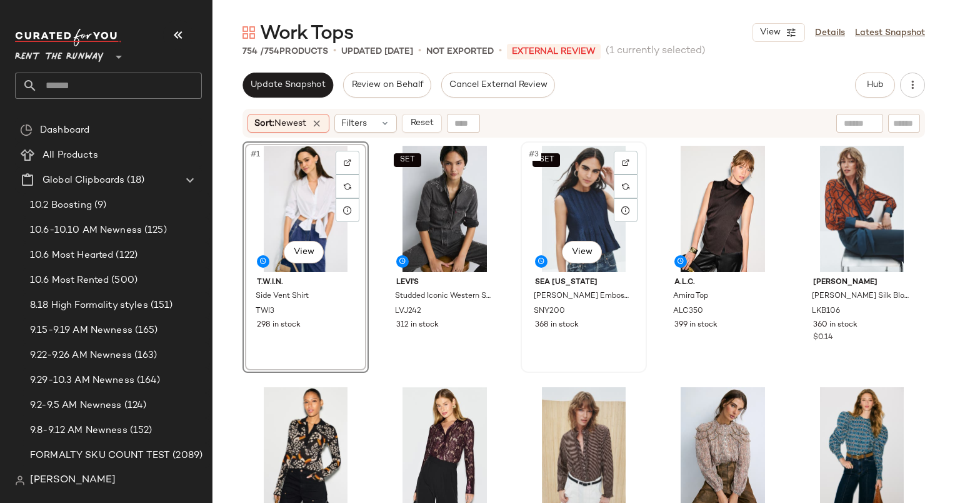
scroll to position [10, 0]
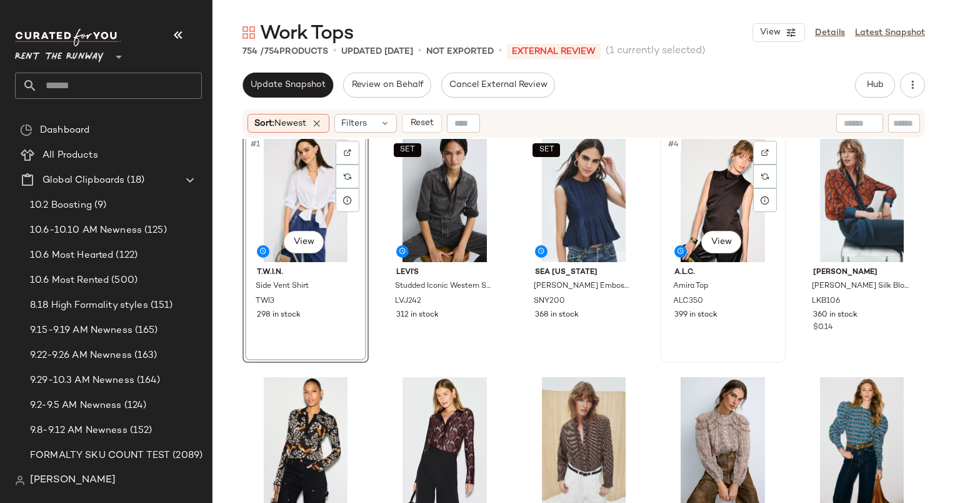
click at [709, 161] on div "#4 View" at bounding box center [723, 199] width 118 height 126
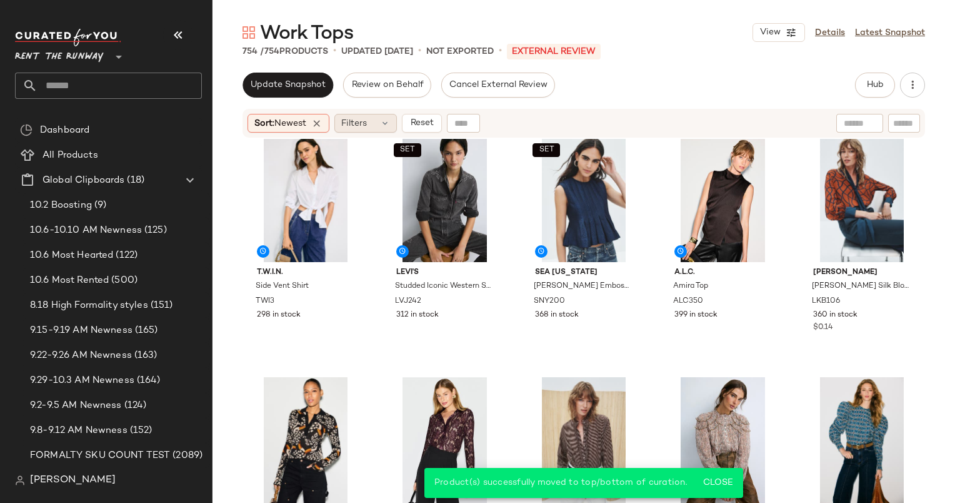
click at [371, 118] on div "Filters" at bounding box center [365, 123] width 63 height 19
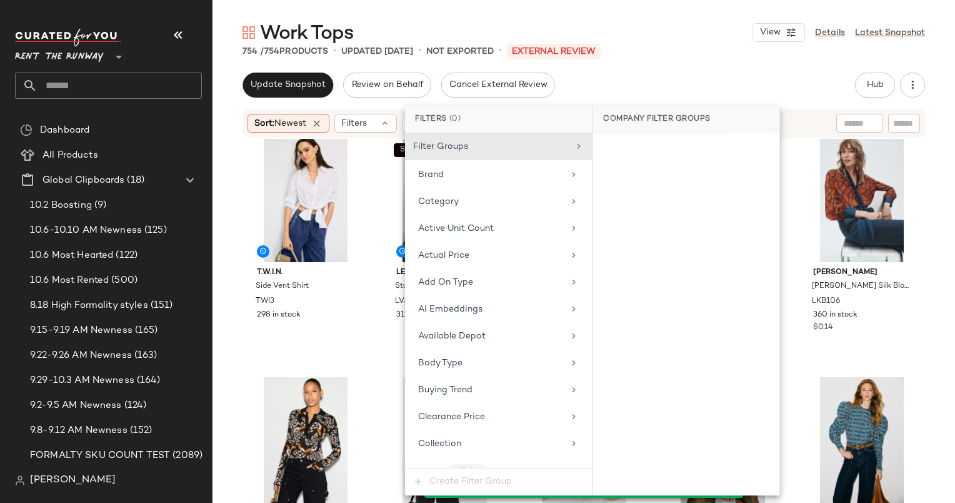
click at [436, 118] on div "Filters (0)" at bounding box center [498, 119] width 187 height 27
click at [633, 93] on div "Update Snapshot Review on Behalf Cancel External Review Hub Send for Review Ext…" at bounding box center [584, 85] width 683 height 25
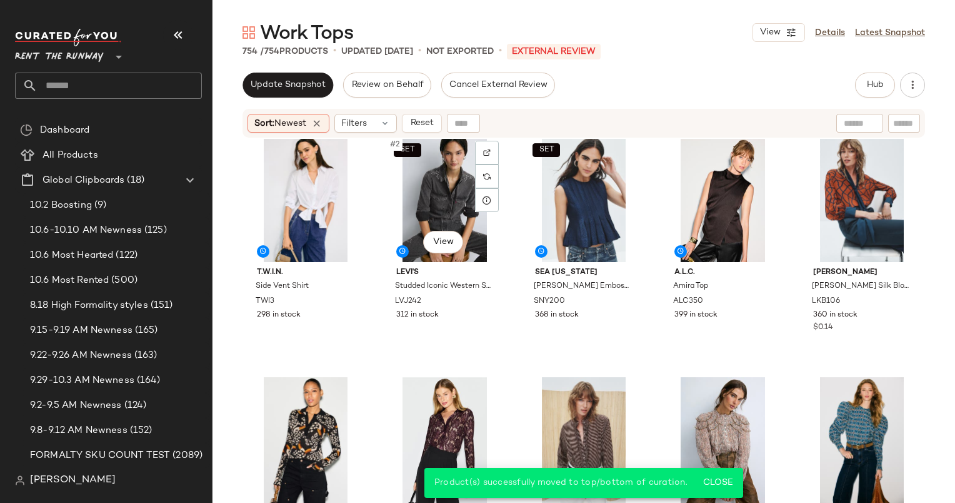
click at [410, 133] on div "Sort: Newest Filters Reset" at bounding box center [584, 123] width 683 height 29
click at [425, 128] on span "Reset" at bounding box center [421, 123] width 24 height 10
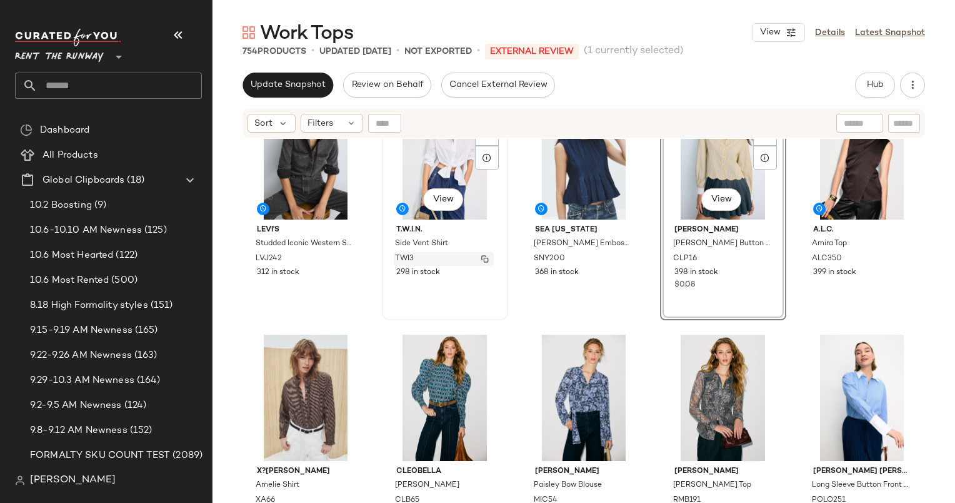
scroll to position [54, 0]
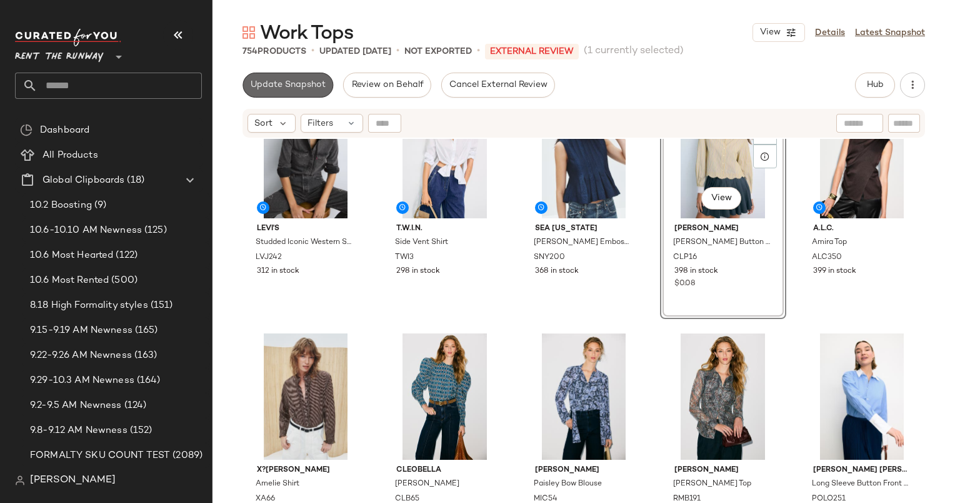
click at [264, 82] on span "Update Snapshot" at bounding box center [288, 85] width 76 height 10
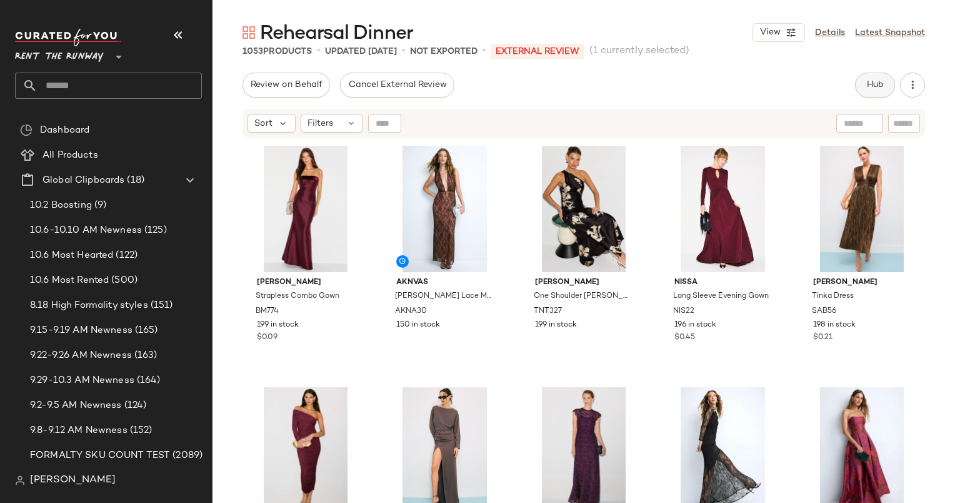
click at [886, 94] on button "Hub" at bounding box center [875, 85] width 40 height 25
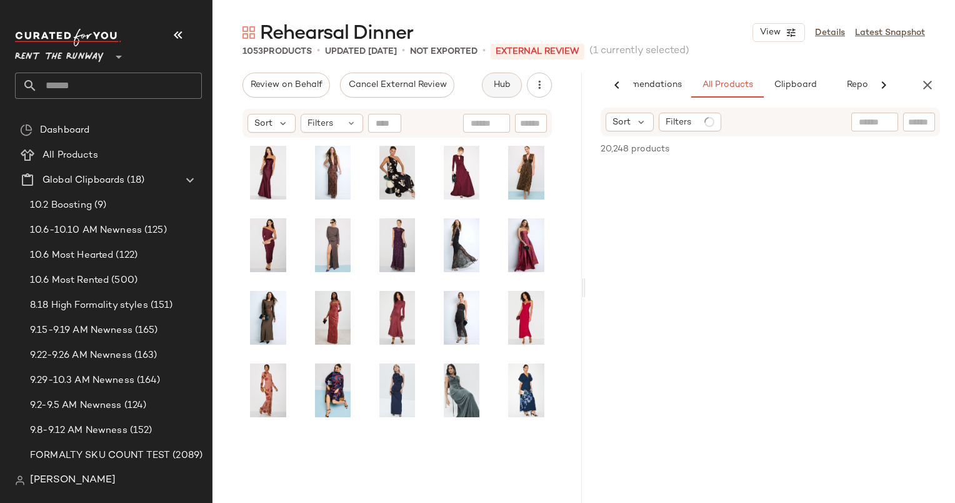
scroll to position [0, 52]
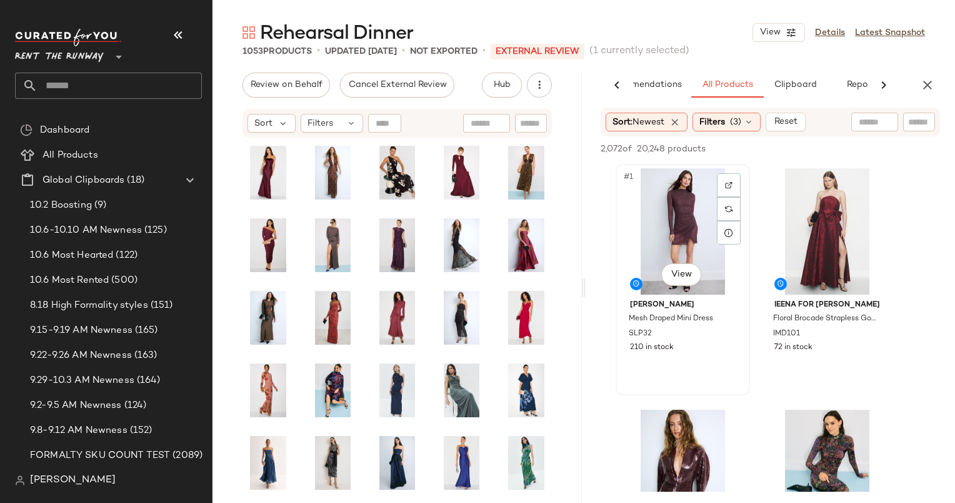
click at [690, 208] on div "#1 View" at bounding box center [683, 231] width 126 height 126
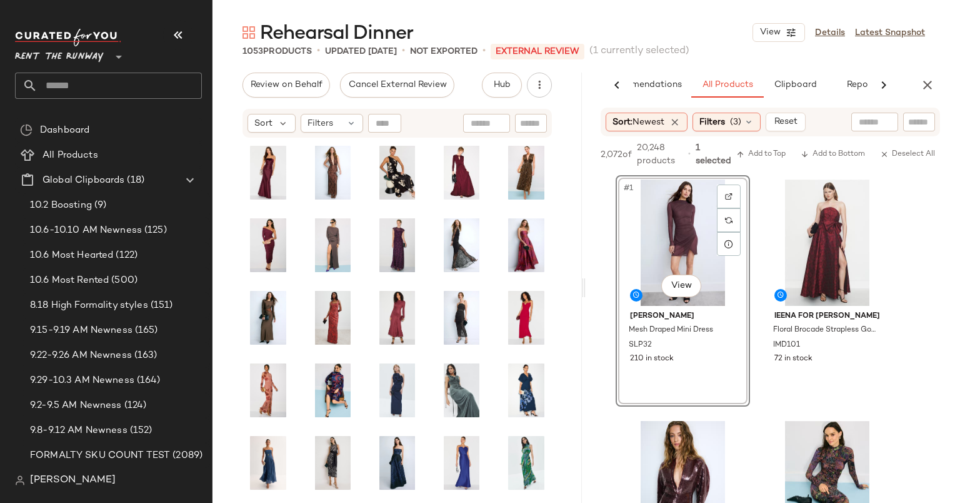
scroll to position [148, 0]
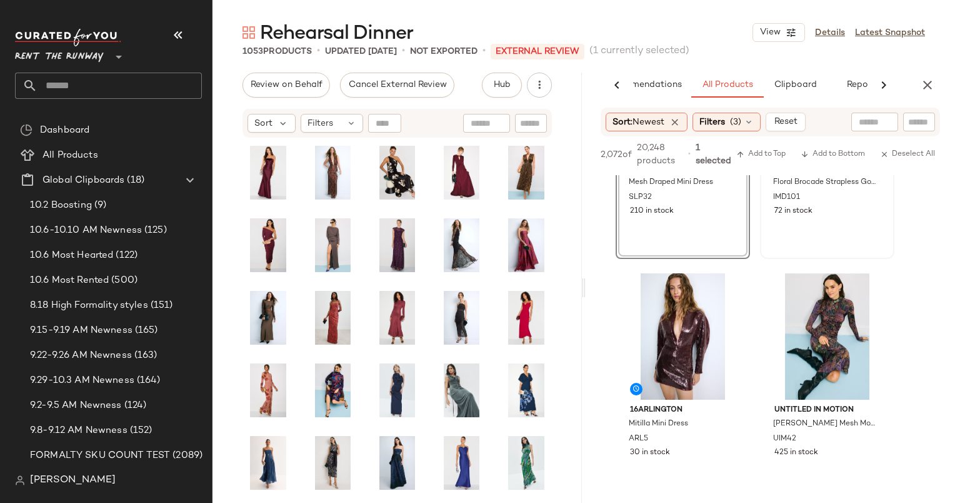
click at [853, 218] on div "Ieena for [PERSON_NAME] Floral Brocade Strapless Gown With Bow IMD101 72 in sto…" at bounding box center [827, 188] width 126 height 60
click at [761, 148] on button "Add to Top" at bounding box center [760, 154] width 59 height 15
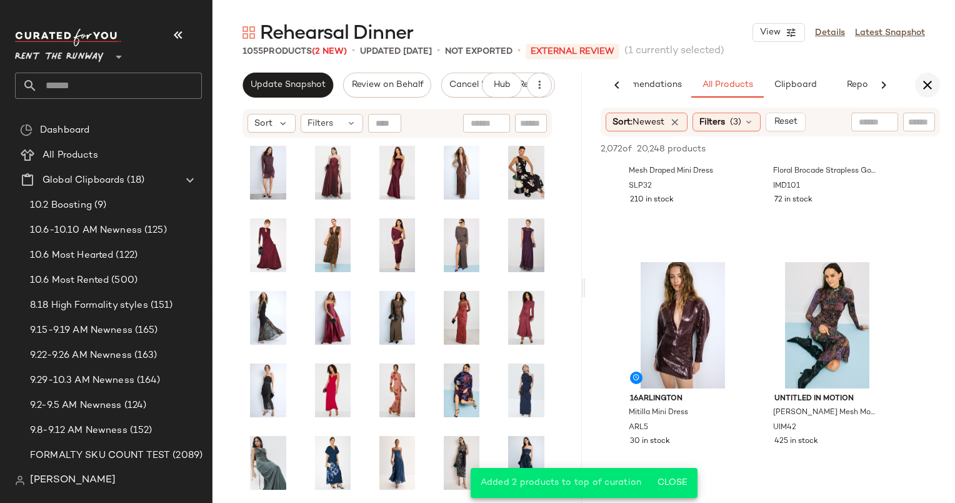
click at [927, 79] on icon "button" at bounding box center [927, 85] width 15 height 15
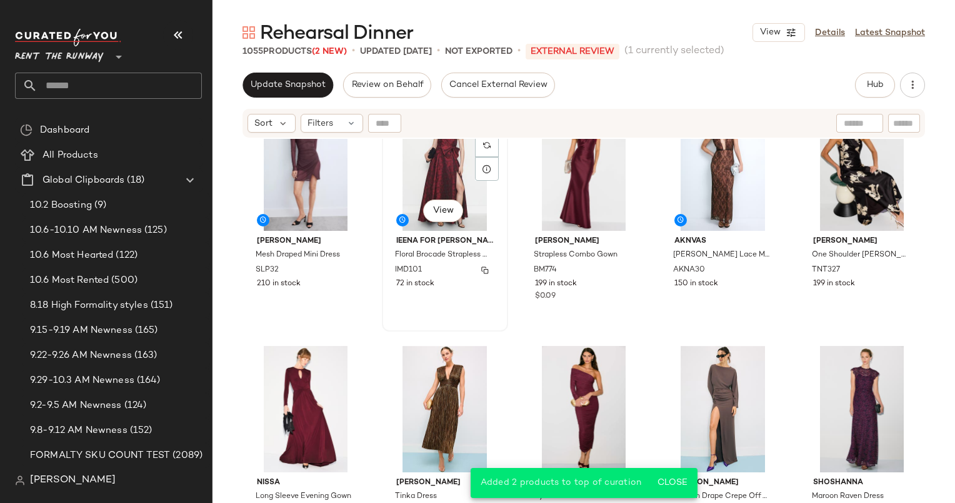
scroll to position [0, 0]
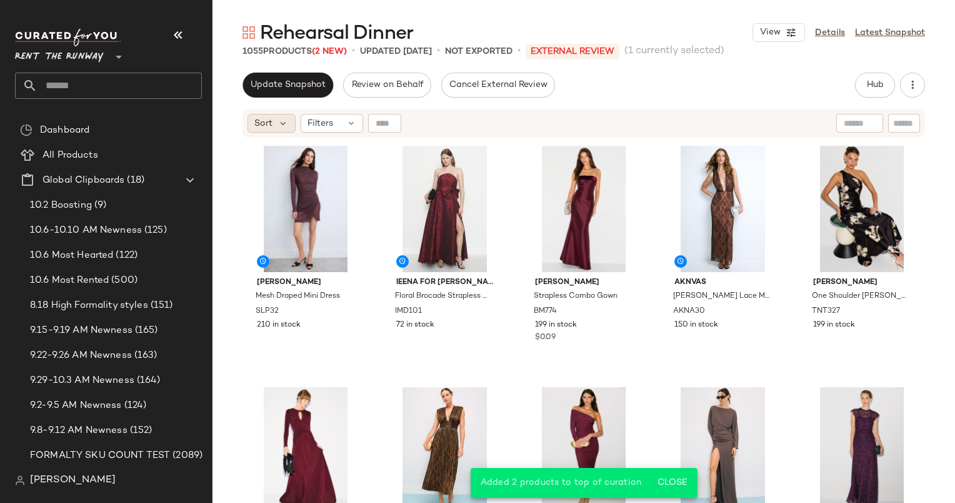
click at [270, 128] on span "Sort" at bounding box center [263, 123] width 18 height 13
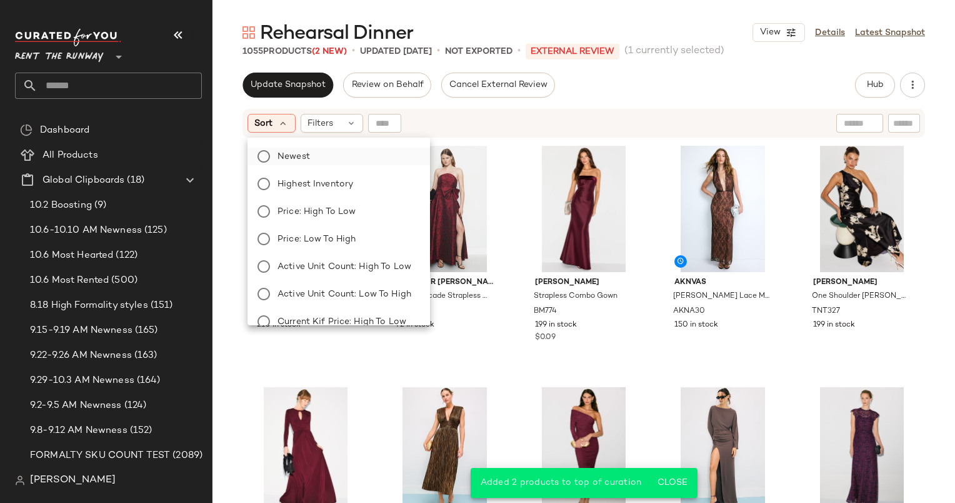
click at [328, 150] on label "Newest" at bounding box center [347, 157] width 148 height 18
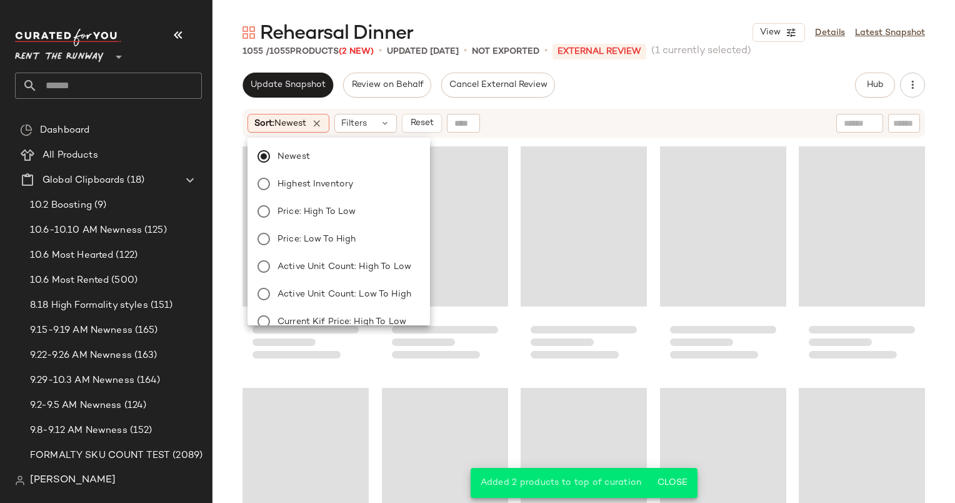
click at [551, 114] on div "Sort: Newest Filters Reset" at bounding box center [503, 123] width 510 height 19
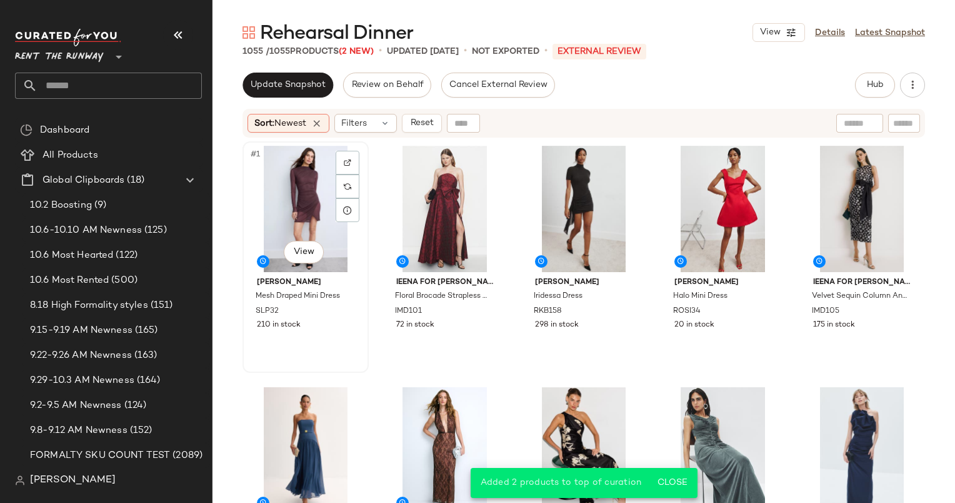
click at [258, 227] on div "#1 View" at bounding box center [306, 209] width 118 height 126
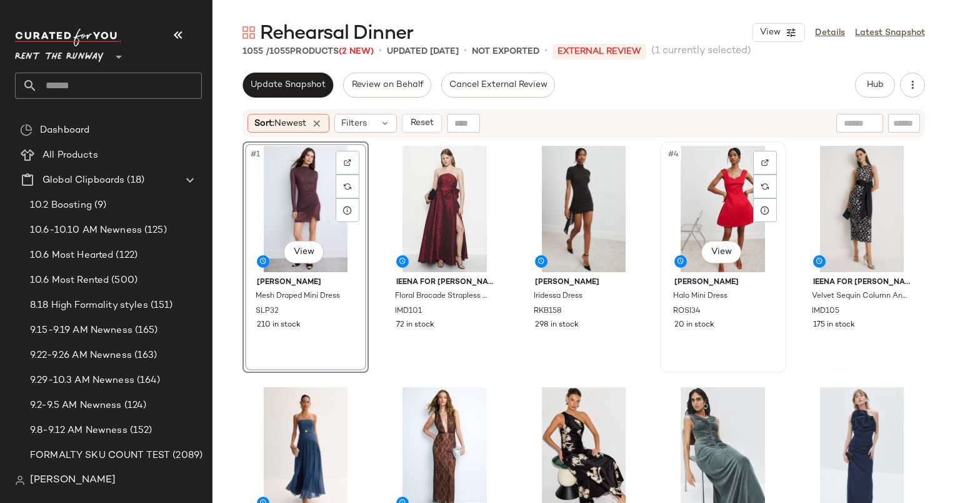
scroll to position [177, 0]
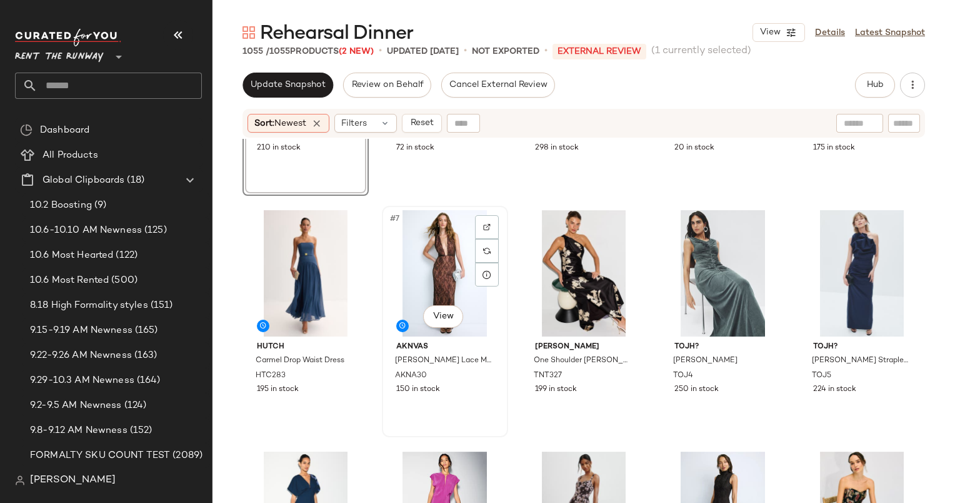
click at [443, 225] on div "#7 View" at bounding box center [445, 273] width 118 height 126
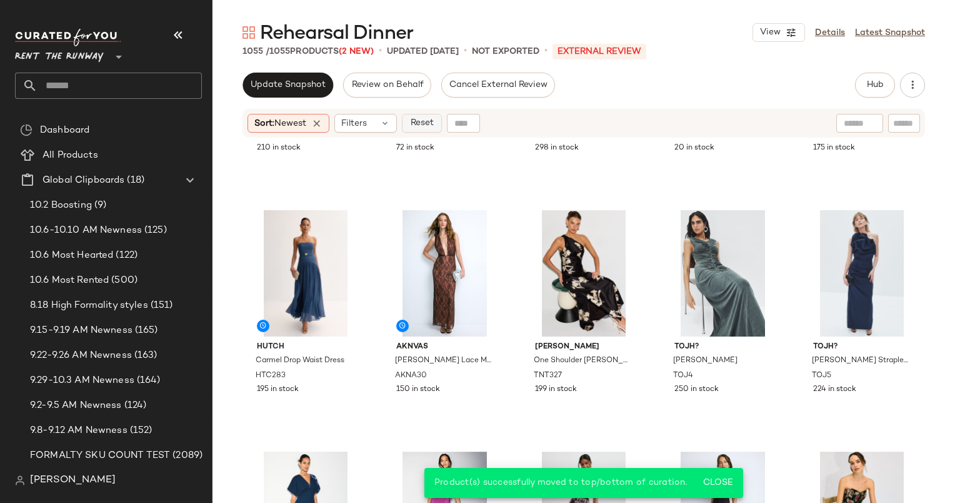
click at [429, 128] on span "Reset" at bounding box center [421, 123] width 24 height 10
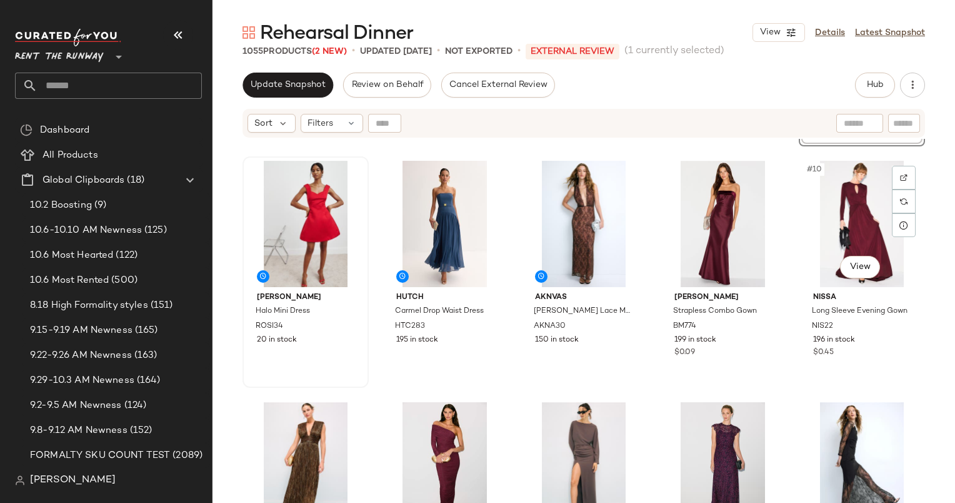
scroll to position [233, 0]
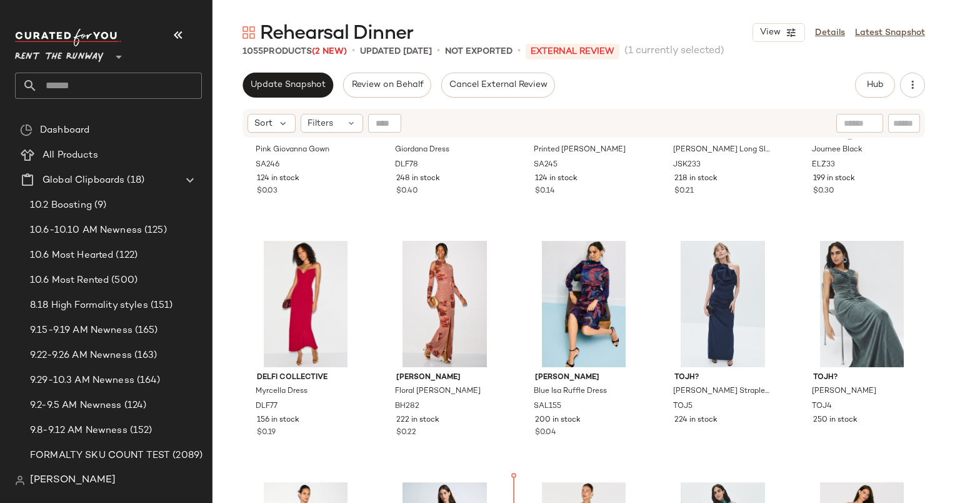
scroll to position [922, 0]
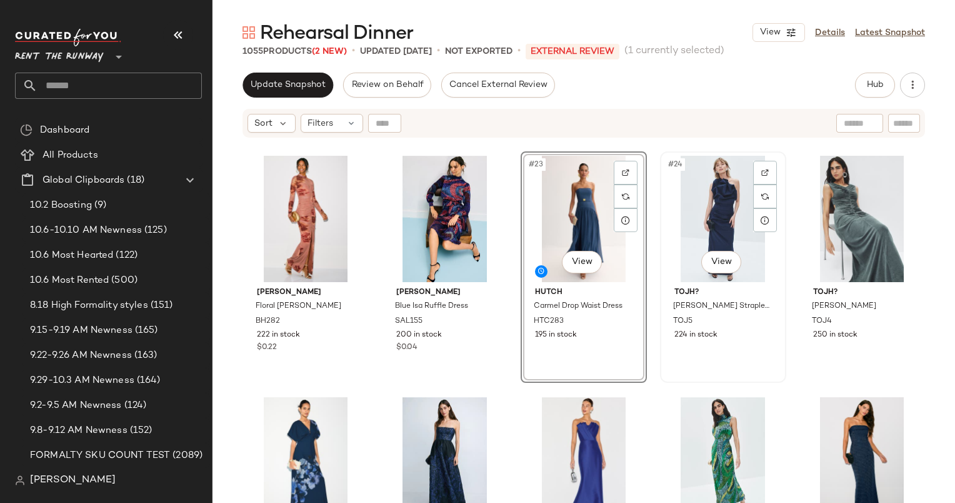
scroll to position [971, 0]
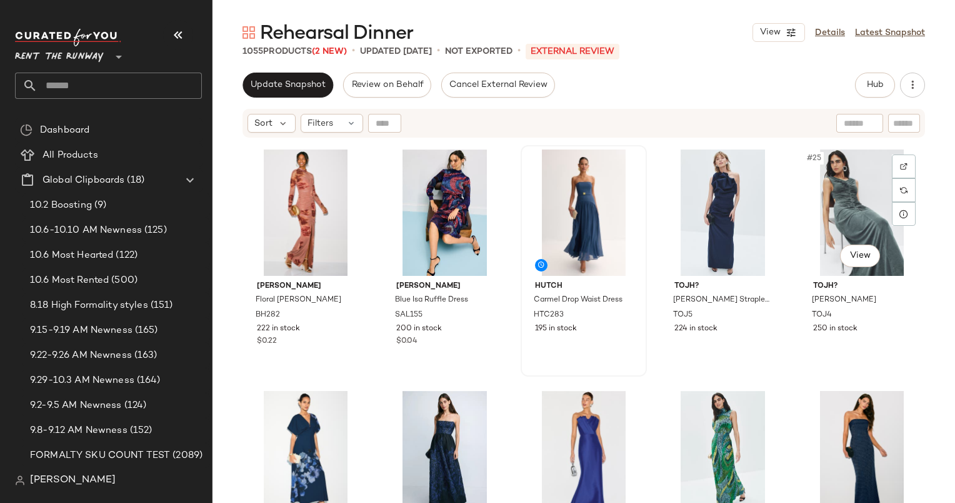
scroll to position [970, 0]
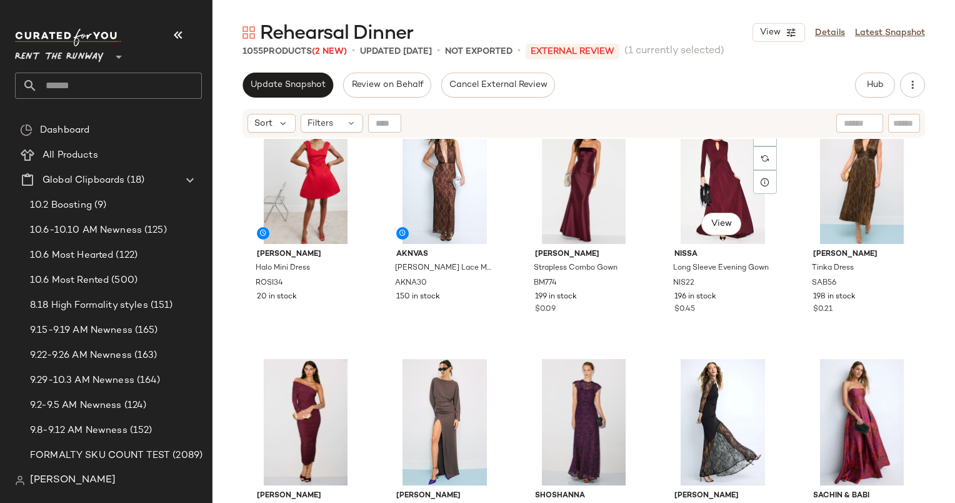
scroll to position [235, 0]
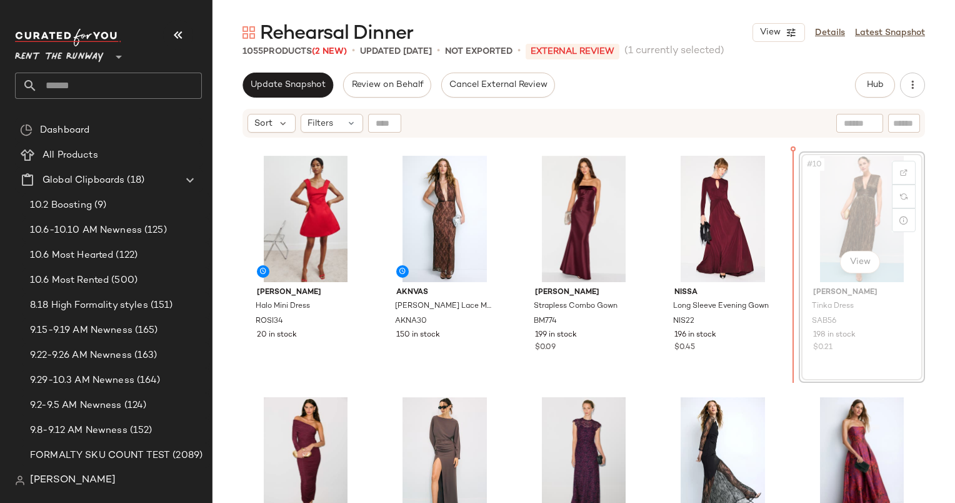
scroll to position [228, 0]
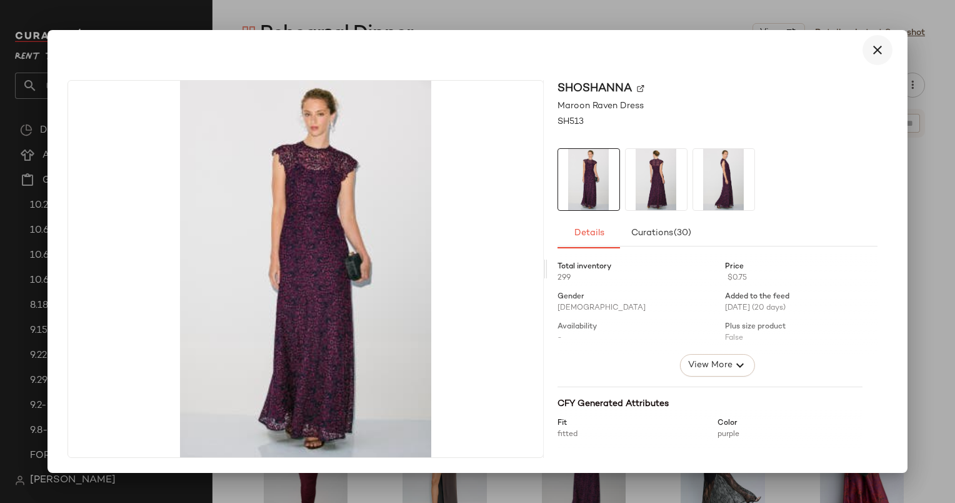
click at [878, 48] on icon "button" at bounding box center [877, 50] width 15 height 15
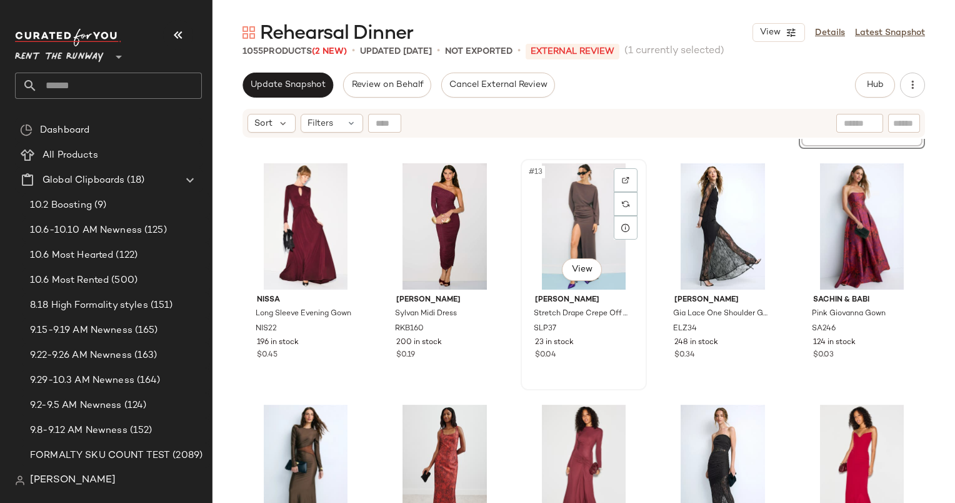
scroll to position [454, 0]
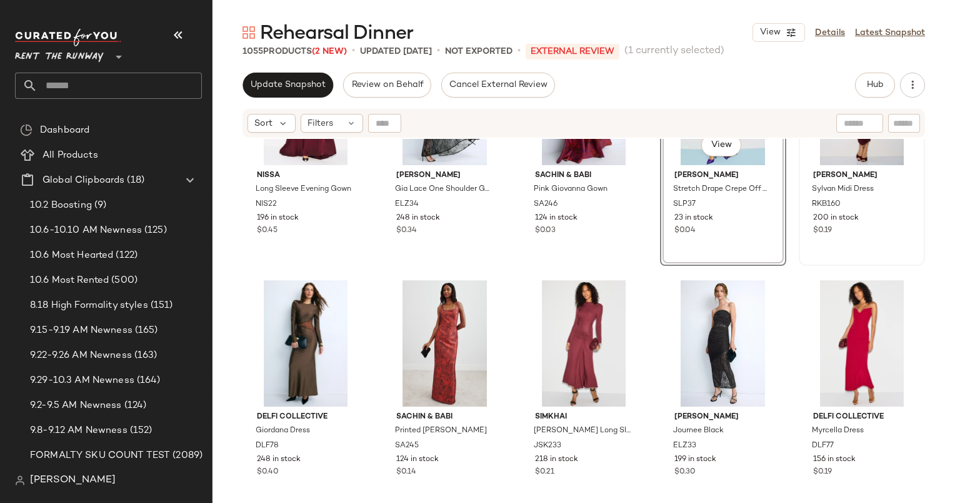
scroll to position [603, 0]
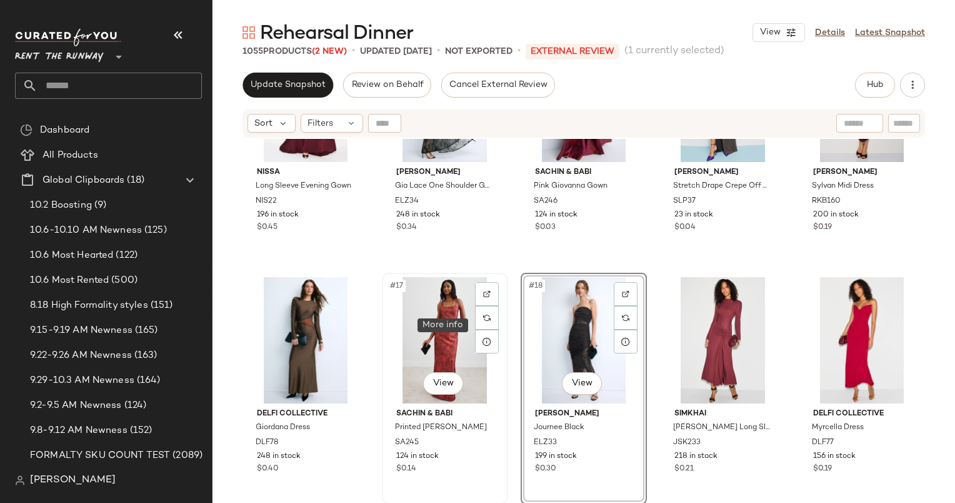
scroll to position [756, 0]
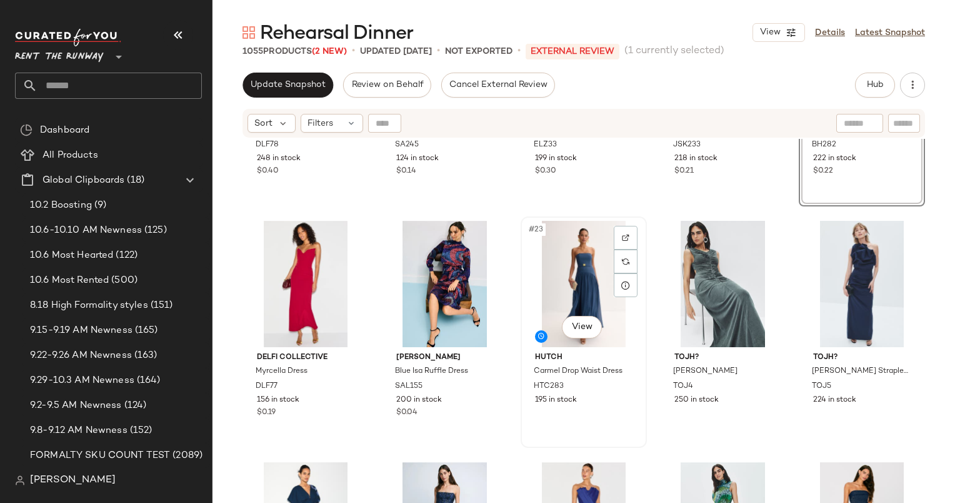
scroll to position [624, 0]
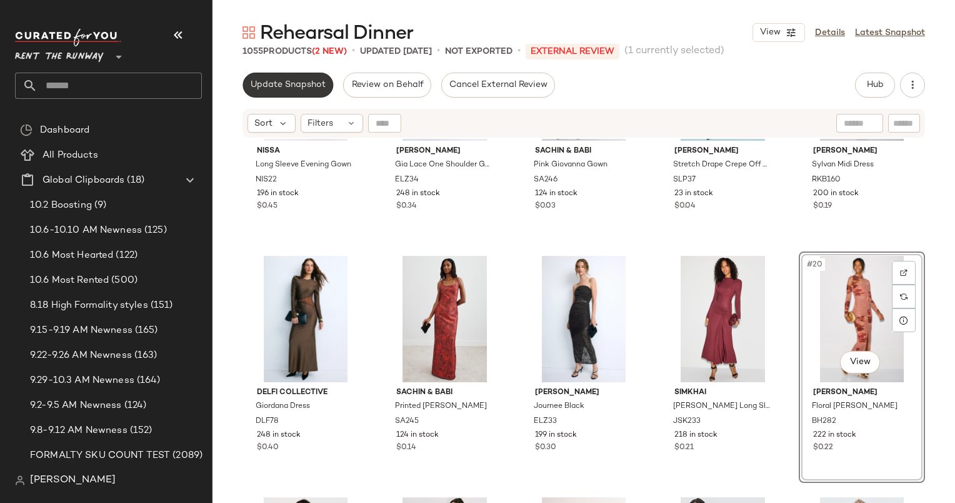
click at [292, 78] on button "Update Snapshot" at bounding box center [288, 85] width 91 height 25
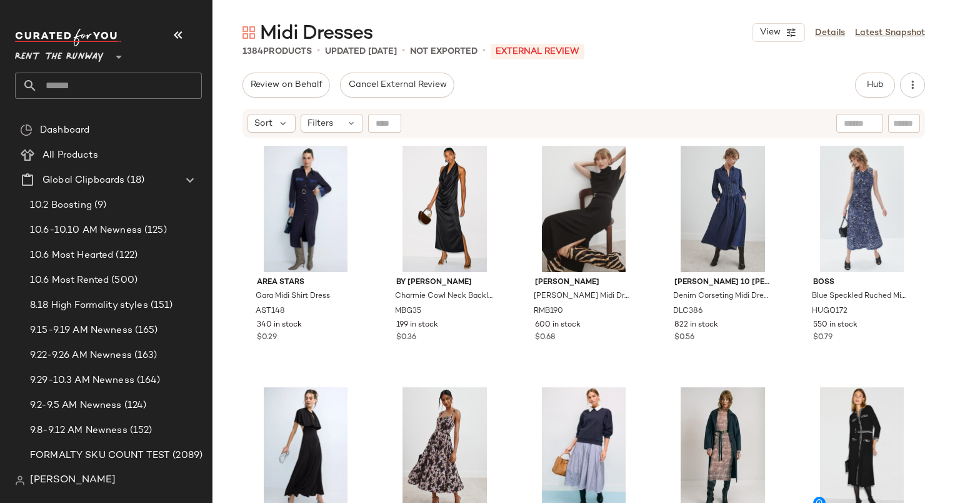
click at [861, 98] on div "Review on Behalf Cancel External Review Hub Send for Review External Review Int…" at bounding box center [584, 288] width 743 height 430
click at [874, 93] on button "Hub" at bounding box center [875, 85] width 40 height 25
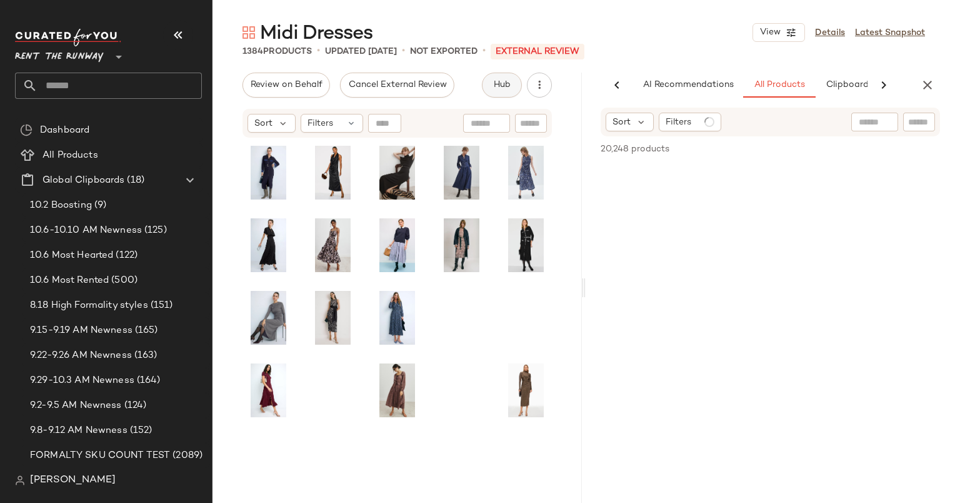
scroll to position [0, 64]
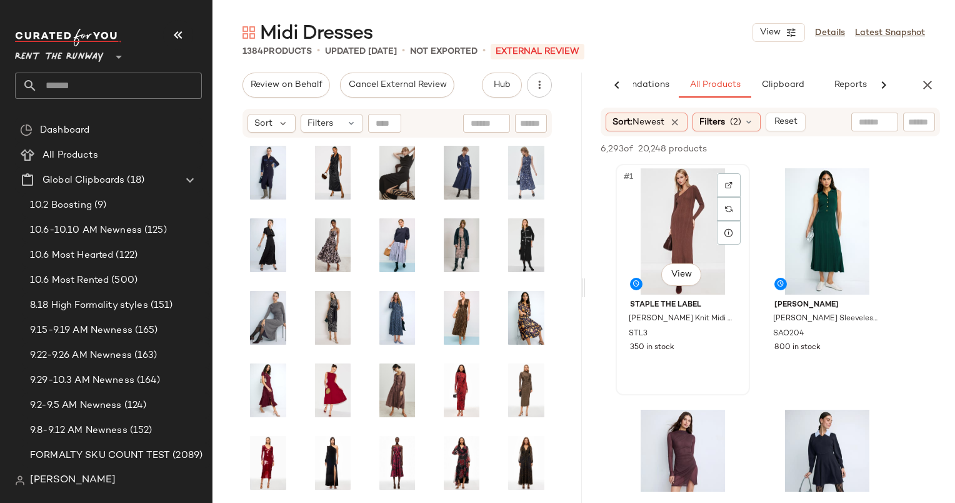
click at [658, 196] on div "#1 View" at bounding box center [683, 231] width 126 height 126
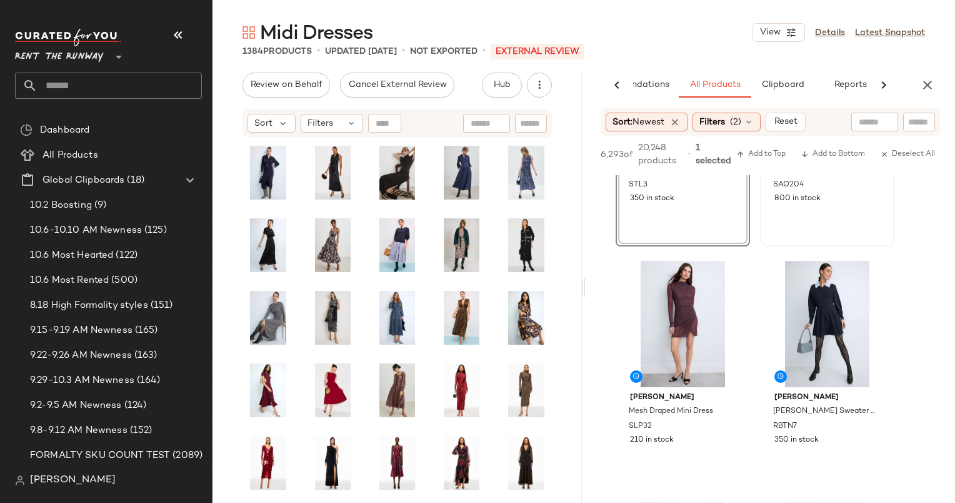
click at [819, 223] on div "#2 View Sandro Gwenn Sleeveless Knit Midi Dress SAO204 800 in stock" at bounding box center [827, 130] width 132 height 229
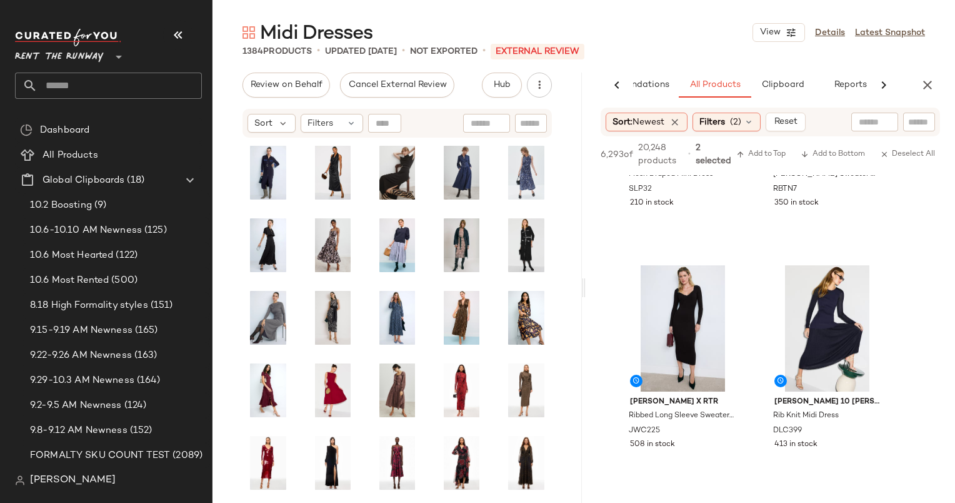
scroll to position [401, 0]
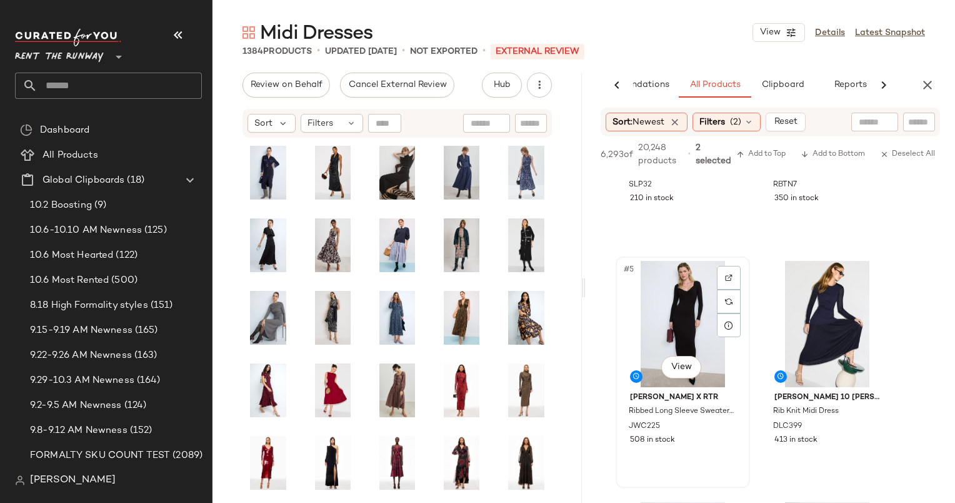
click at [673, 297] on div "#5 View" at bounding box center [683, 324] width 126 height 126
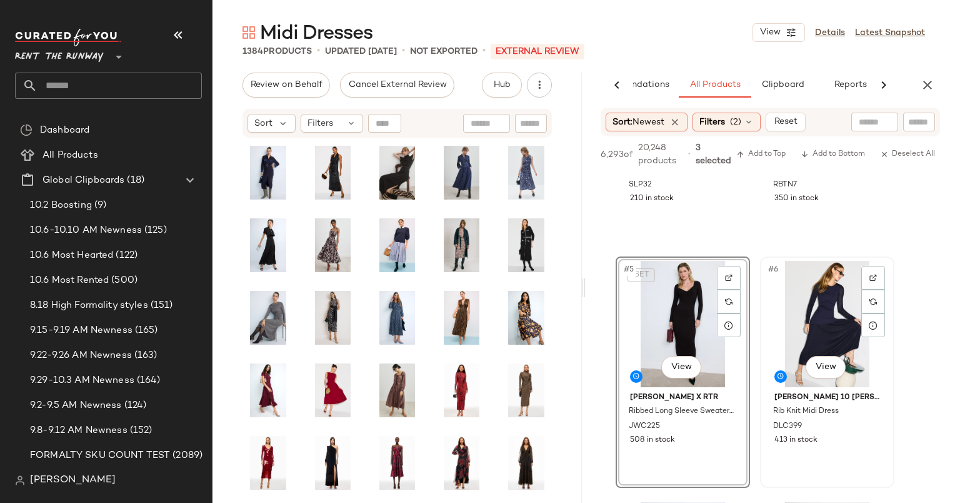
scroll to position [453, 0]
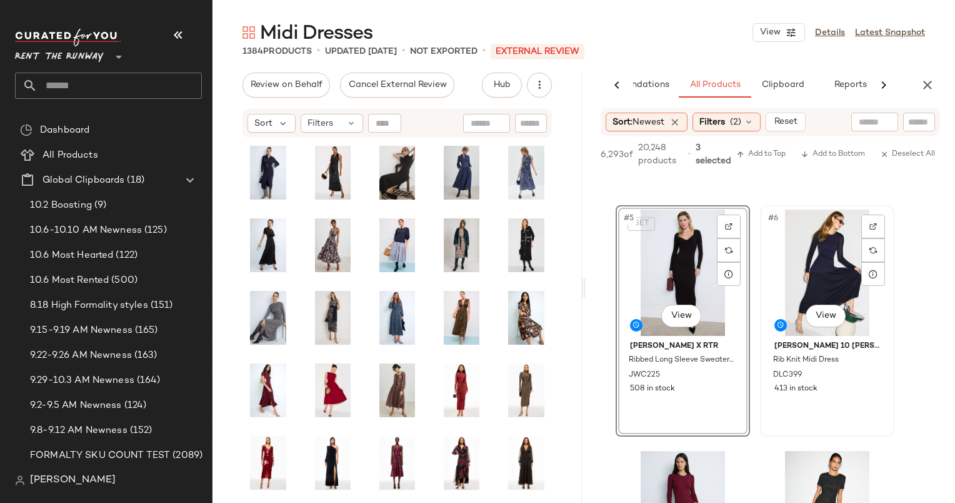
click at [792, 263] on div "#6 View" at bounding box center [827, 272] width 126 height 126
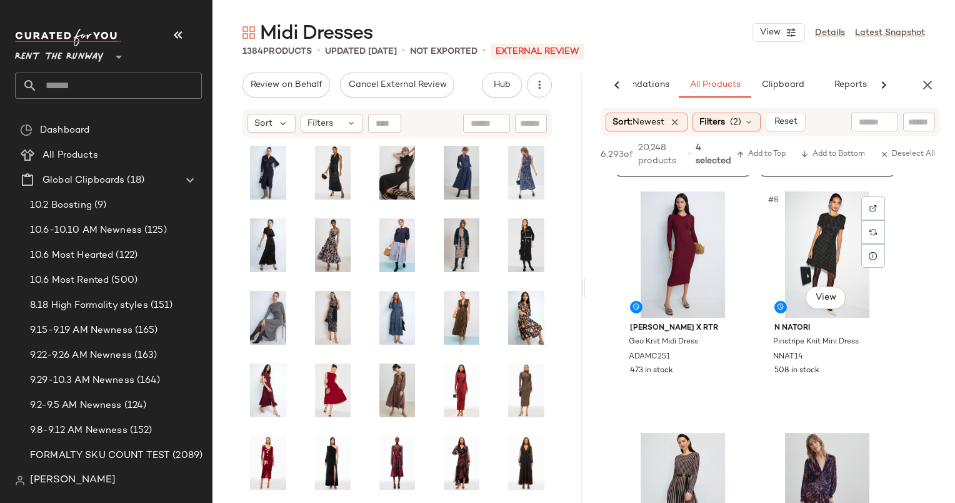
scroll to position [713, 0]
click at [674, 263] on div "#7 View" at bounding box center [683, 254] width 126 height 126
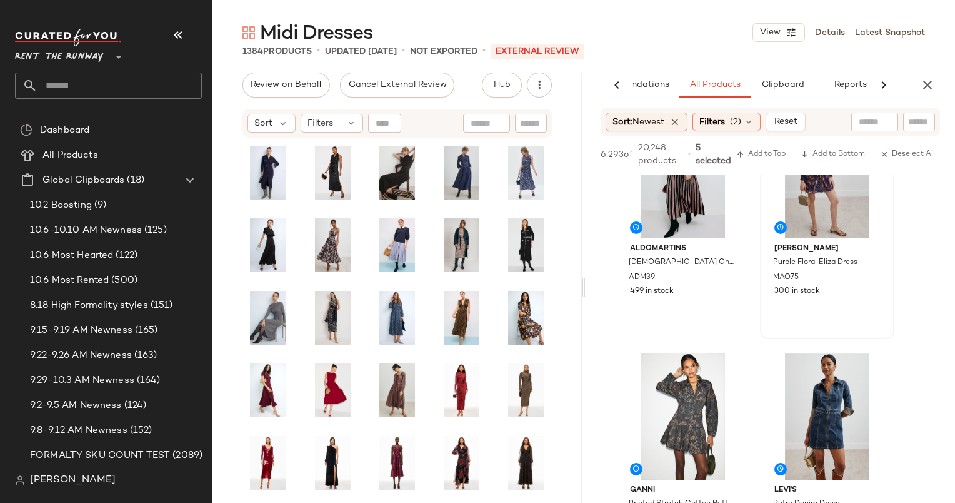
scroll to position [1033, 0]
click at [760, 155] on span "Add to Top" at bounding box center [760, 154] width 49 height 9
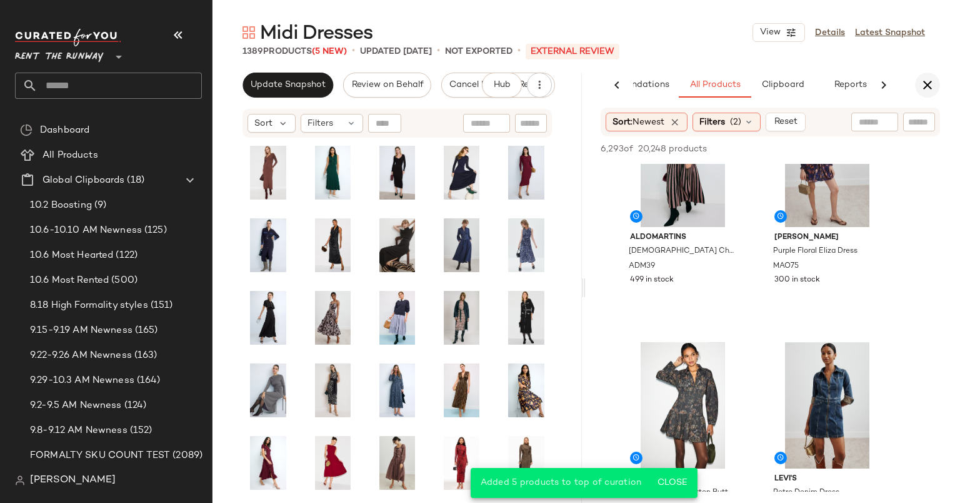
click at [925, 85] on icon "button" at bounding box center [927, 85] width 15 height 15
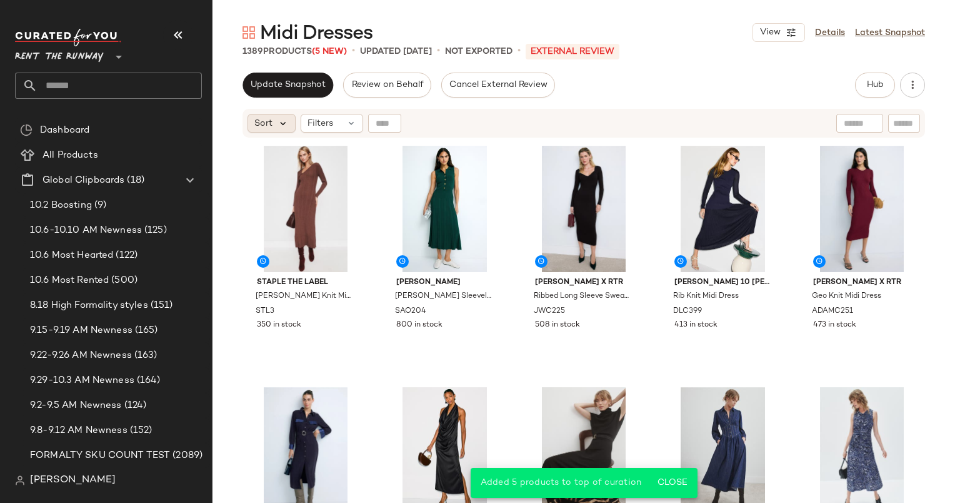
click at [283, 126] on icon at bounding box center [283, 123] width 11 height 11
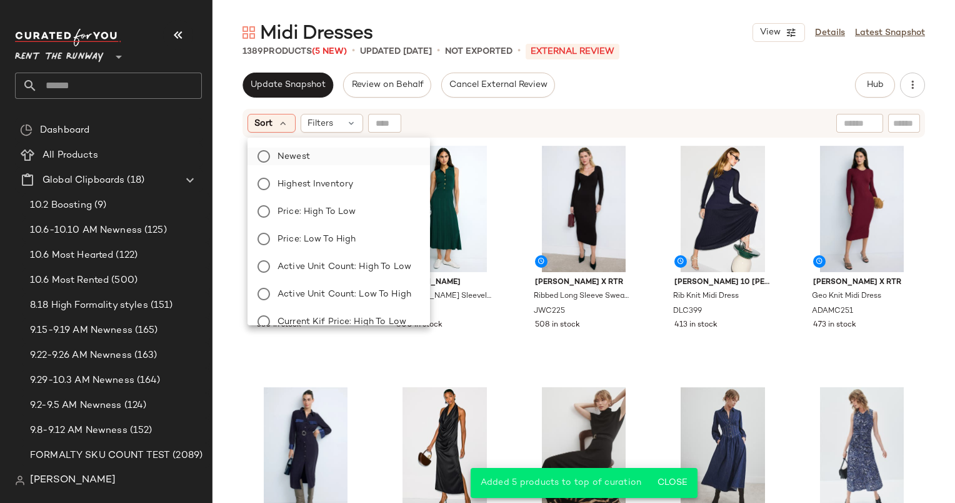
click at [331, 149] on label "Newest" at bounding box center [347, 157] width 148 height 18
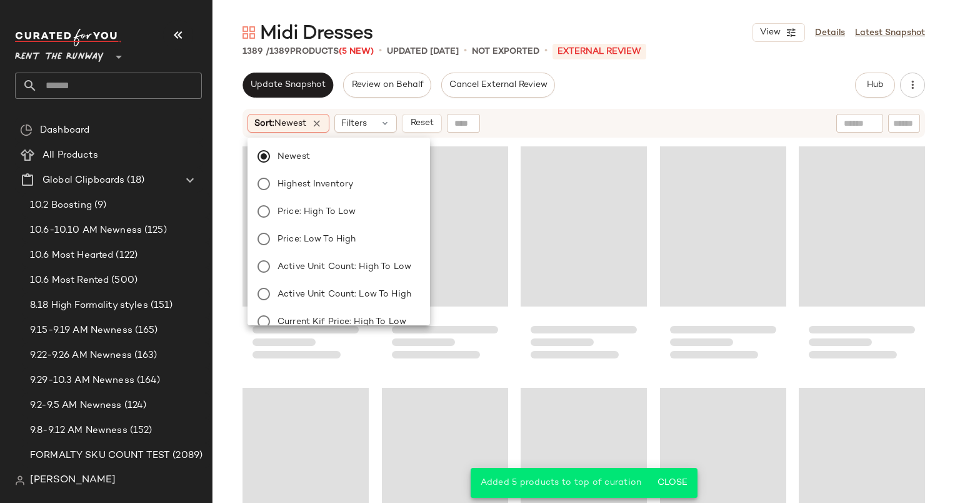
click at [552, 120] on div "Sort: Newest Filters Reset" at bounding box center [503, 123] width 510 height 19
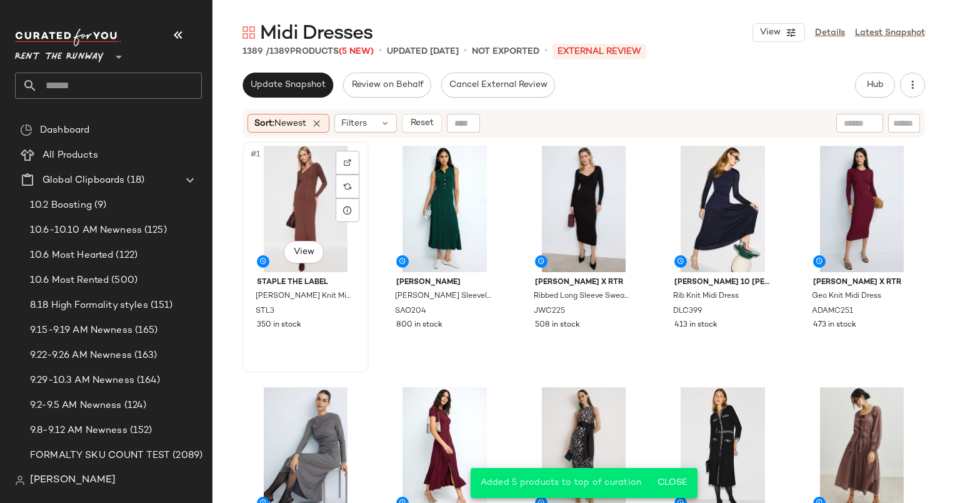
click at [303, 234] on div "#1 View" at bounding box center [306, 209] width 118 height 126
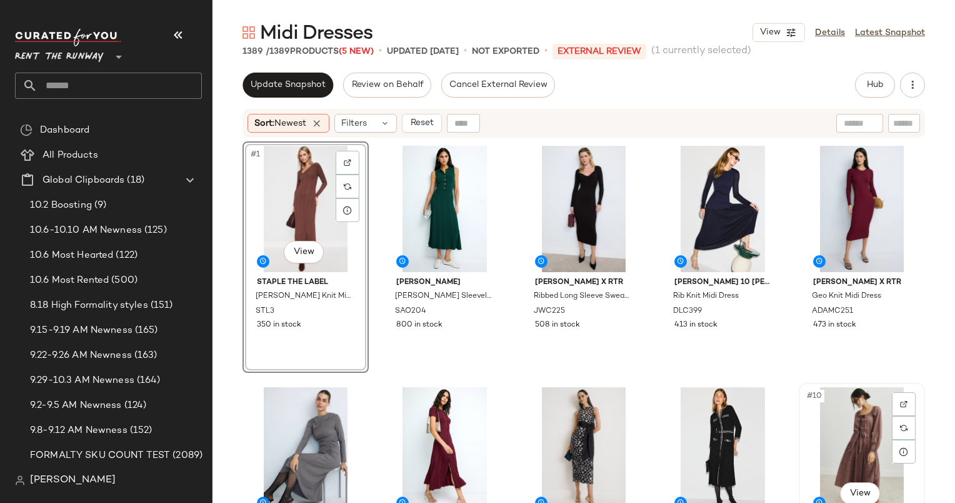
click at [824, 433] on div "#10 View" at bounding box center [862, 450] width 118 height 126
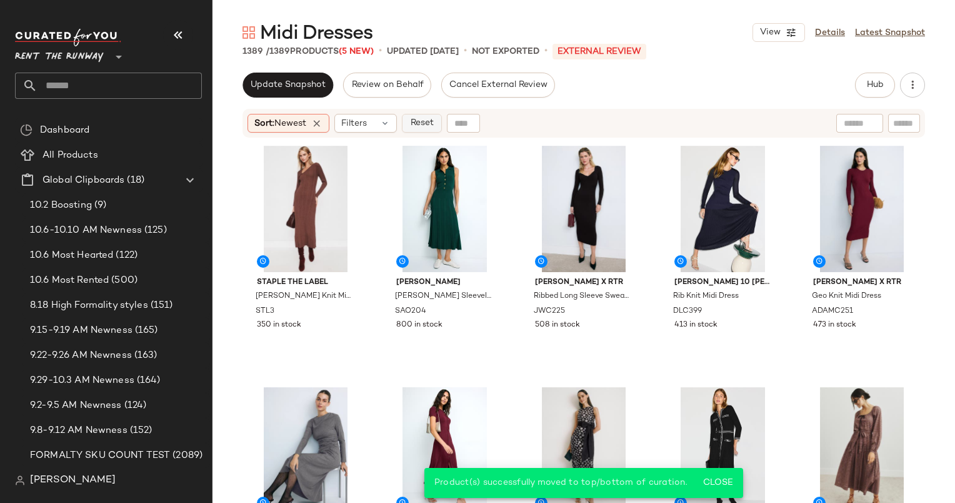
click at [442, 116] on button "Reset" at bounding box center [422, 123] width 40 height 19
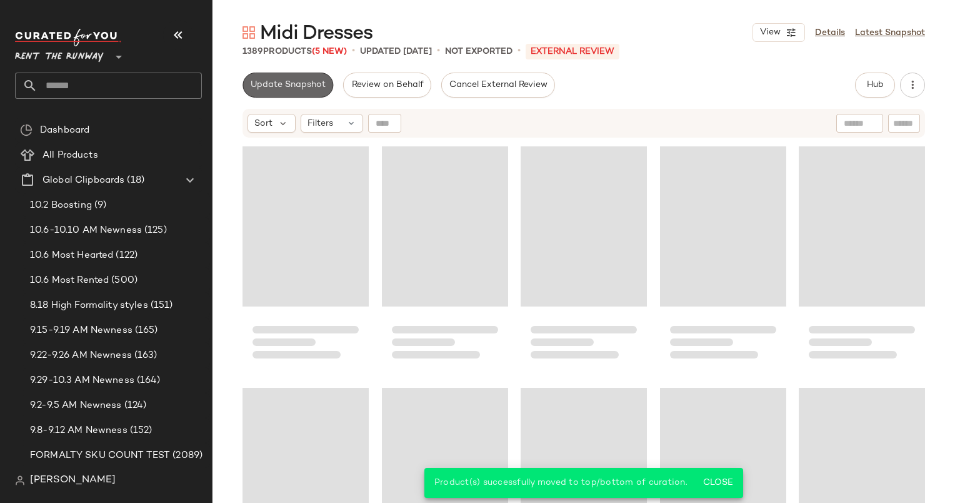
click at [318, 84] on span "Update Snapshot" at bounding box center [288, 85] width 76 height 10
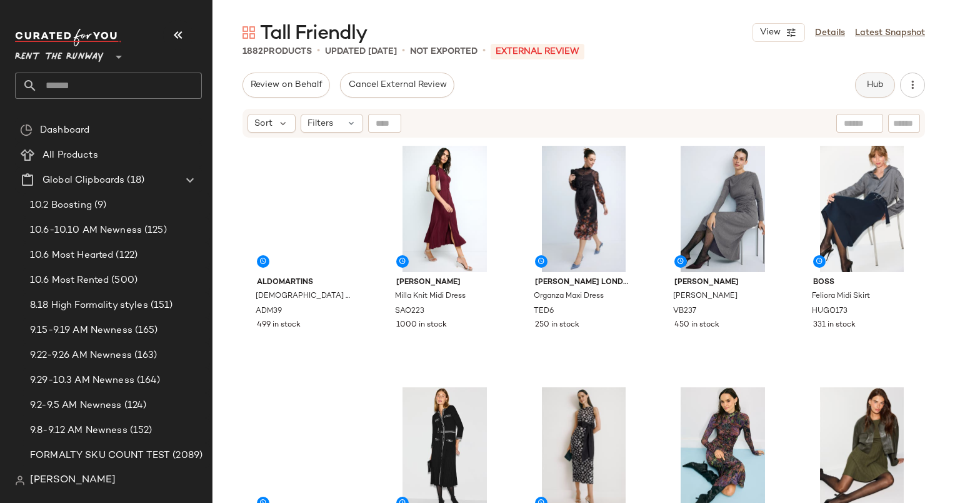
click at [882, 88] on span "Hub" at bounding box center [875, 85] width 18 height 10
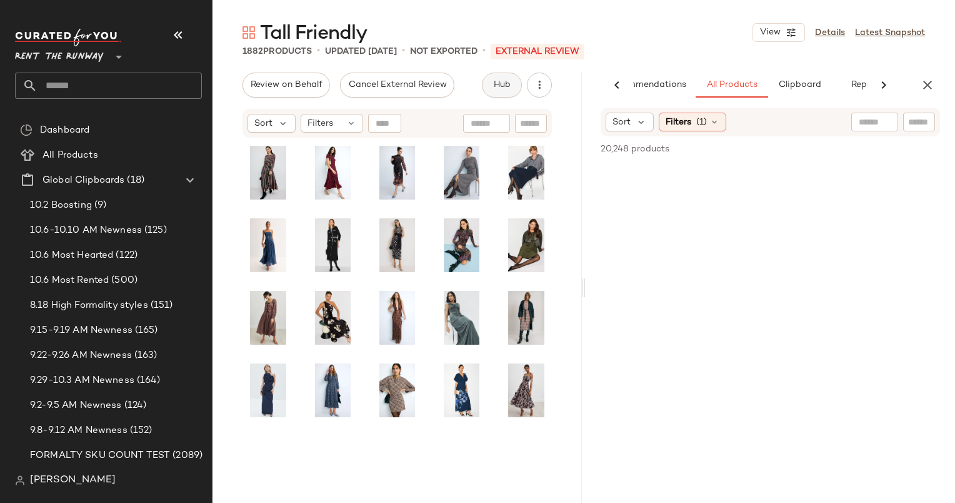
scroll to position [0, 53]
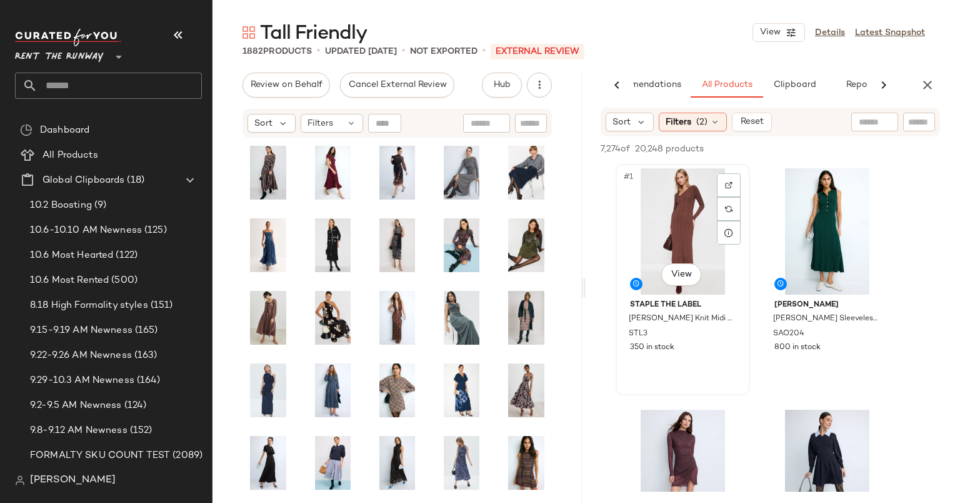
click at [651, 216] on div "#1 View" at bounding box center [683, 231] width 126 height 126
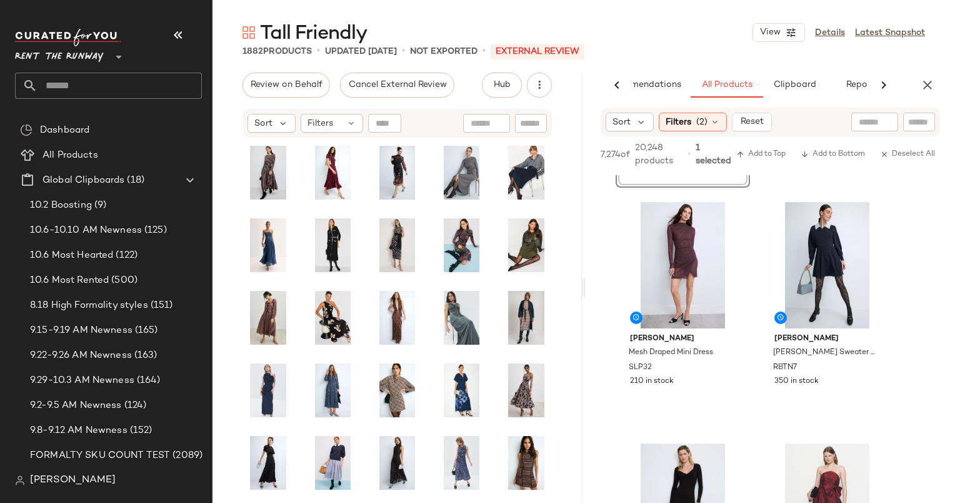
scroll to position [0, 0]
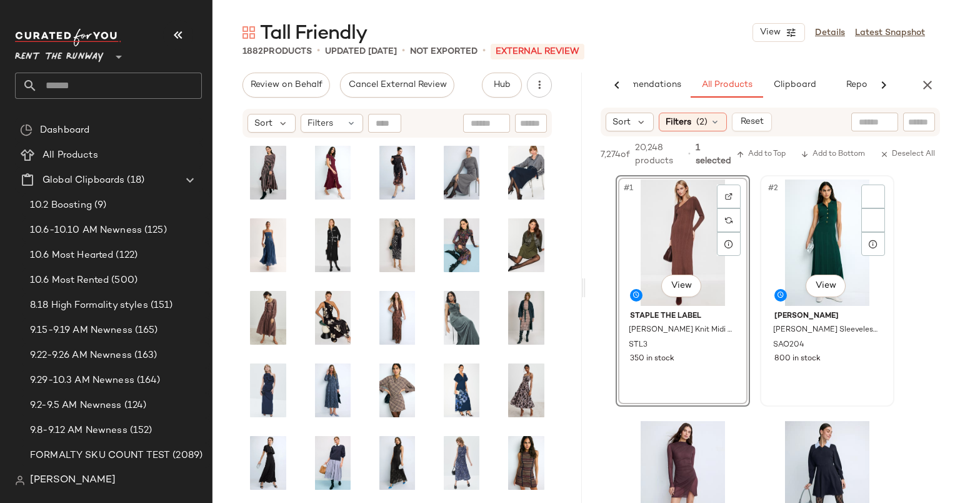
click at [816, 221] on div "#2 View" at bounding box center [827, 242] width 126 height 126
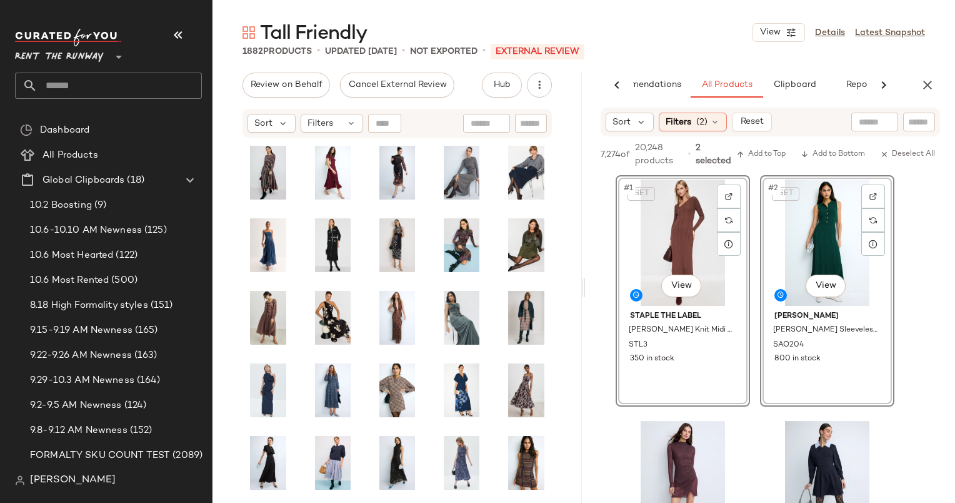
scroll to position [292, 0]
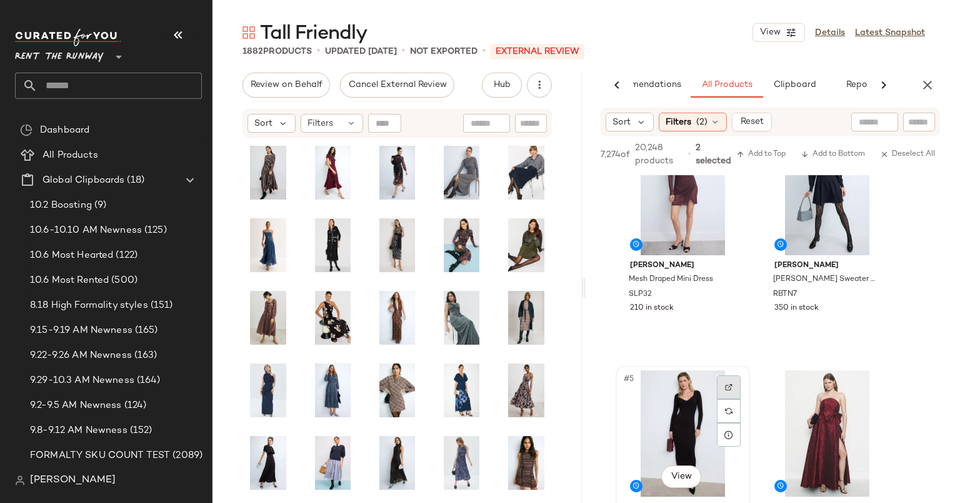
click at [677, 405] on div "#5 View" at bounding box center [683, 433] width 126 height 126
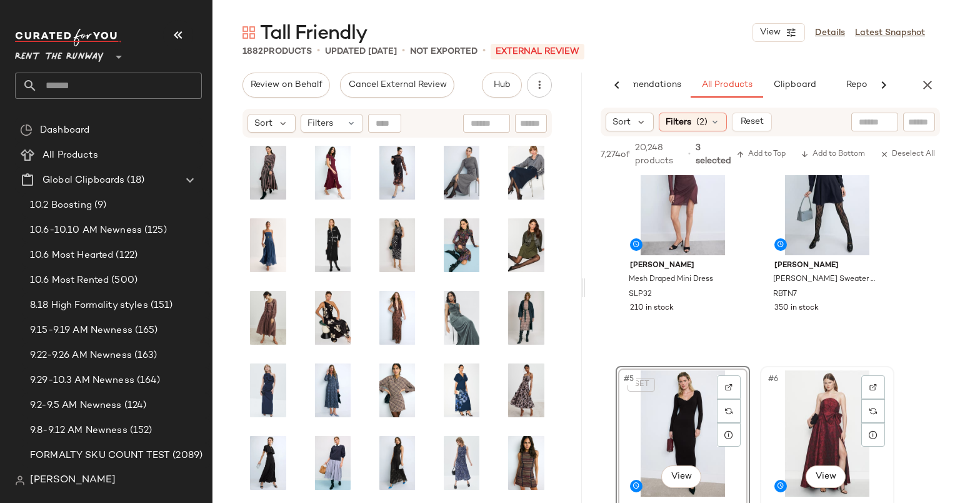
click at [810, 391] on div "#6 View" at bounding box center [827, 433] width 126 height 126
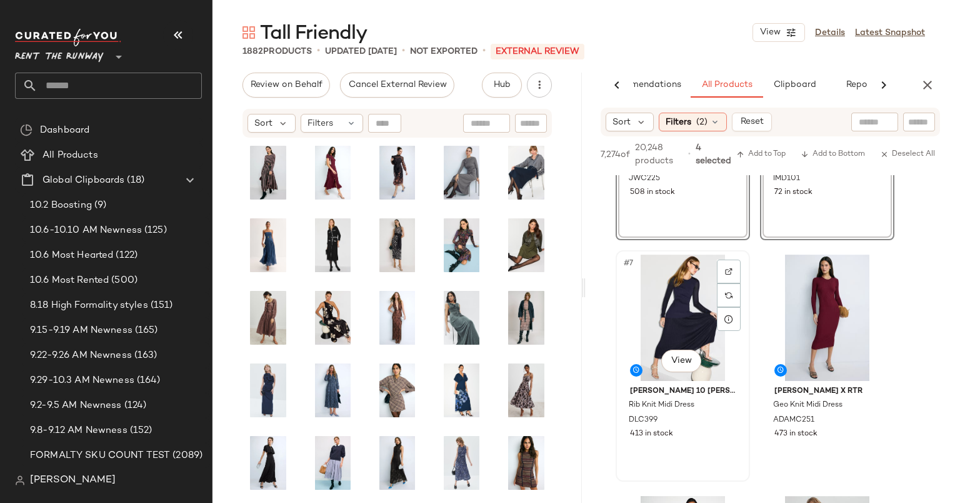
click at [689, 323] on div "#7 View" at bounding box center [683, 317] width 126 height 126
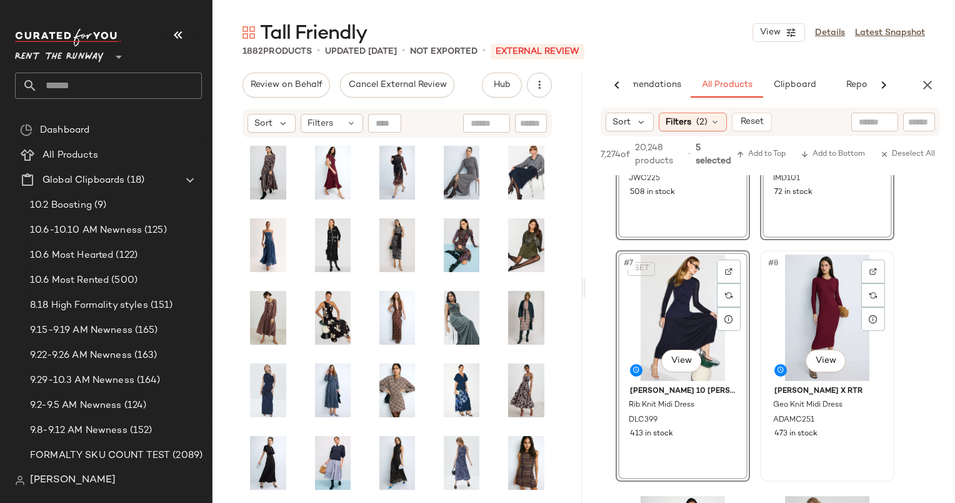
click at [840, 308] on div "#8 View" at bounding box center [827, 317] width 126 height 126
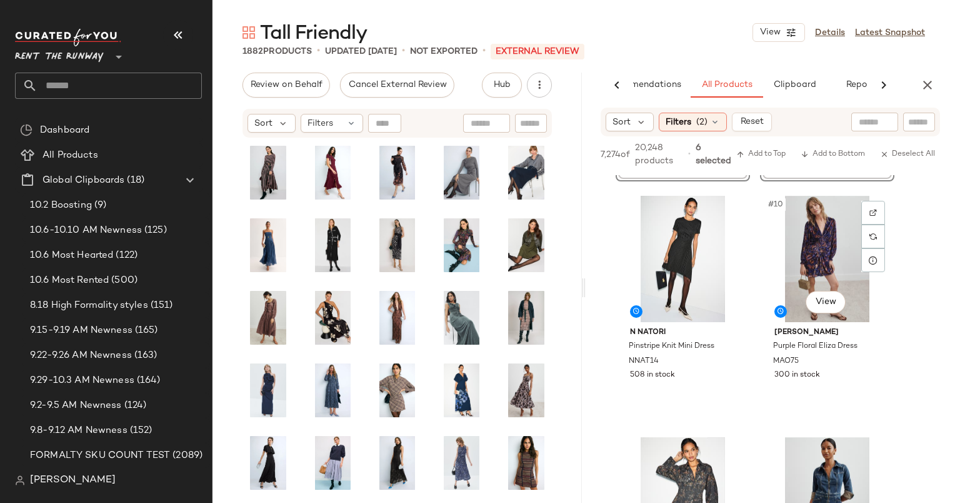
scroll to position [951, 0]
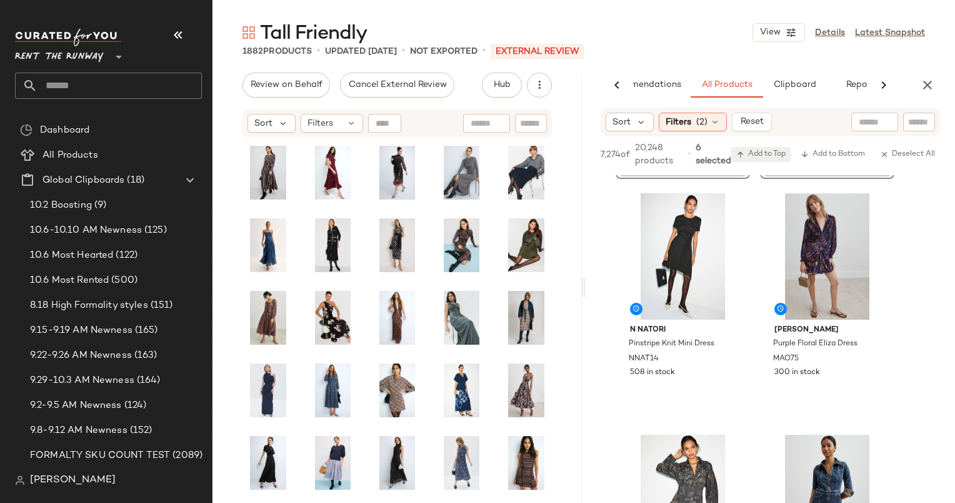
click at [766, 150] on span "Add to Top" at bounding box center [760, 154] width 49 height 9
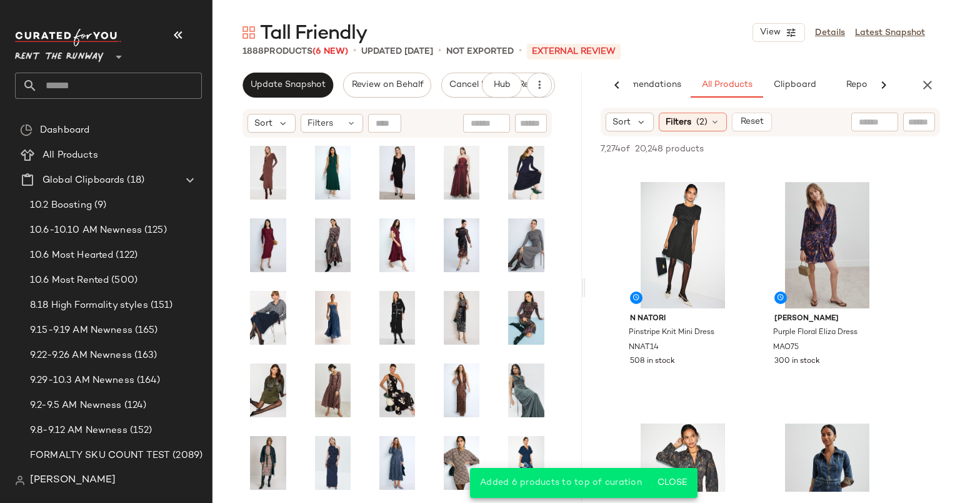
click at [938, 74] on div "AI Recommendations All Products Clipboard Reports" at bounding box center [770, 85] width 369 height 25
click at [935, 83] on button "button" at bounding box center [927, 85] width 25 height 25
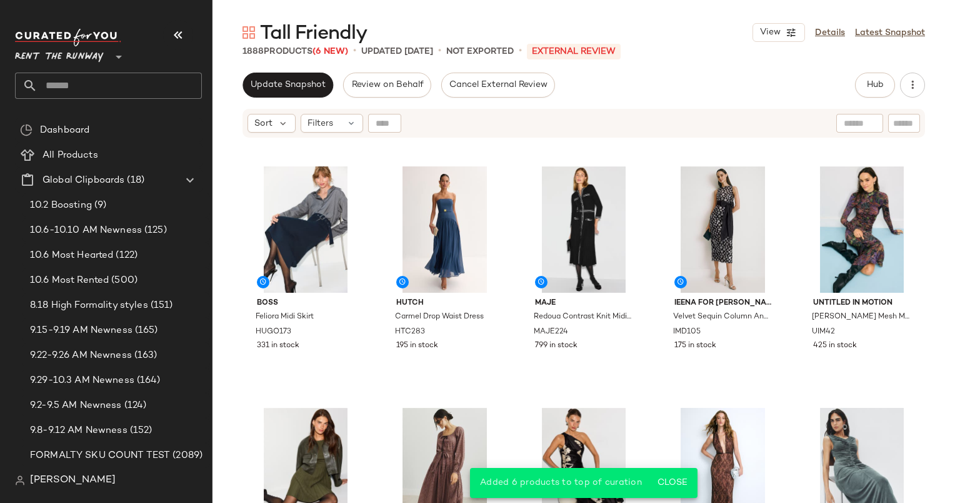
scroll to position [484, 0]
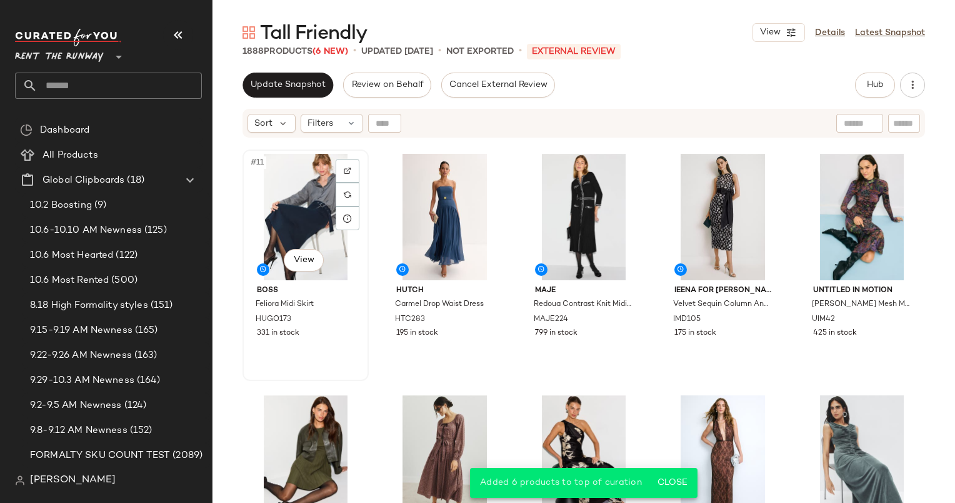
click at [311, 191] on div "#11 View" at bounding box center [306, 217] width 118 height 126
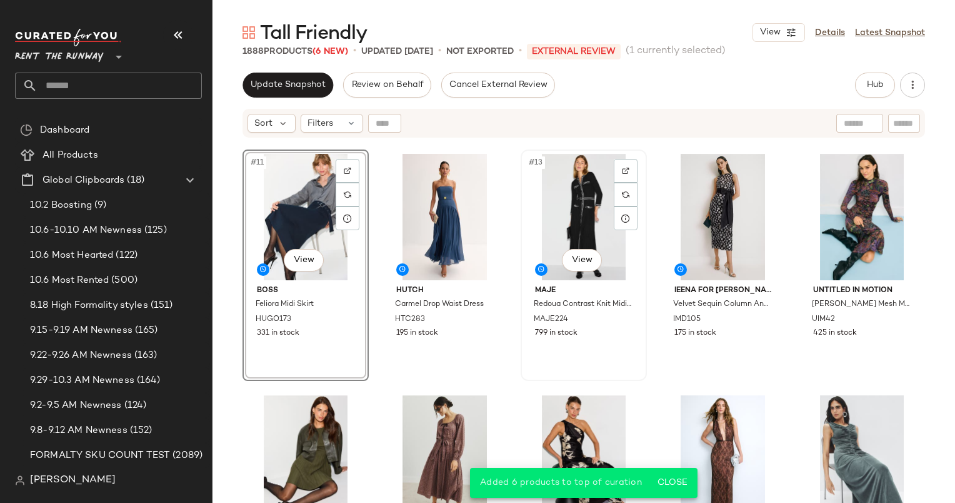
scroll to position [578, 0]
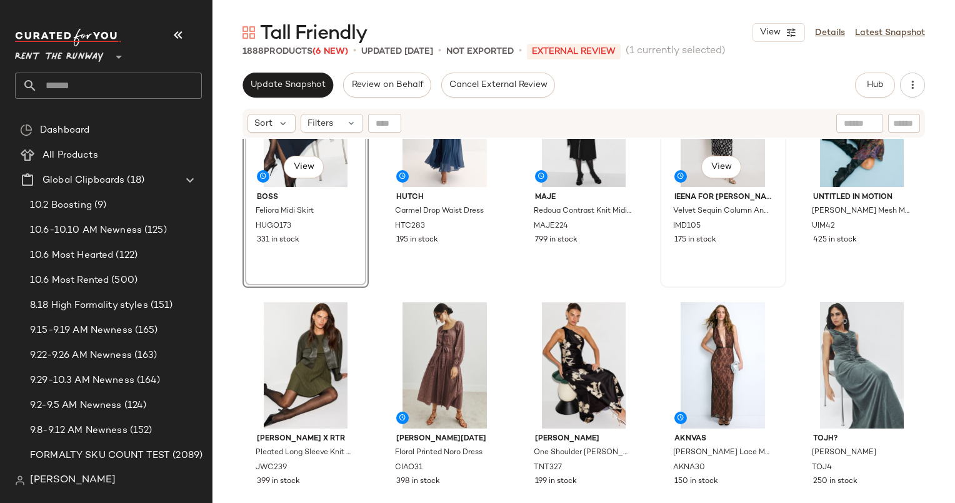
click at [680, 159] on div "#14 View" at bounding box center [723, 124] width 118 height 126
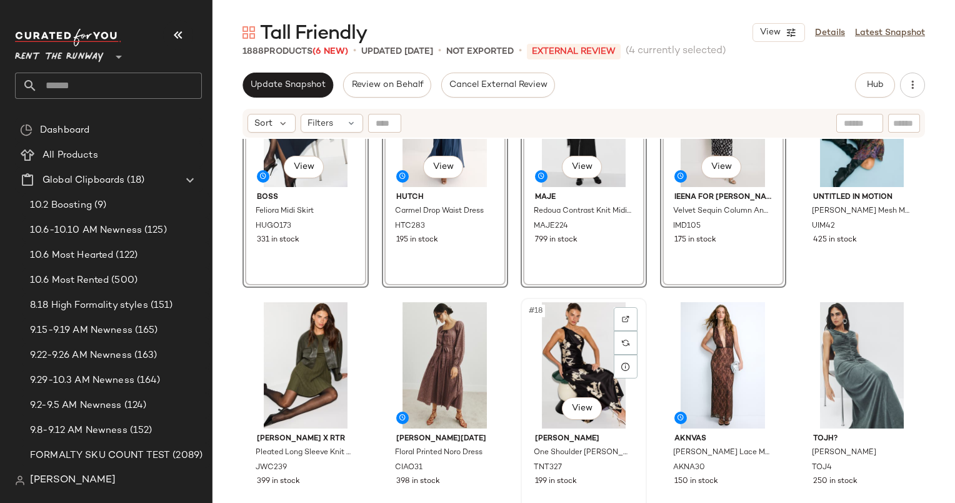
click at [576, 349] on div "#18 View" at bounding box center [584, 365] width 118 height 126
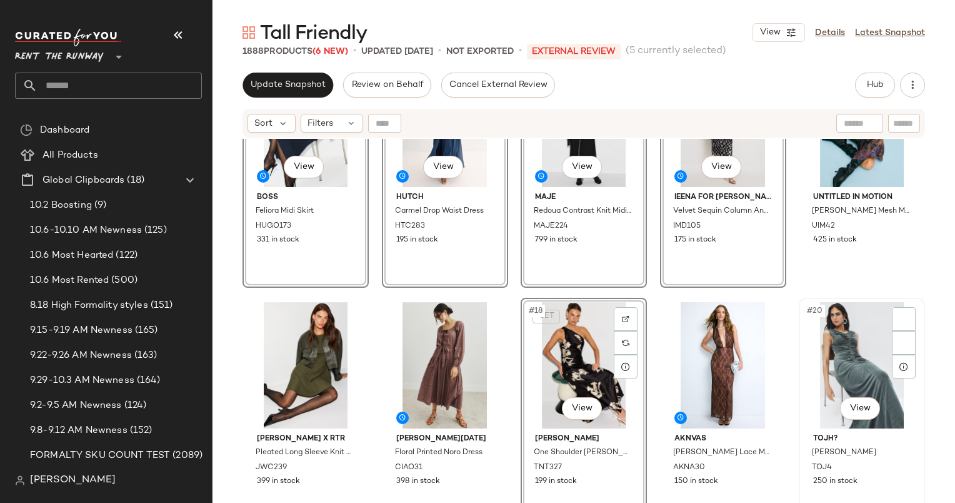
click at [858, 338] on div "#20 View" at bounding box center [862, 365] width 118 height 126
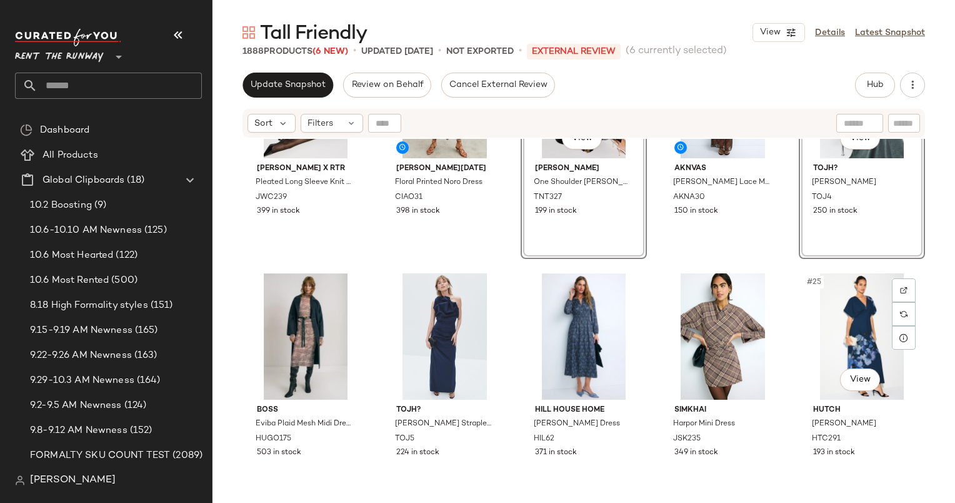
scroll to position [850, 0]
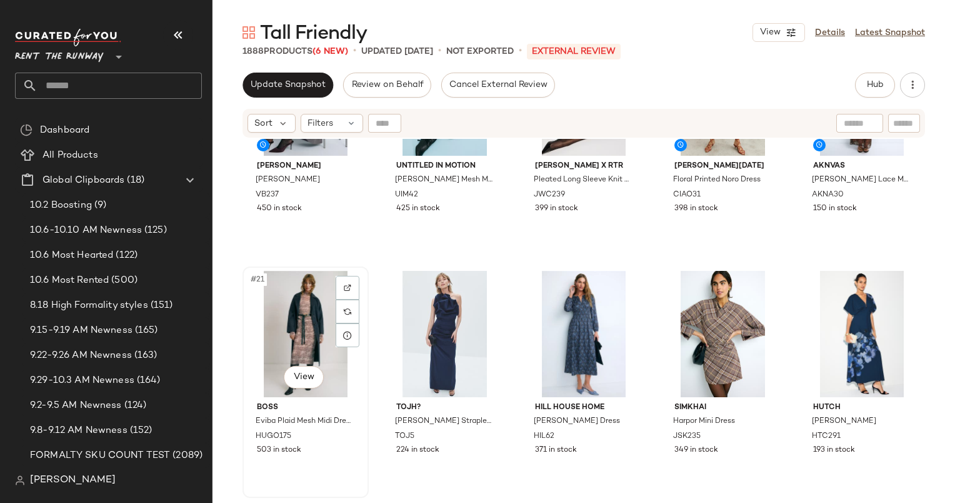
click at [313, 308] on div "#21 View" at bounding box center [306, 334] width 118 height 126
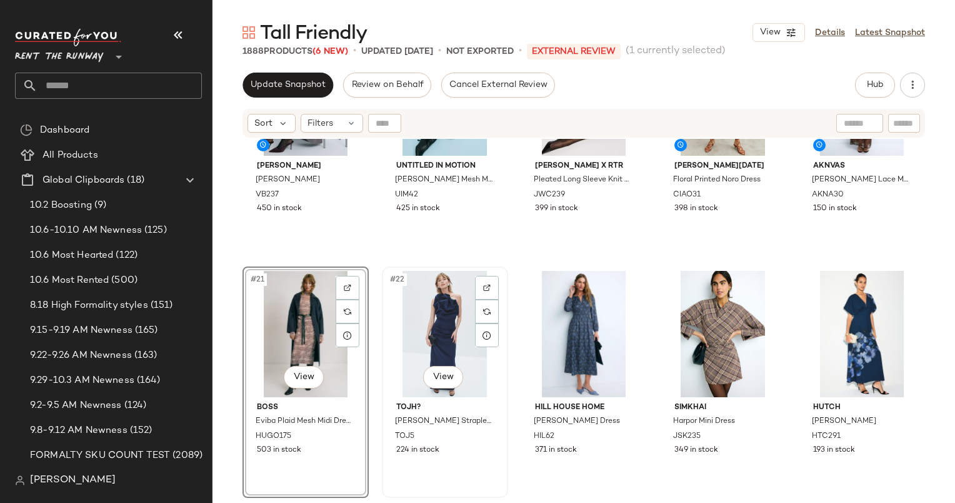
click at [453, 325] on div "#22 View" at bounding box center [445, 334] width 118 height 126
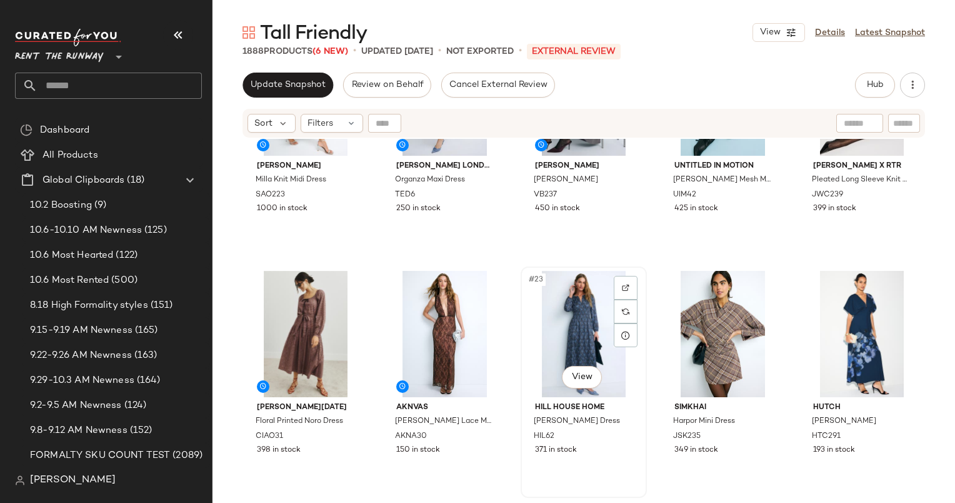
click at [575, 309] on div "#23 View" at bounding box center [584, 334] width 118 height 126
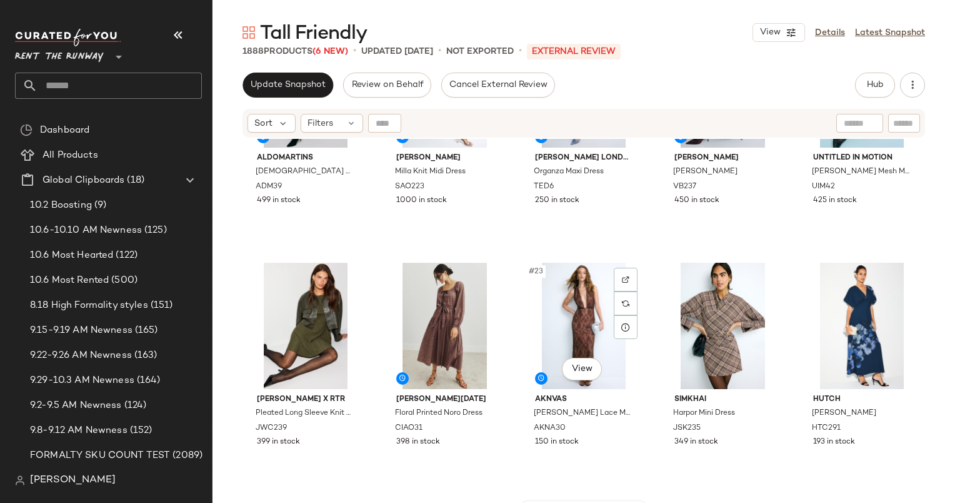
scroll to position [858, 0]
click at [414, 315] on div "#22 View" at bounding box center [445, 326] width 118 height 126
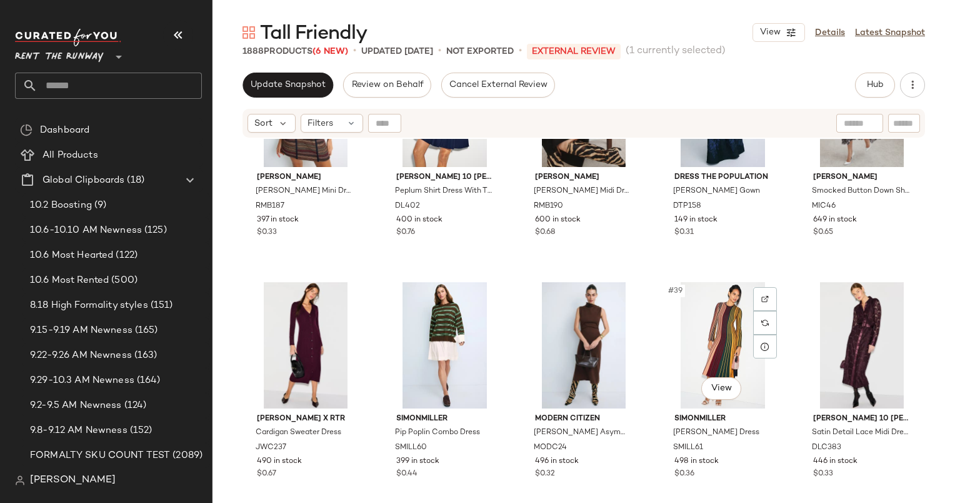
scroll to position [1483, 0]
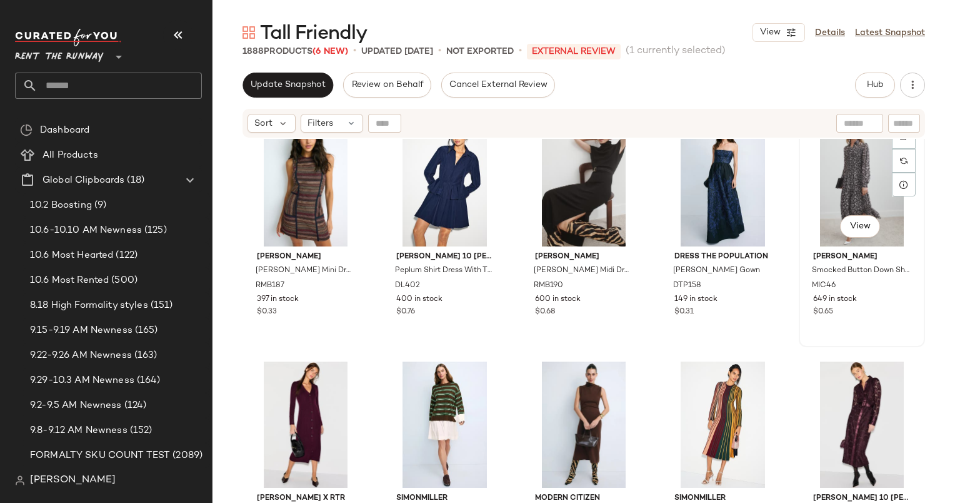
click at [851, 159] on div "#35 View" at bounding box center [862, 183] width 118 height 126
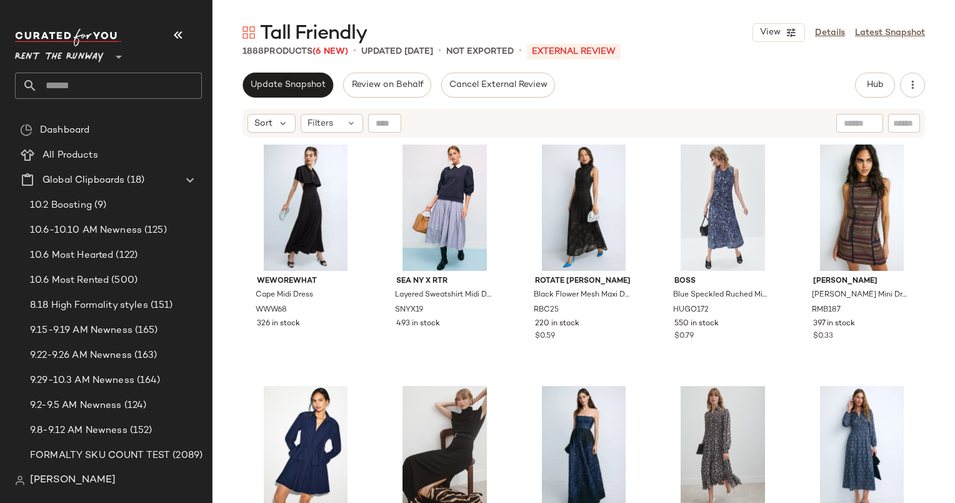
scroll to position [493, 0]
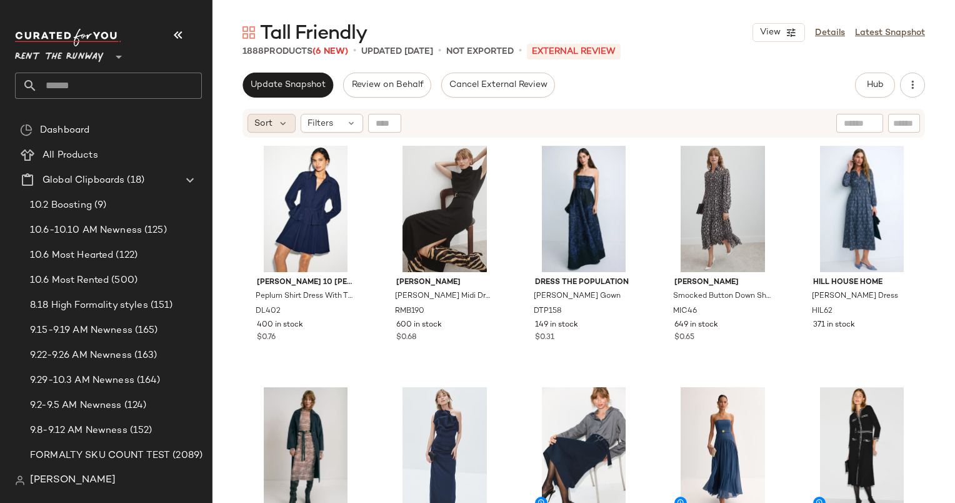
click at [268, 123] on span "Sort" at bounding box center [263, 123] width 18 height 13
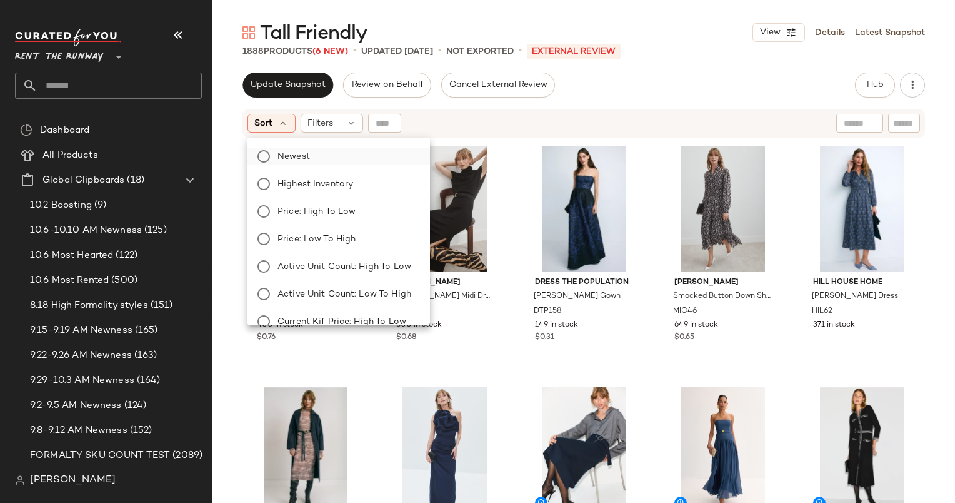
click at [315, 148] on label "Newest" at bounding box center [347, 157] width 148 height 18
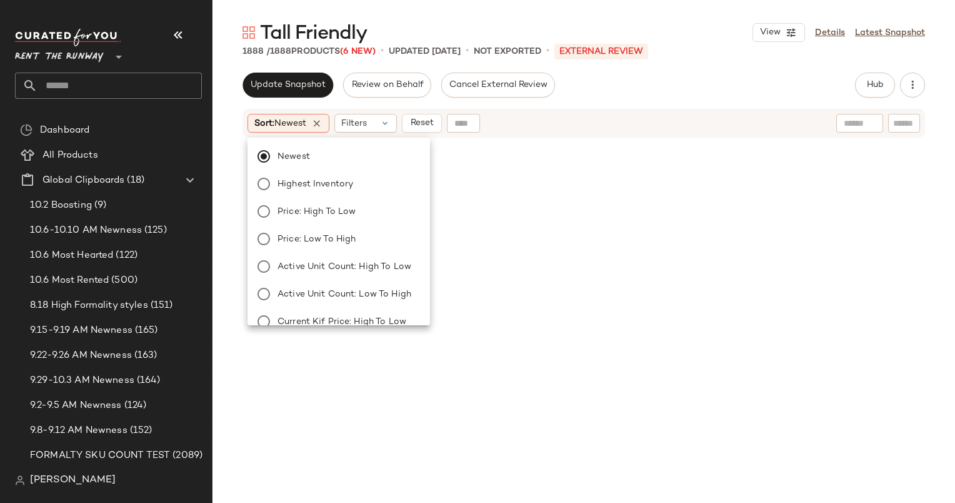
click at [561, 127] on div "Sort: Newest Filters Reset" at bounding box center [503, 123] width 510 height 19
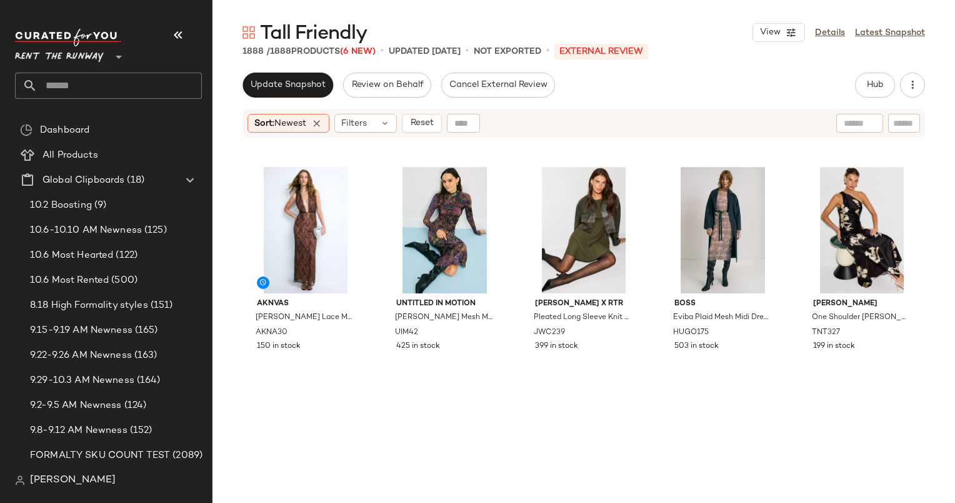
scroll to position [0, 0]
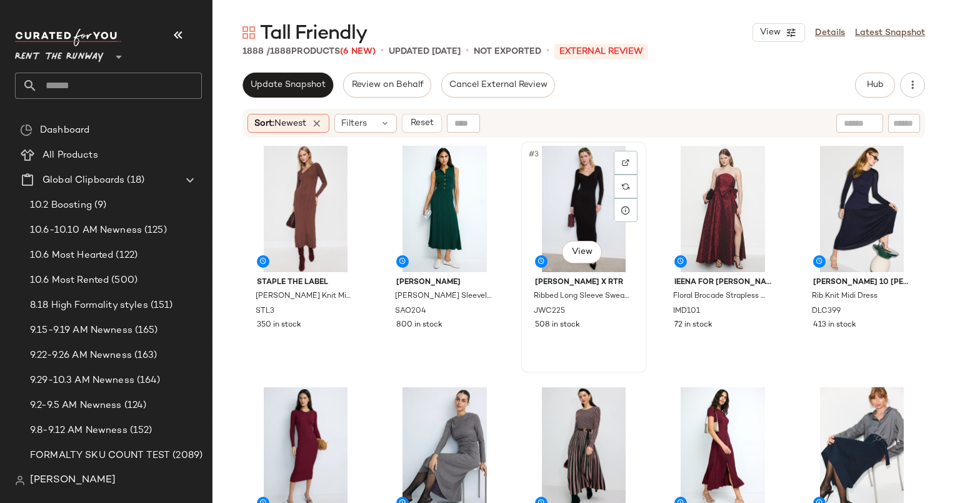
click at [578, 185] on div "#3 View" at bounding box center [584, 209] width 118 height 126
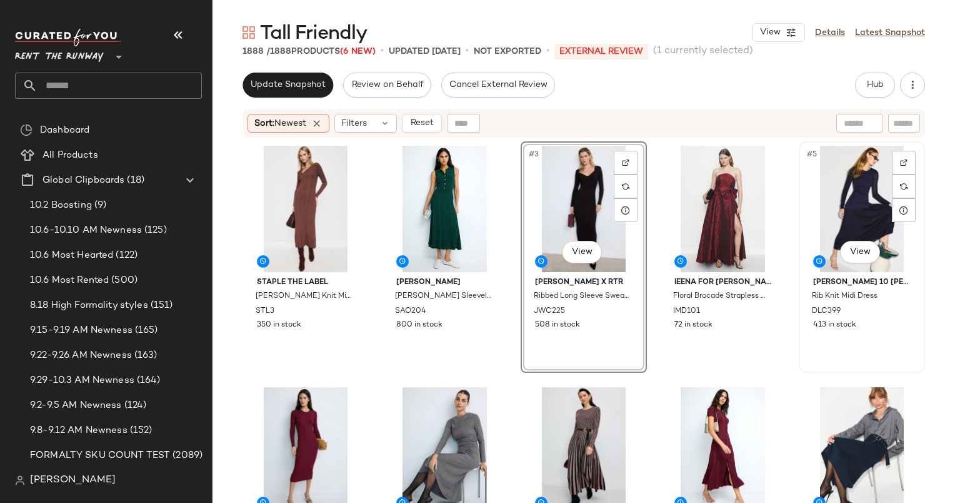
click at [865, 188] on div "#5 View" at bounding box center [862, 209] width 118 height 126
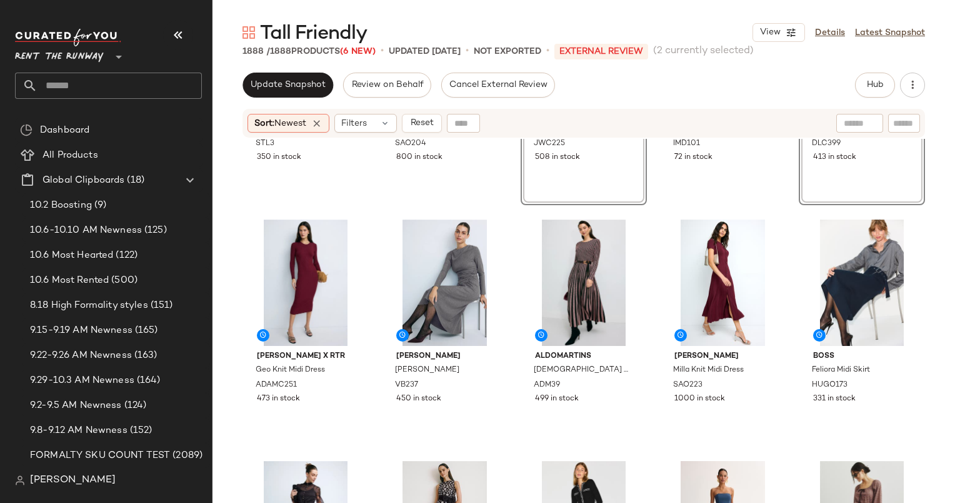
scroll to position [183, 0]
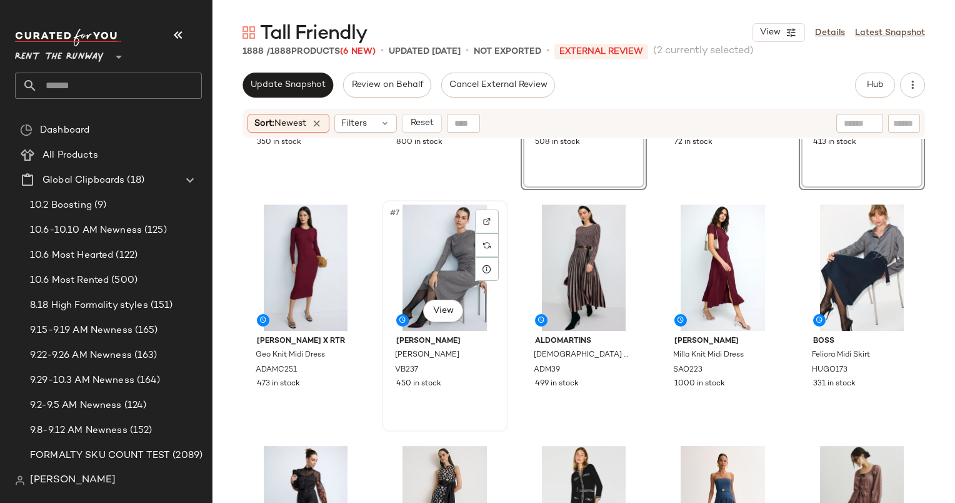
click at [439, 236] on div "#7 View" at bounding box center [445, 267] width 118 height 126
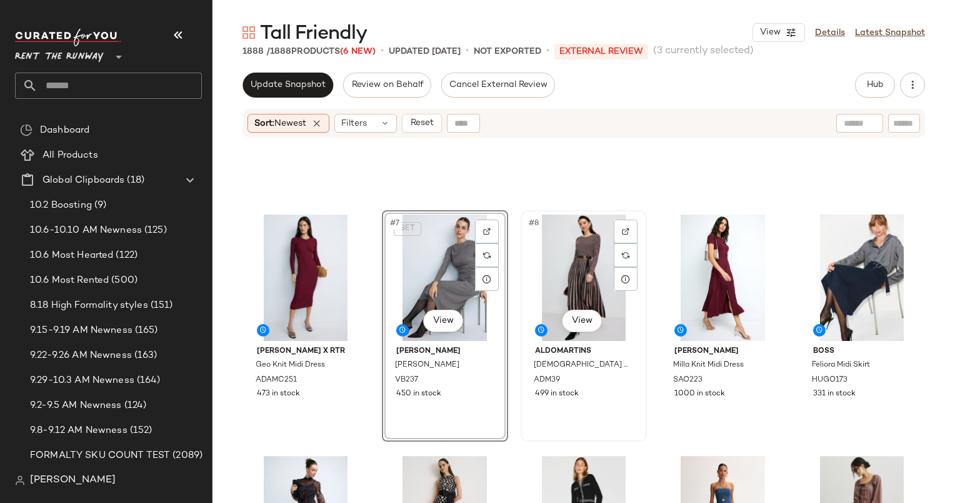
scroll to position [340, 0]
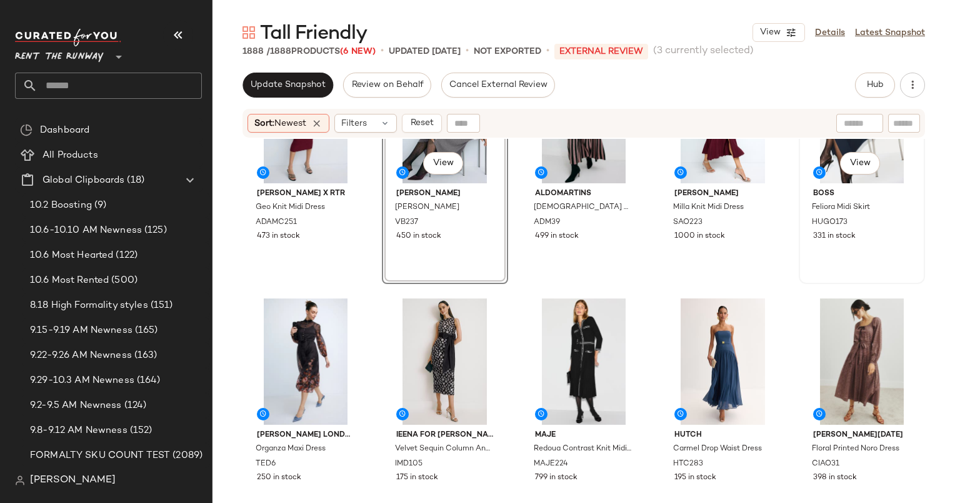
click at [812, 163] on div "#10 View" at bounding box center [862, 120] width 118 height 126
click at [453, 319] on div "#12 View" at bounding box center [445, 361] width 118 height 126
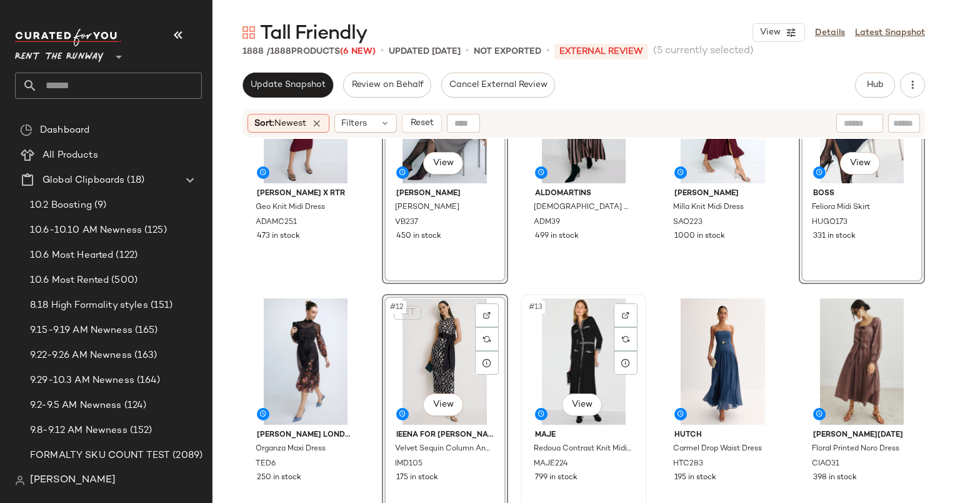
click at [584, 330] on div "#13 View" at bounding box center [584, 361] width 118 height 126
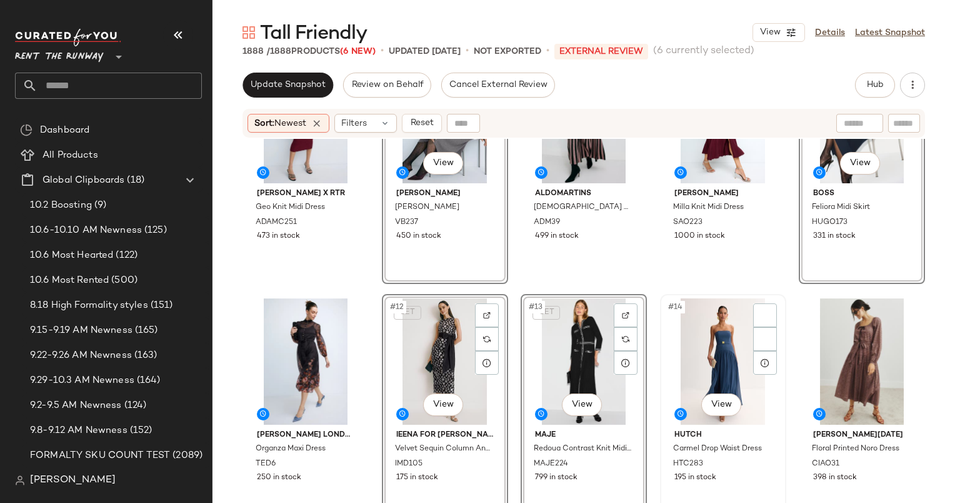
click at [718, 316] on div "#14 View" at bounding box center [723, 361] width 118 height 126
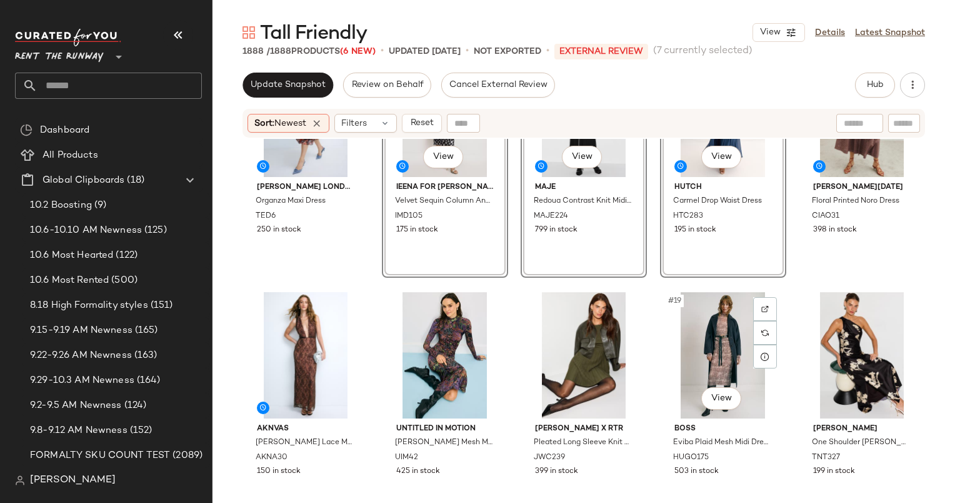
scroll to position [588, 0]
click at [823, 207] on span "Floral Printed Noro Dress" at bounding box center [849, 207] width 74 height 23
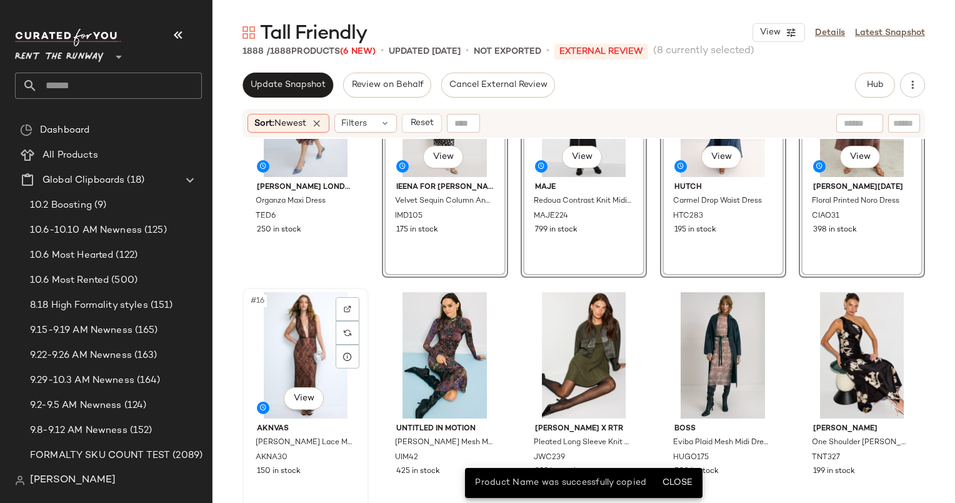
click at [284, 314] on div "#16 View" at bounding box center [306, 355] width 118 height 126
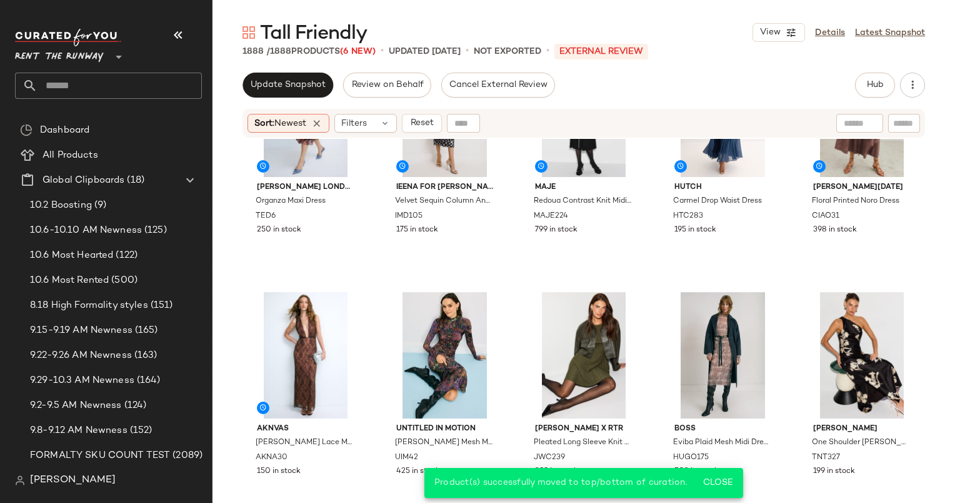
click at [414, 138] on div "Sort: Newest Filters Reset" at bounding box center [584, 123] width 743 height 31
click at [426, 126] on span "Reset" at bounding box center [421, 123] width 24 height 10
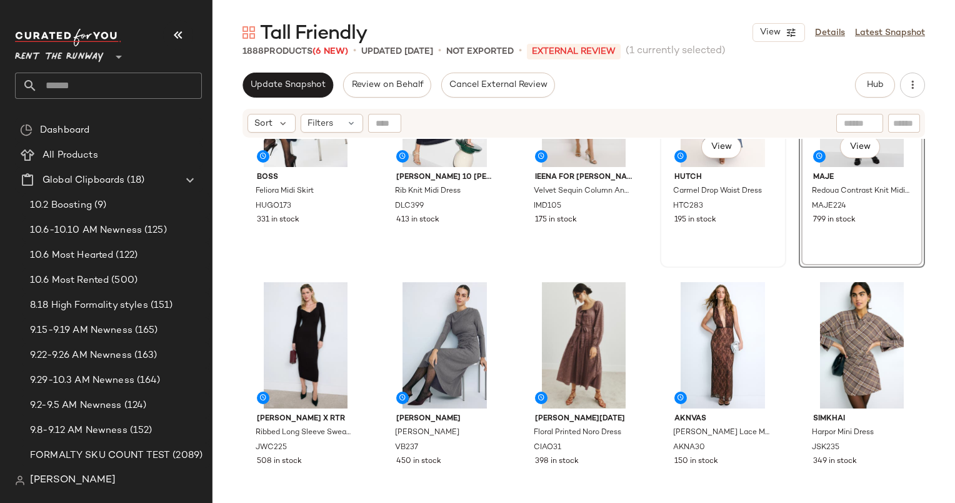
scroll to position [115, 0]
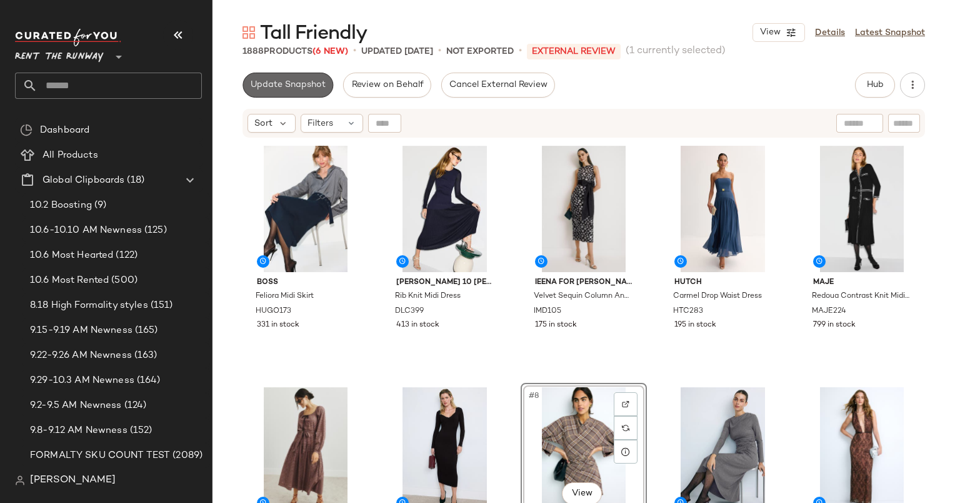
click at [283, 83] on span "Update Snapshot" at bounding box center [288, 85] width 76 height 10
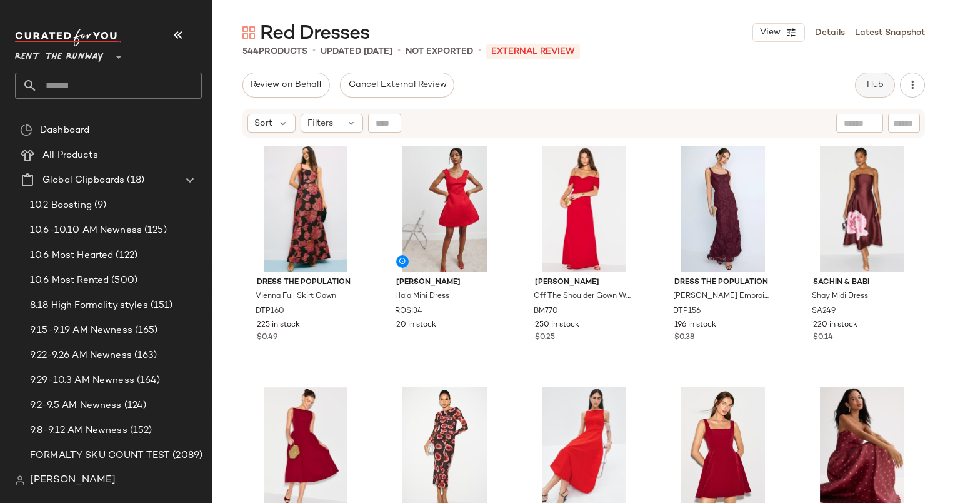
click at [868, 80] on span "Hub" at bounding box center [875, 85] width 18 height 10
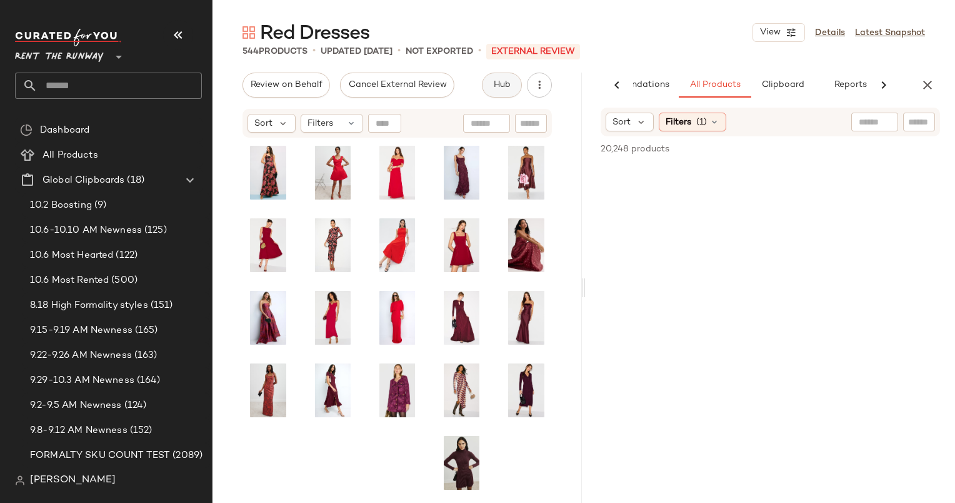
scroll to position [0, 64]
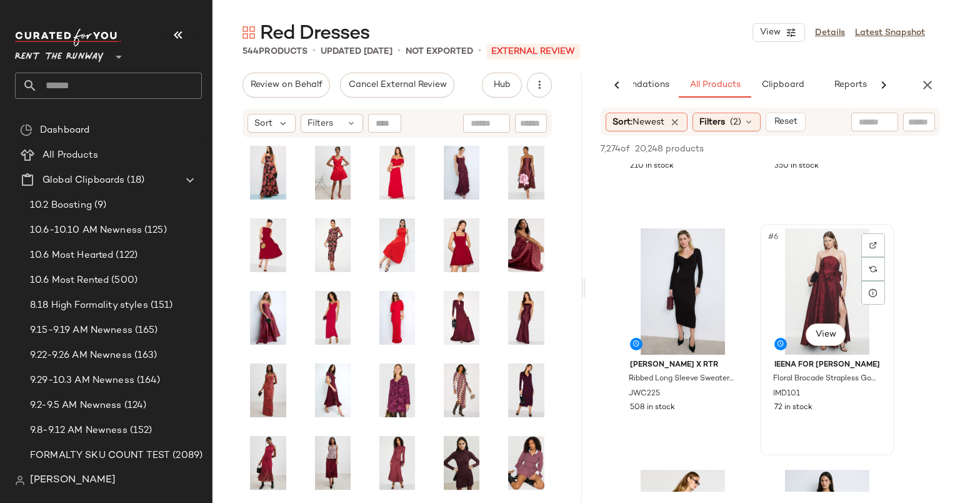
click at [818, 269] on div "#6 View" at bounding box center [827, 291] width 126 height 126
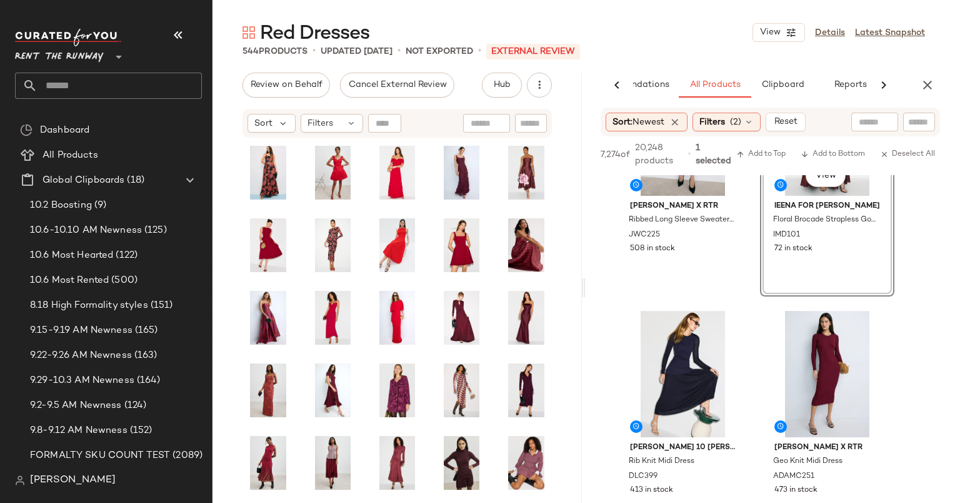
scroll to position [735, 0]
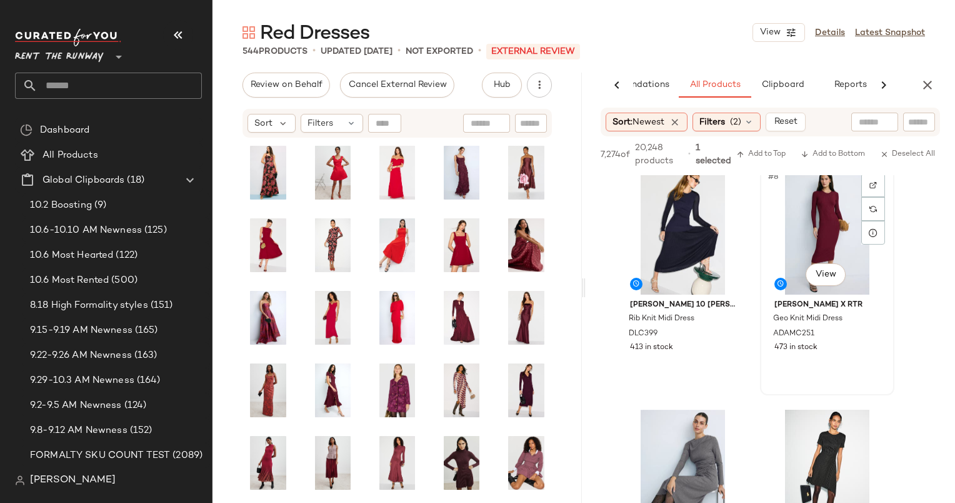
click at [808, 222] on div "#8 View" at bounding box center [827, 231] width 126 height 126
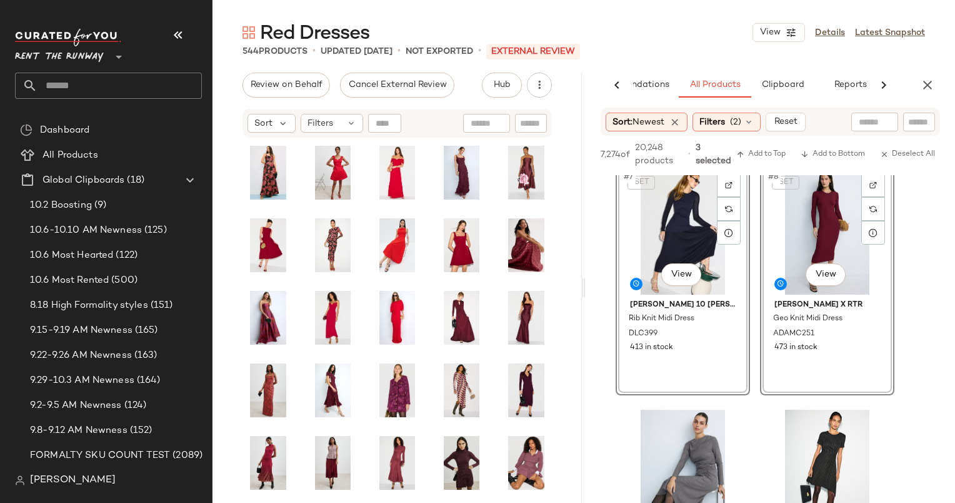
scroll to position [455, 0]
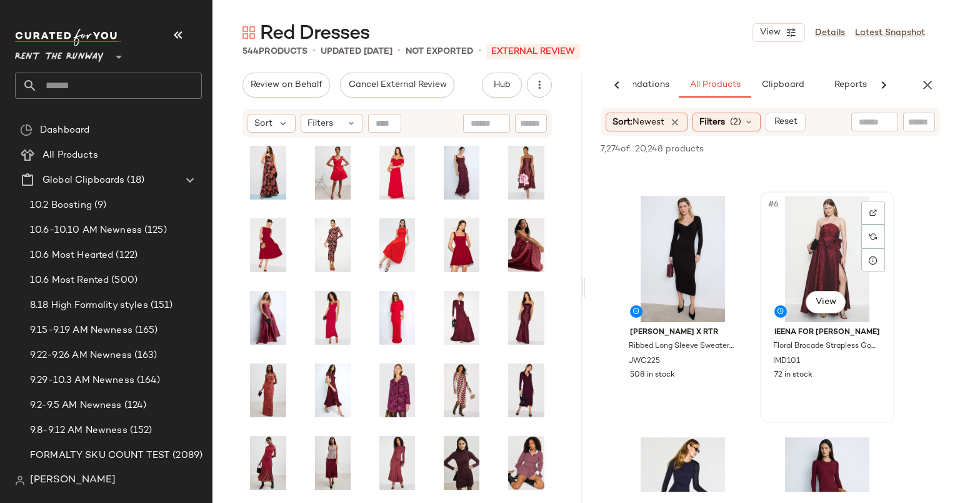
click at [820, 229] on div "#6 View" at bounding box center [827, 259] width 126 height 126
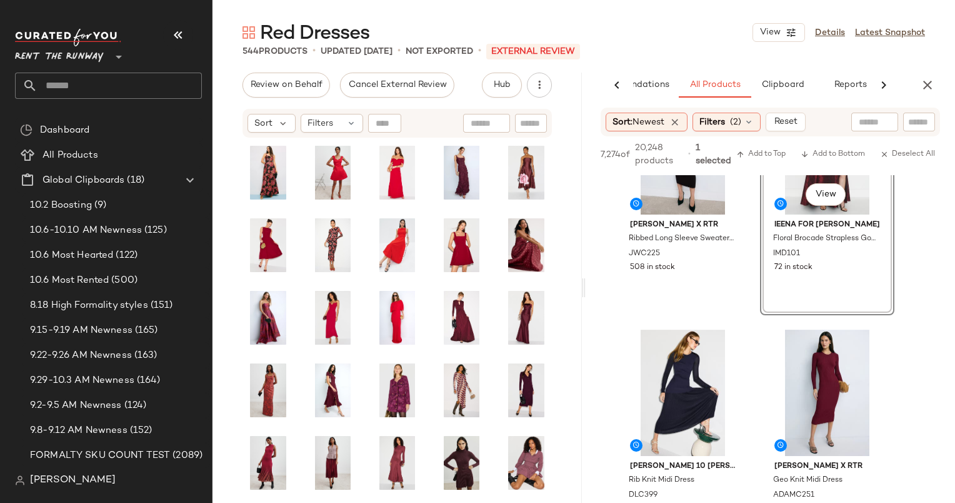
scroll to position [580, 0]
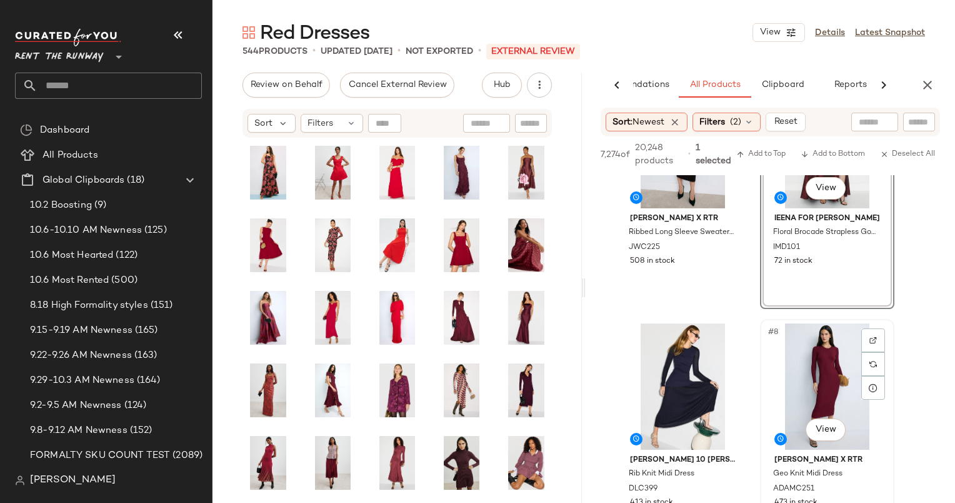
click at [837, 369] on div "#8 View" at bounding box center [827, 386] width 126 height 126
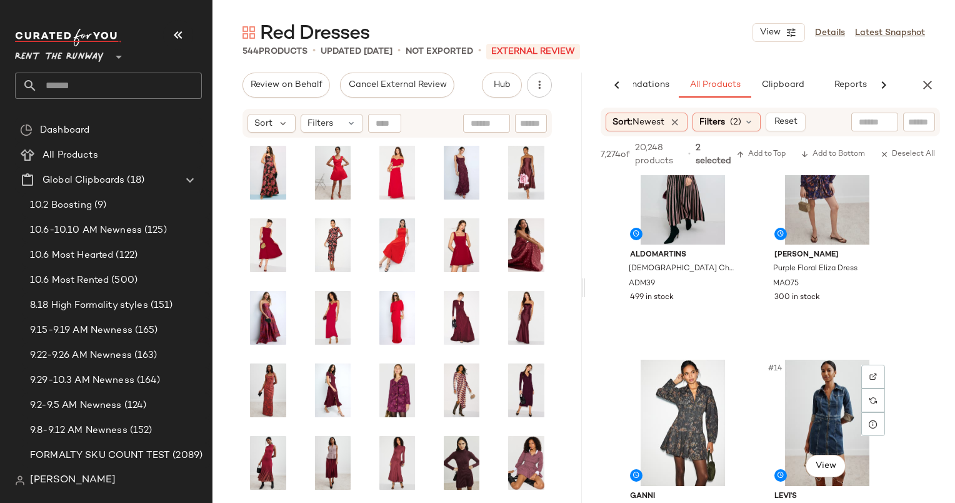
scroll to position [1376, 0]
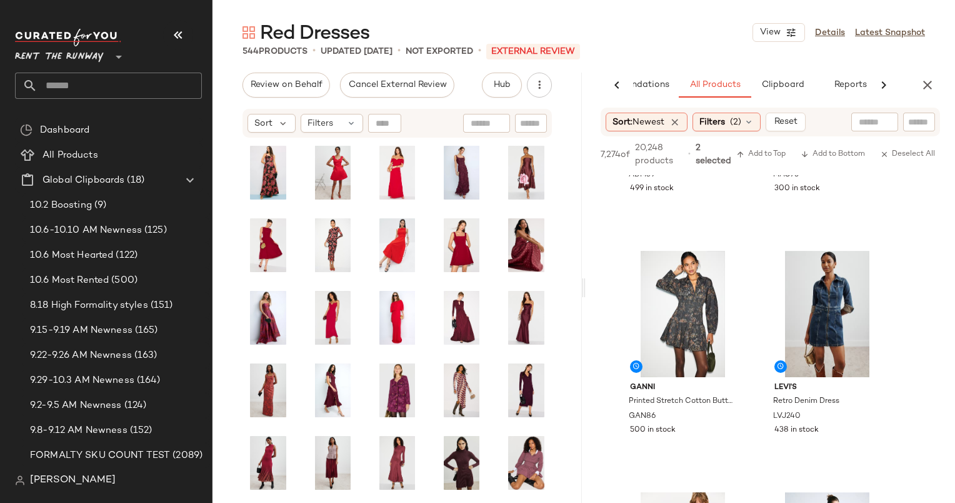
click at [756, 145] on div "7,274 of 20,248 products • 2 selected Add to Top Add to Bottom Deselect All" at bounding box center [770, 155] width 369 height 39
click at [768, 158] on span "Add to Top" at bounding box center [760, 154] width 49 height 9
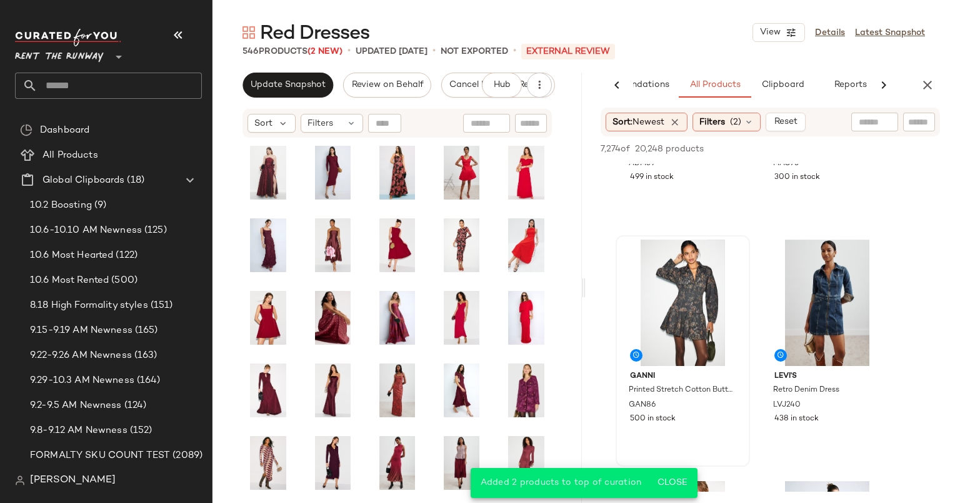
scroll to position [1202, 0]
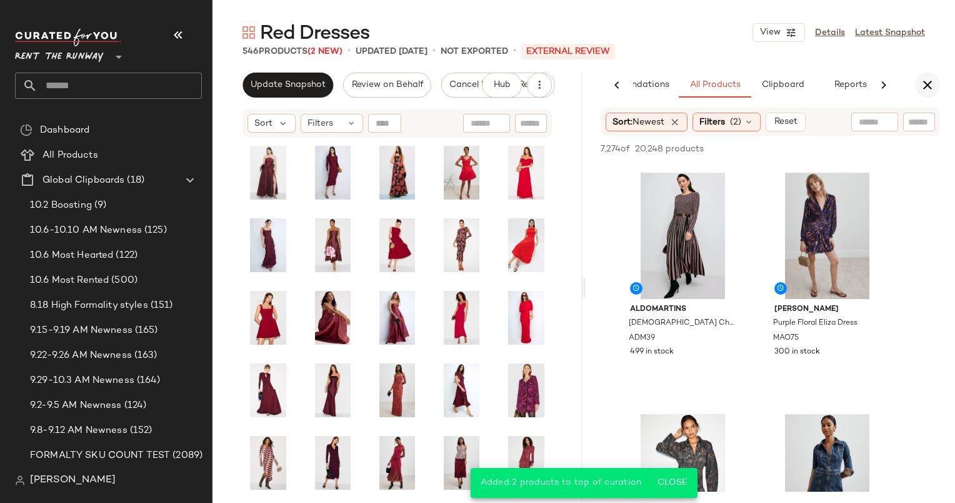
click at [933, 82] on icon "button" at bounding box center [927, 85] width 15 height 15
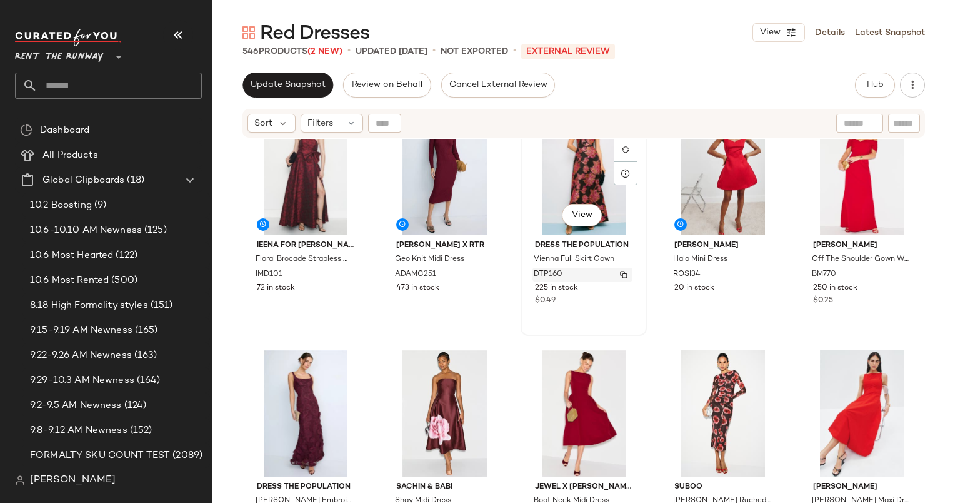
scroll to position [0, 0]
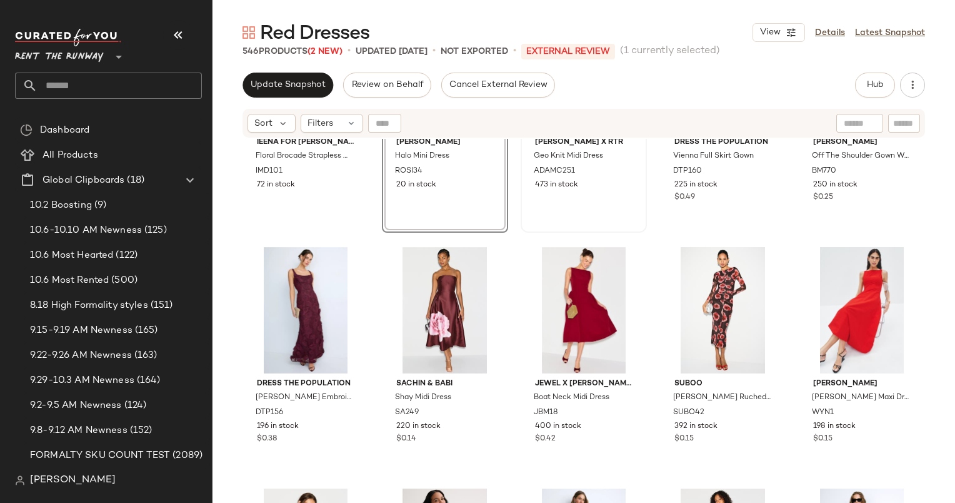
scroll to position [298, 0]
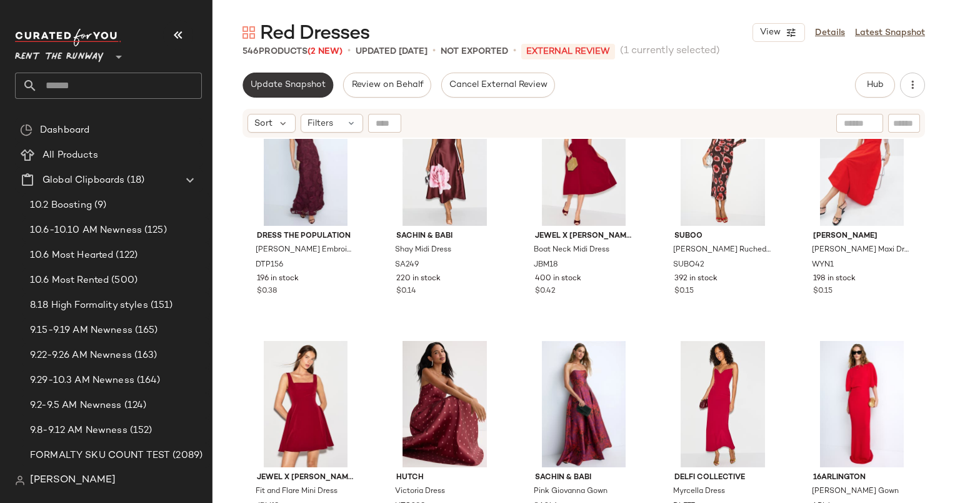
click at [309, 84] on span "Update Snapshot" at bounding box center [288, 85] width 76 height 10
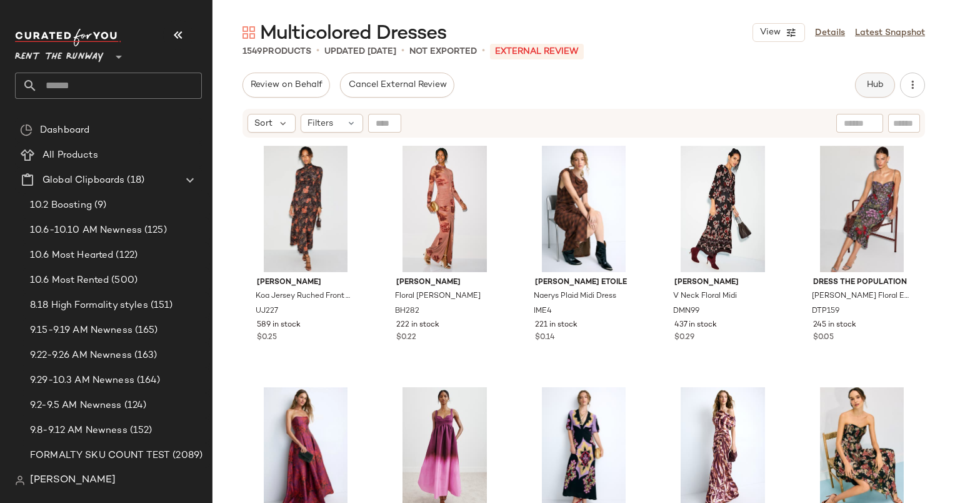
click at [866, 88] on span "Hub" at bounding box center [875, 85] width 18 height 10
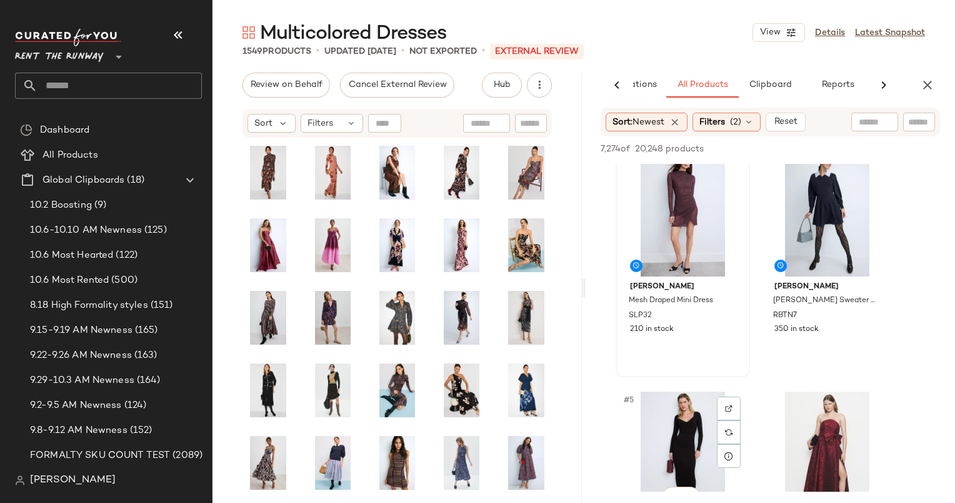
scroll to position [260, 0]
click at [790, 230] on div "#4 View" at bounding box center [827, 212] width 126 height 126
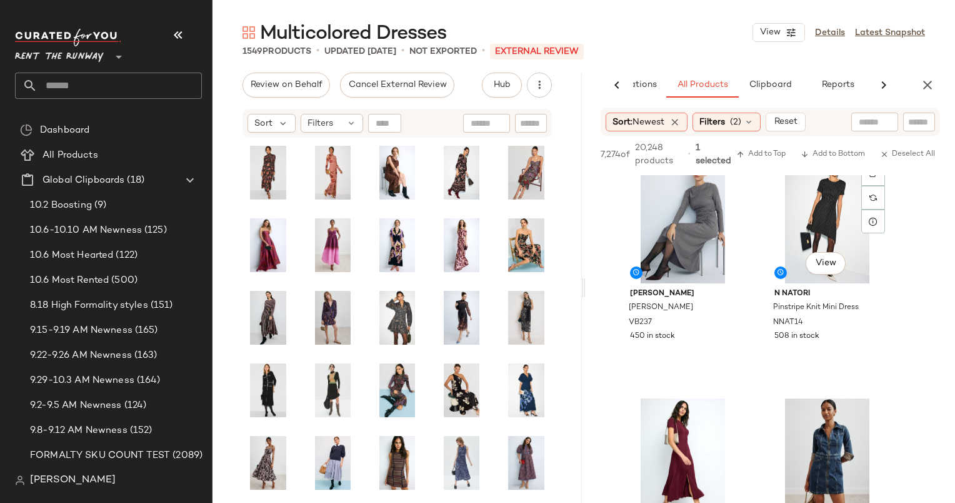
scroll to position [1194, 0]
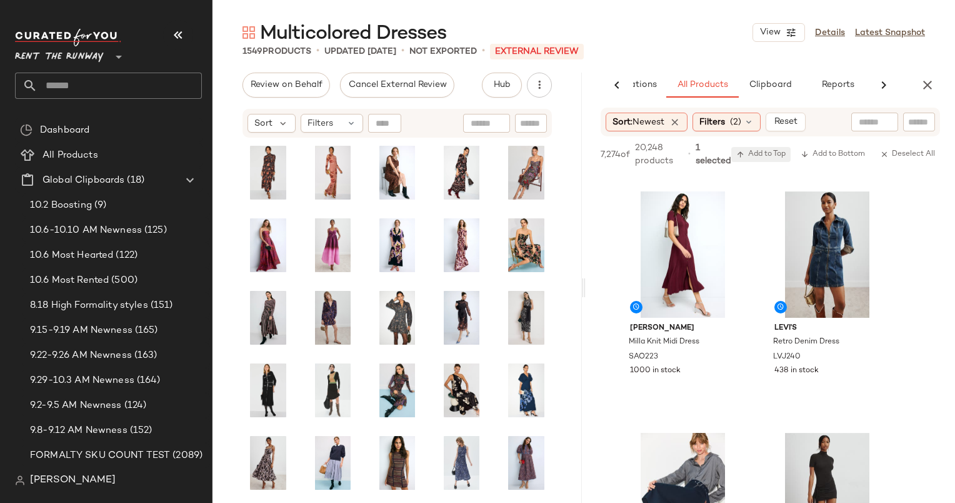
click at [773, 155] on span "Add to Top" at bounding box center [760, 154] width 49 height 9
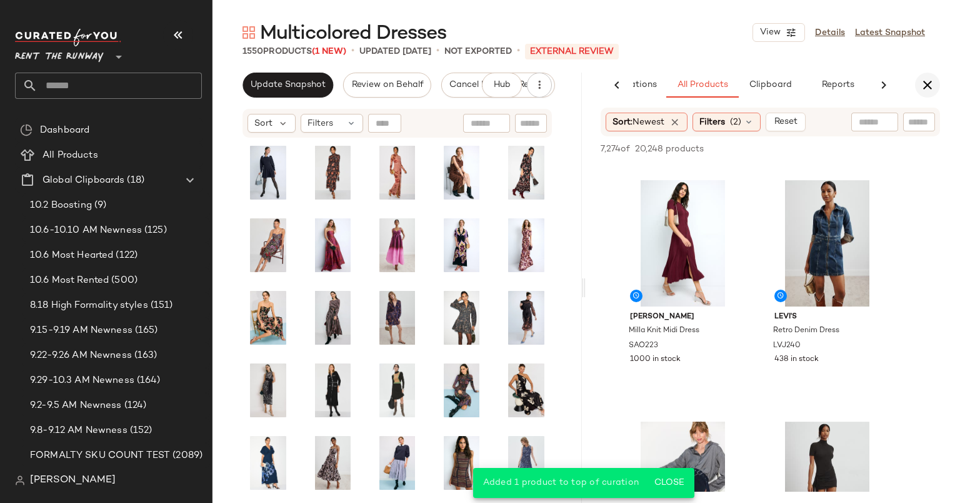
click at [926, 86] on icon "button" at bounding box center [927, 85] width 15 height 15
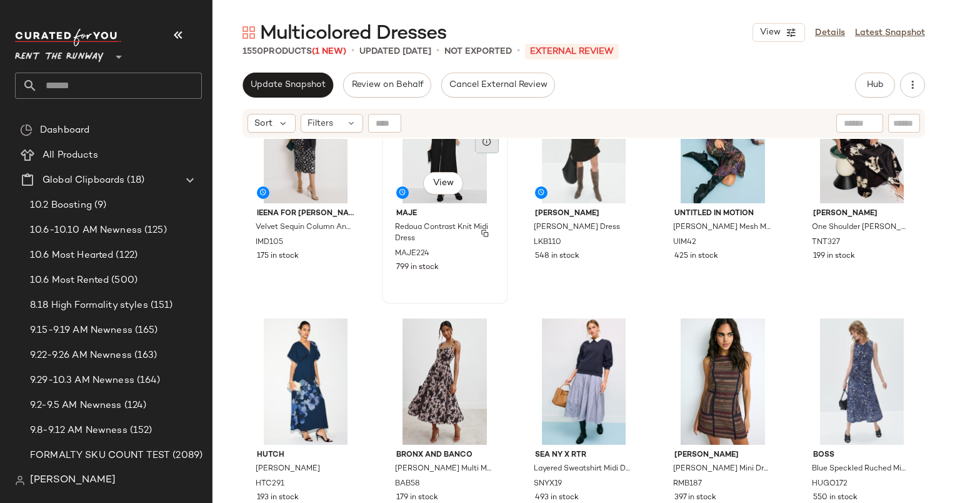
scroll to position [804, 0]
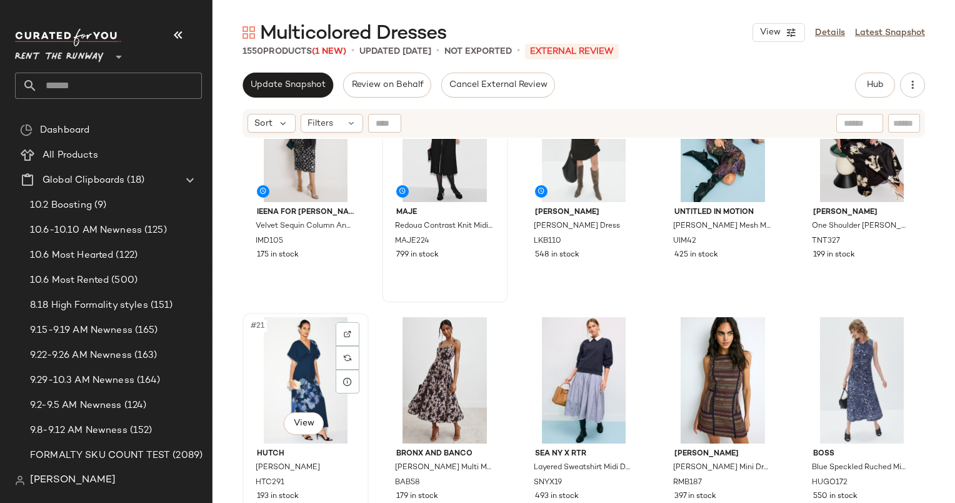
click at [301, 349] on div "#21 View" at bounding box center [306, 380] width 118 height 126
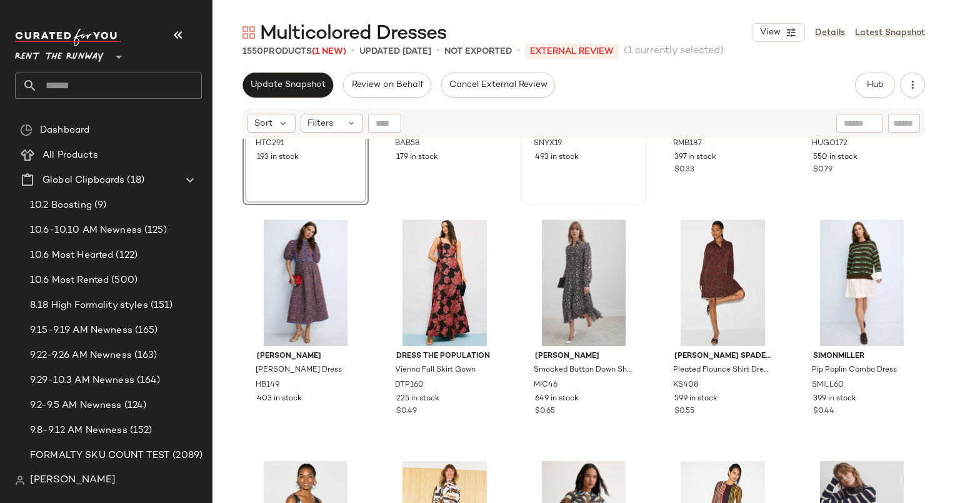
scroll to position [870, 0]
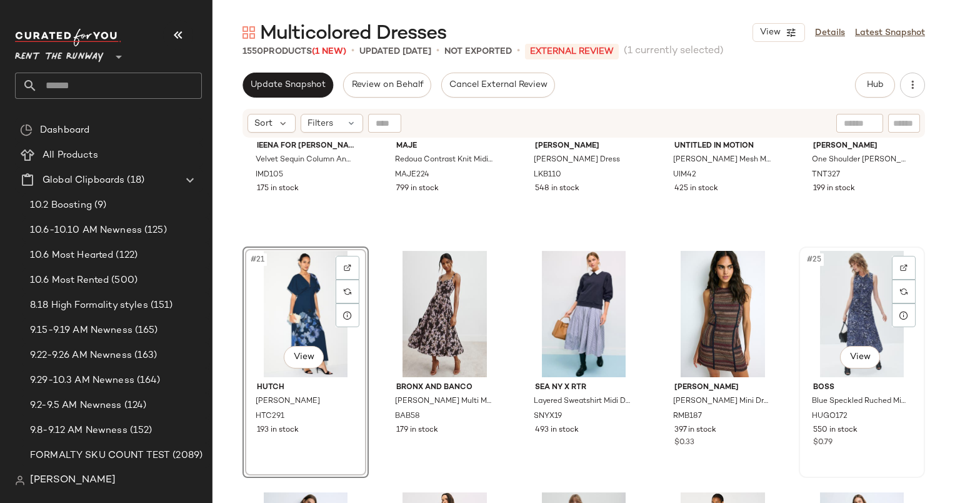
click at [836, 314] on div "#25 View" at bounding box center [862, 314] width 118 height 126
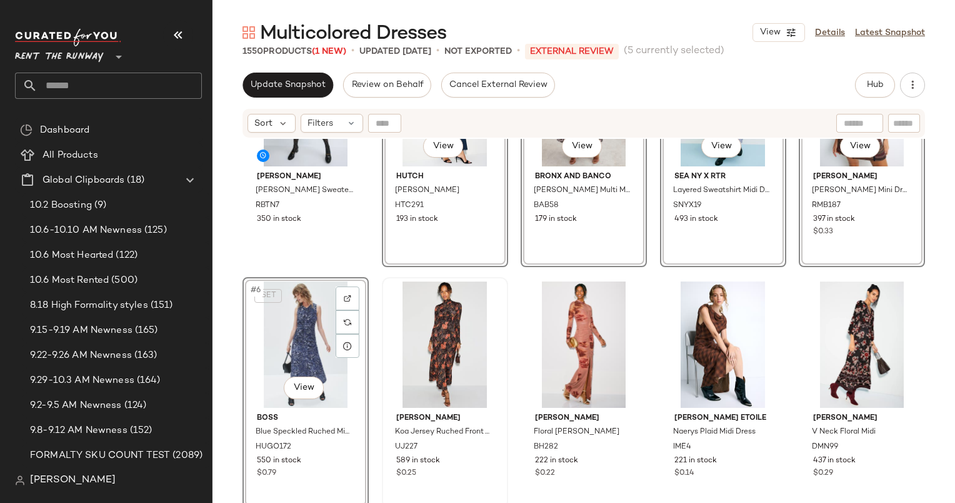
scroll to position [105, 0]
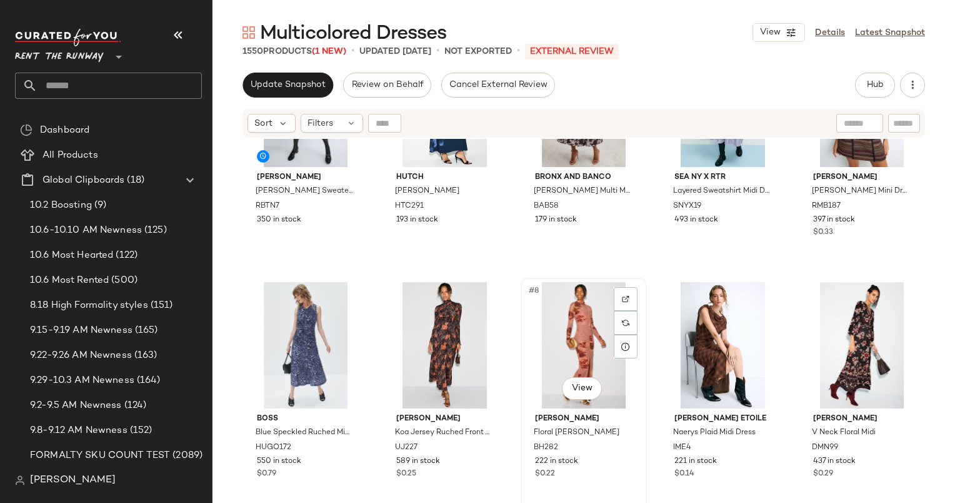
click at [559, 282] on div "#8 View" at bounding box center [584, 345] width 118 height 126
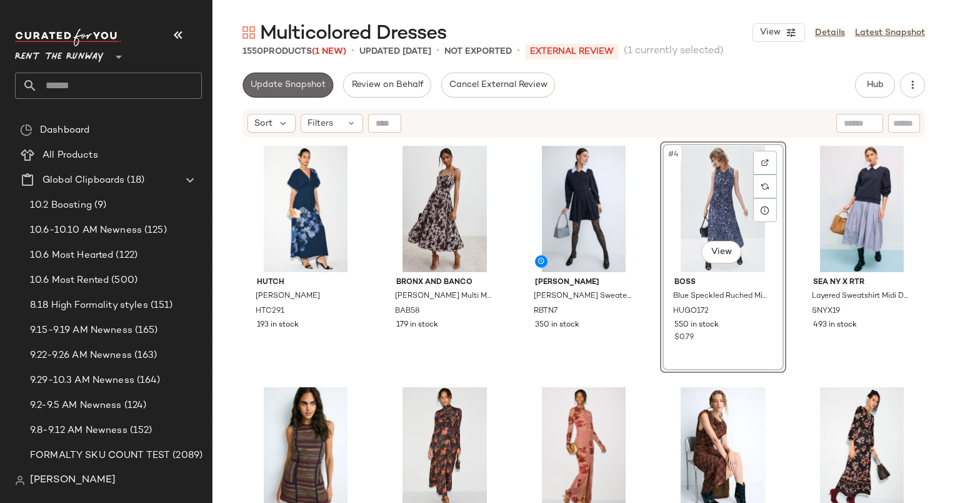
click at [274, 93] on button "Update Snapshot" at bounding box center [288, 85] width 91 height 25
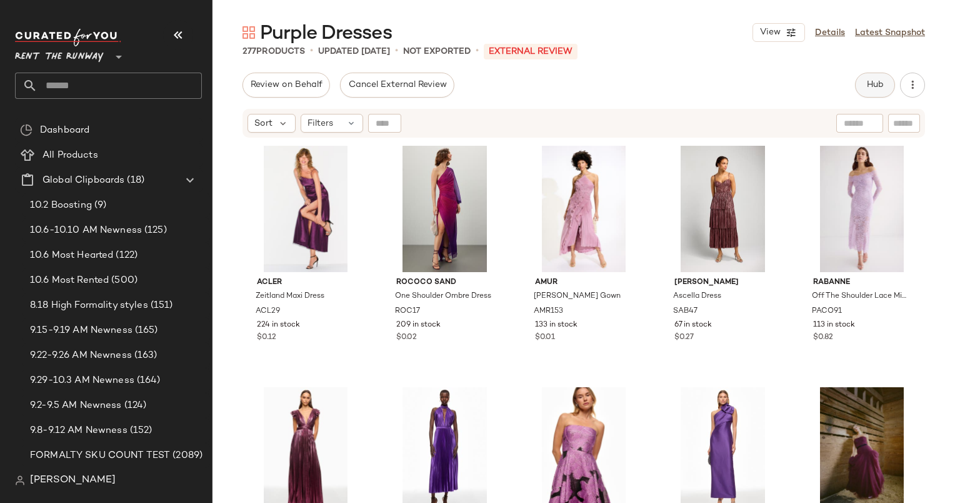
click at [873, 88] on span "Hub" at bounding box center [875, 85] width 18 height 10
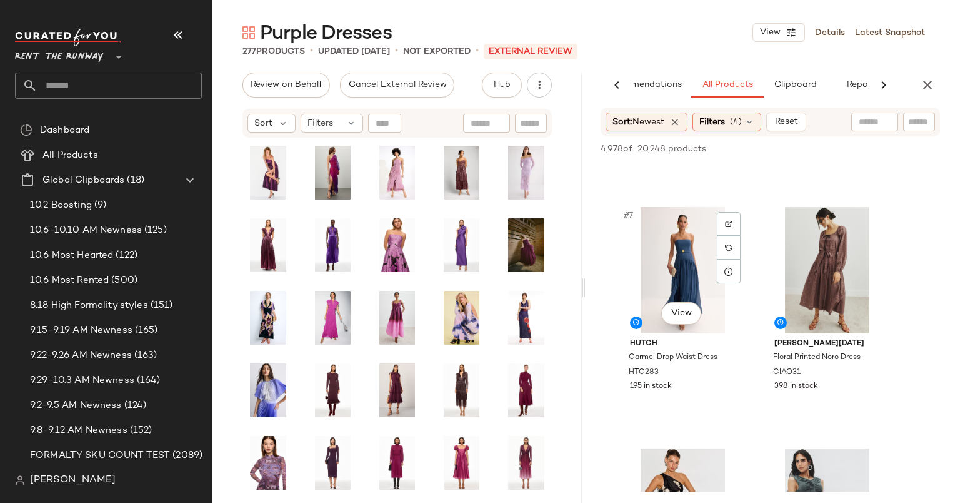
scroll to position [708, 0]
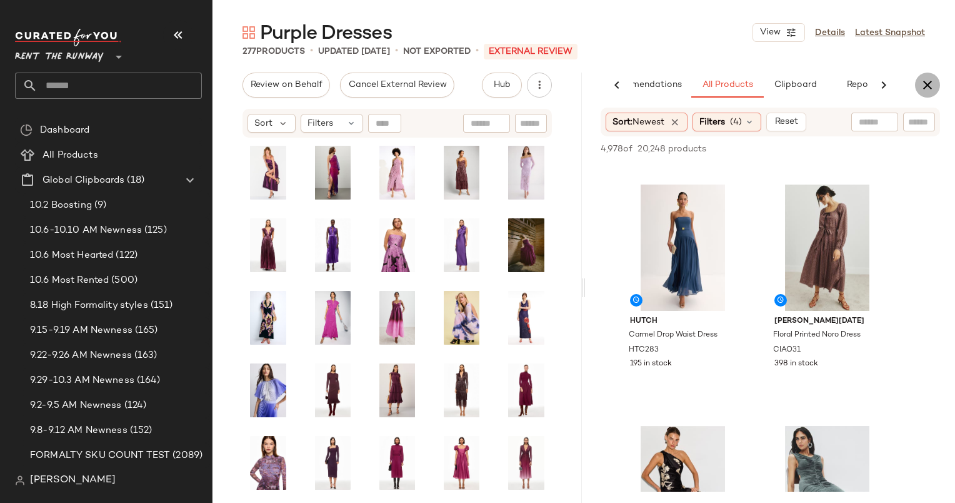
click at [928, 92] on icon "button" at bounding box center [927, 85] width 15 height 15
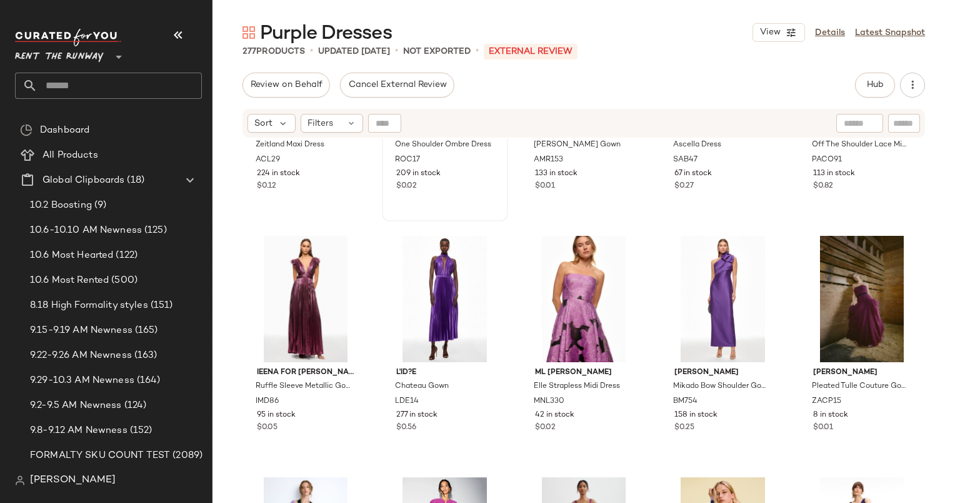
scroll to position [0, 0]
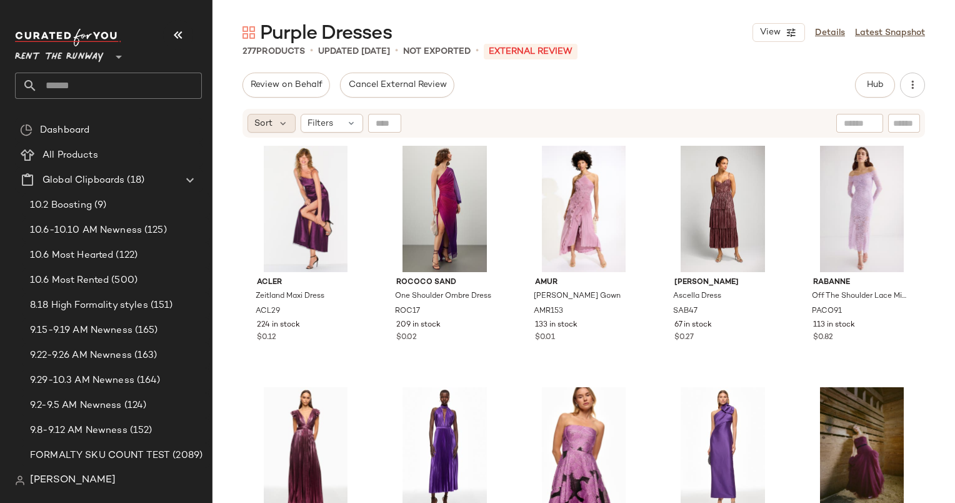
click at [258, 131] on div "Sort" at bounding box center [272, 123] width 48 height 19
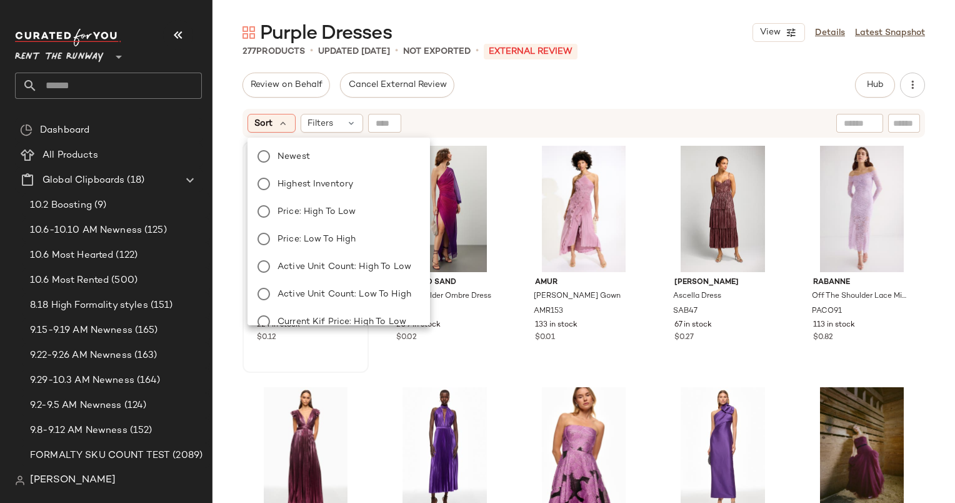
click at [326, 151] on body "Rent the Runway ** Dashboard All Products Global Clipboards (18) 10.2 Boosting …" at bounding box center [477, 251] width 955 height 503
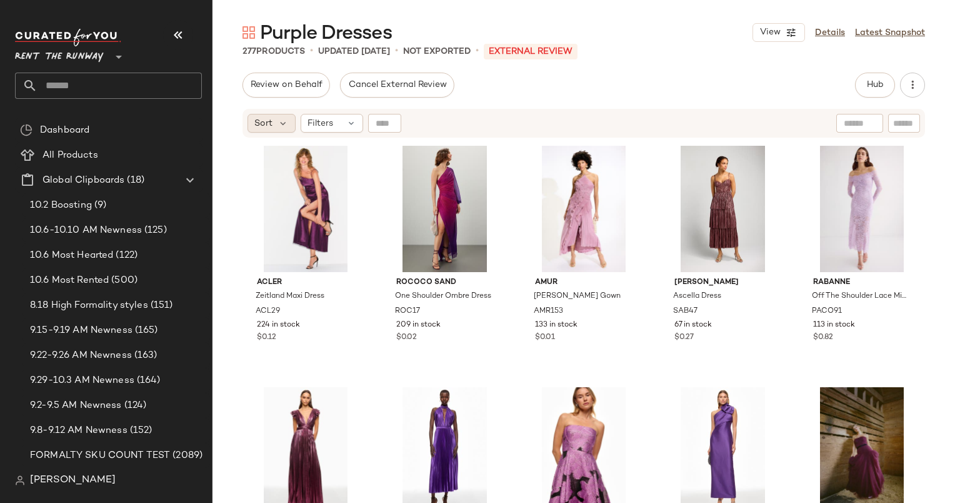
click at [268, 119] on span "Sort" at bounding box center [263, 123] width 18 height 13
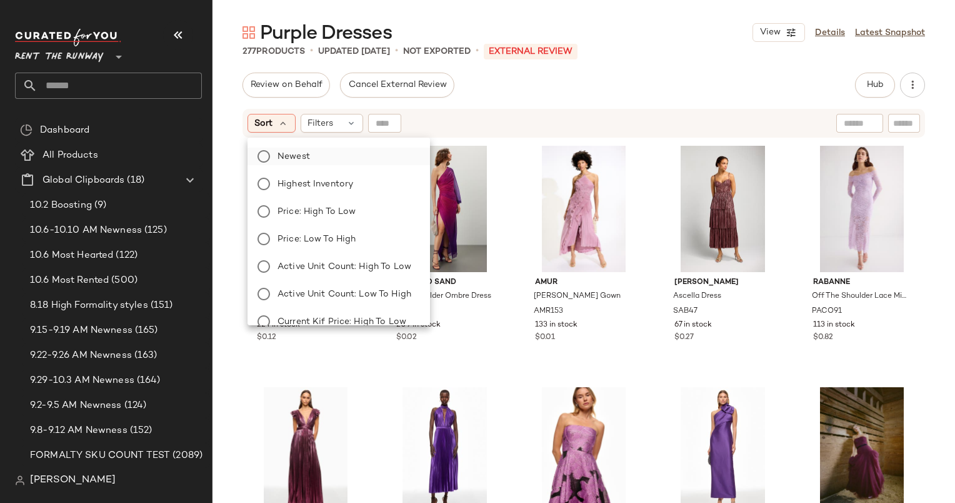
click at [309, 159] on label "Newest" at bounding box center [347, 157] width 148 height 18
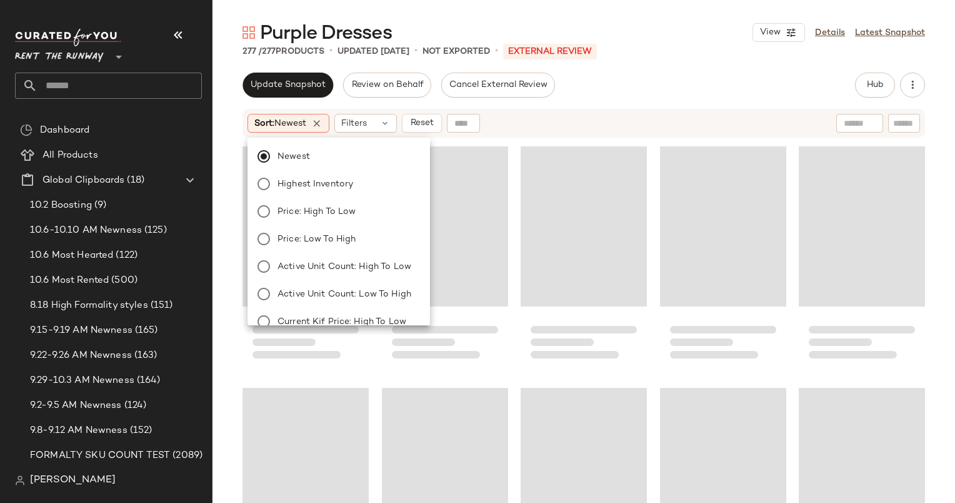
click at [550, 118] on div "Sort: Newest Filters Reset" at bounding box center [503, 123] width 510 height 19
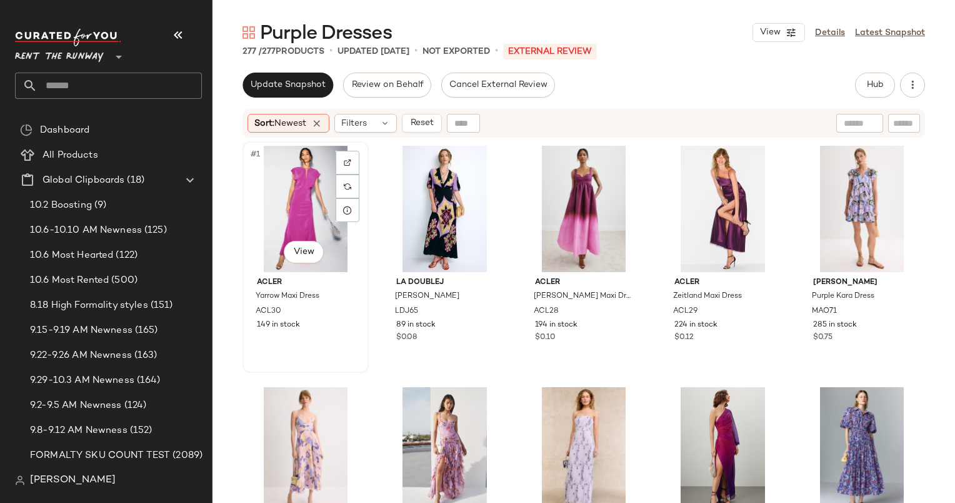
click at [296, 186] on div "#1 View" at bounding box center [306, 209] width 118 height 126
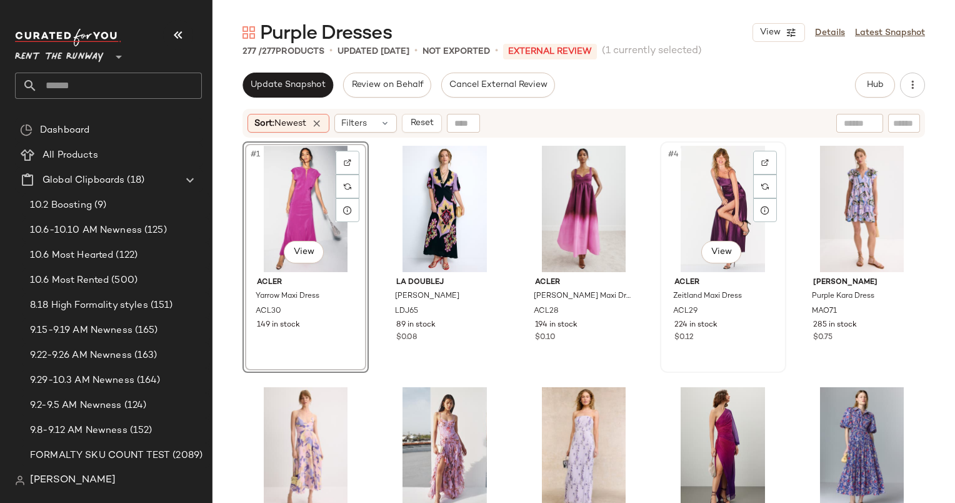
click at [714, 184] on div "#4 View" at bounding box center [723, 209] width 118 height 126
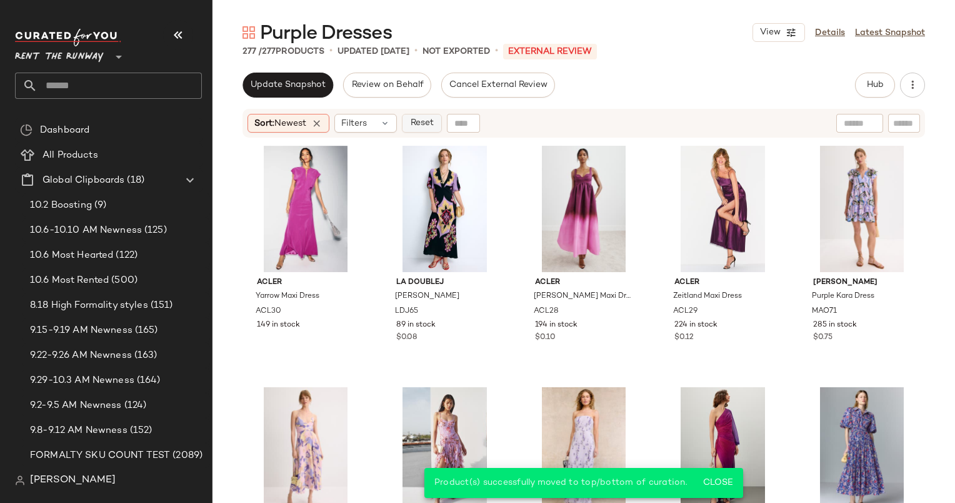
click at [428, 118] on span "Reset" at bounding box center [421, 123] width 24 height 10
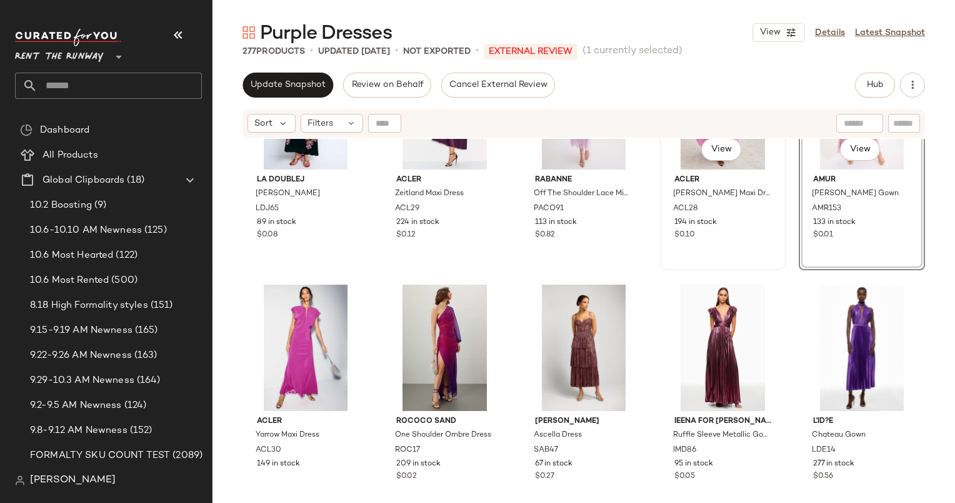
scroll to position [108, 0]
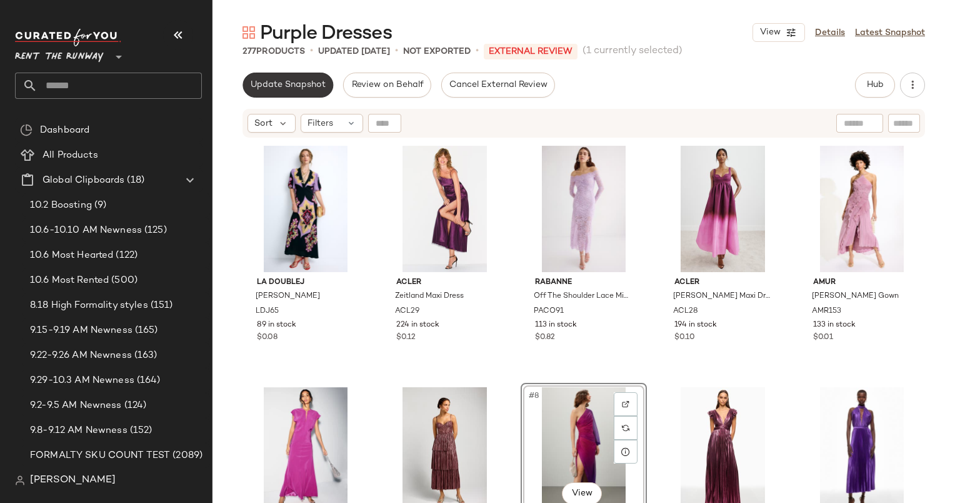
click at [295, 88] on span "Update Snapshot" at bounding box center [288, 85] width 76 height 10
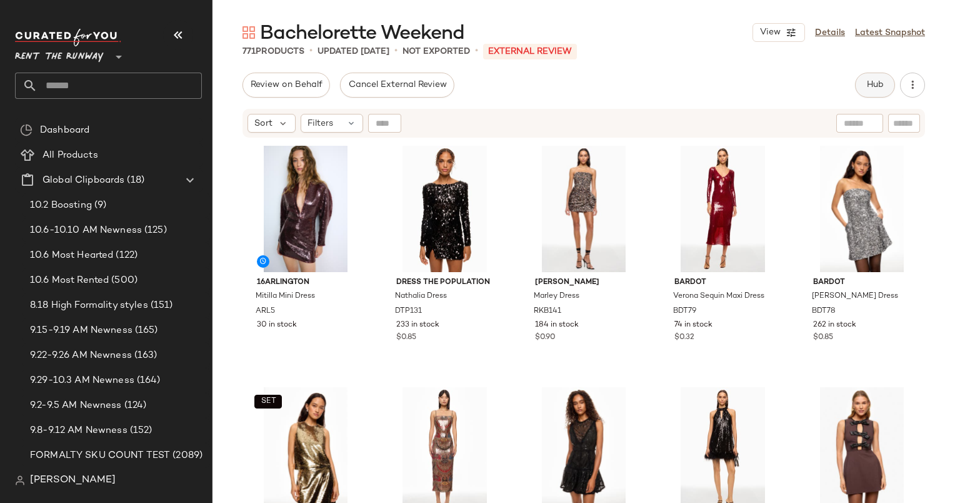
click at [864, 84] on button "Hub" at bounding box center [875, 85] width 40 height 25
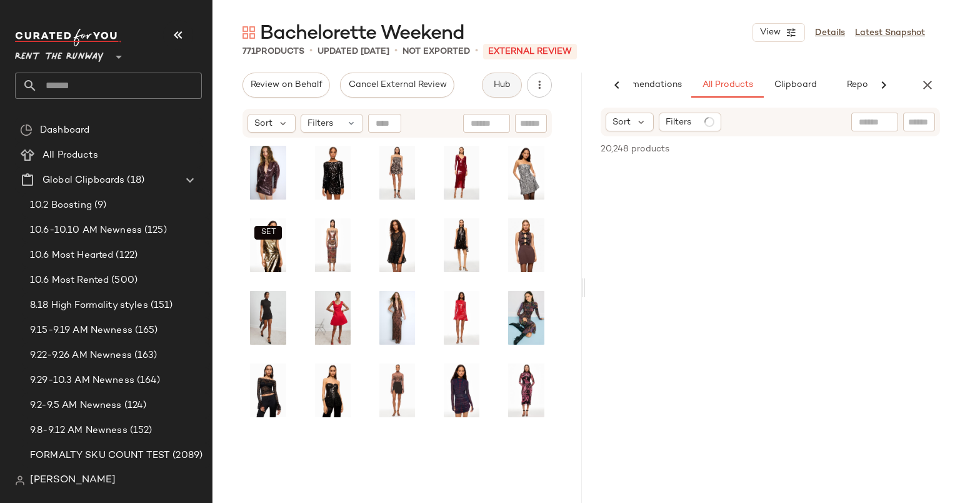
scroll to position [0, 52]
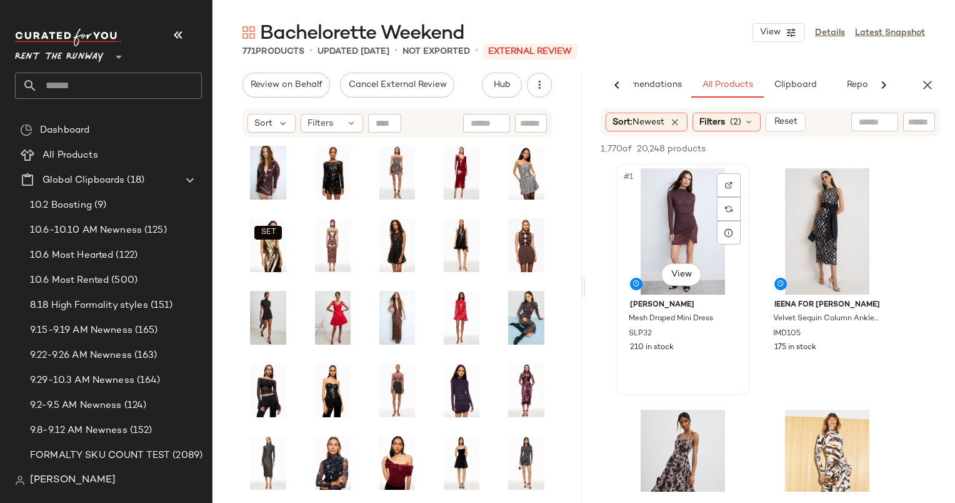
click at [683, 224] on div "#1 View" at bounding box center [683, 231] width 126 height 126
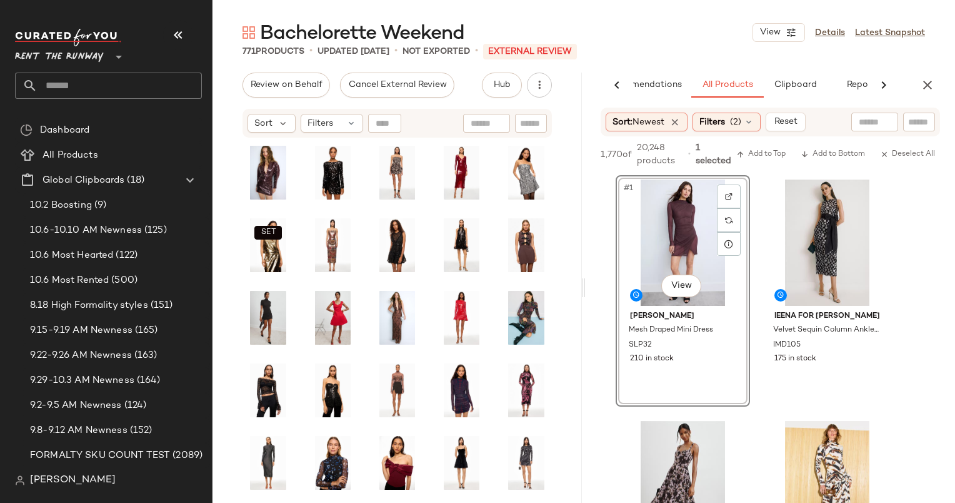
scroll to position [105, 0]
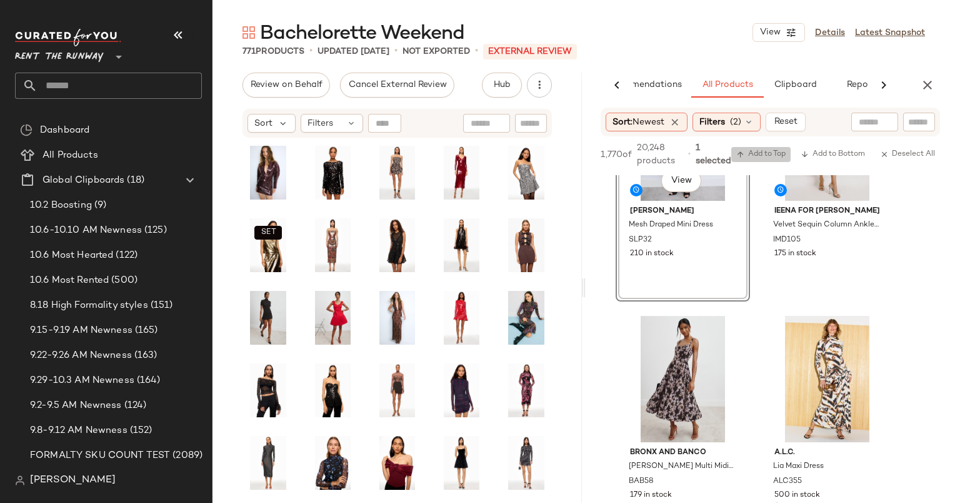
click at [773, 147] on button "Add to Top" at bounding box center [760, 154] width 59 height 15
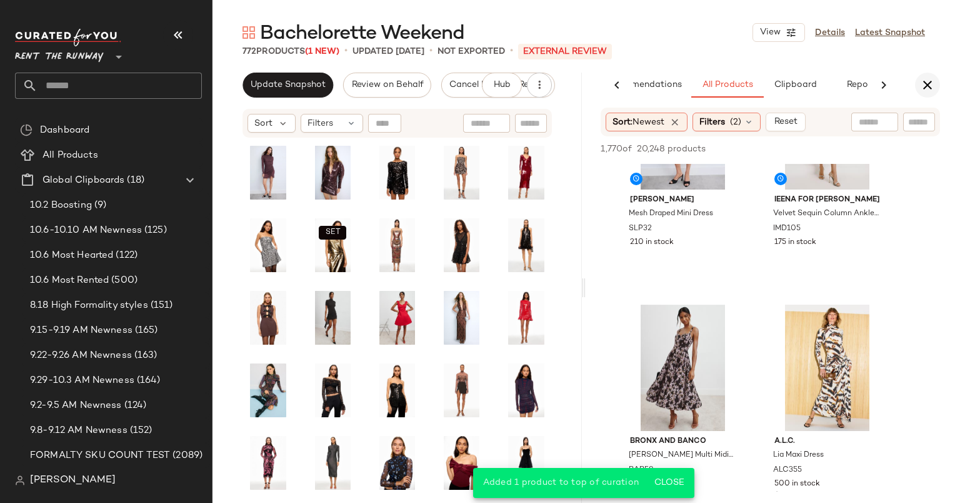
click at [927, 89] on icon "button" at bounding box center [927, 85] width 15 height 15
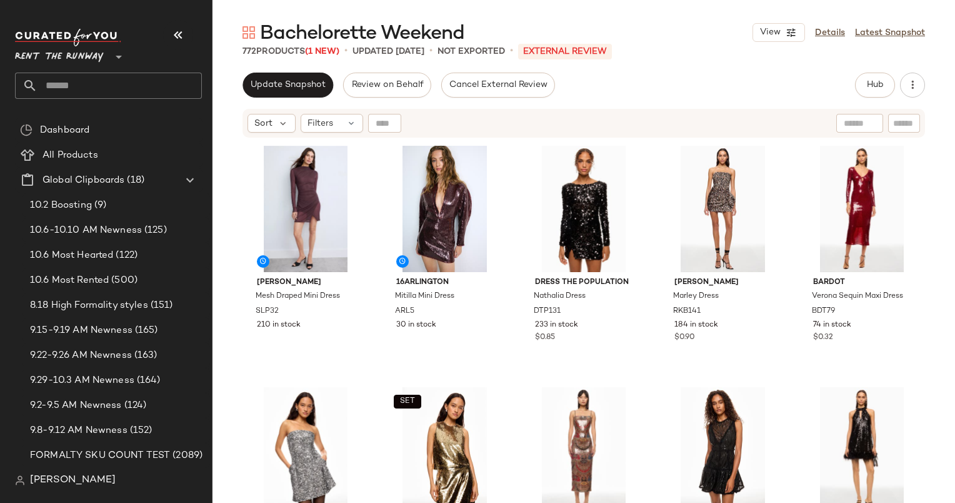
click at [733, 90] on div "Update Snapshot Review on Behalf Cancel External Review Hub Send for Review Ext…" at bounding box center [584, 85] width 683 height 25
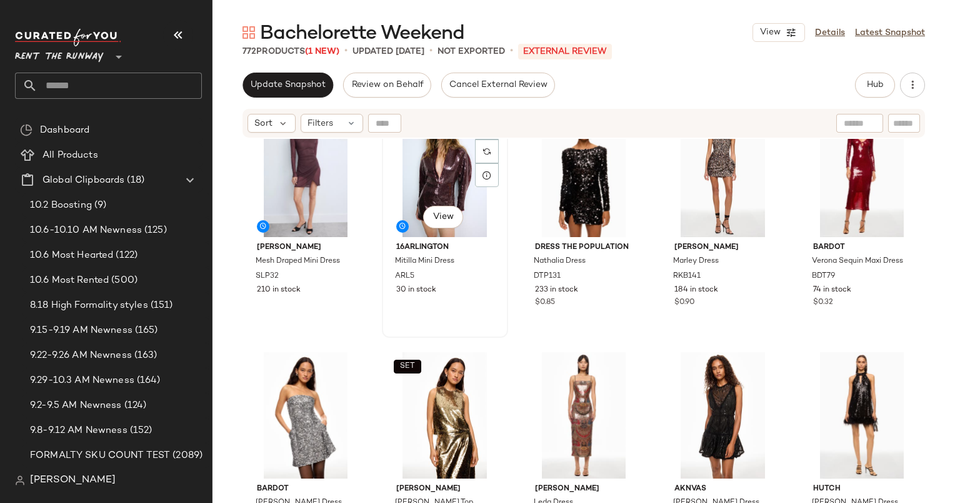
scroll to position [37, 0]
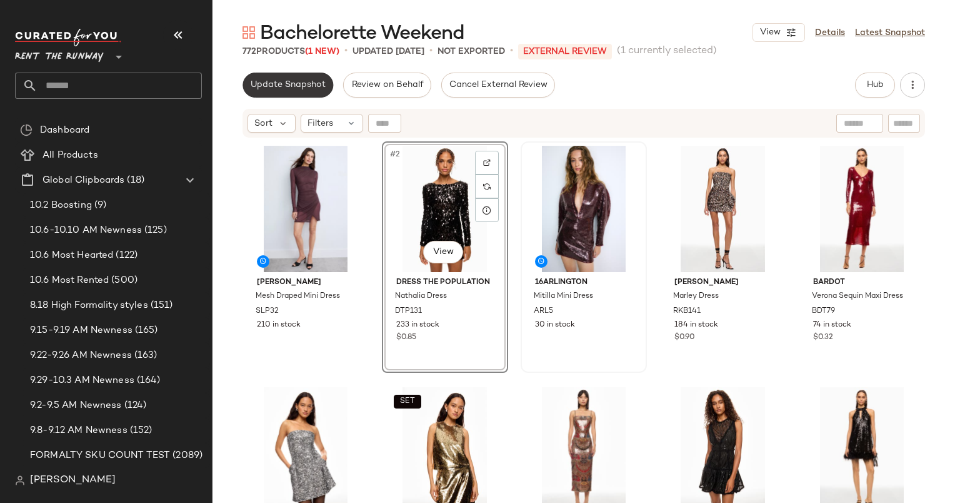
click at [281, 91] on button "Update Snapshot" at bounding box center [288, 85] width 91 height 25
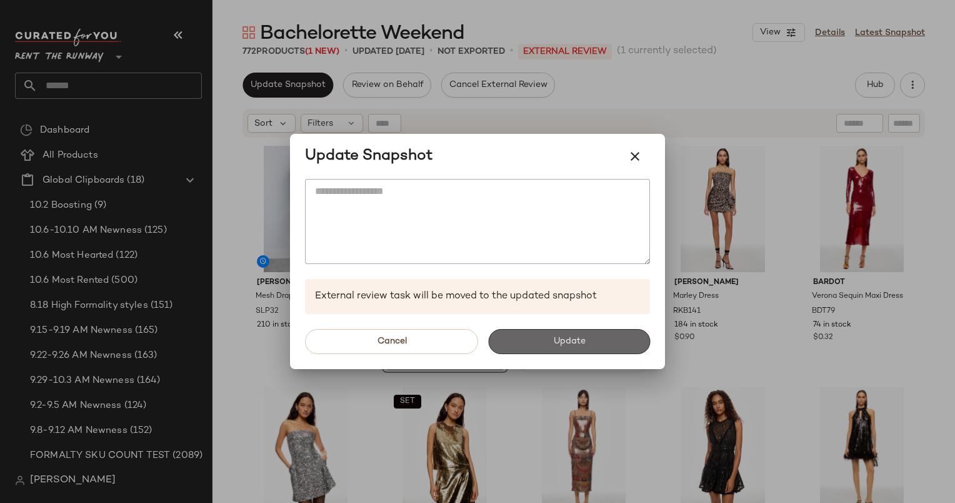
click at [619, 343] on button "Update" at bounding box center [569, 341] width 162 height 25
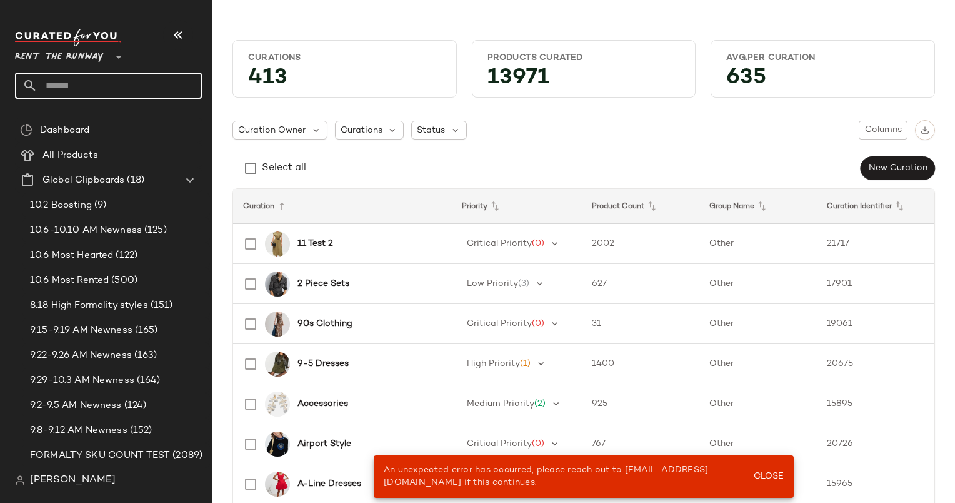
click at [98, 94] on input "text" at bounding box center [120, 86] width 164 height 26
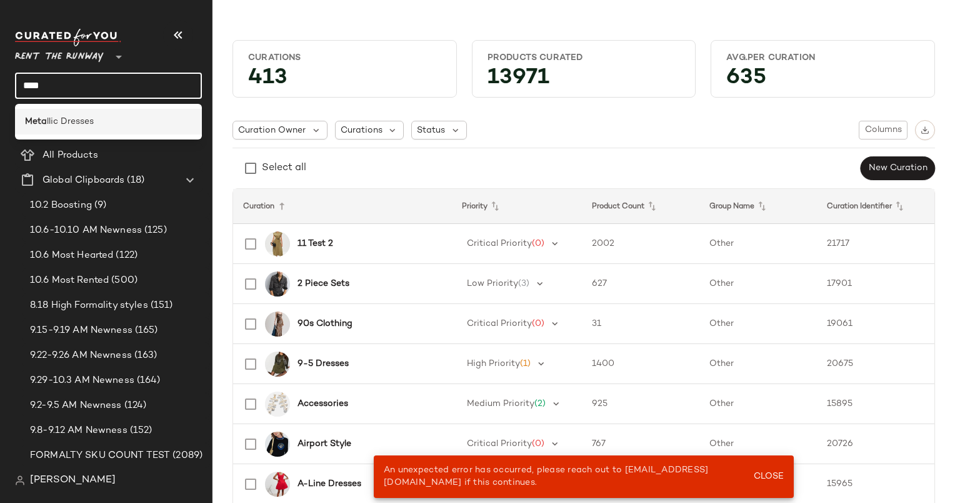
type input "****"
click at [110, 129] on div "Meta llic Dresses" at bounding box center [108, 122] width 187 height 26
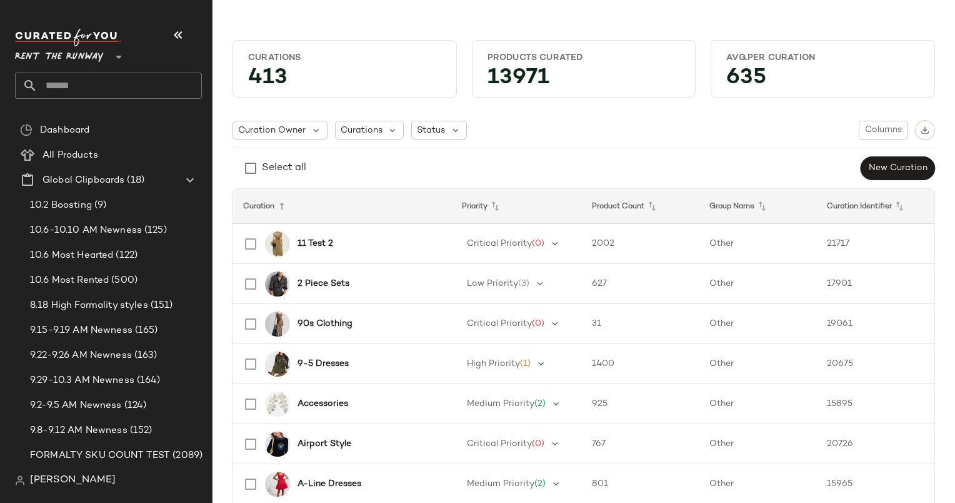
click at [104, 83] on input "text" at bounding box center [120, 86] width 164 height 26
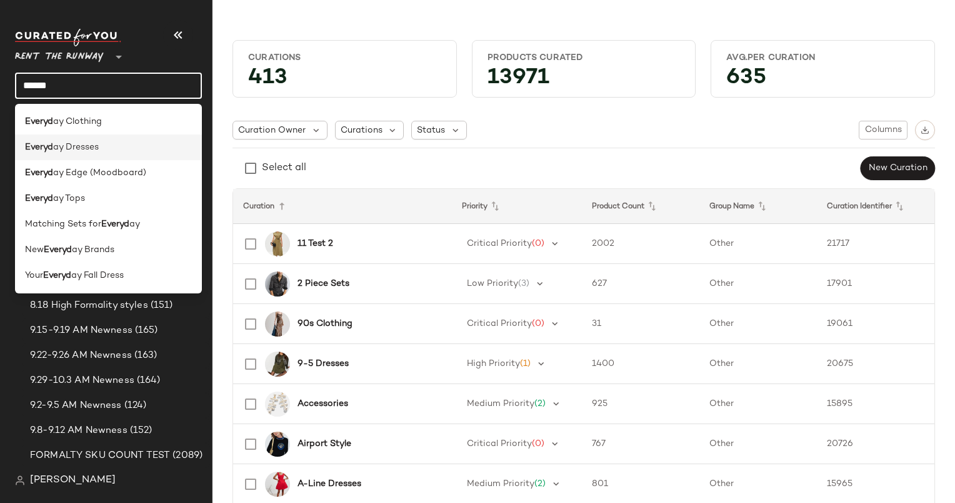
type input "******"
click at [131, 143] on div "Everyd ay Dresses" at bounding box center [108, 147] width 167 height 13
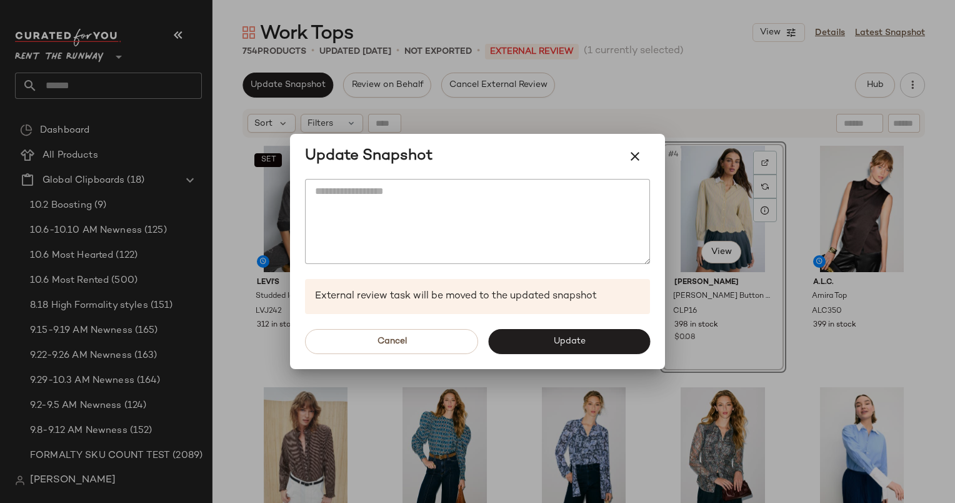
scroll to position [54, 0]
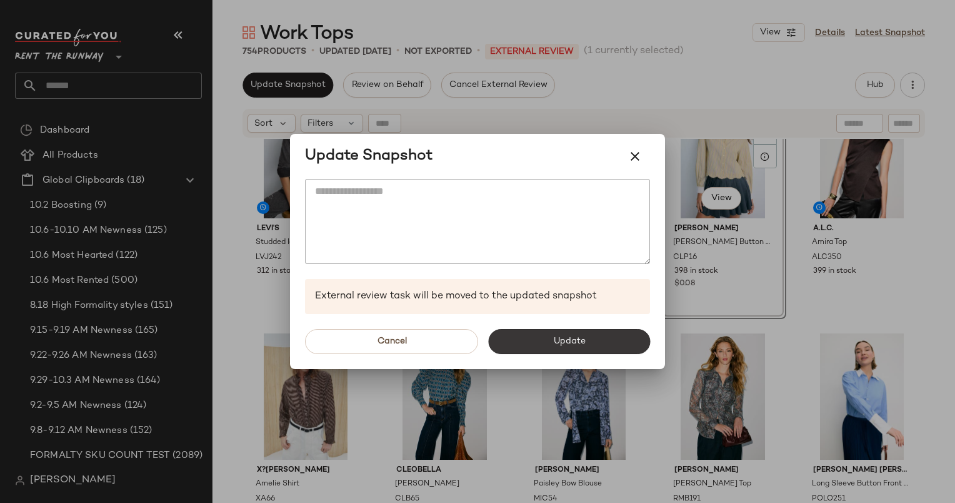
click at [566, 345] on span "Update" at bounding box center [569, 341] width 33 height 10
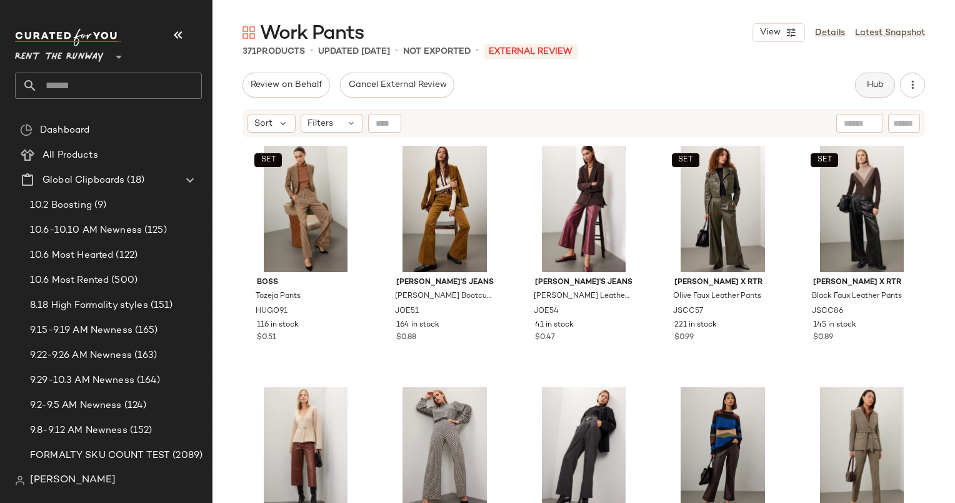
click at [876, 88] on span "Hub" at bounding box center [875, 85] width 18 height 10
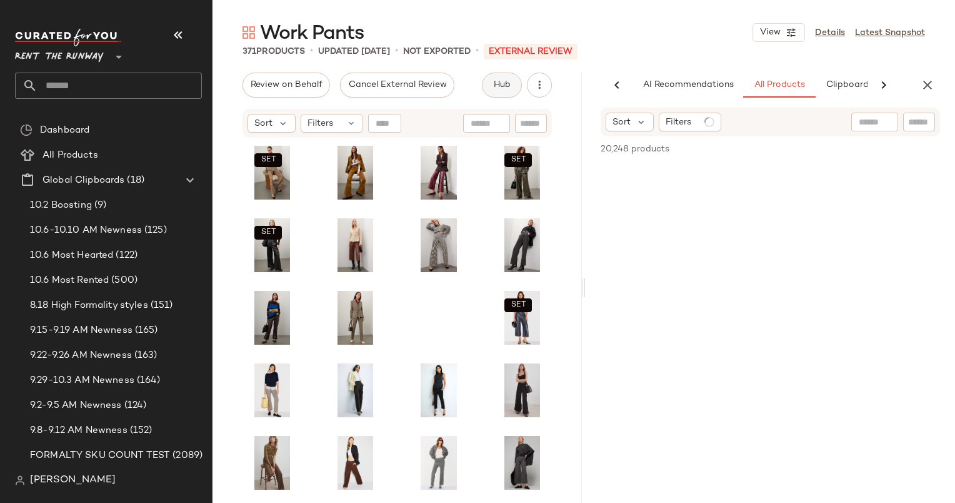
scroll to position [0, 64]
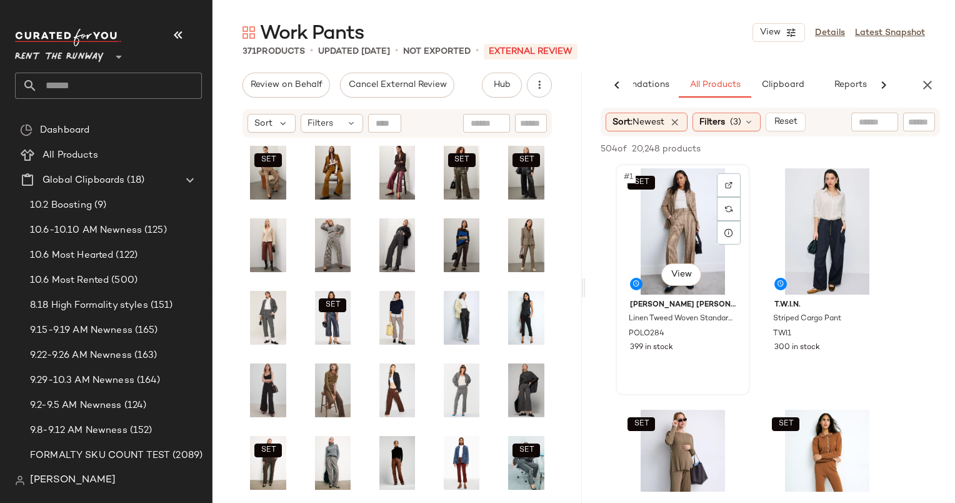
click at [671, 209] on div "SET #1 View" at bounding box center [683, 231] width 126 height 126
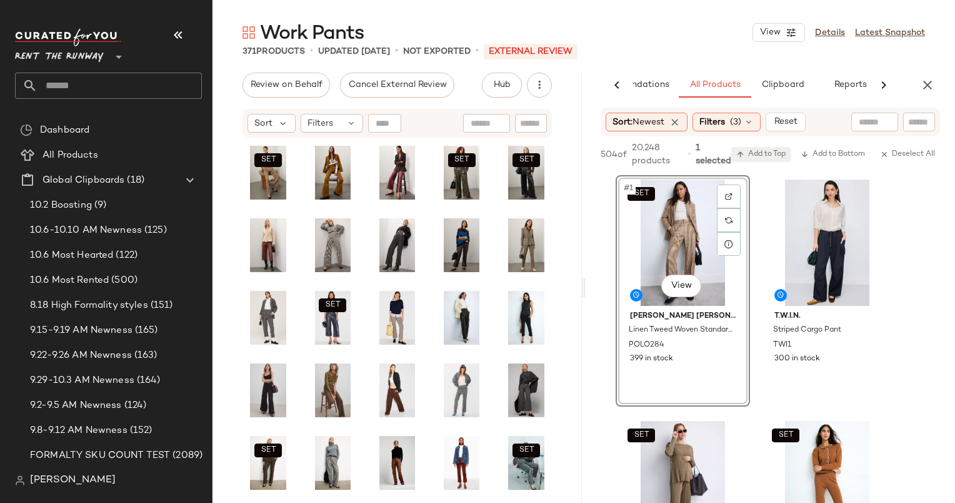
click at [760, 160] on button "Add to Top" at bounding box center [760, 154] width 59 height 15
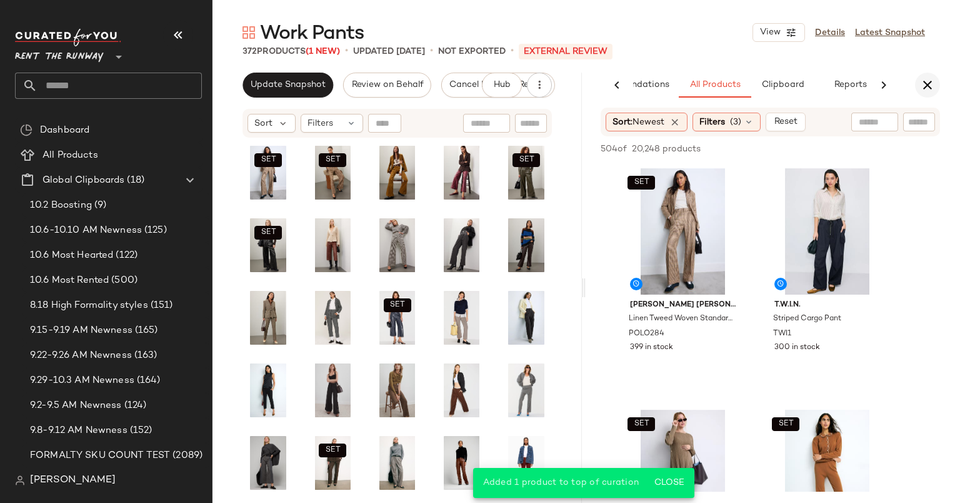
click at [931, 94] on button "button" at bounding box center [927, 85] width 25 height 25
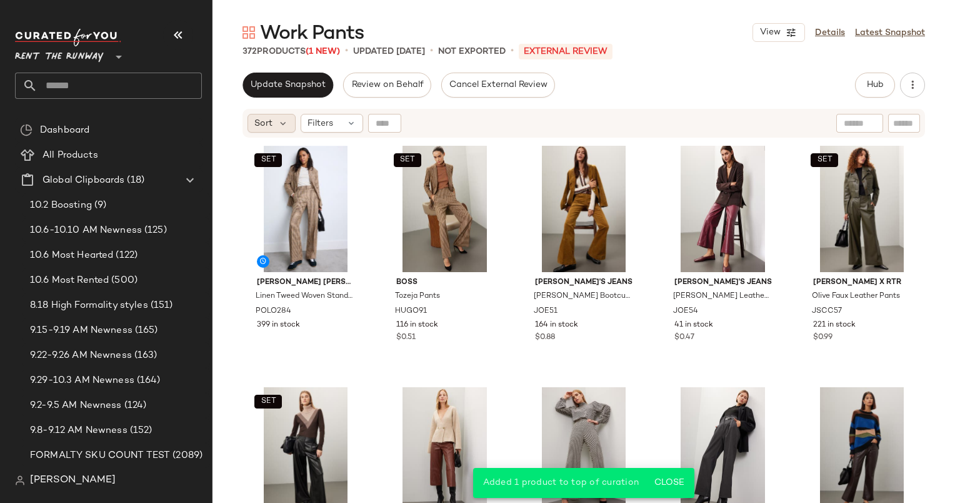
click at [271, 120] on span "Sort" at bounding box center [263, 123] width 18 height 13
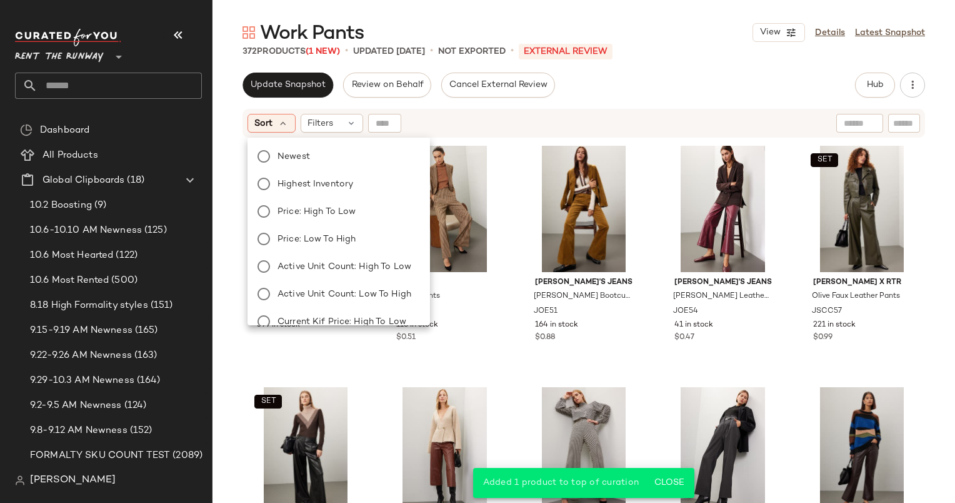
click at [308, 144] on div "Newest Highest Inventory Price: High to Low Price: Low to High Active Unit Coun…" at bounding box center [337, 308] width 185 height 330
click at [330, 160] on label "Newest" at bounding box center [347, 157] width 148 height 18
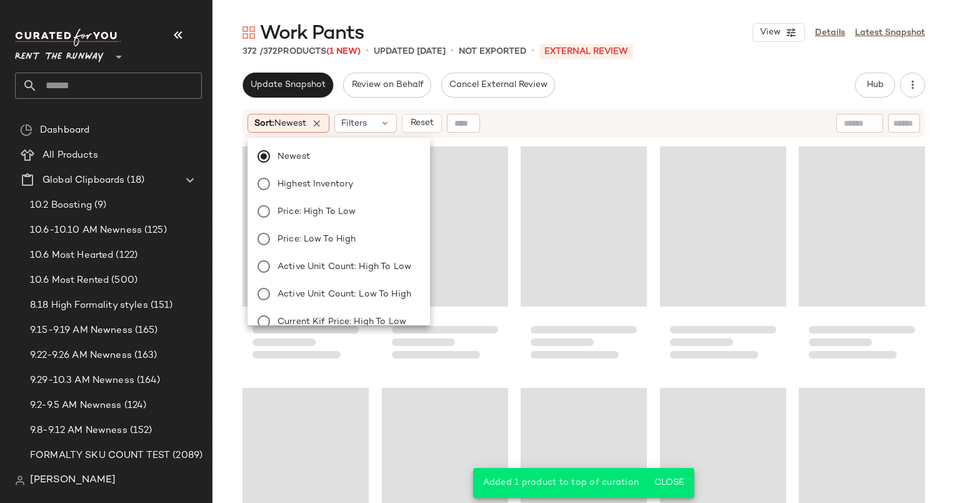
click at [568, 120] on div "Sort: Newest Filters Reset" at bounding box center [503, 123] width 510 height 19
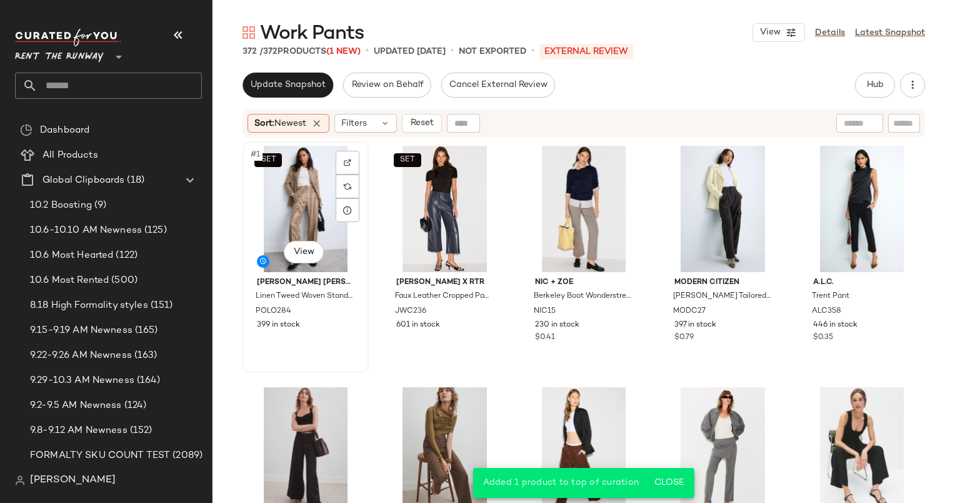
click at [285, 210] on div "SET #1 View" at bounding box center [306, 209] width 118 height 126
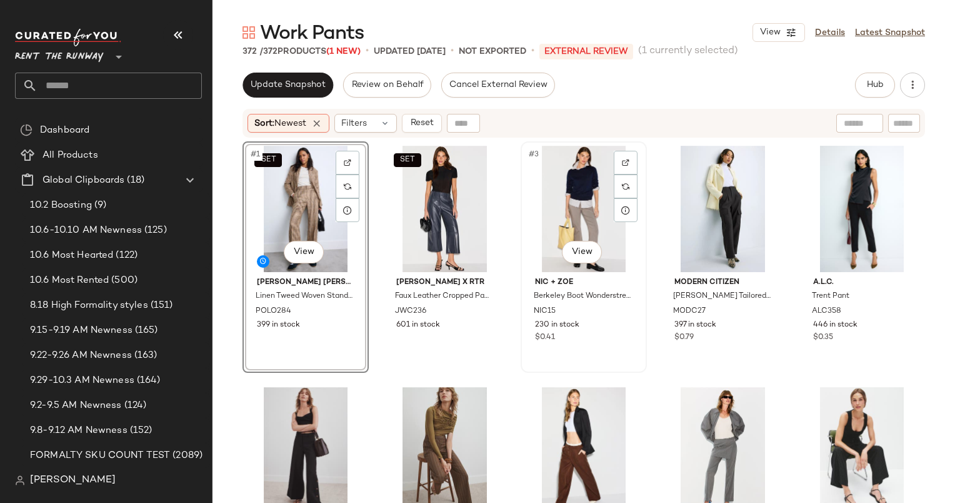
click at [573, 201] on div "#3 View" at bounding box center [584, 209] width 118 height 126
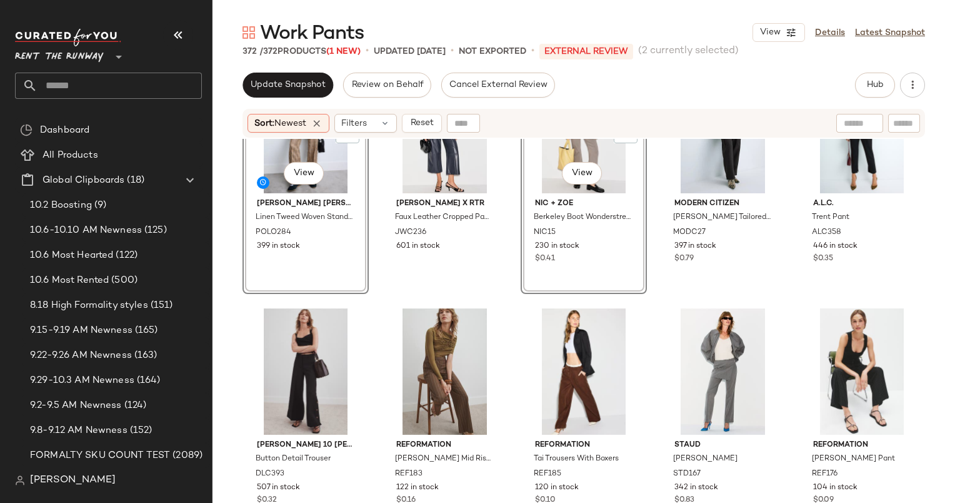
scroll to position [79, 0]
click at [444, 342] on div "#7 View" at bounding box center [445, 371] width 118 height 126
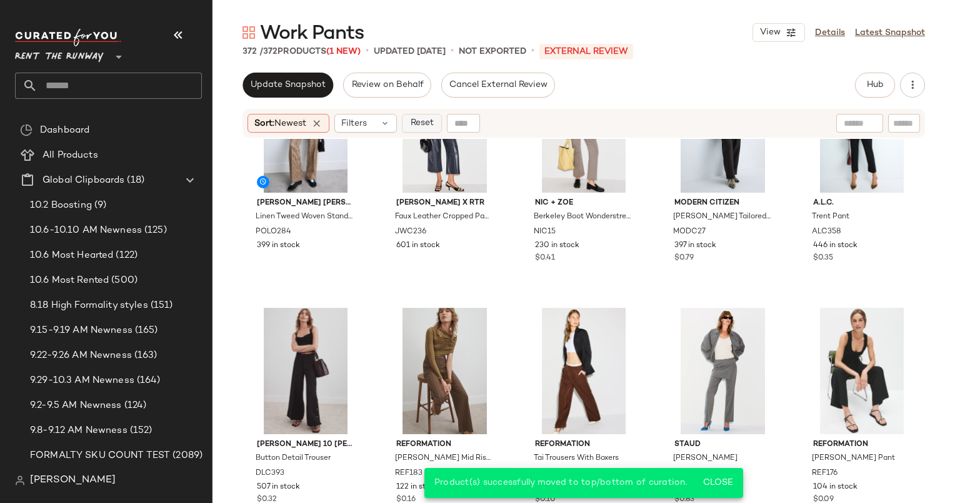
click at [429, 127] on span "Reset" at bounding box center [421, 123] width 24 height 10
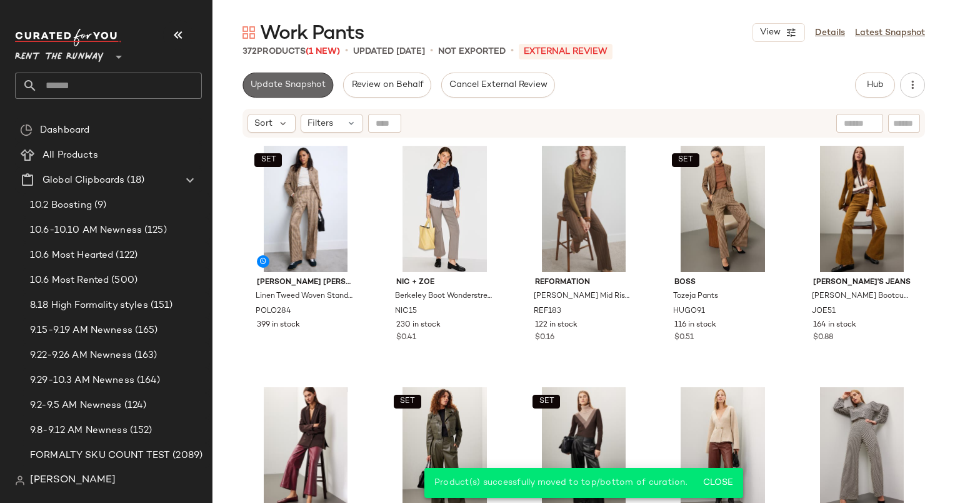
click at [291, 93] on button "Update Snapshot" at bounding box center [288, 85] width 91 height 25
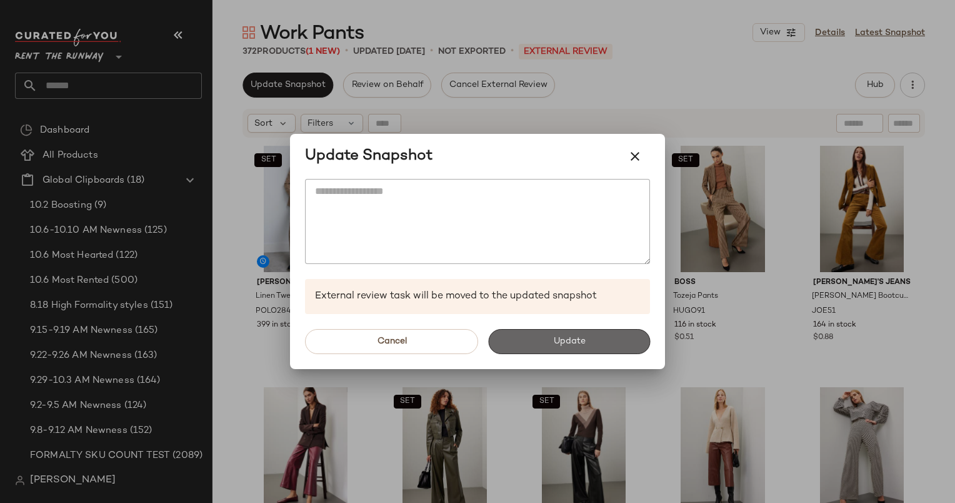
click at [610, 341] on button "Update" at bounding box center [569, 341] width 162 height 25
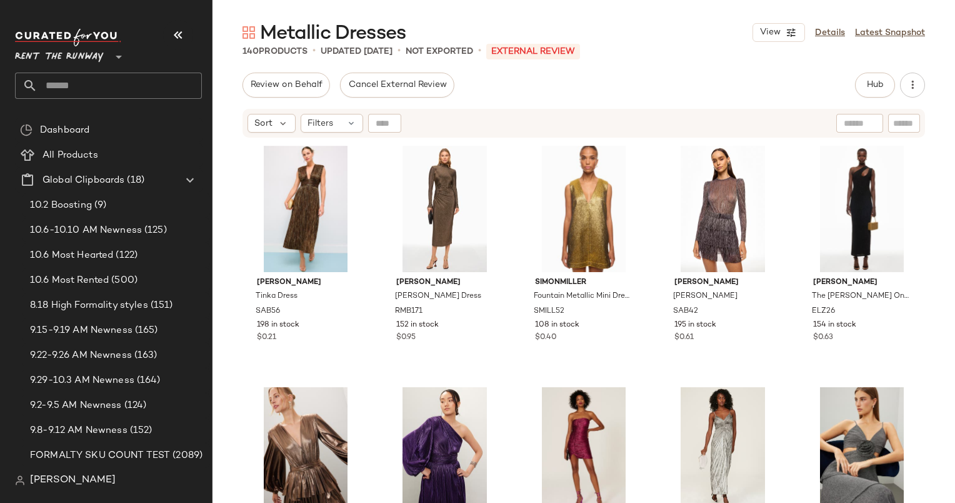
click at [458, 33] on div "Metallic Dresses View Details Latest Snapshot" at bounding box center [584, 32] width 743 height 25
click at [866, 78] on button "Hub" at bounding box center [875, 85] width 40 height 25
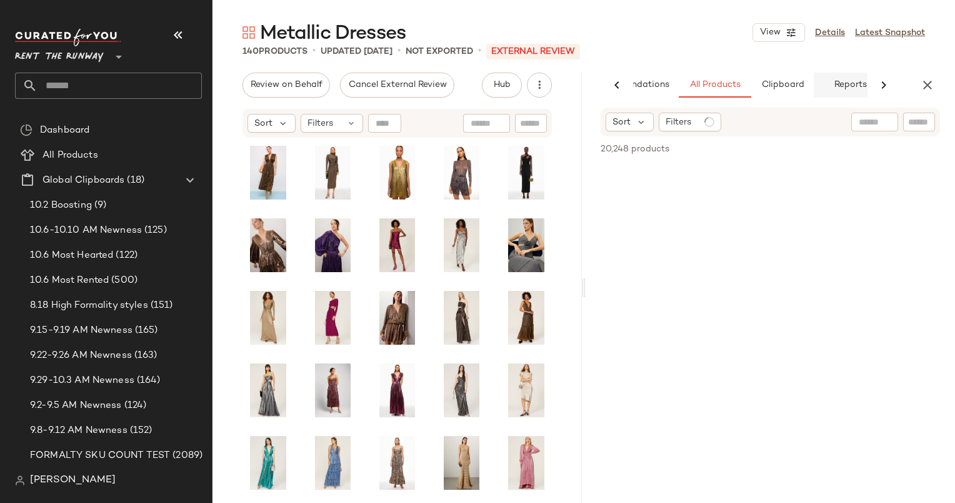
scroll to position [0, 64]
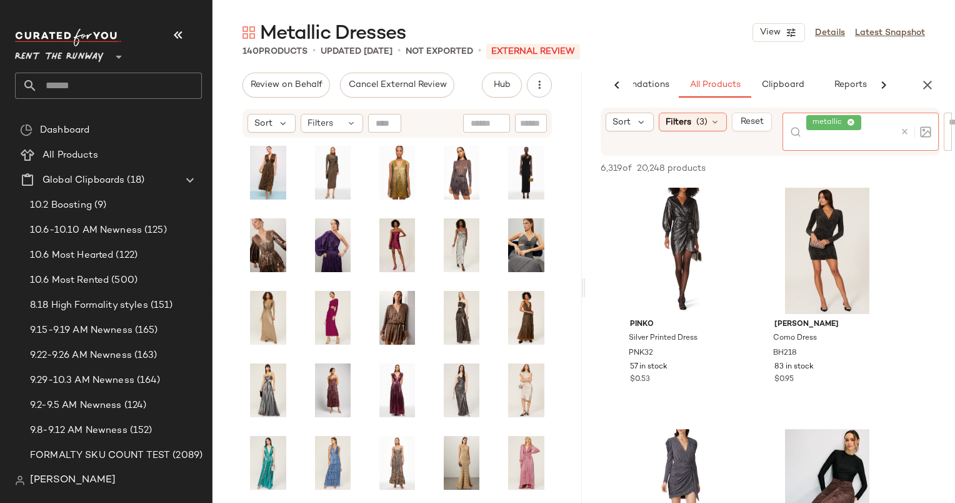
click at [905, 124] on div at bounding box center [913, 132] width 36 height 38
click at [906, 130] on icon at bounding box center [904, 131] width 9 height 9
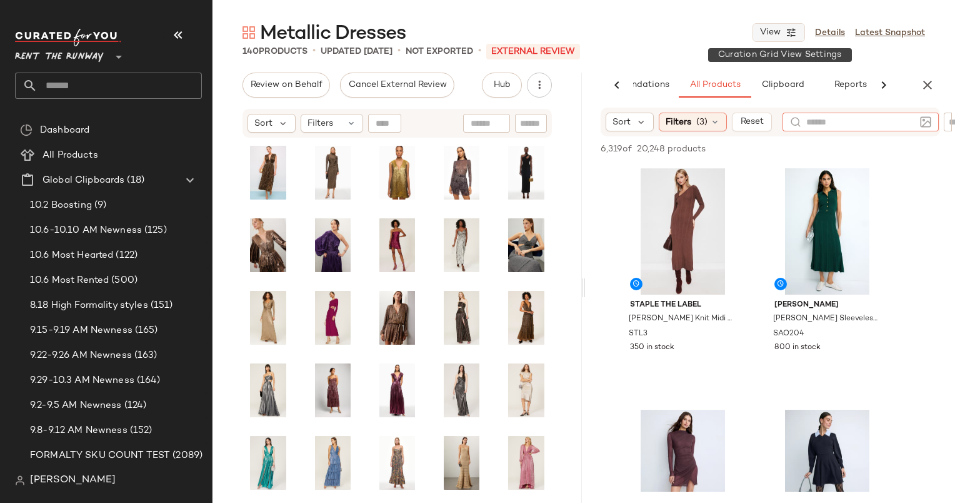
click at [756, 38] on button "View" at bounding box center [779, 32] width 53 height 19
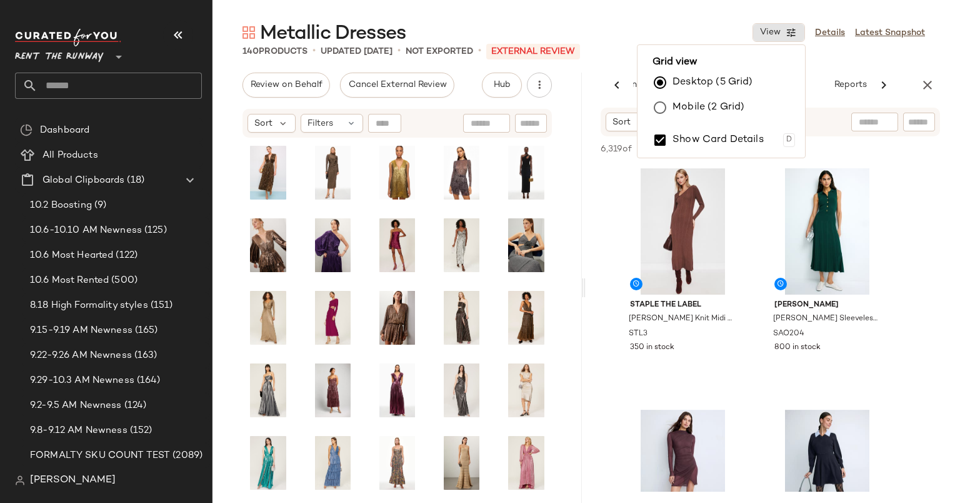
click at [698, 17] on main "Metallic Dresses View Details Latest Snapshot 140 Products • updated Oct 7th • …" at bounding box center [477, 251] width 955 height 503
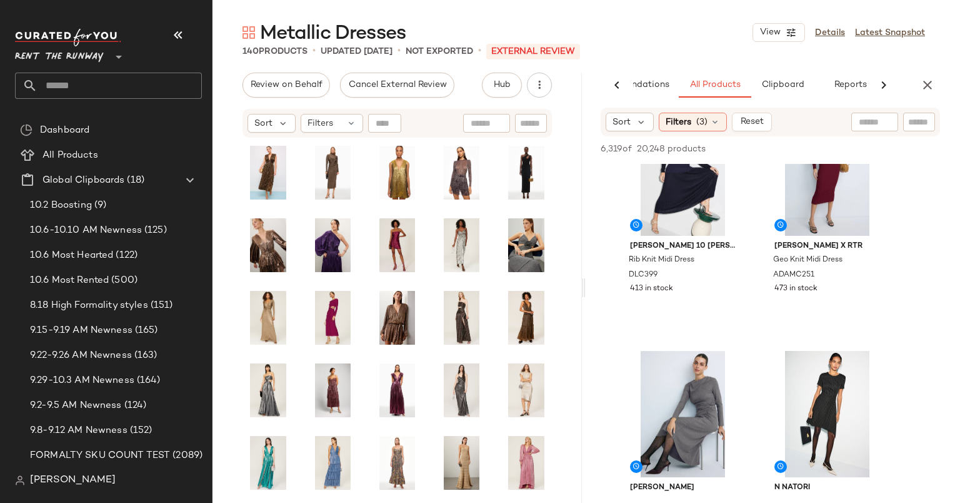
scroll to position [0, 0]
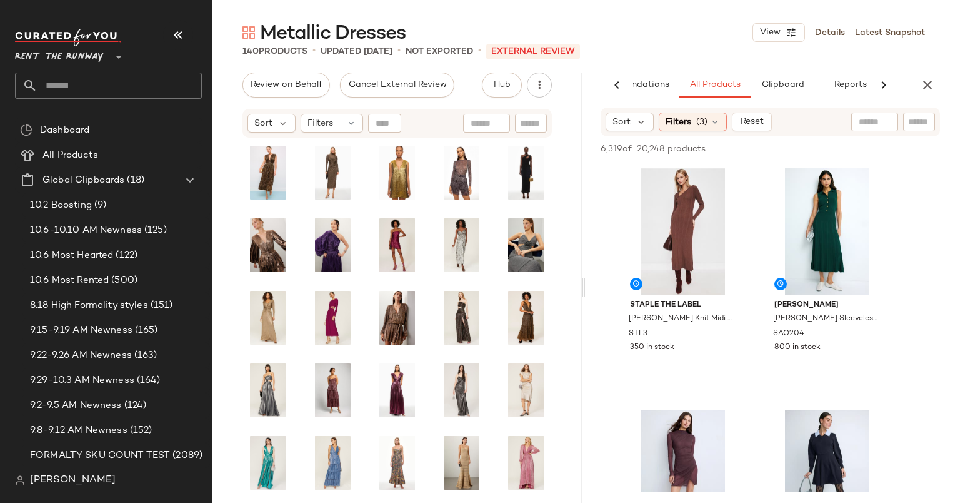
click at [929, 70] on div "Metallic Dresses View Details Latest Snapshot 140 Products • updated Oct 7th • …" at bounding box center [584, 261] width 743 height 483
click at [267, 118] on span "Sort" at bounding box center [263, 123] width 18 height 13
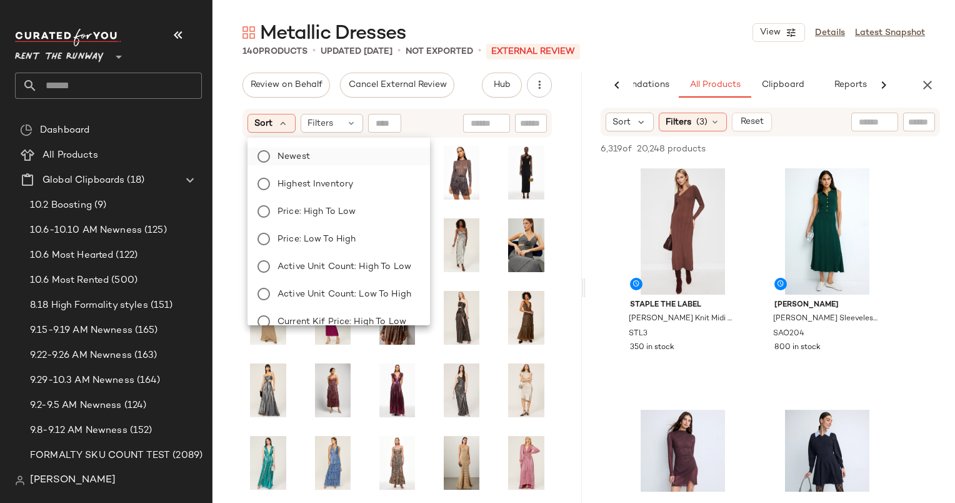
click at [331, 154] on label "Newest" at bounding box center [347, 157] width 148 height 18
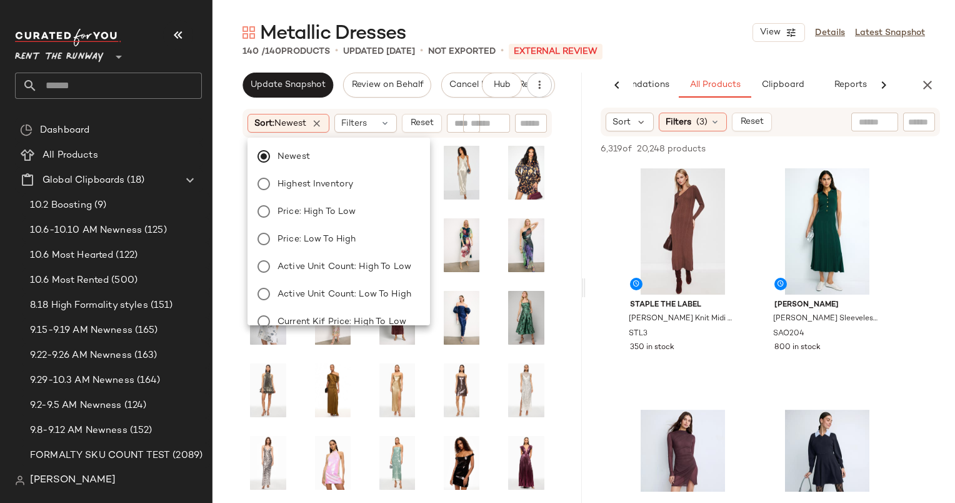
click at [940, 83] on div "AI Recommendations All Products Clipboard Reports" at bounding box center [770, 85] width 369 height 25
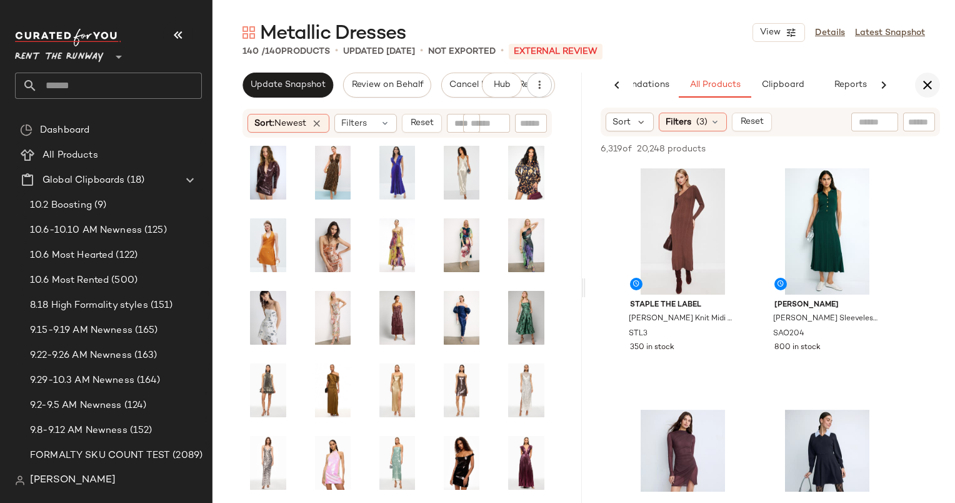
click at [929, 83] on icon "button" at bounding box center [927, 85] width 15 height 15
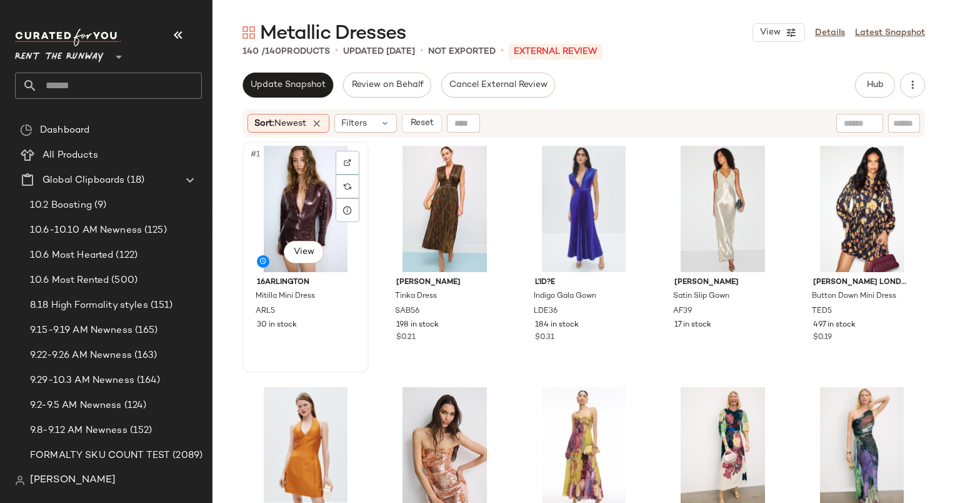
click at [292, 175] on div "#1 View" at bounding box center [306, 209] width 118 height 126
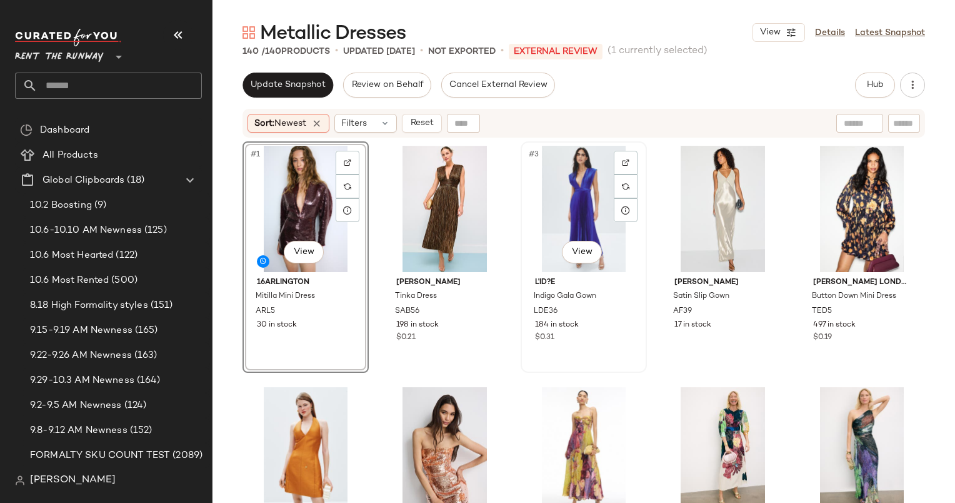
click at [574, 189] on div "#3 View" at bounding box center [584, 209] width 118 height 126
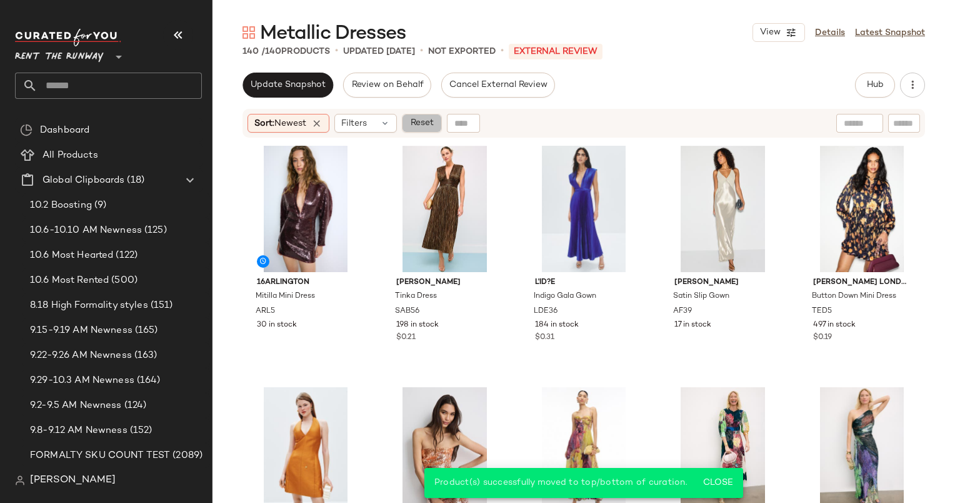
click at [433, 124] on span "Reset" at bounding box center [421, 123] width 24 height 10
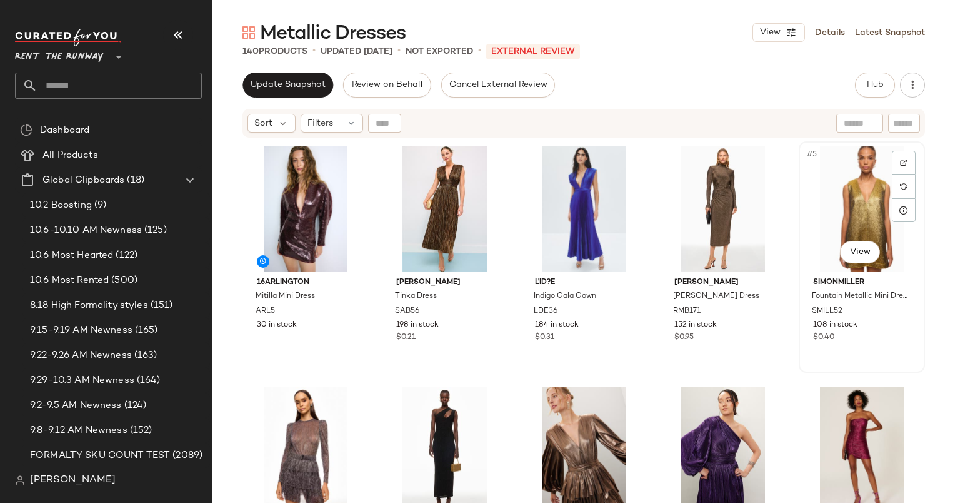
click at [849, 194] on div "#5 View" at bounding box center [862, 209] width 118 height 126
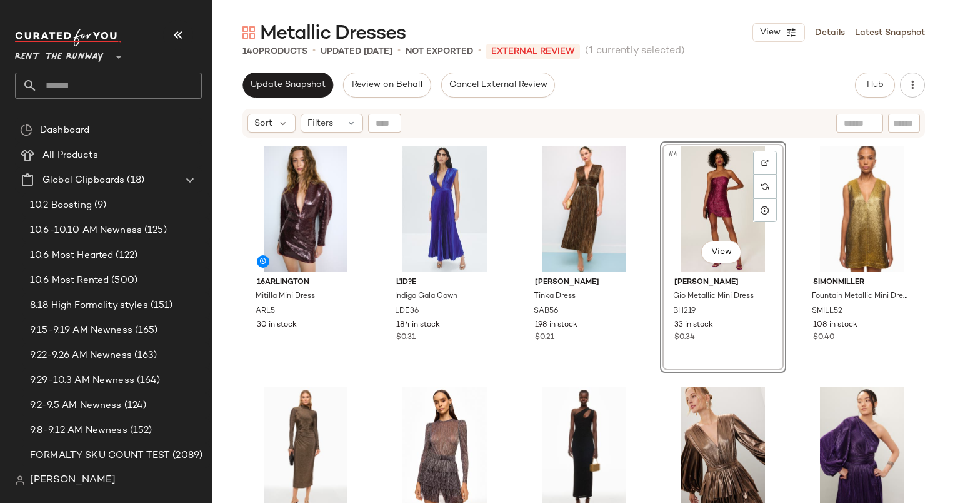
drag, startPoint x: 859, startPoint y: 373, endPoint x: 652, endPoint y: 234, distance: 249.5
click at [652, 234] on div "16ARLINGTON Mitilla Mini Dress ARL5 30 in stock L'ID?E Indigo Gala Gown LDE36 1…" at bounding box center [584, 337] width 683 height 393
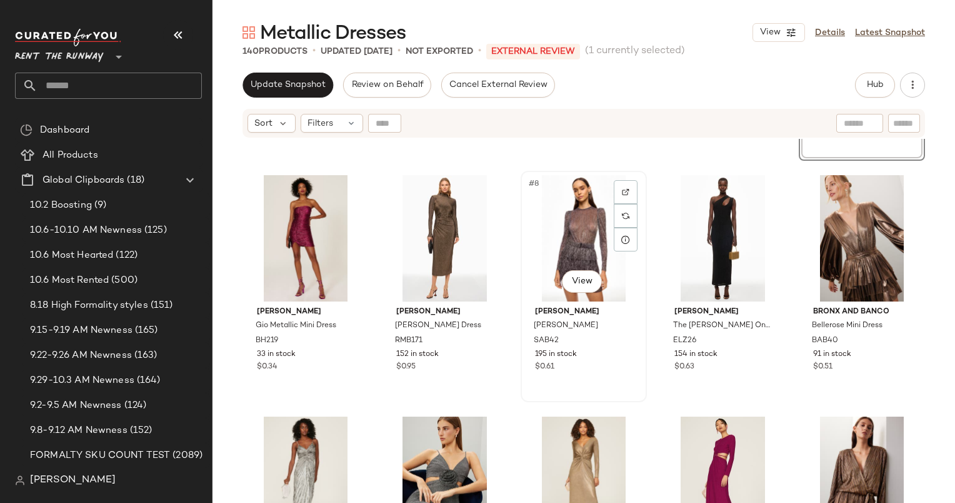
scroll to position [213, 0]
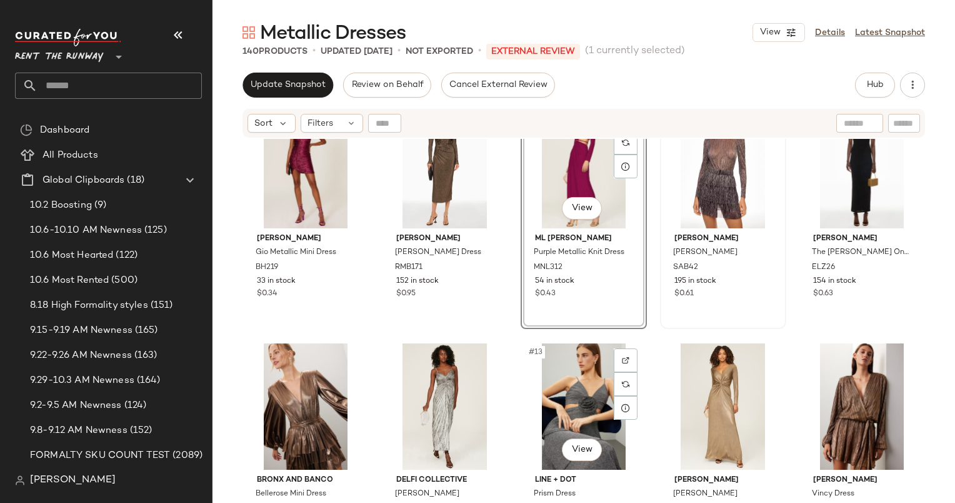
scroll to position [229, 0]
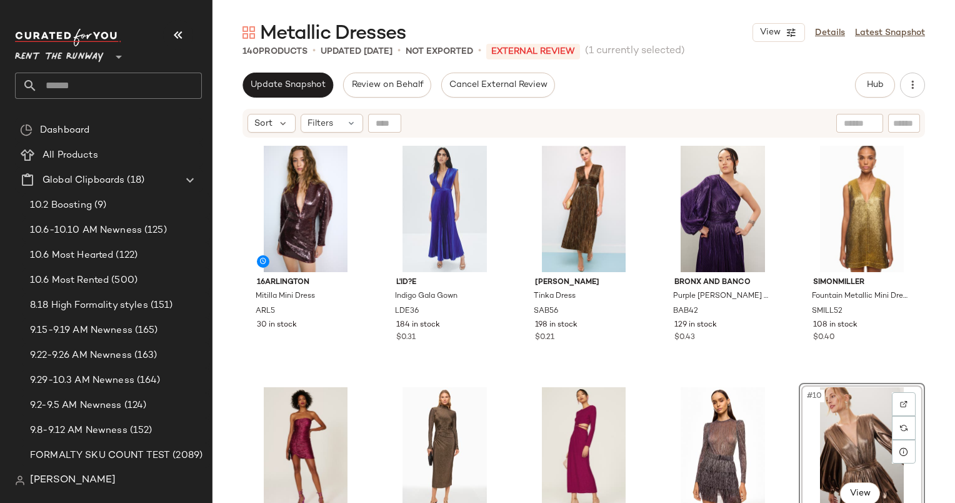
click at [303, 99] on div "Update Snapshot Review on Behalf Cancel External Review Hub Send for Review Ext…" at bounding box center [584, 288] width 743 height 430
click at [285, 85] on span "Update Snapshot" at bounding box center [288, 85] width 76 height 10
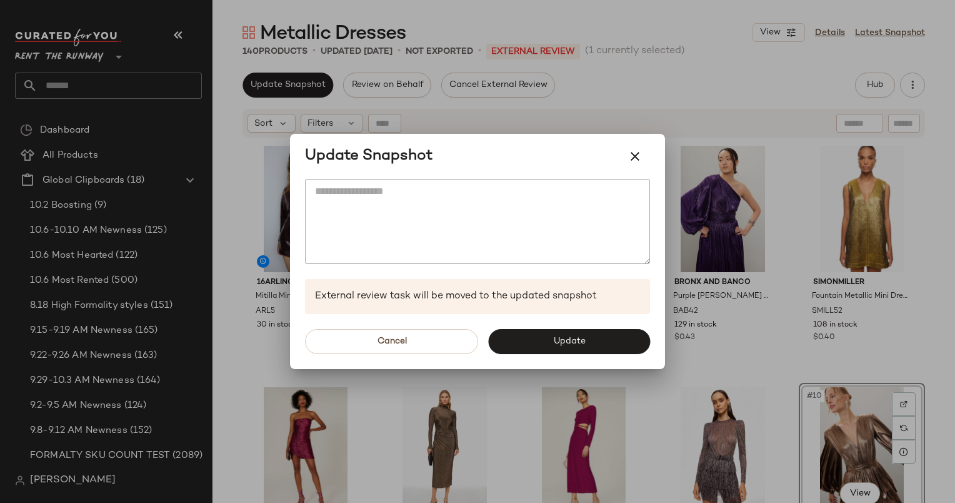
click at [597, 355] on div "Cancel Update" at bounding box center [477, 341] width 375 height 55
click at [603, 353] on button "Update" at bounding box center [569, 341] width 162 height 25
click at [585, 345] on div "Sabina Musayev Tinka Dress SAB56 198 in stock $0.21" at bounding box center [584, 257] width 124 height 229
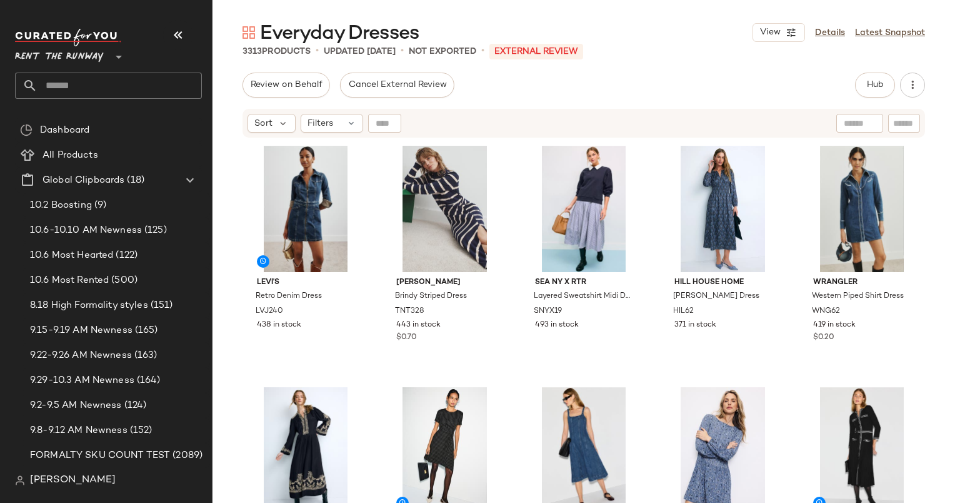
click at [539, 82] on div "Review on Behalf Cancel External Review Hub Send for Review External Review Int…" at bounding box center [584, 85] width 683 height 25
click at [866, 88] on span "Hub" at bounding box center [875, 85] width 18 height 10
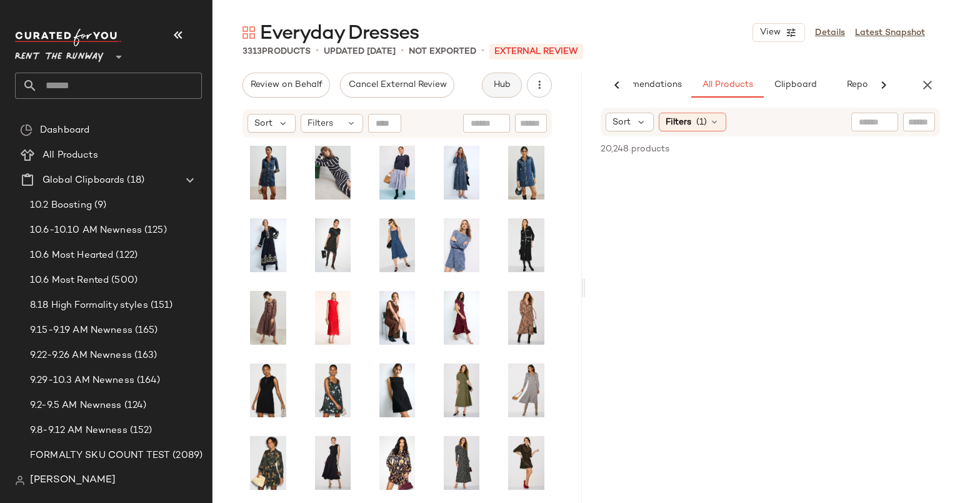
scroll to position [0, 52]
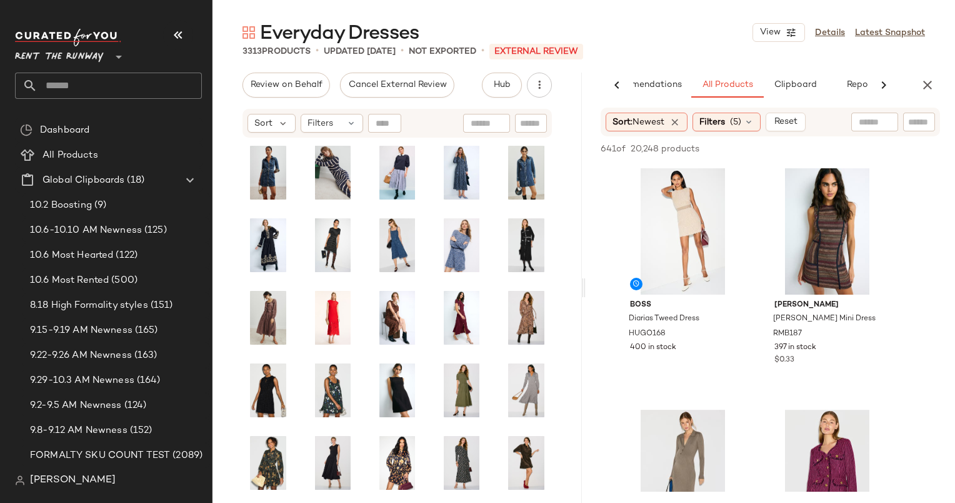
click at [919, 86] on button "button" at bounding box center [927, 85] width 25 height 25
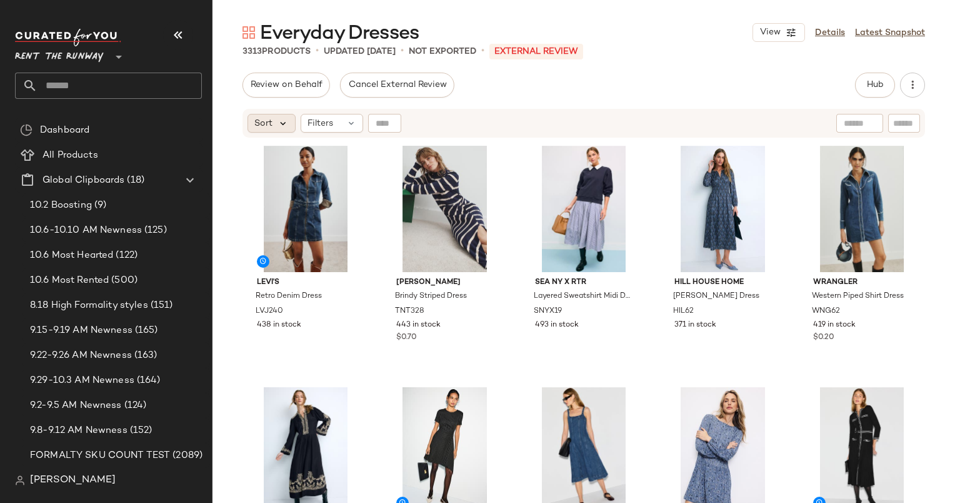
click at [278, 119] on icon at bounding box center [283, 123] width 11 height 11
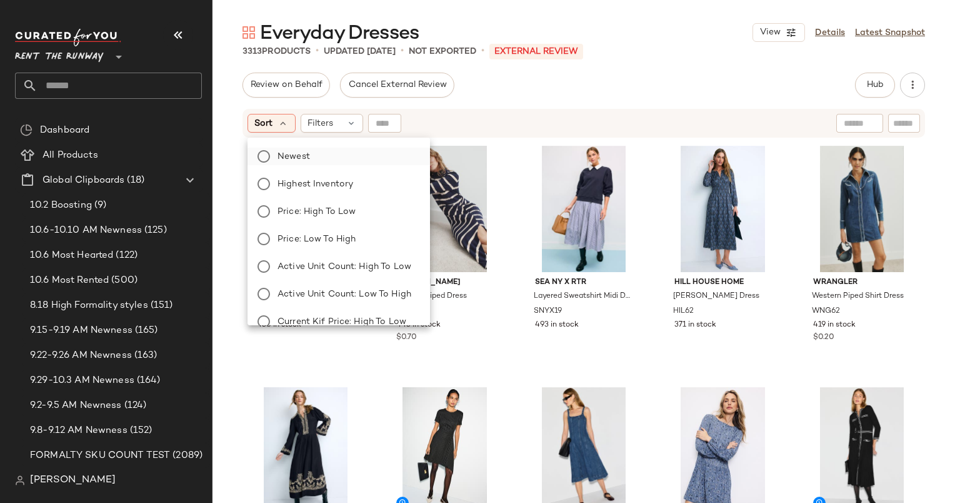
click at [311, 149] on label "Newest" at bounding box center [347, 157] width 148 height 18
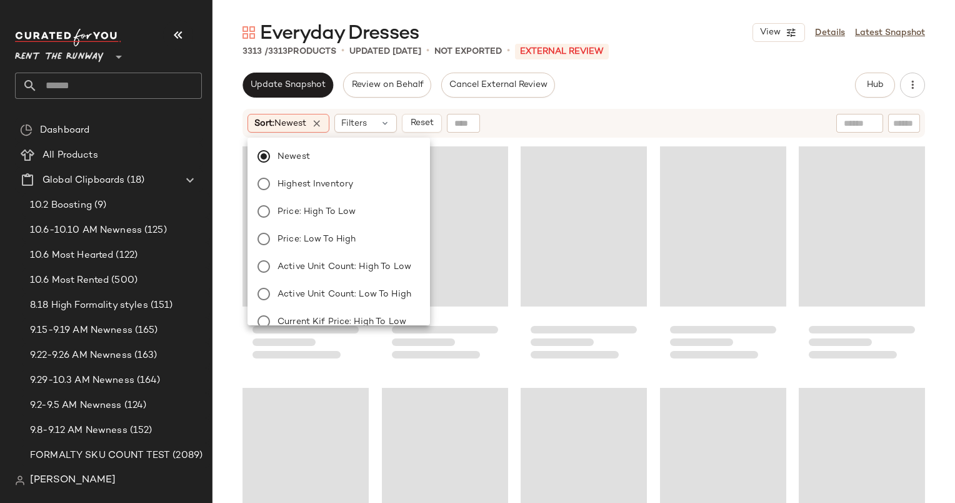
click at [539, 120] on div "Sort: Newest Filters Reset" at bounding box center [503, 123] width 510 height 19
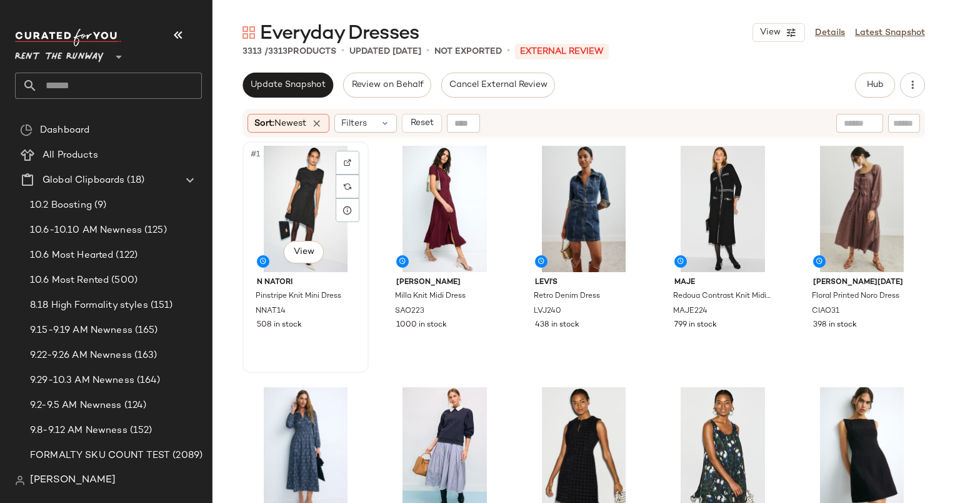
click at [297, 173] on div "#1 View" at bounding box center [306, 209] width 118 height 126
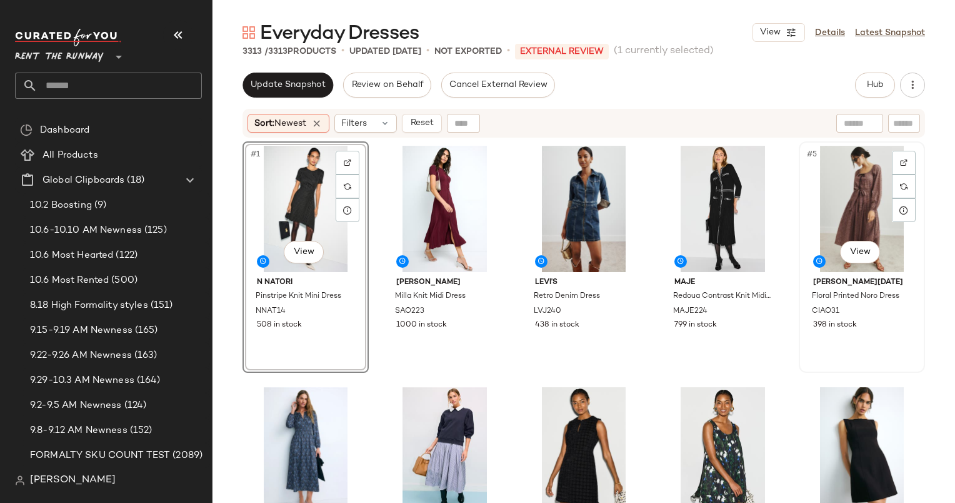
click at [828, 186] on div "#5 View" at bounding box center [862, 209] width 118 height 126
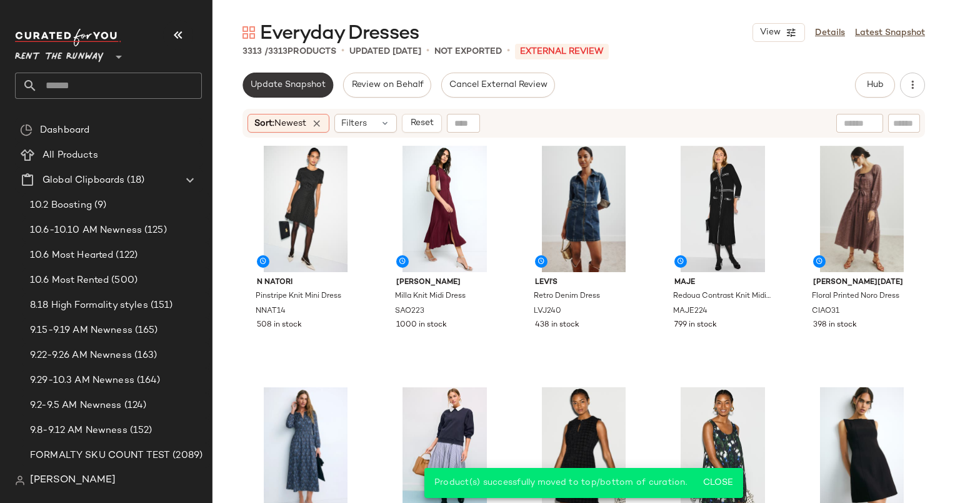
click at [300, 80] on span "Update Snapshot" at bounding box center [288, 85] width 76 height 10
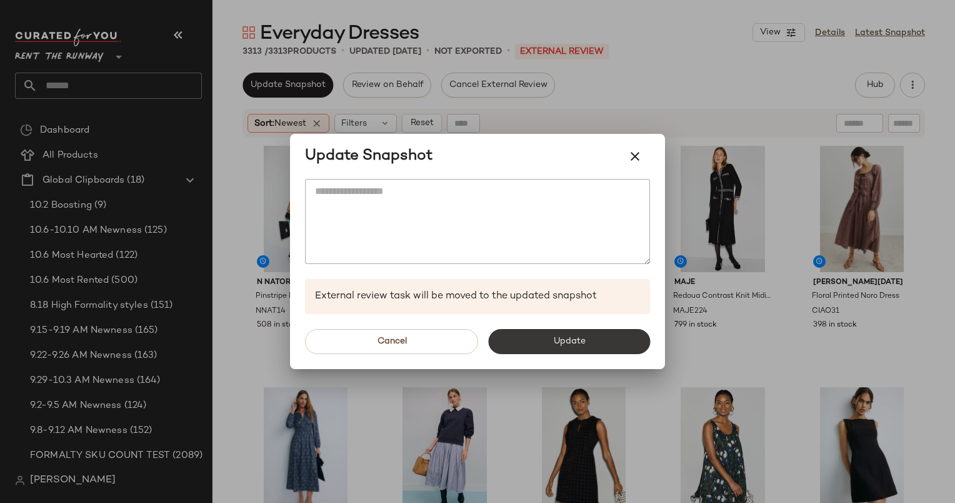
click at [593, 344] on button "Update" at bounding box center [569, 341] width 162 height 25
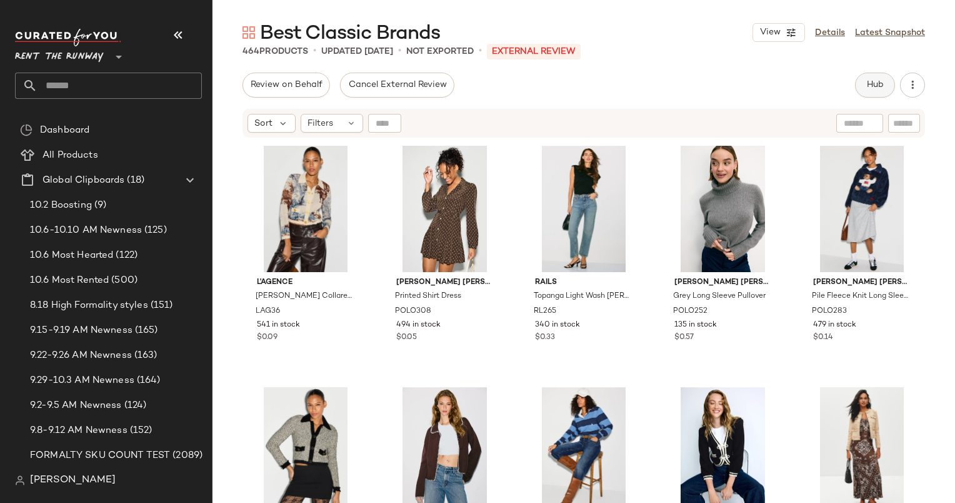
click at [866, 80] on span "Hub" at bounding box center [875, 85] width 18 height 10
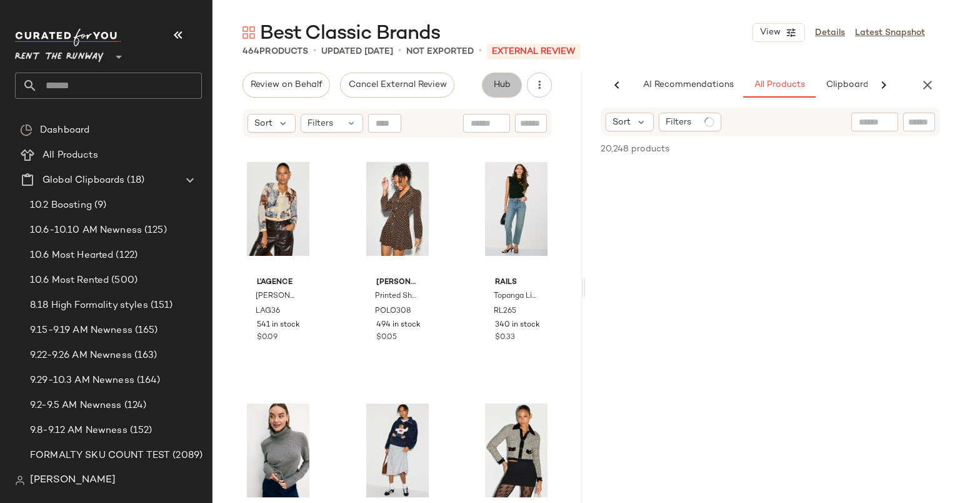
scroll to position [0, 77]
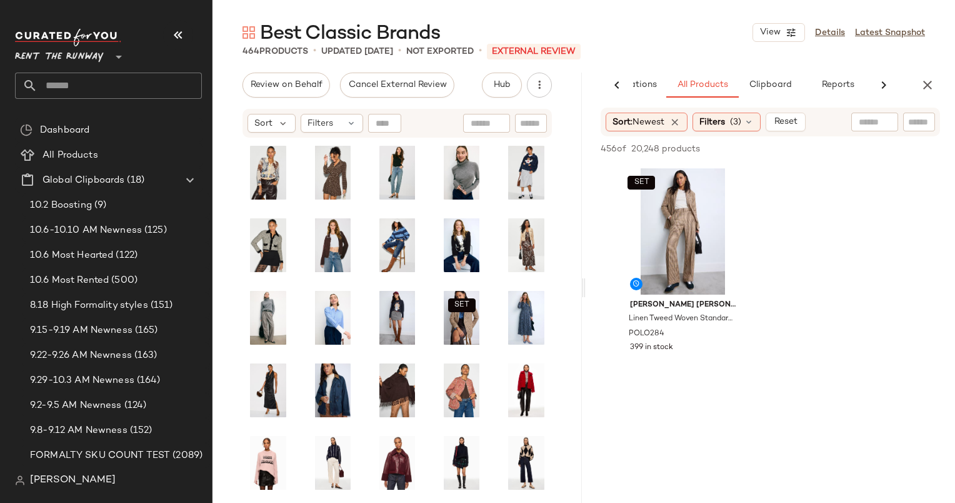
click at [686, 241] on div "SET #1 View" at bounding box center [683, 231] width 126 height 126
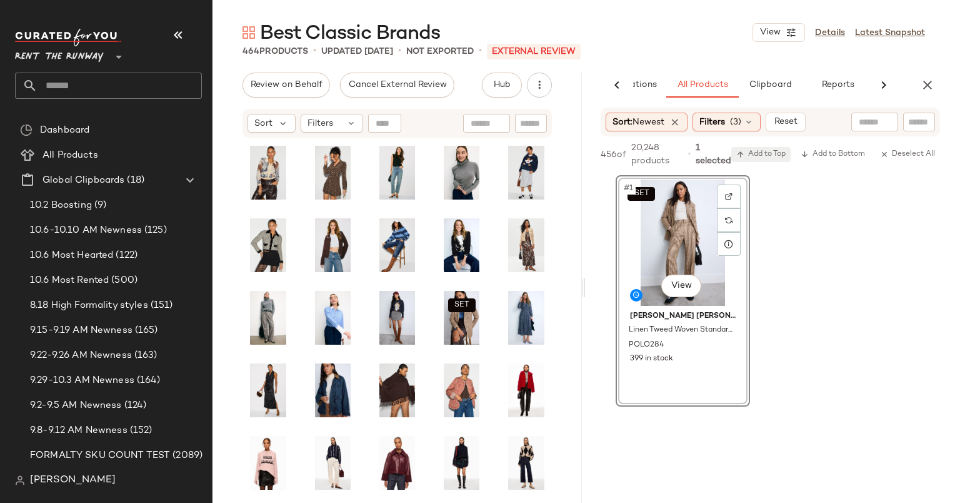
click at [765, 154] on span "Add to Top" at bounding box center [760, 154] width 49 height 9
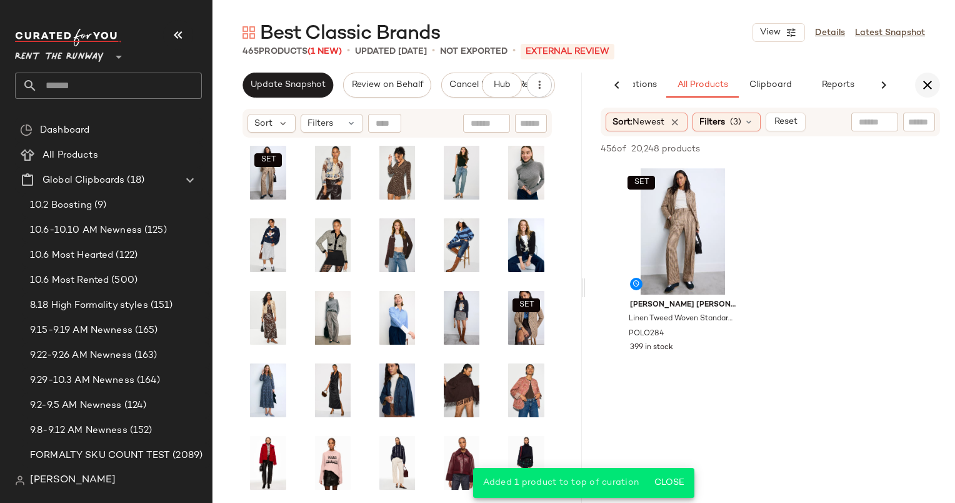
click at [938, 83] on button "button" at bounding box center [927, 85] width 25 height 25
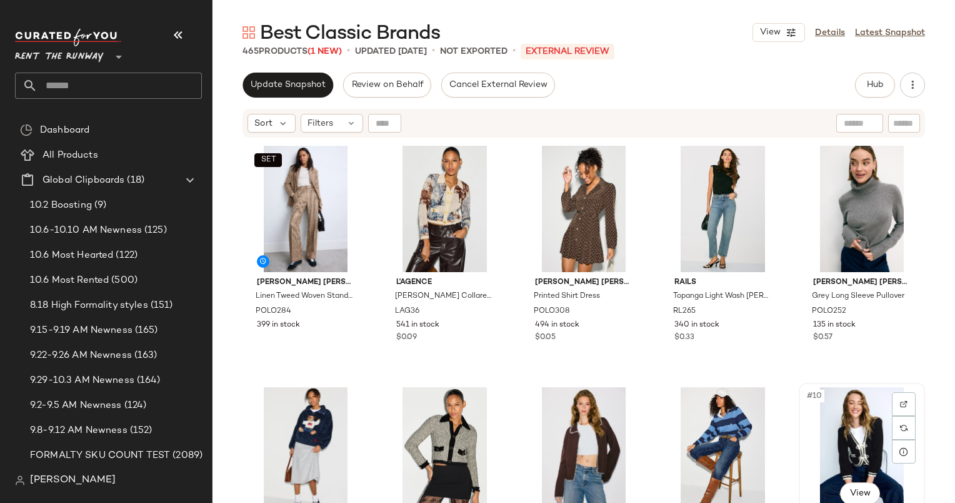
click at [817, 399] on div "#10 View" at bounding box center [862, 450] width 118 height 126
click at [930, 400] on div "SET Polo Ralph Lauren Linen Tweed Woven Standard Flare Pants POLO284 399 in sto…" at bounding box center [584, 336] width 743 height 395
click at [268, 123] on span "Sort" at bounding box center [263, 123] width 18 height 13
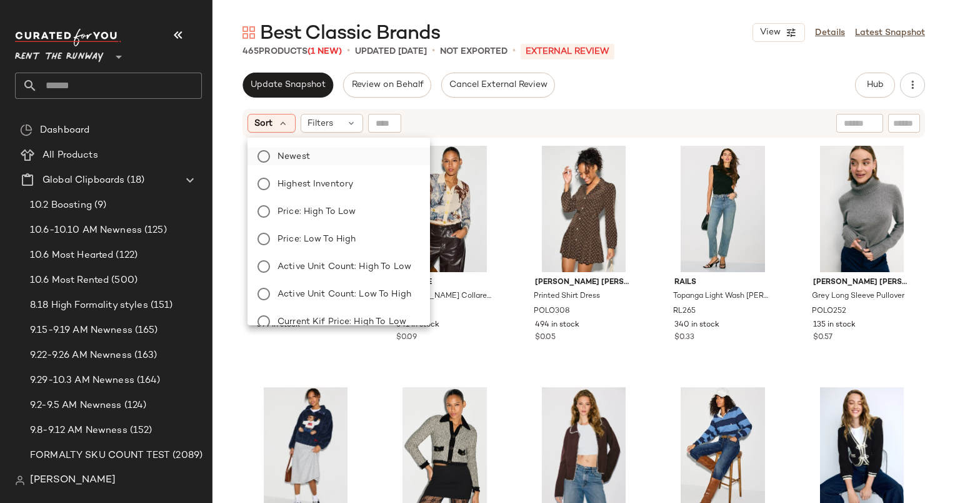
click at [330, 158] on label "Newest" at bounding box center [347, 157] width 148 height 18
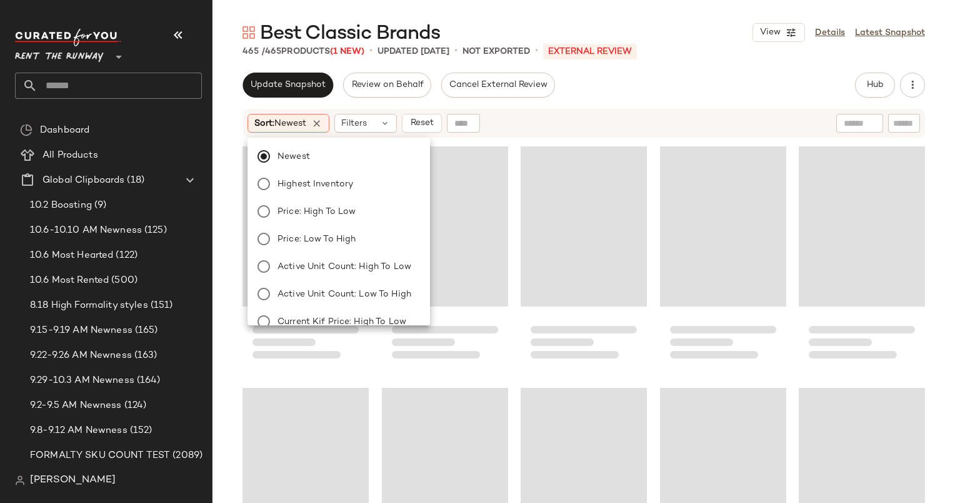
click at [525, 126] on div "Sort: Newest Filters Reset" at bounding box center [503, 123] width 510 height 19
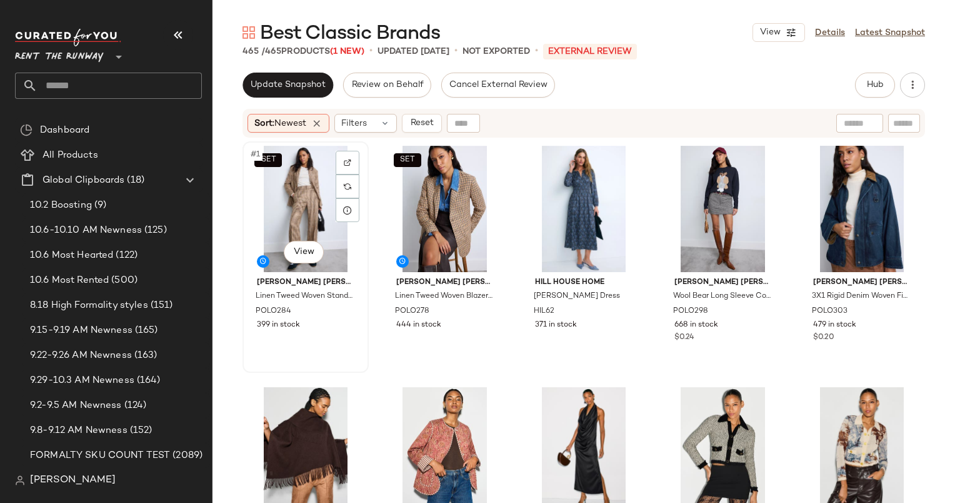
click at [305, 183] on div "SET #1 View" at bounding box center [306, 209] width 118 height 126
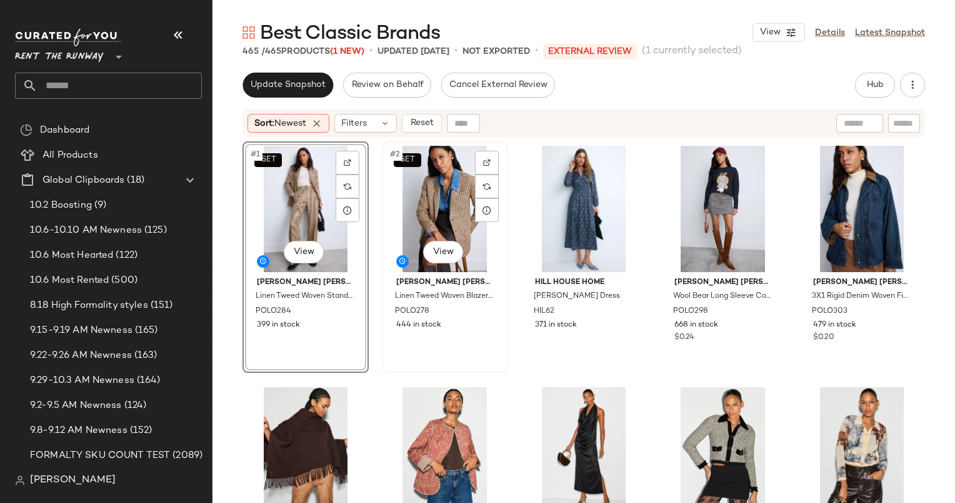
click at [450, 203] on div "SET #2 View" at bounding box center [445, 209] width 118 height 126
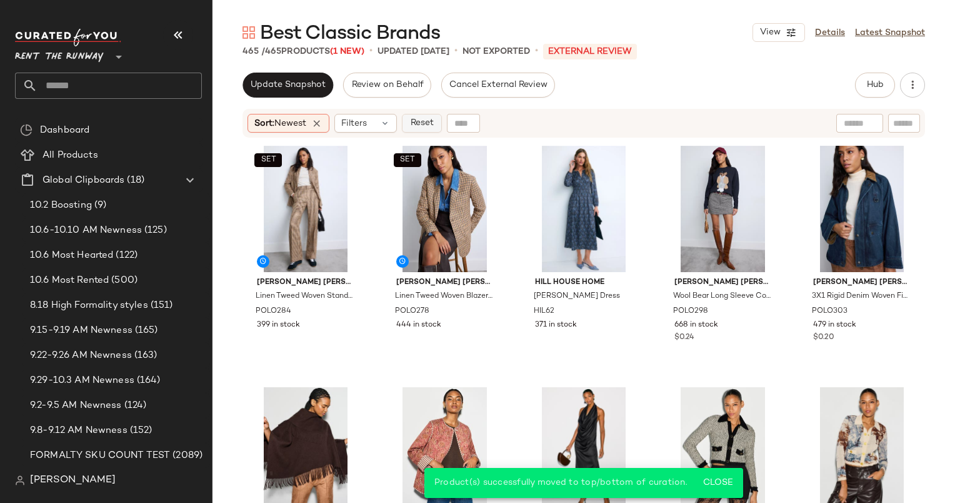
click at [431, 126] on span "Reset" at bounding box center [421, 123] width 24 height 10
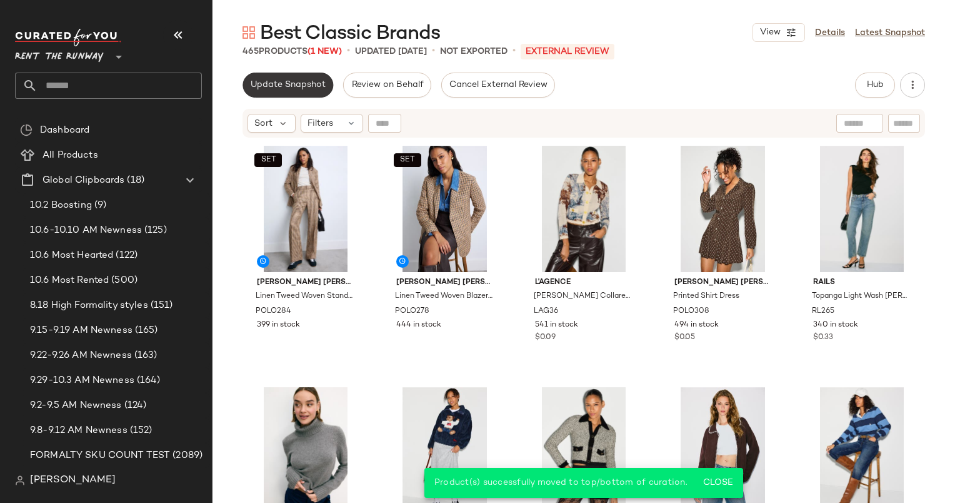
click at [294, 81] on span "Update Snapshot" at bounding box center [288, 85] width 76 height 10
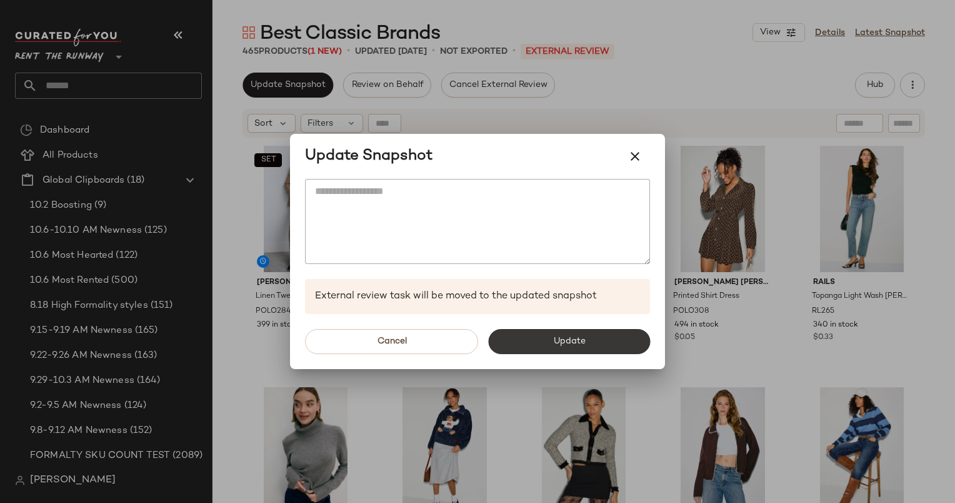
click at [581, 340] on span "Update" at bounding box center [569, 341] width 33 height 10
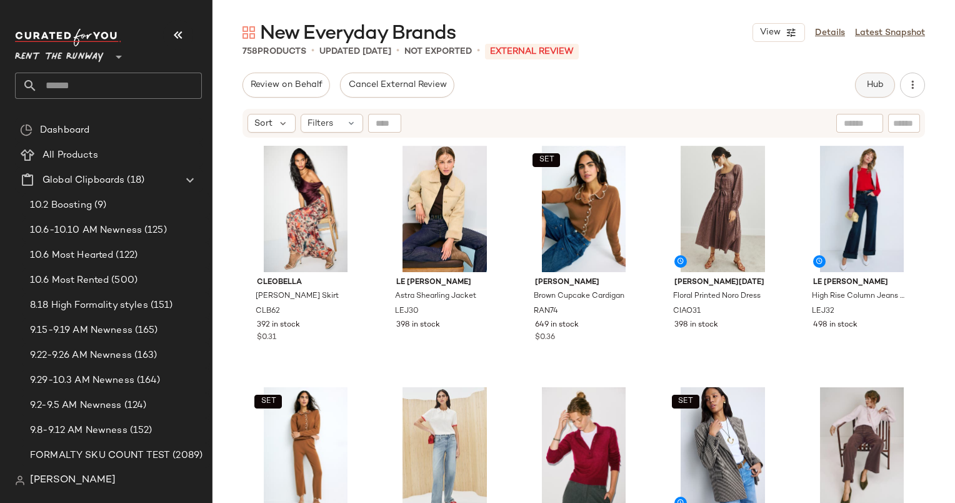
click at [874, 93] on button "Hub" at bounding box center [875, 85] width 40 height 25
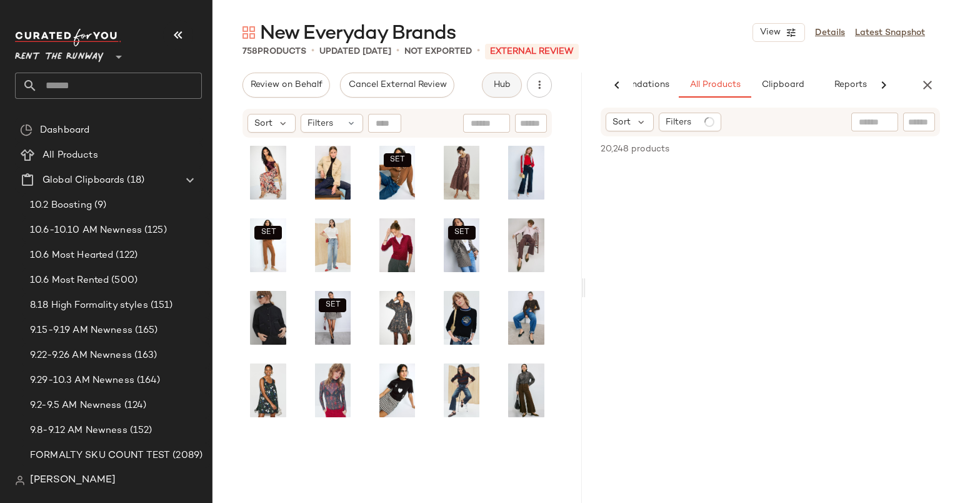
scroll to position [0, 64]
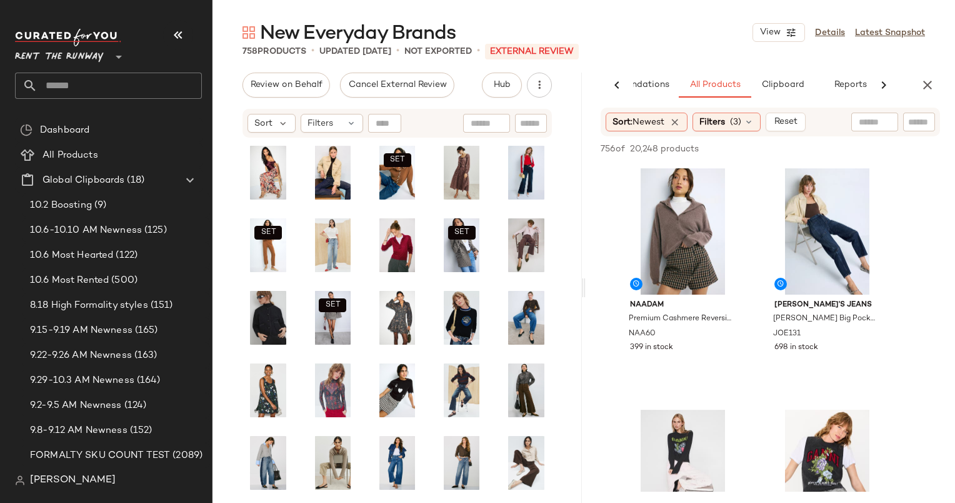
click at [933, 395] on div "NAADAM Premium Cashmere Reversible Quarter Button Down NAA60 399 in stock [PERS…" at bounding box center [770, 400] width 369 height 473
click at [658, 209] on div "#1 View" at bounding box center [683, 231] width 126 height 126
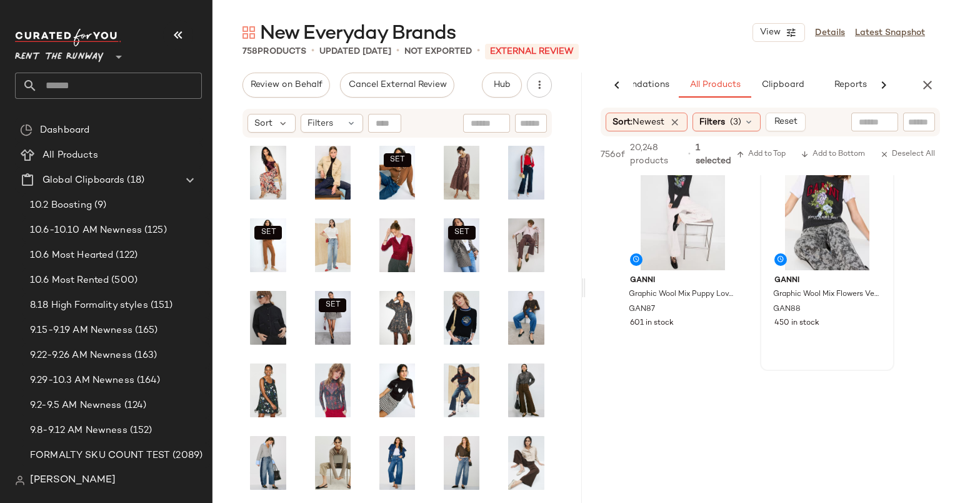
scroll to position [265, 0]
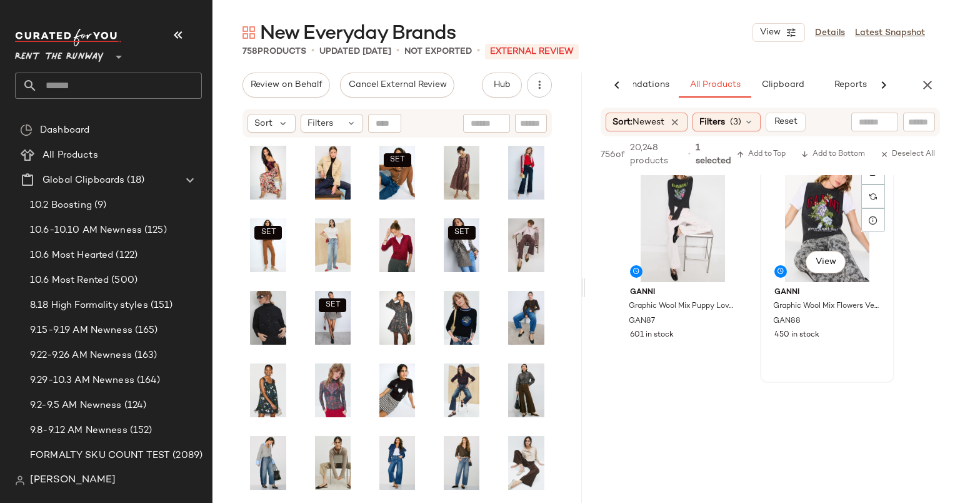
click at [803, 233] on div "#4 View" at bounding box center [827, 219] width 126 height 126
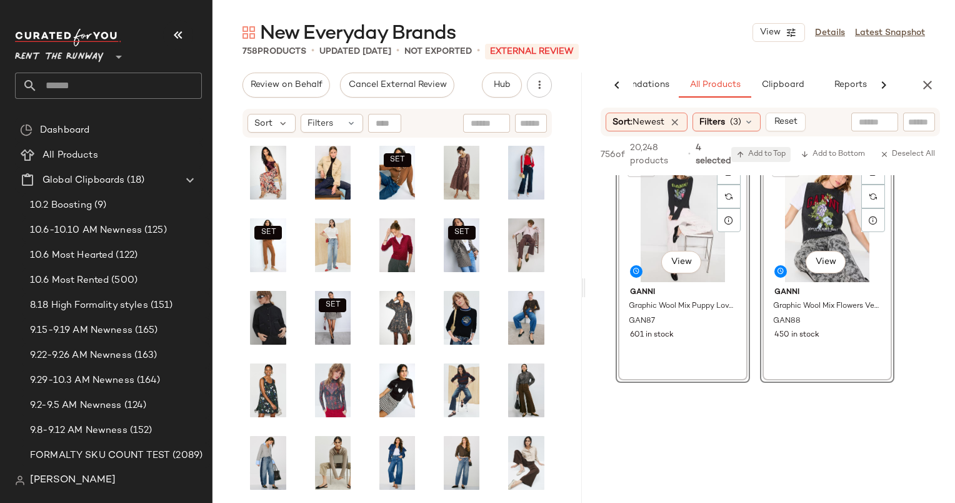
click at [747, 158] on span "Add to Top" at bounding box center [760, 154] width 49 height 9
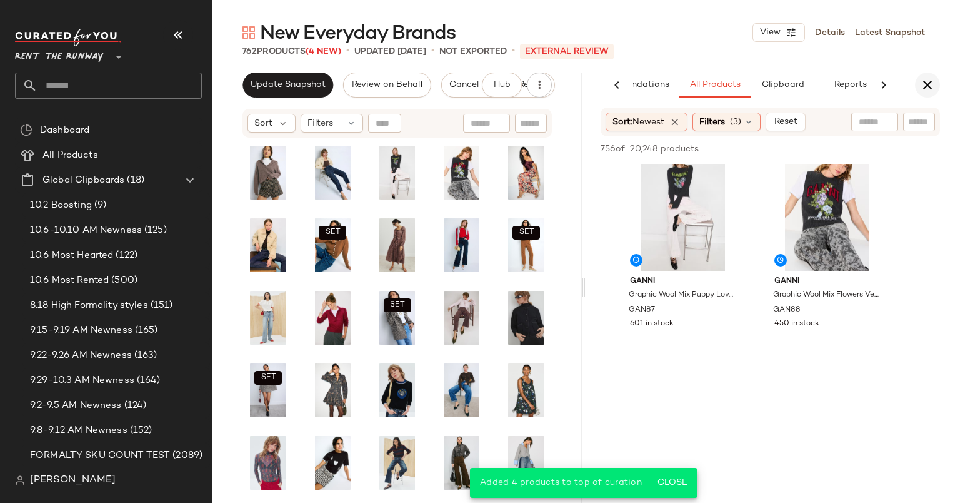
click at [924, 88] on icon "button" at bounding box center [927, 85] width 15 height 15
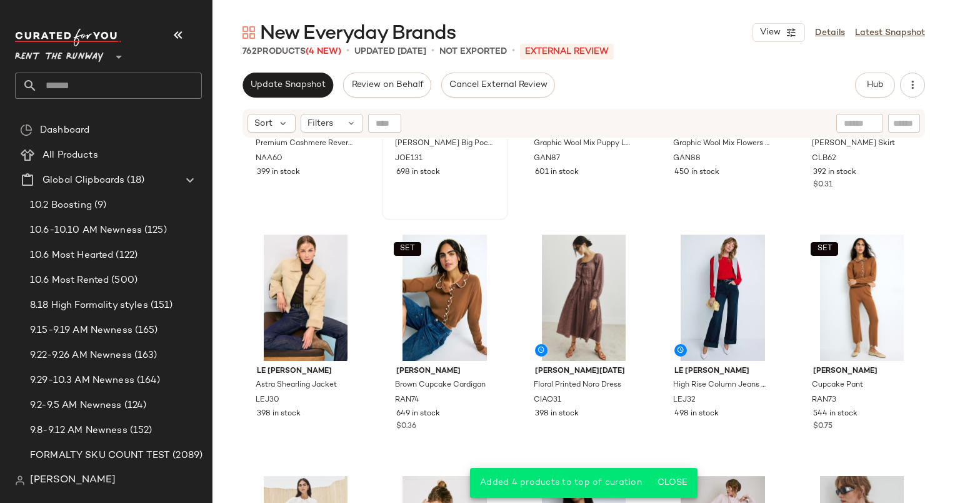
scroll to position [0, 0]
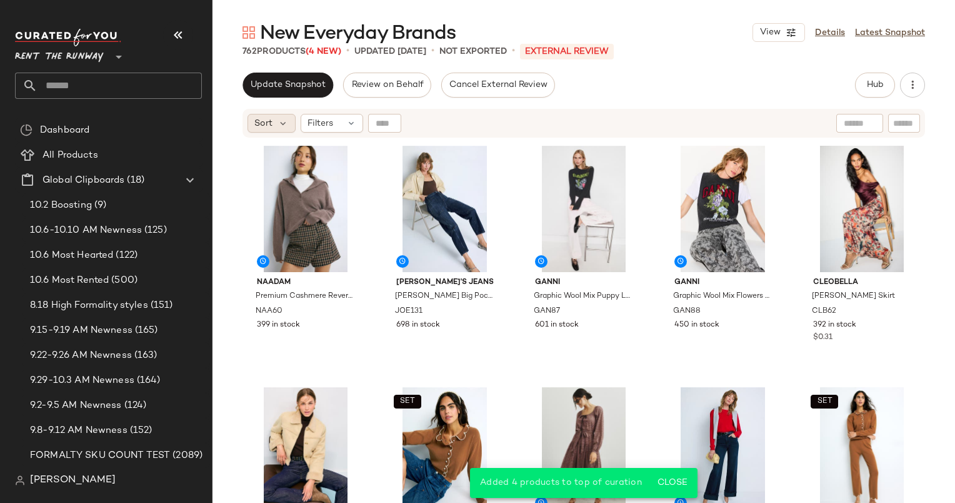
click at [250, 116] on div "Sort" at bounding box center [272, 123] width 48 height 19
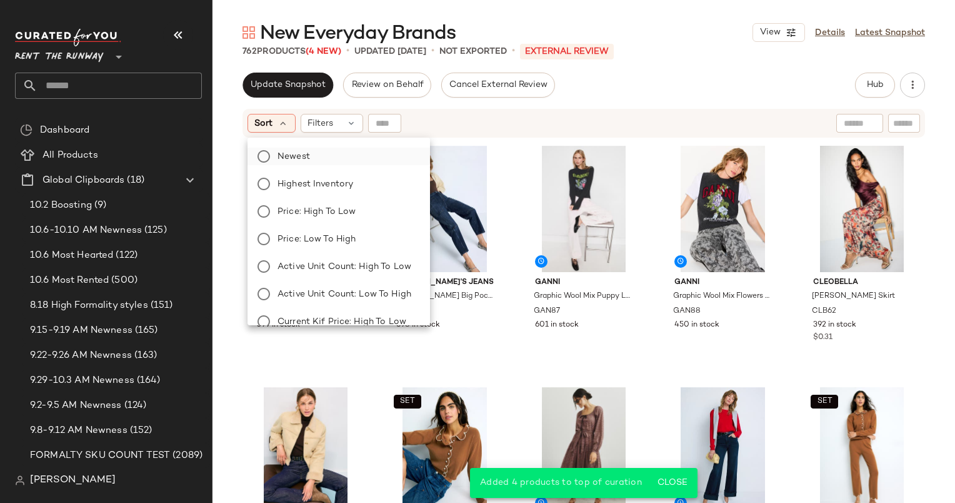
click at [313, 148] on label "Newest" at bounding box center [347, 157] width 148 height 18
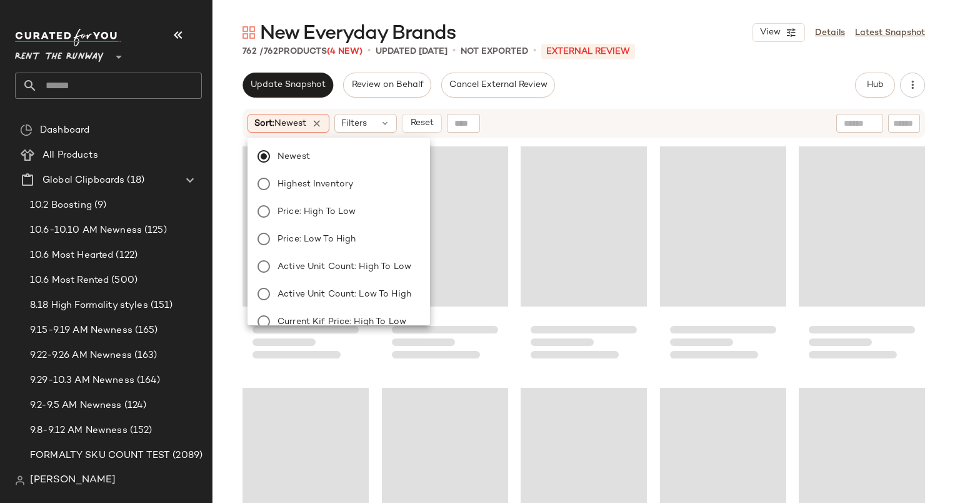
click at [564, 137] on div "Sort: Newest Filters Reset" at bounding box center [584, 123] width 683 height 29
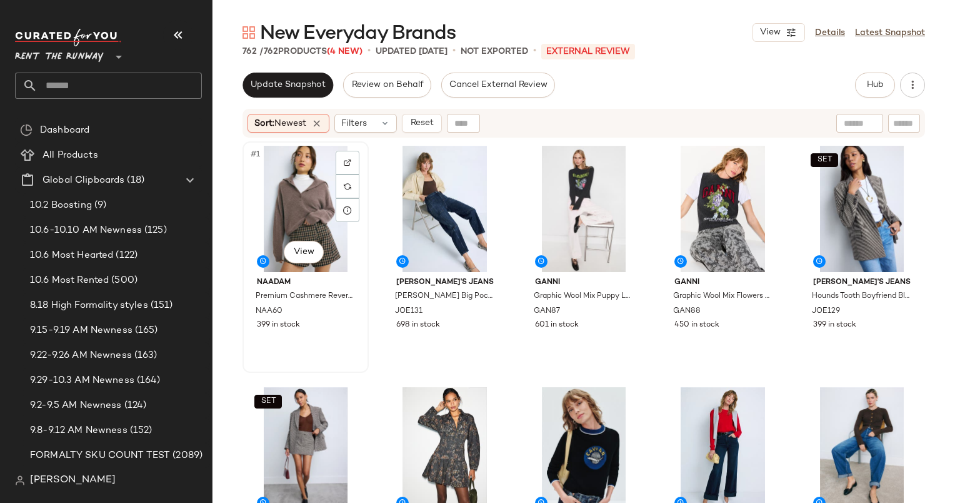
click at [308, 172] on div "#1 View" at bounding box center [306, 209] width 118 height 126
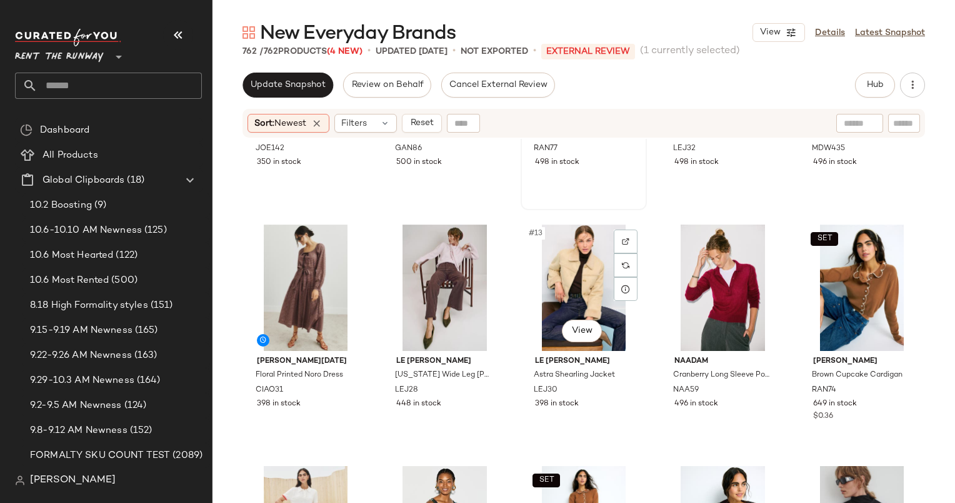
scroll to position [293, 0]
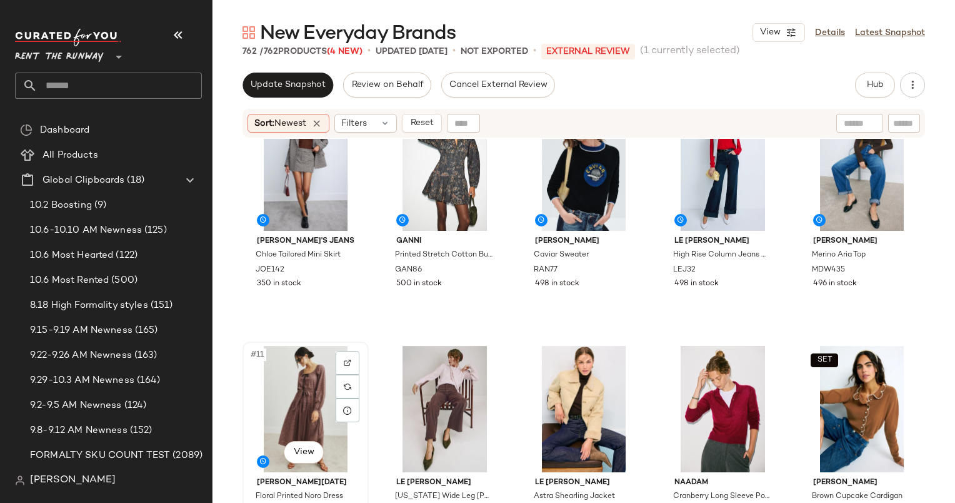
click at [275, 385] on div "#11 View" at bounding box center [306, 409] width 118 height 126
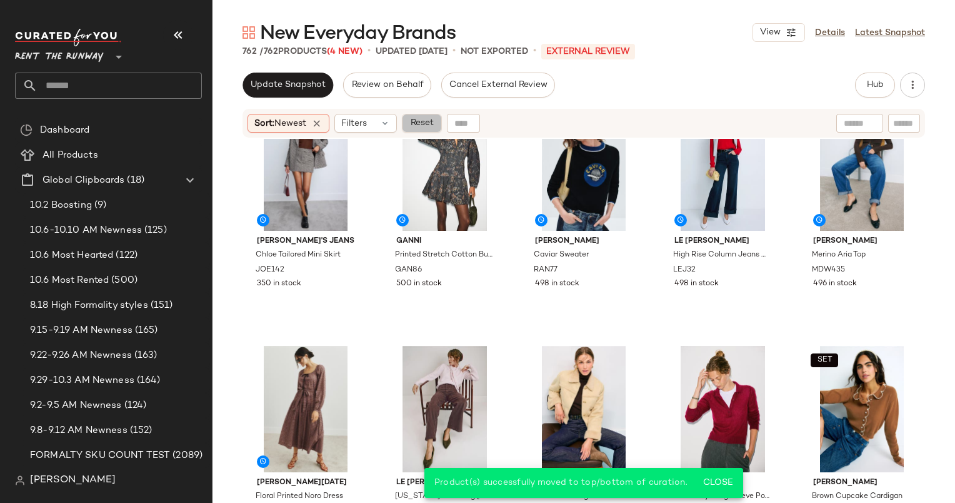
click at [408, 115] on button "Reset" at bounding box center [422, 123] width 40 height 19
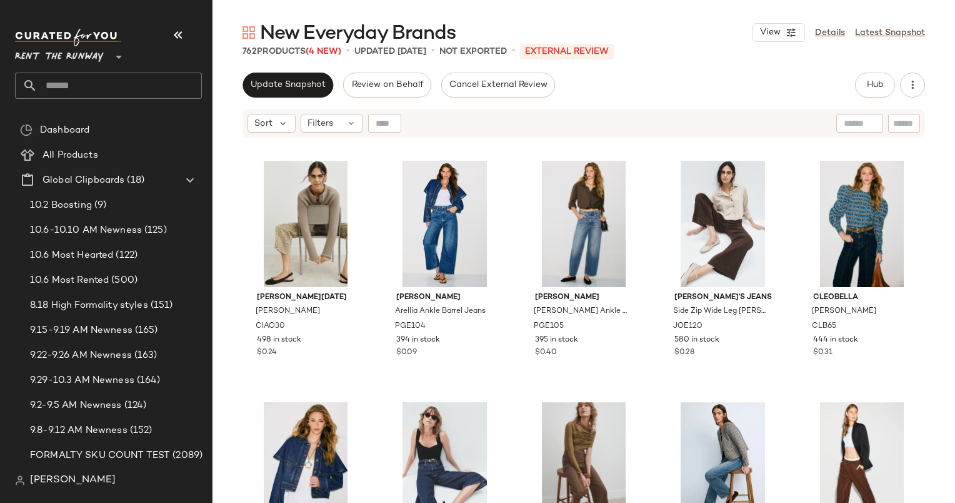
scroll to position [1203, 0]
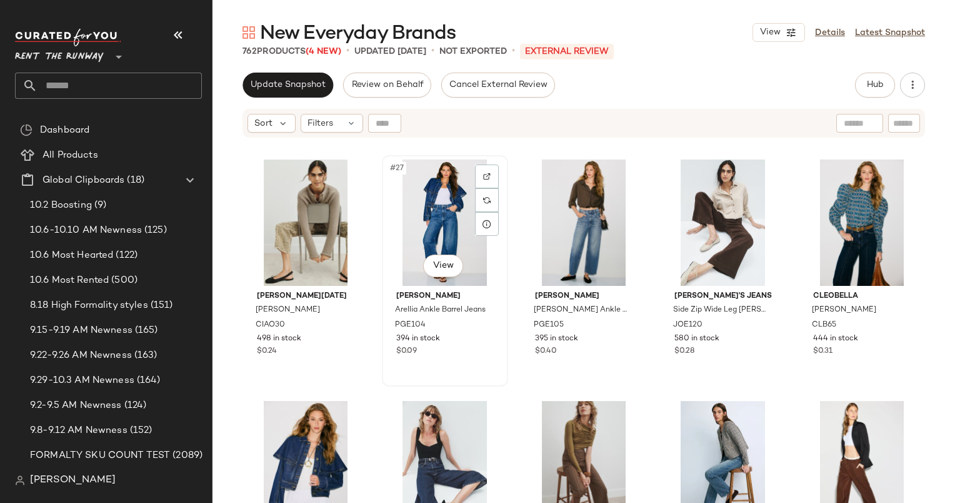
click at [436, 190] on div "#27 View" at bounding box center [445, 222] width 118 height 126
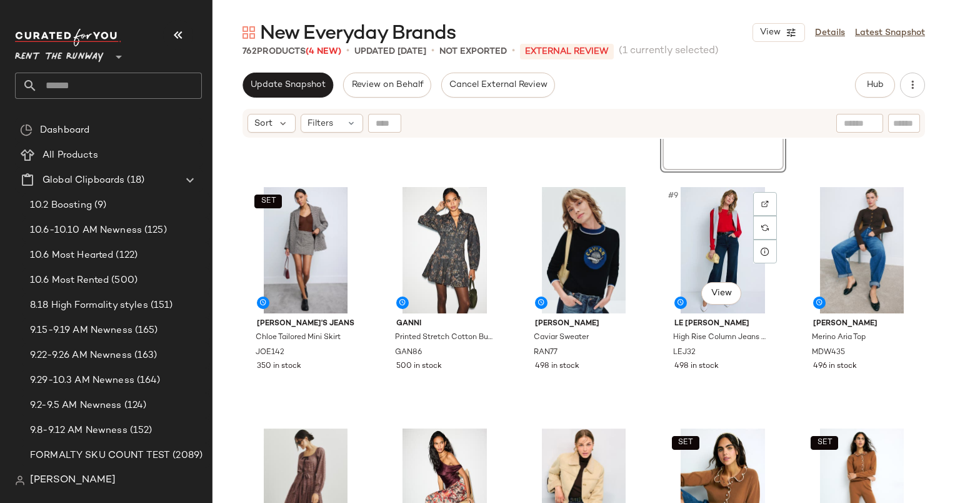
scroll to position [281, 0]
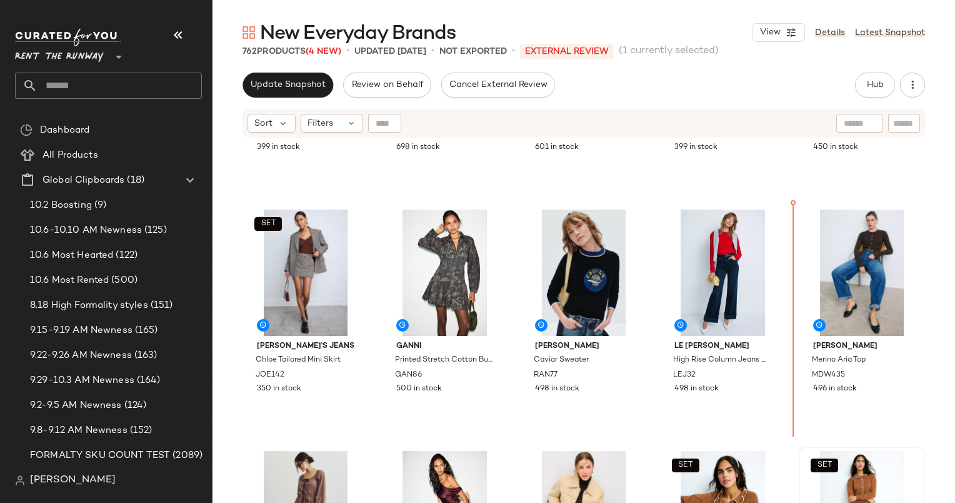
scroll to position [171, 0]
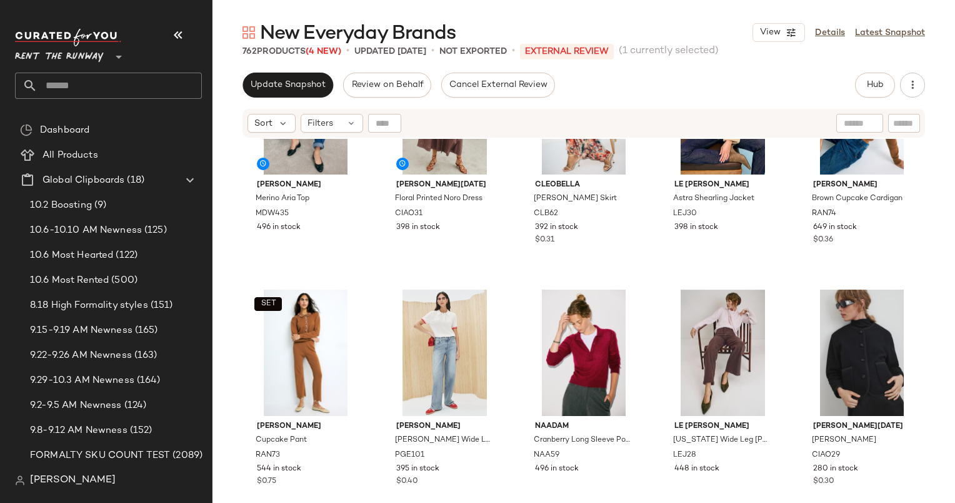
scroll to position [590, 0]
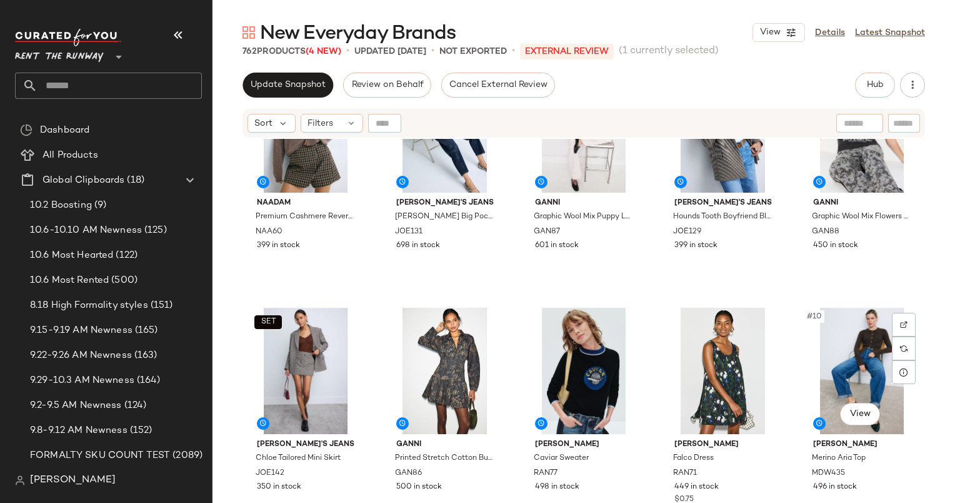
scroll to position [80, 0]
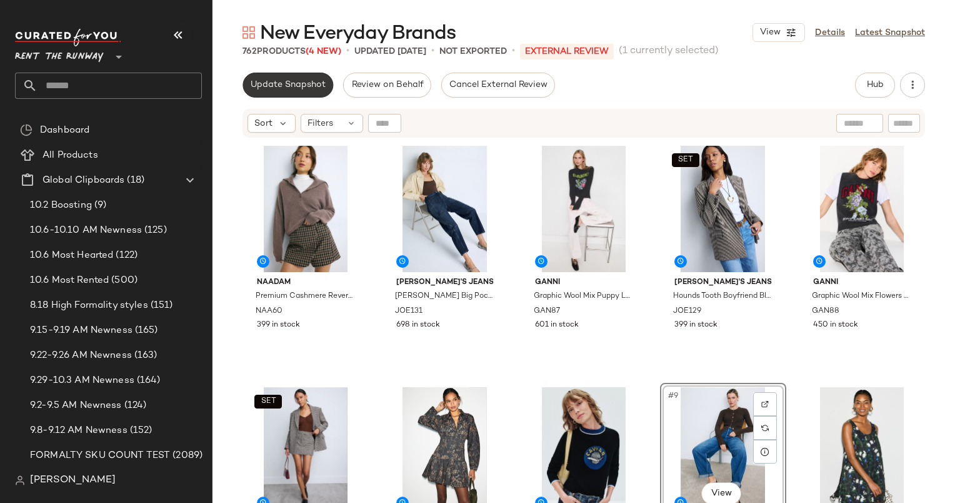
click at [266, 88] on span "Update Snapshot" at bounding box center [288, 85] width 76 height 10
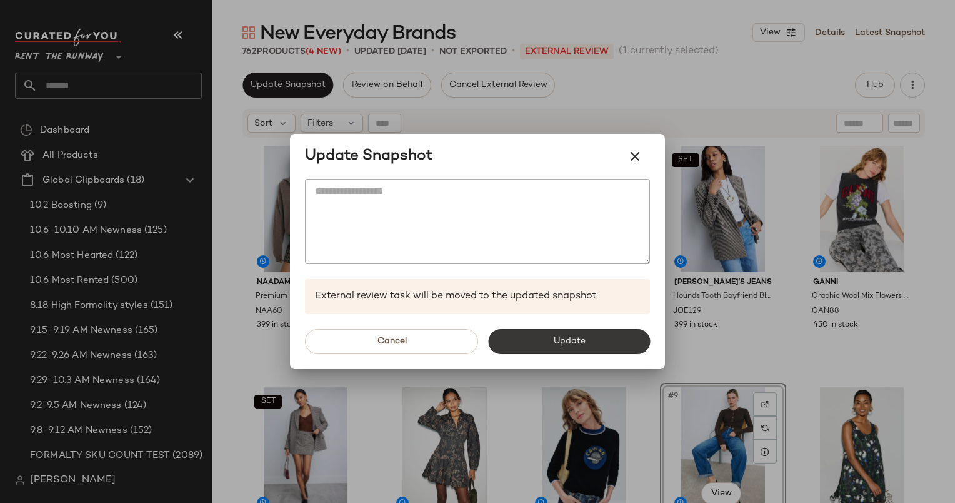
click at [588, 350] on button "Update" at bounding box center [569, 341] width 162 height 25
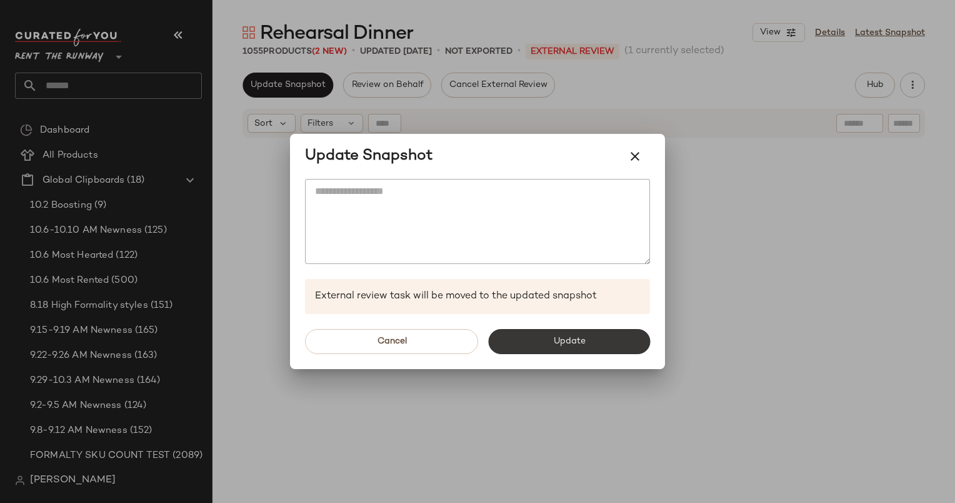
scroll to position [624, 0]
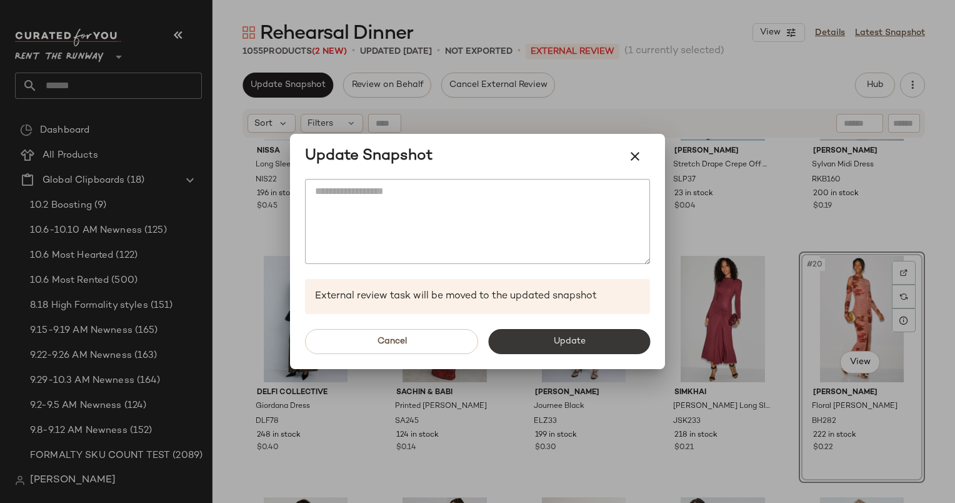
click at [567, 348] on button "Update" at bounding box center [569, 341] width 162 height 25
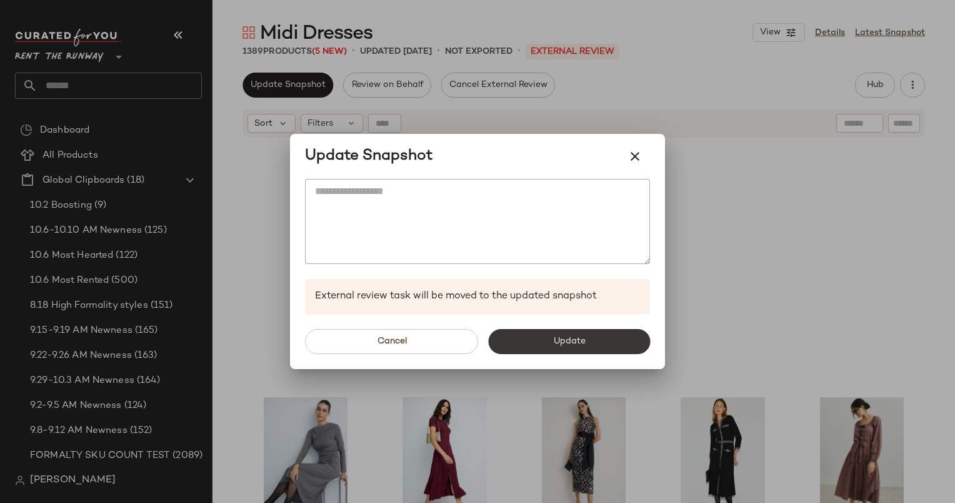
scroll to position [251, 0]
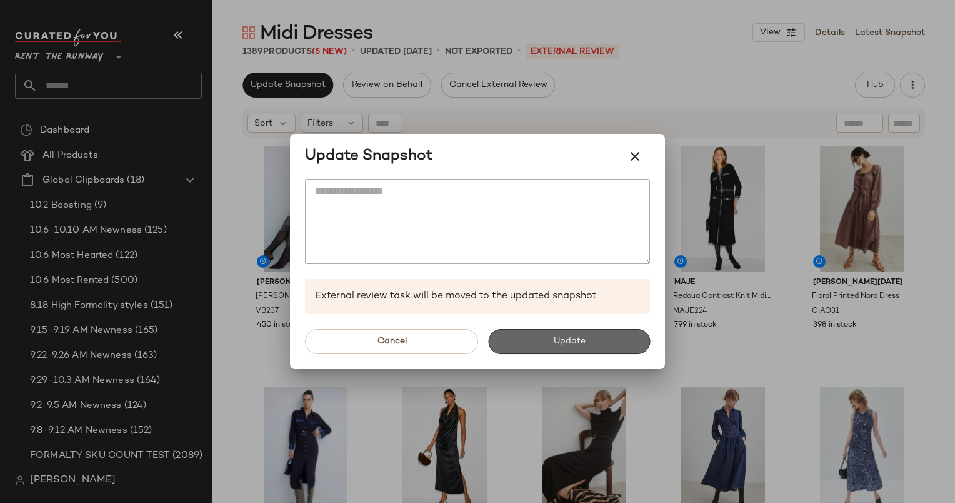
click at [565, 339] on span "Update" at bounding box center [569, 341] width 33 height 10
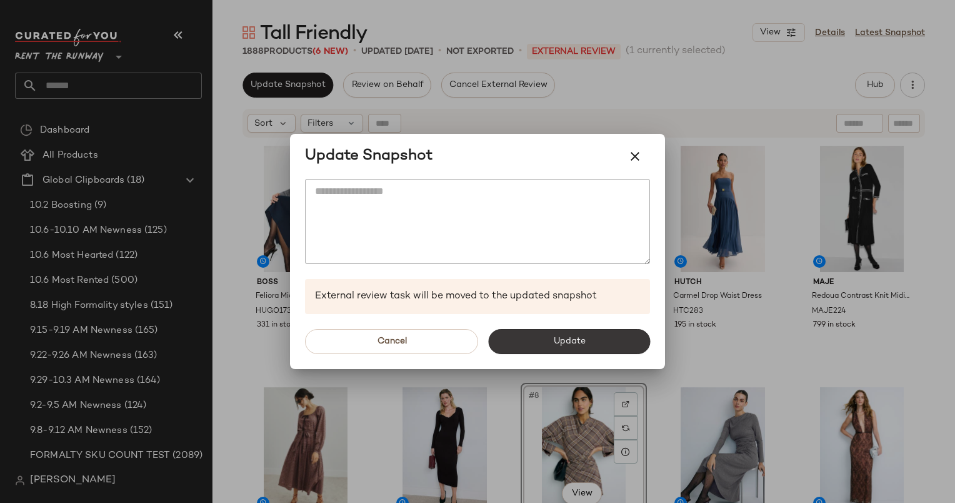
click at [592, 342] on button "Update" at bounding box center [569, 341] width 162 height 25
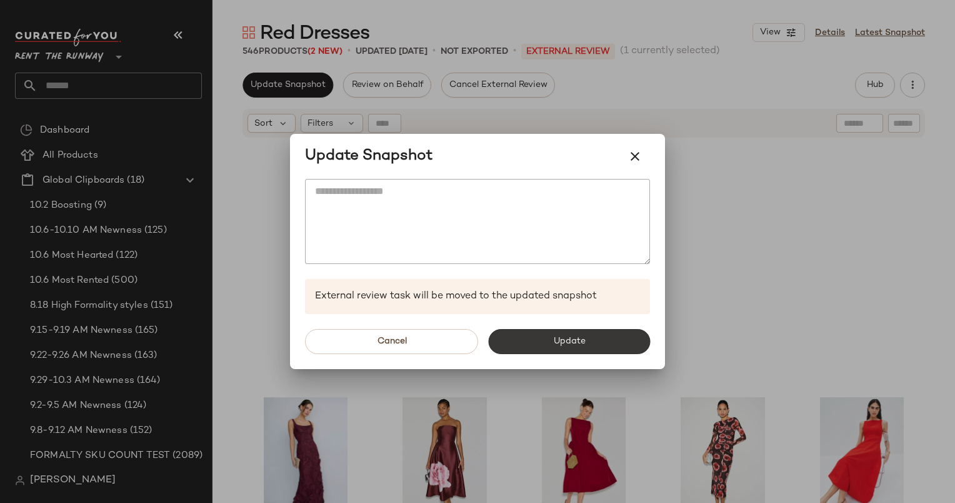
scroll to position [298, 0]
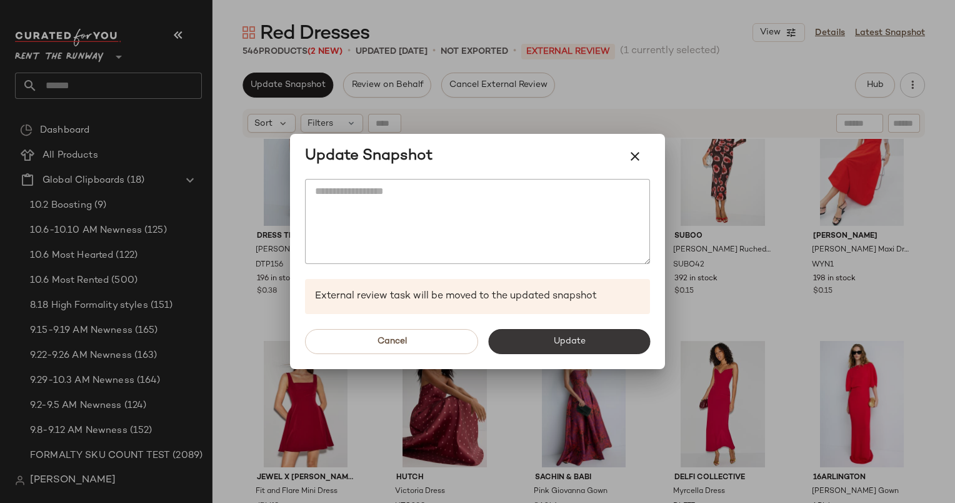
click at [563, 350] on button "Update" at bounding box center [569, 341] width 162 height 25
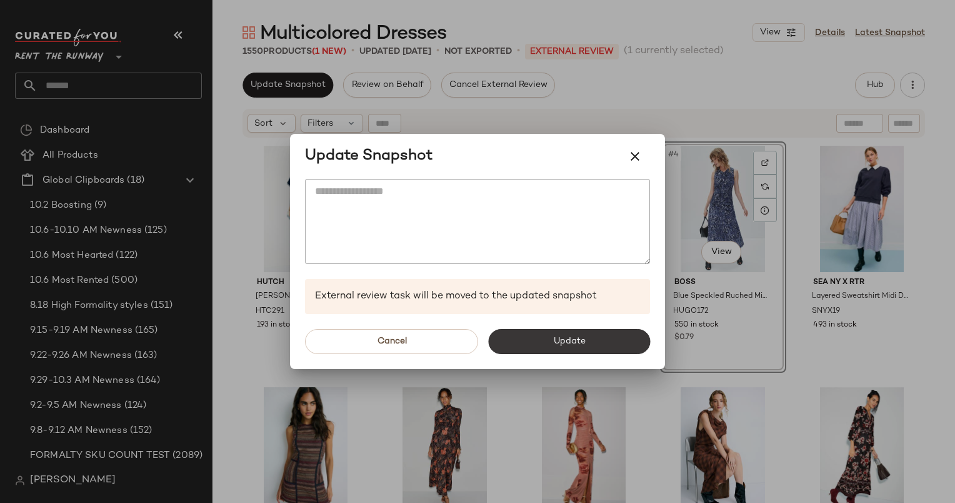
click at [568, 336] on span "Update" at bounding box center [569, 341] width 33 height 10
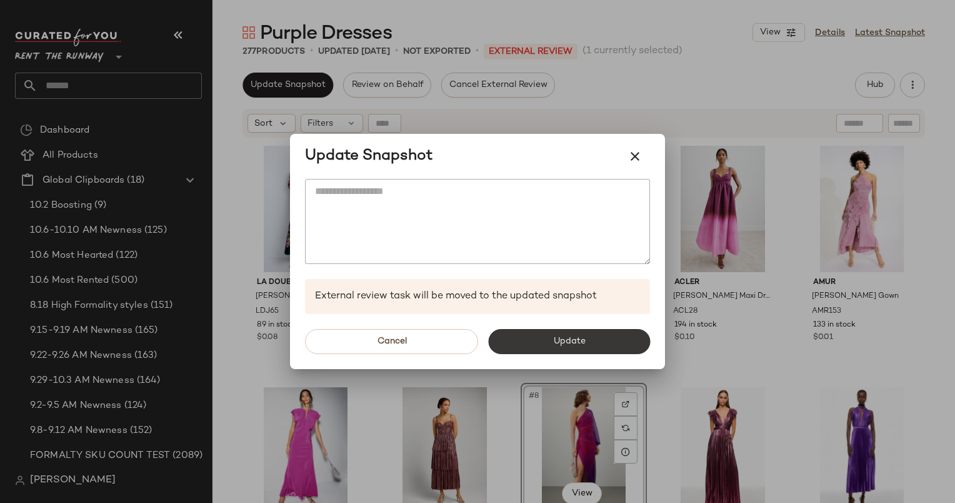
click at [578, 331] on button "Update" at bounding box center [569, 341] width 162 height 25
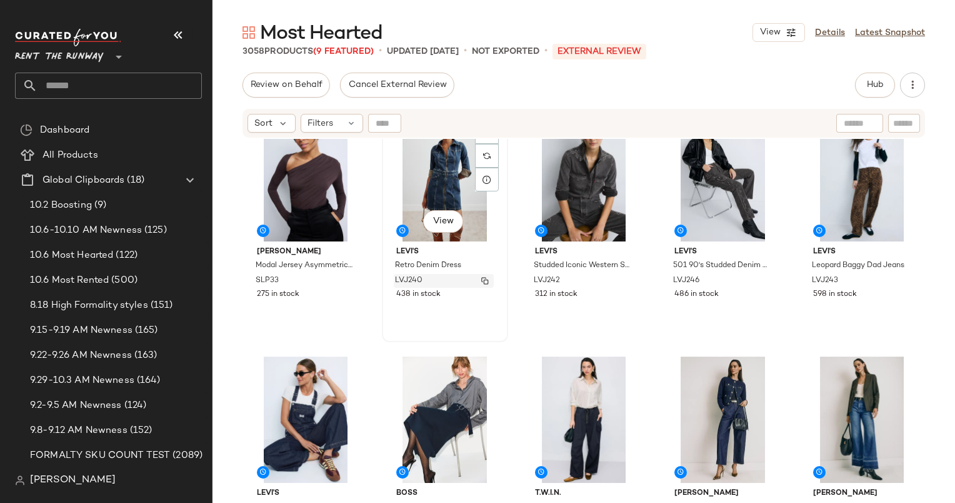
scroll to position [921, 0]
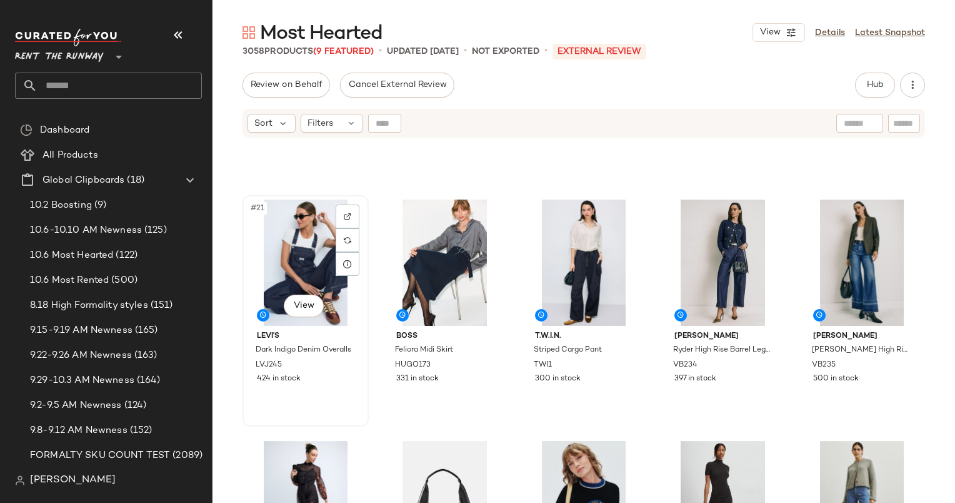
click at [293, 247] on div "#21 View" at bounding box center [306, 262] width 118 height 126
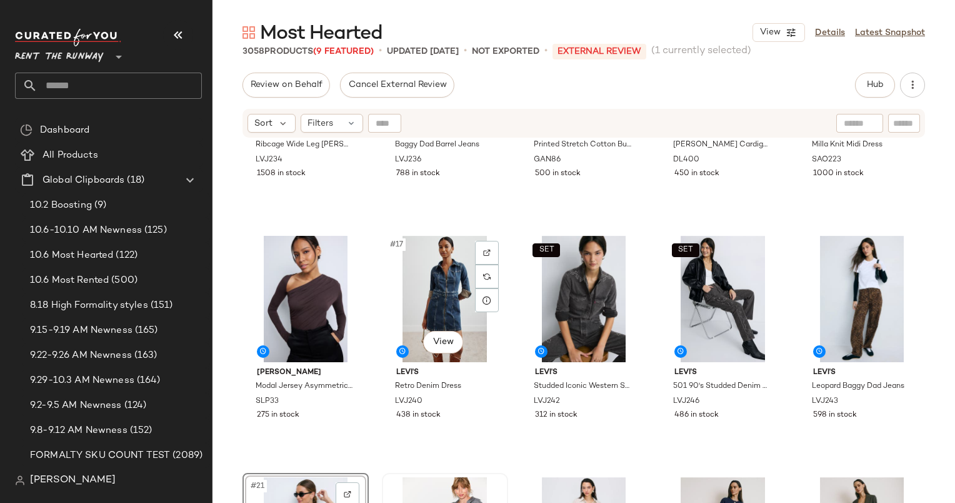
scroll to position [700, 0]
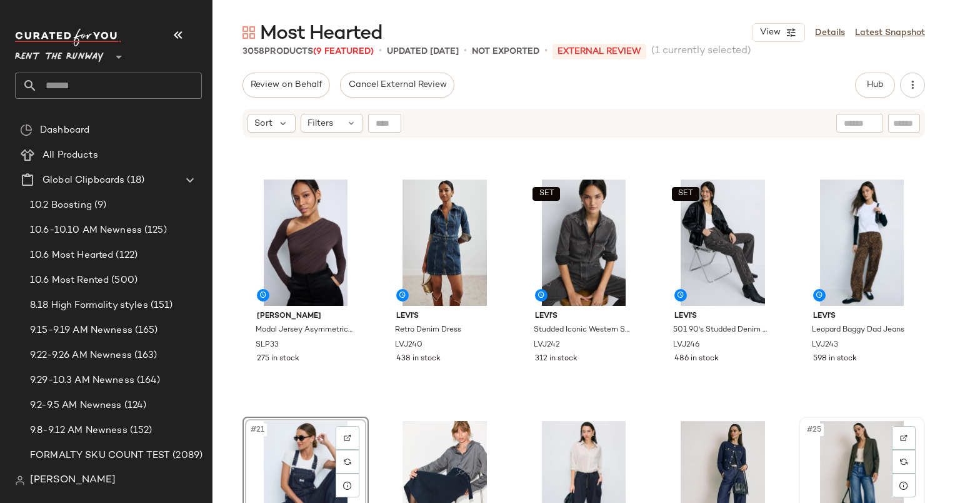
click at [863, 444] on div "#25 View" at bounding box center [862, 484] width 118 height 126
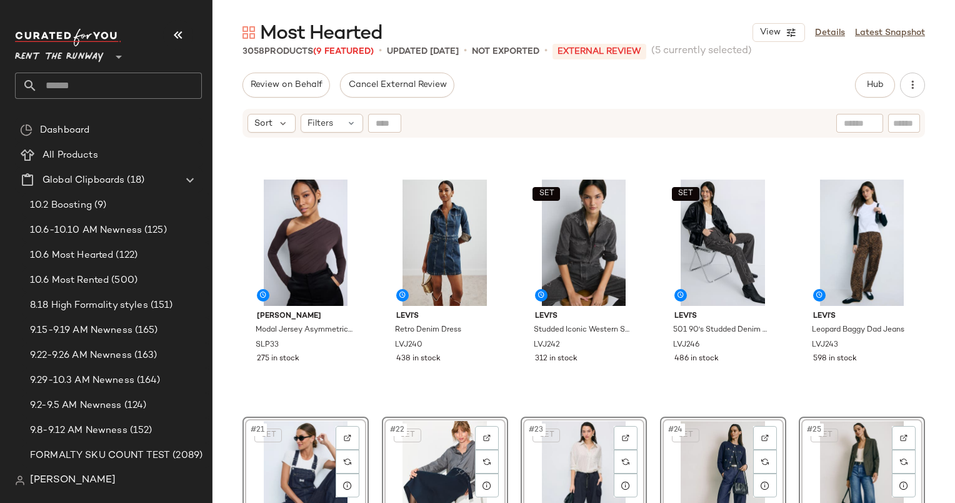
scroll to position [941, 0]
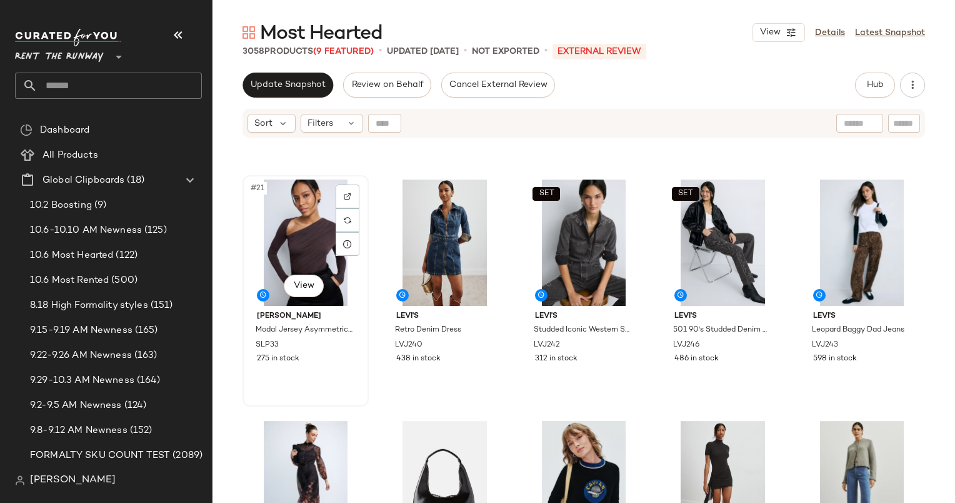
click at [290, 234] on div "#21 View" at bounding box center [306, 242] width 118 height 126
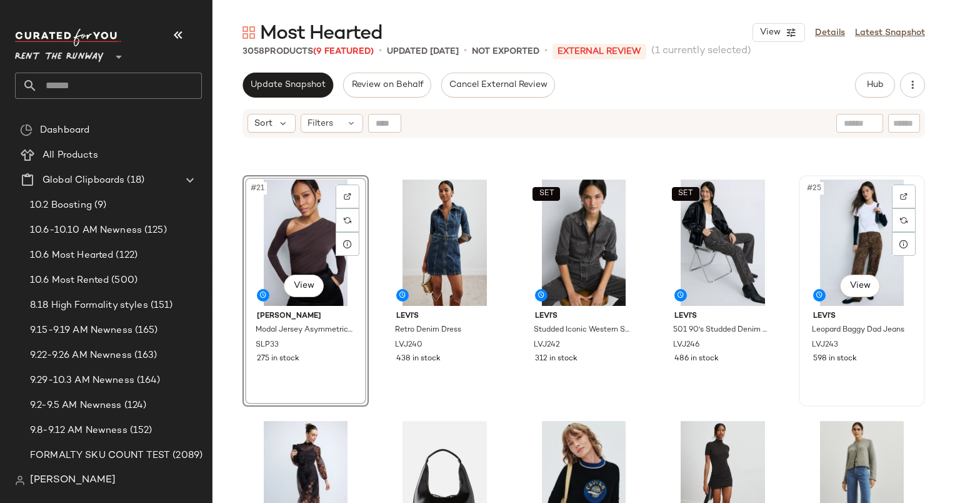
click at [848, 219] on div "#25 View" at bounding box center [862, 242] width 118 height 126
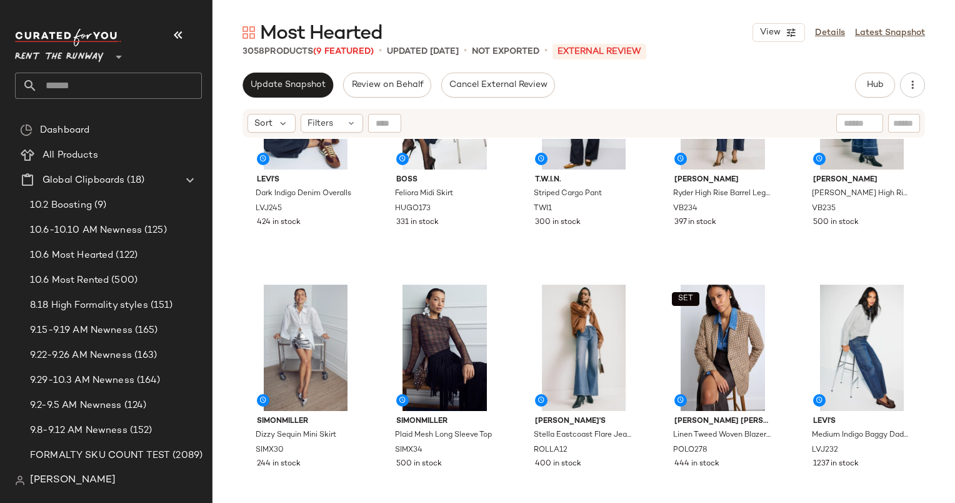
scroll to position [418, 0]
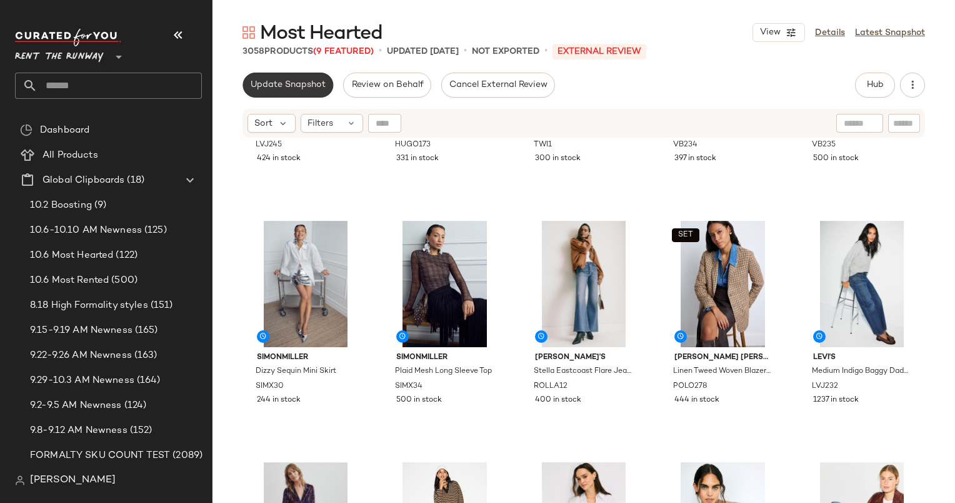
click at [280, 86] on span "Update Snapshot" at bounding box center [288, 85] width 76 height 10
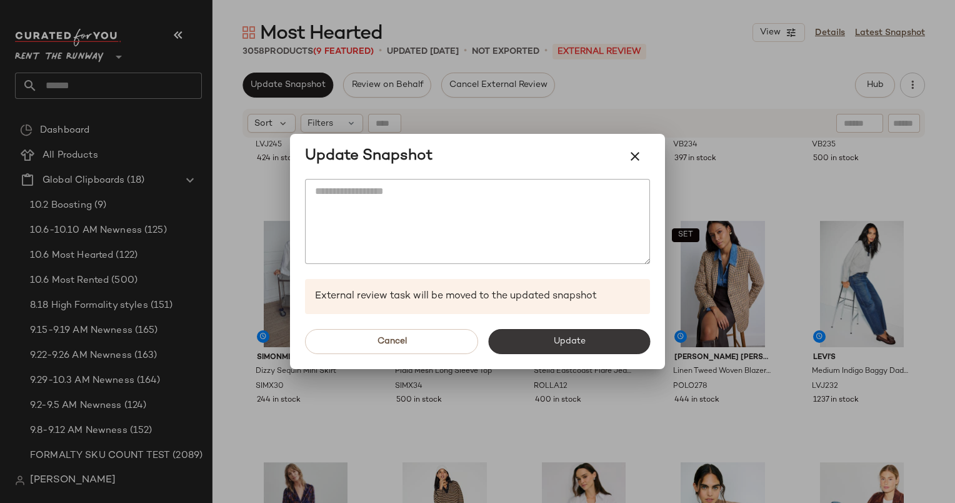
click at [563, 337] on span "Update" at bounding box center [569, 341] width 33 height 10
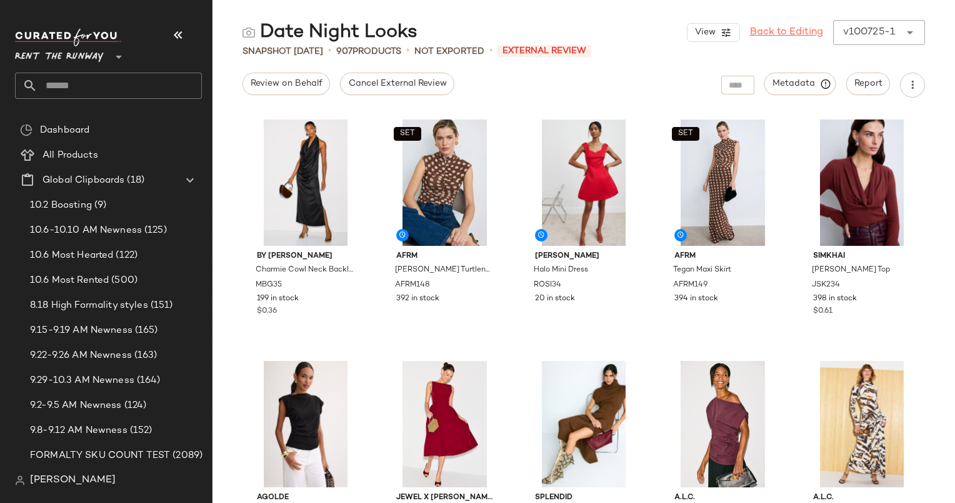
click at [785, 34] on link "Back to Editing" at bounding box center [786, 32] width 73 height 15
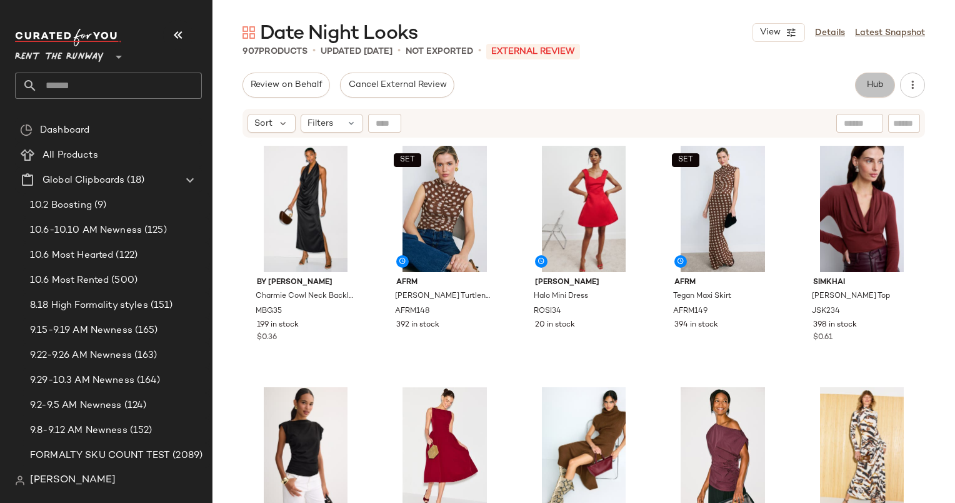
click at [873, 85] on span "Hub" at bounding box center [875, 85] width 18 height 10
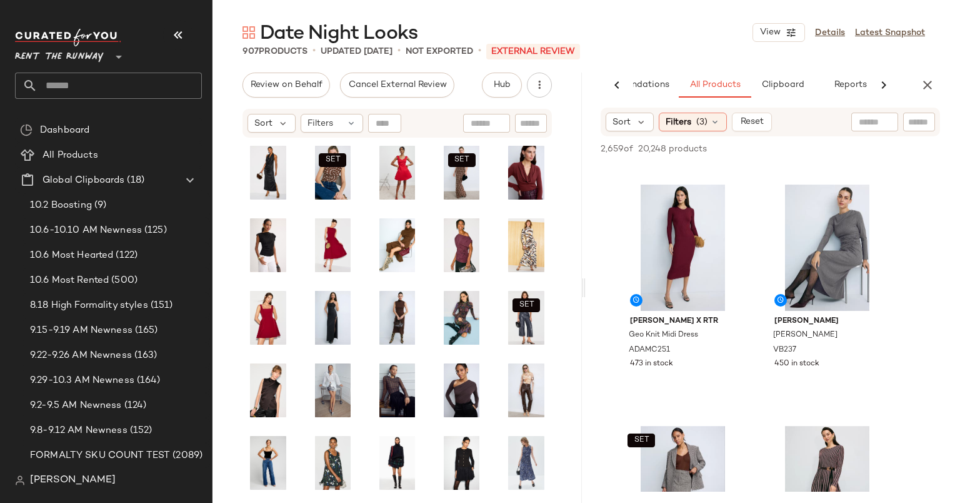
scroll to position [708, 0]
